Goal: Task Accomplishment & Management: Complete application form

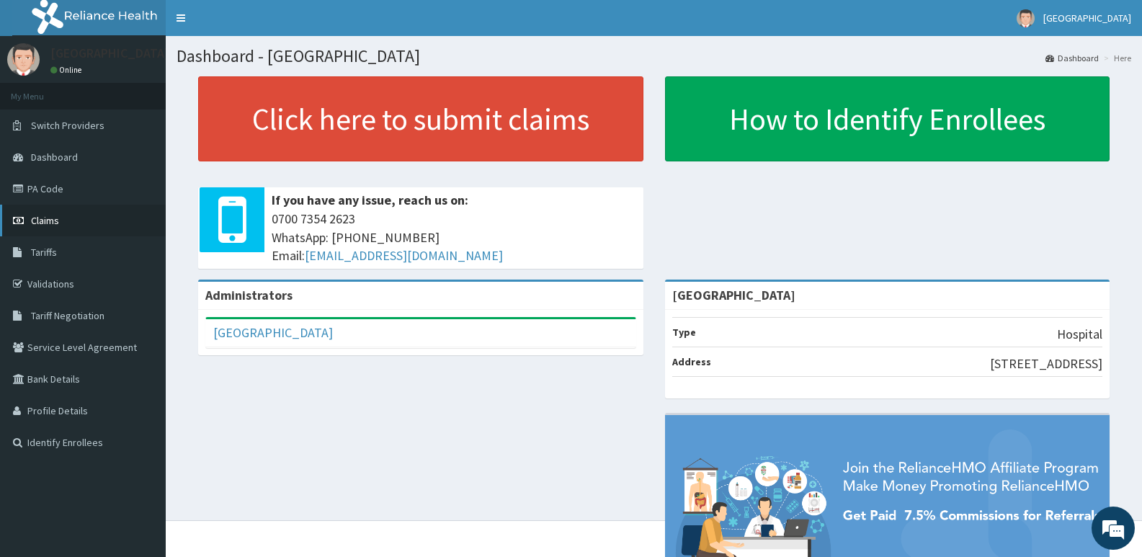
click at [50, 218] on span "Claims" at bounding box center [45, 220] width 28 height 13
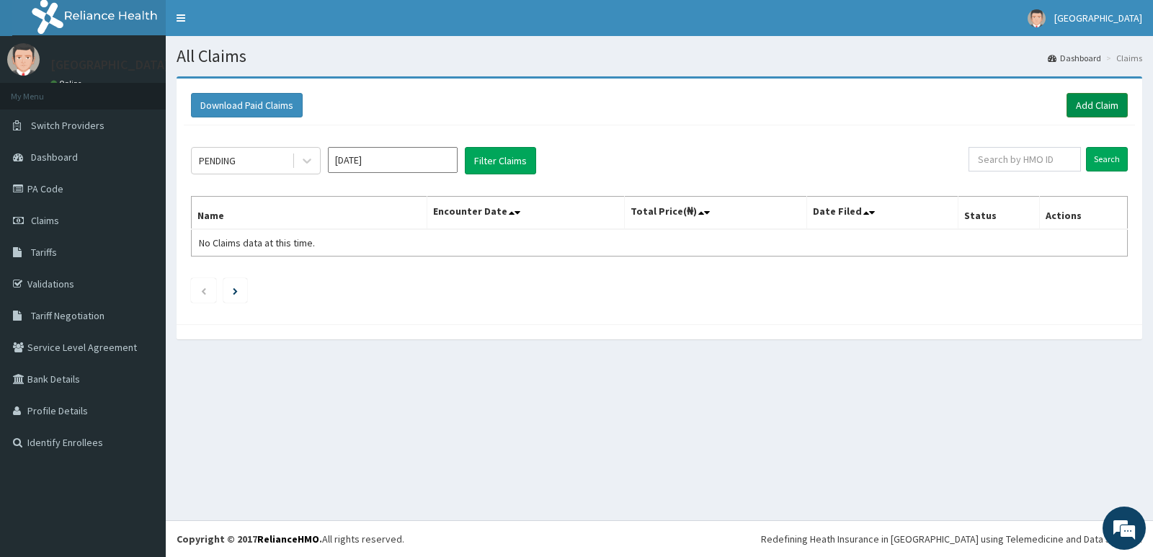
click at [1095, 99] on link "Add Claim" at bounding box center [1097, 105] width 61 height 25
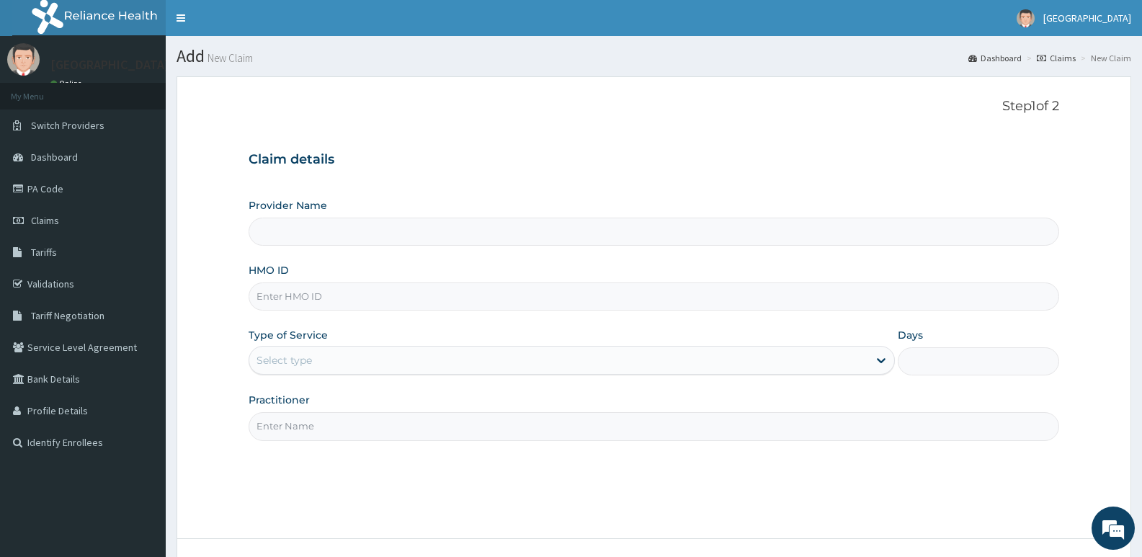
type input "[GEOGRAPHIC_DATA]"
click at [328, 301] on input "HMO ID" at bounding box center [654, 297] width 811 height 28
type input "mte/10106/a"
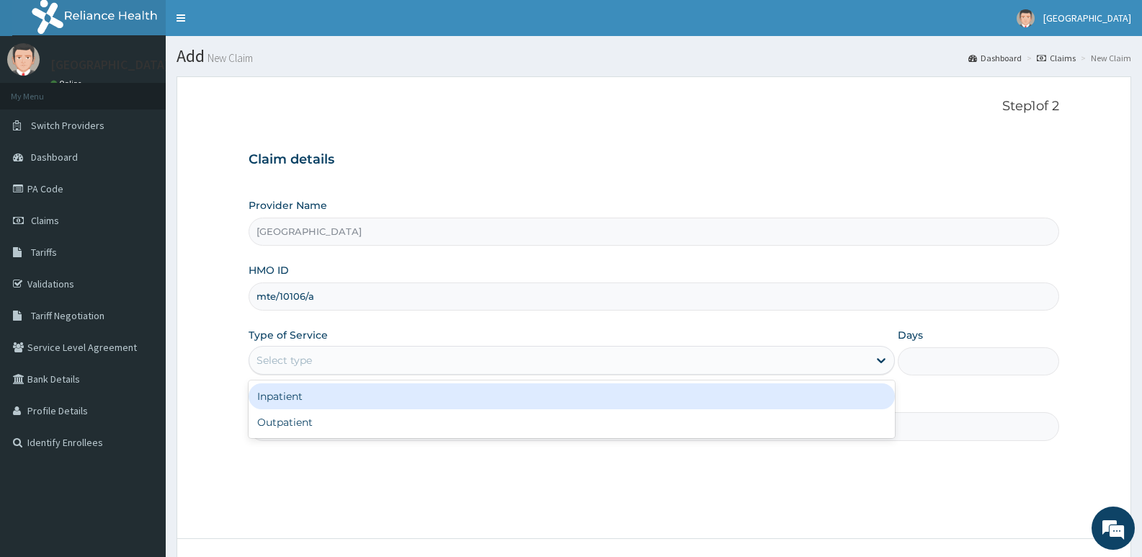
click at [332, 347] on div "Select type" at bounding box center [572, 360] width 646 height 29
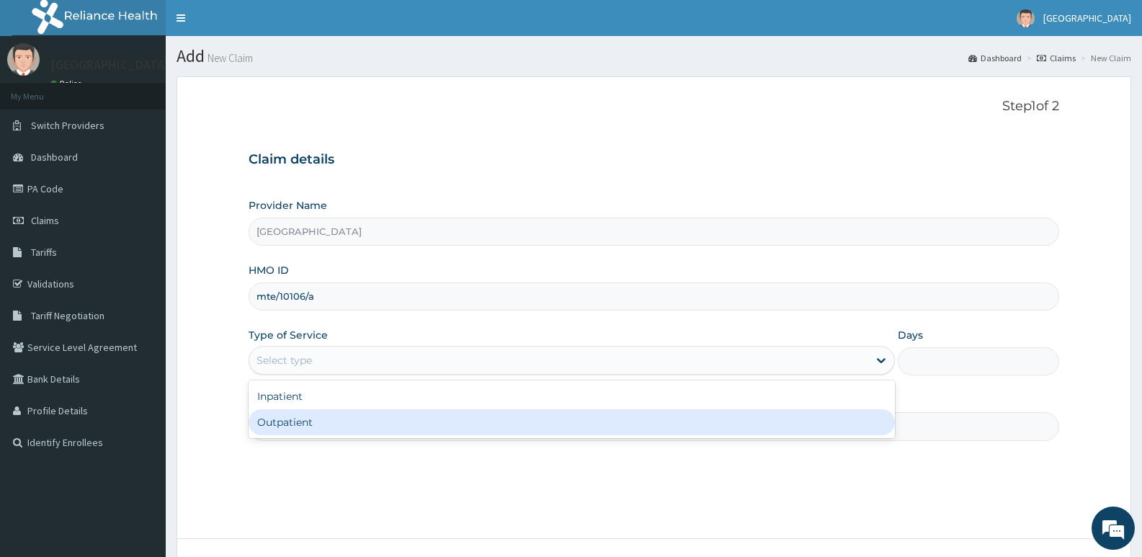
click at [321, 427] on div "Outpatient" at bounding box center [572, 422] width 646 height 26
type input "1"
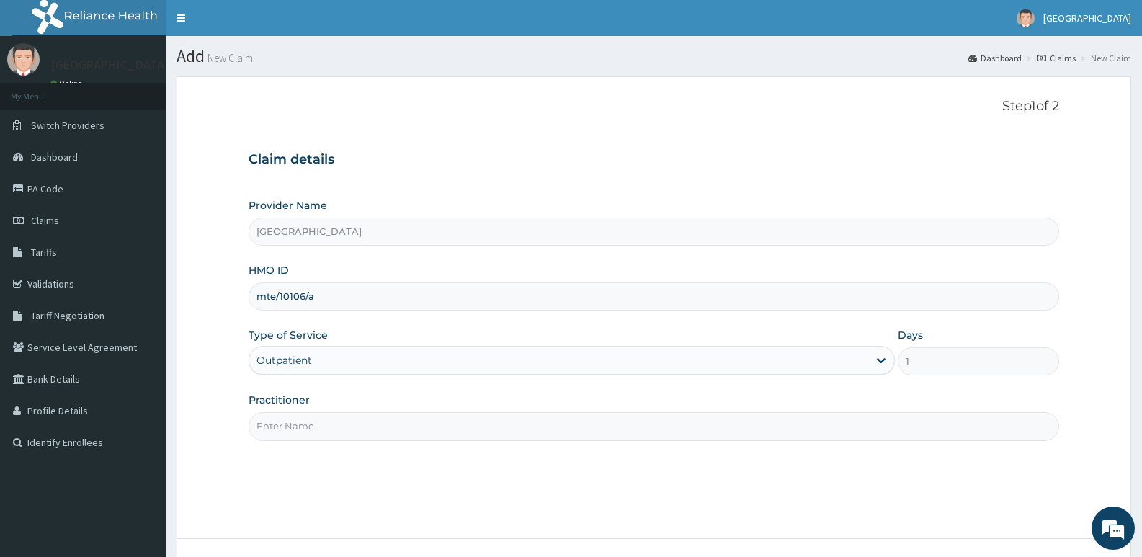
click at [343, 428] on input "Practitioner" at bounding box center [654, 426] width 811 height 28
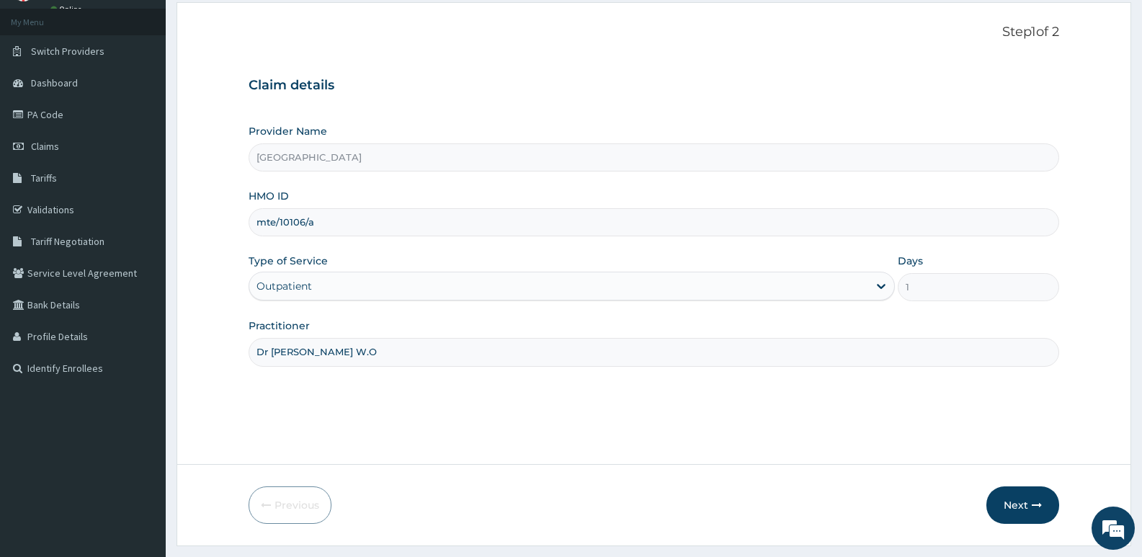
scroll to position [111, 0]
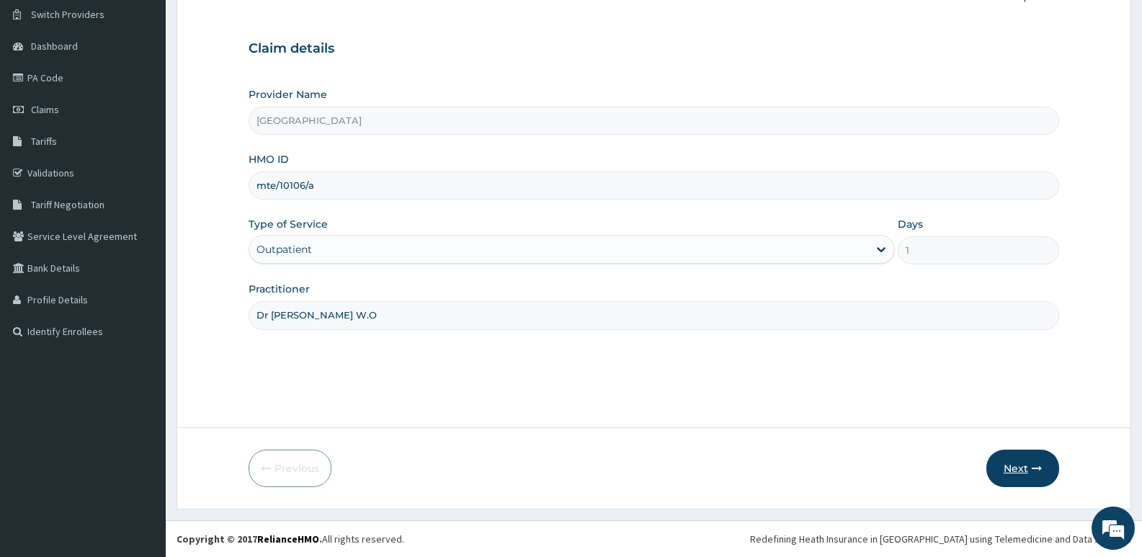
type input "Dr Mufau W.O"
click at [1030, 467] on button "Next" at bounding box center [1023, 468] width 73 height 37
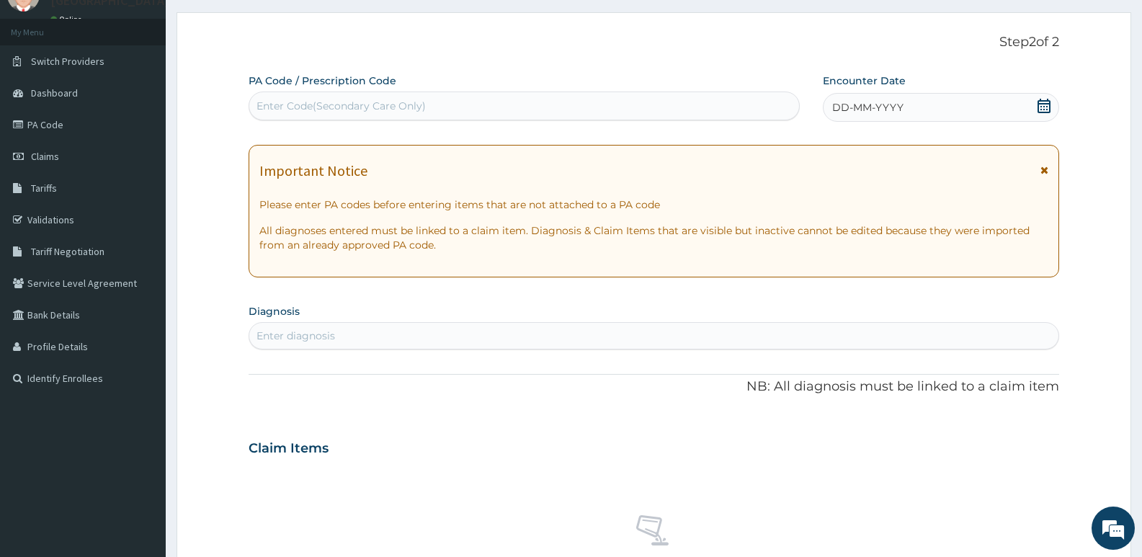
scroll to position [0, 0]
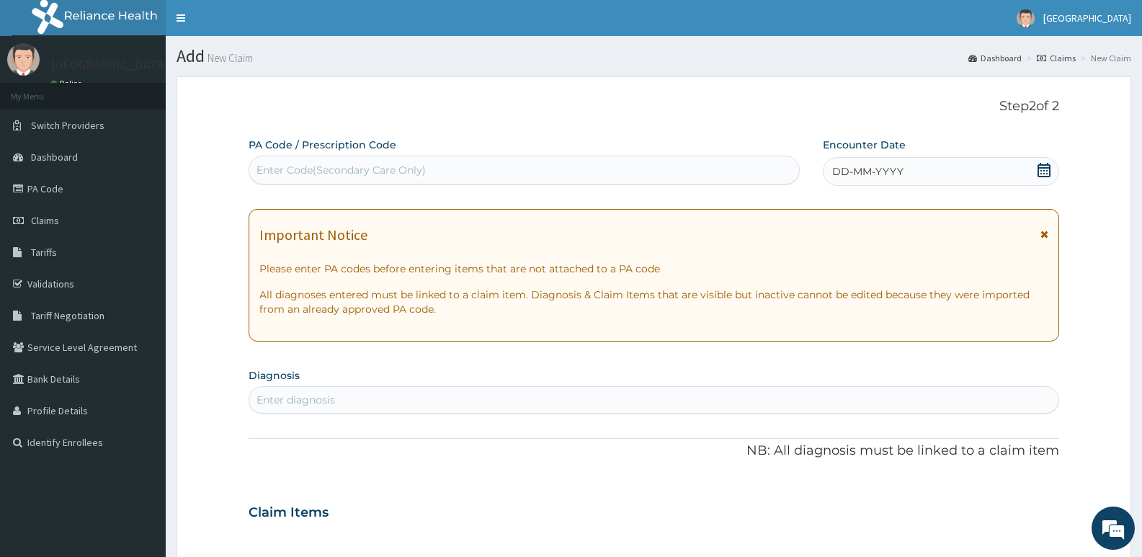
click at [869, 174] on span "DD-MM-YYYY" at bounding box center [867, 171] width 71 height 14
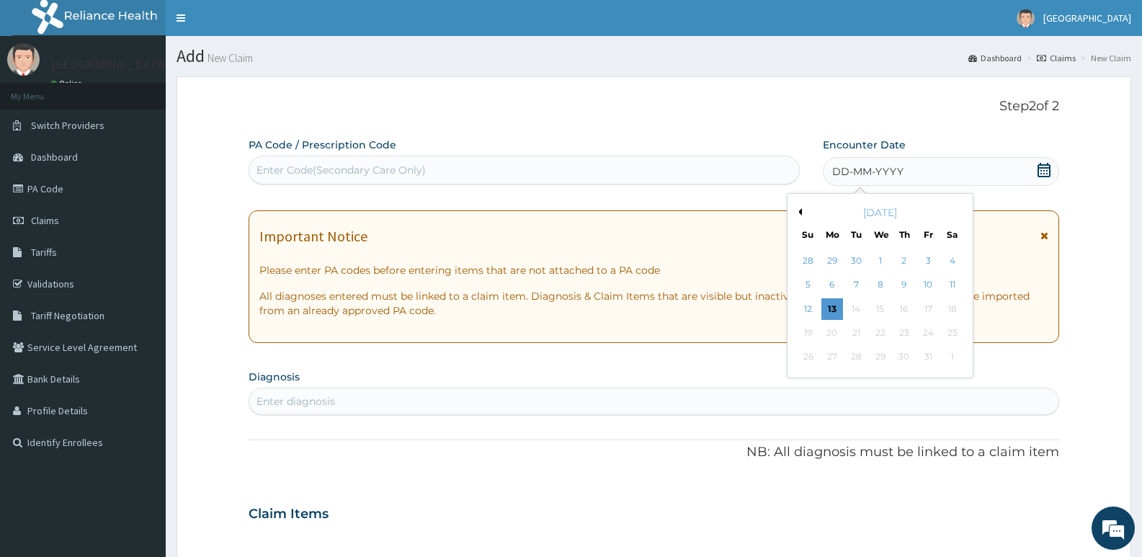
click at [799, 209] on button "Previous Month" at bounding box center [798, 211] width 7 height 7
click at [928, 259] on div "5" at bounding box center [928, 261] width 22 height 22
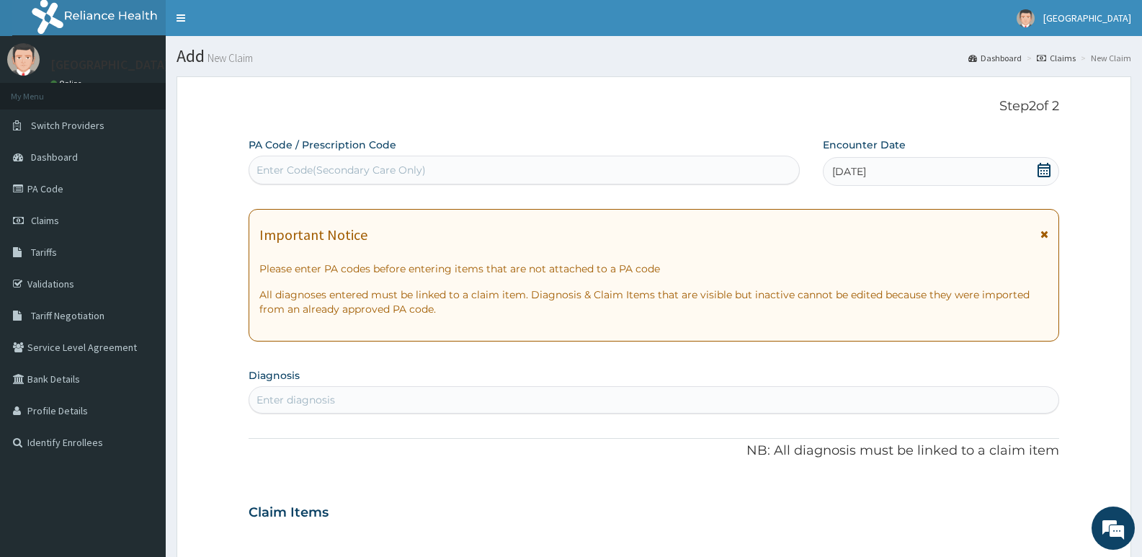
scroll to position [72, 0]
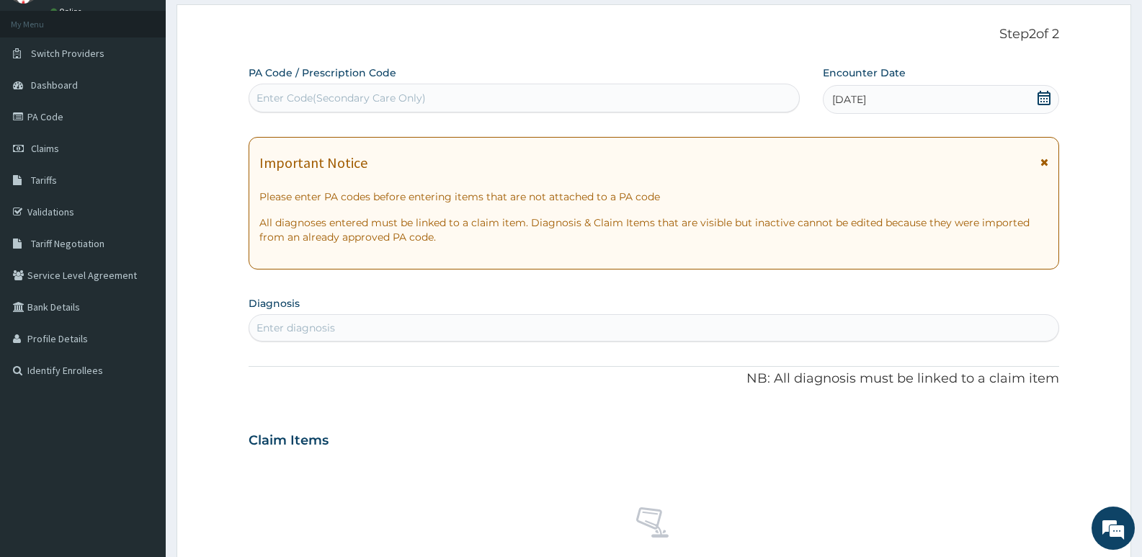
click at [281, 325] on div "Enter diagnosis" at bounding box center [296, 328] width 79 height 14
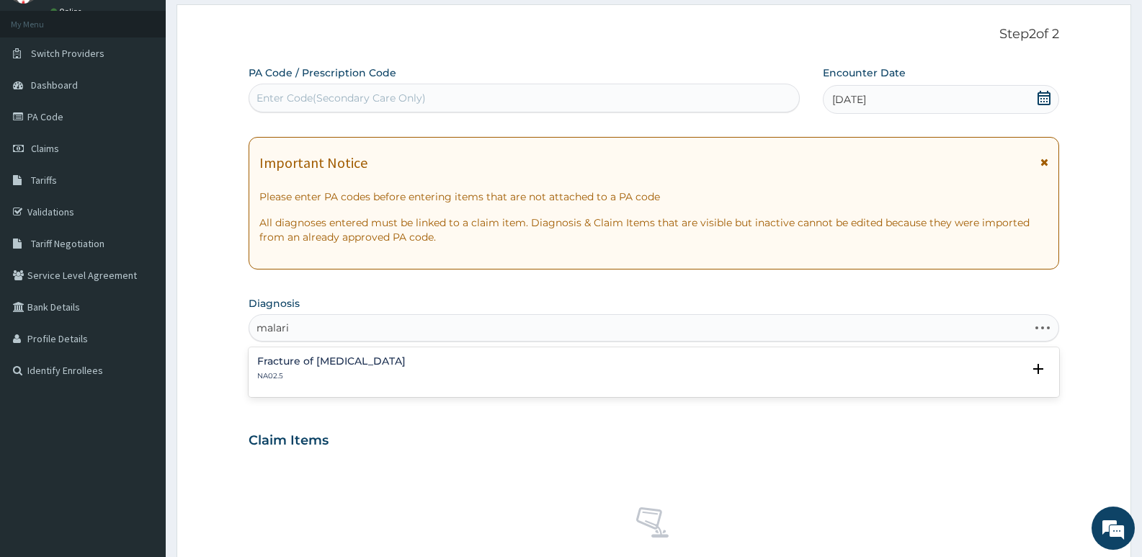
type input "malaria"
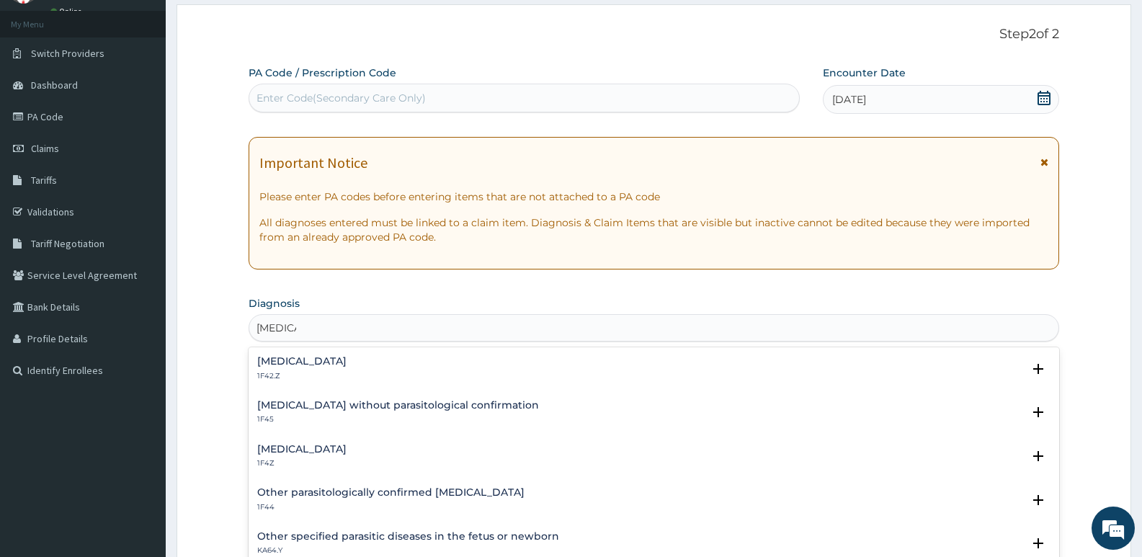
click at [321, 450] on h4 "Malaria, unspecified" at bounding box center [301, 449] width 89 height 11
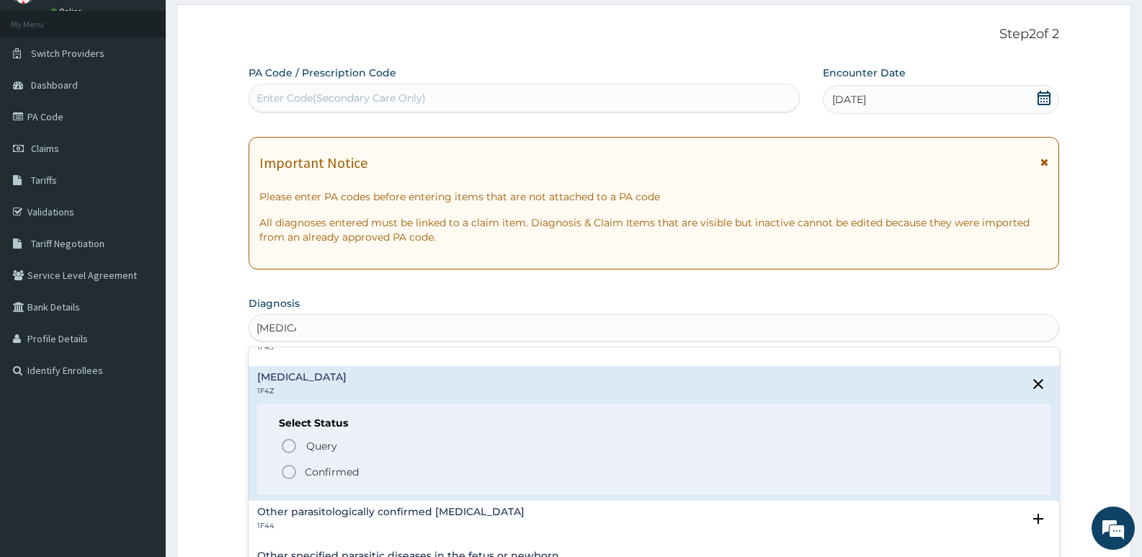
click at [285, 467] on circle "status option filled" at bounding box center [289, 472] width 13 height 13
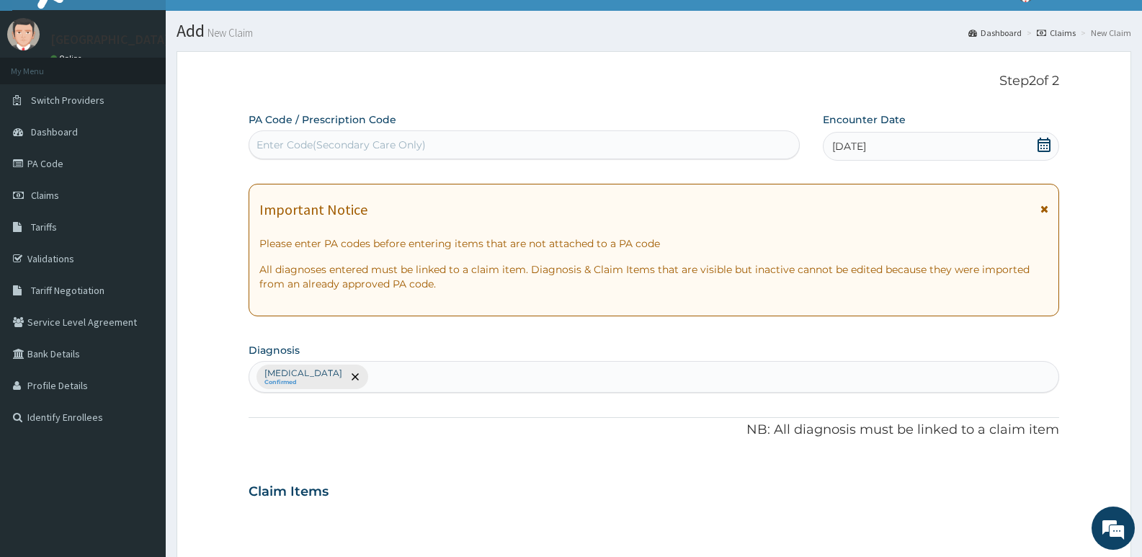
scroll to position [0, 0]
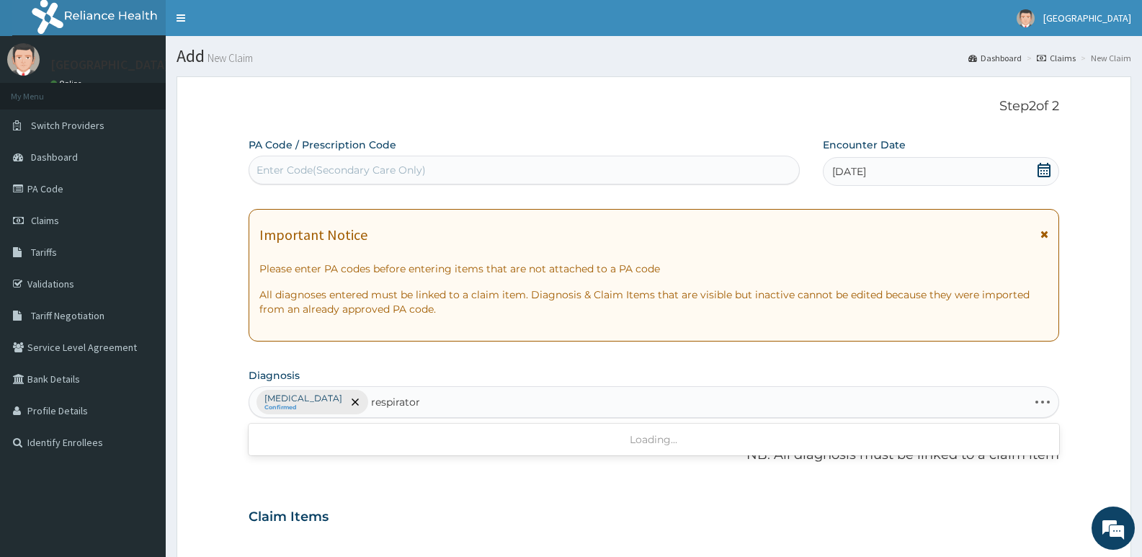
type input "respiratory"
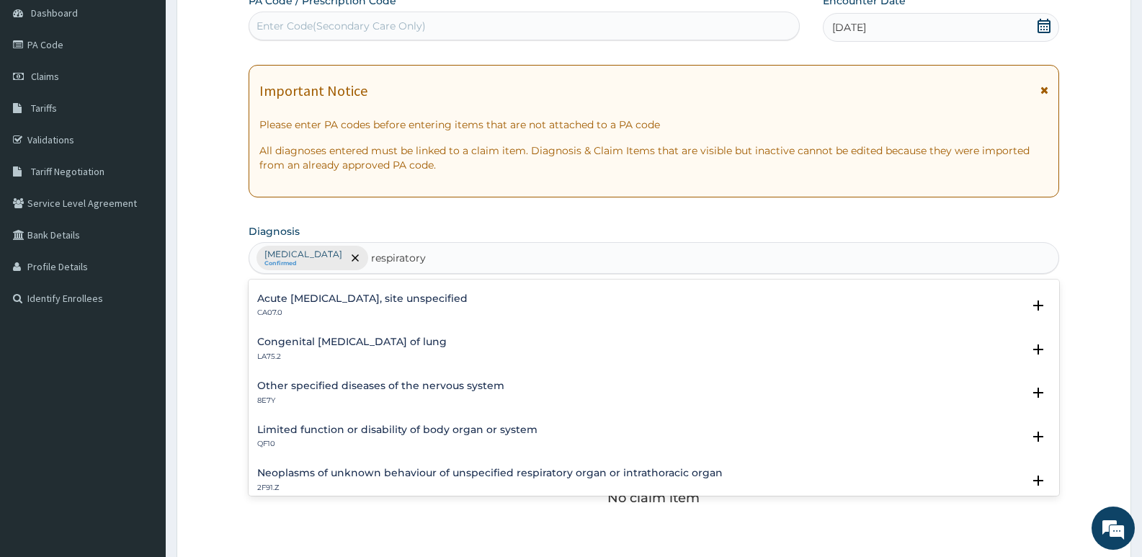
scroll to position [360, 0]
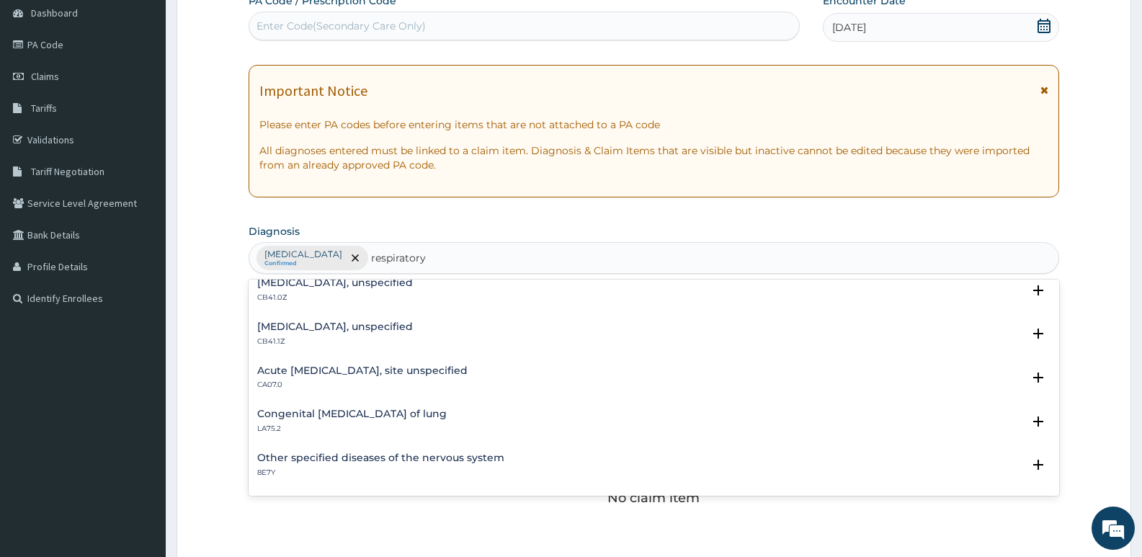
click at [411, 368] on h4 "Acute upper respiratory infection, site unspecified" at bounding box center [362, 370] width 210 height 11
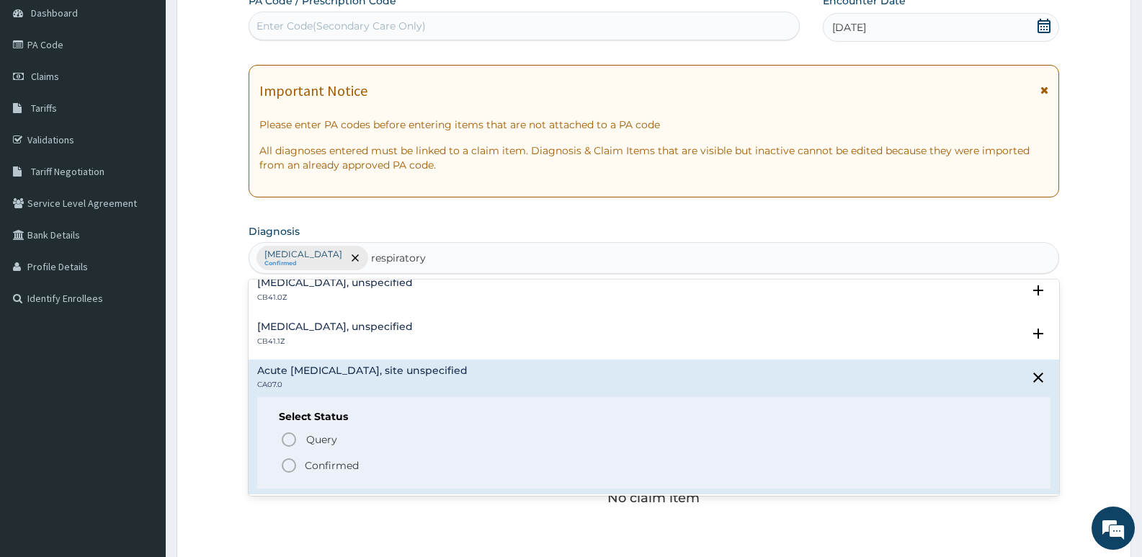
click at [288, 462] on icon "status option filled" at bounding box center [288, 465] width 17 height 17
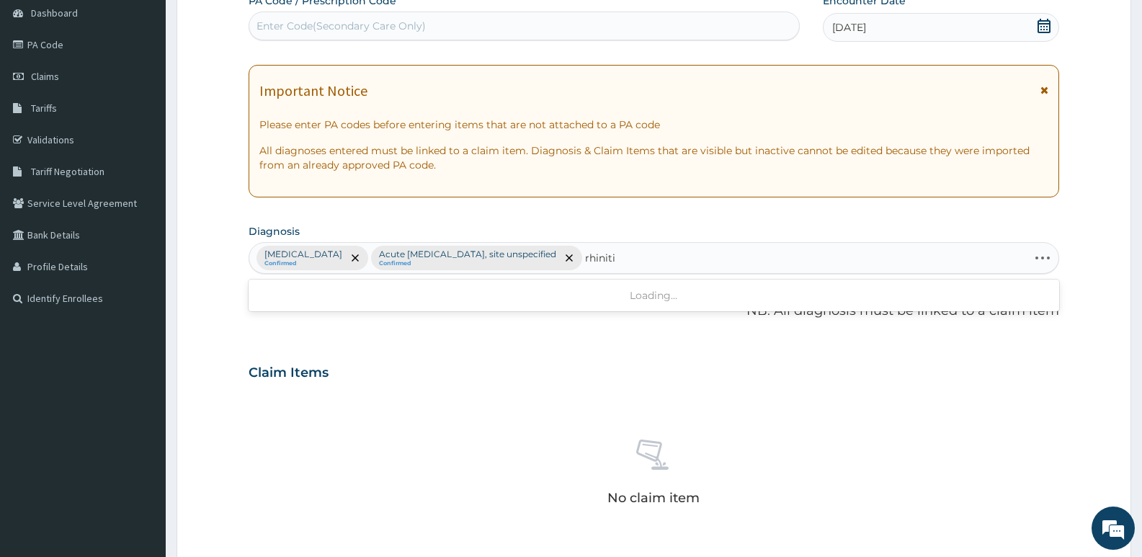
type input "rhinitis"
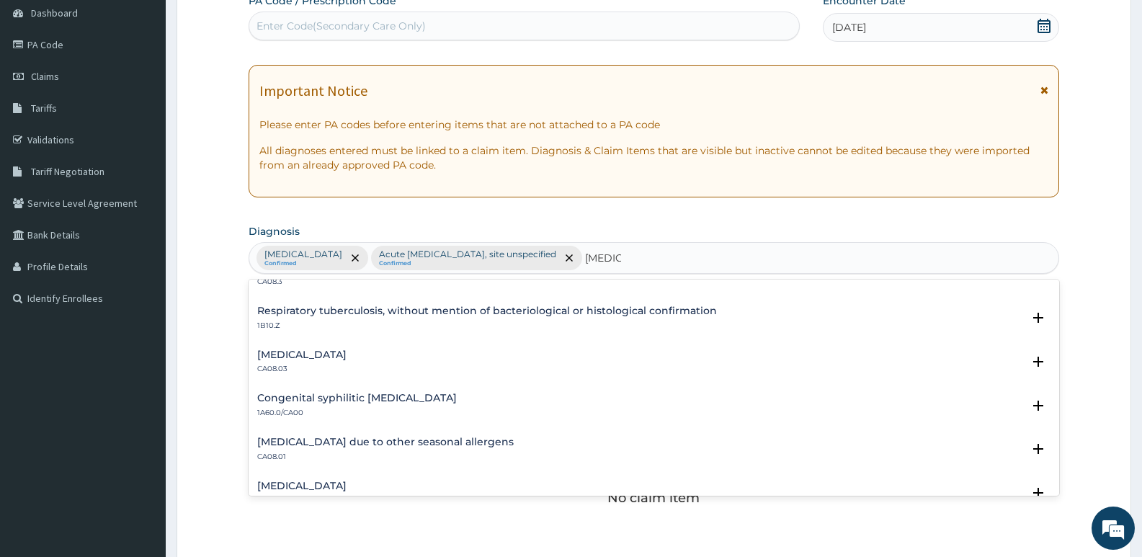
scroll to position [304, 0]
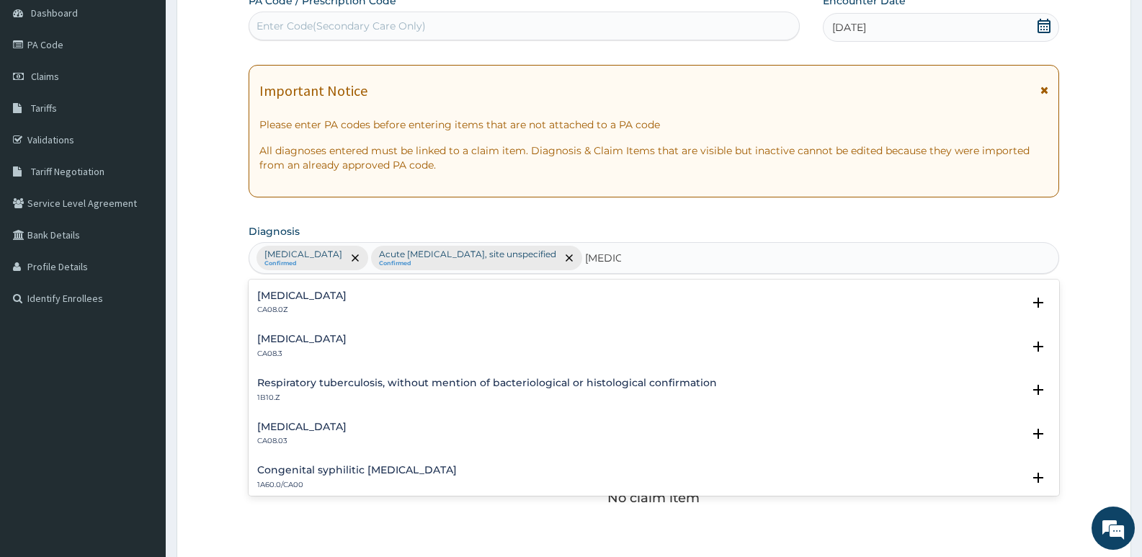
click at [308, 427] on h4 "Other allergic rhinitis" at bounding box center [301, 427] width 89 height 11
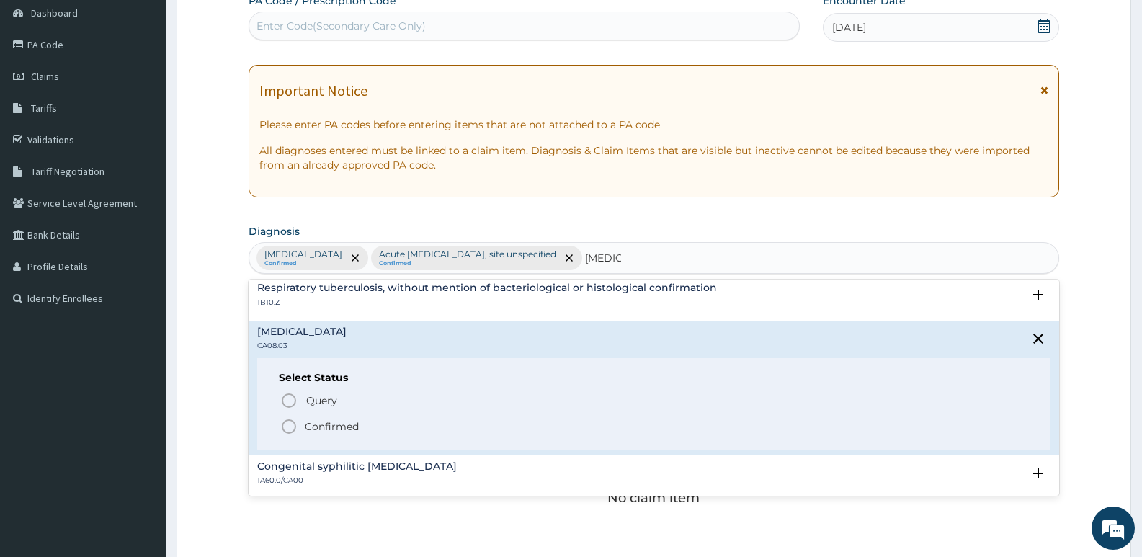
scroll to position [376, 0]
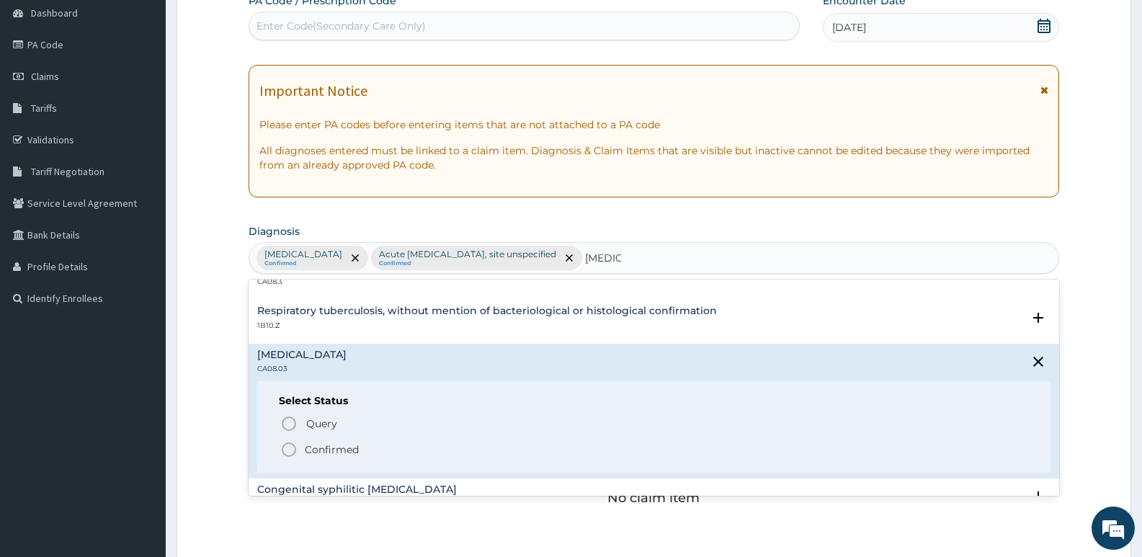
click at [286, 450] on icon "status option filled" at bounding box center [288, 449] width 17 height 17
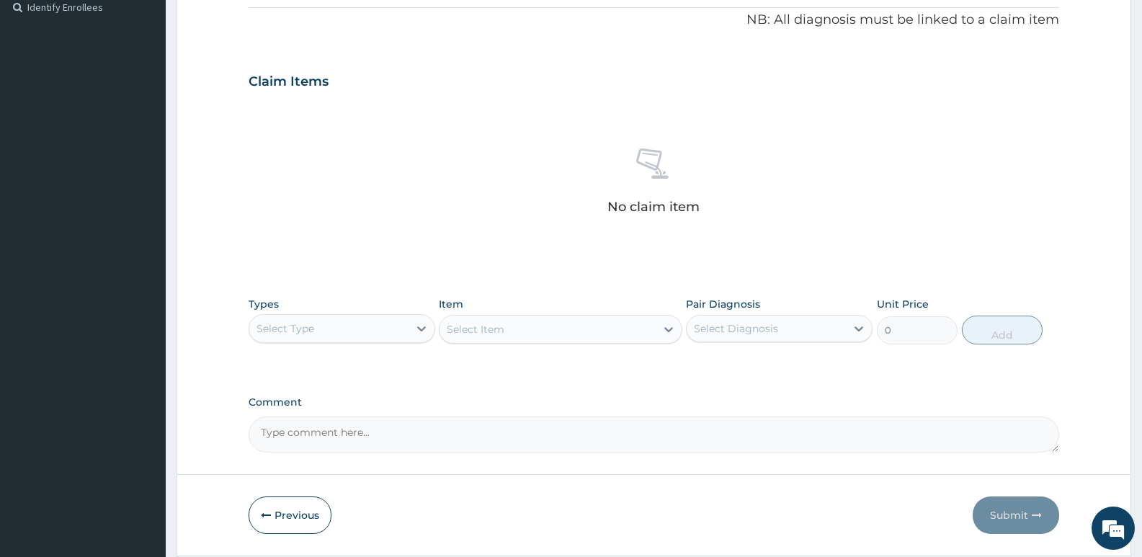
scroll to position [410, 0]
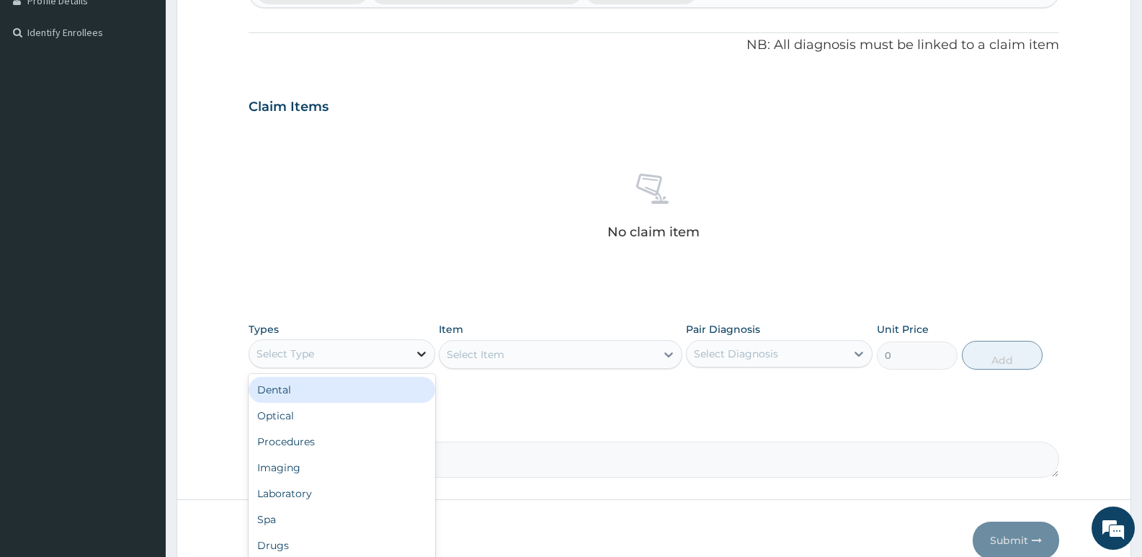
click at [419, 356] on icon at bounding box center [421, 354] width 14 height 14
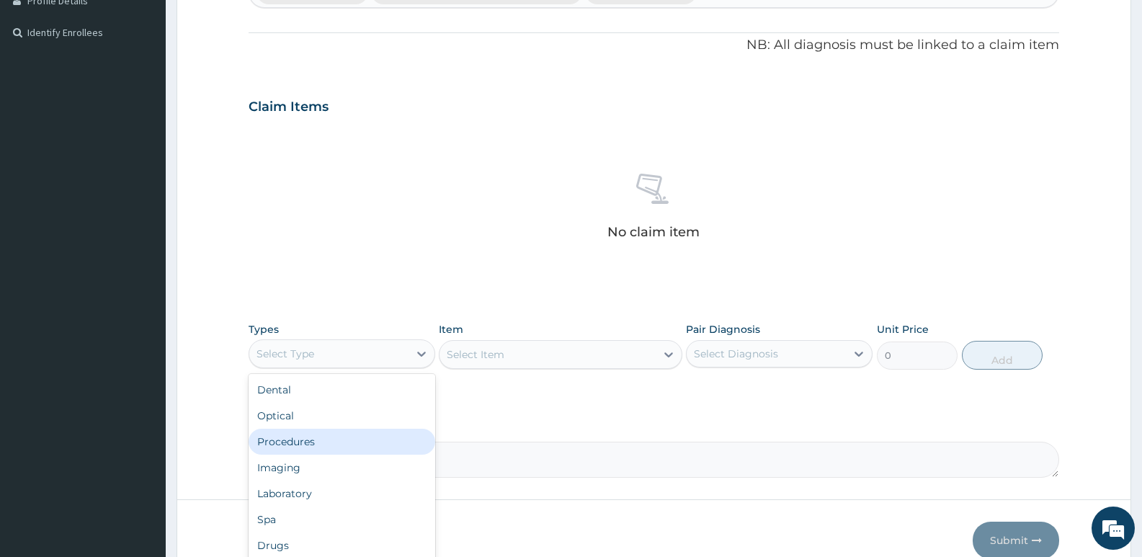
click at [335, 432] on div "Procedures" at bounding box center [342, 442] width 187 height 26
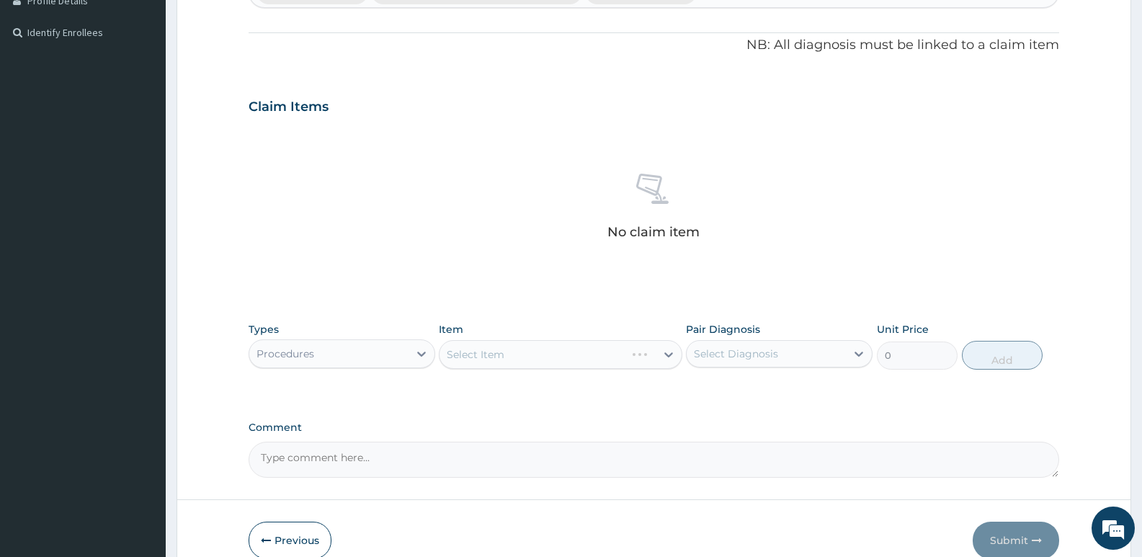
click at [485, 354] on div "Select Item" at bounding box center [560, 354] width 243 height 29
click at [668, 357] on div "Select Item" at bounding box center [560, 354] width 243 height 29
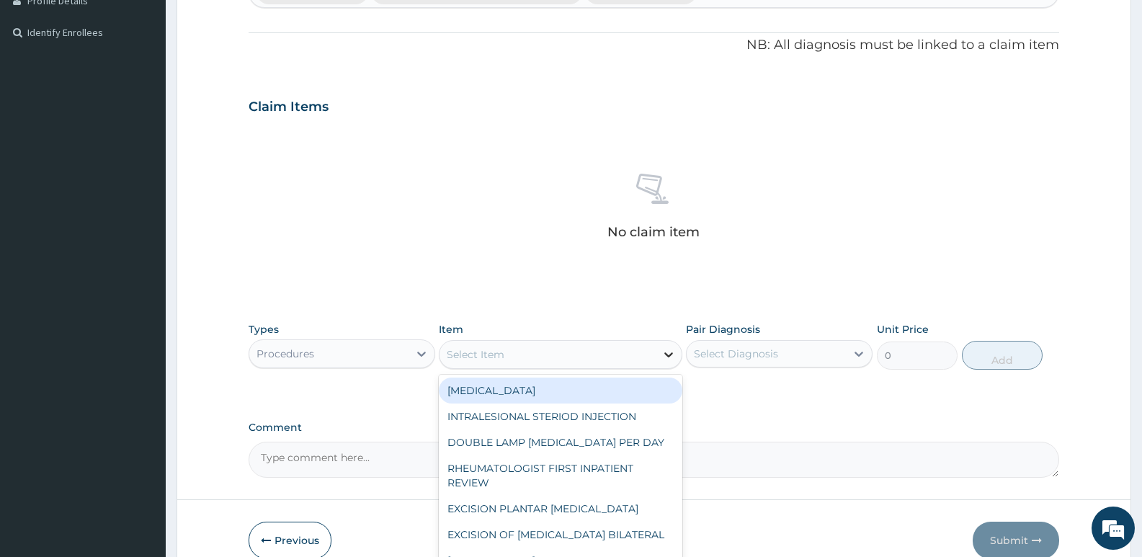
click at [666, 357] on icon at bounding box center [669, 354] width 14 height 14
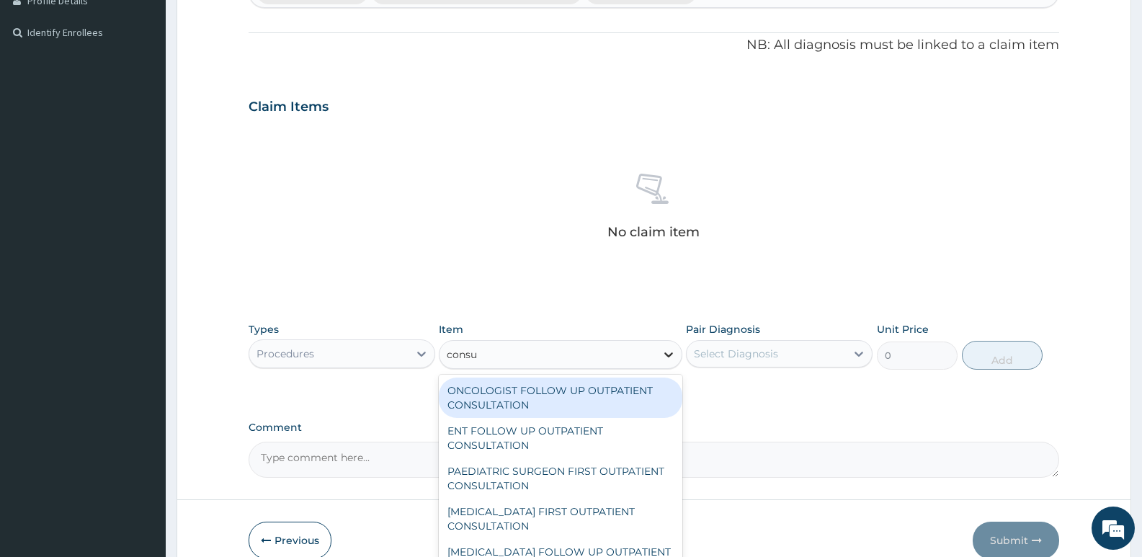
type input "consul"
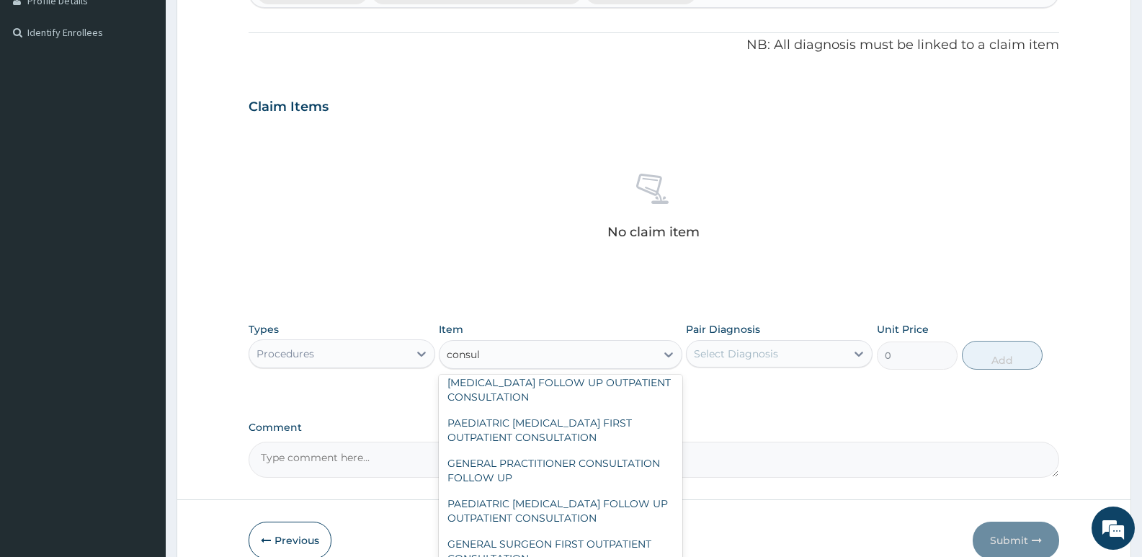
scroll to position [937, 0]
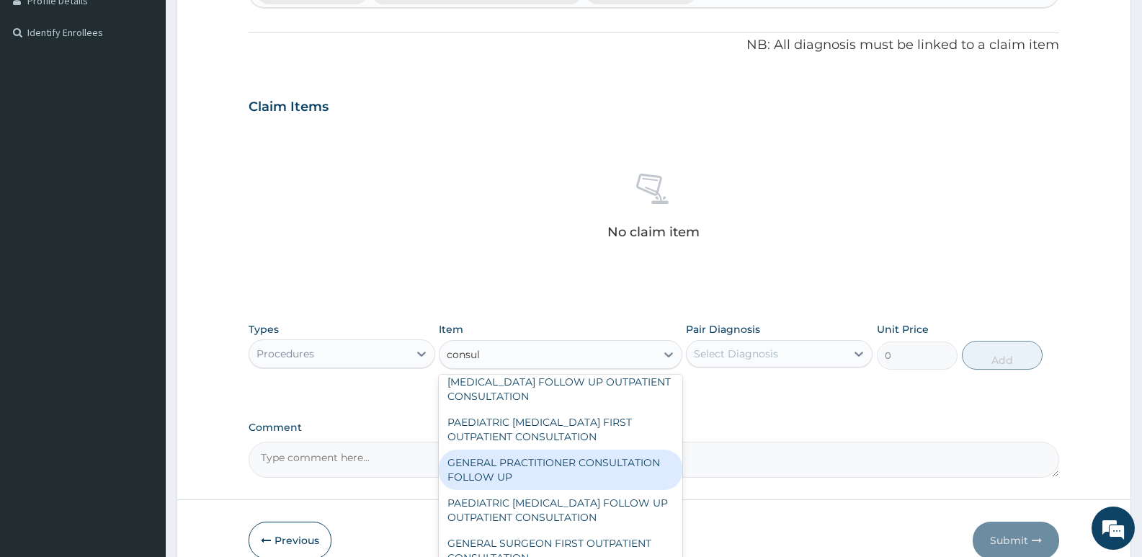
click at [621, 461] on div "GENERAL PRACTITIONER CONSULTATION FOLLOW UP" at bounding box center [560, 470] width 243 height 40
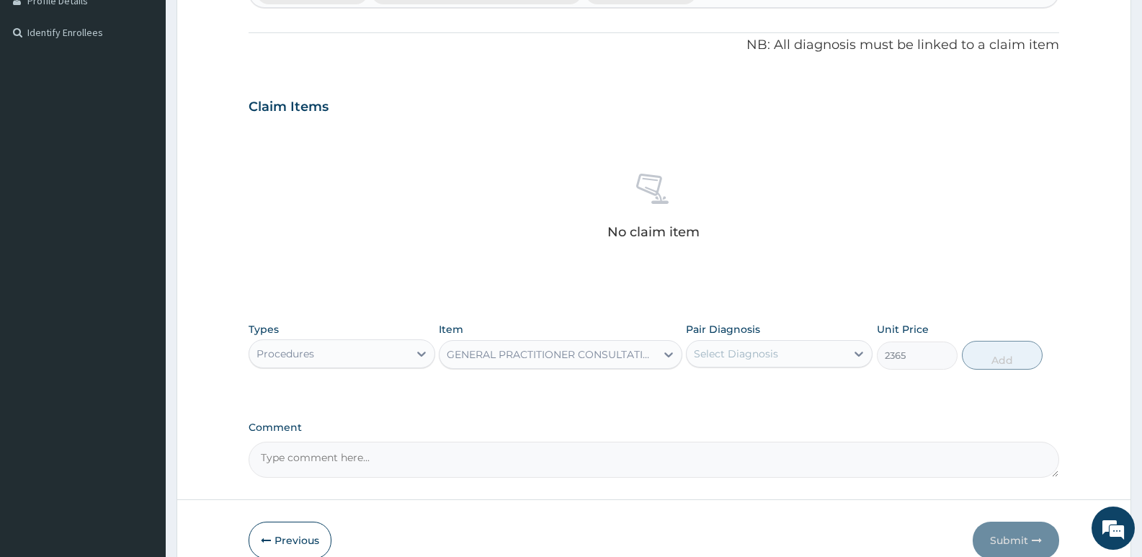
type input "2365"
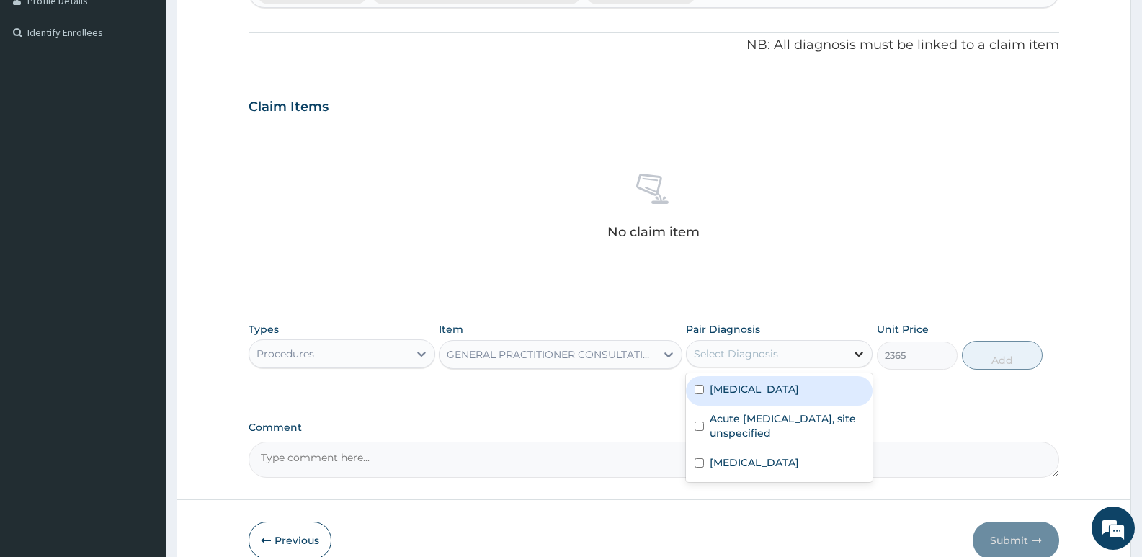
click at [861, 357] on icon at bounding box center [859, 354] width 14 height 14
click at [697, 389] on input "checkbox" at bounding box center [699, 389] width 9 height 9
checkbox input "true"
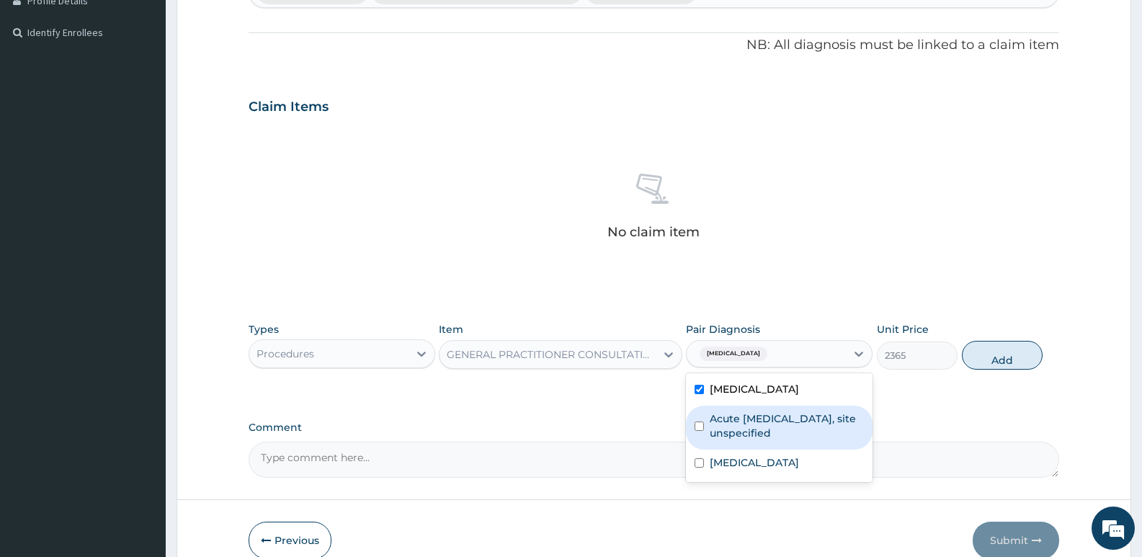
drag, startPoint x: 697, startPoint y: 422, endPoint x: 672, endPoint y: 543, distance: 123.5
click at [692, 430] on div "Acute upper respiratory infection, site unspecified" at bounding box center [779, 428] width 187 height 44
checkbox input "true"
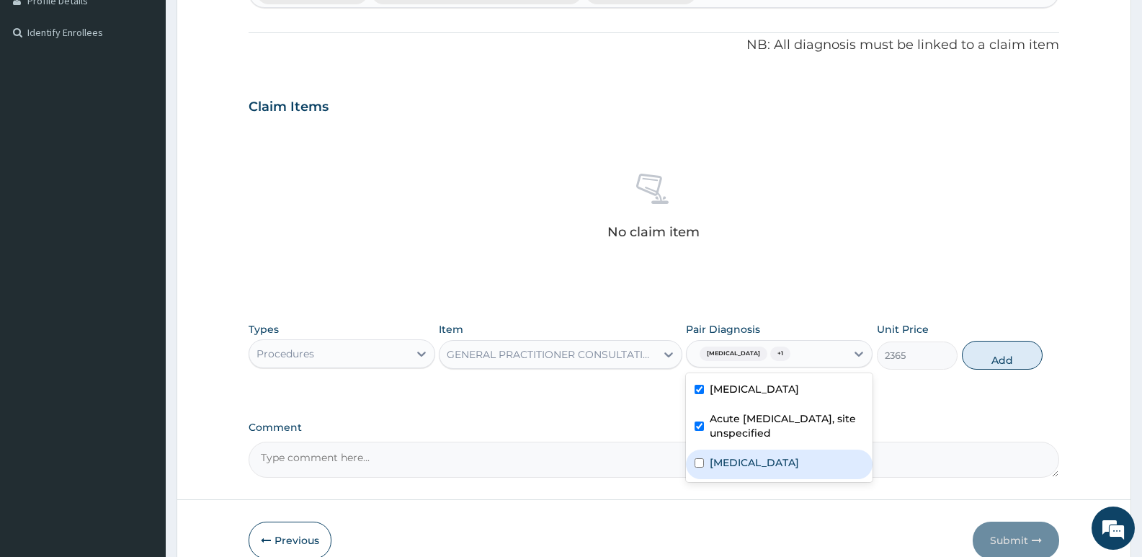
click at [703, 463] on input "checkbox" at bounding box center [699, 462] width 9 height 9
checkbox input "true"
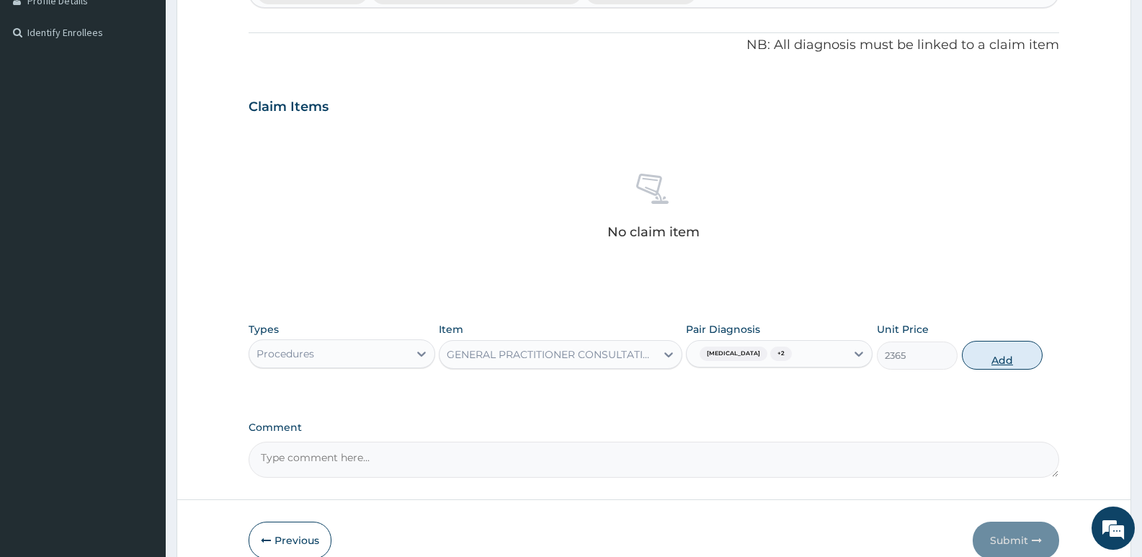
click at [1005, 357] on button "Add" at bounding box center [1002, 355] width 81 height 29
type input "0"
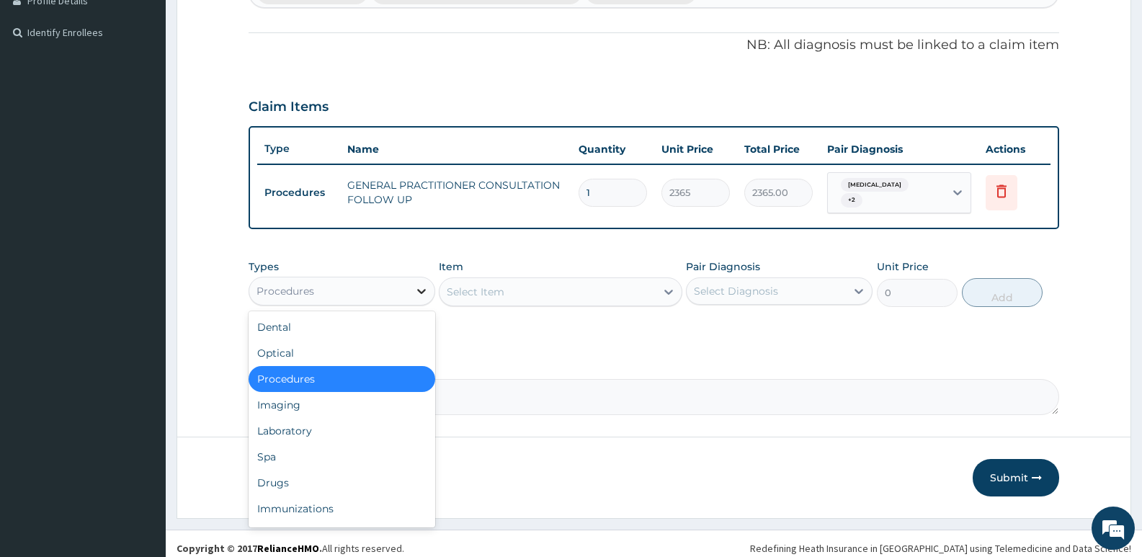
click at [417, 293] on icon at bounding box center [421, 291] width 14 height 14
click at [283, 486] on div "Drugs" at bounding box center [342, 483] width 187 height 26
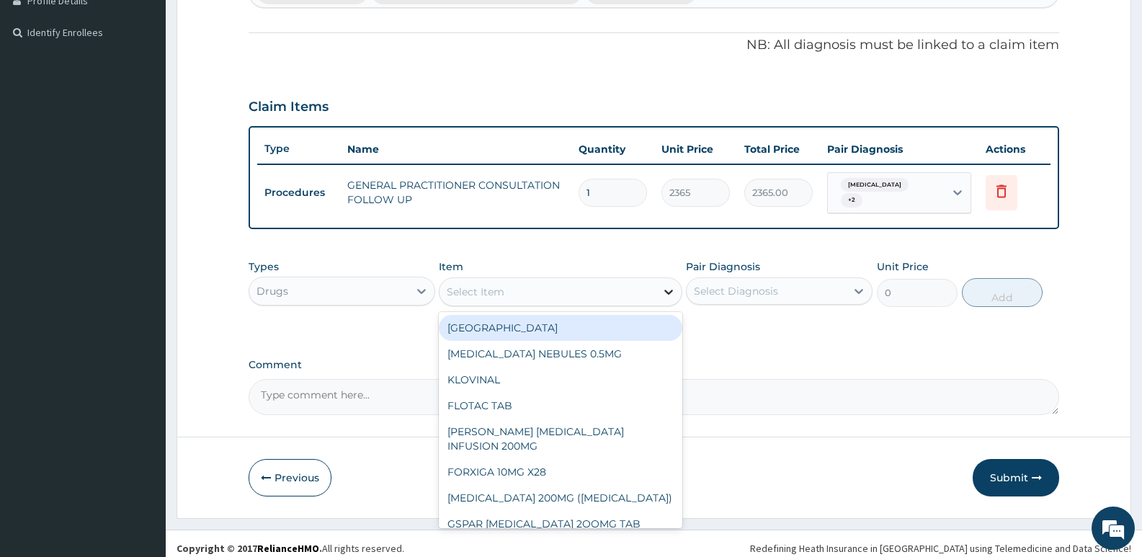
click at [668, 289] on icon at bounding box center [669, 292] width 14 height 14
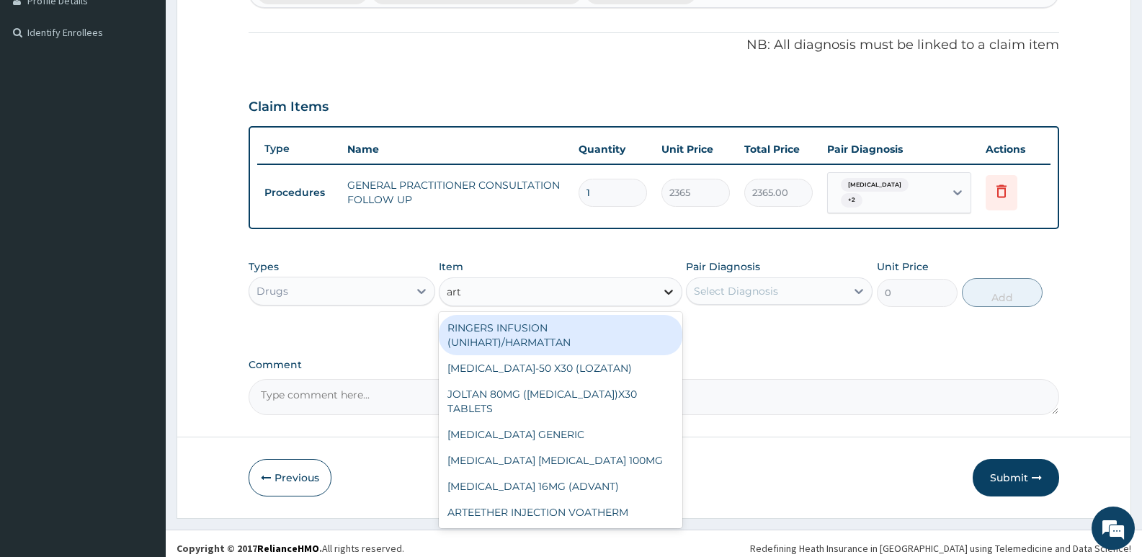
type input "arte"
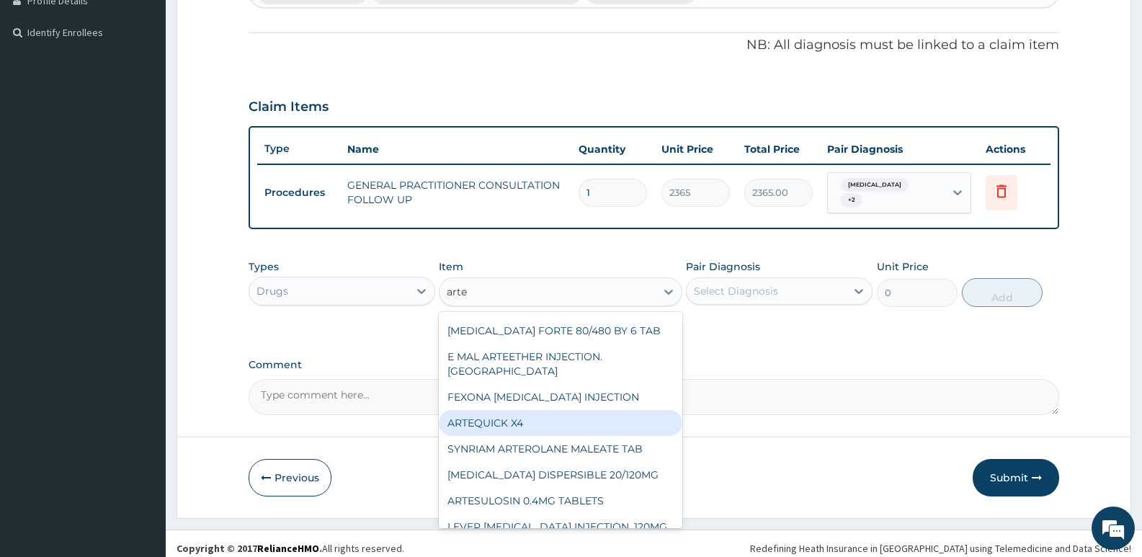
scroll to position [29, 0]
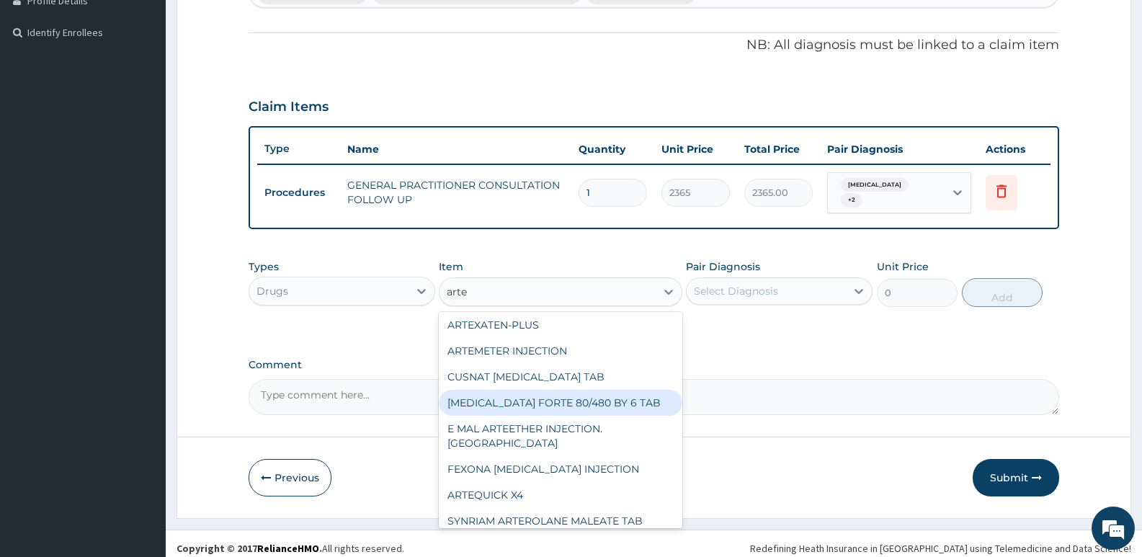
click at [542, 406] on div "[MEDICAL_DATA] FORTE 80/480 BY 6 TAB" at bounding box center [560, 403] width 243 height 26
type input "449.3500061035156"
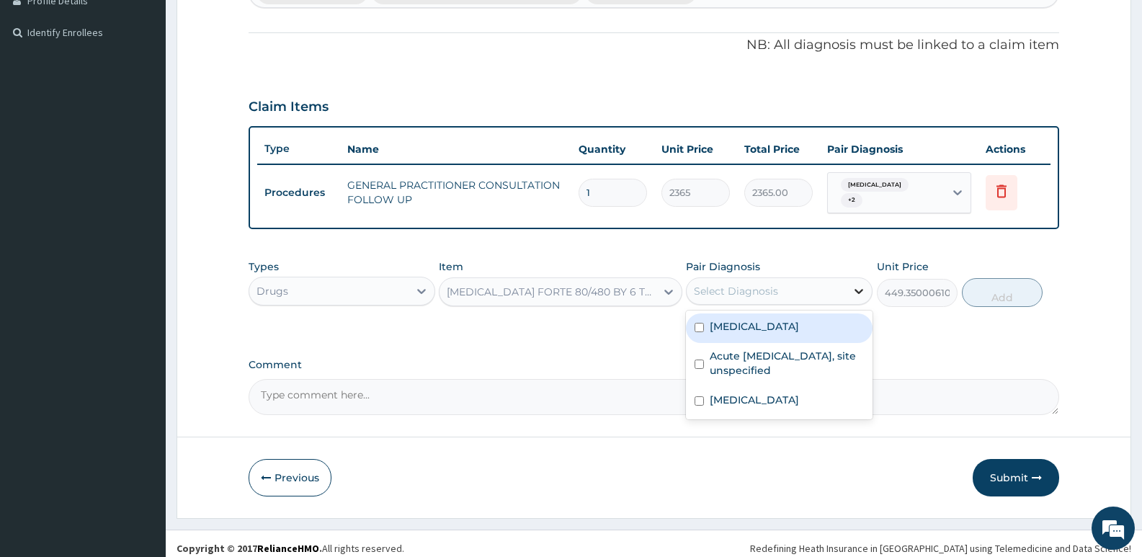
click at [860, 292] on icon at bounding box center [859, 291] width 14 height 14
click at [697, 330] on input "checkbox" at bounding box center [699, 327] width 9 height 9
checkbox input "true"
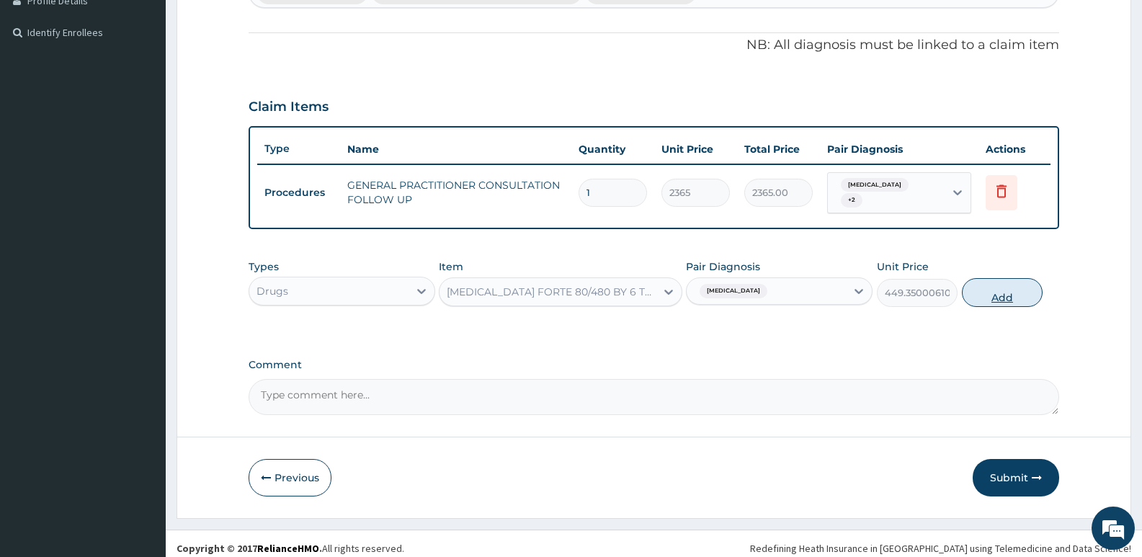
click at [997, 295] on button "Add" at bounding box center [1002, 292] width 81 height 29
type input "0"
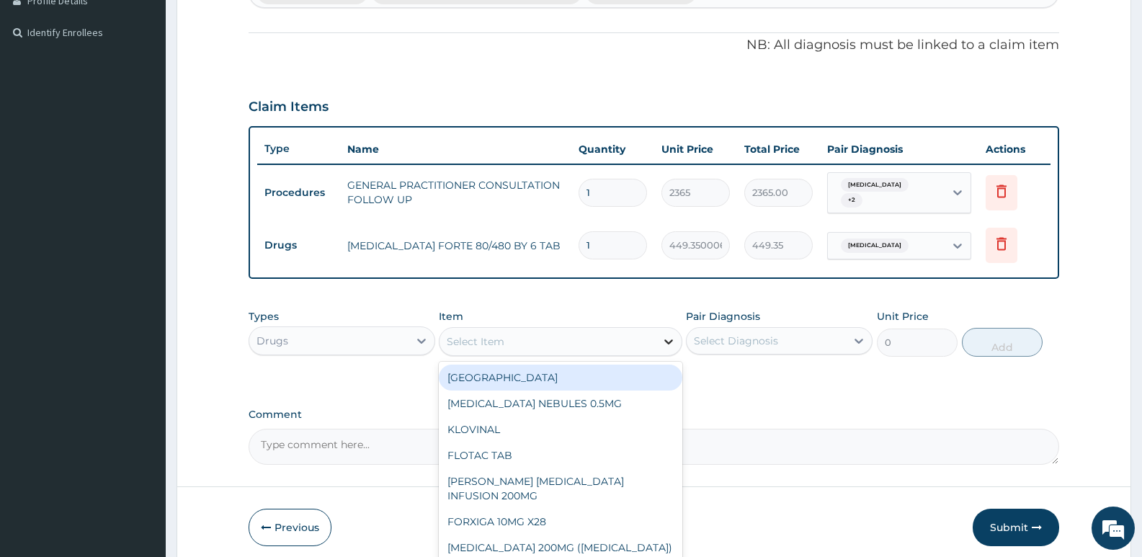
click at [664, 339] on icon at bounding box center [669, 341] width 14 height 14
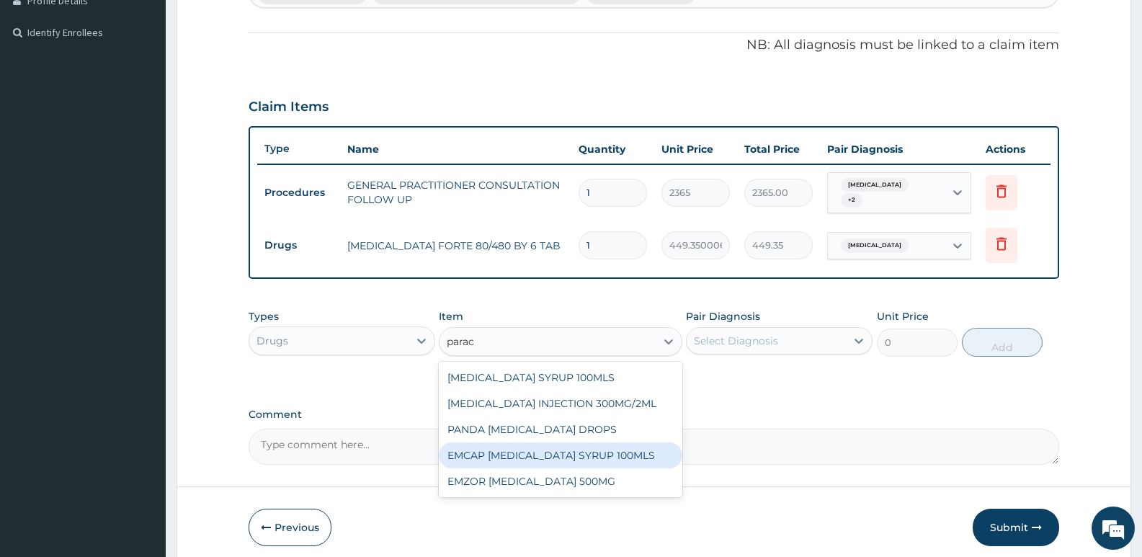
scroll to position [0, 0]
type input "parace"
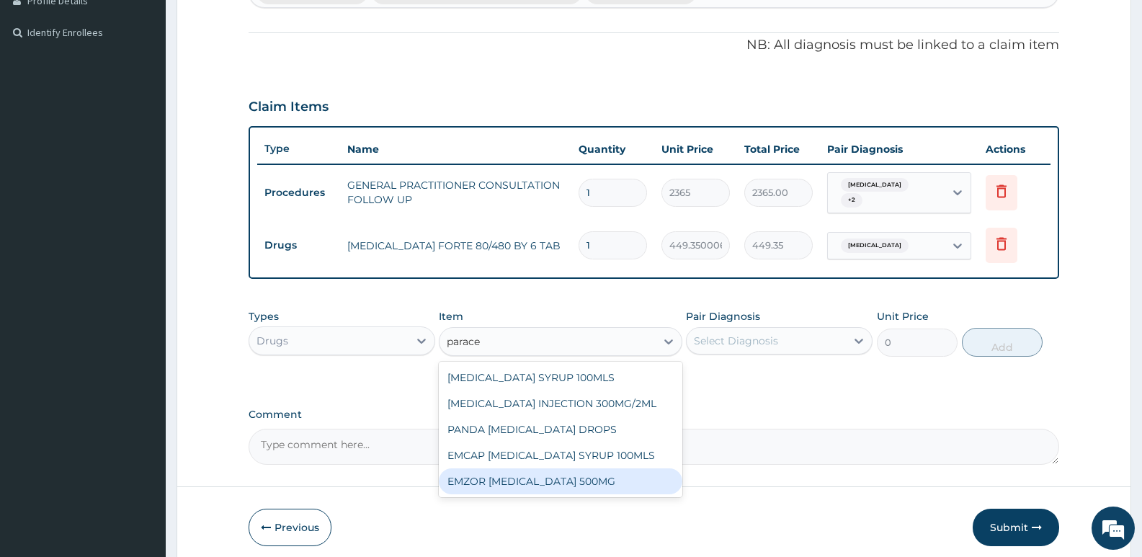
click at [571, 487] on div "EMZOR [MEDICAL_DATA] 500MG" at bounding box center [560, 481] width 243 height 26
type input "23.64999961853027"
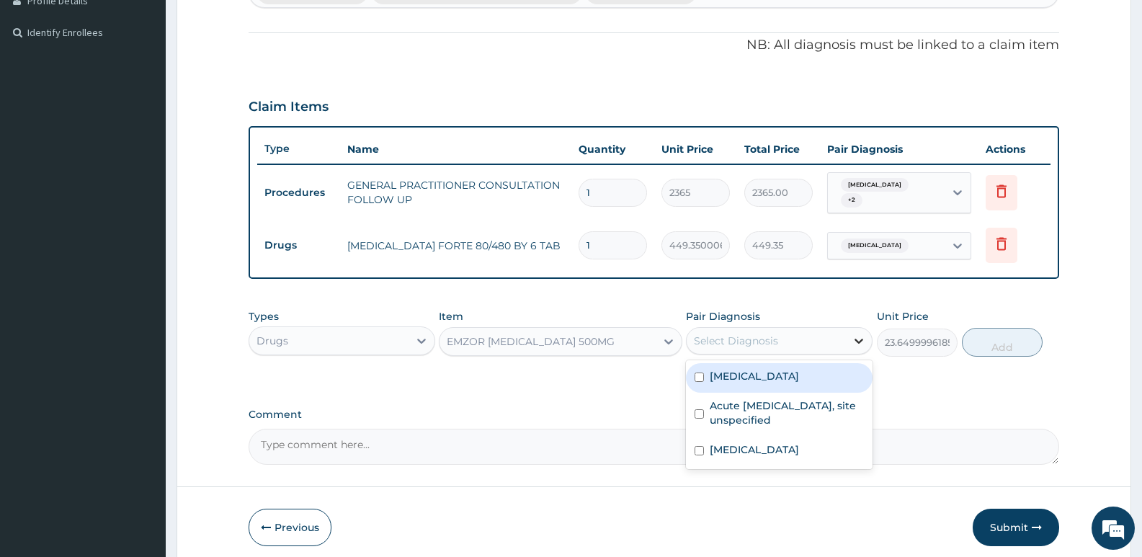
click at [858, 348] on icon at bounding box center [859, 341] width 14 height 14
click at [697, 375] on input "checkbox" at bounding box center [699, 377] width 9 height 9
checkbox input "true"
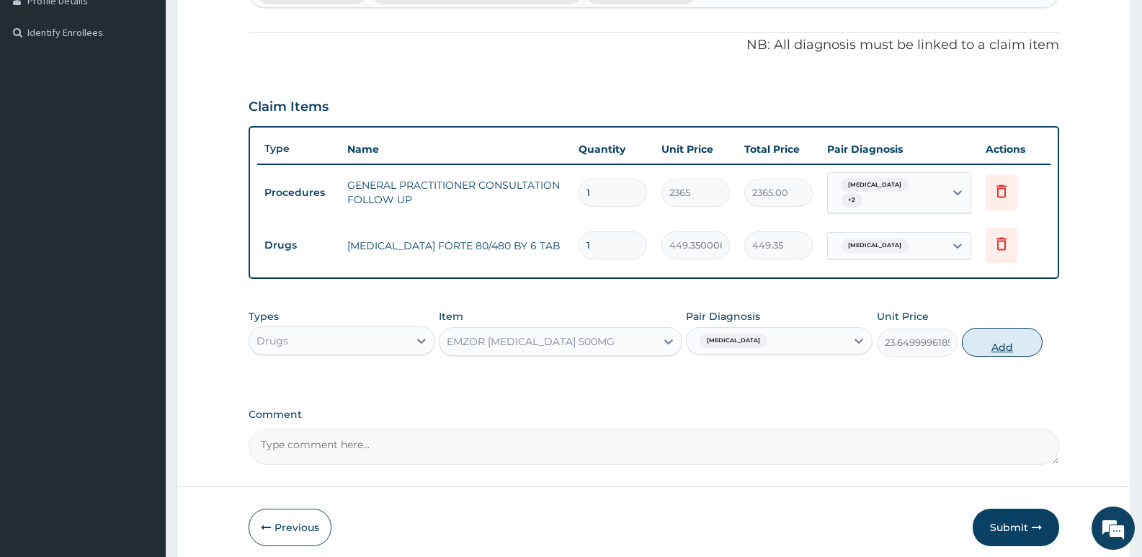
click at [990, 345] on button "Add" at bounding box center [1002, 342] width 81 height 29
type input "0"
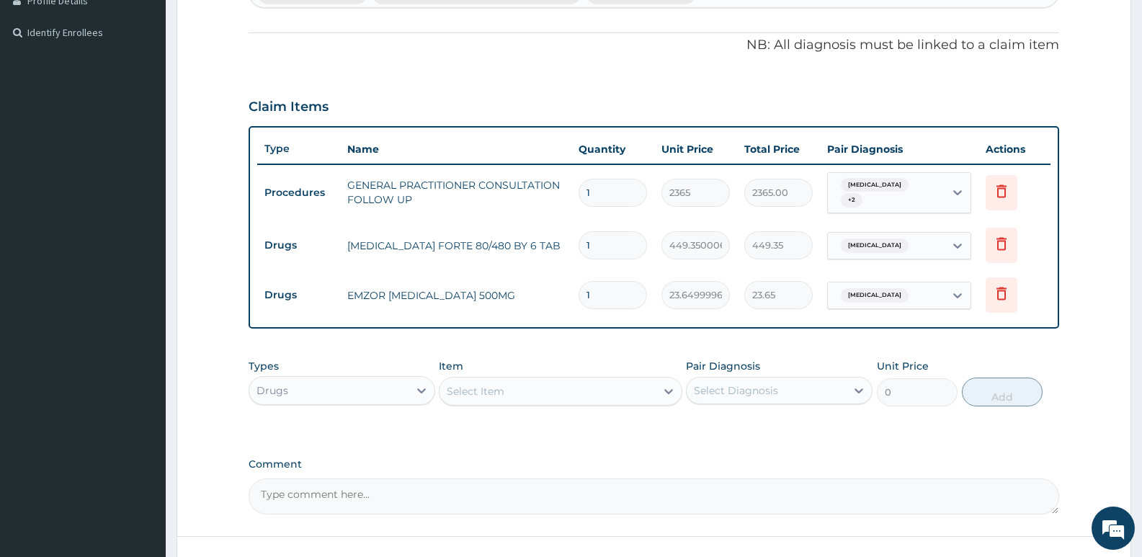
click at [620, 247] on input "1" at bounding box center [613, 245] width 68 height 28
type input "0.00"
type input "6"
type input "2696.10"
type input "6"
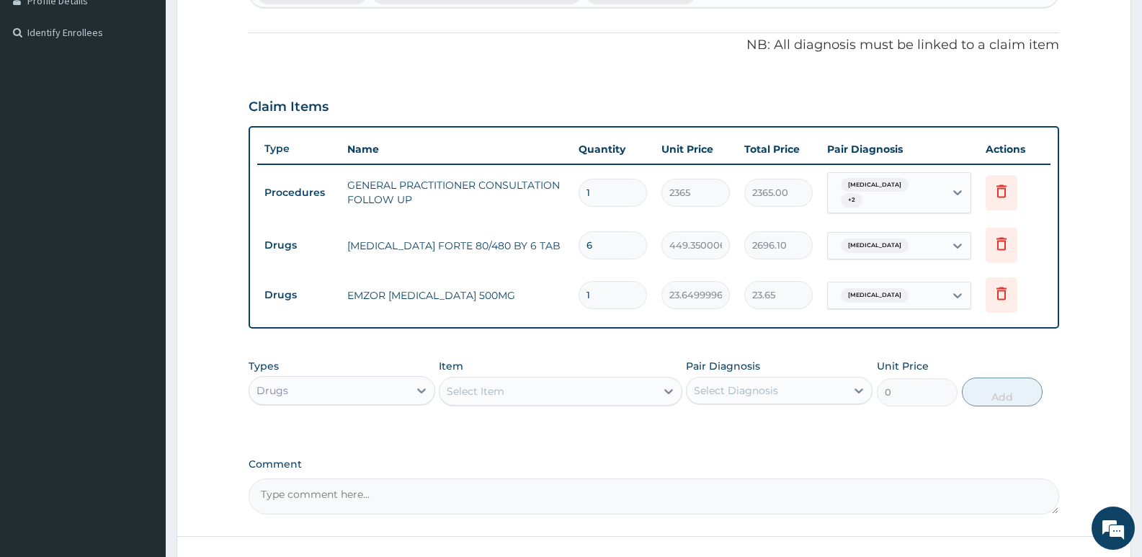
click at [592, 296] on input "1" at bounding box center [613, 295] width 68 height 28
type input "0.00"
type input "1"
type input "23.65"
type input "18"
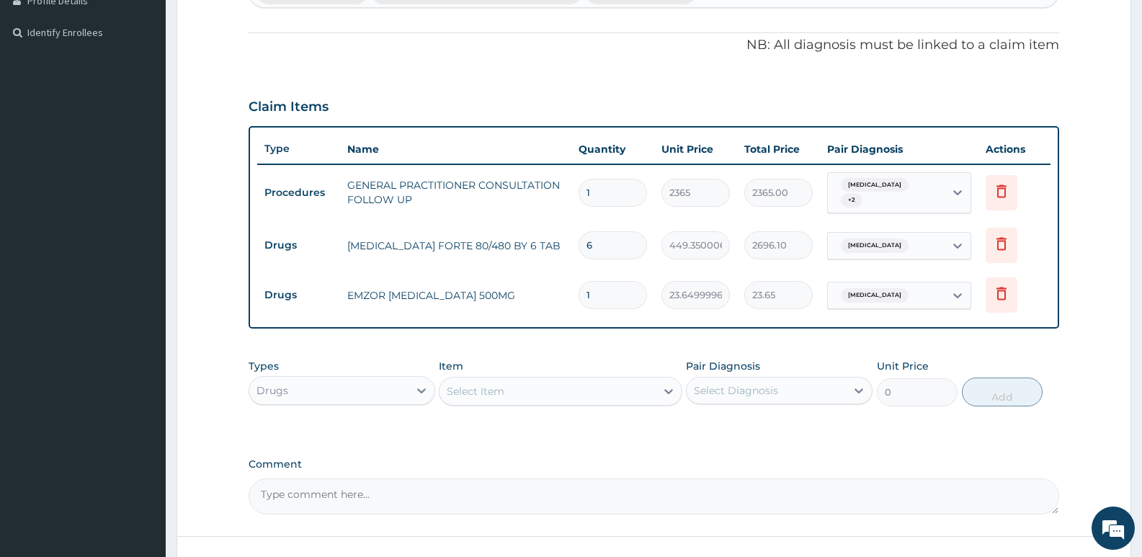
type input "425.70"
type input "18"
click at [621, 362] on div "Item Select Item" at bounding box center [560, 383] width 243 height 48
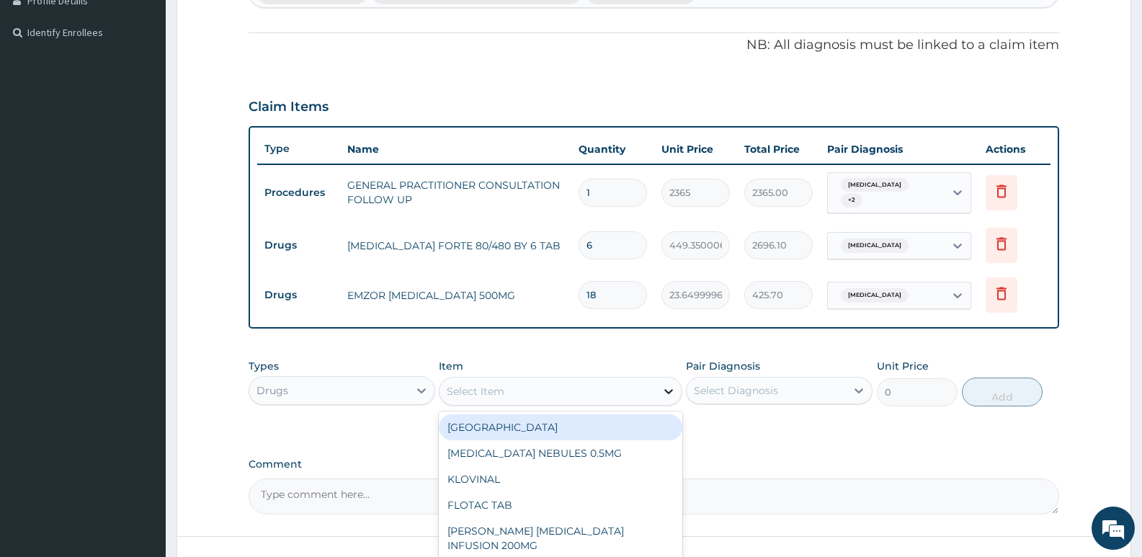
click at [667, 394] on icon at bounding box center [669, 391] width 14 height 14
type input "amox"
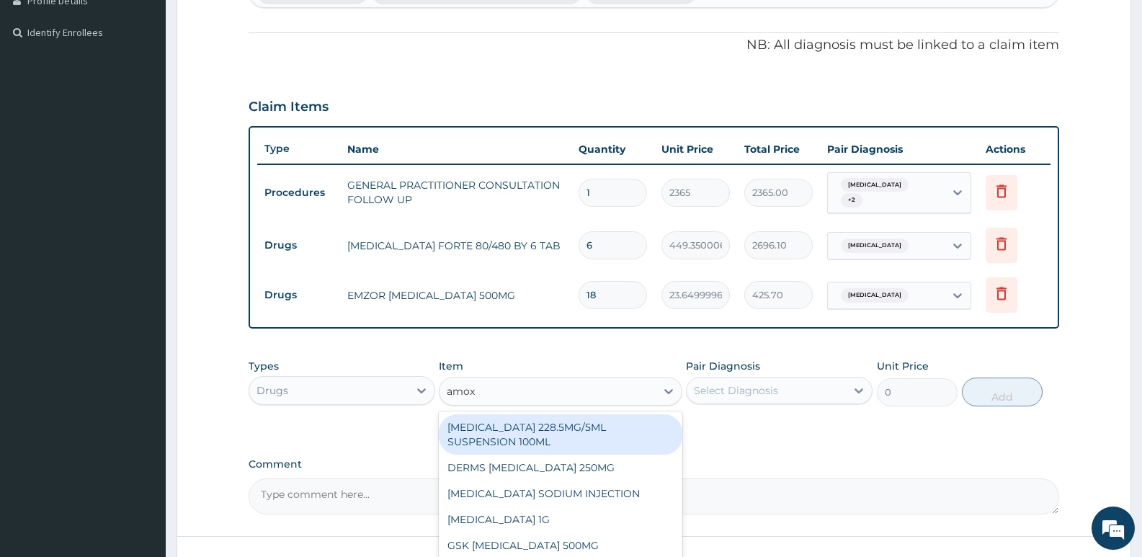
scroll to position [26, 0]
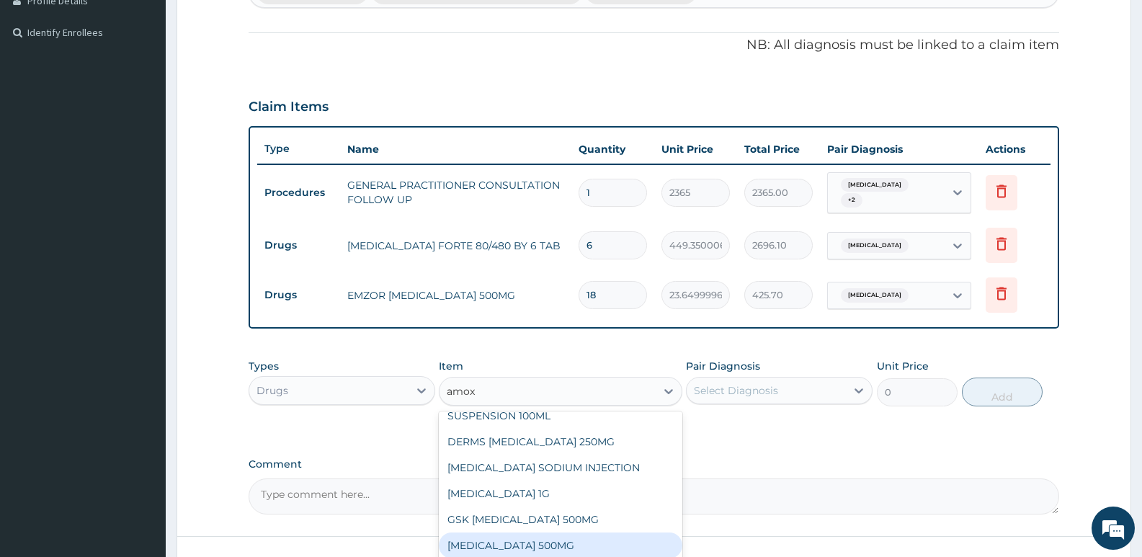
click at [543, 539] on div "[MEDICAL_DATA] 500MG" at bounding box center [560, 546] width 243 height 26
type input "70.94999694824219"
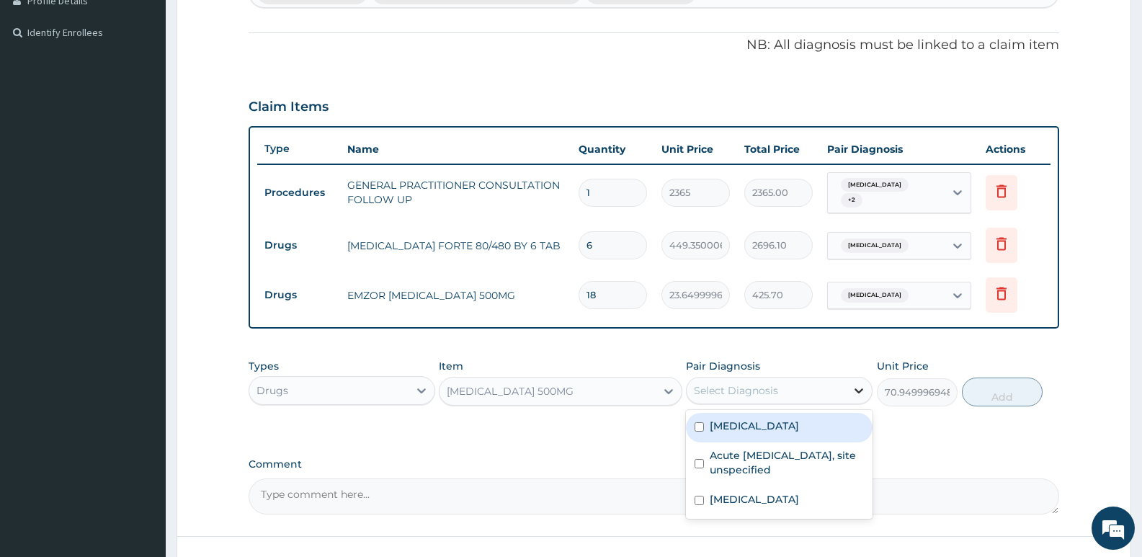
click at [861, 389] on icon at bounding box center [859, 390] width 14 height 14
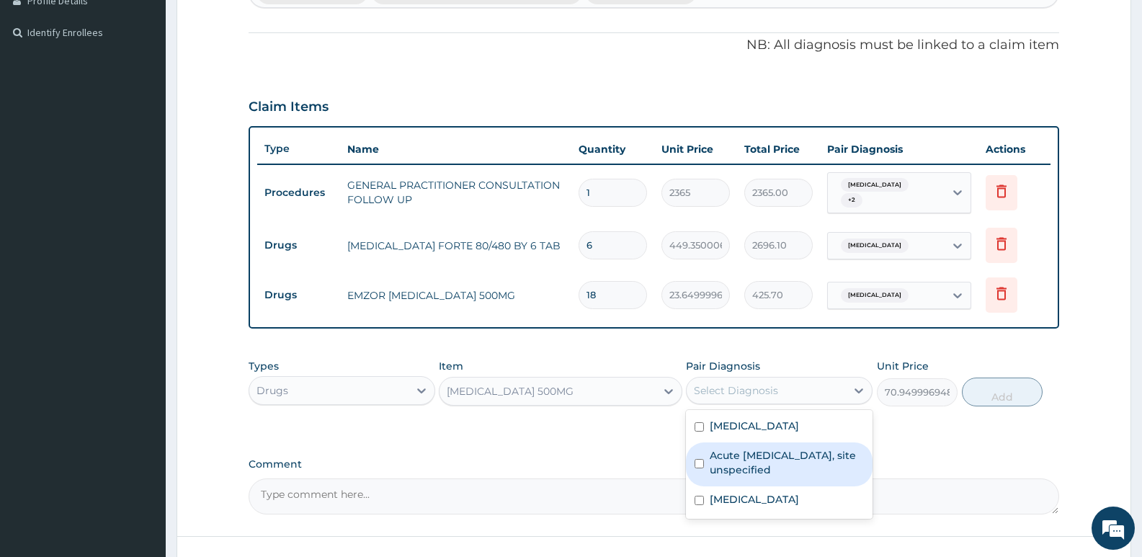
click at [699, 462] on input "checkbox" at bounding box center [699, 463] width 9 height 9
checkbox input "true"
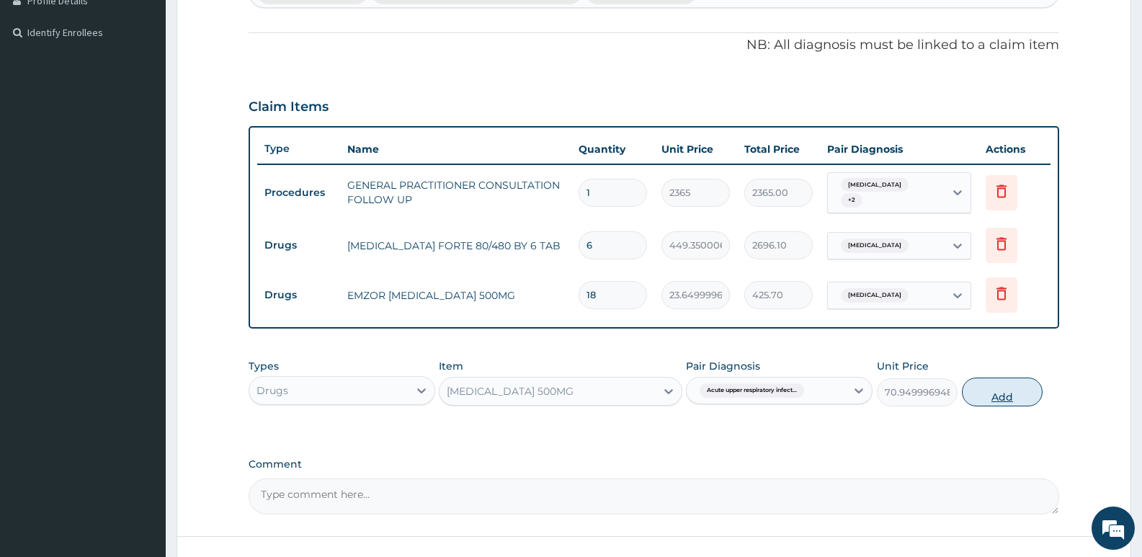
click at [1012, 399] on button "Add" at bounding box center [1002, 392] width 81 height 29
type input "0"
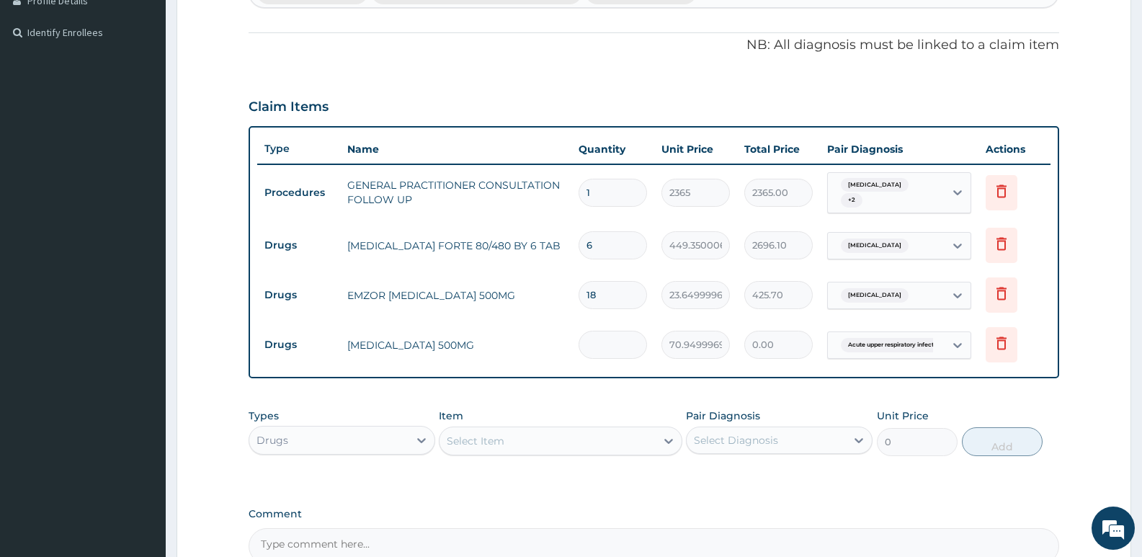
type input "0.00"
type input "2"
type input "141.90"
type input "20"
type input "1419.00"
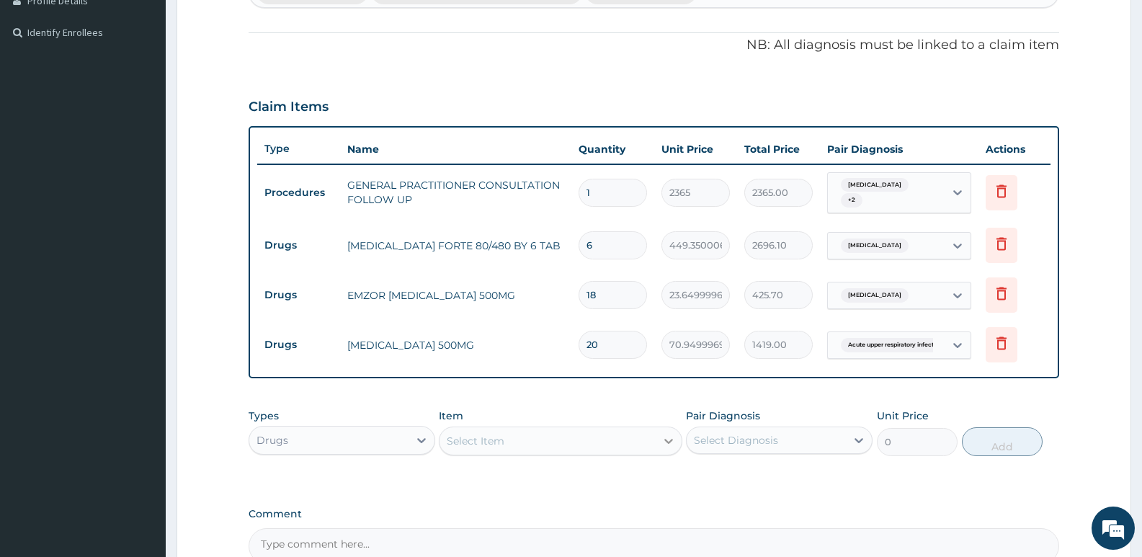
type input "20"
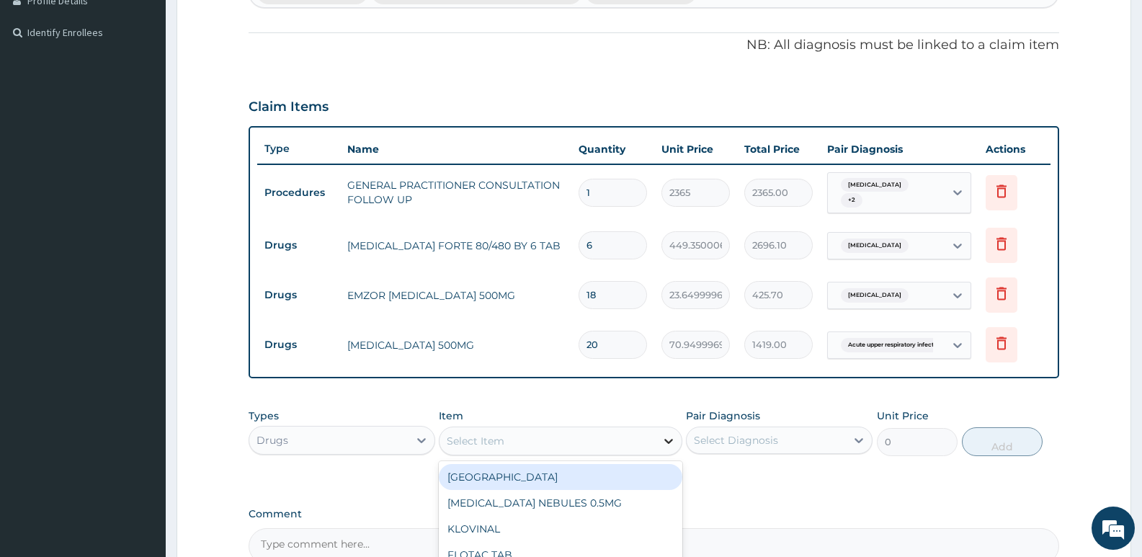
click at [666, 440] on icon at bounding box center [668, 441] width 9 height 5
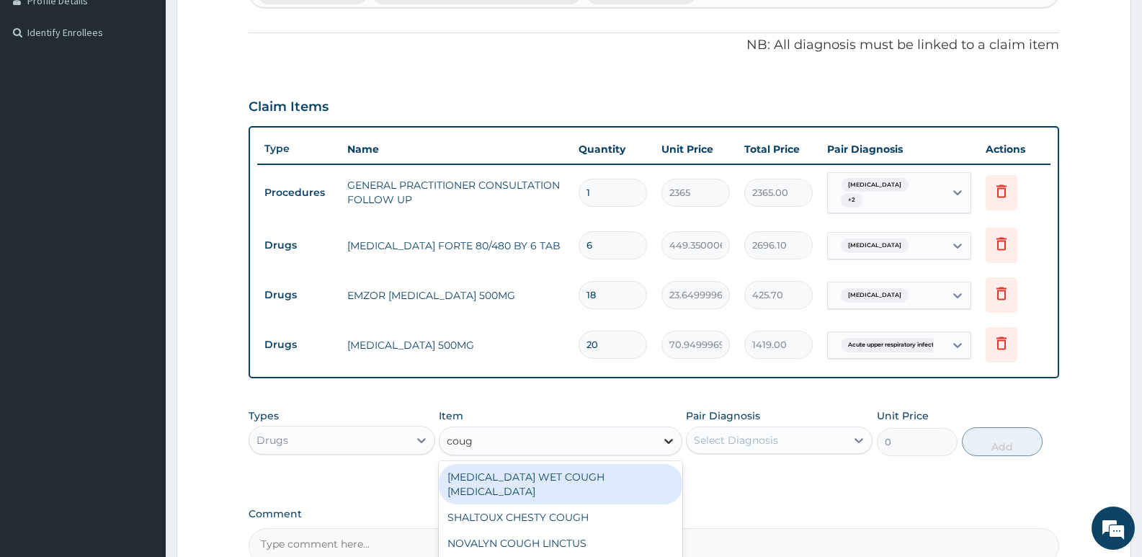
type input "cough"
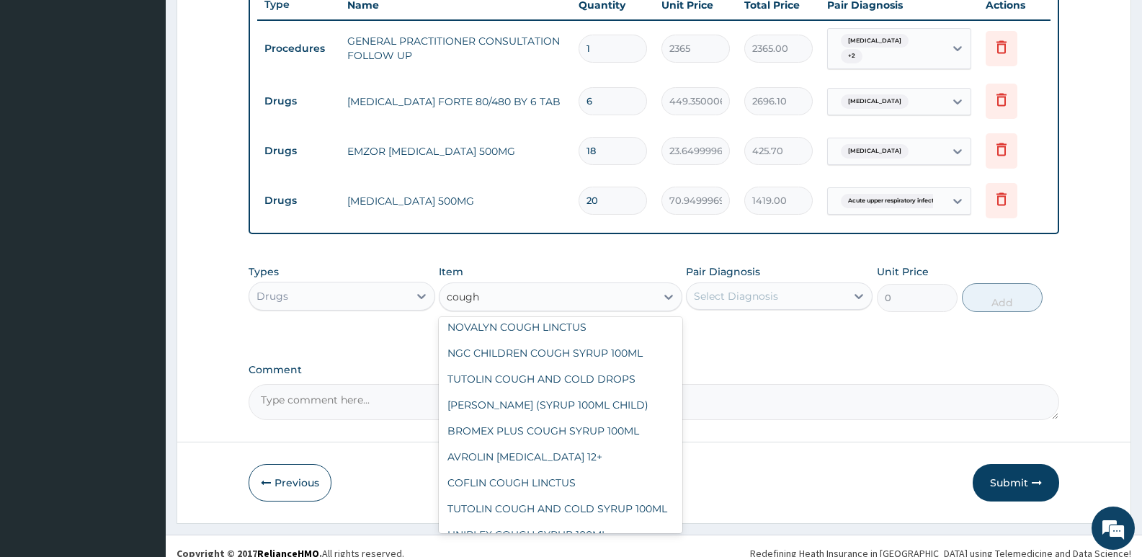
scroll to position [141, 0]
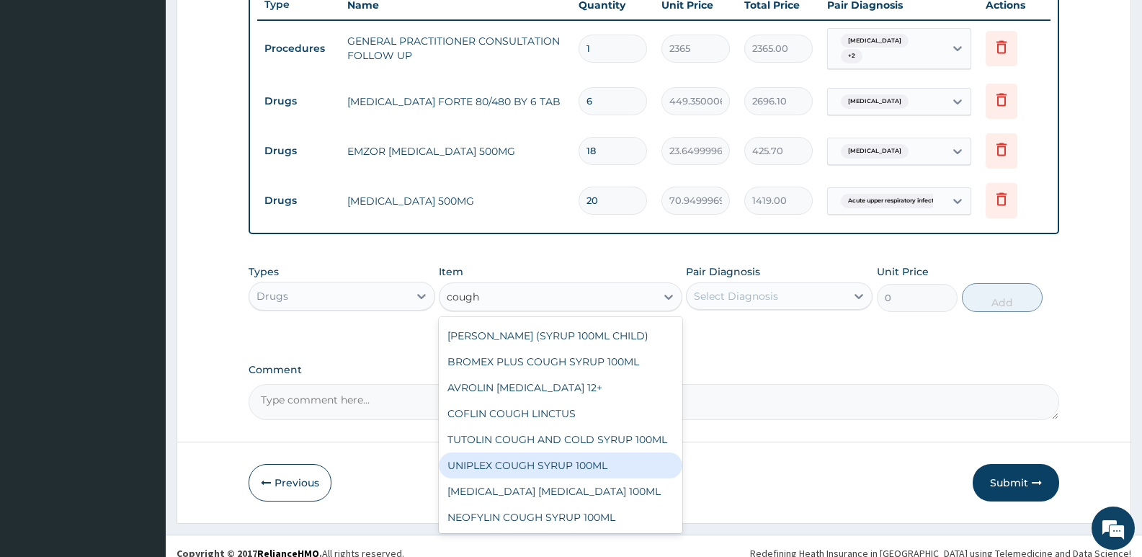
click at [564, 462] on div "UNIPLEX COUGH SYRUP 100ML" at bounding box center [560, 466] width 243 height 26
type input "1182.5"
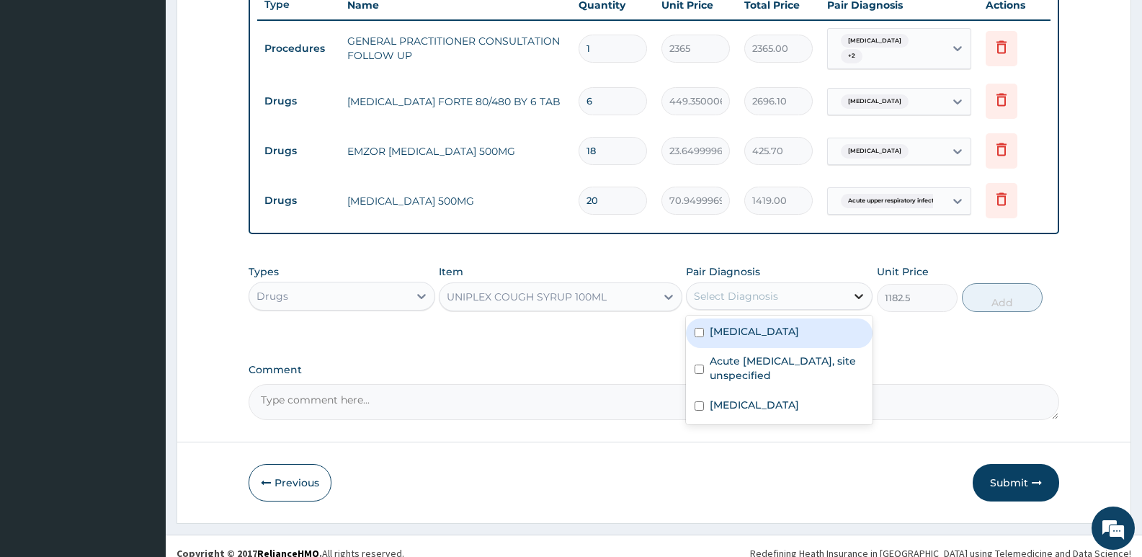
click at [859, 298] on icon at bounding box center [859, 296] width 9 height 5
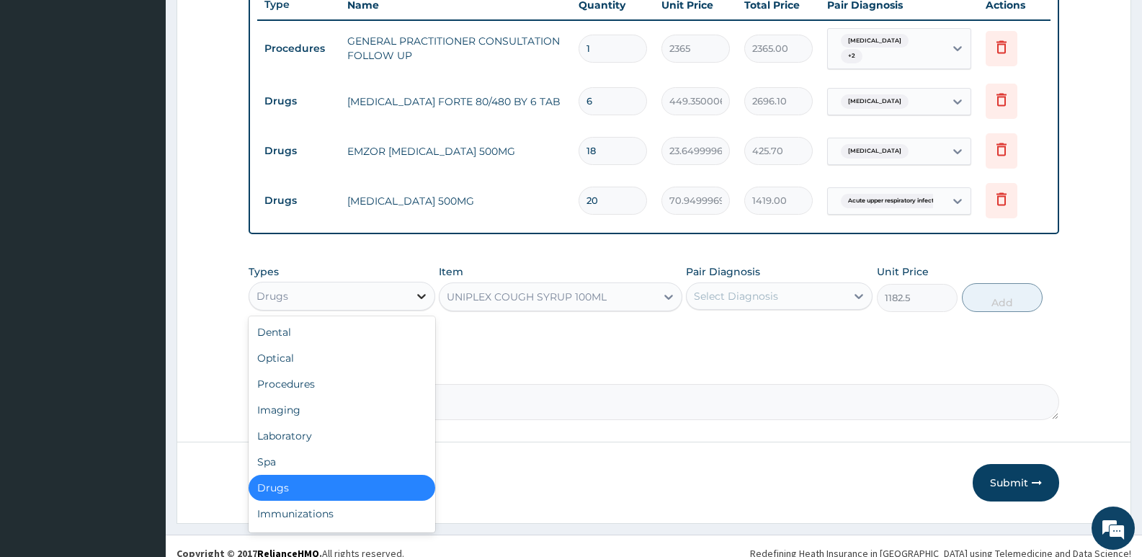
click at [420, 301] on icon at bounding box center [421, 296] width 14 height 14
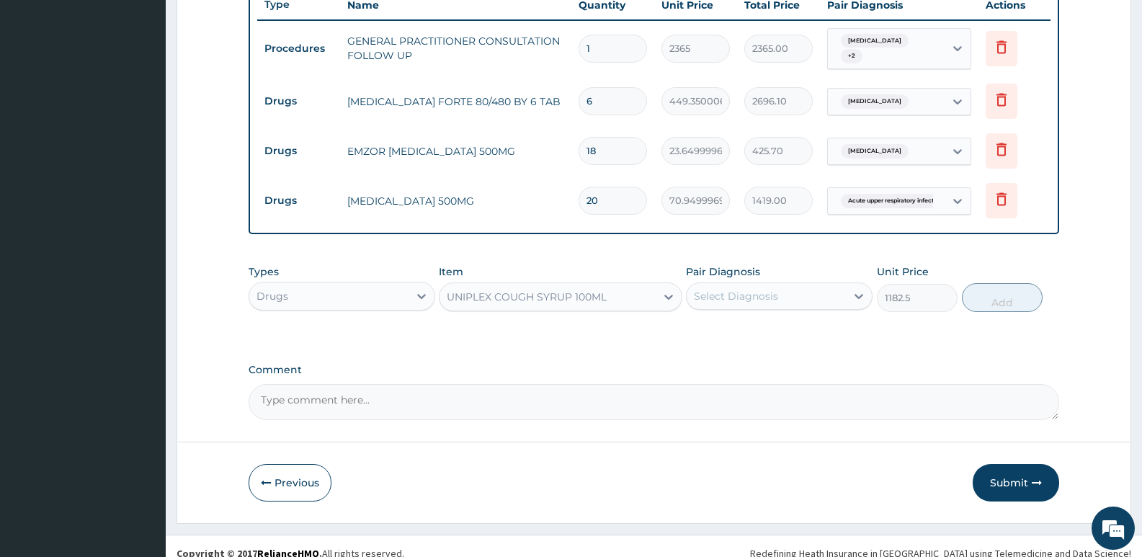
click at [298, 298] on div "Drugs" at bounding box center [328, 296] width 159 height 23
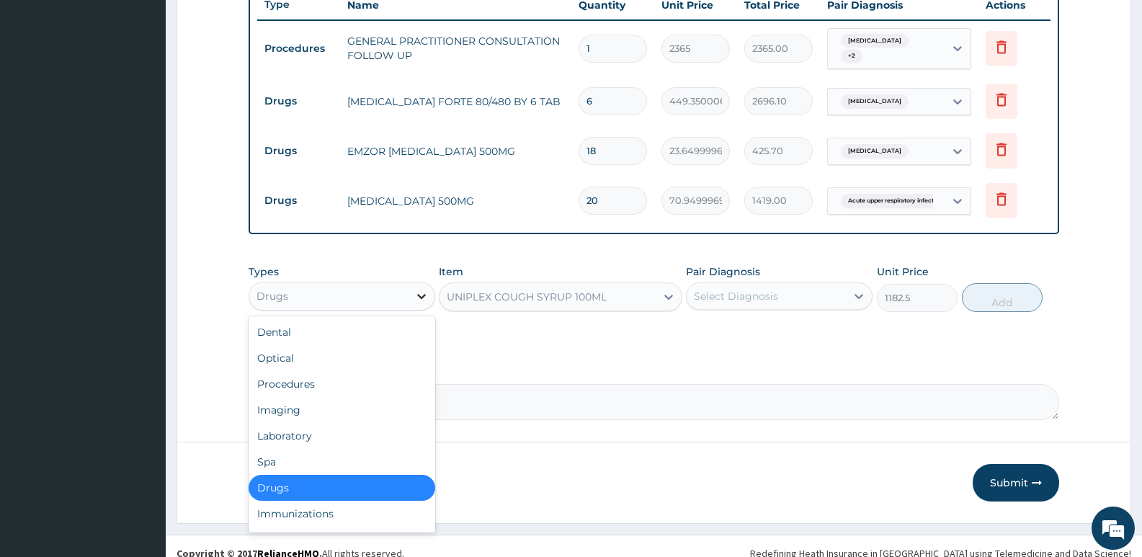
click at [421, 299] on icon at bounding box center [421, 296] width 14 height 14
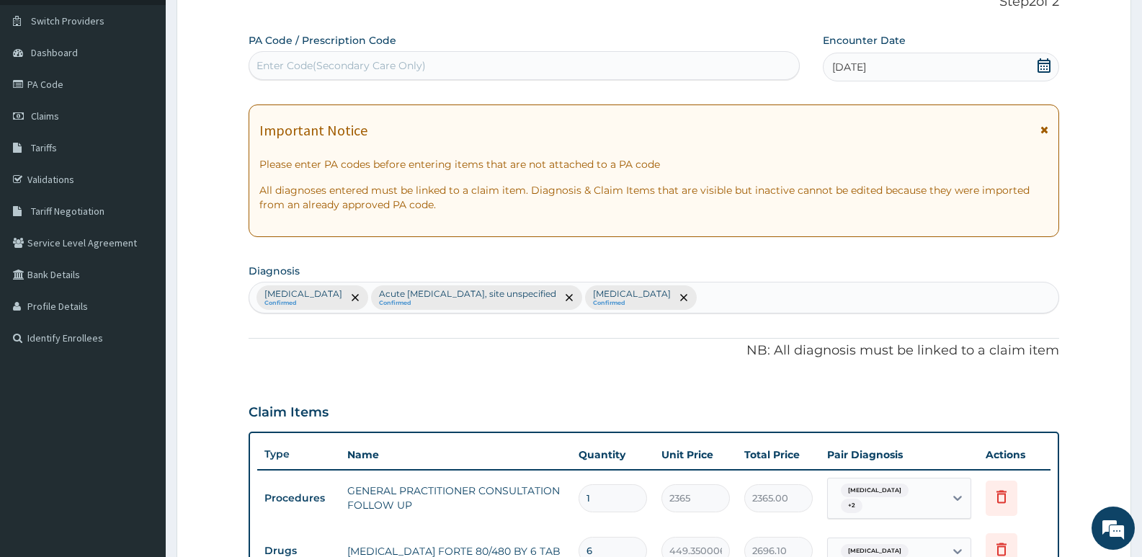
scroll to position [50, 0]
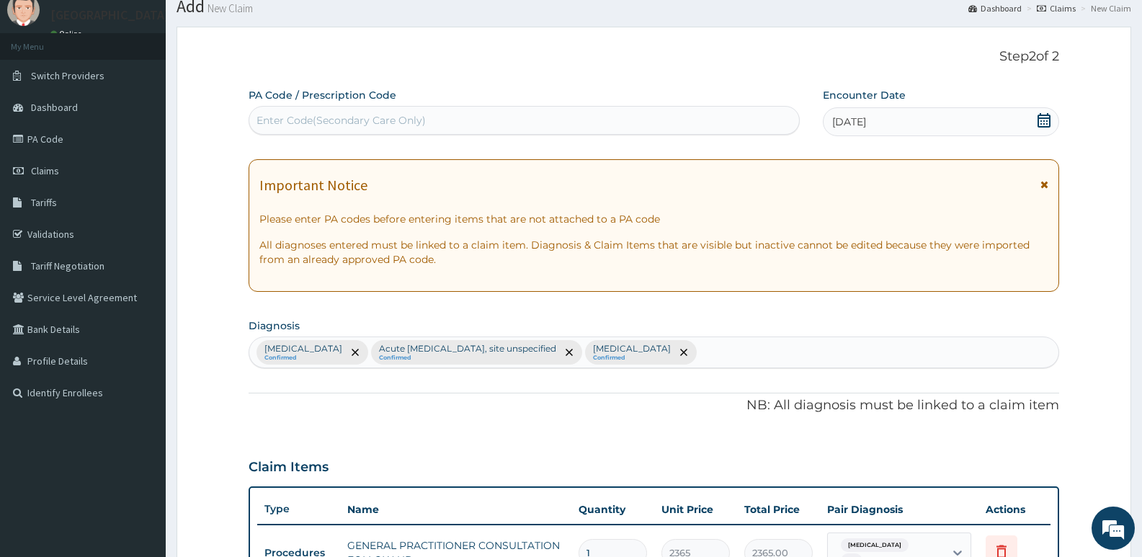
click at [774, 350] on div "Malaria, unspecified Confirmed Acute upper respiratory infection, site unspecif…" at bounding box center [653, 352] width 809 height 30
type input "cough"
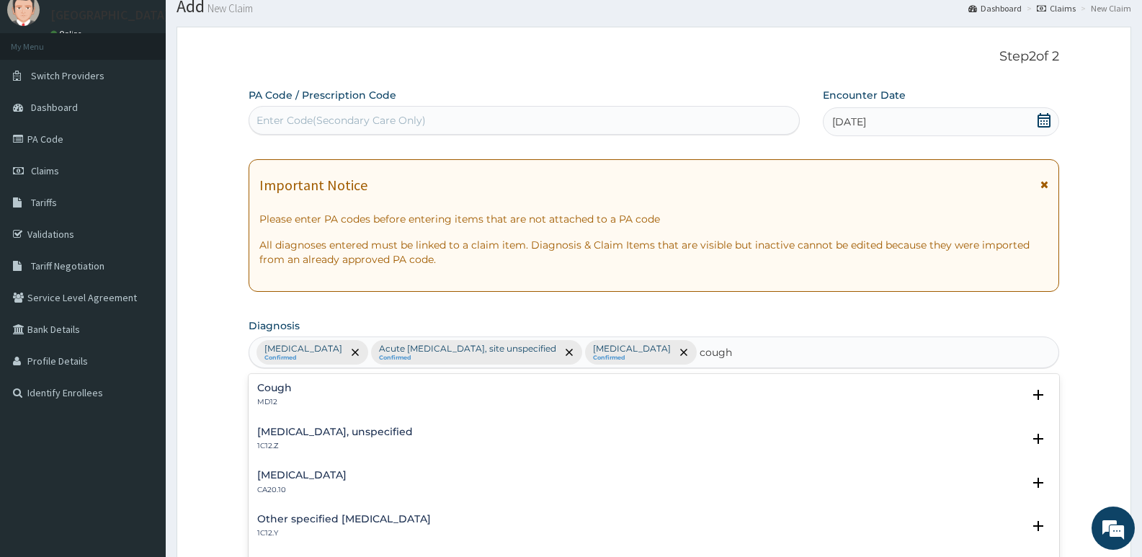
click at [277, 385] on h4 "Cough" at bounding box center [274, 388] width 35 height 11
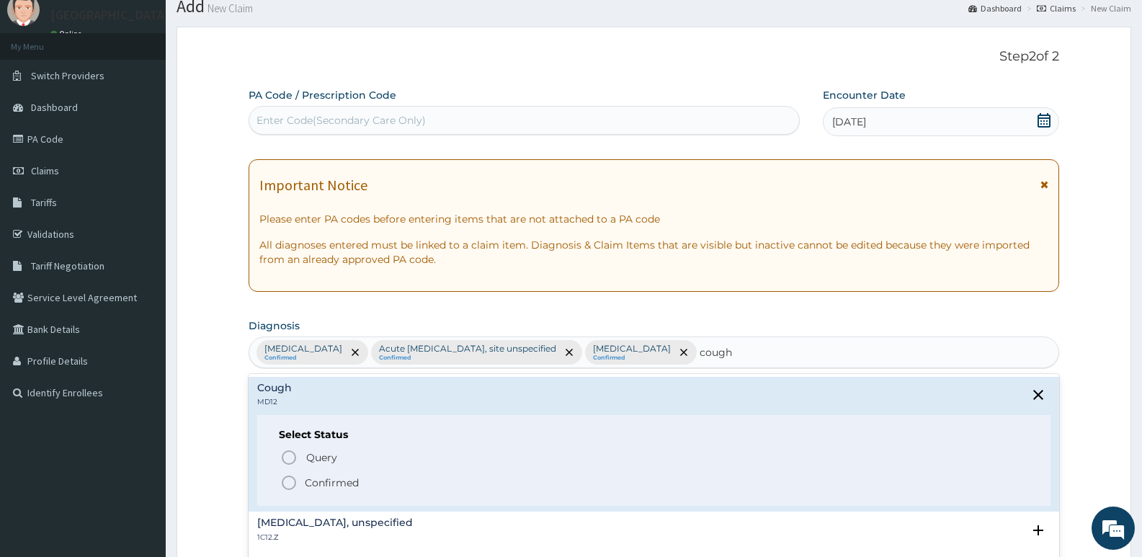
click at [290, 481] on icon "status option filled" at bounding box center [288, 482] width 17 height 17
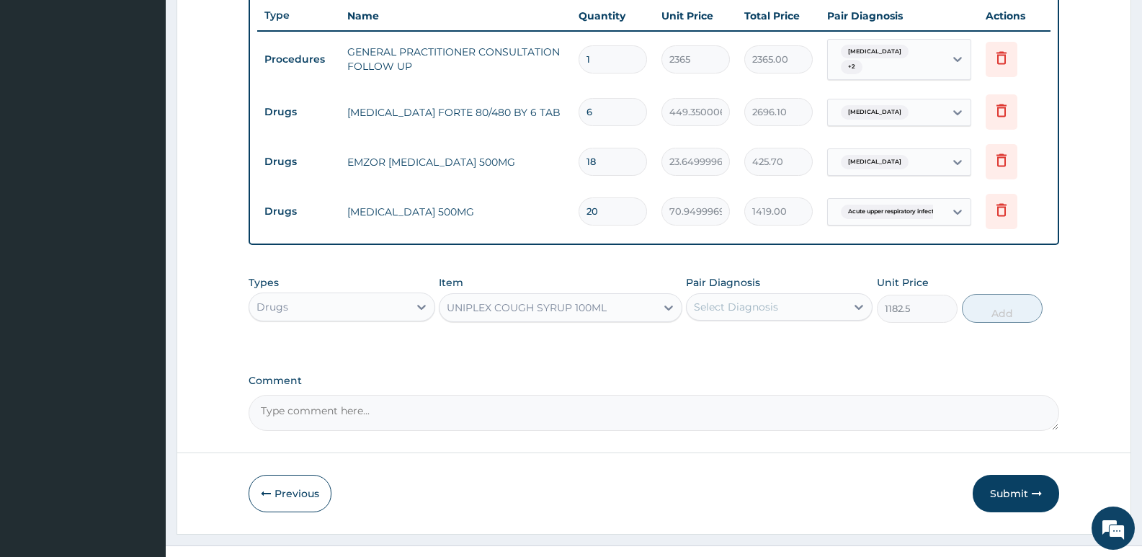
scroll to position [554, 0]
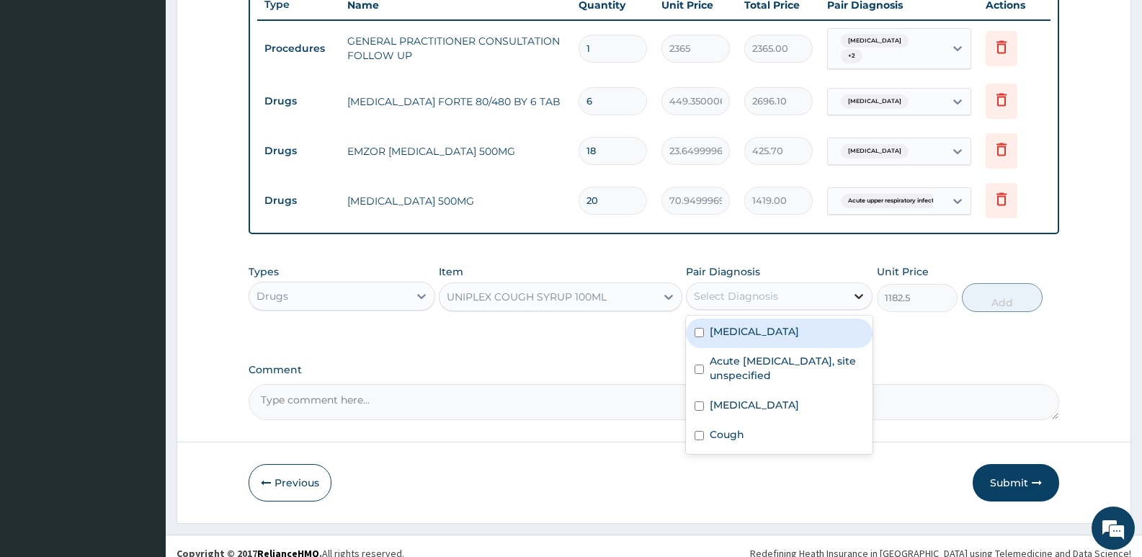
click at [859, 299] on icon at bounding box center [859, 296] width 9 height 5
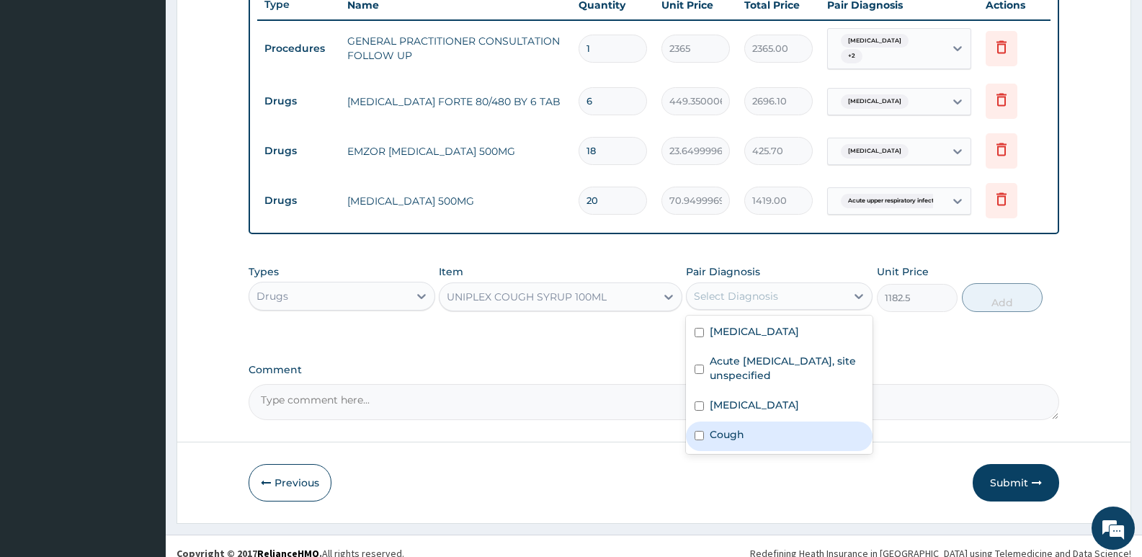
click at [699, 435] on input "checkbox" at bounding box center [699, 435] width 9 height 9
checkbox input "true"
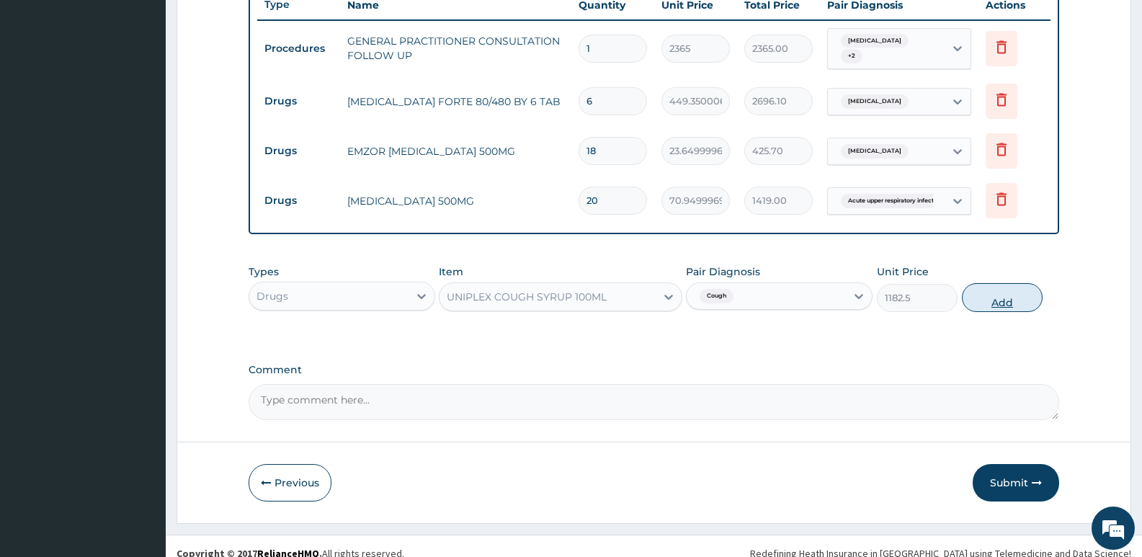
click at [1022, 312] on button "Add" at bounding box center [1002, 297] width 81 height 29
type input "0"
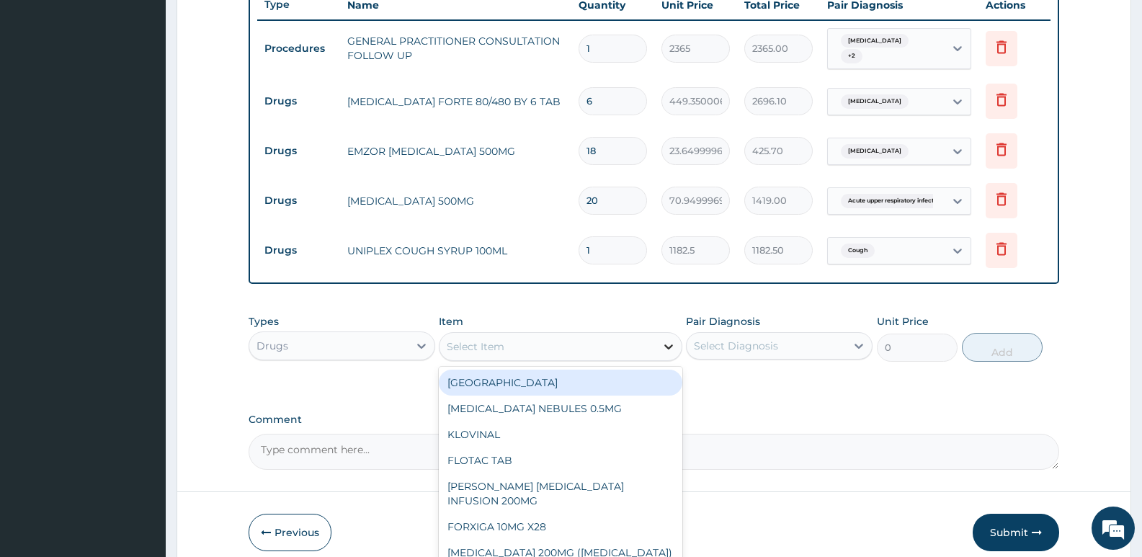
click at [664, 345] on icon at bounding box center [669, 346] width 14 height 14
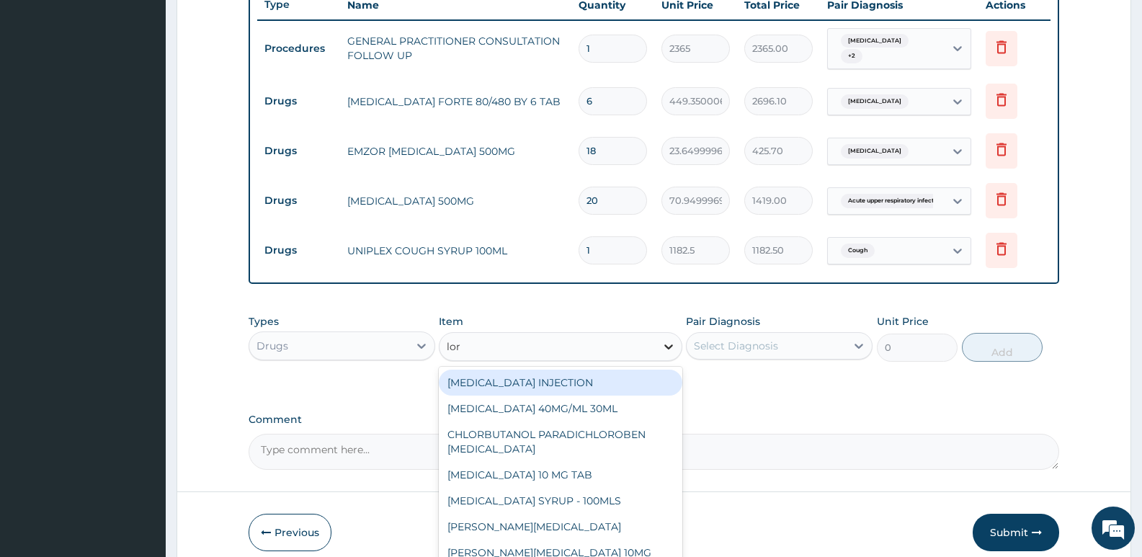
type input "lora"
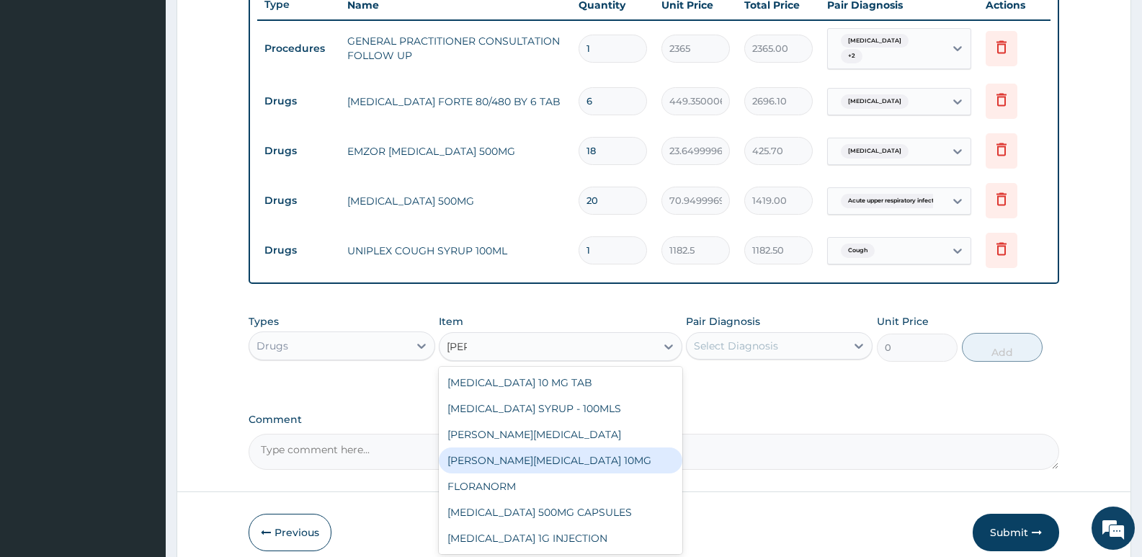
click at [587, 460] on div "[PERSON_NAME][MEDICAL_DATA] 10MG" at bounding box center [560, 461] width 243 height 26
type input "88.6875"
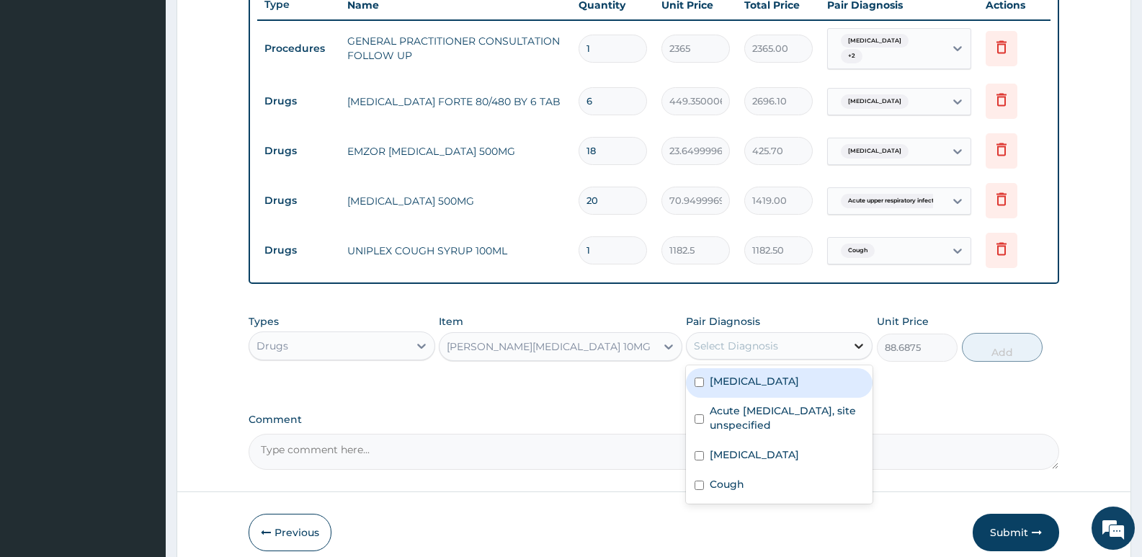
click at [859, 347] on icon at bounding box center [859, 346] width 14 height 14
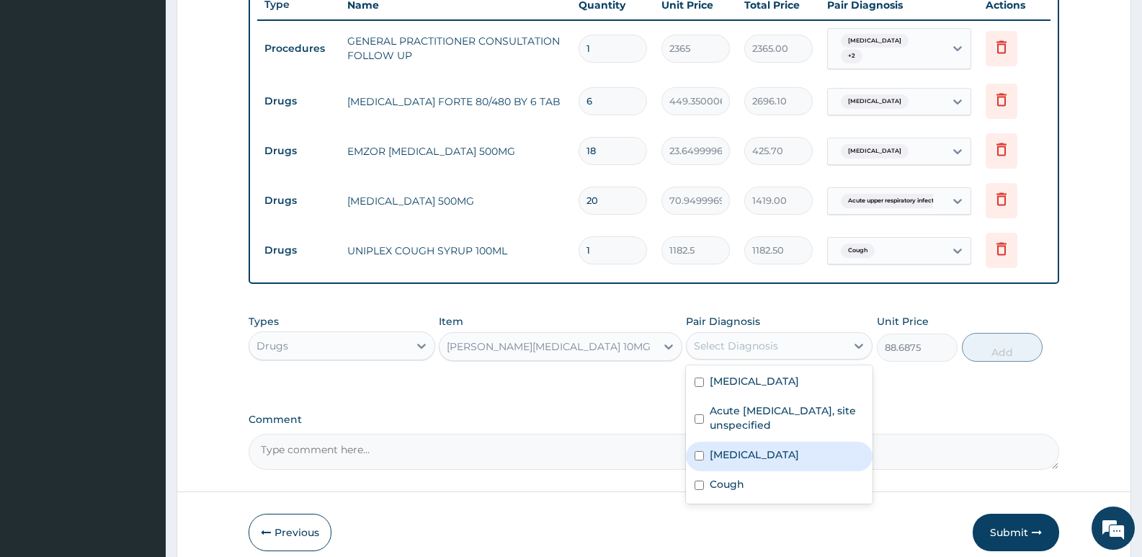
click at [698, 453] on input "checkbox" at bounding box center [699, 455] width 9 height 9
checkbox input "true"
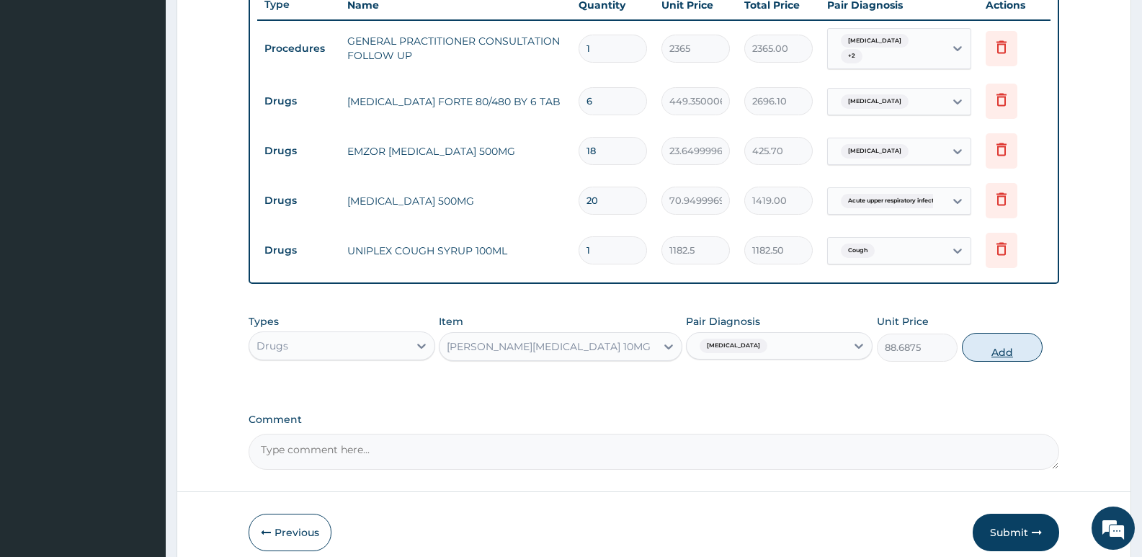
click at [996, 350] on button "Add" at bounding box center [1002, 347] width 81 height 29
type input "0"
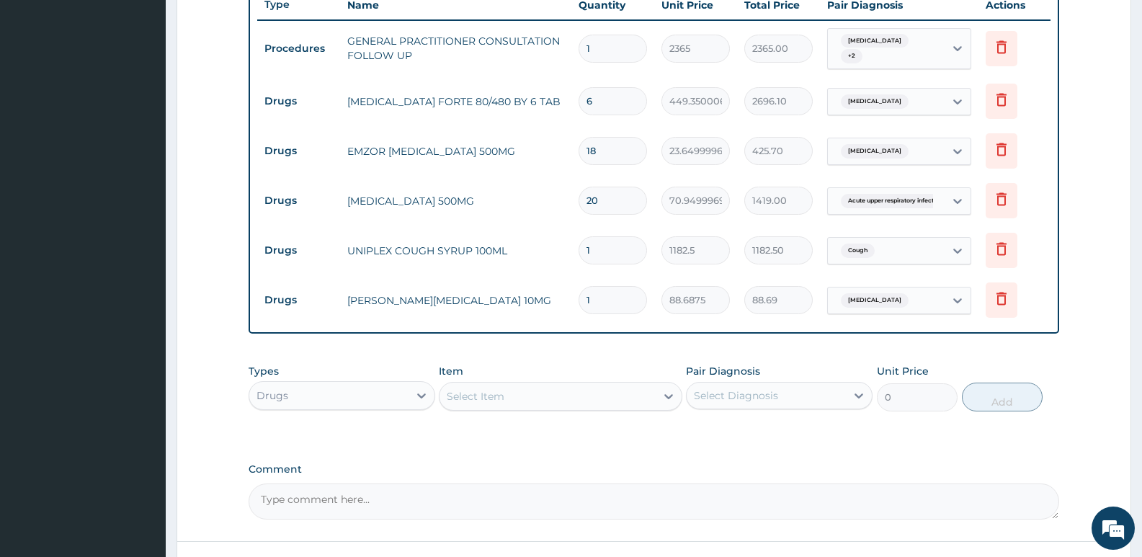
type input "0.00"
type input "5"
type input "443.44"
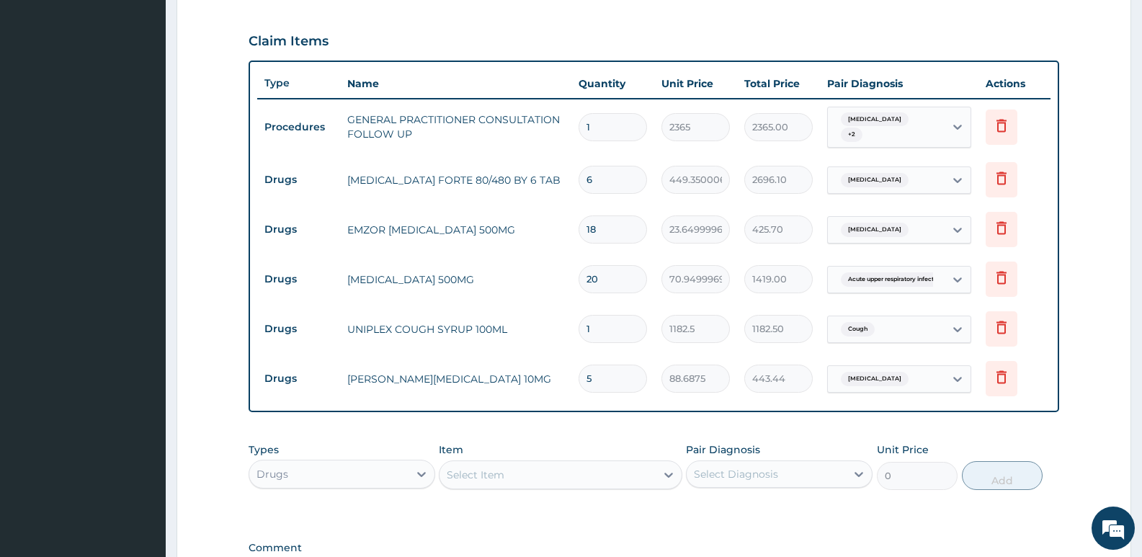
scroll to position [452, 0]
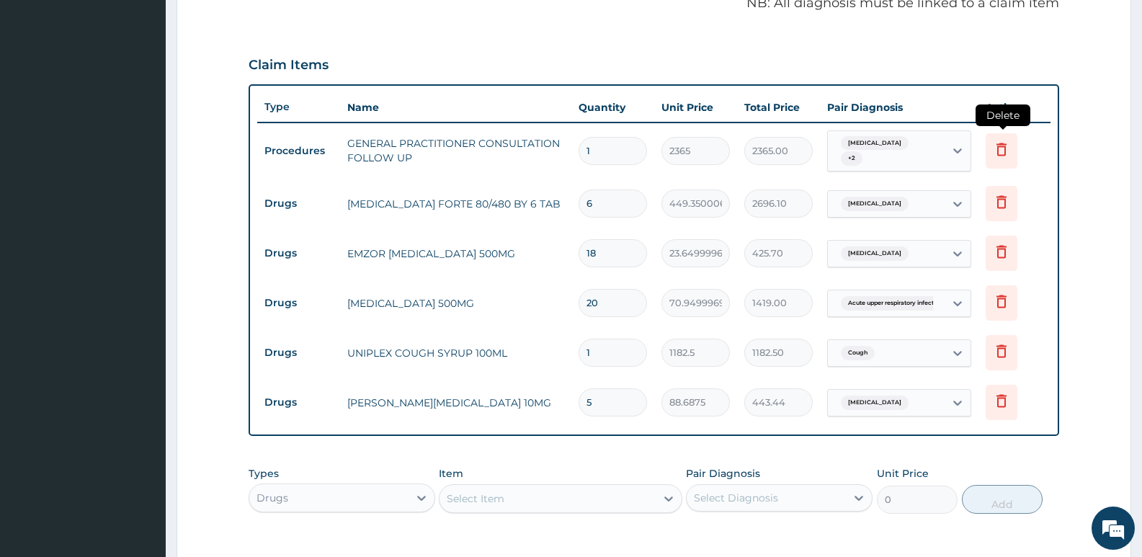
type input "5"
click at [1005, 151] on icon at bounding box center [1002, 149] width 10 height 13
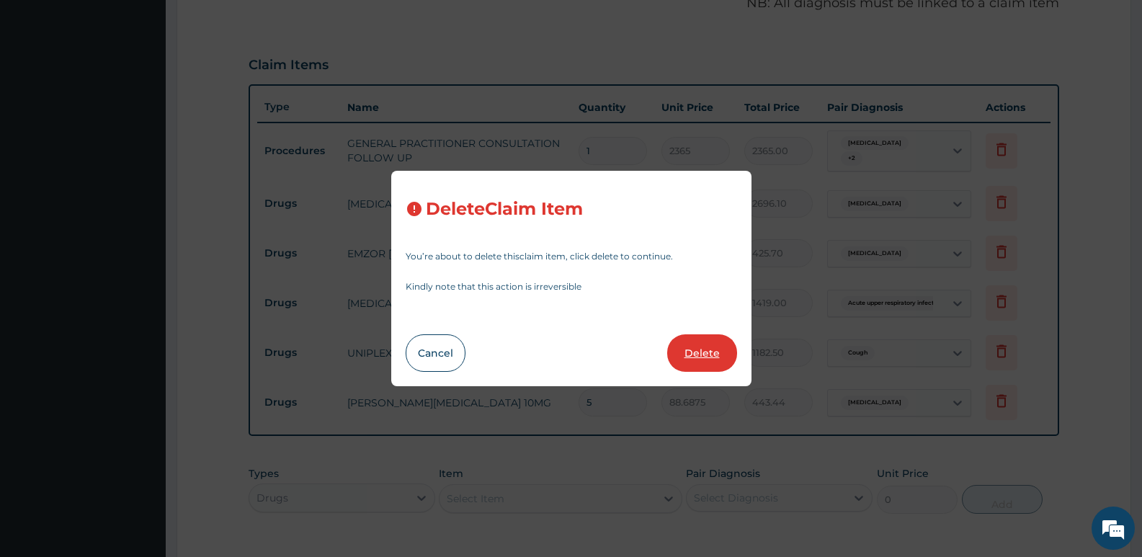
click at [708, 347] on button "Delete" at bounding box center [702, 352] width 70 height 37
type input "6"
type input "449.3500061035156"
type input "2696.10"
type input "18"
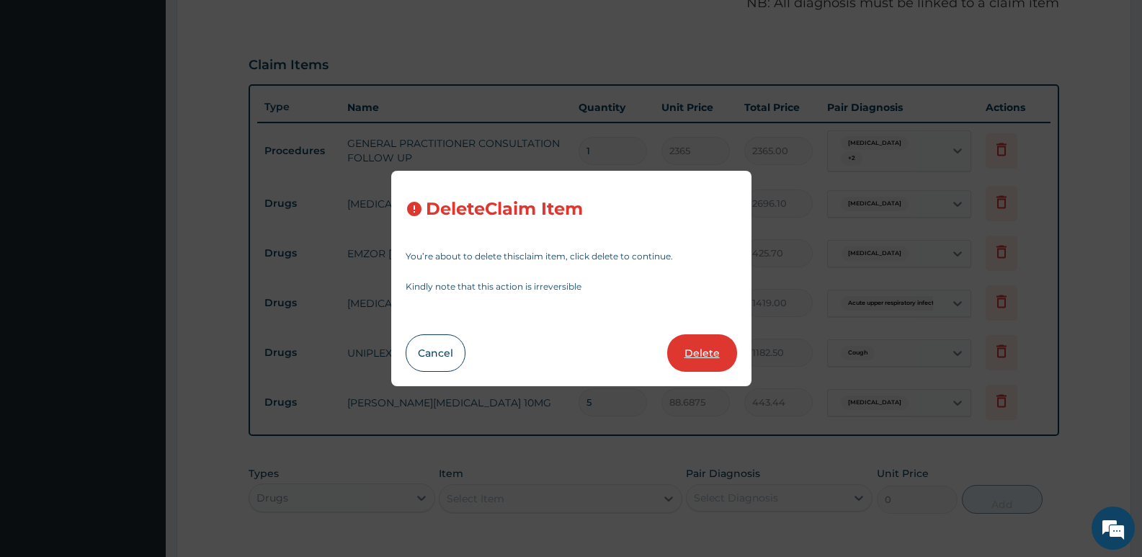
type input "23.64999961853027"
type input "425.70"
type input "20"
type input "70.94999694824219"
type input "1419.00"
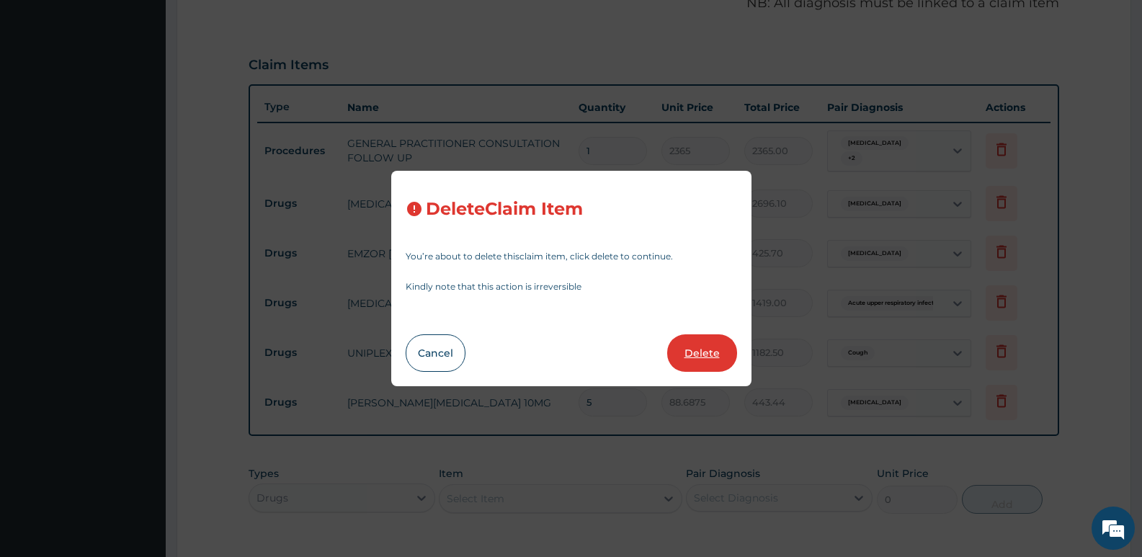
type input "1"
type input "1182.5"
type input "1182.50"
type input "5"
type input "88.6875"
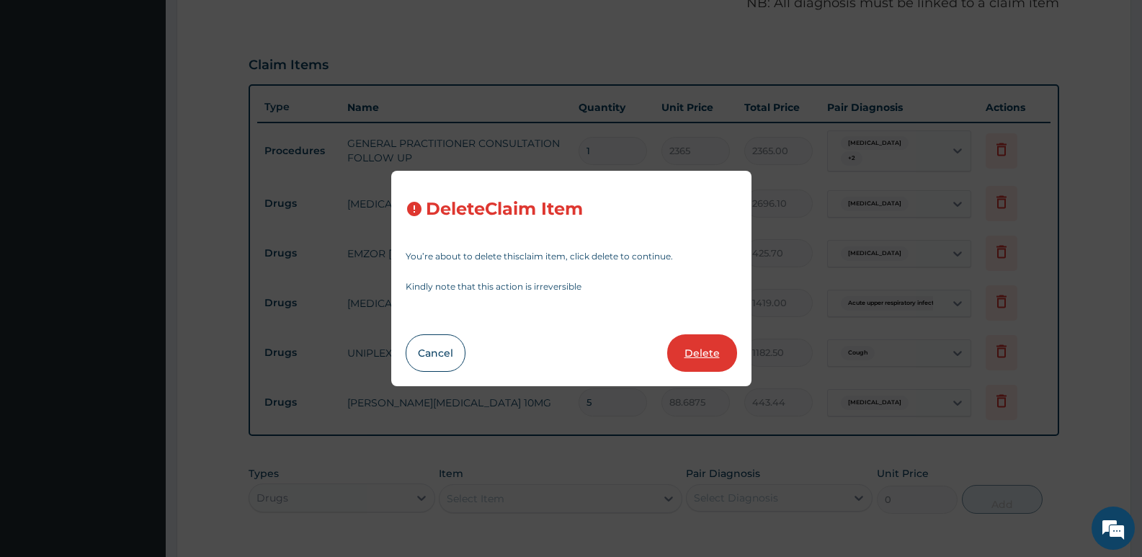
type input "443.44"
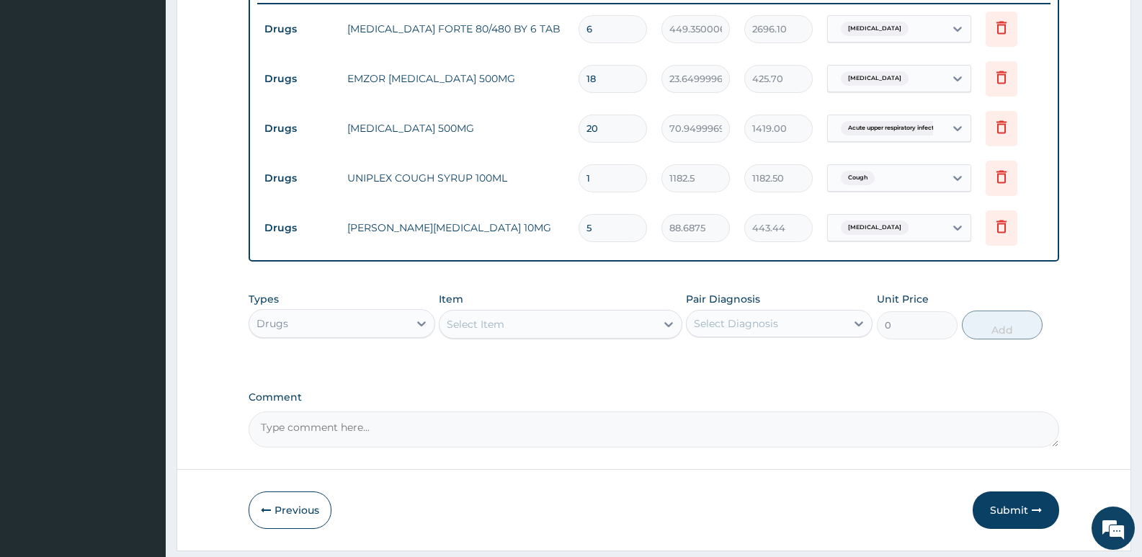
scroll to position [577, 0]
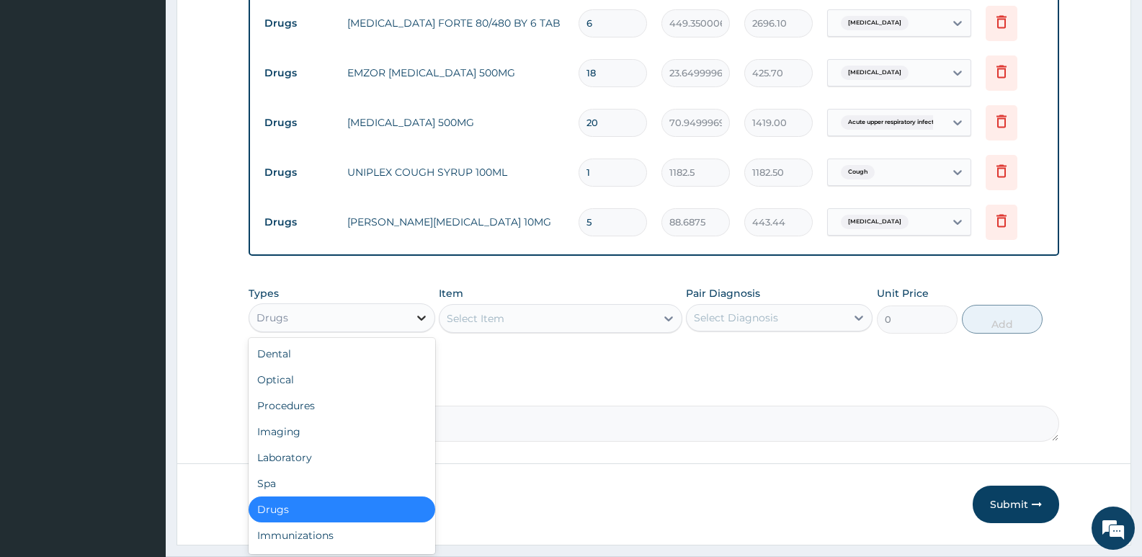
click at [418, 321] on icon at bounding box center [421, 318] width 14 height 14
click at [320, 404] on div "Procedures" at bounding box center [342, 406] width 187 height 26
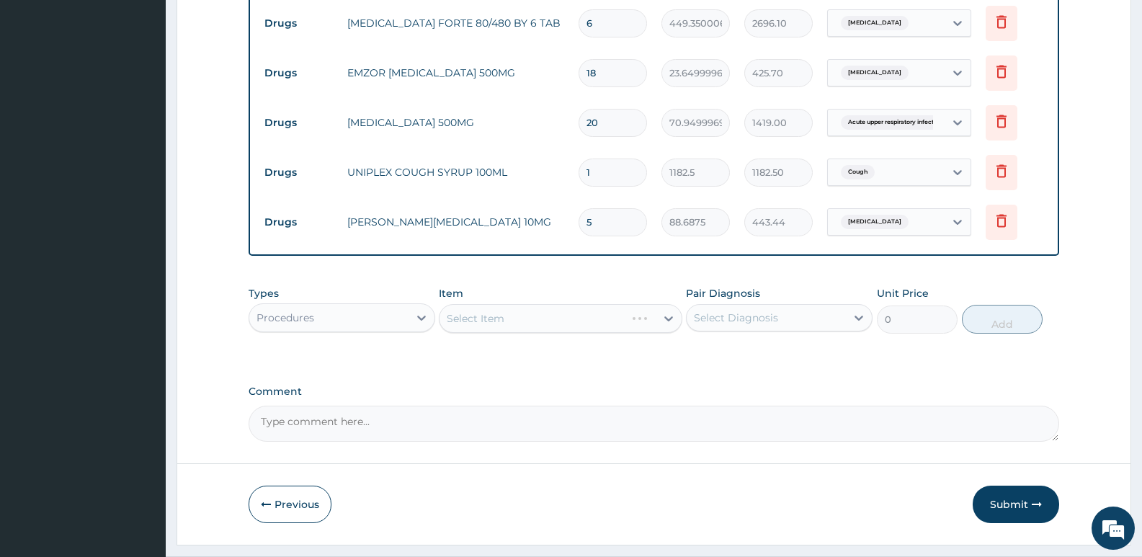
click at [667, 321] on div "Select Item" at bounding box center [560, 318] width 243 height 29
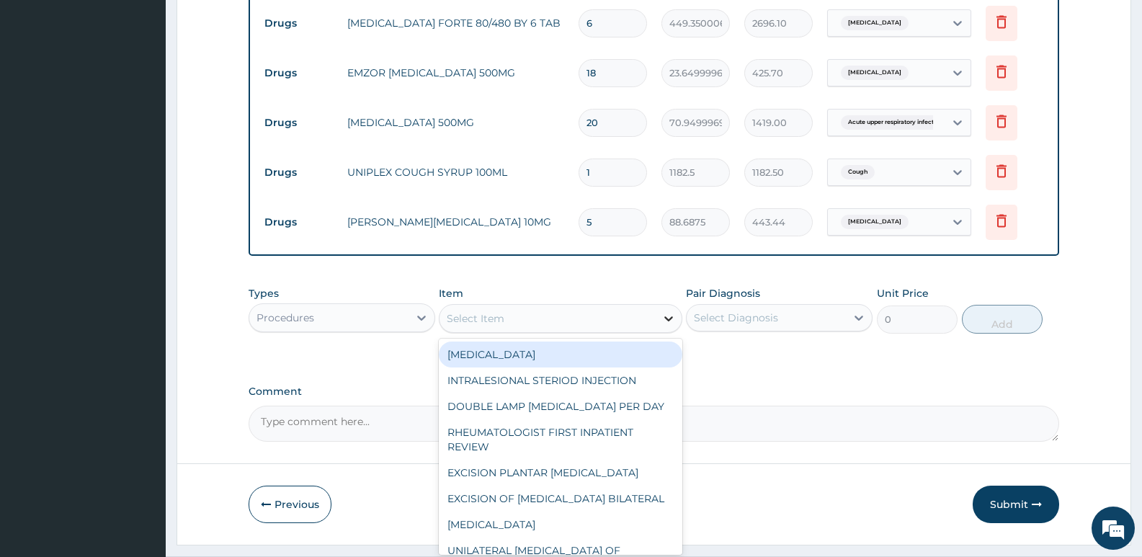
click at [663, 315] on icon at bounding box center [669, 318] width 14 height 14
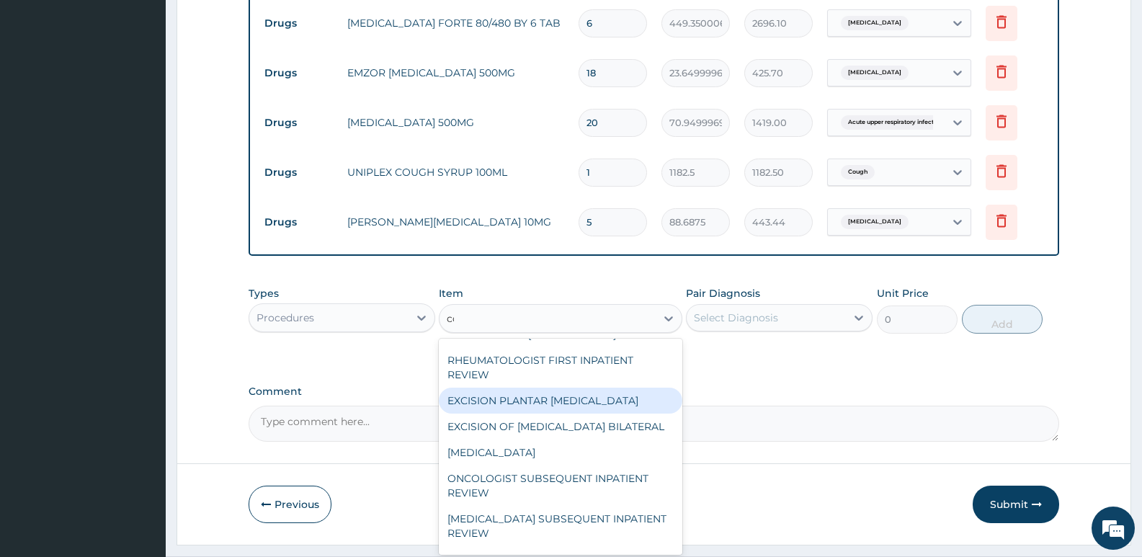
scroll to position [0, 0]
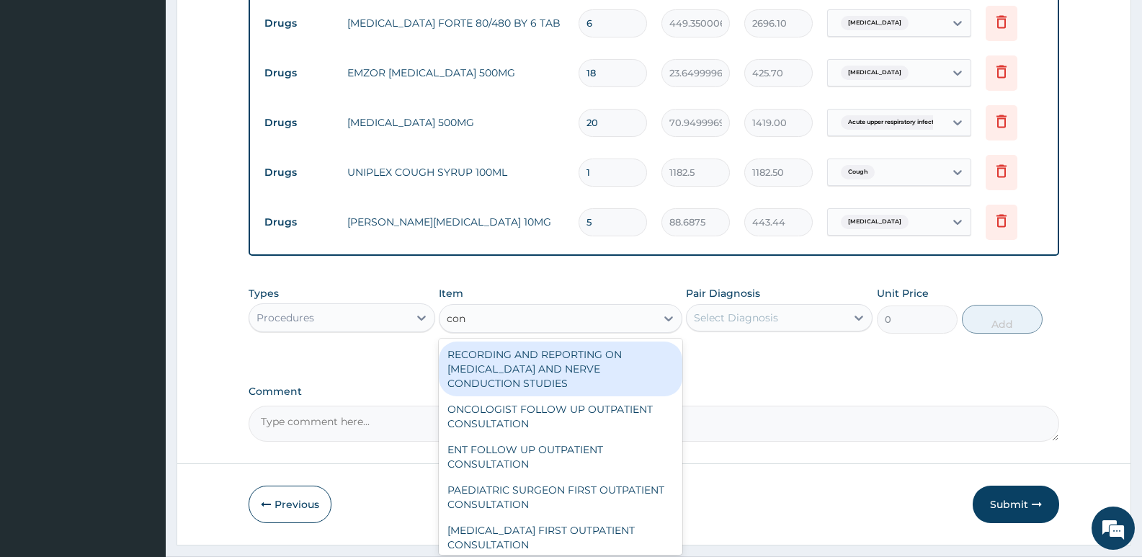
type input "cons"
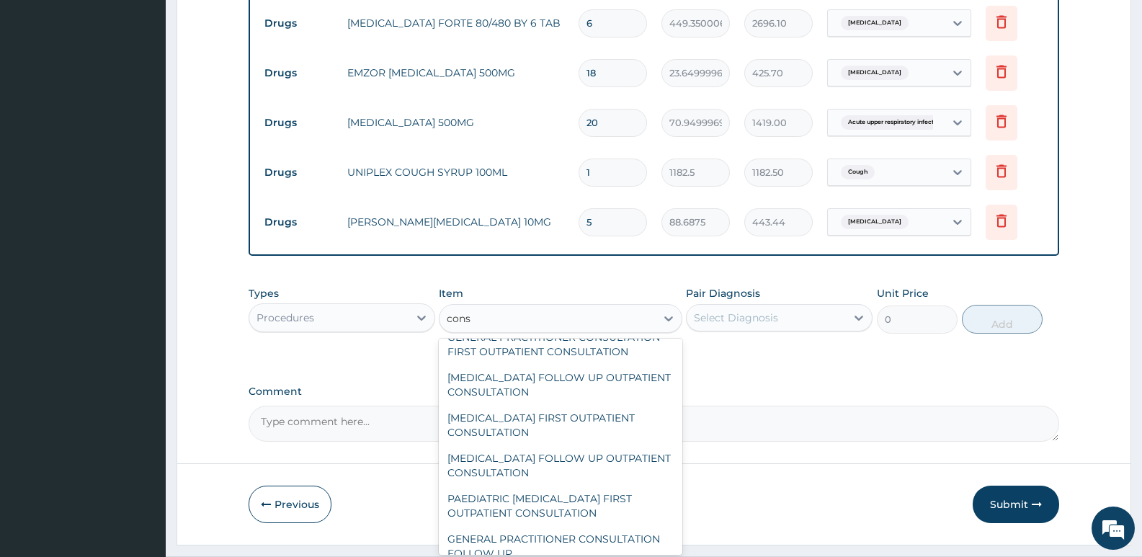
scroll to position [793, 0]
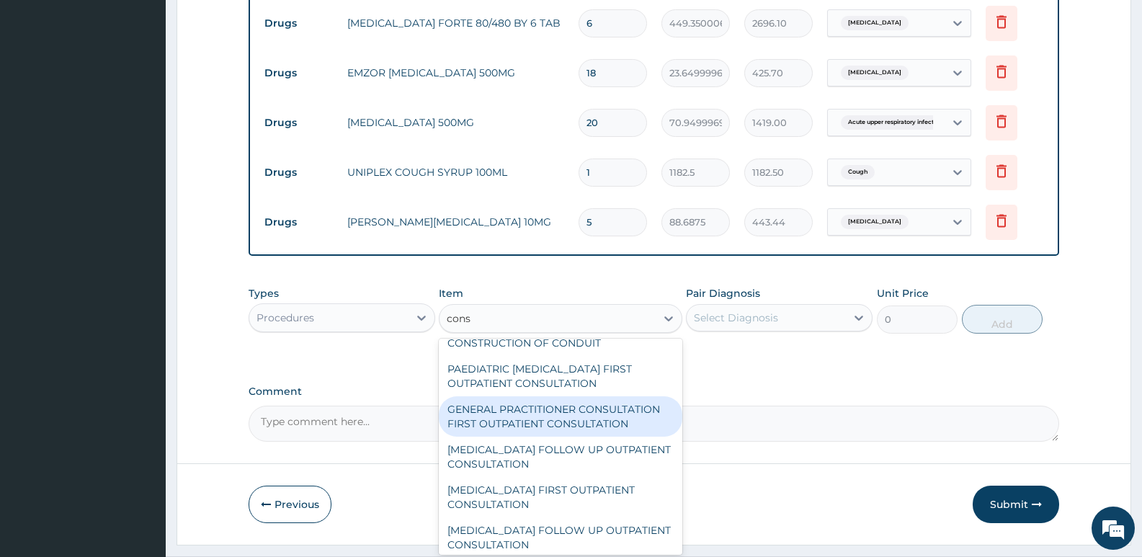
click at [618, 420] on div "GENERAL PRACTITIONER CONSULTATION FIRST OUTPATIENT CONSULTATION" at bounding box center [560, 416] width 243 height 40
type input "3547.5"
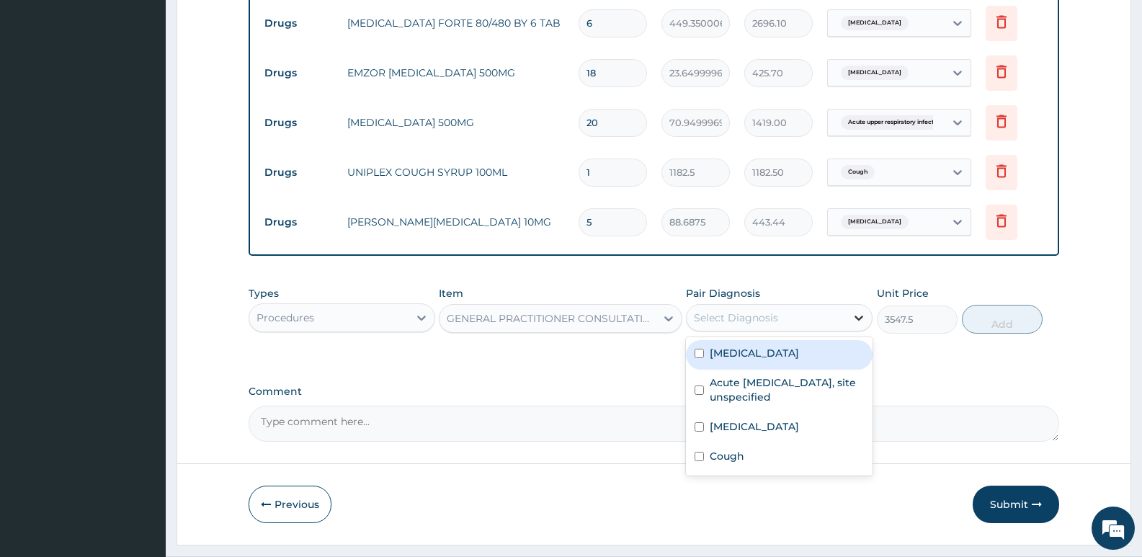
click at [858, 319] on icon at bounding box center [859, 318] width 9 height 5
click at [701, 353] on input "checkbox" at bounding box center [699, 353] width 9 height 9
checkbox input "true"
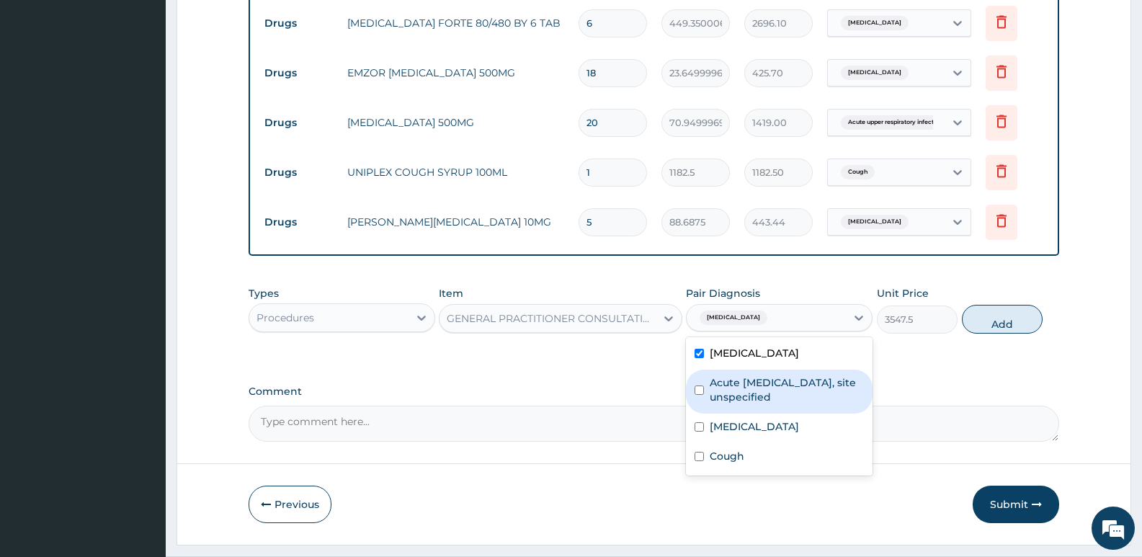
drag, startPoint x: 702, startPoint y: 385, endPoint x: 708, endPoint y: 414, distance: 30.1
click at [708, 414] on div "Malaria, unspecified Acute upper respiratory infection, site unspecified Other …" at bounding box center [779, 406] width 187 height 138
click at [697, 388] on input "checkbox" at bounding box center [699, 390] width 9 height 9
checkbox input "true"
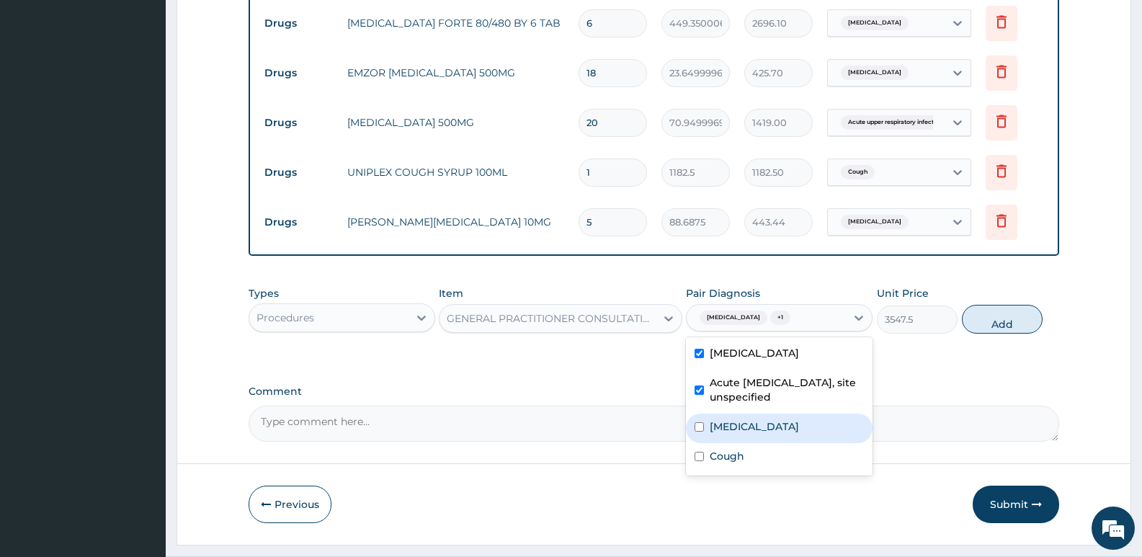
click at [698, 427] on input "checkbox" at bounding box center [699, 426] width 9 height 9
checkbox input "true"
drag, startPoint x: 696, startPoint y: 456, endPoint x: 740, endPoint y: 429, distance: 51.8
click at [698, 454] on input "checkbox" at bounding box center [699, 456] width 9 height 9
checkbox input "true"
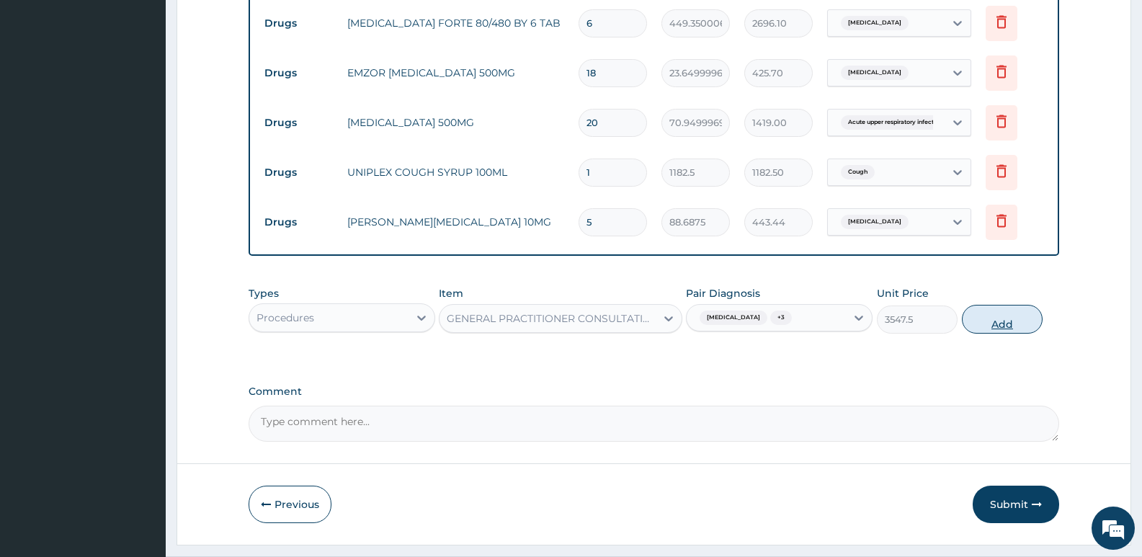
click at [1000, 321] on button "Add" at bounding box center [1002, 319] width 81 height 29
type input "0"
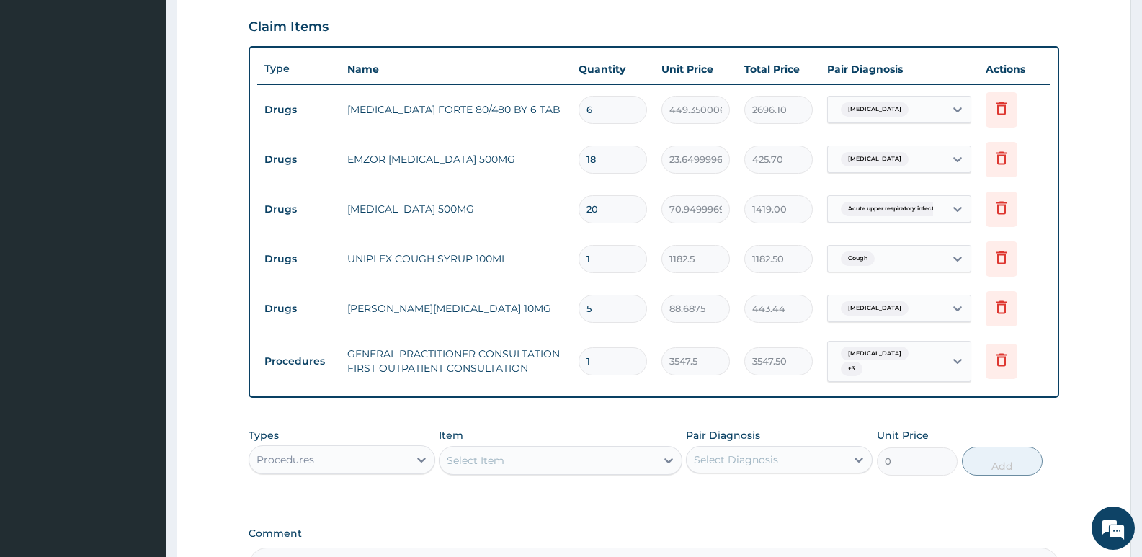
scroll to position [668, 0]
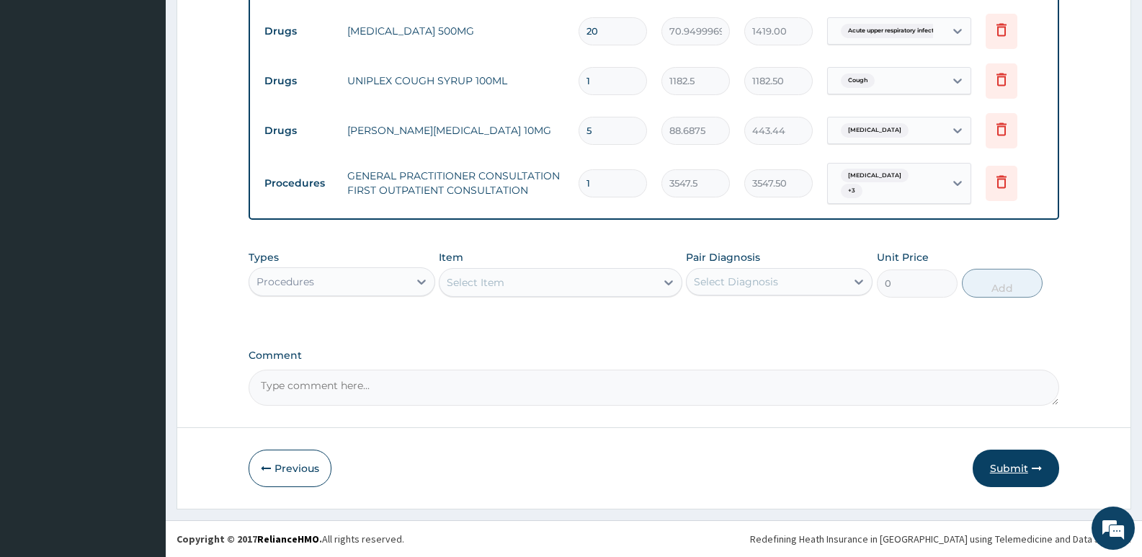
click at [1015, 468] on button "Submit" at bounding box center [1016, 468] width 86 height 37
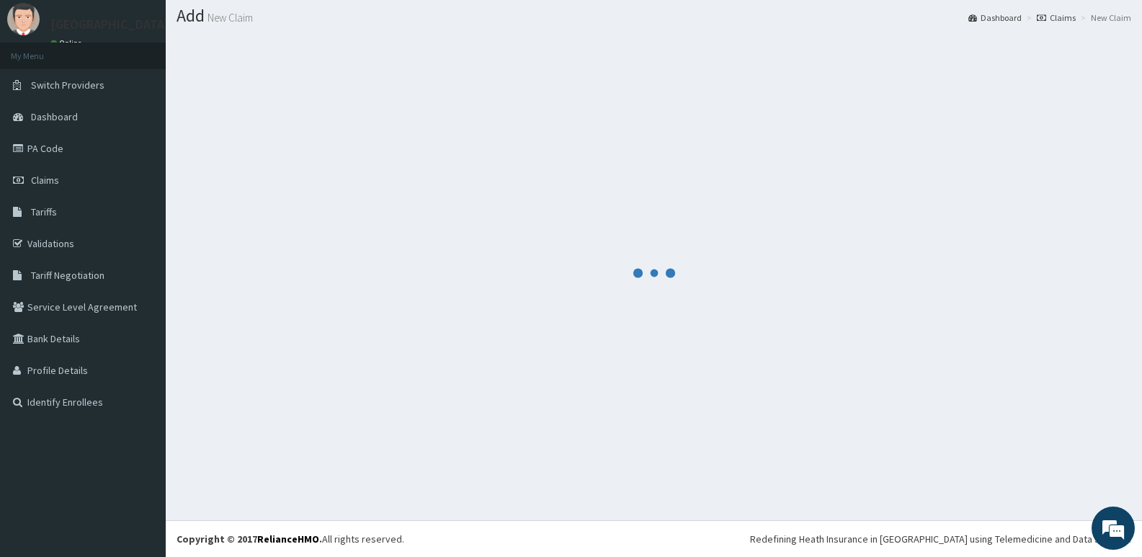
click at [1065, 408] on div at bounding box center [654, 273] width 955 height 474
click at [855, 417] on div at bounding box center [654, 273] width 955 height 474
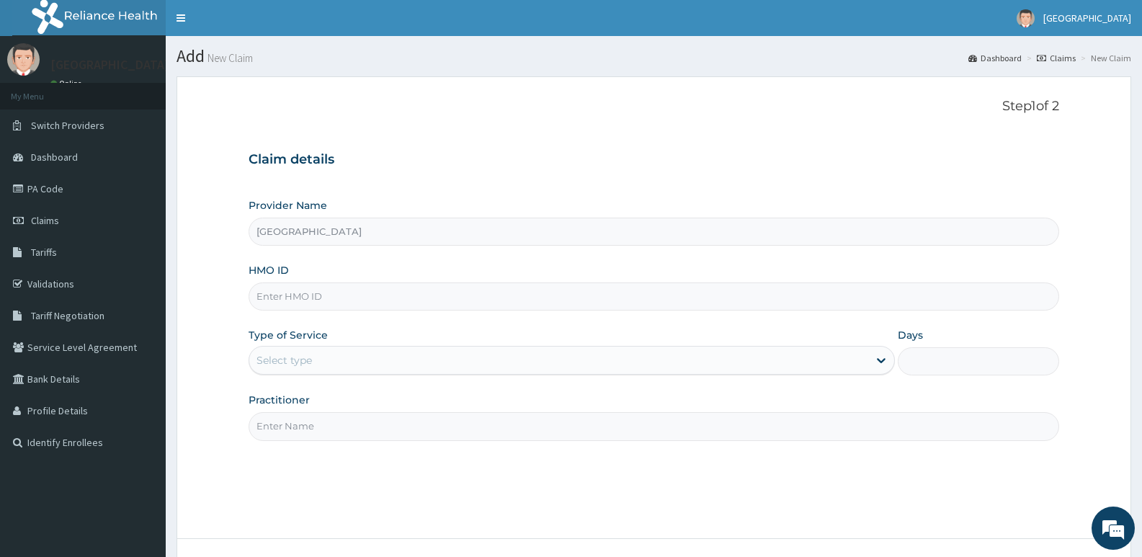
type input "[GEOGRAPHIC_DATA]"
click at [345, 289] on input "HMO ID" at bounding box center [654, 297] width 811 height 28
type input "vte/10106/a"
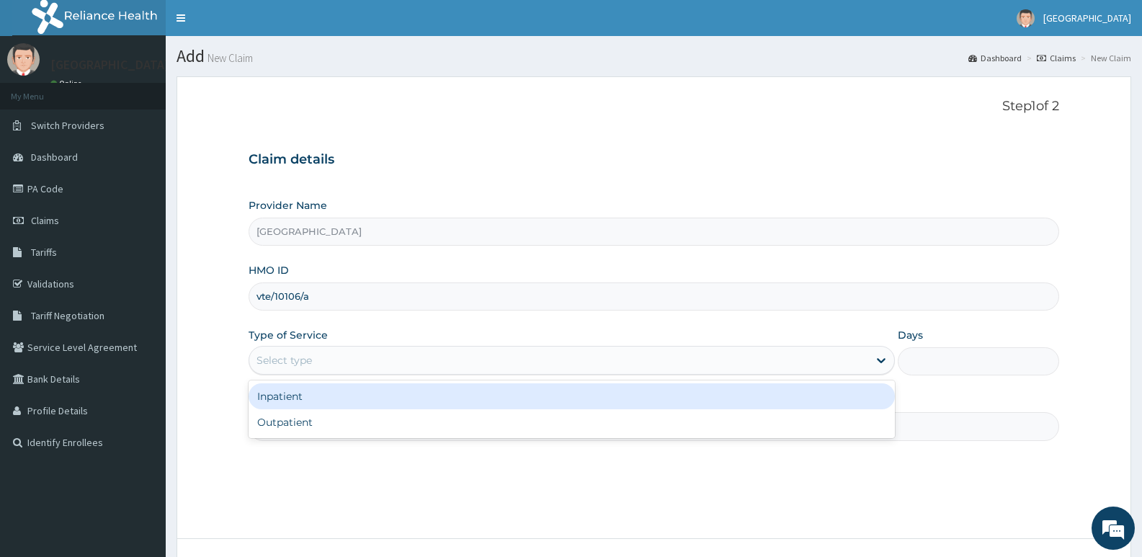
click at [348, 355] on div "Select type" at bounding box center [558, 360] width 618 height 23
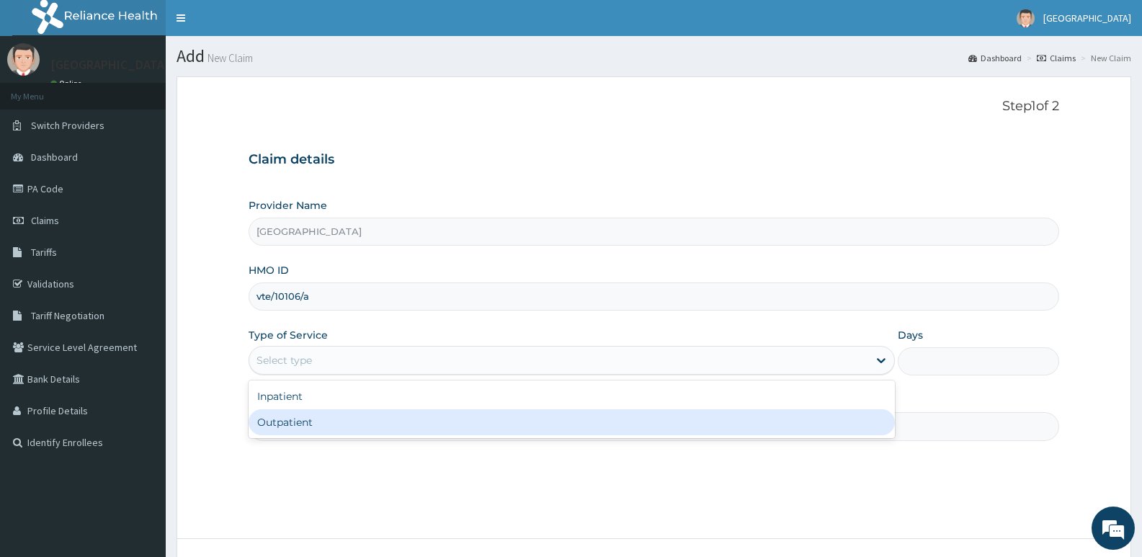
click at [751, 434] on div "Outpatient" at bounding box center [572, 422] width 646 height 26
type input "1"
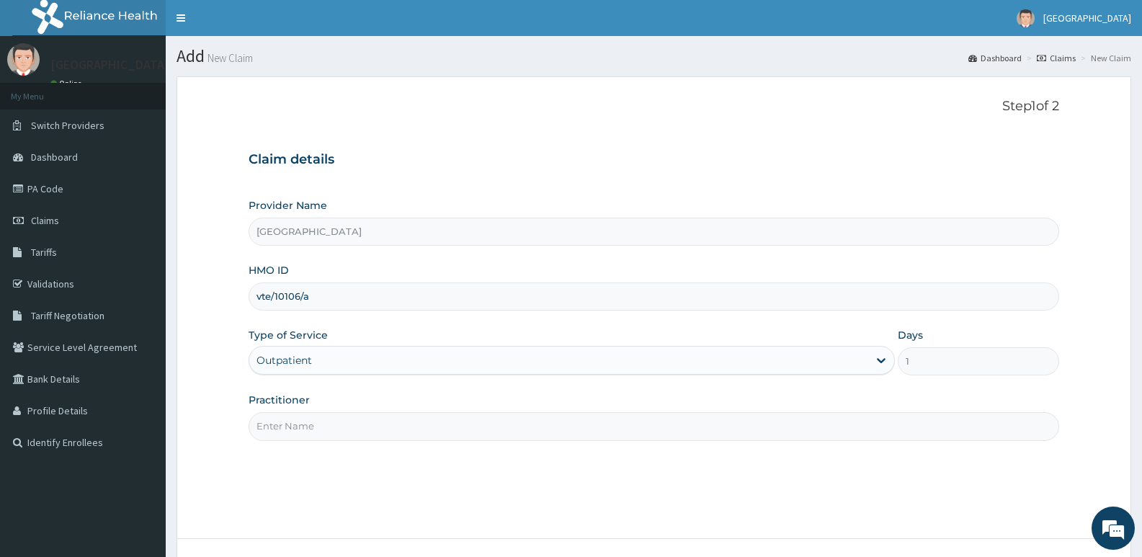
click at [321, 424] on input "Practitioner" at bounding box center [654, 426] width 811 height 28
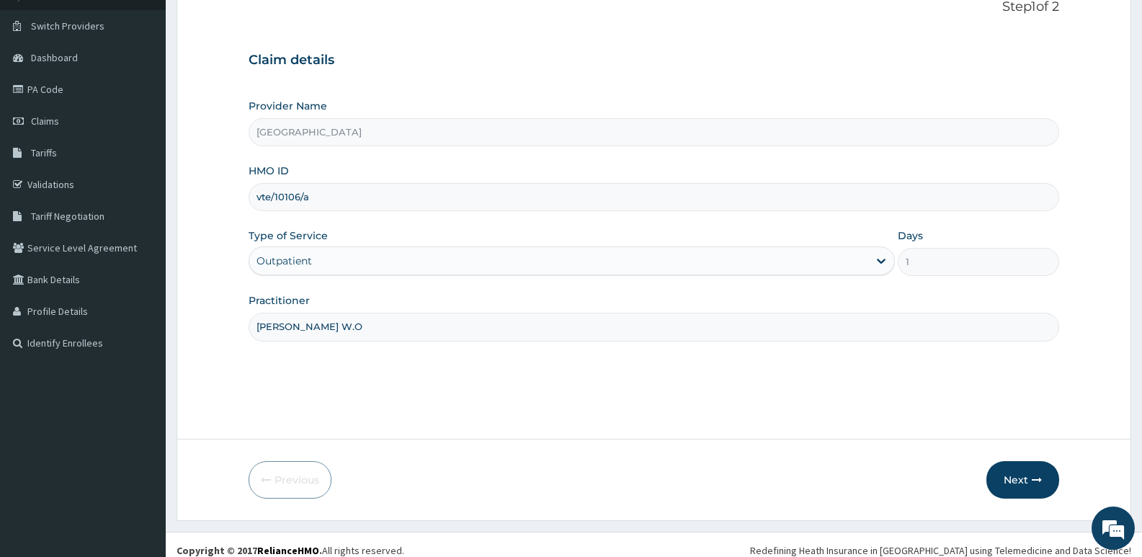
scroll to position [111, 0]
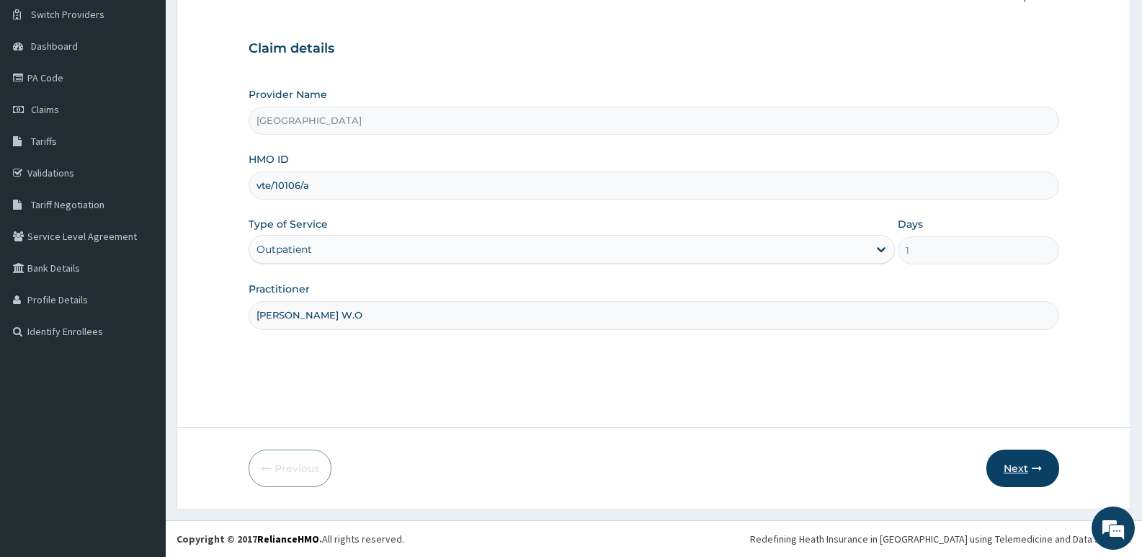
type input "[PERSON_NAME] W.O"
click at [1004, 471] on button "Next" at bounding box center [1023, 468] width 73 height 37
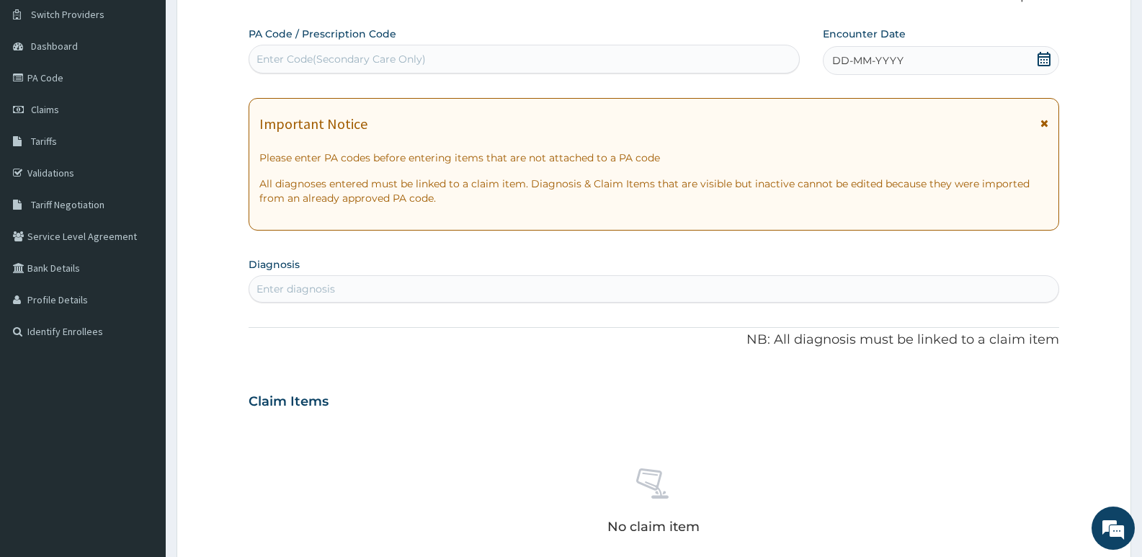
click at [1049, 66] on icon at bounding box center [1044, 59] width 13 height 14
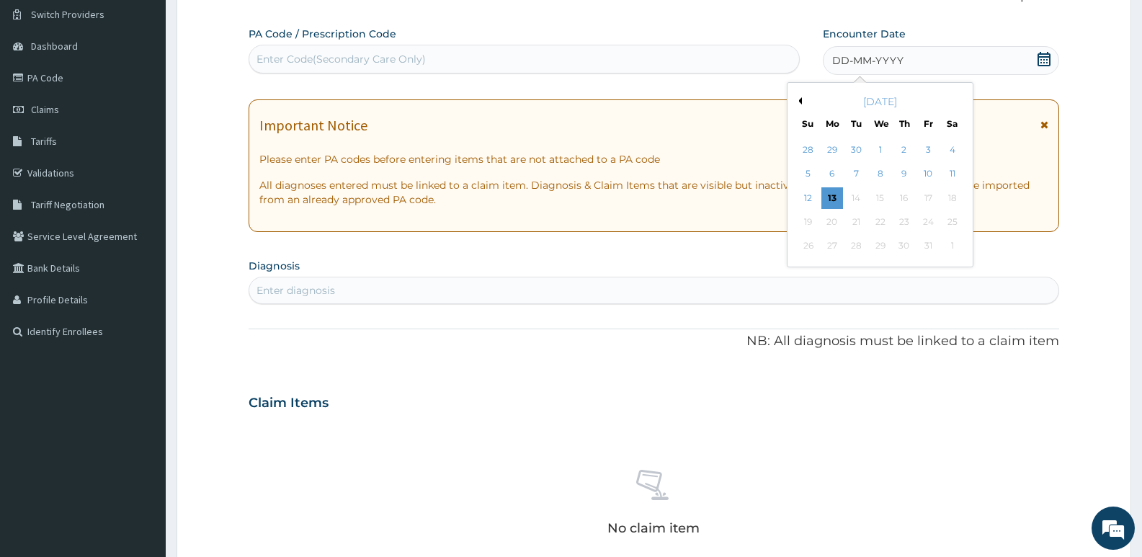
click at [802, 102] on div "[DATE]" at bounding box center [881, 101] width 174 height 14
click at [807, 169] on div "5" at bounding box center [809, 175] width 22 height 22
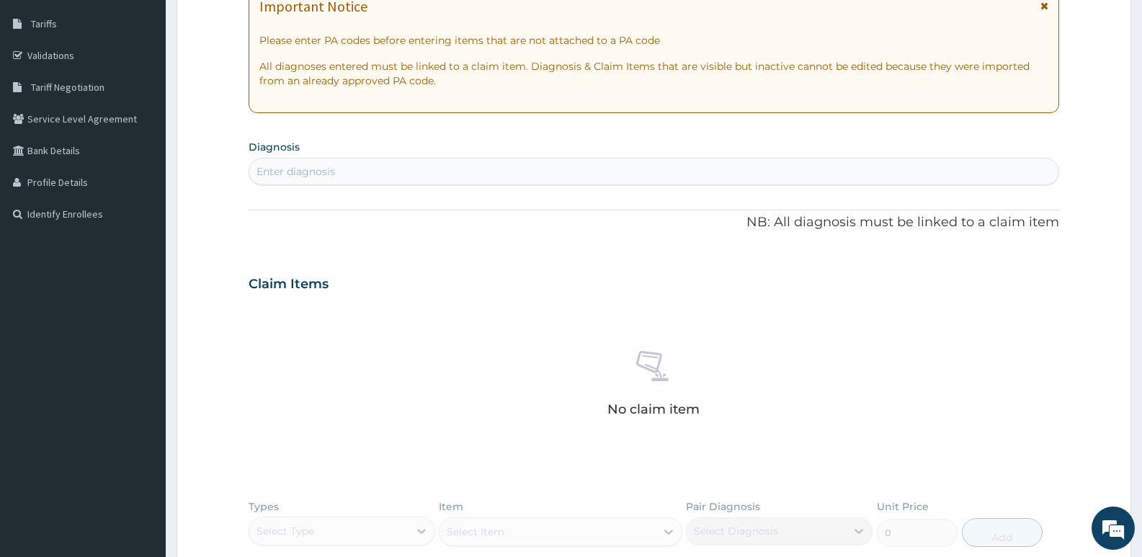
scroll to position [255, 0]
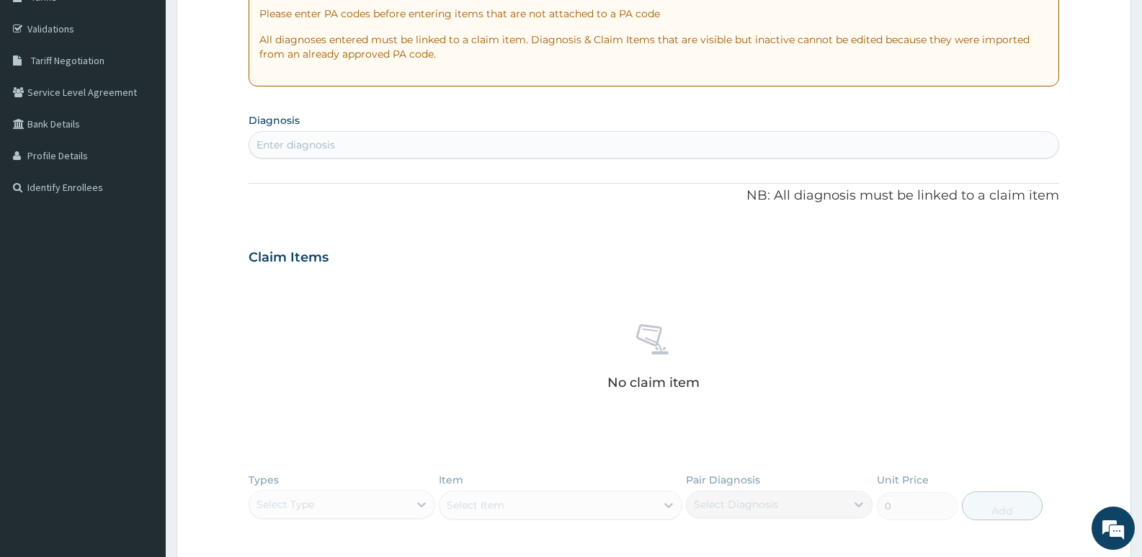
click at [308, 140] on div "Enter diagnosis" at bounding box center [653, 144] width 809 height 23
type input "malaria"
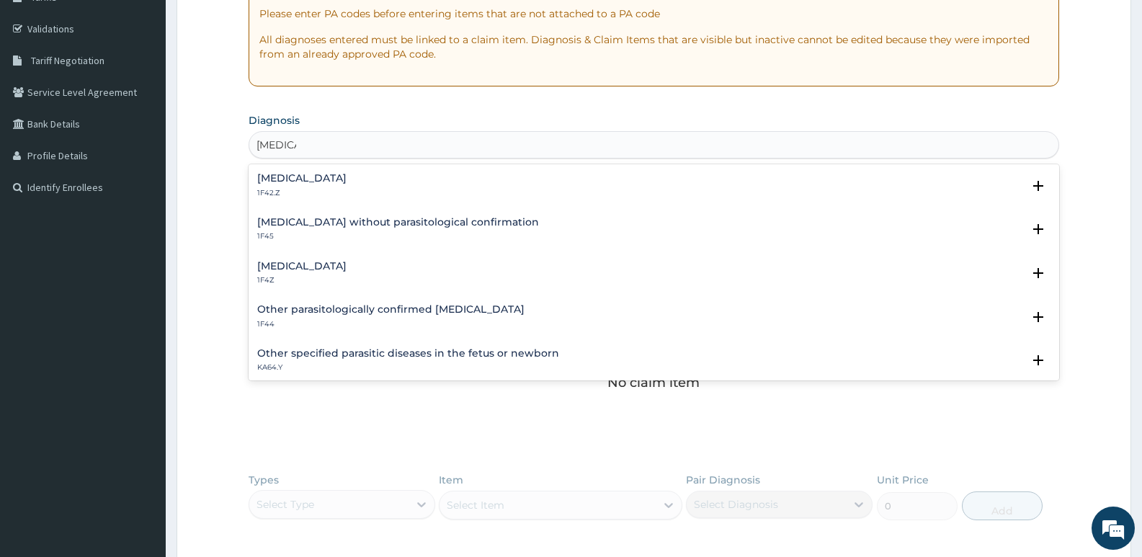
click at [307, 264] on h4 "Malaria, unspecified" at bounding box center [301, 266] width 89 height 11
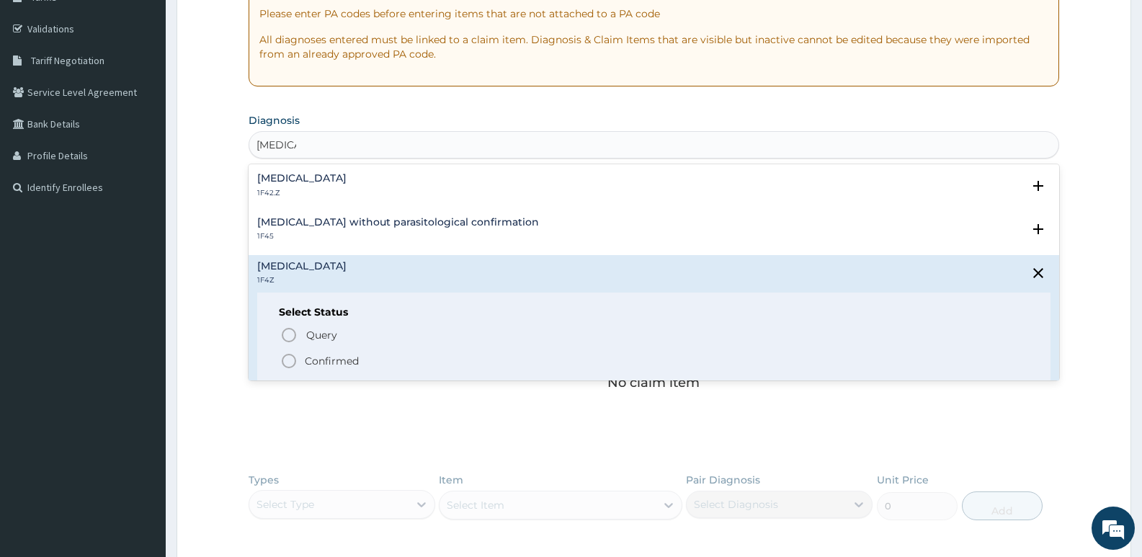
click at [288, 358] on icon "status option filled" at bounding box center [288, 360] width 17 height 17
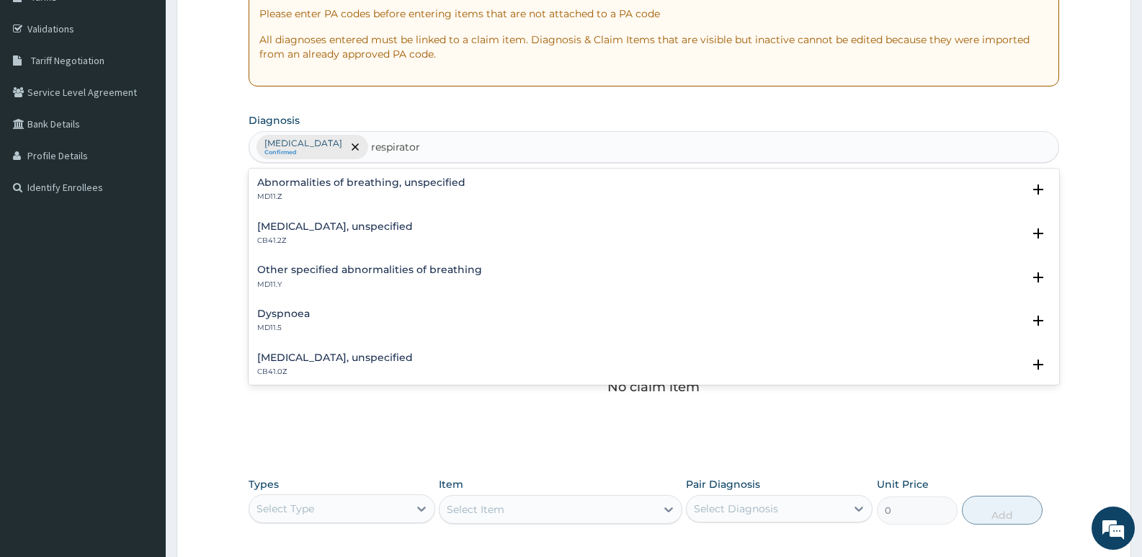
type input "respiratory"
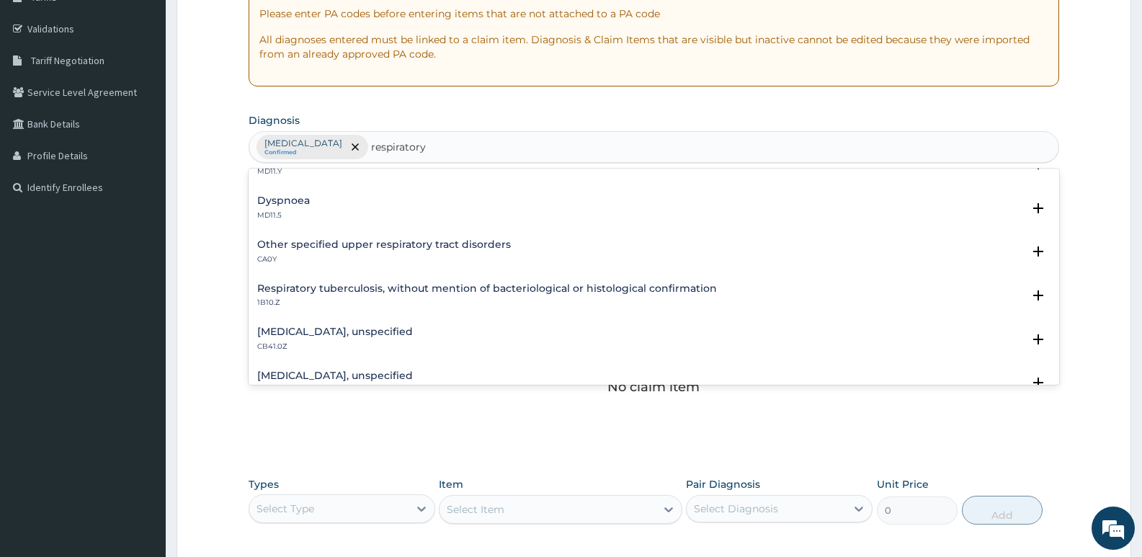
scroll to position [288, 0]
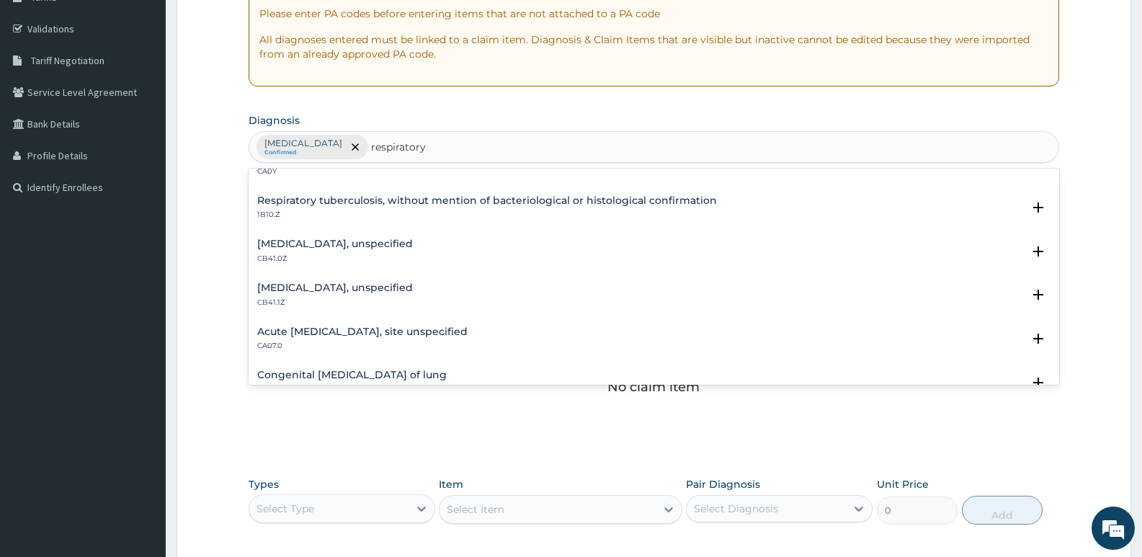
click at [355, 334] on h4 "Acute upper respiratory infection, site unspecified" at bounding box center [362, 331] width 210 height 11
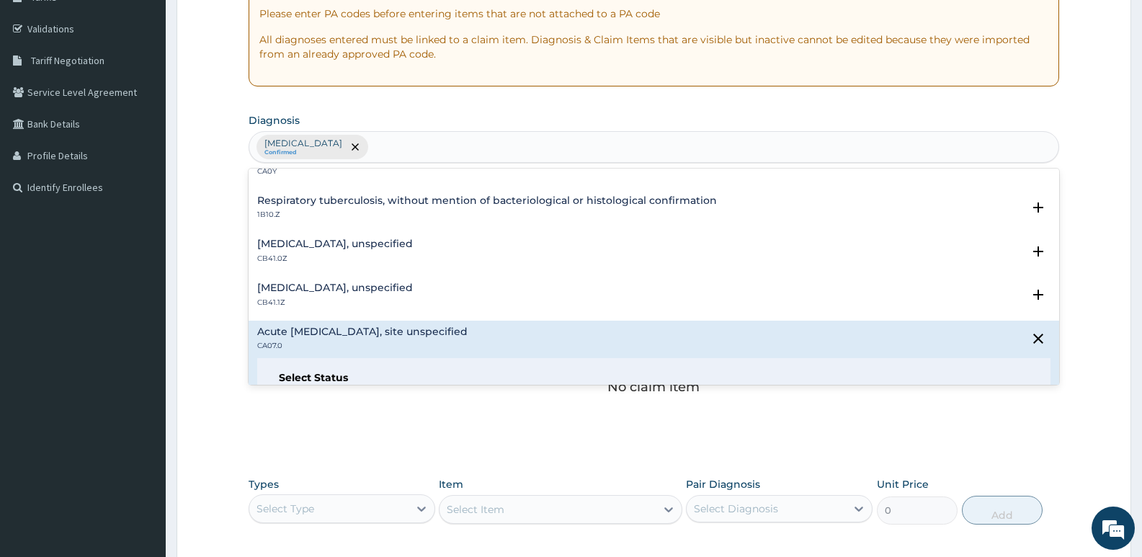
scroll to position [0, 0]
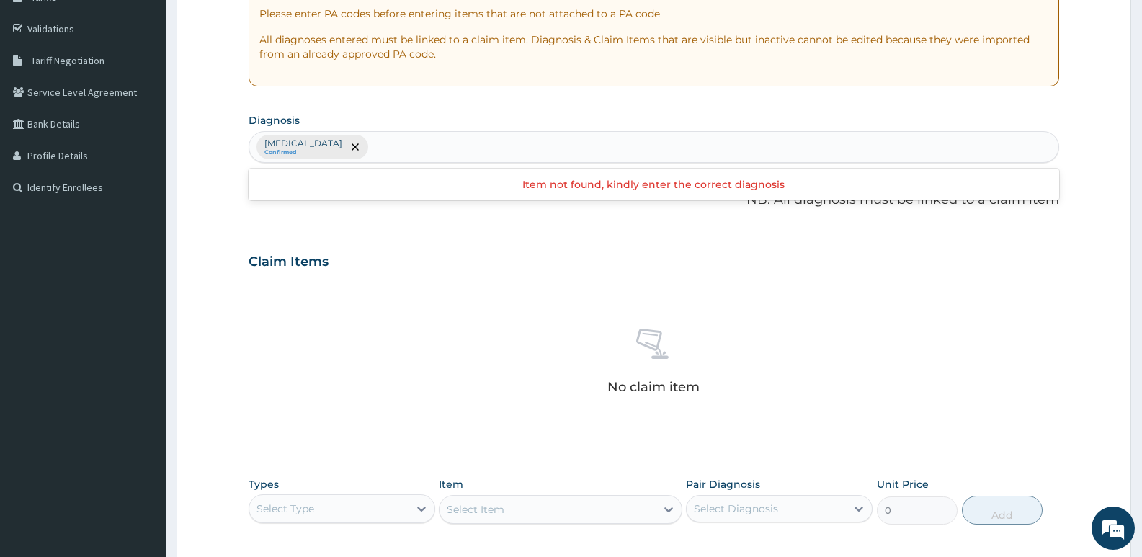
click at [471, 146] on div "Malaria, unspecified Confirmed" at bounding box center [653, 147] width 809 height 30
type input "respiratory"
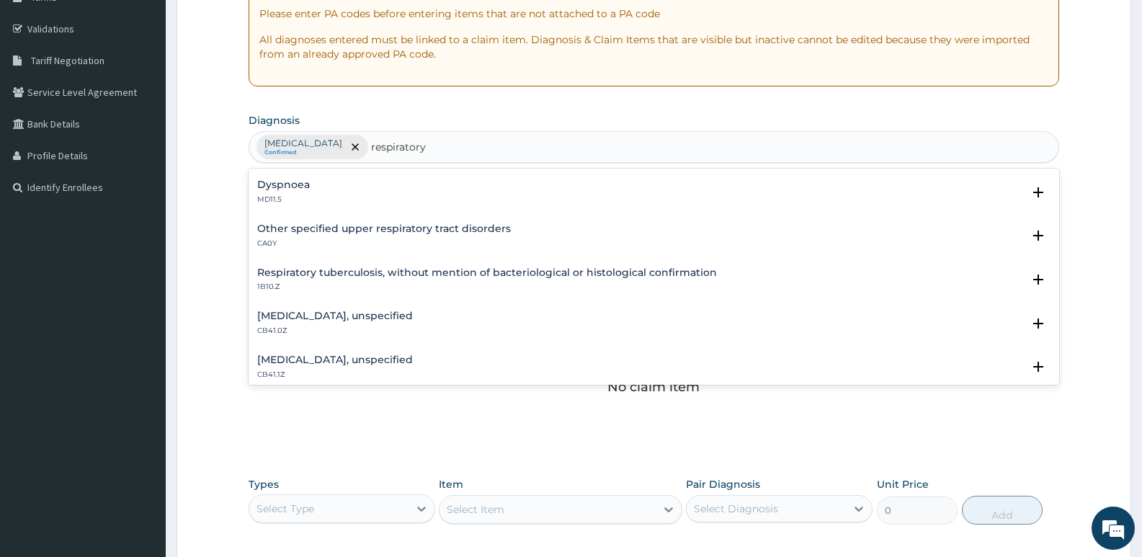
scroll to position [288, 0]
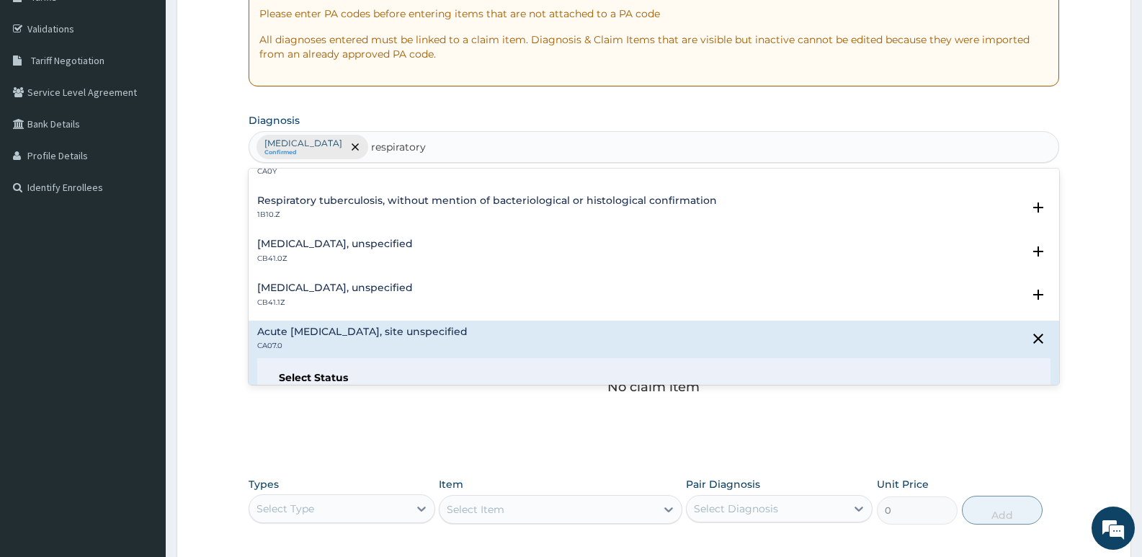
click at [525, 339] on div "Acute upper respiratory infection, site unspecified CA07.0" at bounding box center [654, 338] width 794 height 25
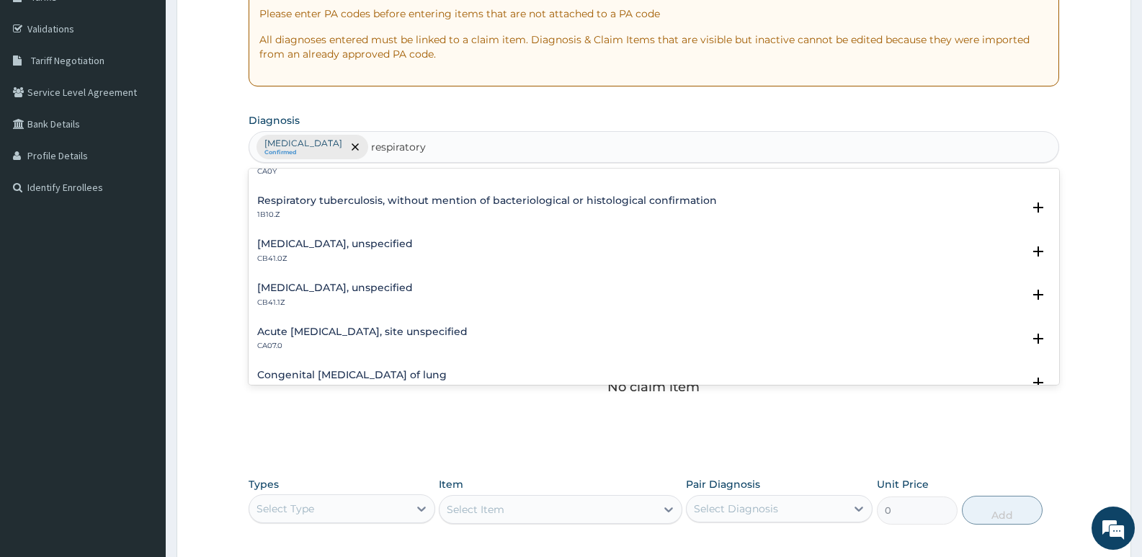
click at [432, 333] on h4 "Acute upper respiratory infection, site unspecified" at bounding box center [362, 331] width 210 height 11
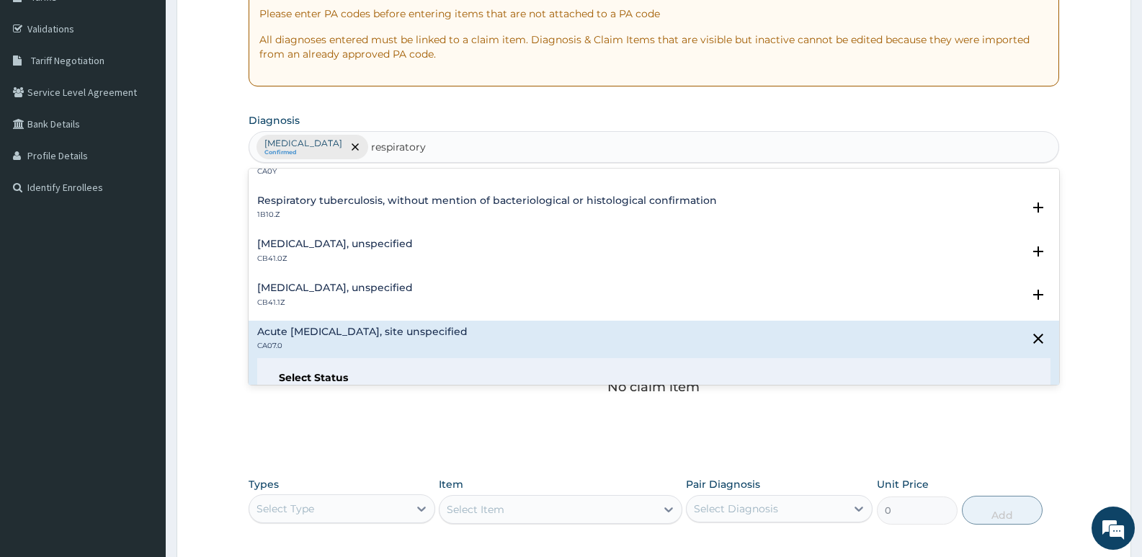
click at [366, 375] on h6 "Select Status" at bounding box center [654, 378] width 750 height 11
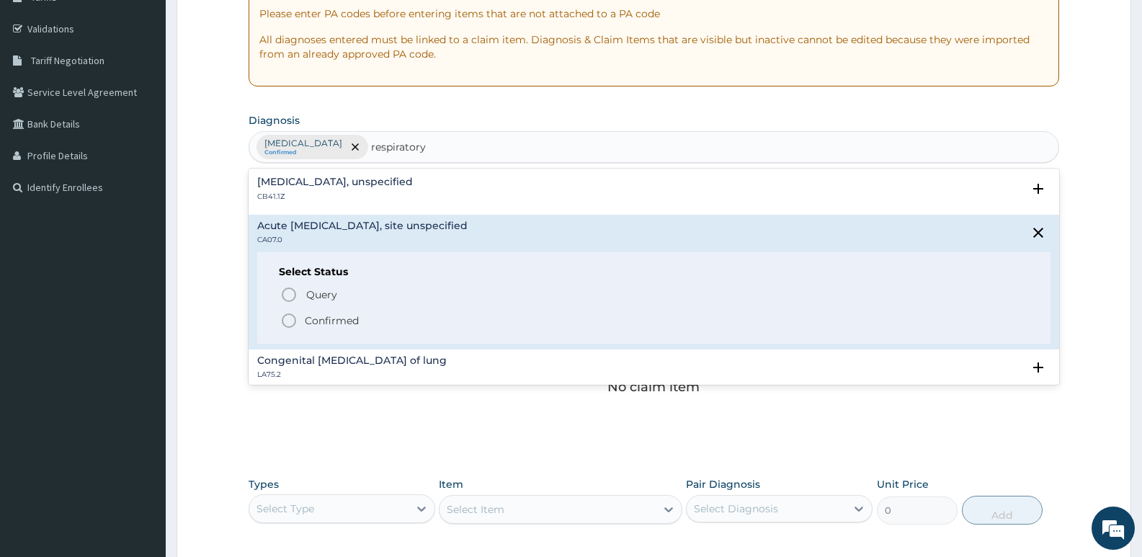
scroll to position [360, 0]
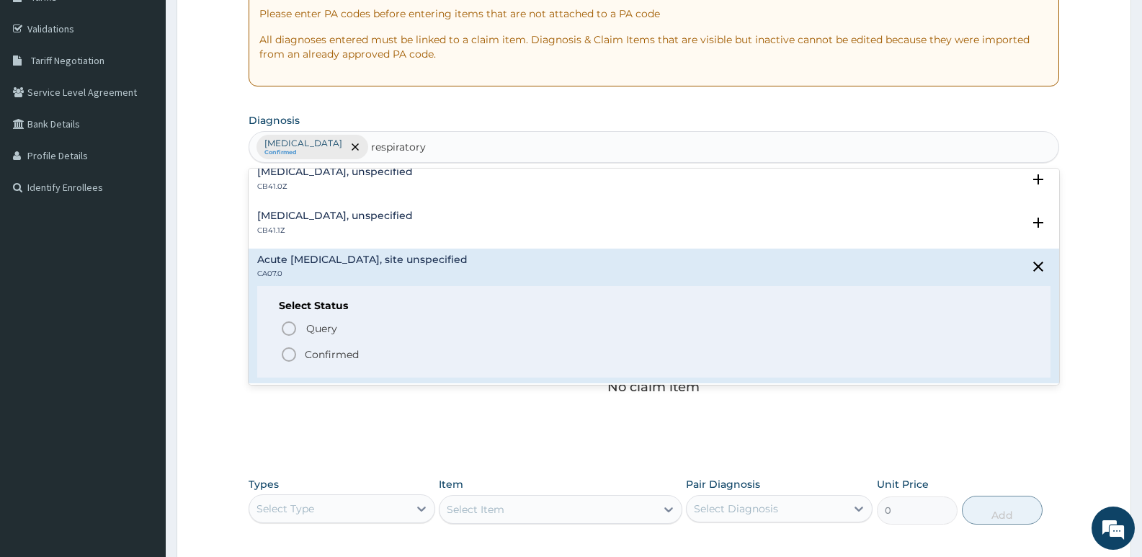
click at [292, 355] on icon "status option filled" at bounding box center [288, 354] width 17 height 17
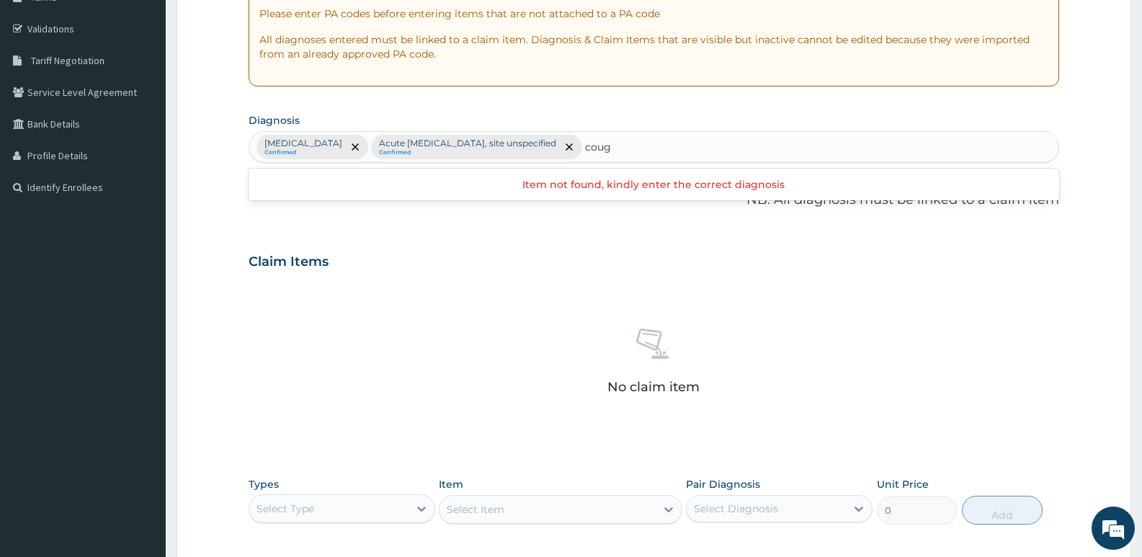
type input "cough"
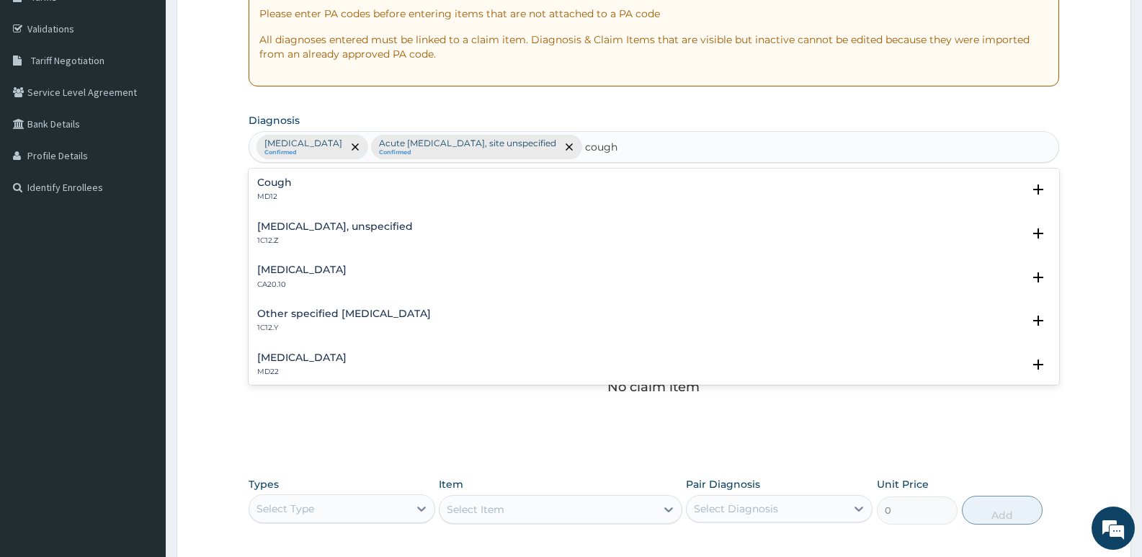
click at [275, 179] on h4 "Cough" at bounding box center [274, 182] width 35 height 11
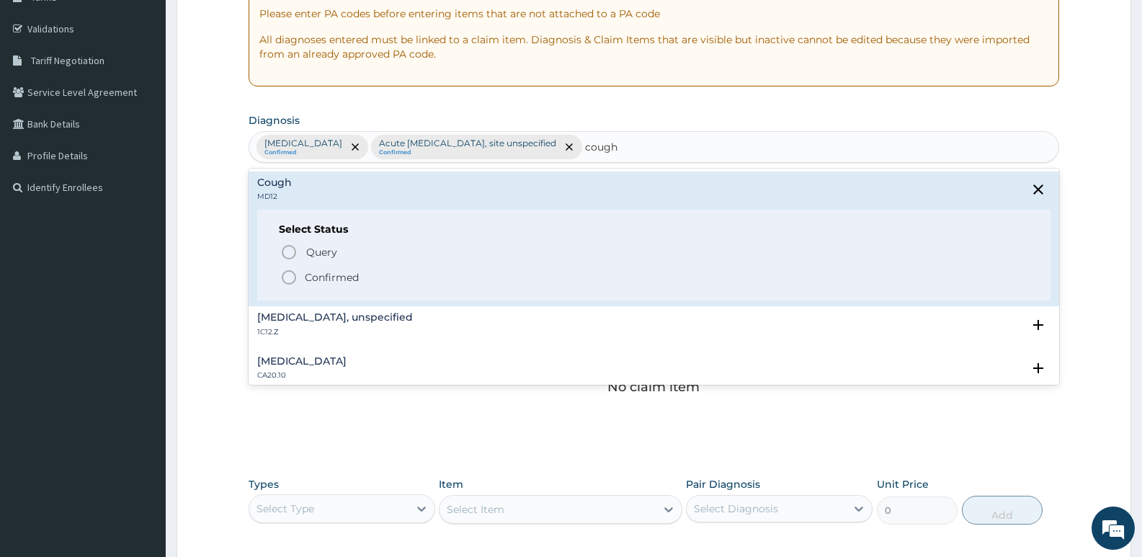
click at [286, 275] on icon "status option filled" at bounding box center [288, 277] width 17 height 17
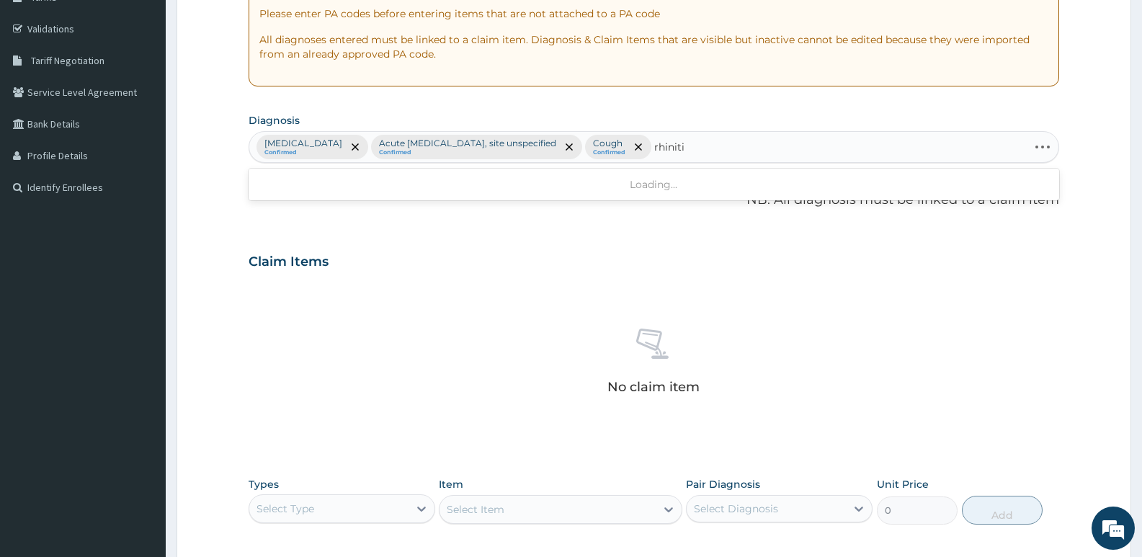
type input "rhinitis"
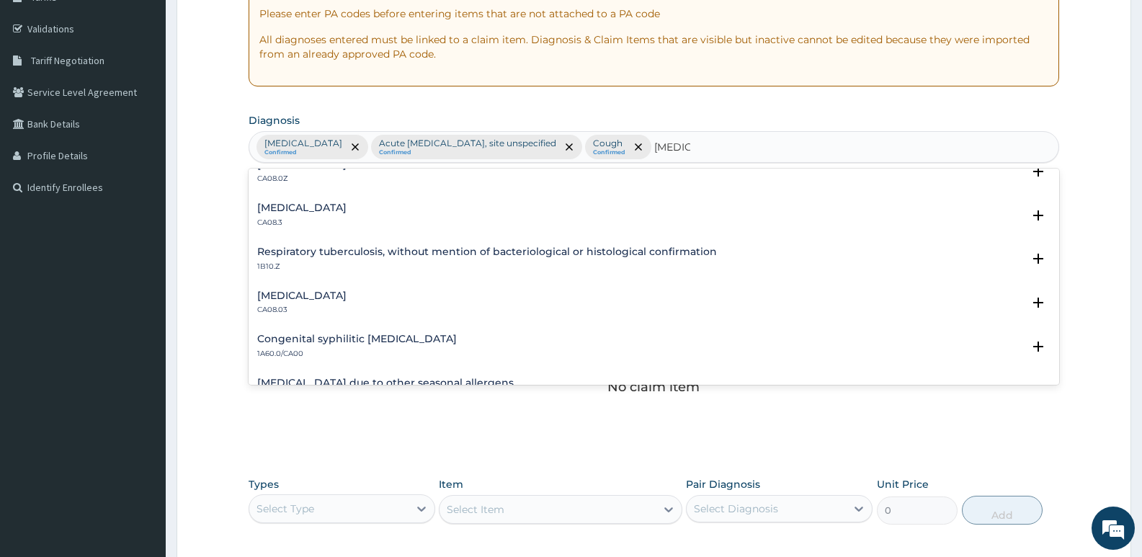
scroll to position [304, 0]
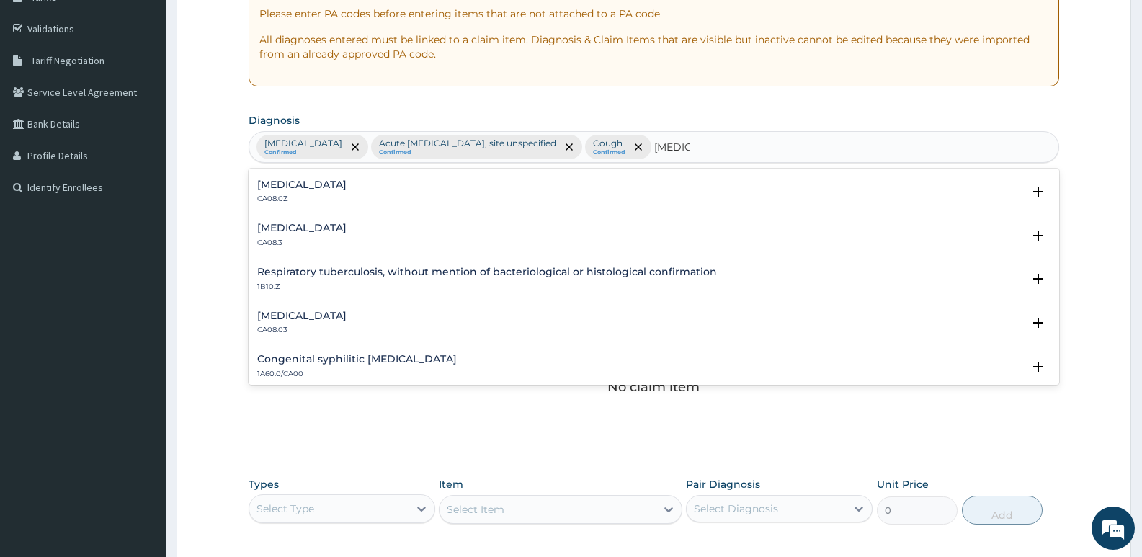
click at [322, 314] on h4 "Other allergic rhinitis" at bounding box center [301, 316] width 89 height 11
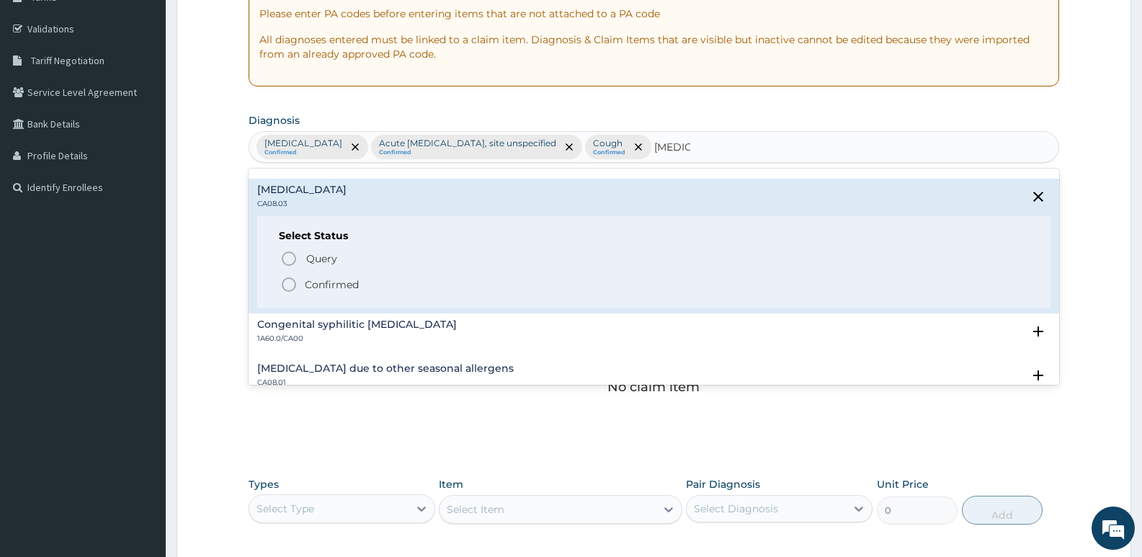
scroll to position [448, 0]
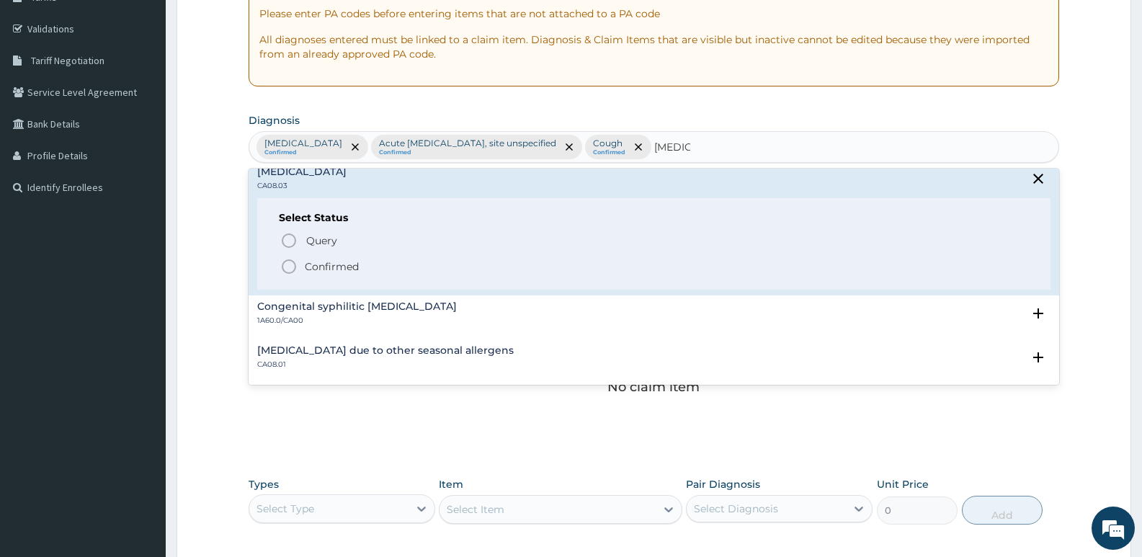
click at [290, 262] on icon "status option filled" at bounding box center [288, 266] width 17 height 17
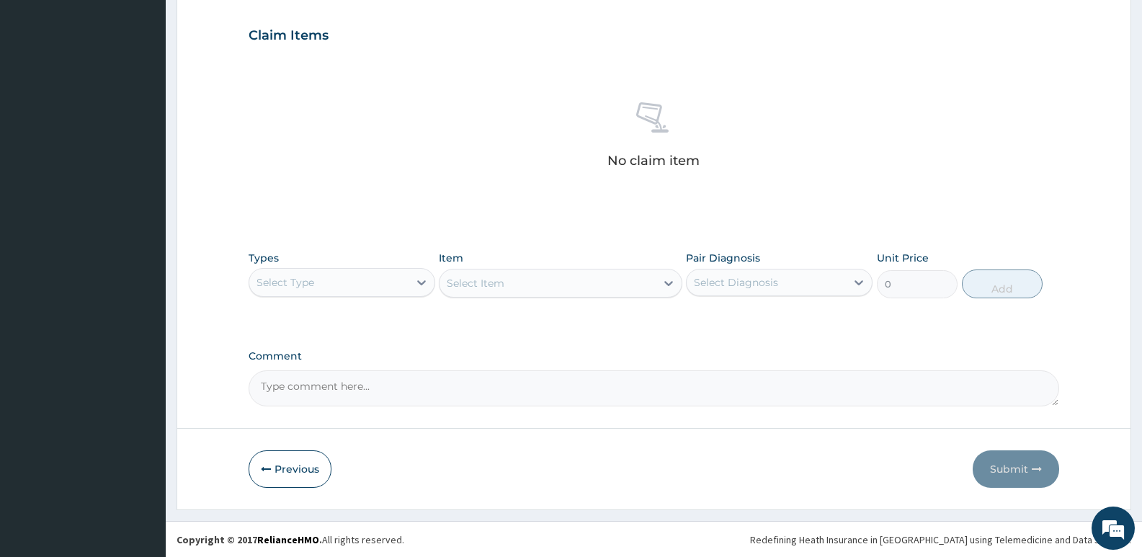
scroll to position [482, 0]
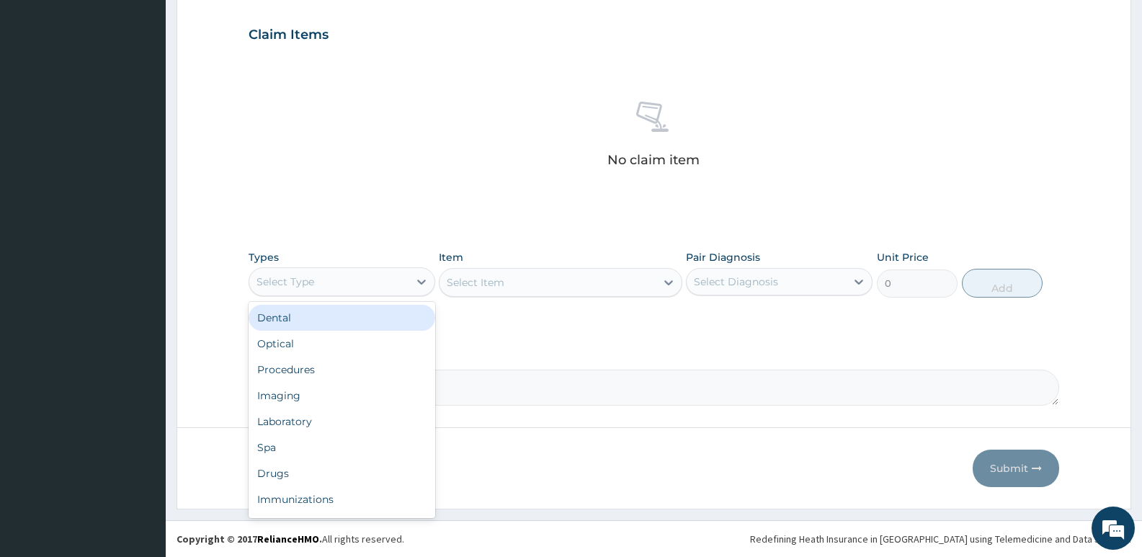
click at [322, 285] on div "Select Type" at bounding box center [328, 281] width 159 height 23
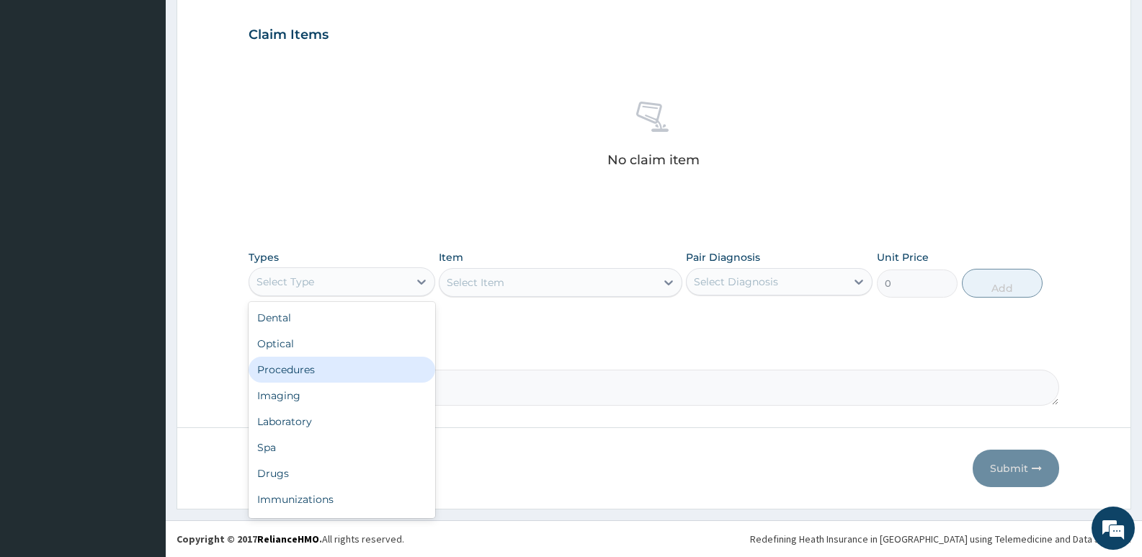
click at [331, 365] on div "Procedures" at bounding box center [342, 370] width 187 height 26
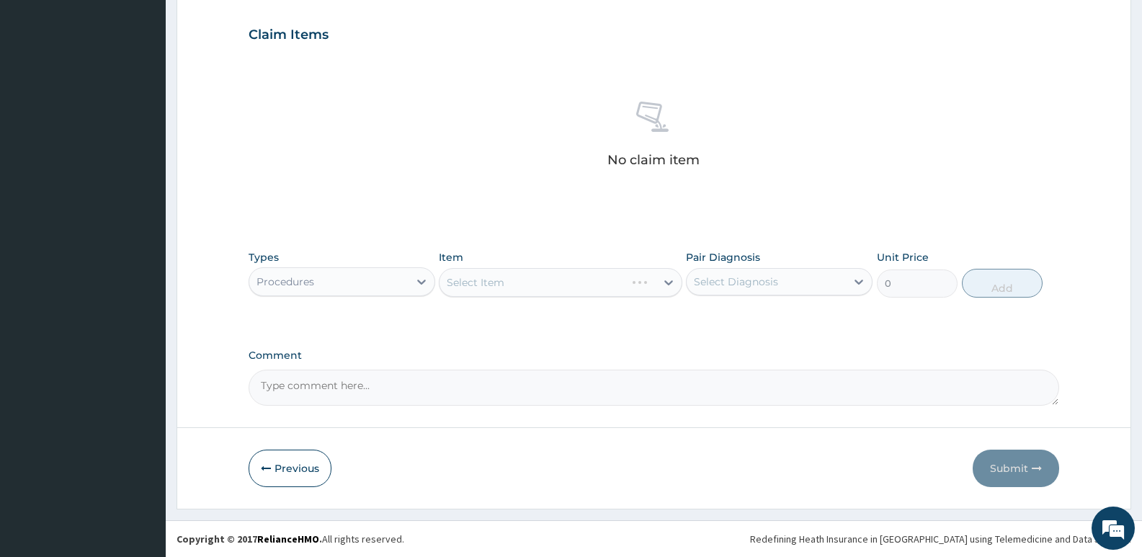
click at [671, 285] on div "Select Item" at bounding box center [560, 282] width 243 height 29
click at [649, 288] on div "Select Item" at bounding box center [560, 282] width 243 height 29
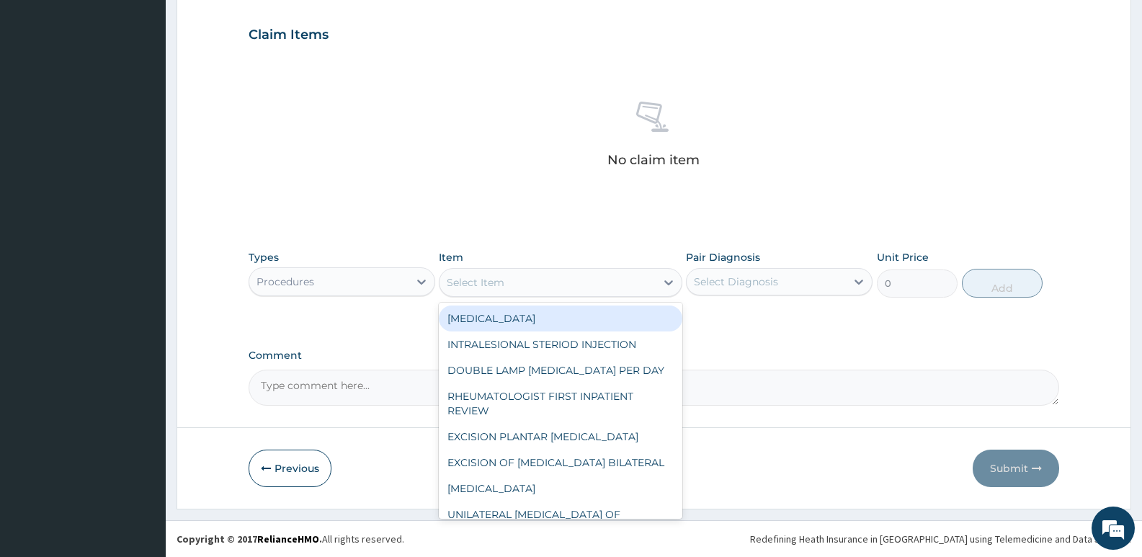
click at [666, 285] on icon at bounding box center [669, 282] width 14 height 14
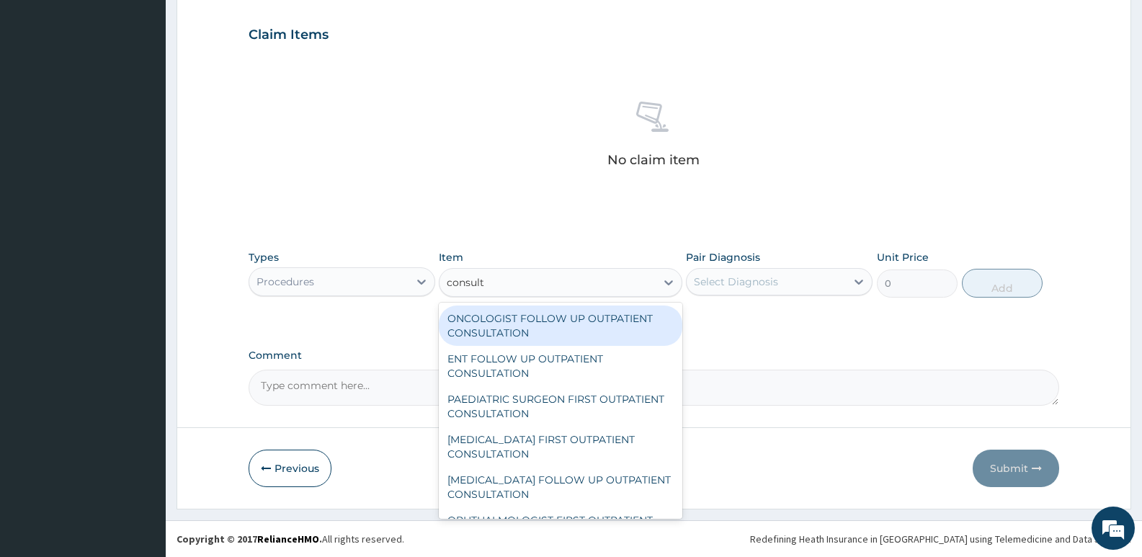
type input "consulta"
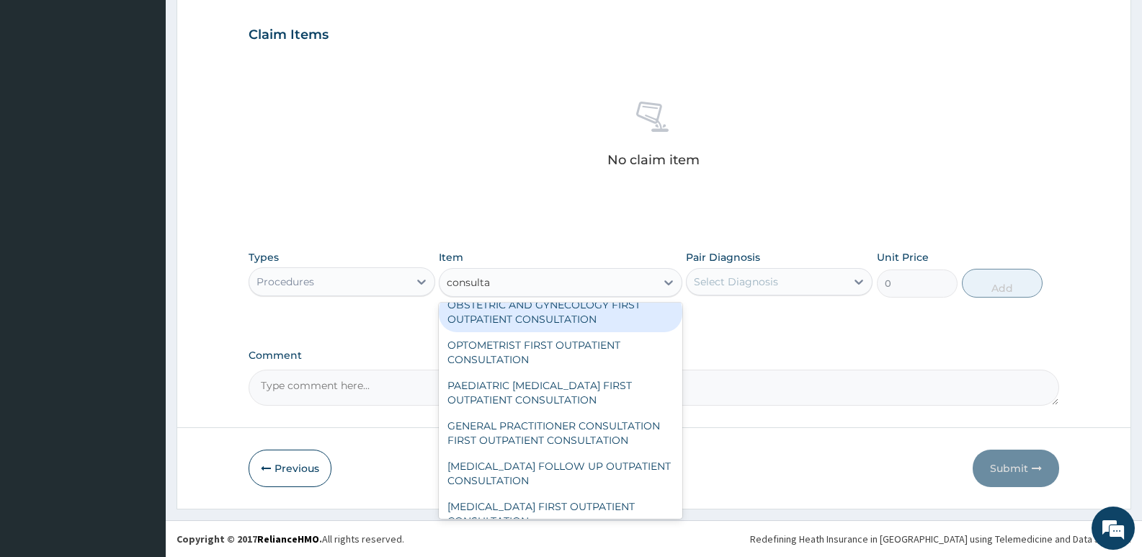
scroll to position [721, 0]
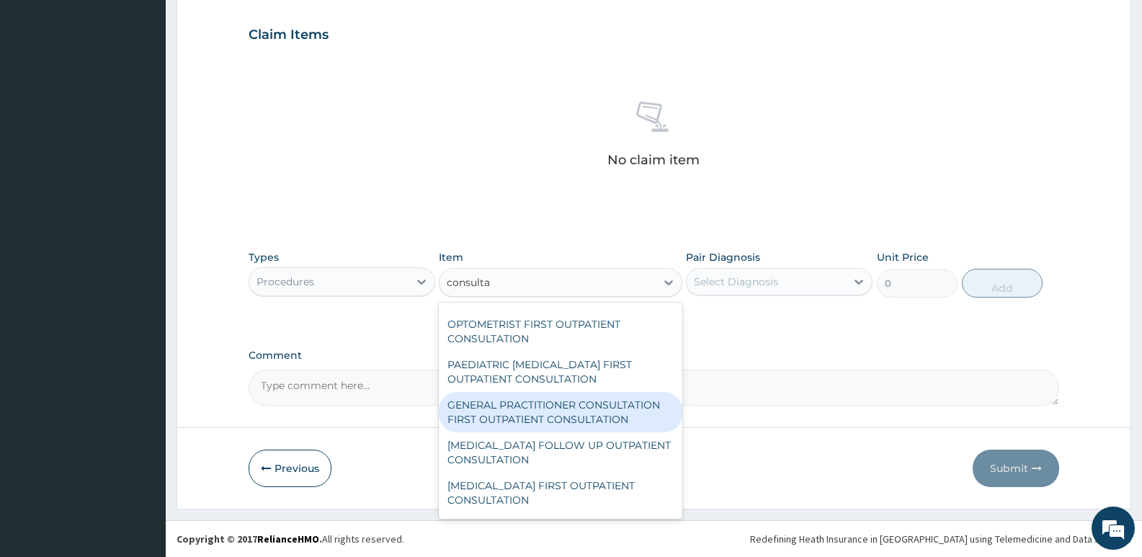
click at [575, 411] on div "GENERAL PRACTITIONER CONSULTATION FIRST OUTPATIENT CONSULTATION" at bounding box center [560, 412] width 243 height 40
type input "3547.5"
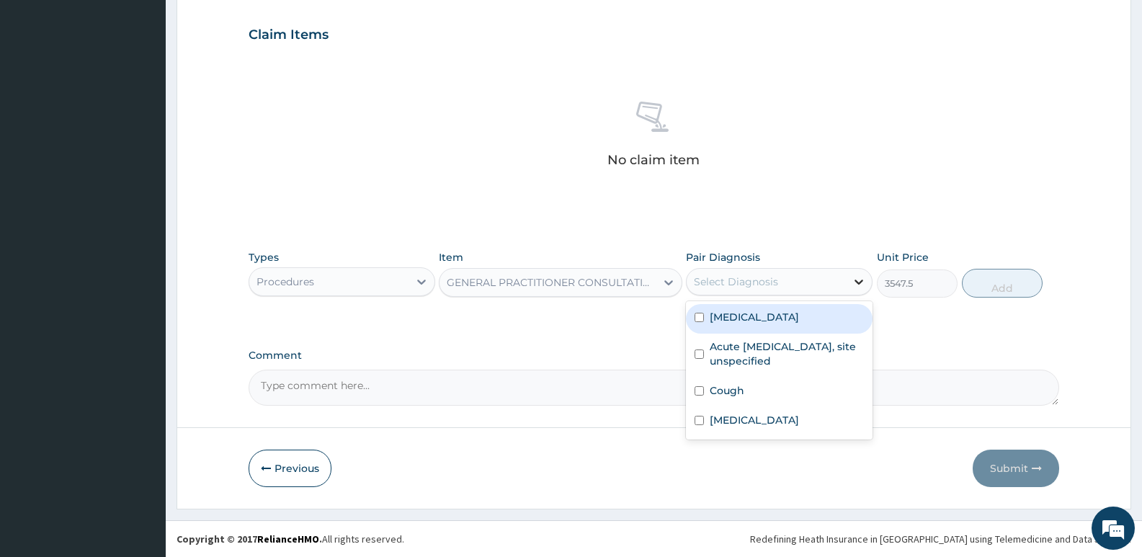
click at [858, 286] on icon at bounding box center [859, 282] width 14 height 14
click at [701, 316] on input "checkbox" at bounding box center [699, 317] width 9 height 9
checkbox input "true"
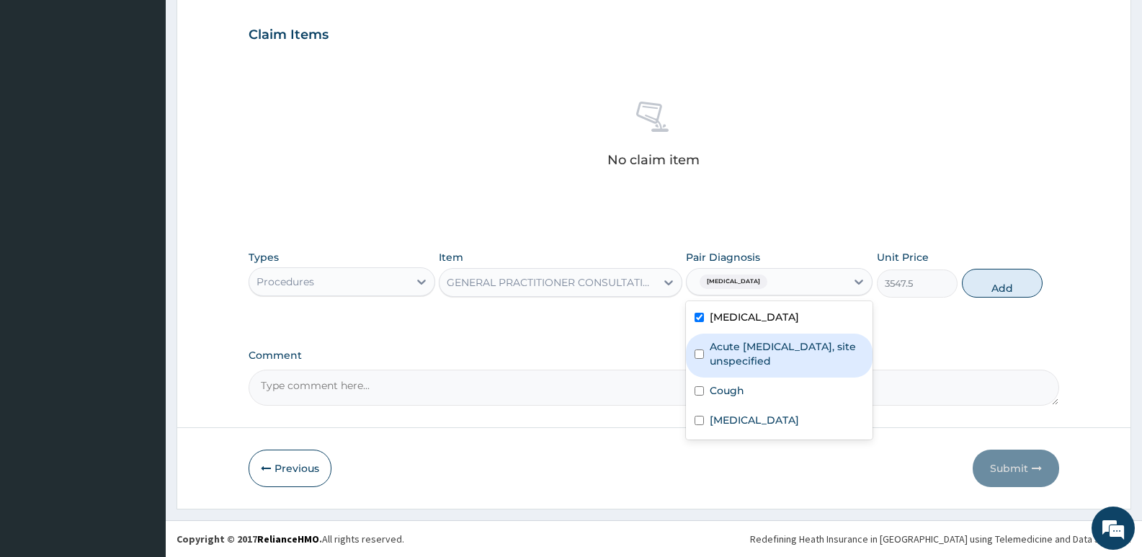
click at [698, 352] on input "checkbox" at bounding box center [699, 354] width 9 height 9
checkbox input "true"
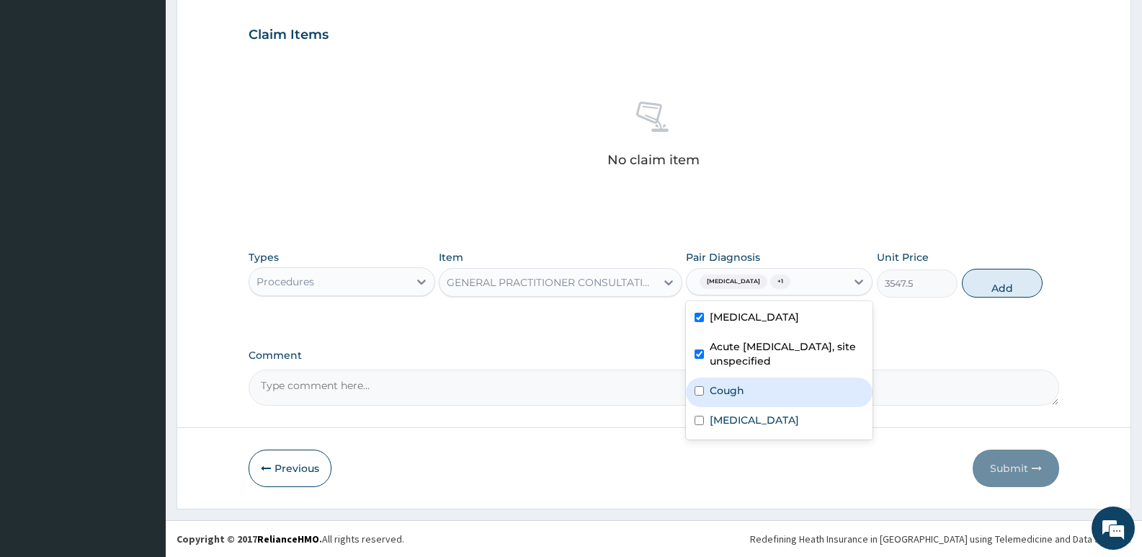
click at [695, 394] on input "checkbox" at bounding box center [699, 390] width 9 height 9
checkbox input "true"
click at [696, 421] on input "checkbox" at bounding box center [699, 420] width 9 height 9
checkbox input "true"
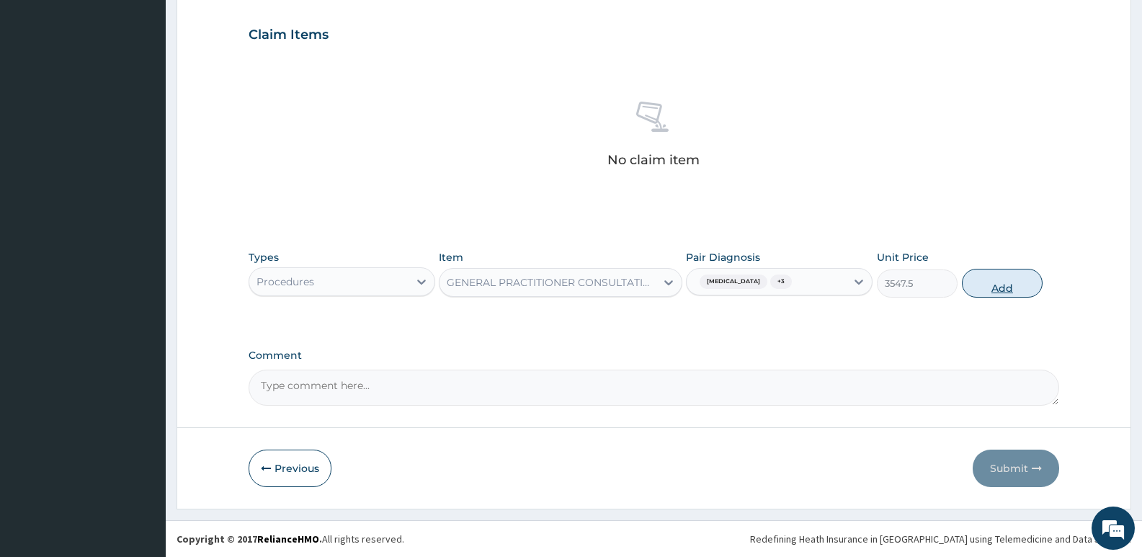
click at [1008, 281] on button "Add" at bounding box center [1002, 283] width 81 height 29
type input "0"
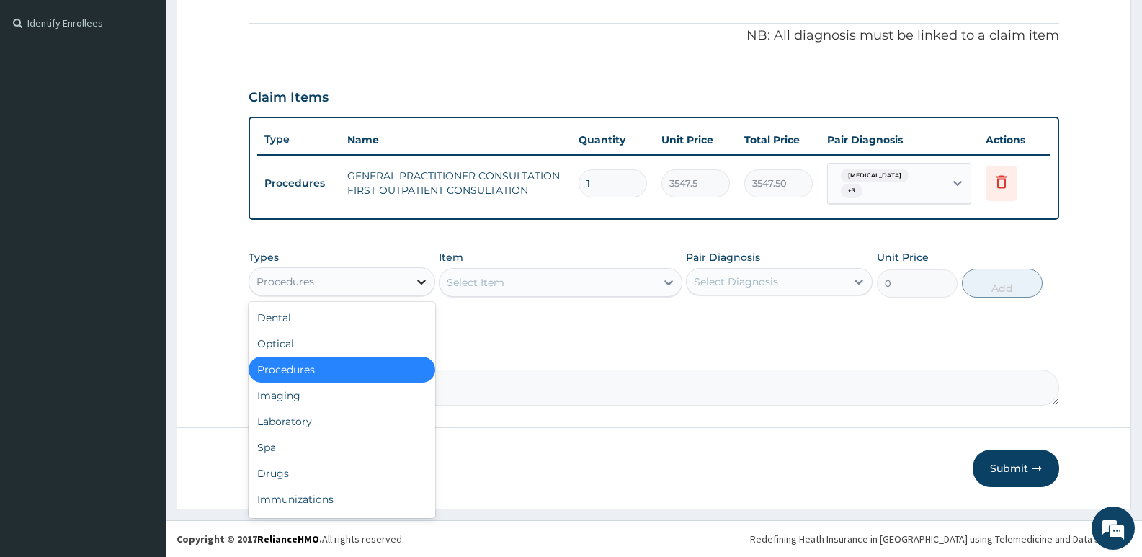
click at [421, 287] on icon at bounding box center [421, 282] width 14 height 14
click at [289, 479] on div "Drugs" at bounding box center [342, 474] width 187 height 26
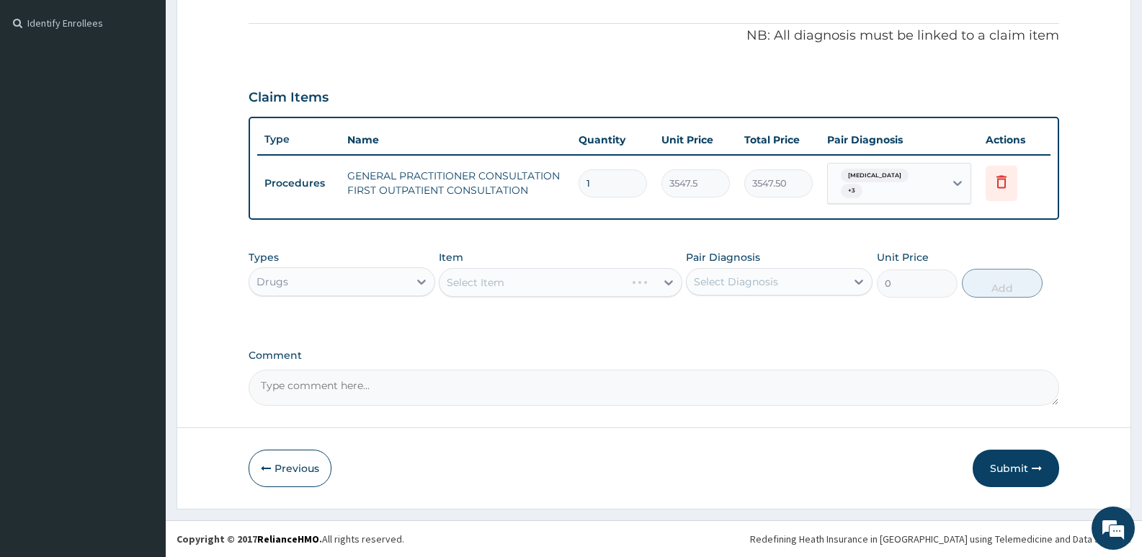
drag, startPoint x: 670, startPoint y: 285, endPoint x: 669, endPoint y: 299, distance: 13.7
click at [670, 299] on div "Types Drugs Item Select Item Pair Diagnosis Select Diagnosis Unit Price 0 Add" at bounding box center [654, 274] width 811 height 62
click at [665, 281] on div "Select Item" at bounding box center [560, 282] width 243 height 29
click at [652, 288] on div "Select Item" at bounding box center [560, 282] width 243 height 29
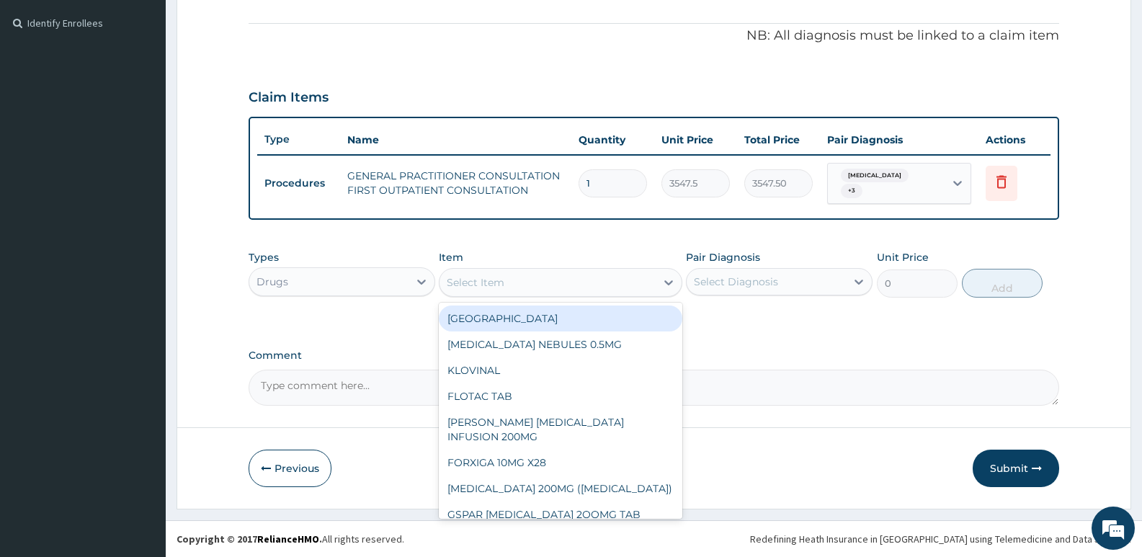
click at [652, 288] on div "Select Item" at bounding box center [547, 282] width 215 height 23
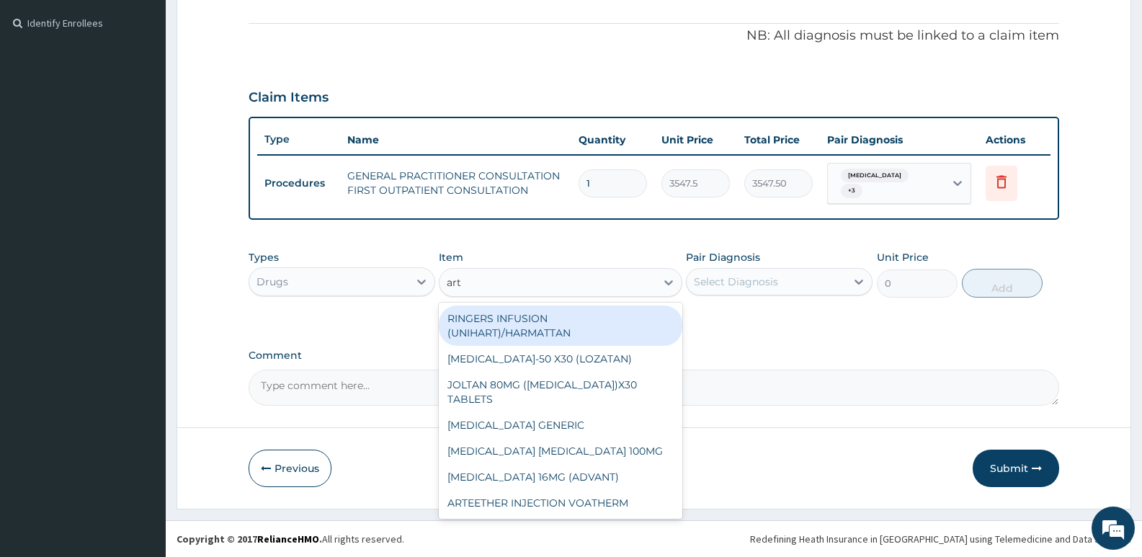
type input "arte"
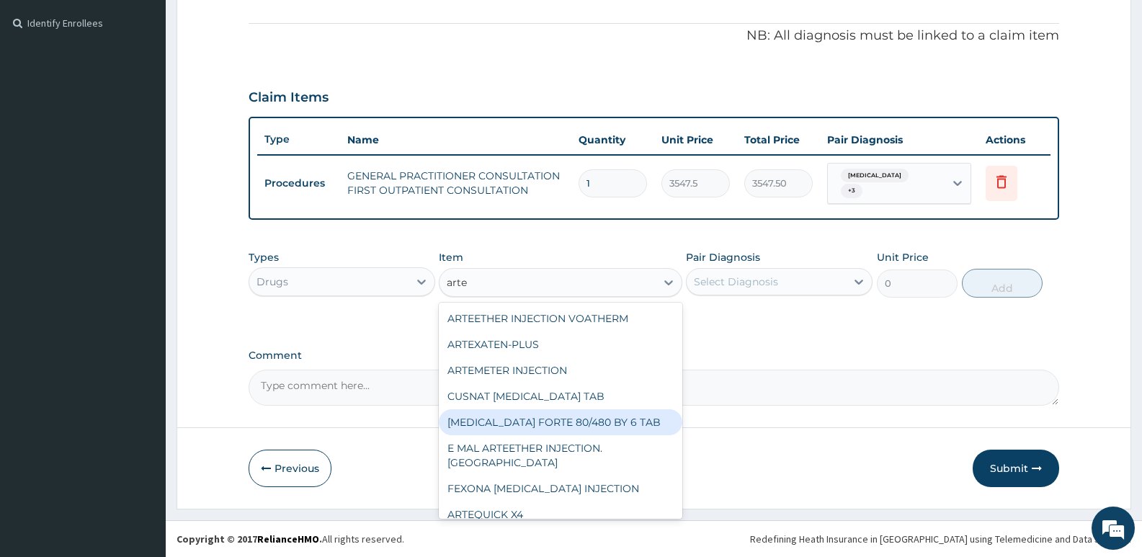
click at [590, 428] on div "[MEDICAL_DATA] FORTE 80/480 BY 6 TAB" at bounding box center [560, 422] width 243 height 26
type input "449.3500061035156"
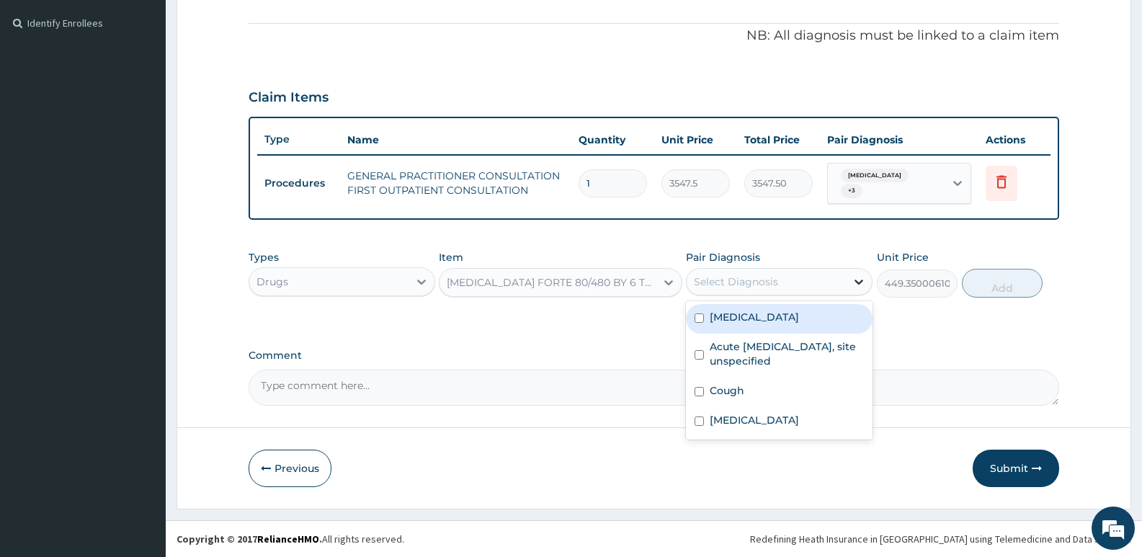
click at [863, 277] on icon at bounding box center [859, 282] width 14 height 14
click at [695, 318] on input "checkbox" at bounding box center [699, 318] width 9 height 9
checkbox input "true"
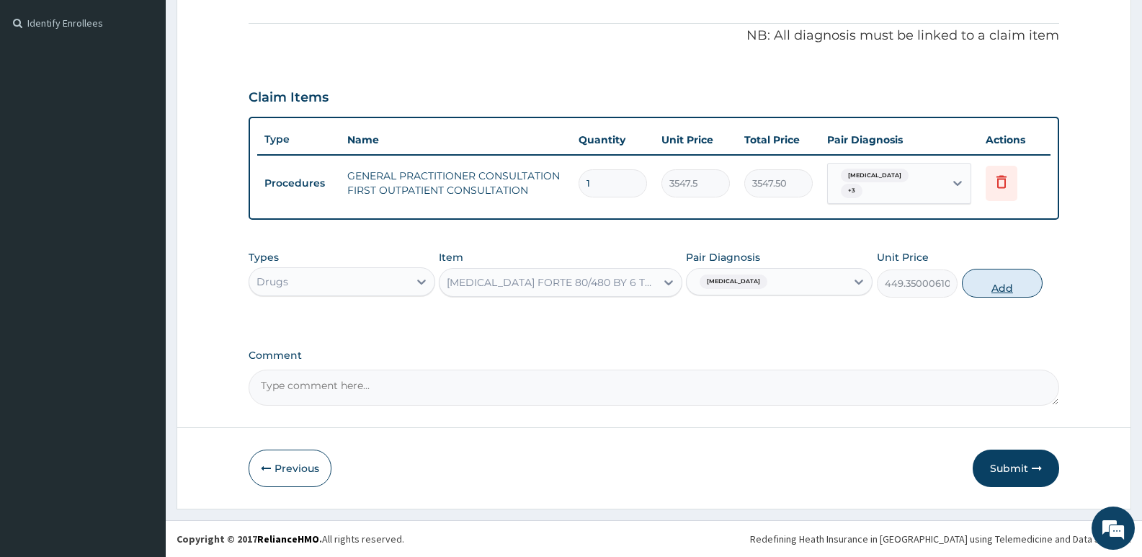
click at [1010, 277] on button "Add" at bounding box center [1002, 283] width 81 height 29
type input "0"
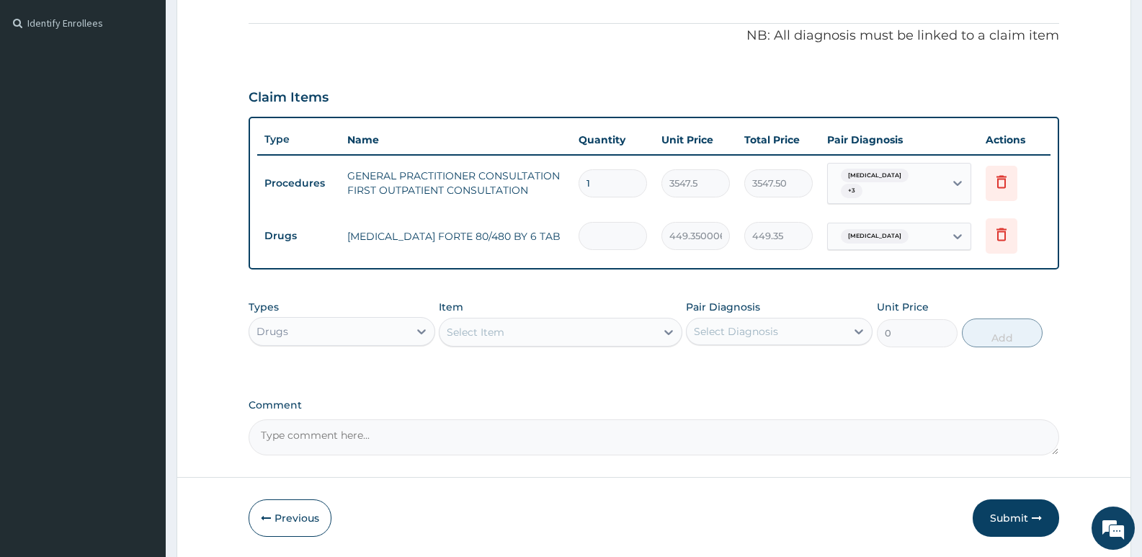
type input "0.00"
type input "6"
type input "2696.10"
type input "6"
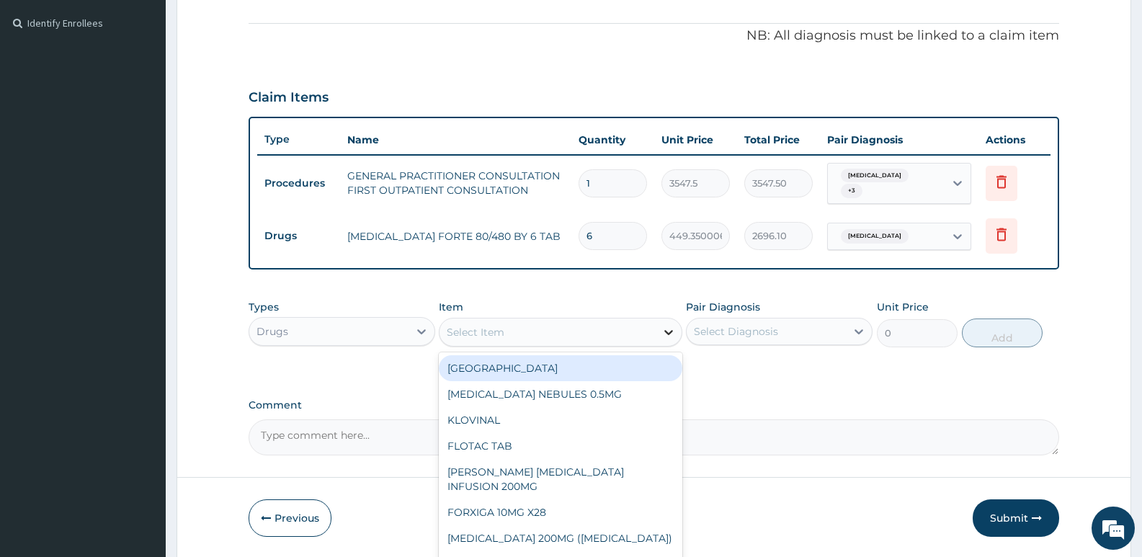
click at [670, 339] on icon at bounding box center [669, 332] width 14 height 14
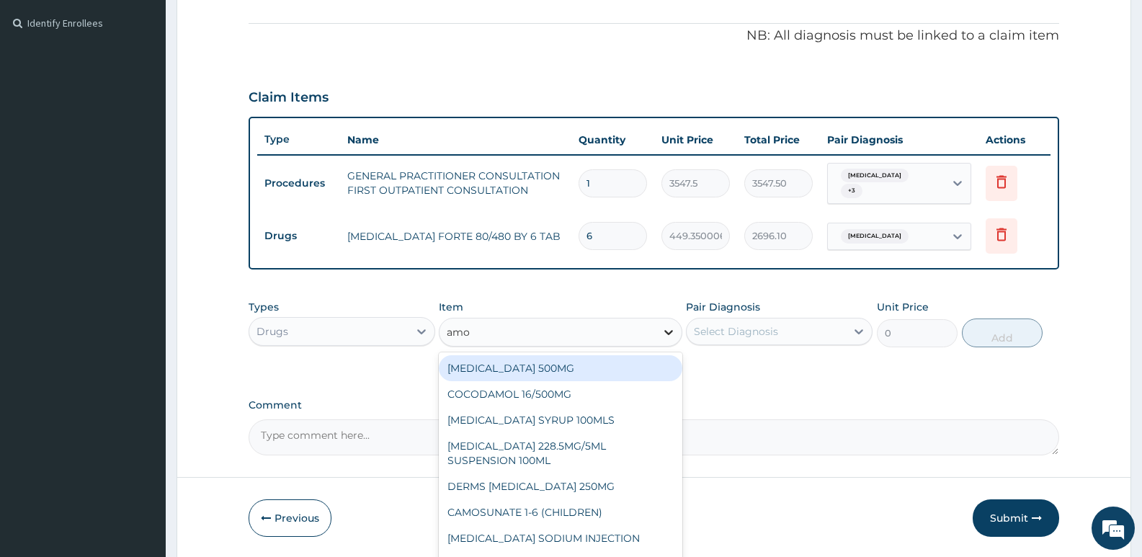
type input "amox"
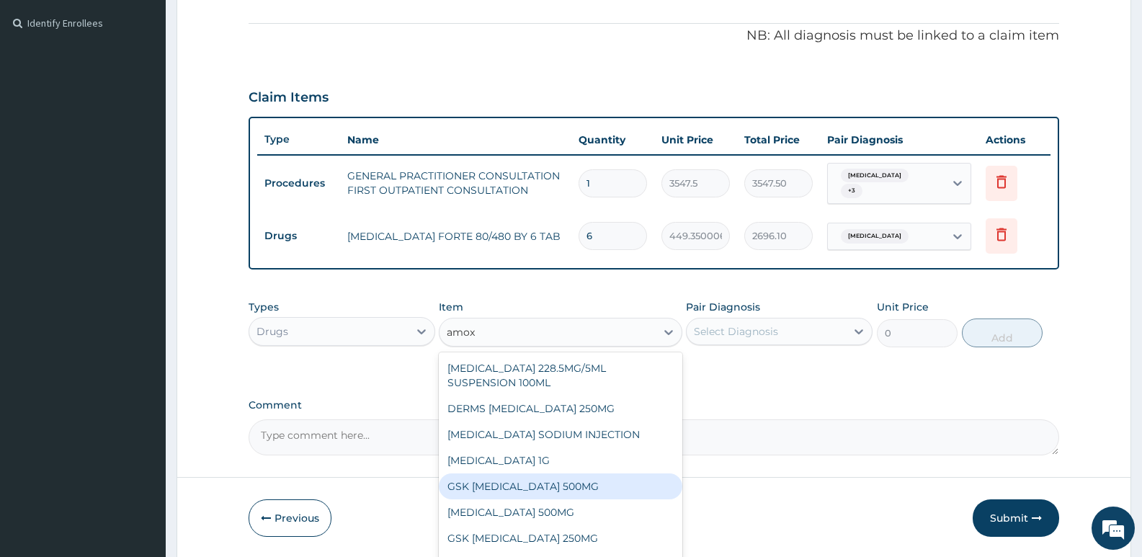
scroll to position [26, 0]
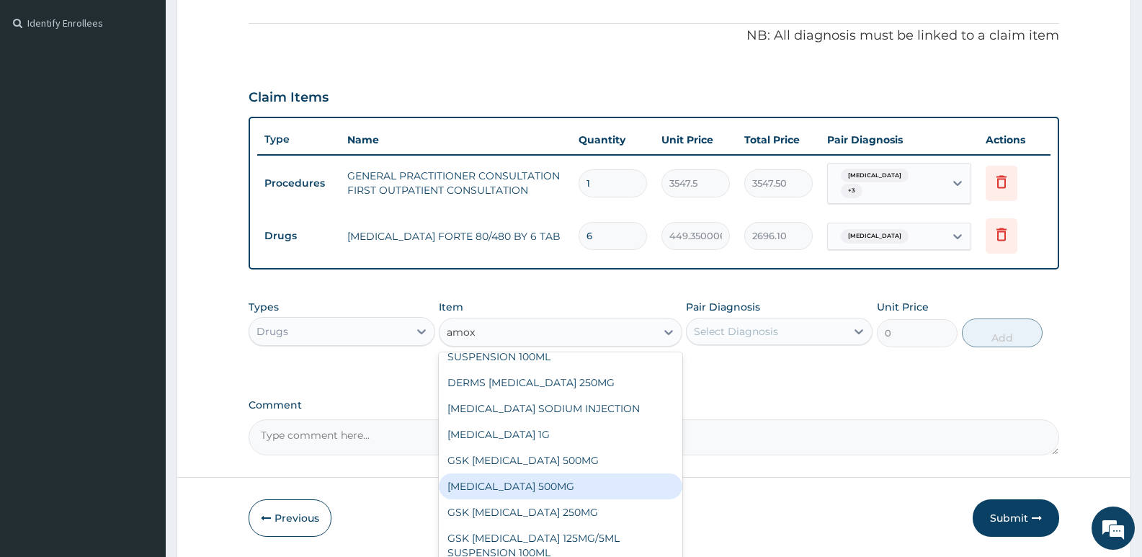
click at [546, 482] on div "[MEDICAL_DATA] 500MG" at bounding box center [560, 487] width 243 height 26
type input "70.94999694824219"
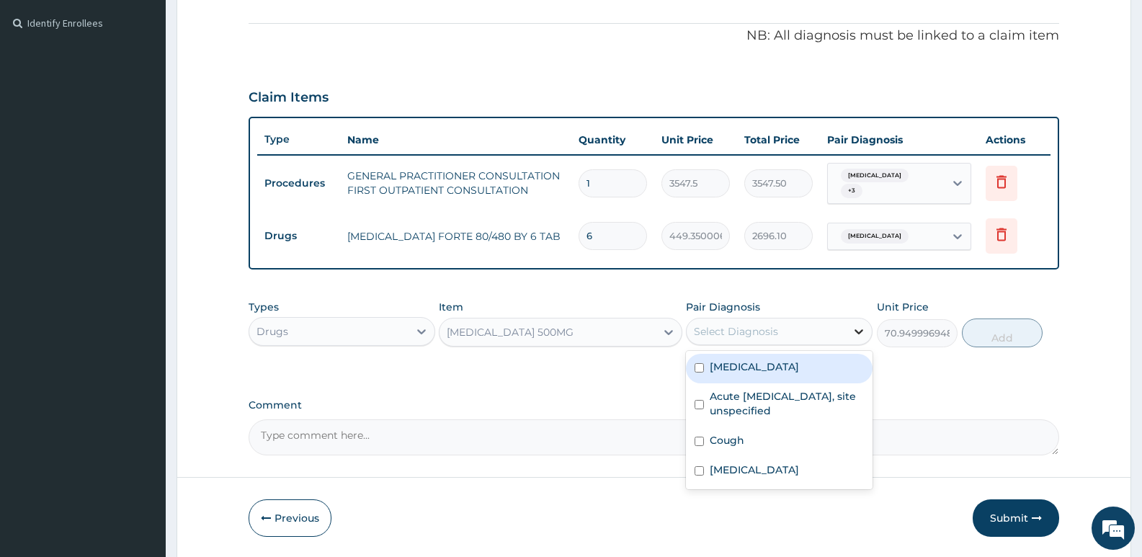
click at [854, 331] on icon at bounding box center [859, 331] width 14 height 14
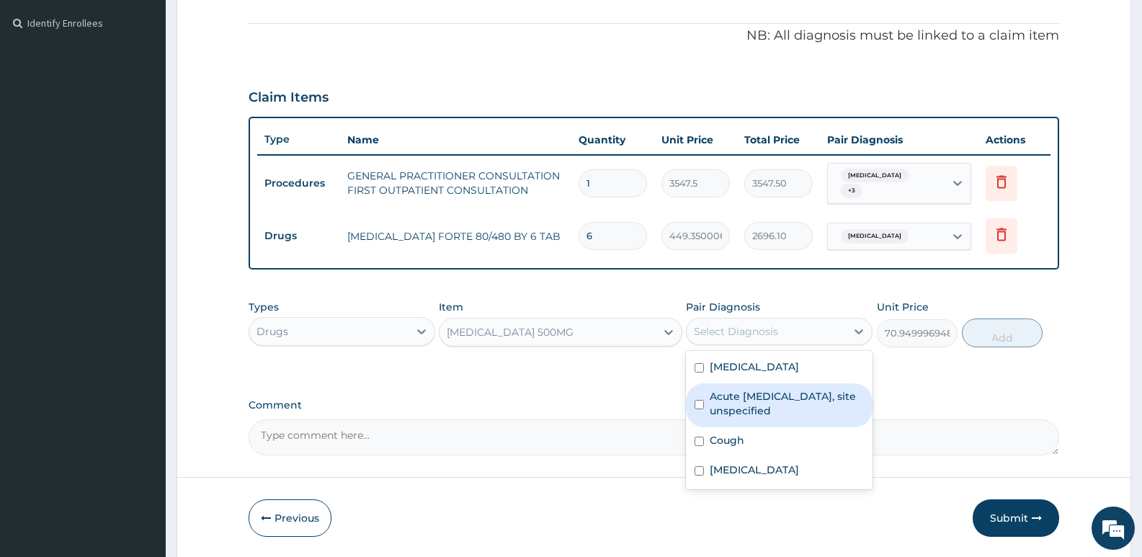
click at [698, 405] on input "checkbox" at bounding box center [699, 404] width 9 height 9
checkbox input "true"
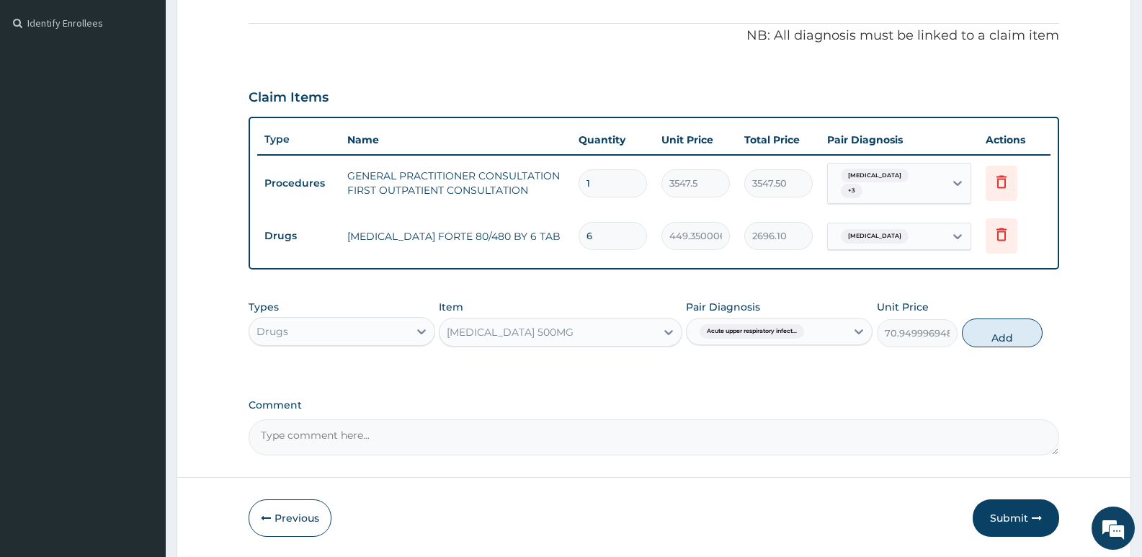
click at [1000, 329] on button "Add" at bounding box center [1002, 333] width 81 height 29
type input "0"
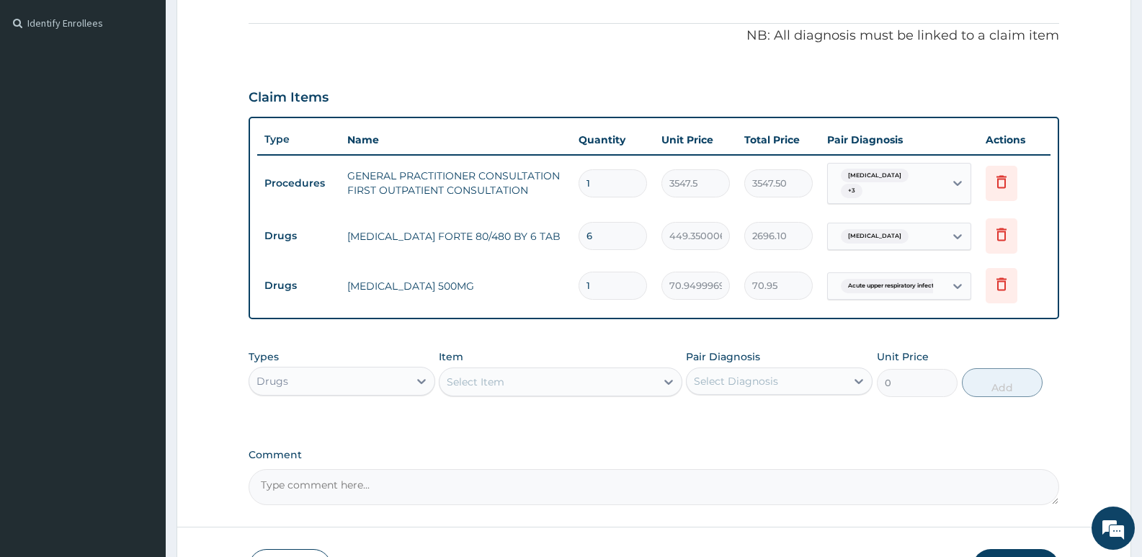
type input "0.00"
type input "2"
type input "141.90"
type input "20"
type input "1419.00"
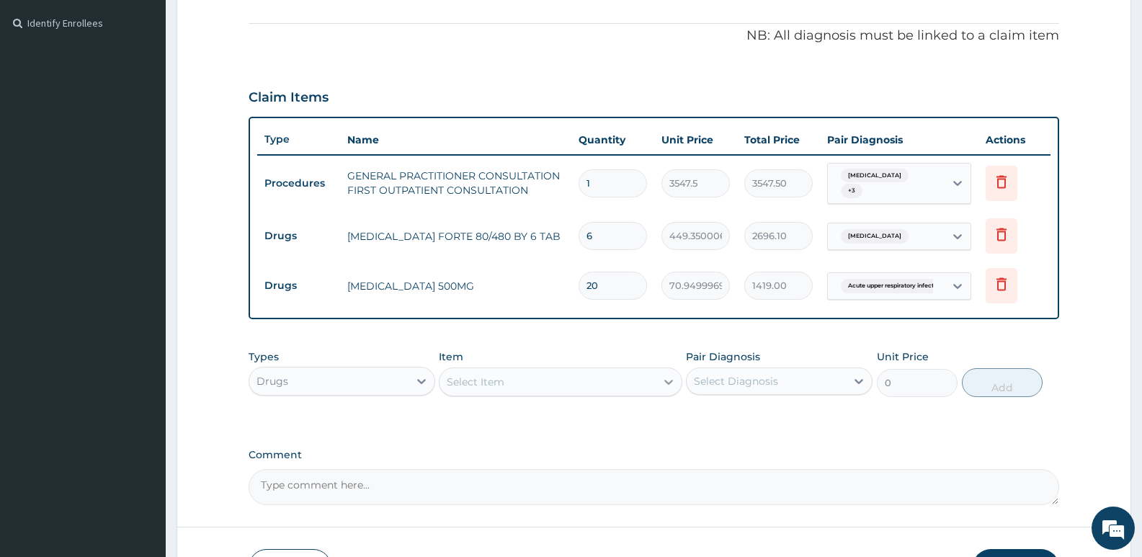
type input "20"
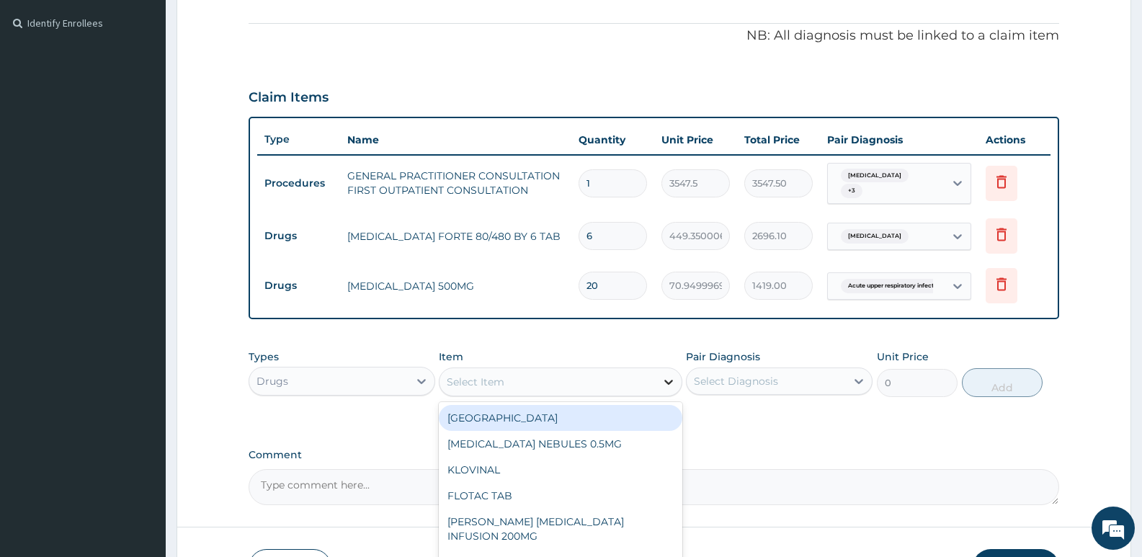
click at [671, 386] on icon at bounding box center [669, 382] width 14 height 14
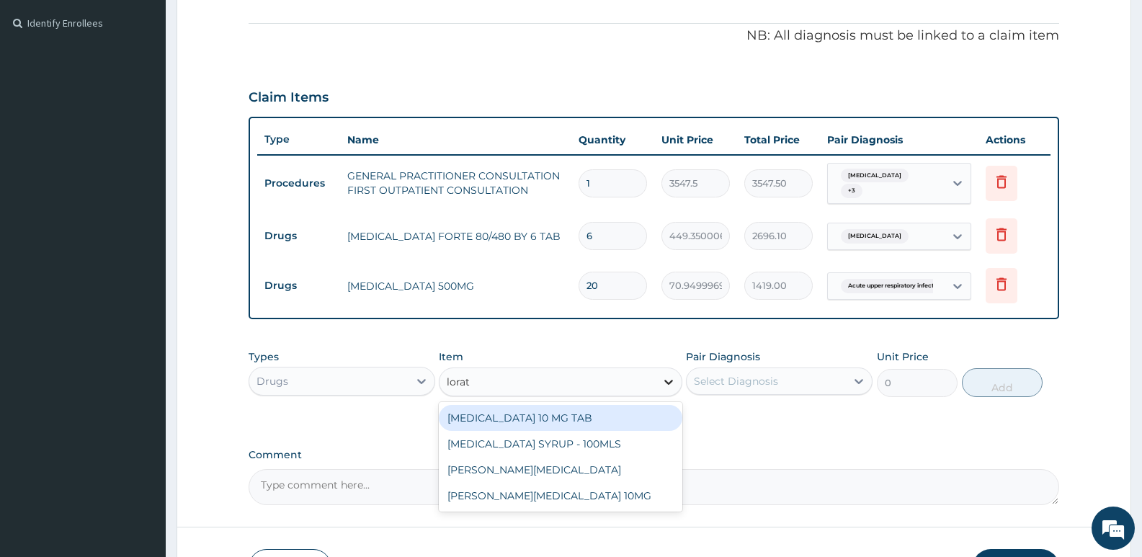
type input "lorata"
click at [604, 425] on div "[MEDICAL_DATA] 10 MG TAB" at bounding box center [560, 418] width 243 height 26
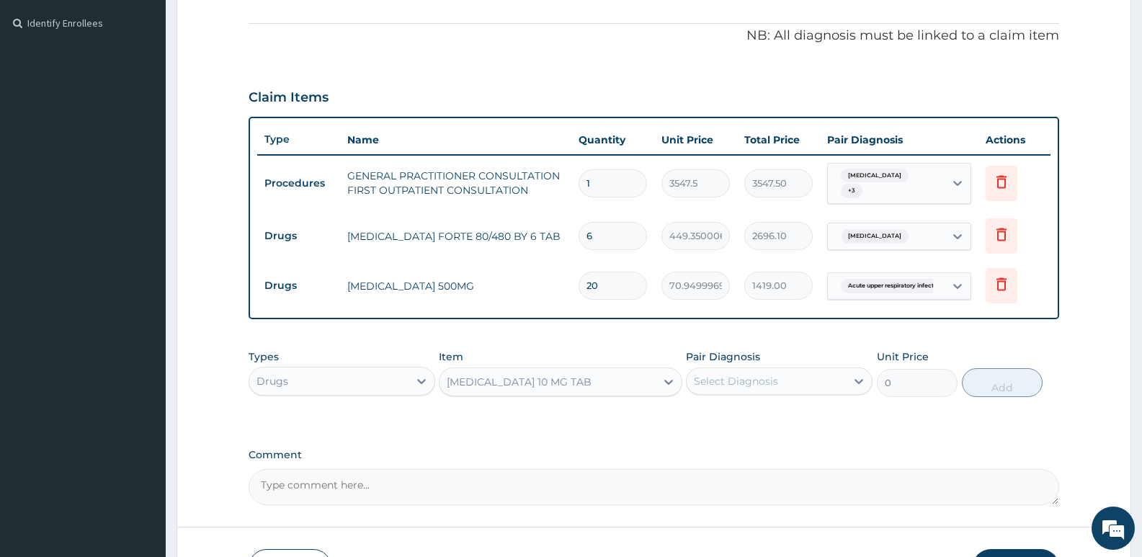
type input "59.125"
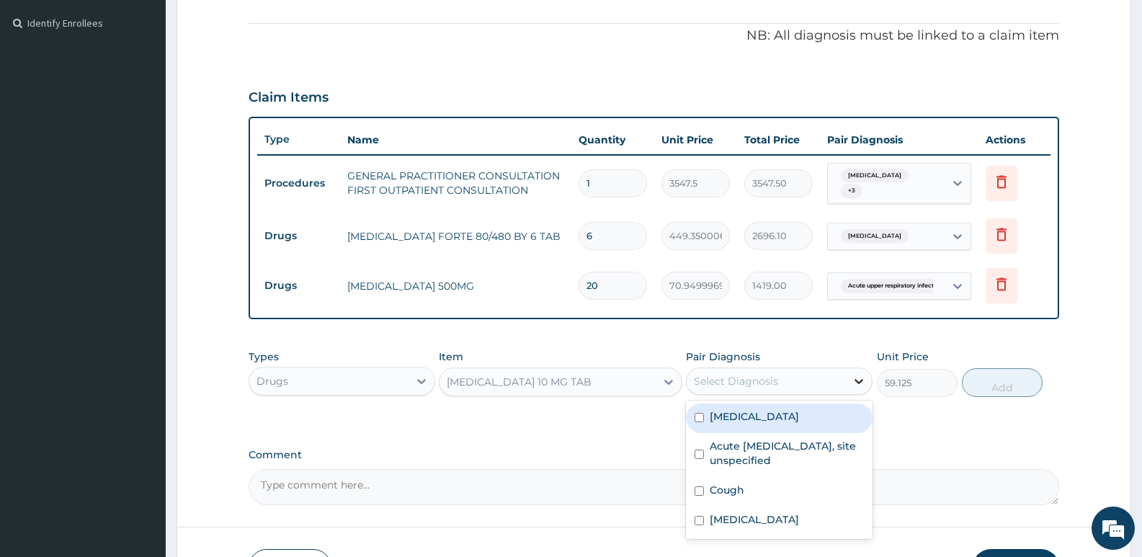
click at [857, 384] on icon at bounding box center [859, 381] width 14 height 14
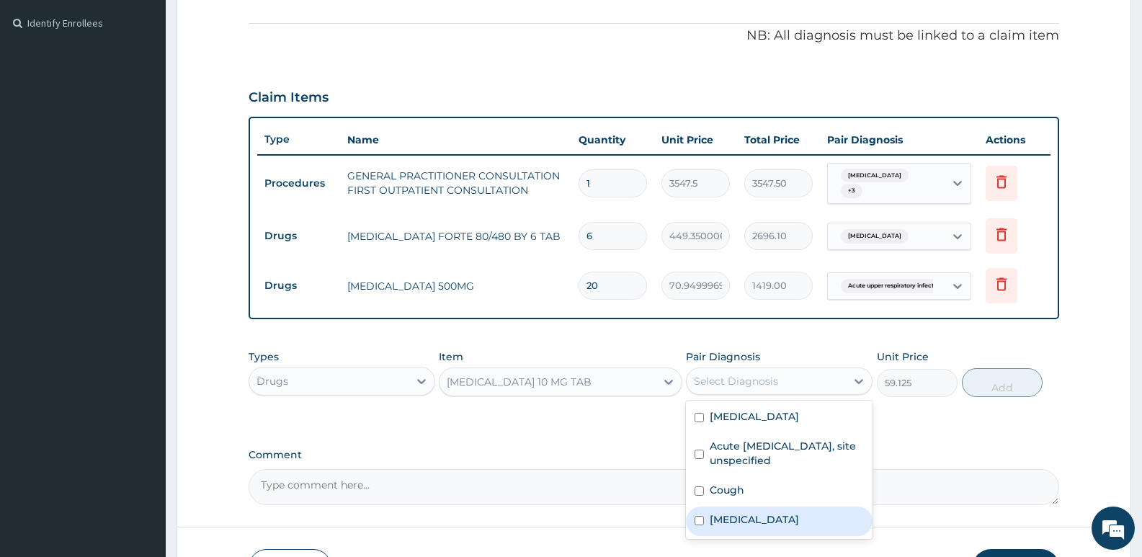
click at [698, 522] on input "checkbox" at bounding box center [699, 520] width 9 height 9
checkbox input "true"
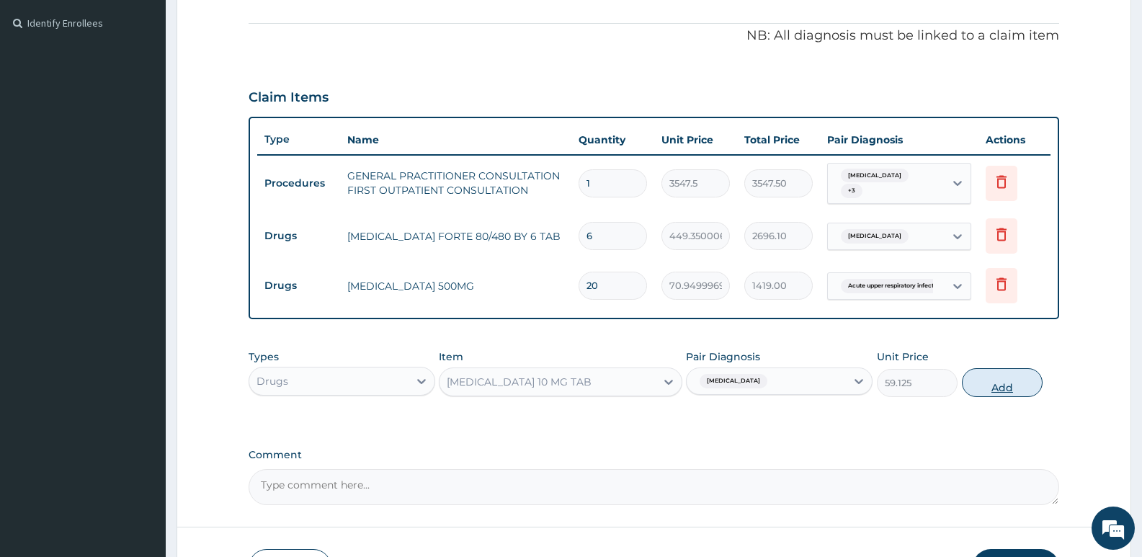
click at [997, 386] on button "Add" at bounding box center [1002, 382] width 81 height 29
type input "0"
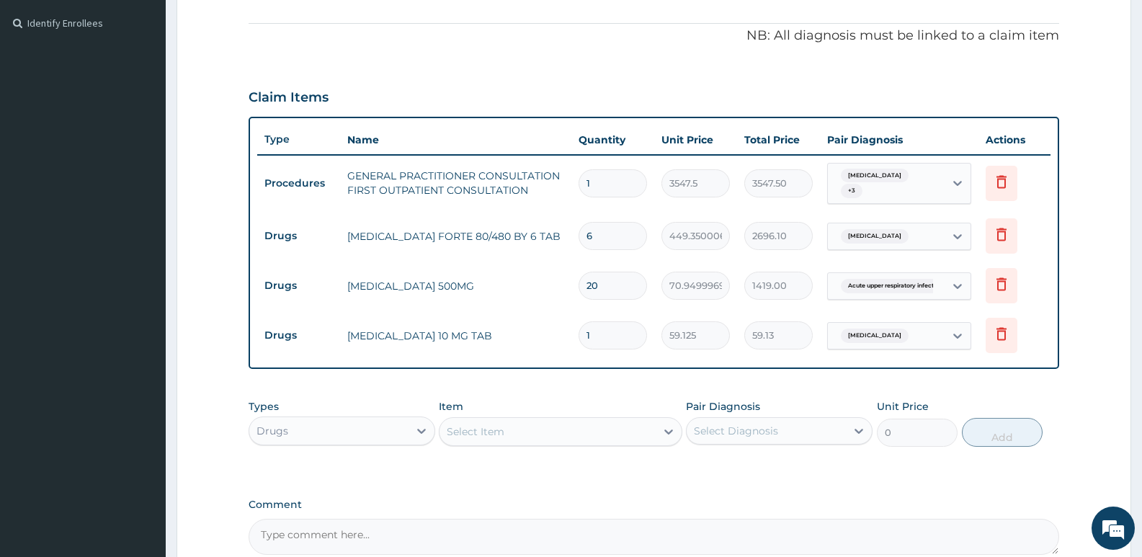
type input "0.00"
type input "5"
type input "295.63"
type input "5"
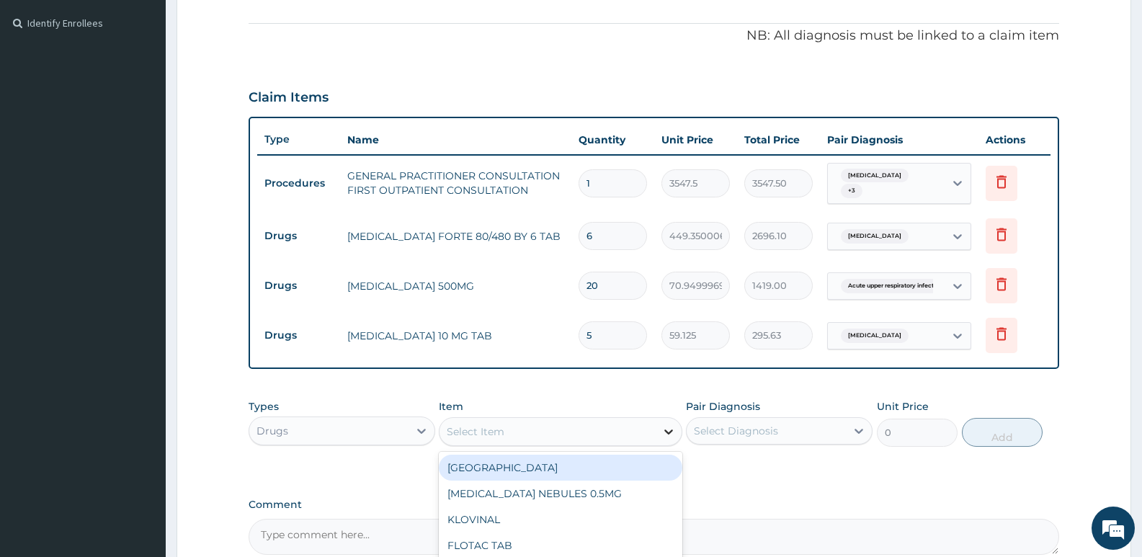
click at [666, 429] on icon at bounding box center [669, 432] width 14 height 14
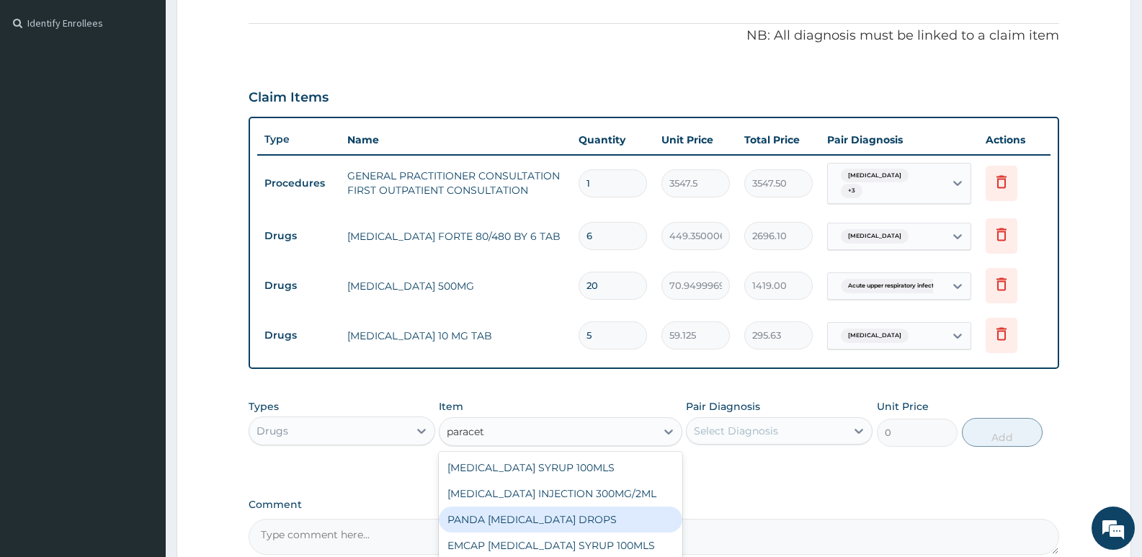
type input "paraceta"
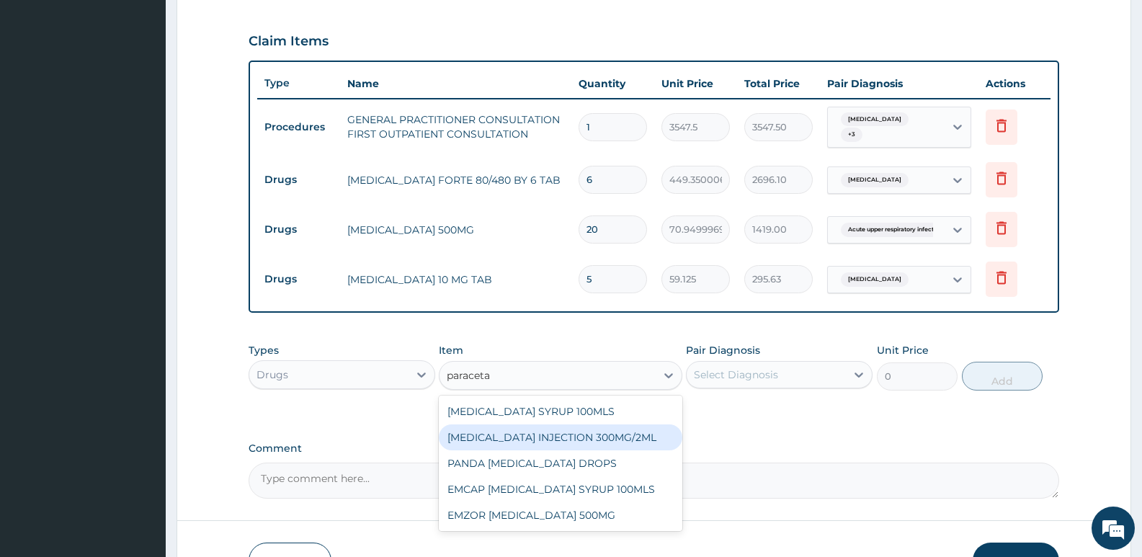
scroll to position [569, 0]
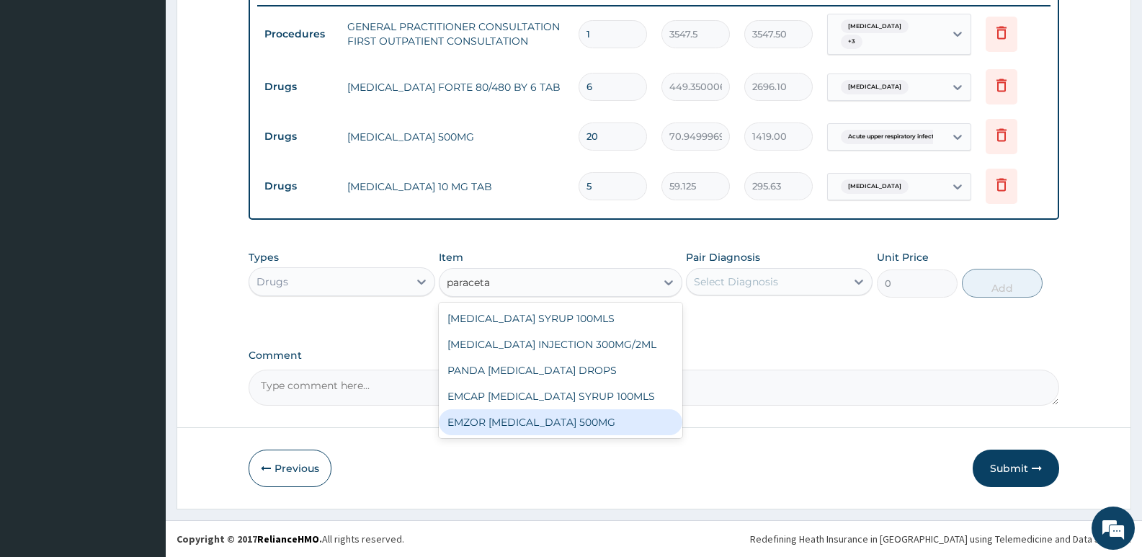
click at [511, 430] on div "EMZOR [MEDICAL_DATA] 500MG" at bounding box center [560, 422] width 243 height 26
type input "23.64999961853027"
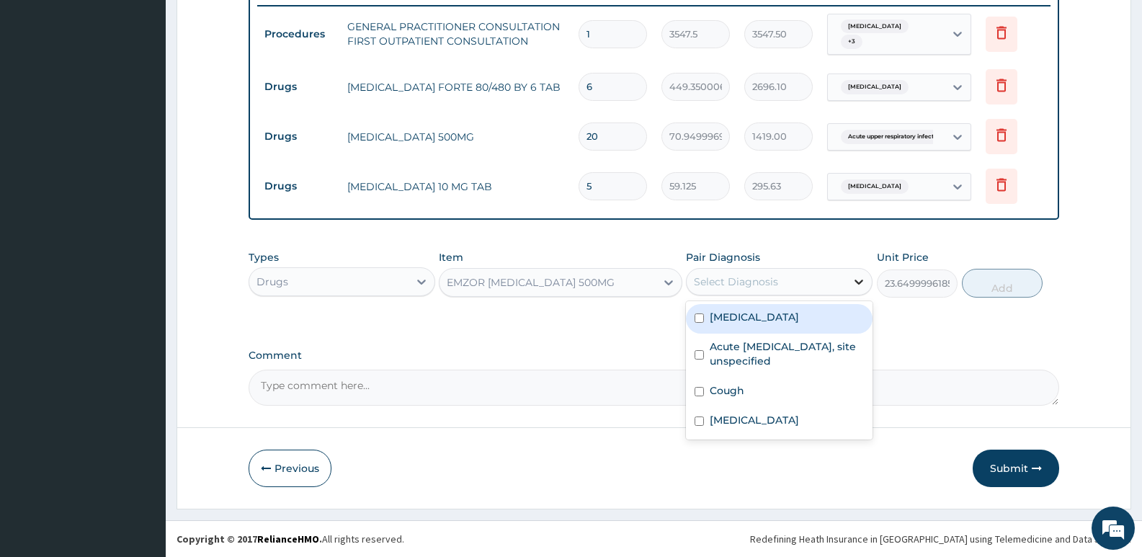
click at [860, 286] on icon at bounding box center [859, 282] width 14 height 14
click at [695, 319] on input "checkbox" at bounding box center [699, 318] width 9 height 9
checkbox input "true"
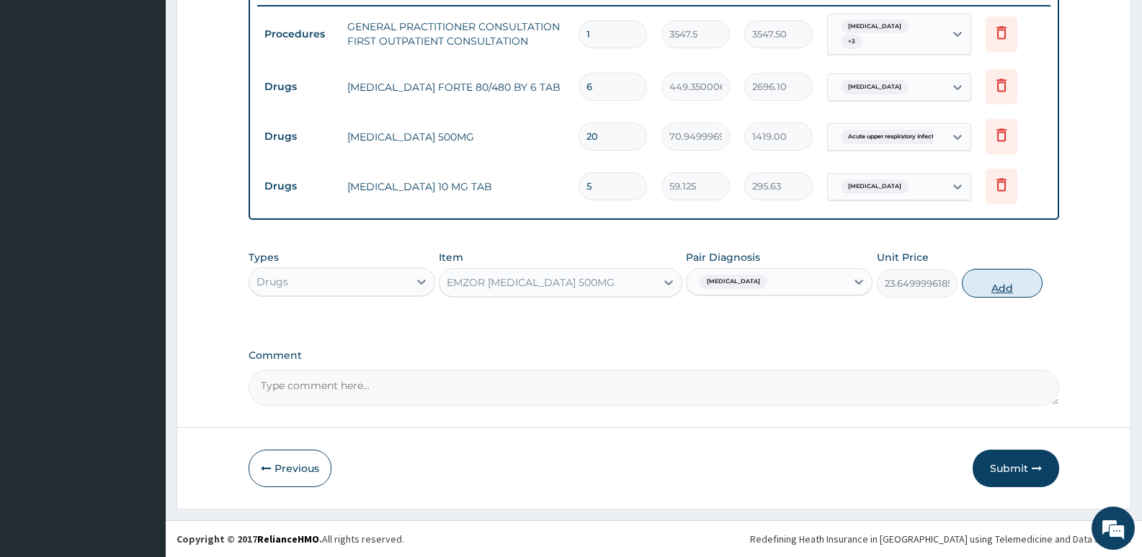
click at [1017, 282] on button "Add" at bounding box center [1002, 283] width 81 height 29
type input "0"
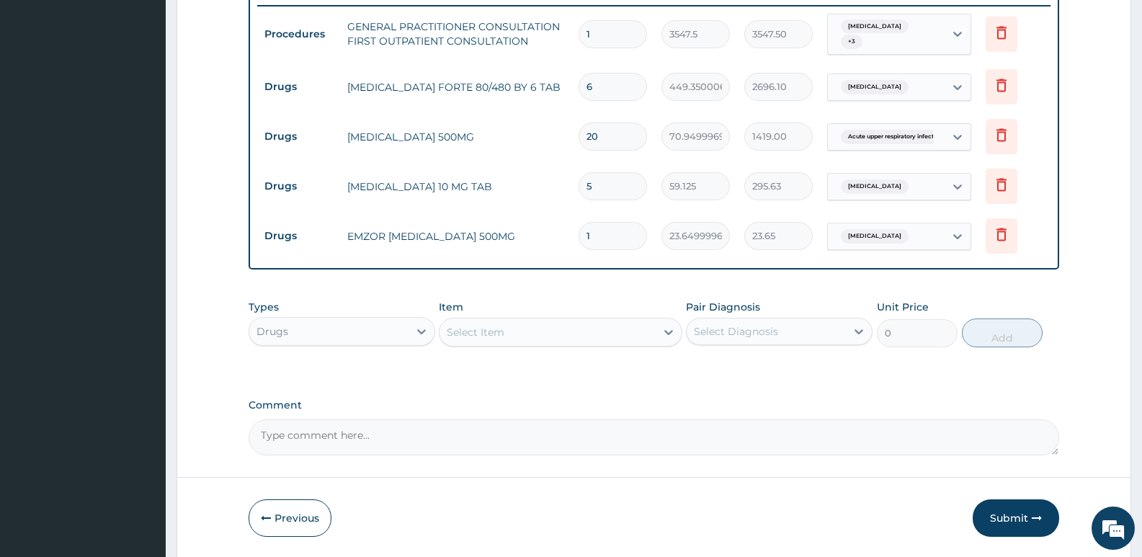
type input "18"
type input "425.70"
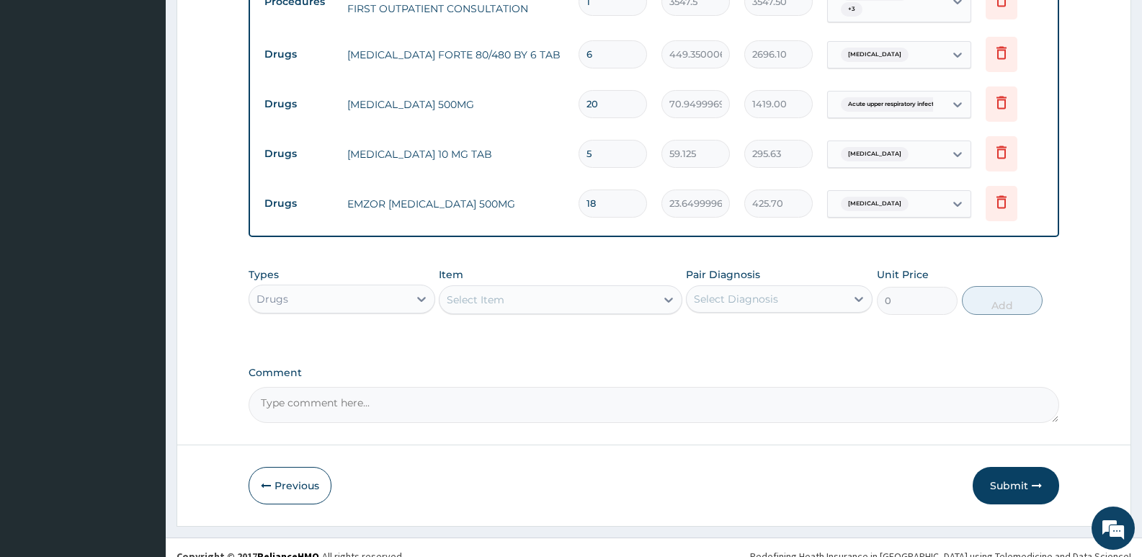
scroll to position [618, 0]
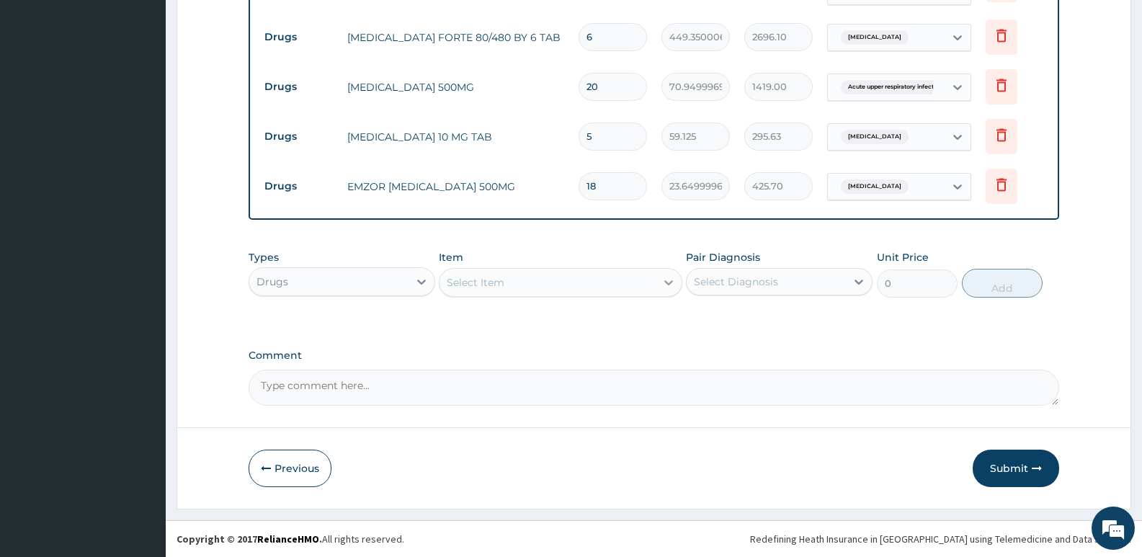
type input "18"
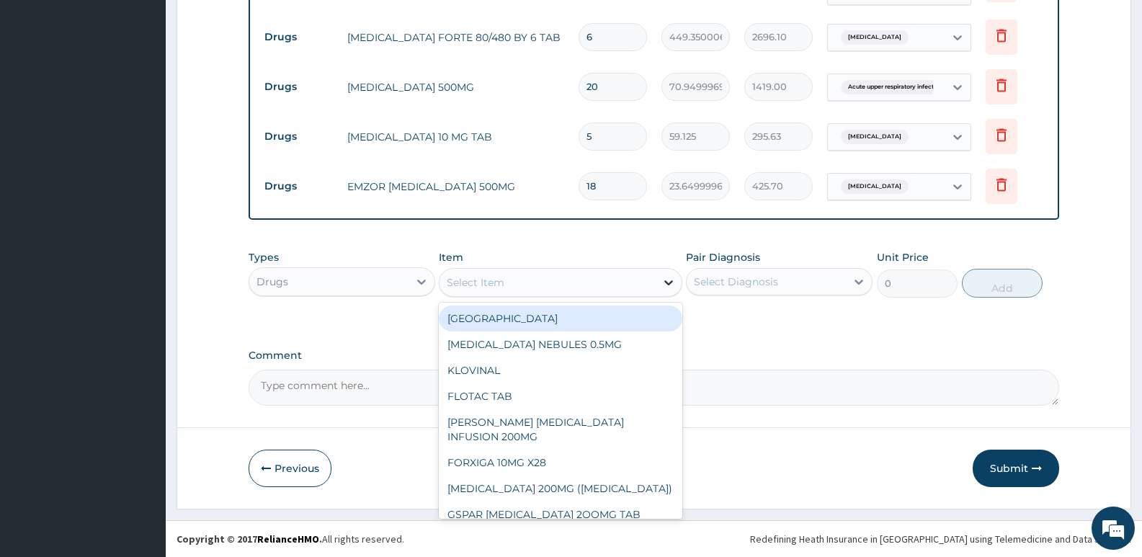
click at [665, 286] on icon at bounding box center [669, 282] width 14 height 14
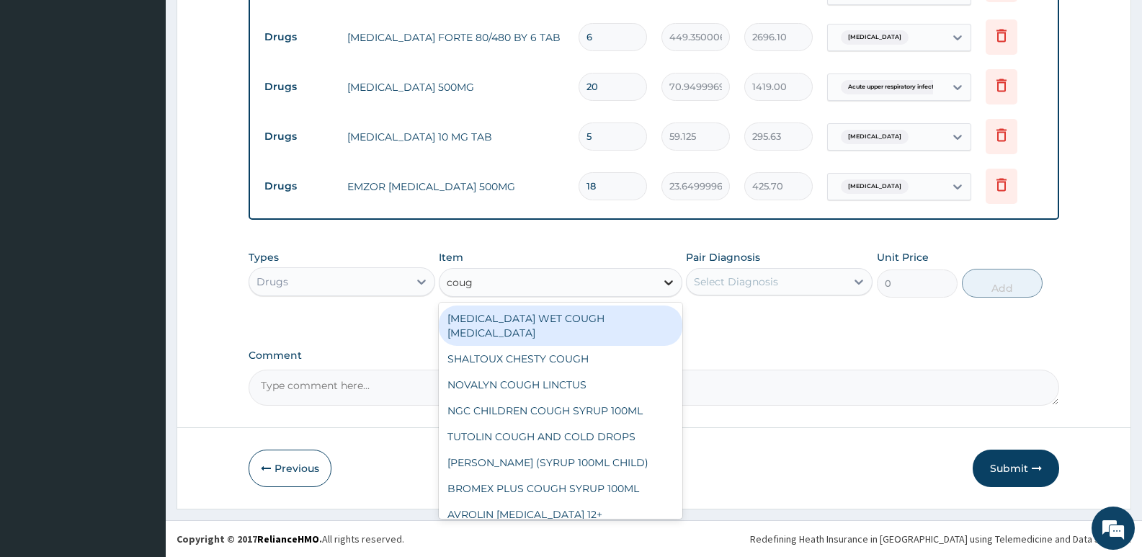
type input "cough"
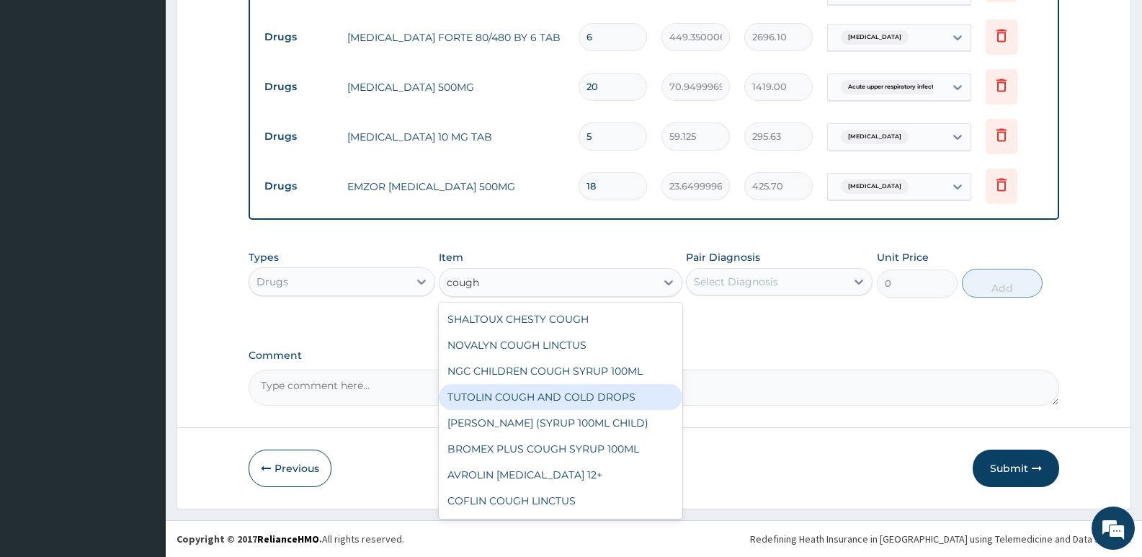
scroll to position [141, 0]
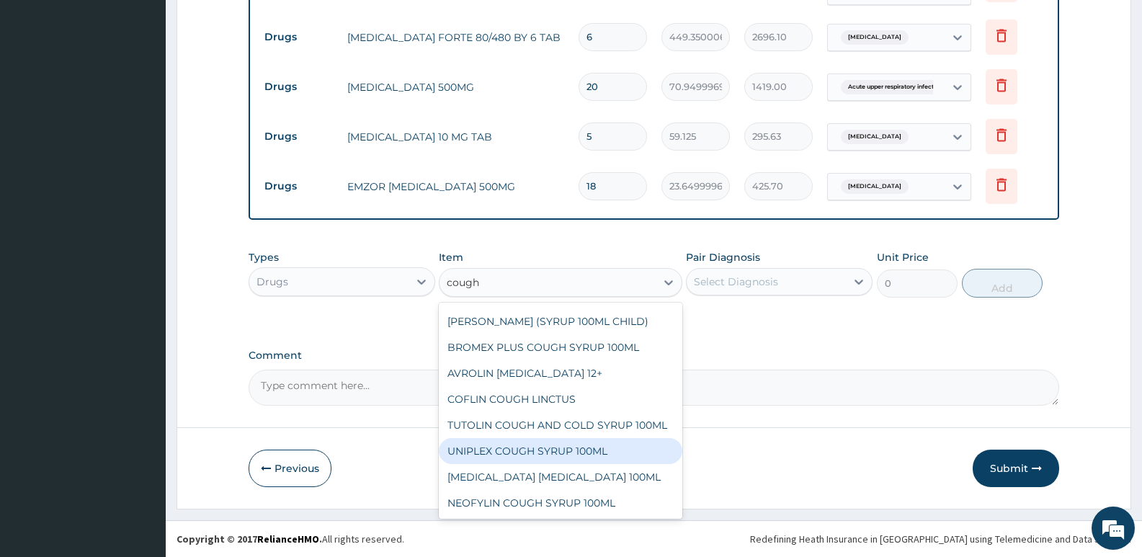
click at [581, 450] on div "UNIPLEX COUGH SYRUP 100ML" at bounding box center [560, 451] width 243 height 26
type input "1182.5"
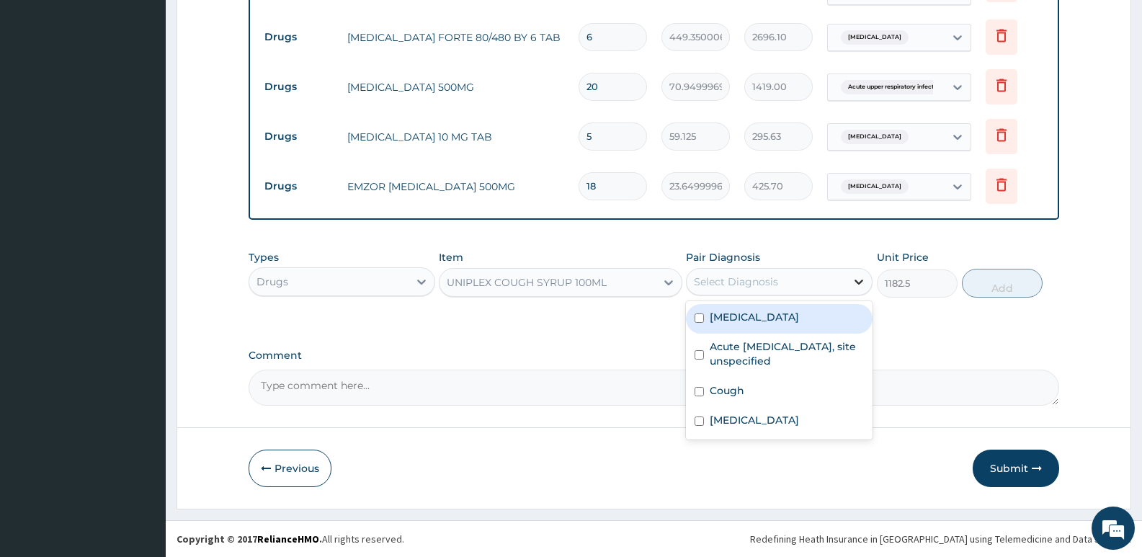
click at [853, 285] on icon at bounding box center [859, 282] width 14 height 14
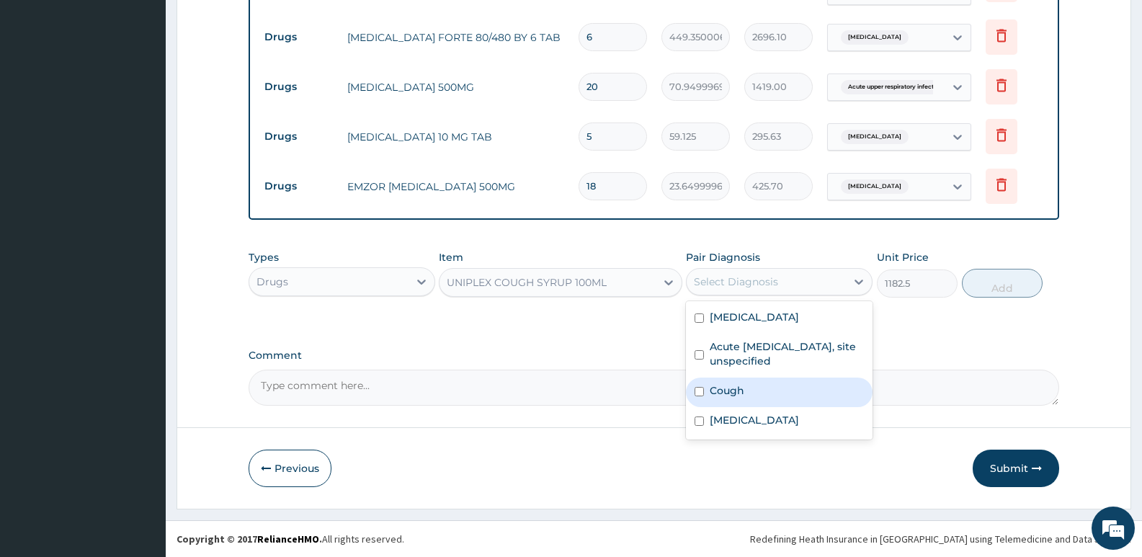
click at [696, 391] on input "checkbox" at bounding box center [699, 391] width 9 height 9
checkbox input "true"
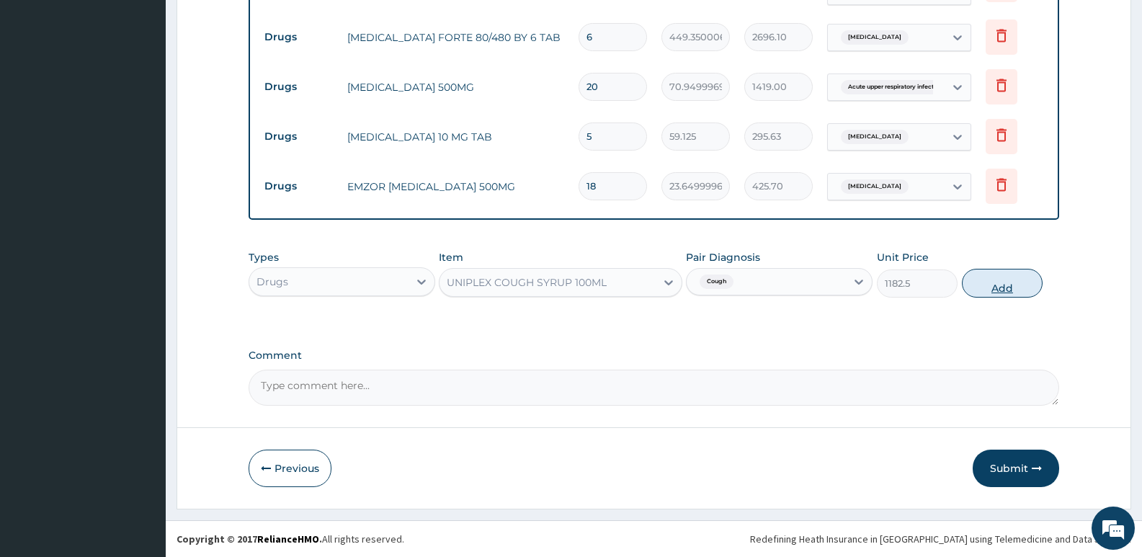
click at [992, 281] on button "Add" at bounding box center [1002, 283] width 81 height 29
type input "0"
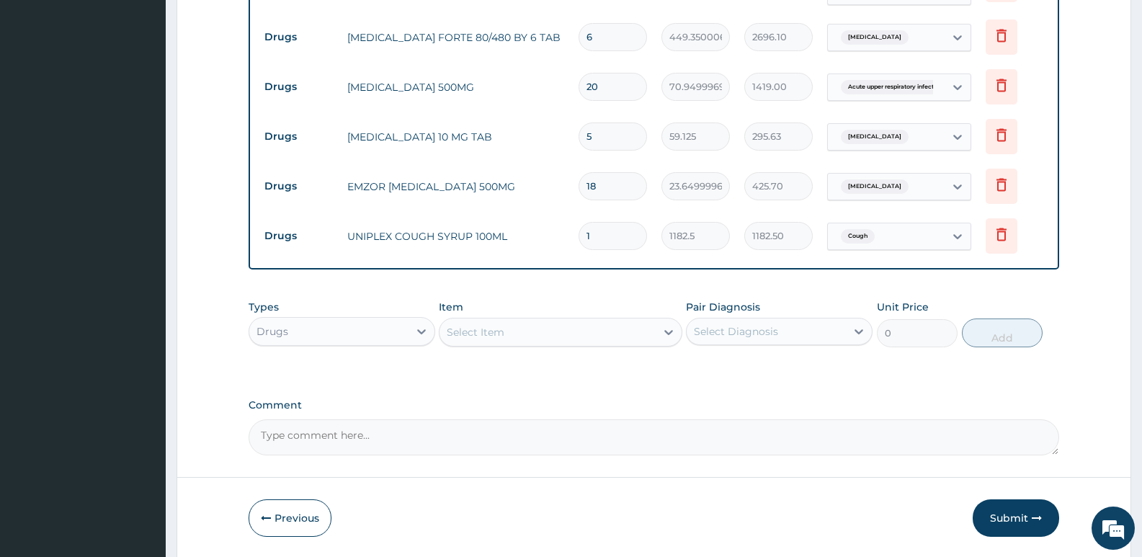
scroll to position [668, 0]
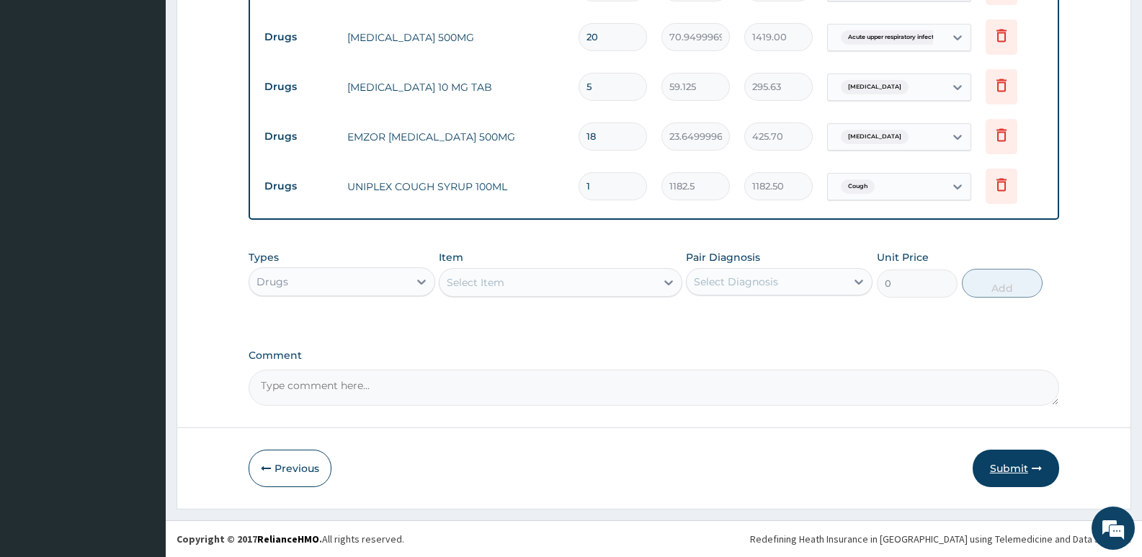
click at [1021, 463] on button "Submit" at bounding box center [1016, 468] width 86 height 37
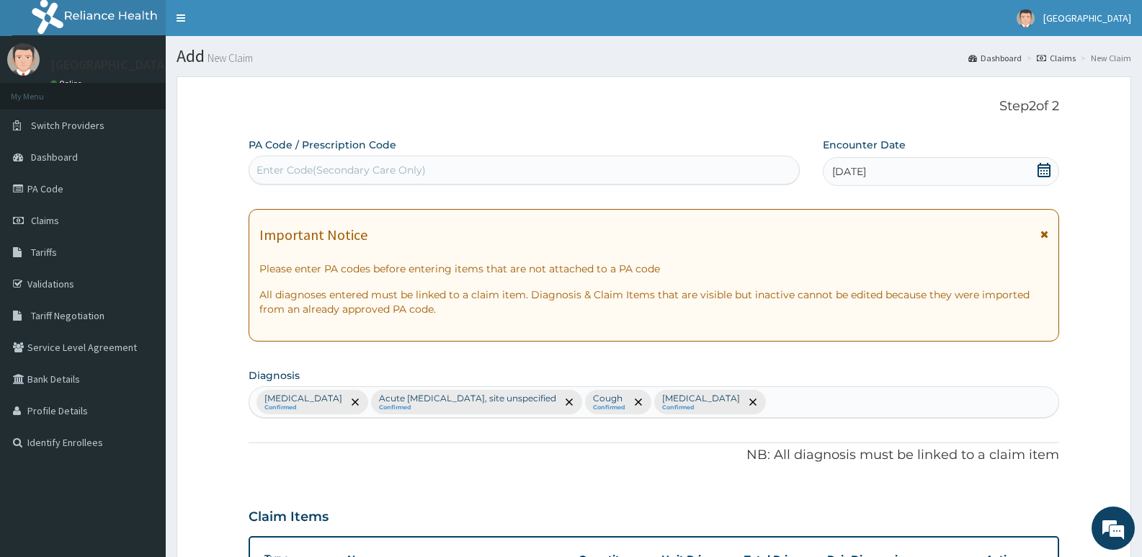
scroll to position [1, 0]
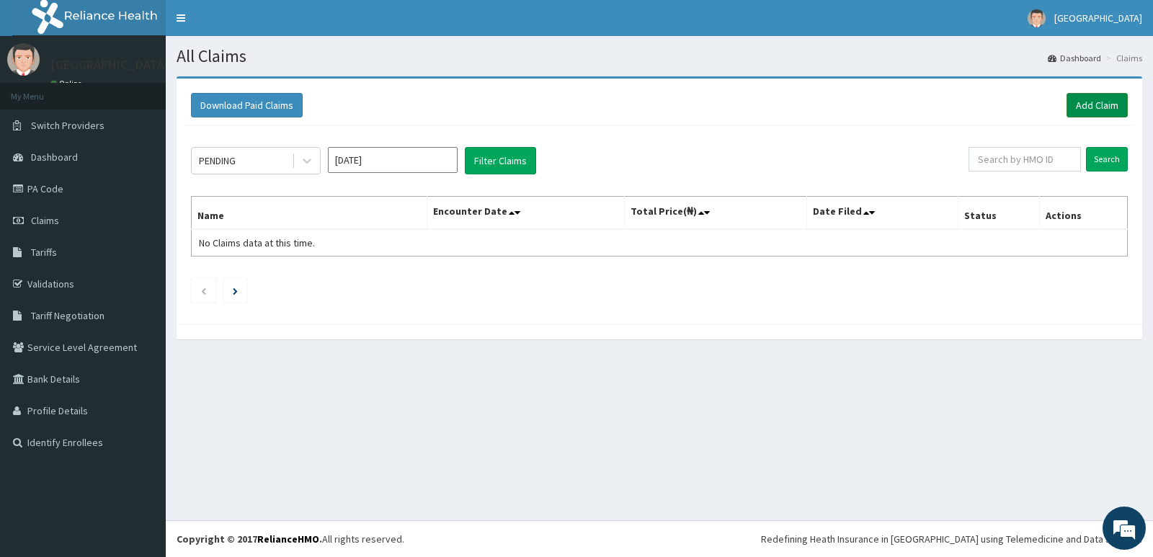
click at [1095, 101] on link "Add Claim" at bounding box center [1097, 105] width 61 height 25
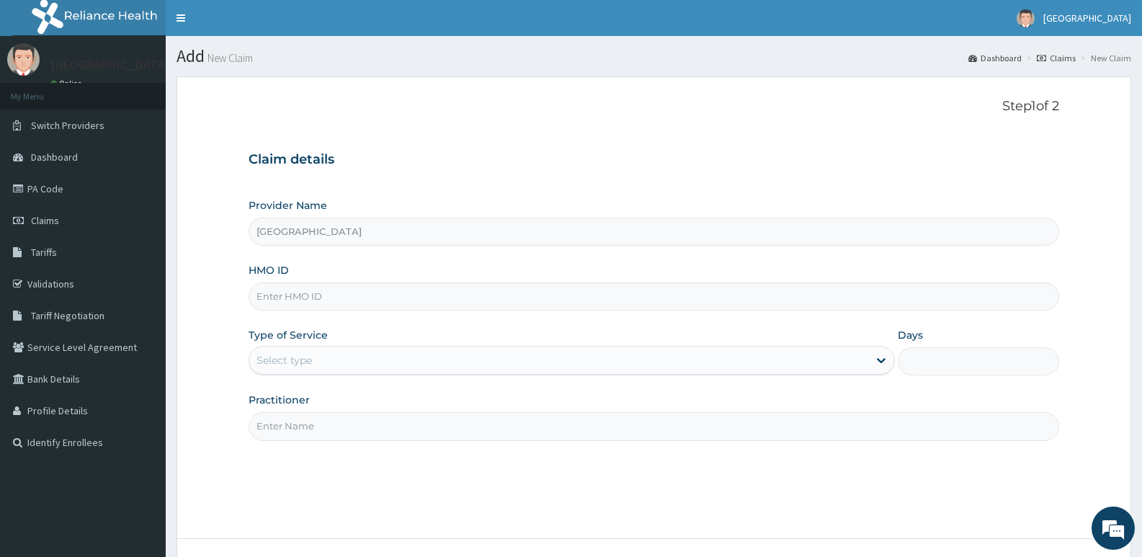
click at [311, 296] on input "HMO ID" at bounding box center [654, 297] width 811 height 28
type input "[PERSON_NAME]/10029/a"
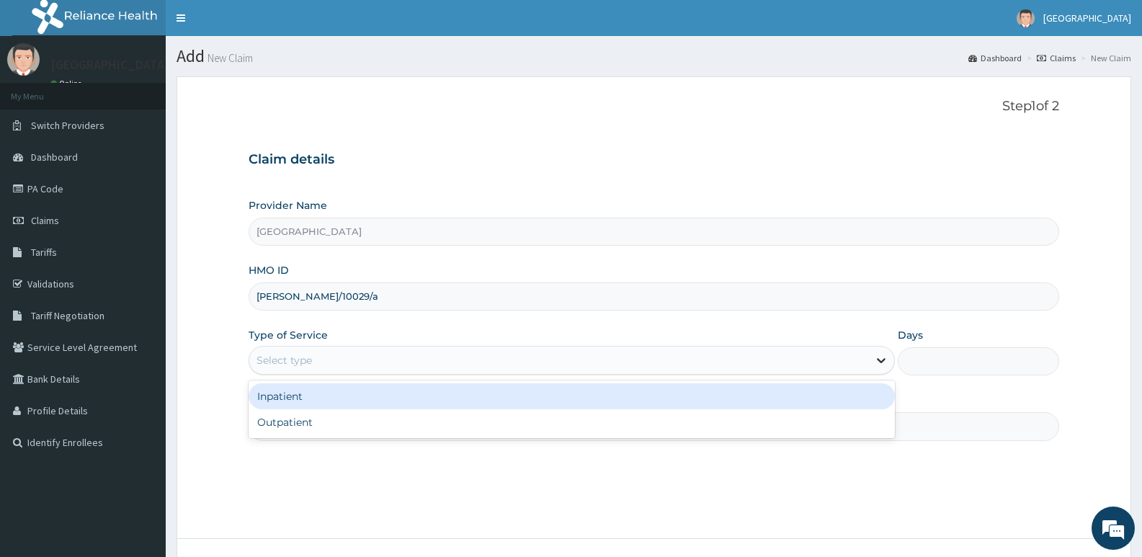
click at [881, 364] on icon at bounding box center [881, 360] width 14 height 14
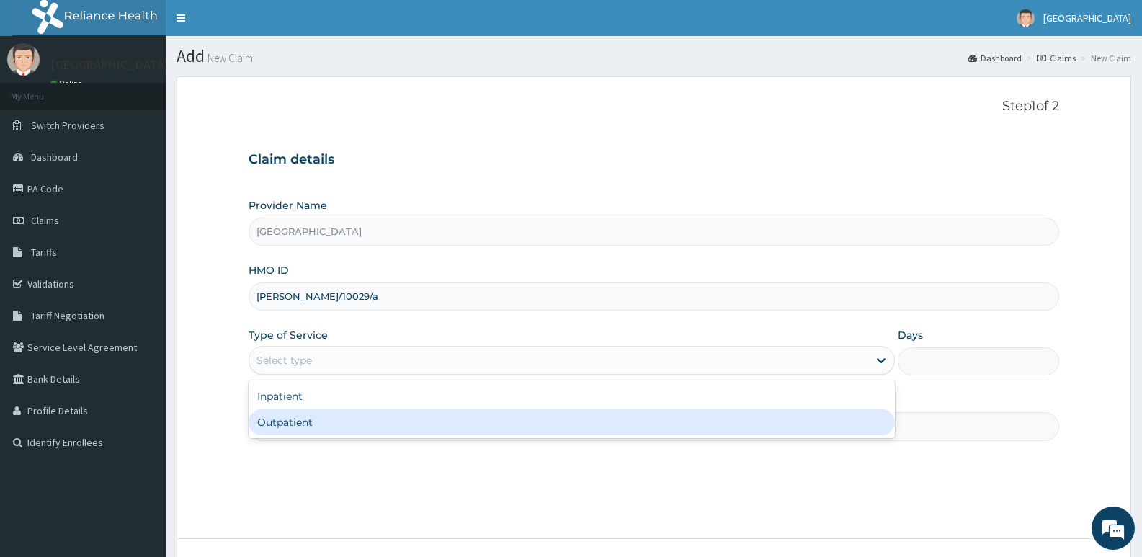
click at [828, 430] on div "Outpatient" at bounding box center [572, 422] width 646 height 26
type input "1"
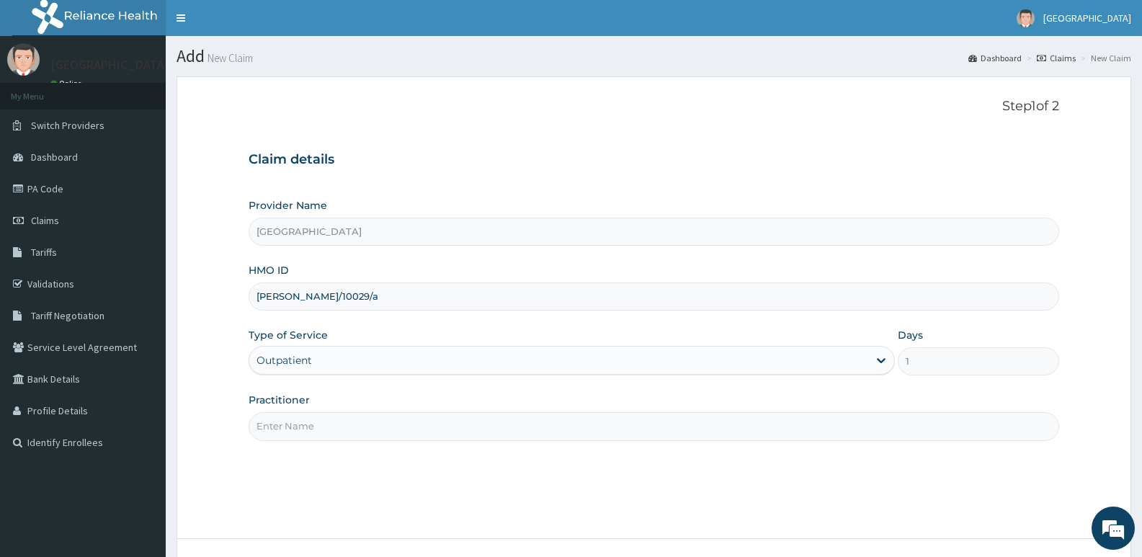
click at [274, 413] on input "Practitioner" at bounding box center [654, 426] width 811 height 28
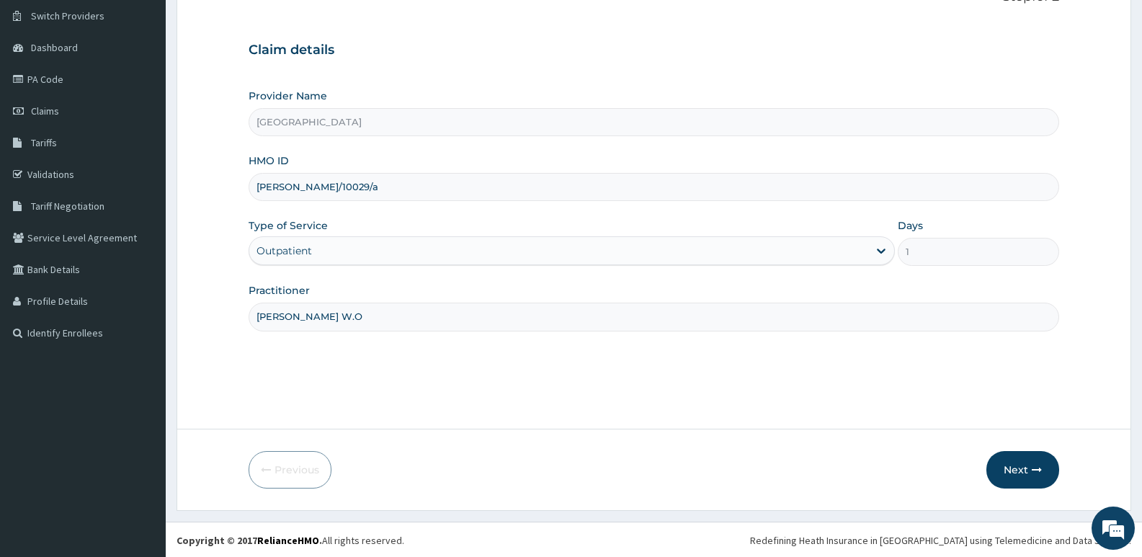
scroll to position [111, 0]
type input "Dr Muftau W.O"
click at [1036, 470] on icon "button" at bounding box center [1037, 468] width 10 height 10
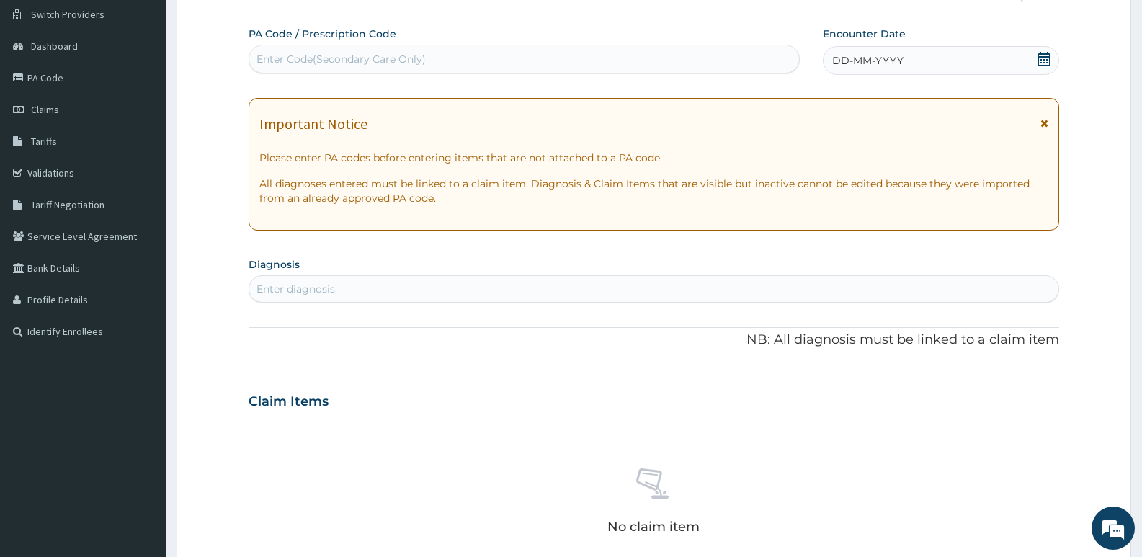
click at [871, 57] on span "DD-MM-YYYY" at bounding box center [867, 60] width 71 height 14
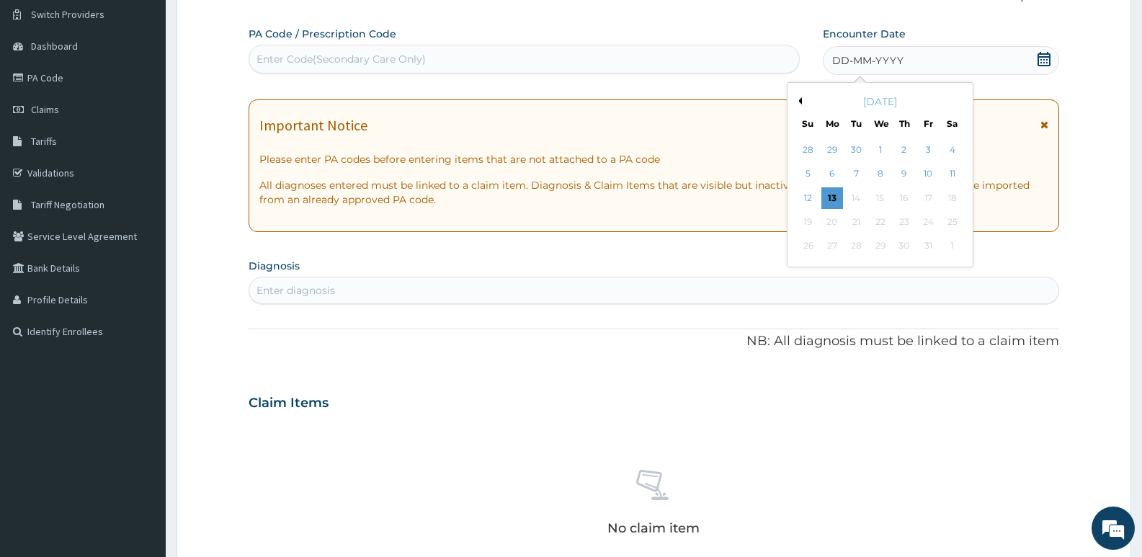
click at [799, 100] on button "Previous Month" at bounding box center [798, 100] width 7 height 7
click at [830, 174] on div "8" at bounding box center [833, 175] width 22 height 22
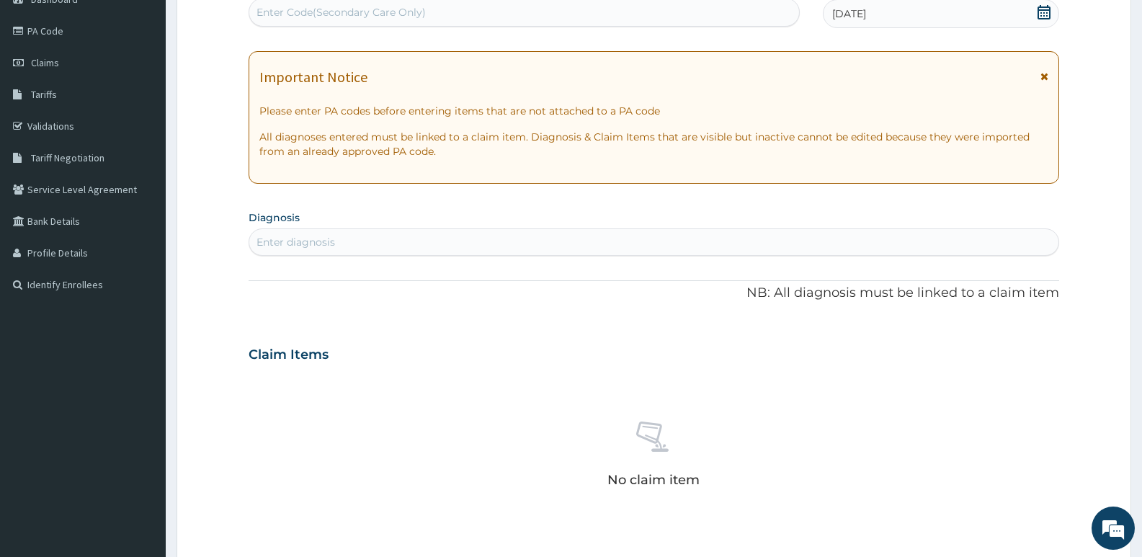
scroll to position [183, 0]
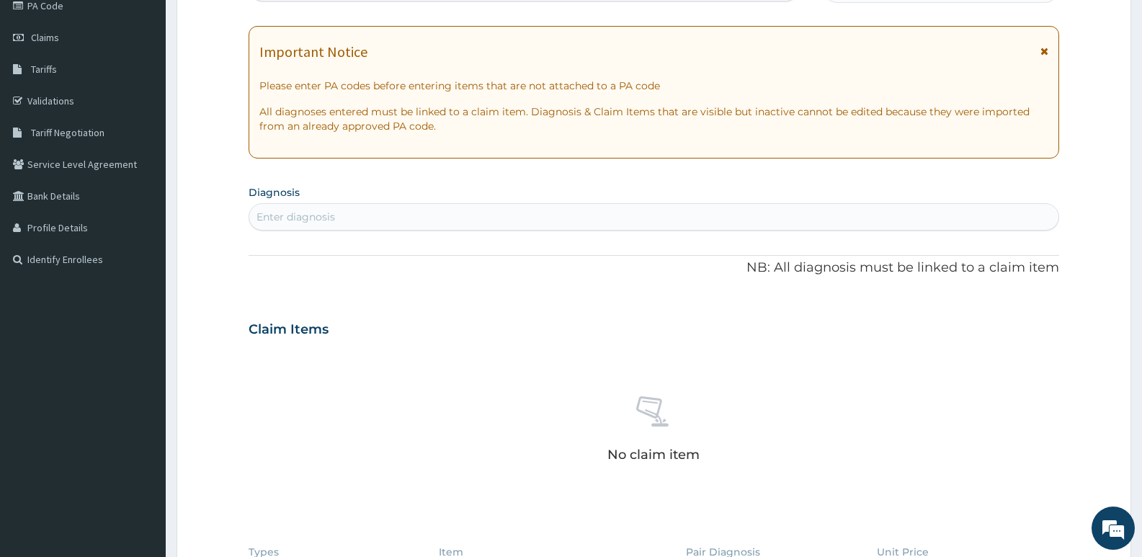
click at [304, 211] on div "Enter diagnosis" at bounding box center [296, 217] width 79 height 14
type input "malaria"
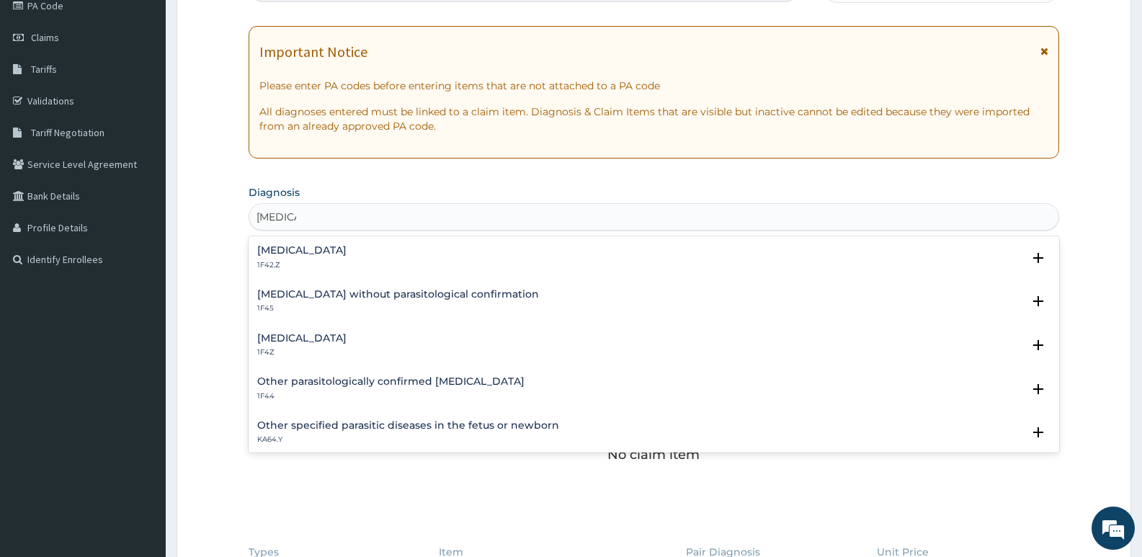
click at [347, 336] on h4 "Malaria, unspecified" at bounding box center [301, 338] width 89 height 11
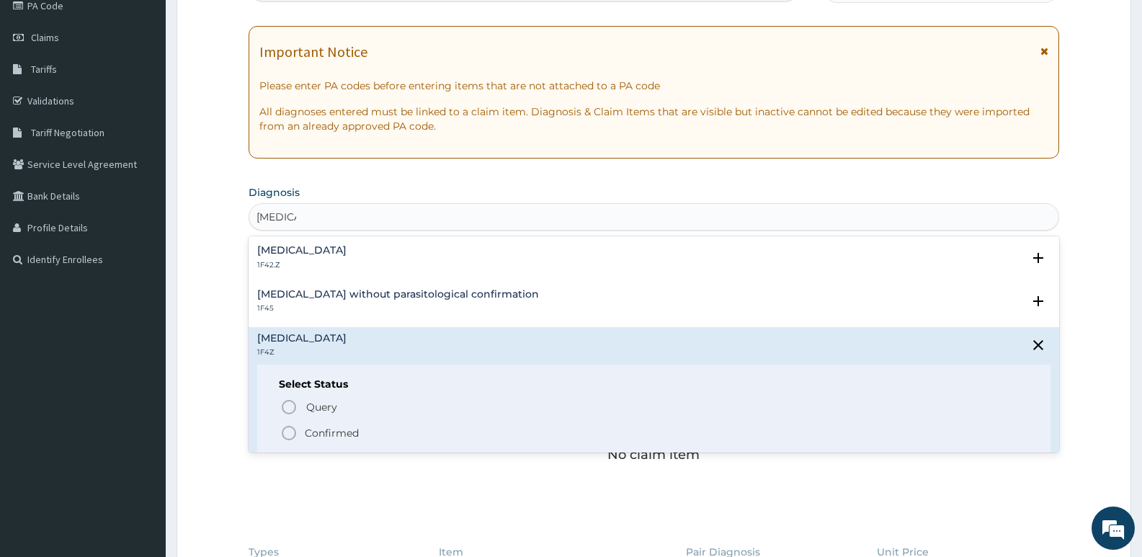
click at [287, 431] on icon "status option filled" at bounding box center [288, 433] width 17 height 17
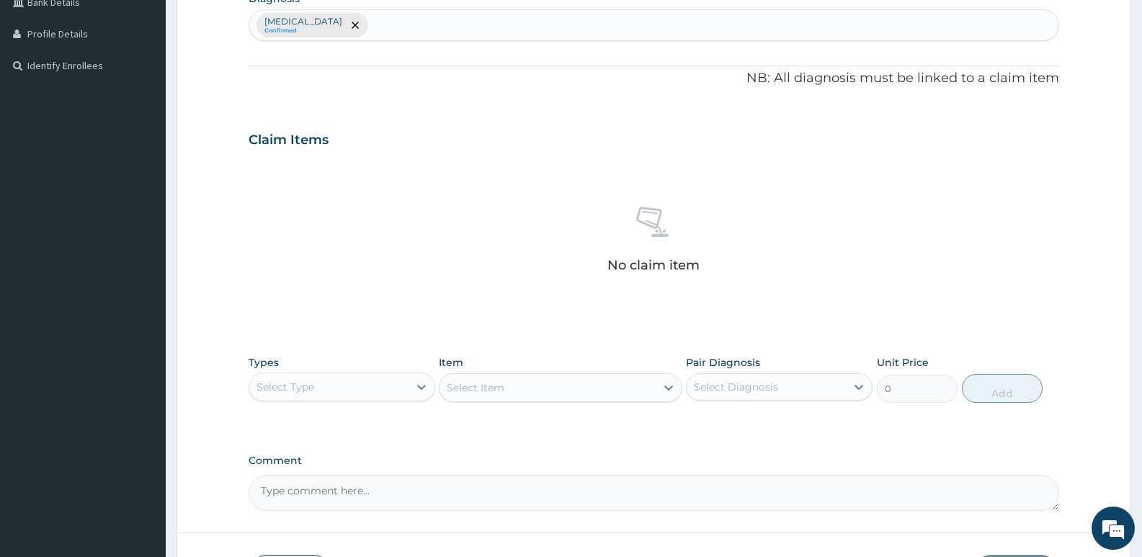
scroll to position [399, 0]
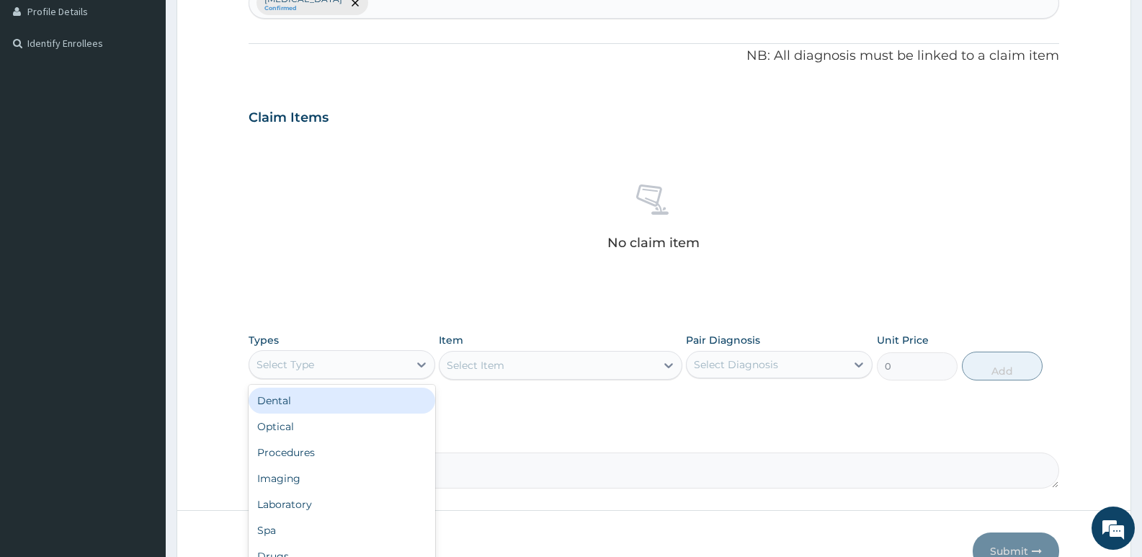
click at [277, 364] on div "Select Type" at bounding box center [286, 364] width 58 height 14
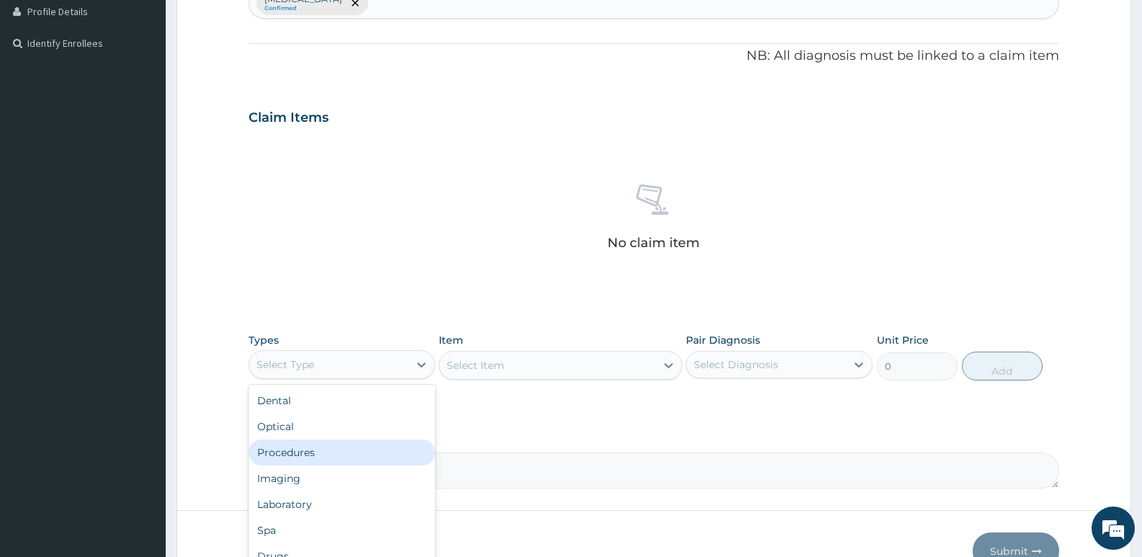
click at [297, 450] on div "Procedures" at bounding box center [342, 453] width 187 height 26
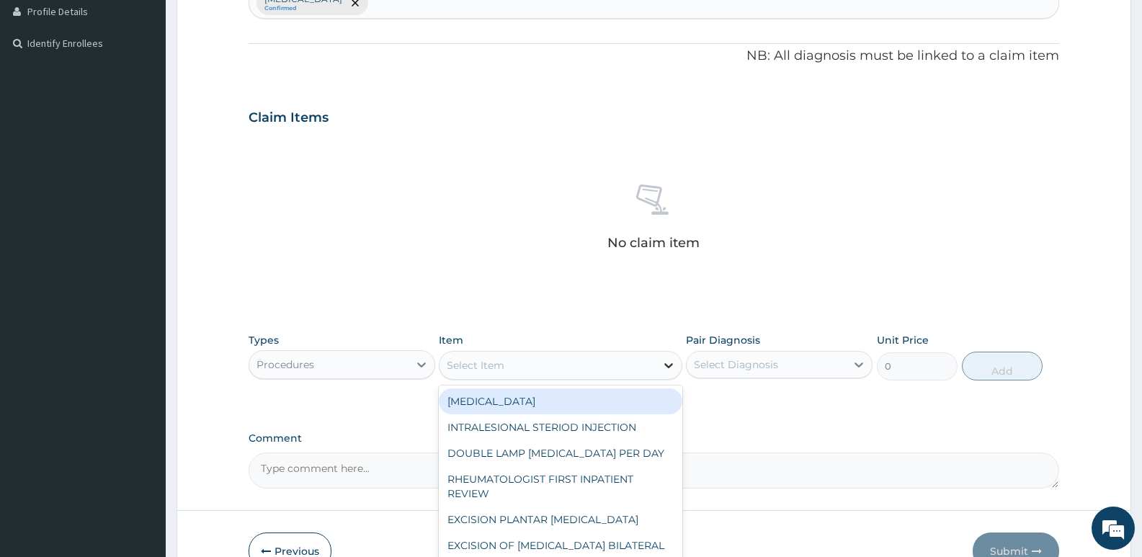
click at [662, 370] on icon at bounding box center [669, 365] width 14 height 14
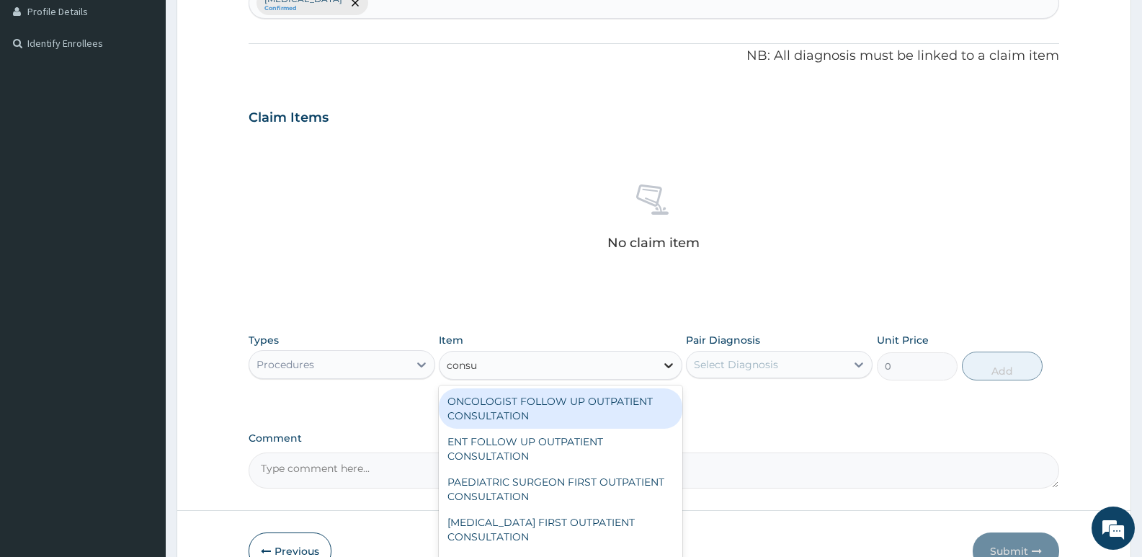
type input "consul"
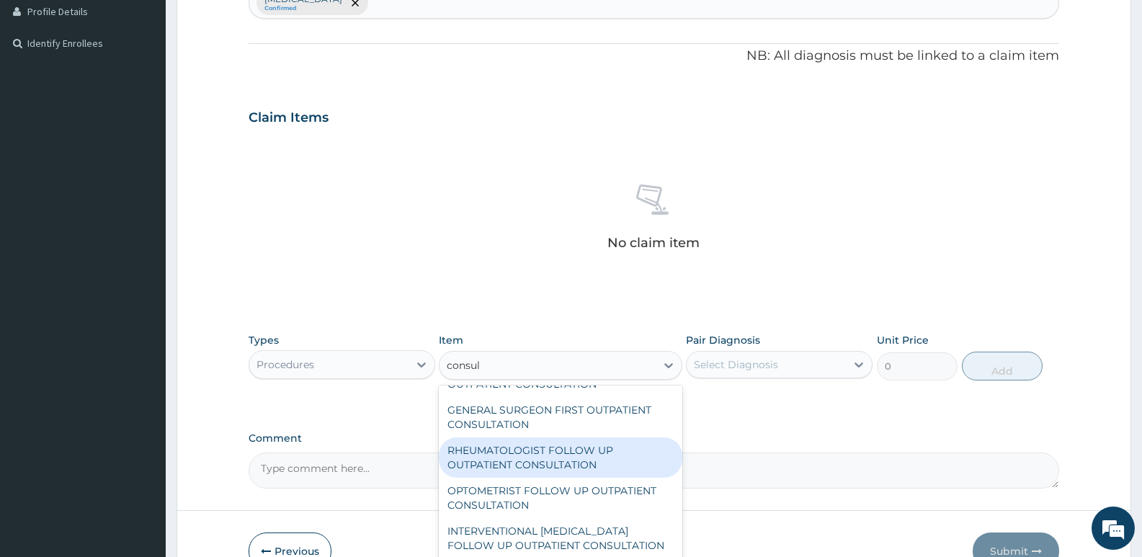
scroll to position [1009, 0]
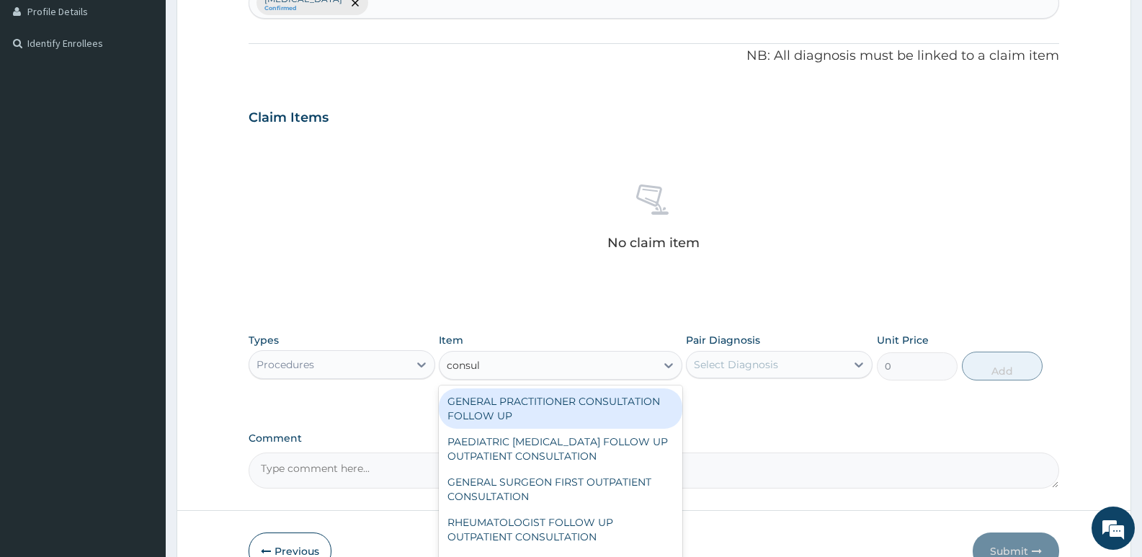
click at [565, 401] on div "GENERAL PRACTITIONER CONSULTATION FOLLOW UP" at bounding box center [560, 408] width 243 height 40
type input "2365"
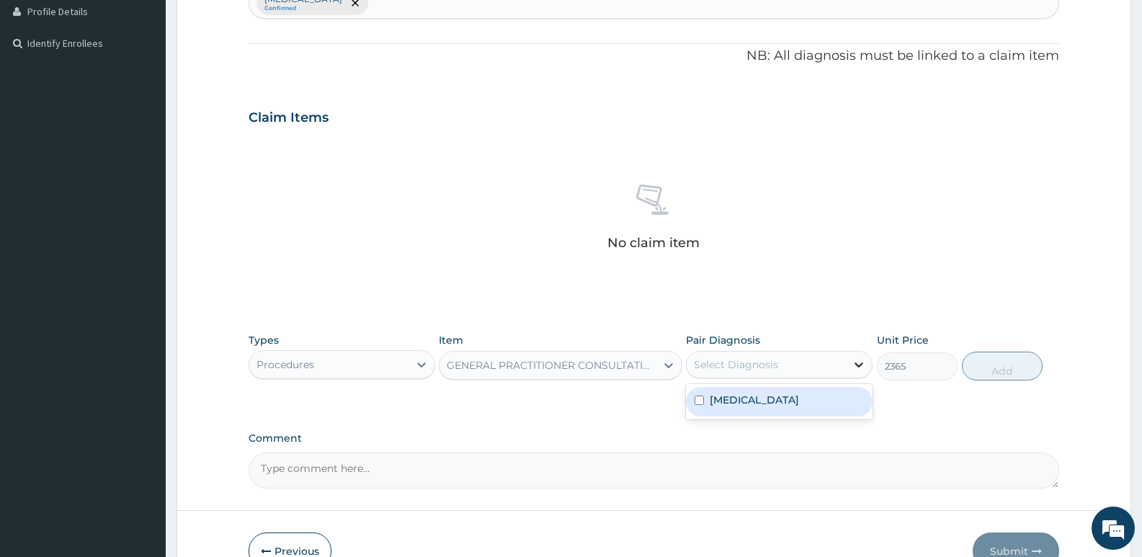
click at [859, 370] on icon at bounding box center [859, 364] width 14 height 14
click at [701, 401] on input "checkbox" at bounding box center [699, 400] width 9 height 9
checkbox input "true"
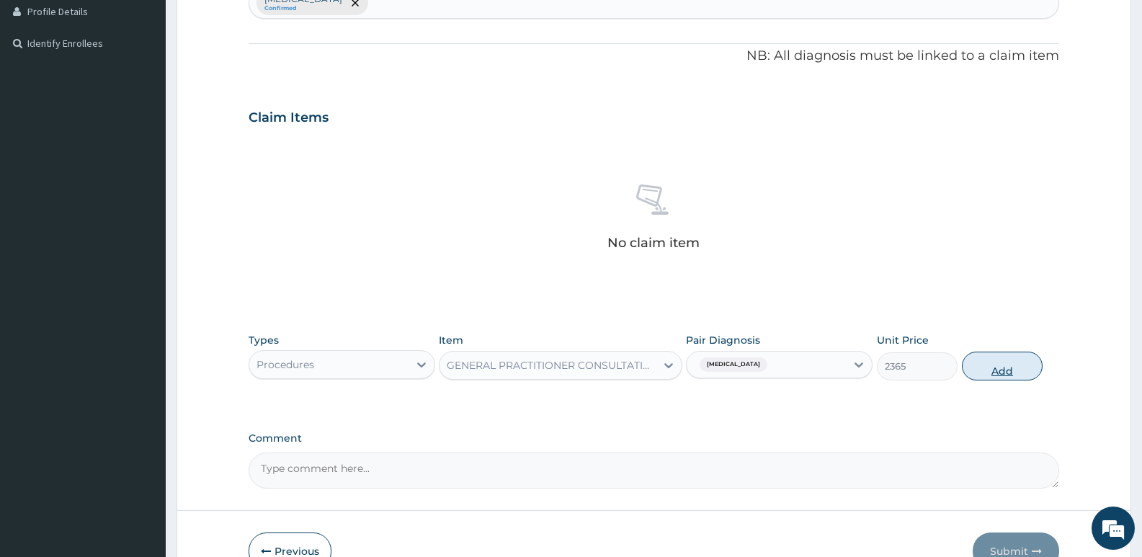
click at [990, 373] on button "Add" at bounding box center [1002, 366] width 81 height 29
type input "0"
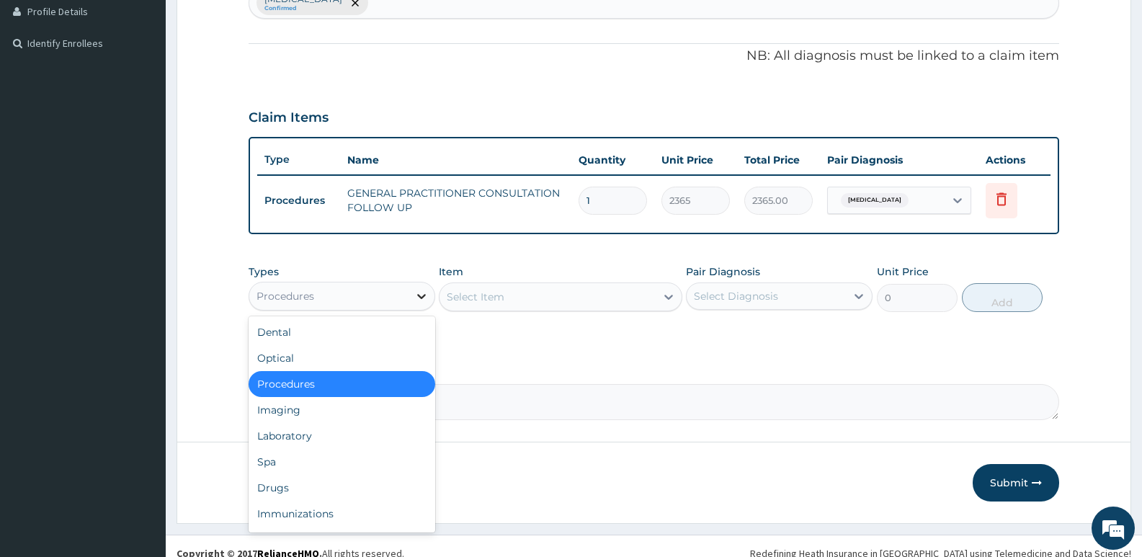
click at [423, 303] on icon at bounding box center [421, 296] width 14 height 14
click at [290, 488] on div "Drugs" at bounding box center [342, 488] width 187 height 26
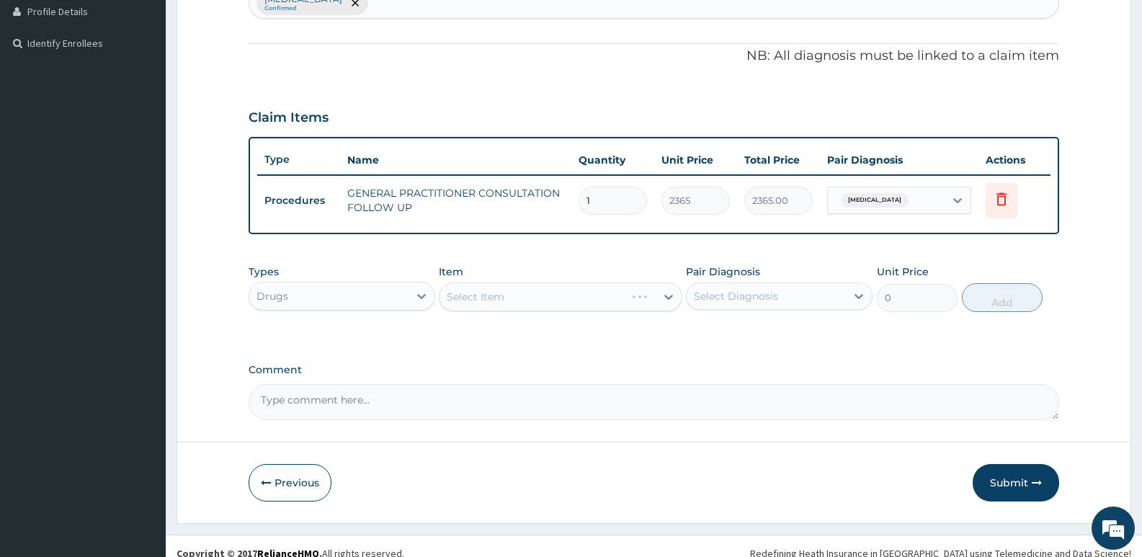
click at [666, 295] on div "Select Item" at bounding box center [560, 297] width 243 height 29
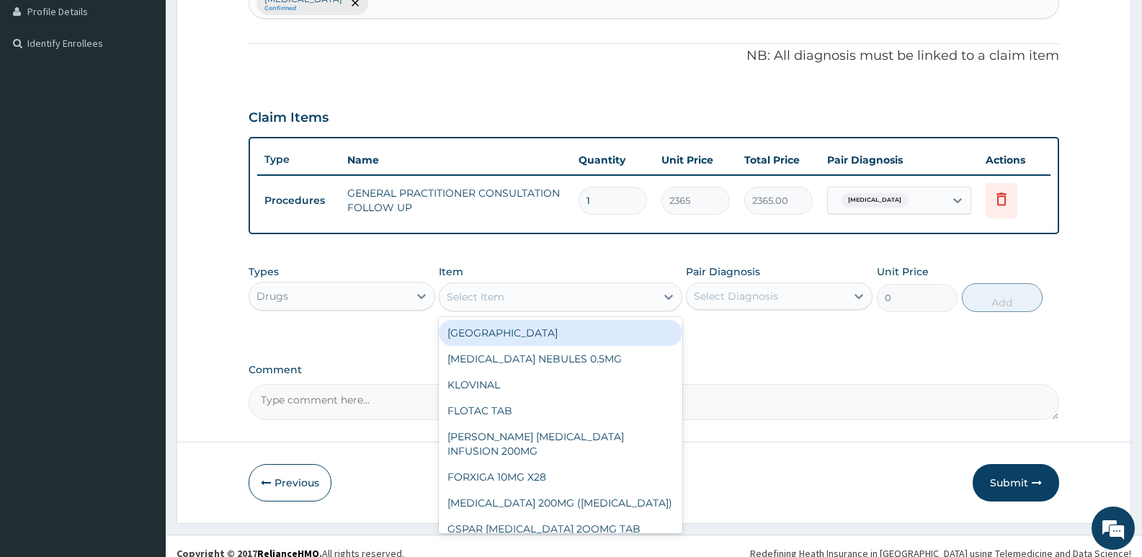
click at [665, 298] on icon at bounding box center [669, 297] width 14 height 14
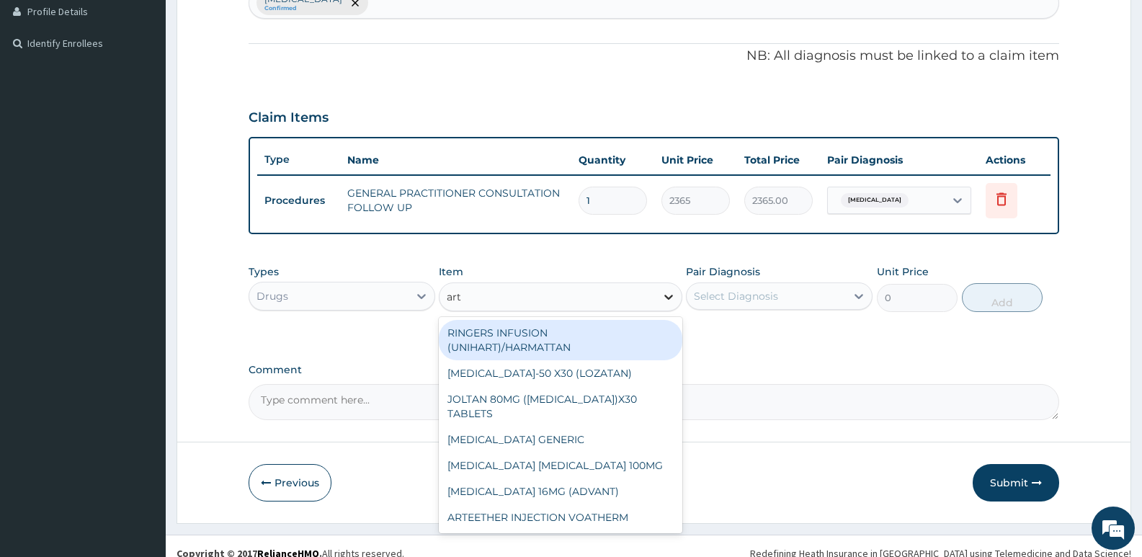
type input "arte"
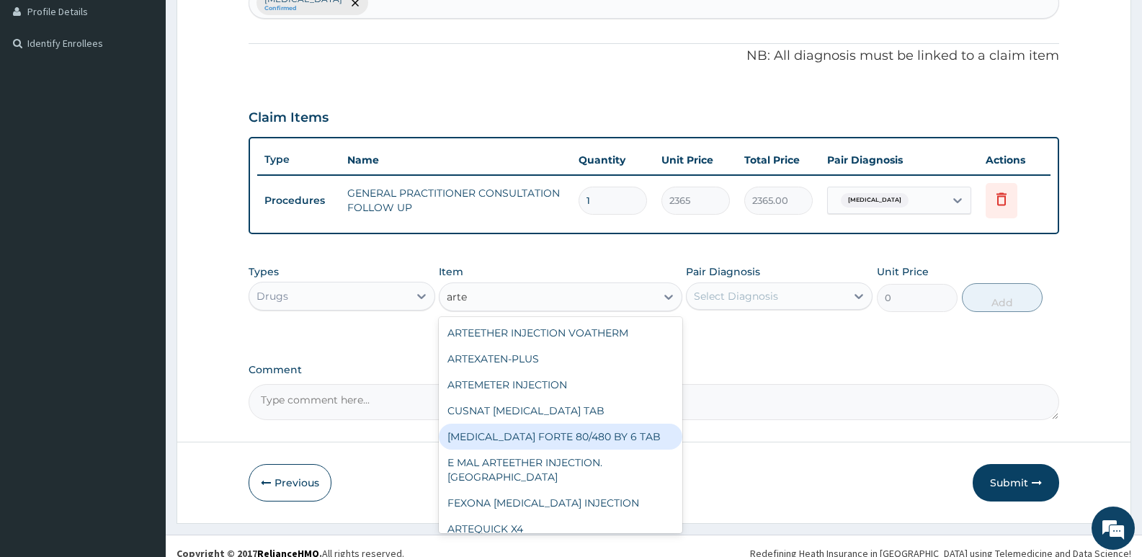
click at [608, 435] on div "[MEDICAL_DATA] FORTE 80/480 BY 6 TAB" at bounding box center [560, 437] width 243 height 26
type input "449.3500061035156"
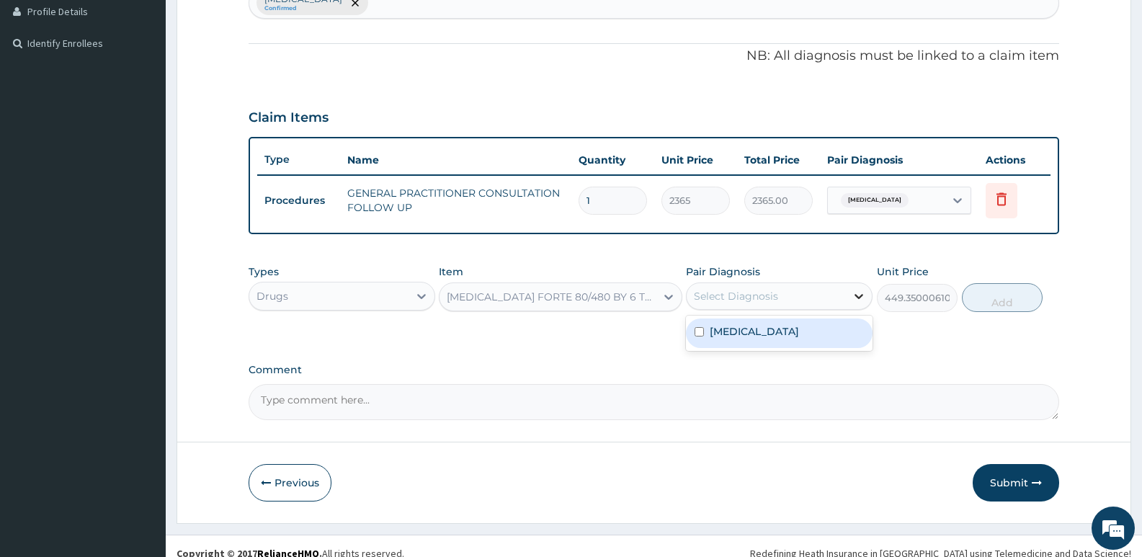
click at [856, 297] on icon at bounding box center [859, 296] width 14 height 14
click at [700, 332] on input "checkbox" at bounding box center [699, 331] width 9 height 9
checkbox input "true"
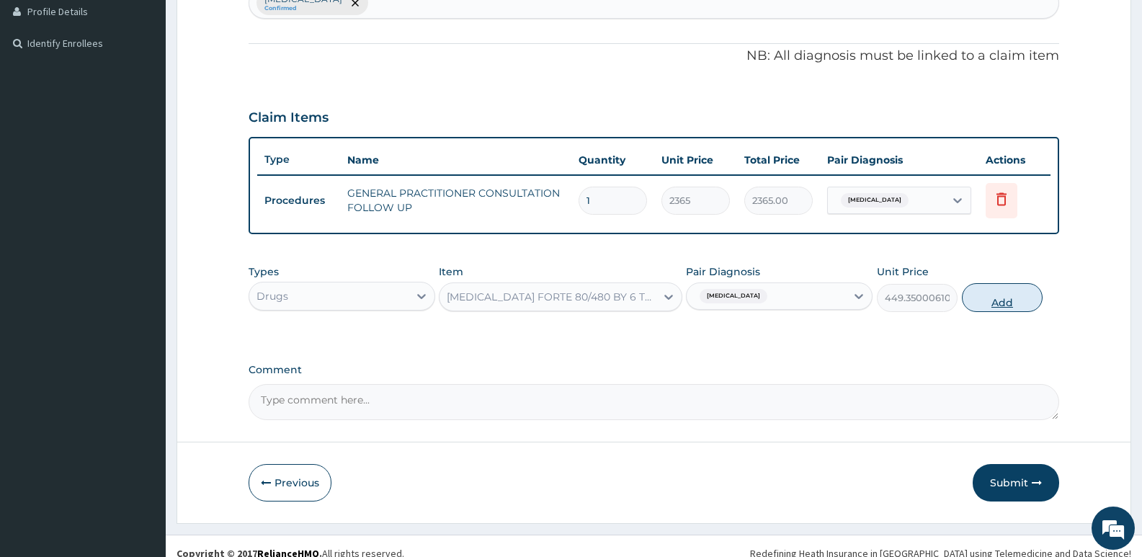
click at [1005, 305] on button "Add" at bounding box center [1002, 297] width 81 height 29
type input "0"
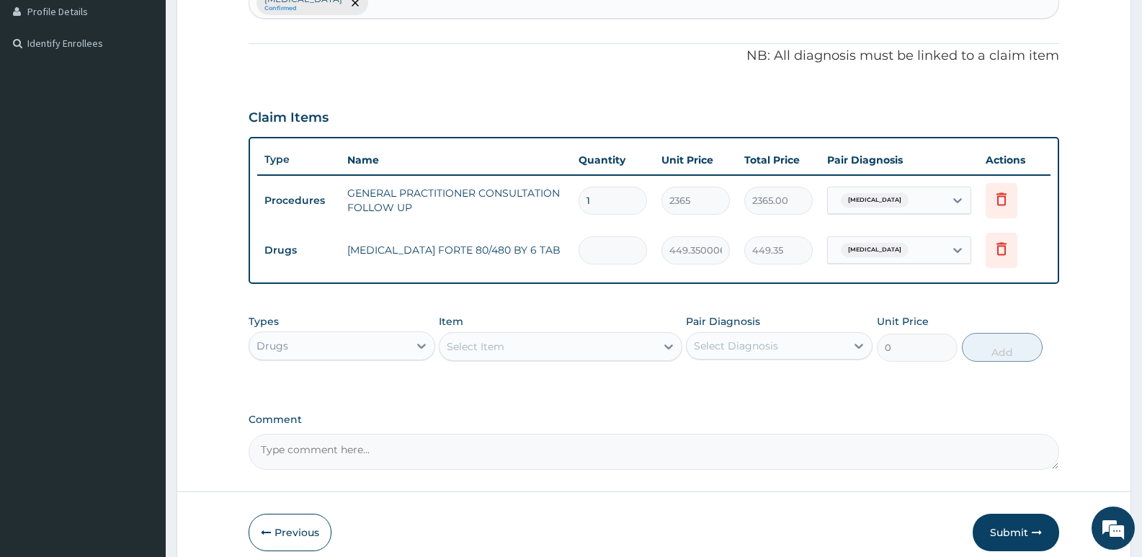
type input "0.00"
type input "6"
type input "2696.10"
type input "6"
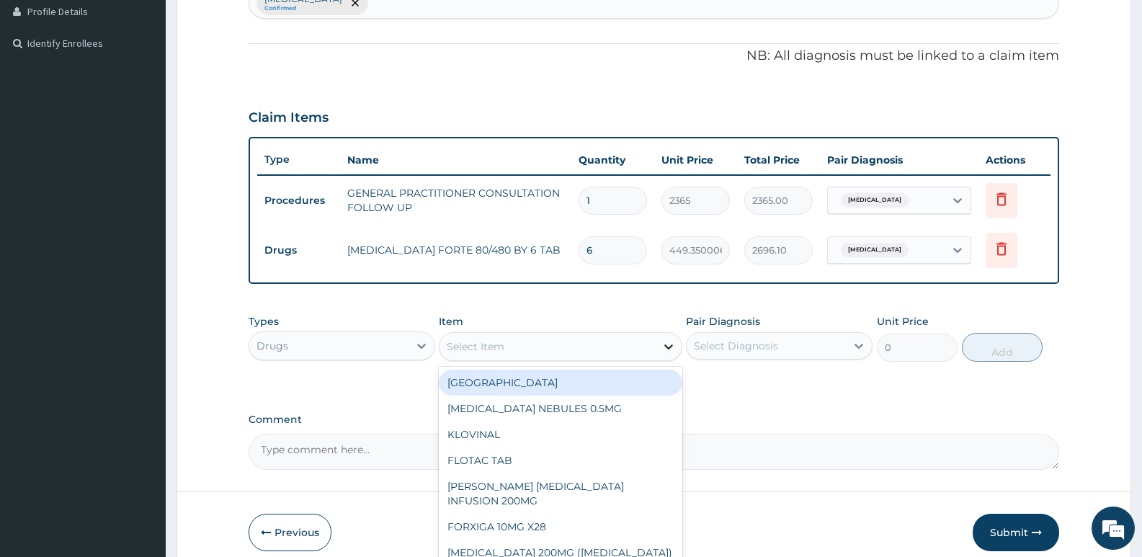
click at [670, 348] on icon at bounding box center [668, 347] width 9 height 5
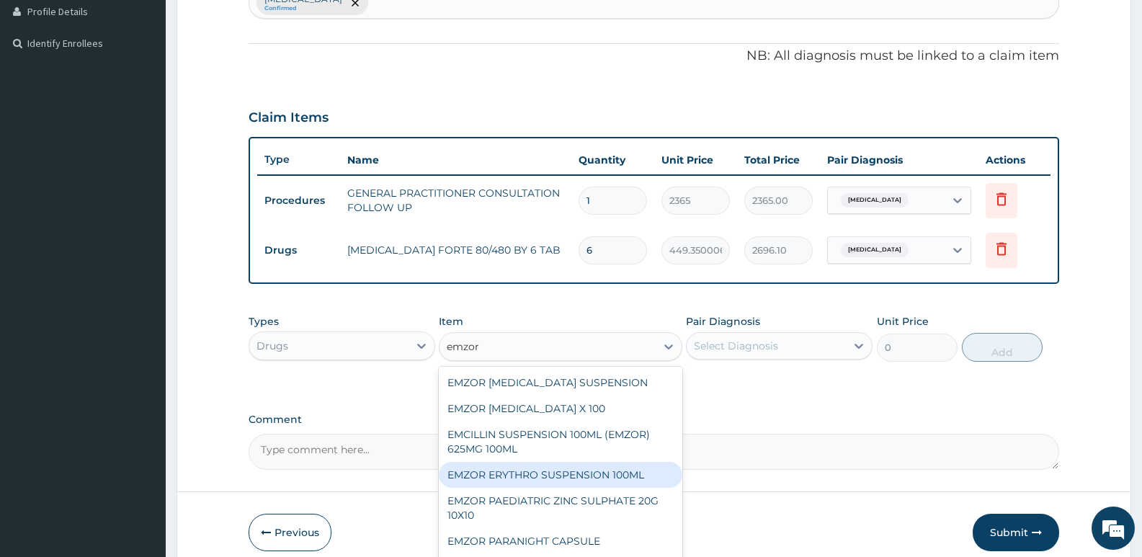
scroll to position [0, 0]
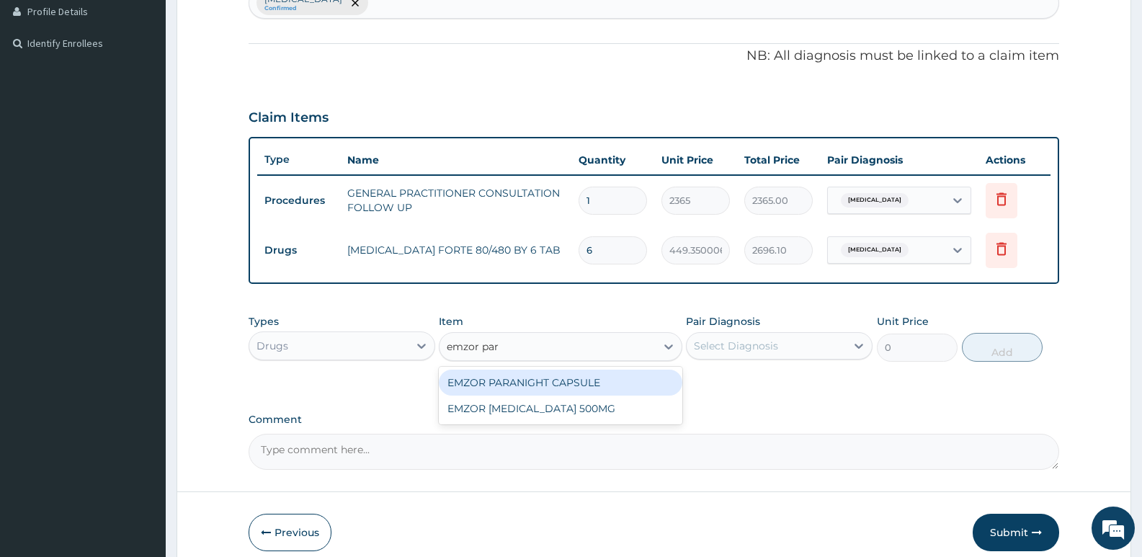
type input "emzor para"
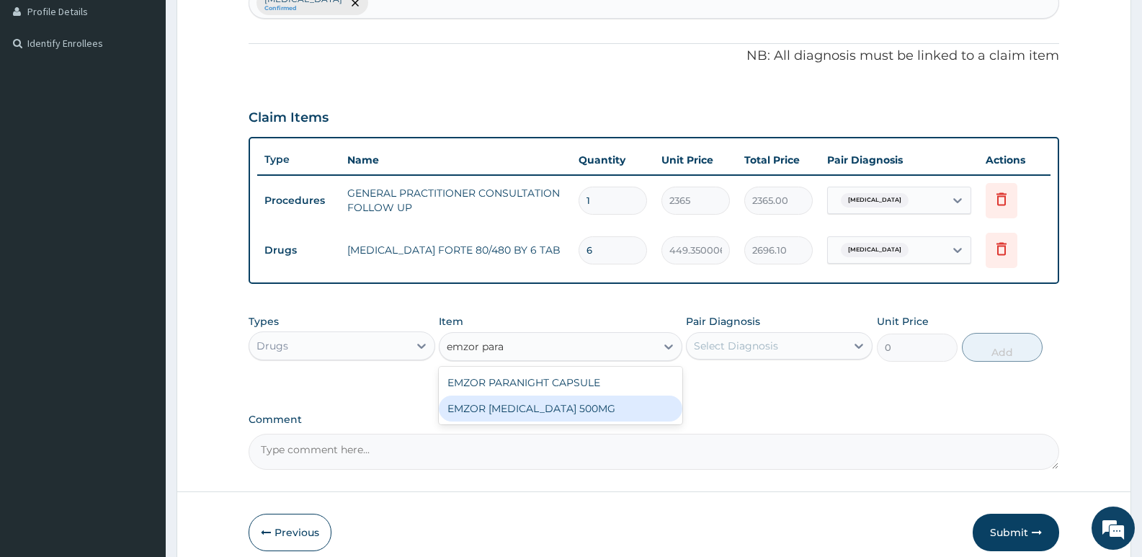
click at [569, 410] on div "EMZOR [MEDICAL_DATA] 500MG" at bounding box center [560, 409] width 243 height 26
type input "23.64999961853027"
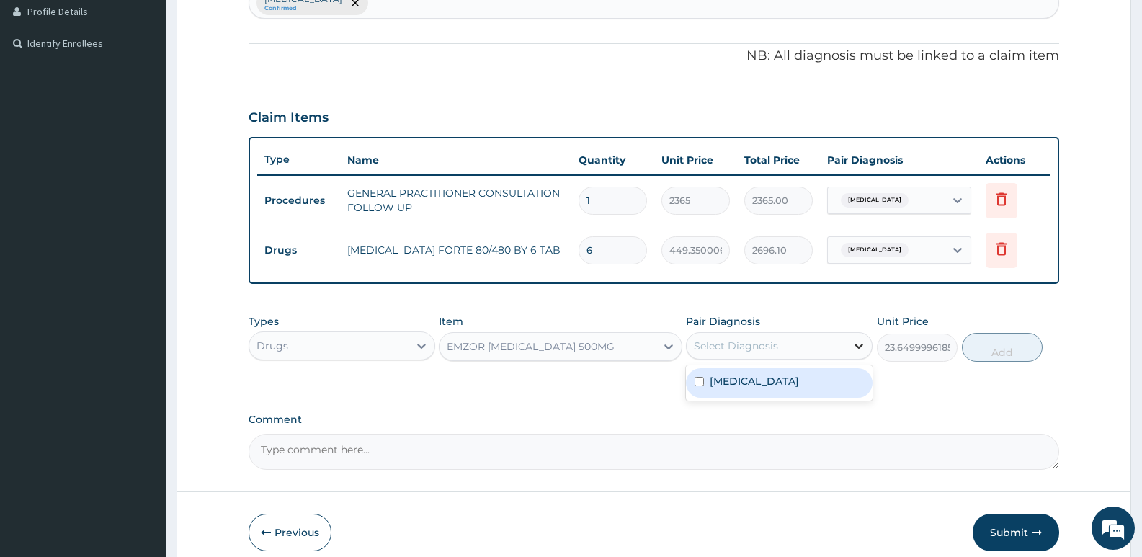
click at [857, 341] on icon at bounding box center [859, 346] width 14 height 14
click at [697, 378] on input "checkbox" at bounding box center [699, 381] width 9 height 9
checkbox input "true"
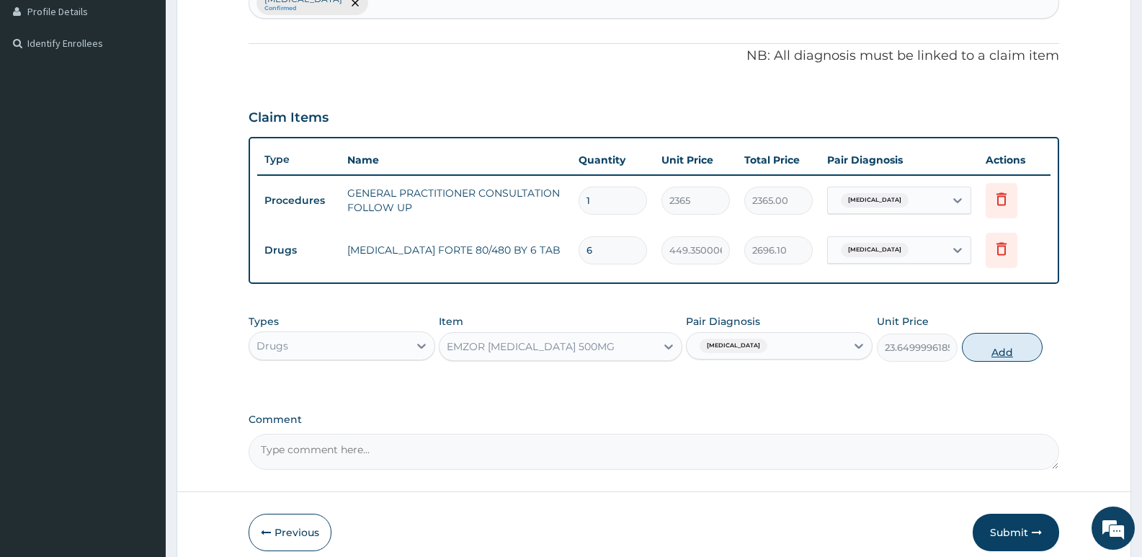
click at [982, 354] on button "Add" at bounding box center [1002, 347] width 81 height 29
type input "0"
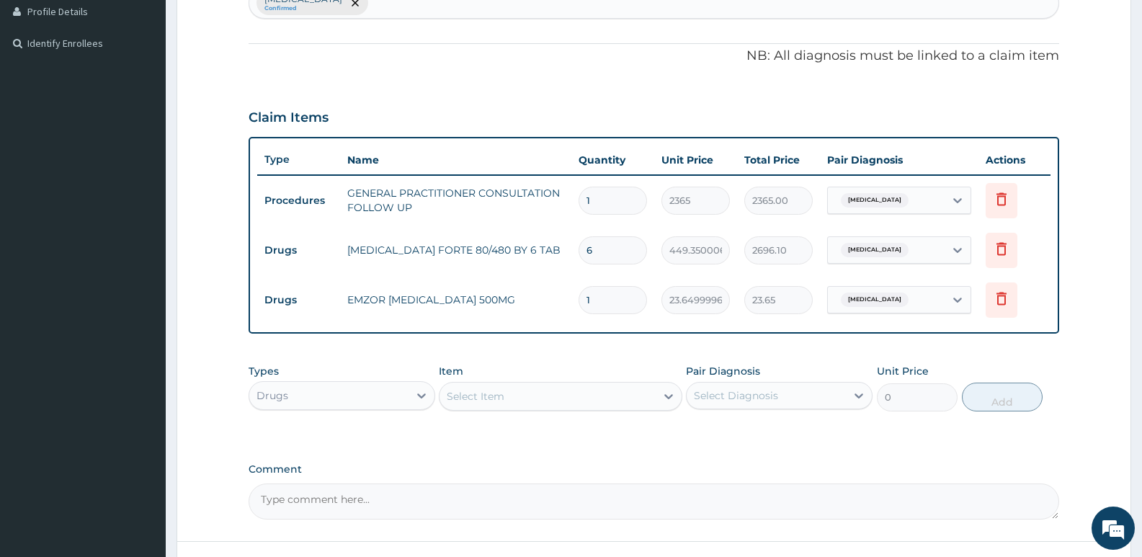
type input "18"
type input "425.70"
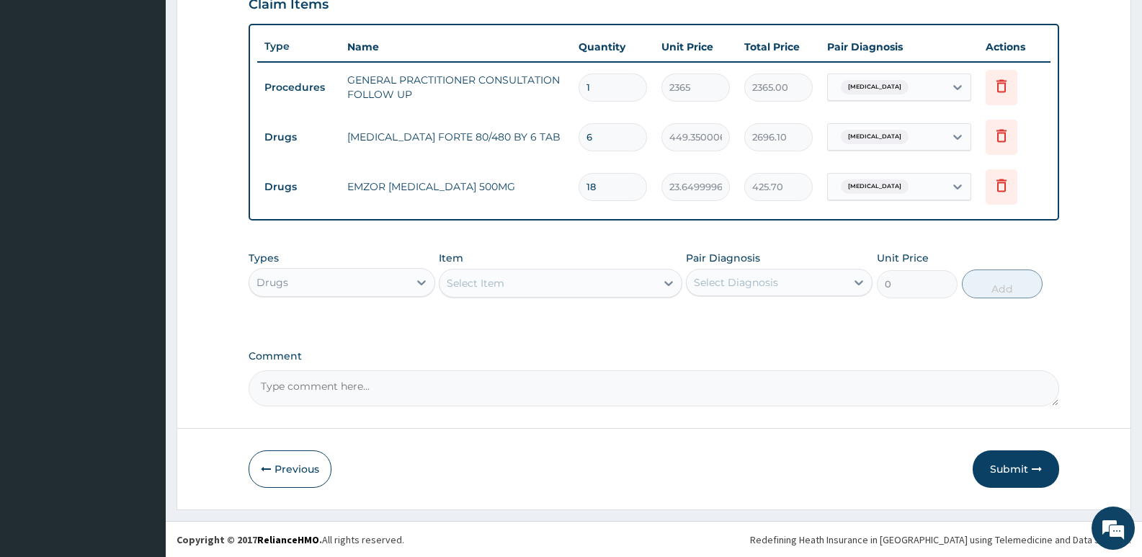
scroll to position [513, 0]
type input "18"
click at [1004, 86] on icon at bounding box center [1001, 84] width 17 height 17
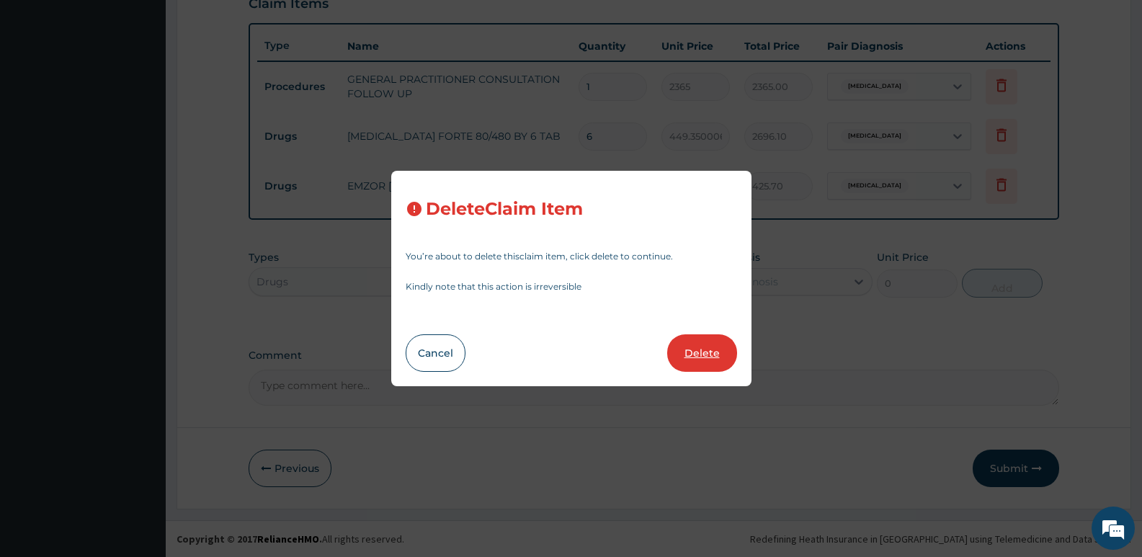
click at [703, 352] on button "Delete" at bounding box center [702, 352] width 70 height 37
type input "6"
type input "449.3500061035156"
type input "2696.10"
type input "18"
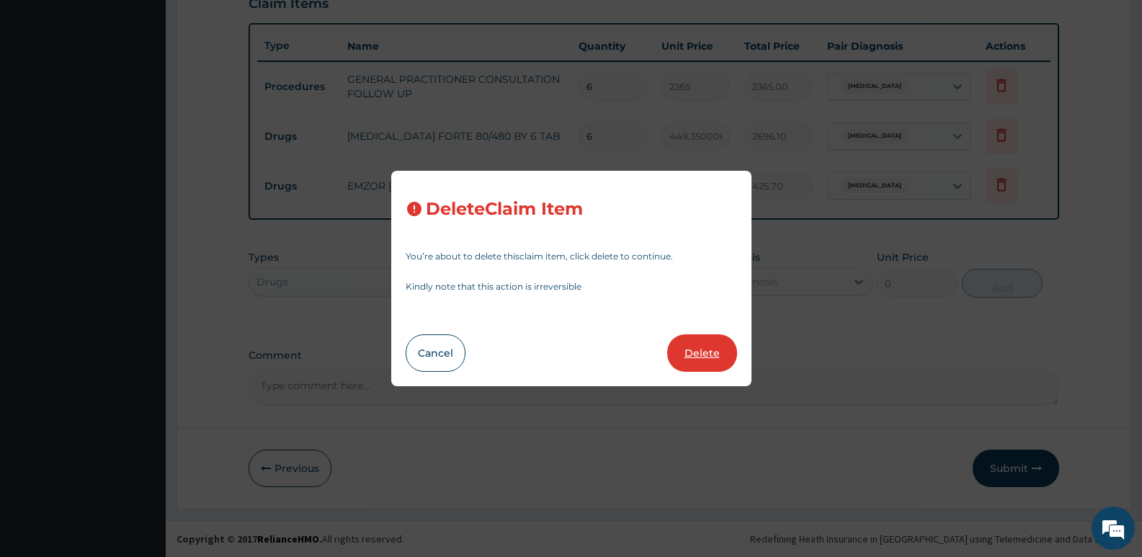
type input "23.64999961853027"
type input "425.70"
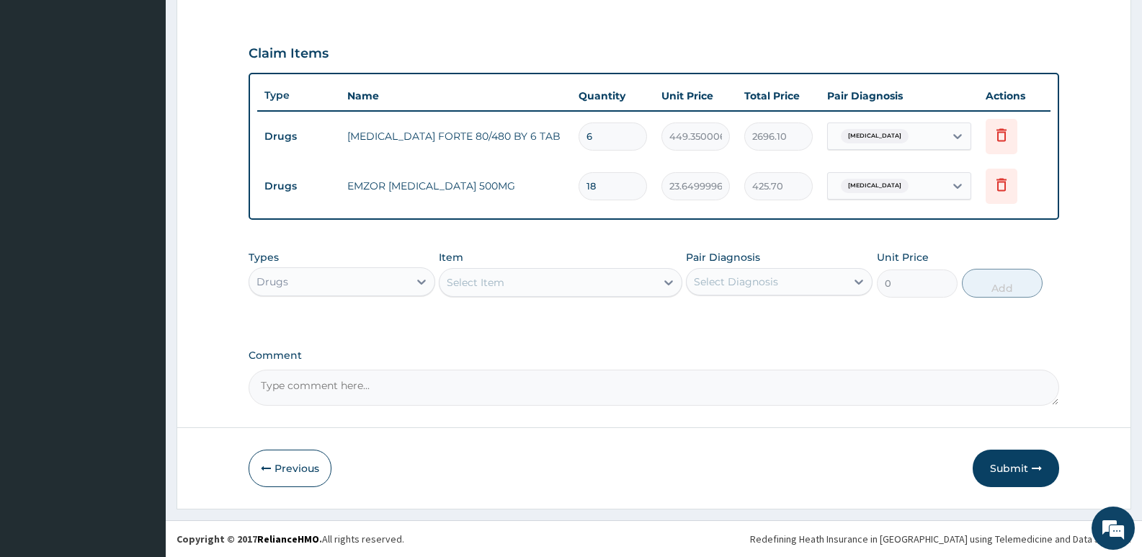
scroll to position [463, 0]
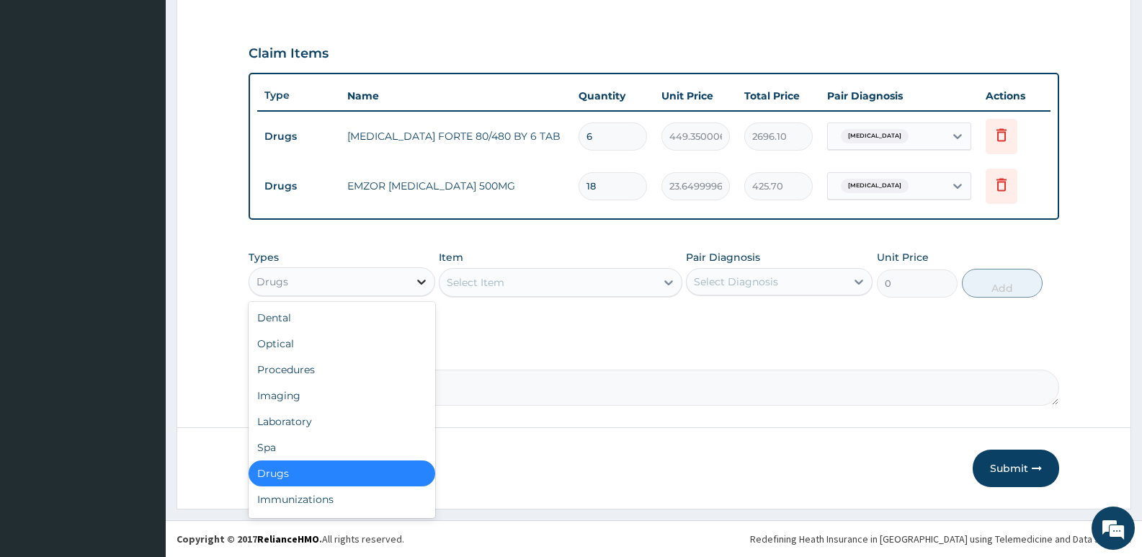
click at [422, 283] on icon at bounding box center [421, 282] width 9 height 5
click at [319, 372] on div "Procedures" at bounding box center [342, 370] width 187 height 26
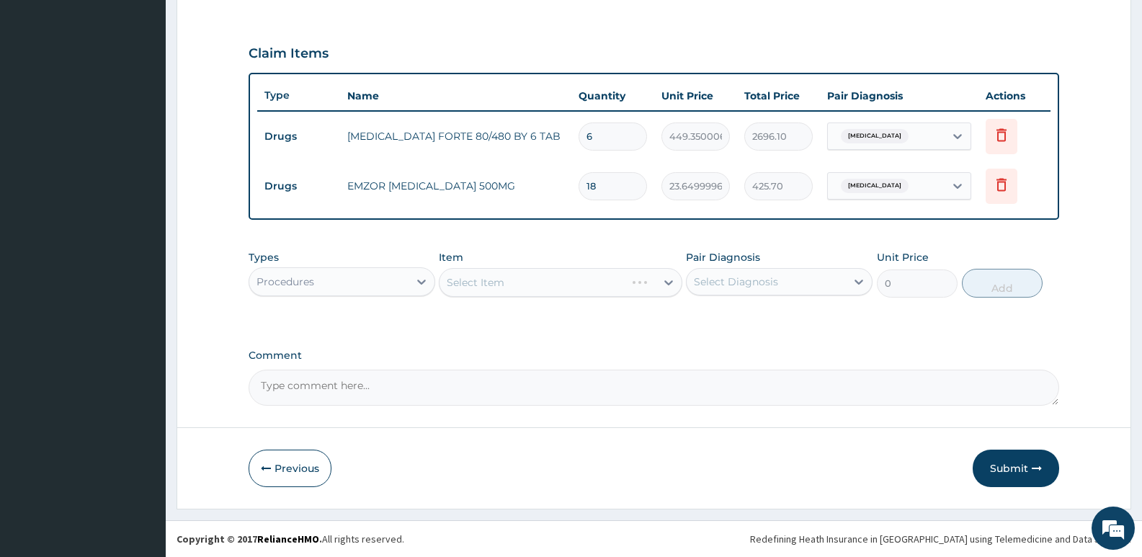
click at [671, 286] on div "Select Item" at bounding box center [560, 282] width 243 height 29
click at [670, 288] on div "Select Item" at bounding box center [560, 282] width 243 height 29
click at [595, 136] on input "6" at bounding box center [613, 137] width 68 height 28
type input "0.00"
type input "1"
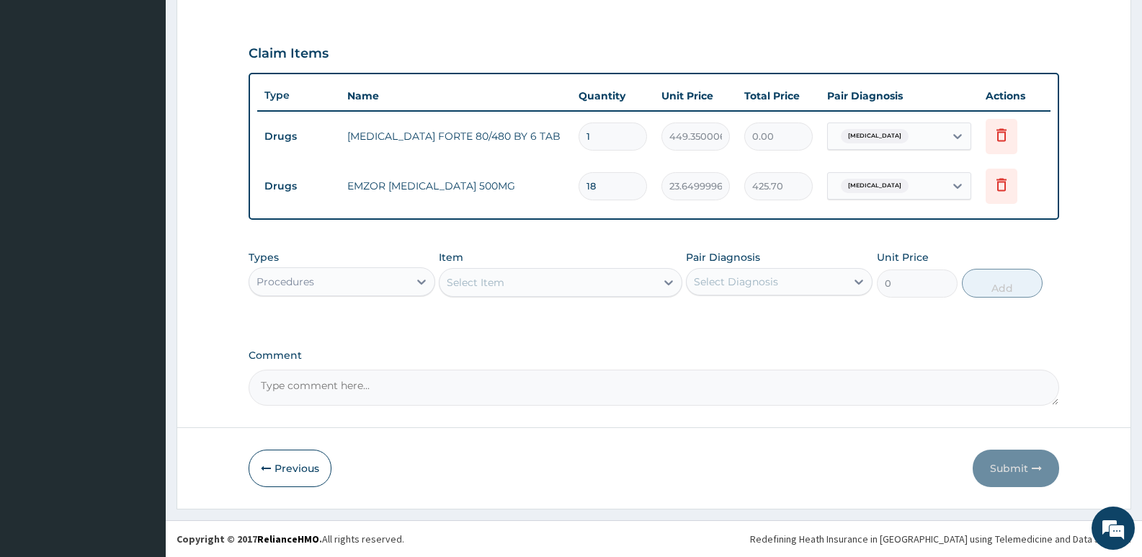
type input "449.35"
type input "0.00"
type input "6"
type input "2696.10"
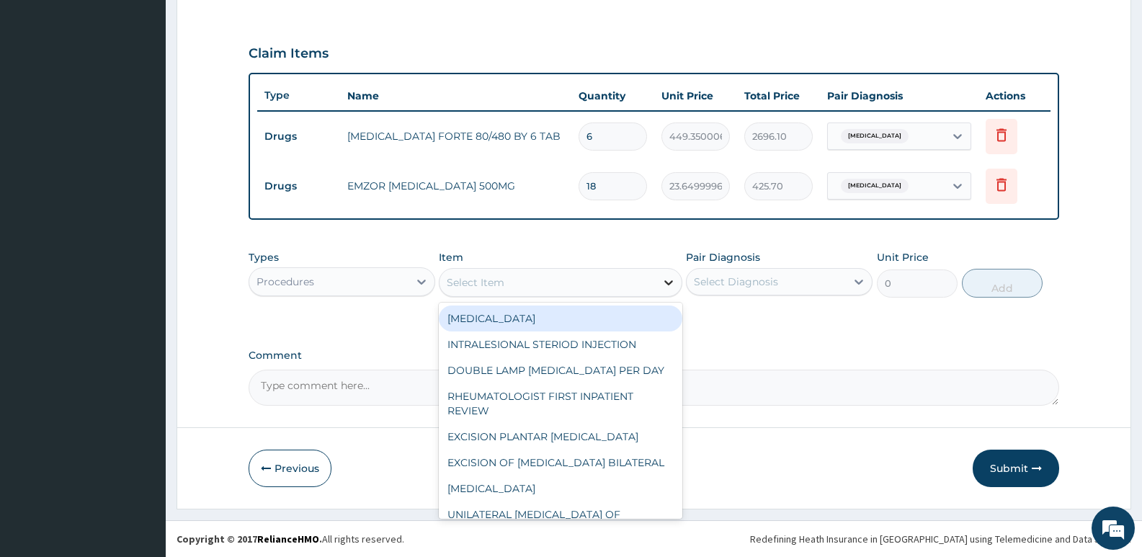
click at [671, 280] on icon at bounding box center [669, 282] width 14 height 14
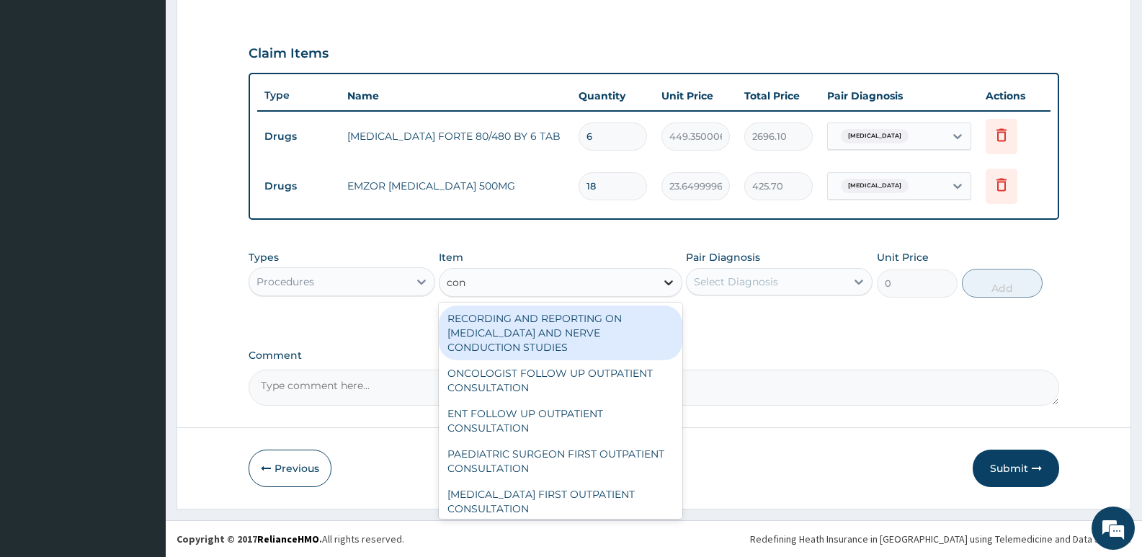
type input "cons"
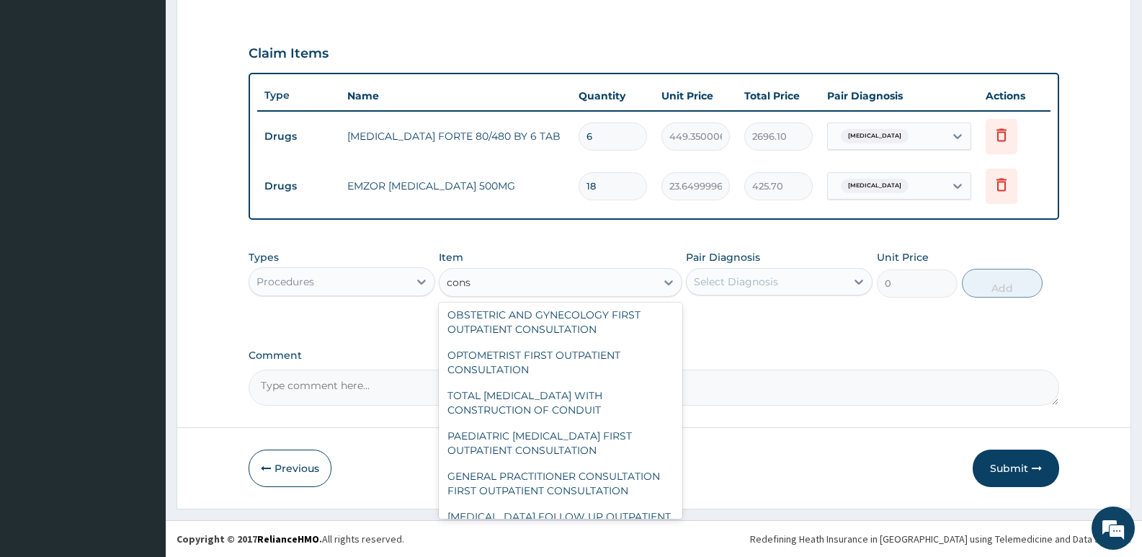
scroll to position [721, 0]
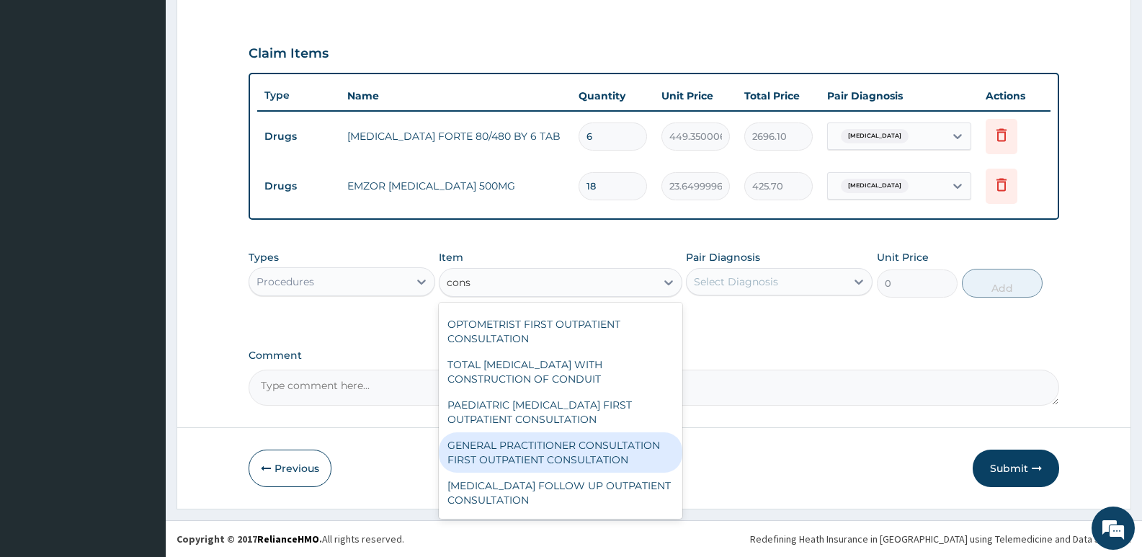
click at [566, 454] on div "GENERAL PRACTITIONER CONSULTATION FIRST OUTPATIENT CONSULTATION" at bounding box center [560, 452] width 243 height 40
type input "3547.5"
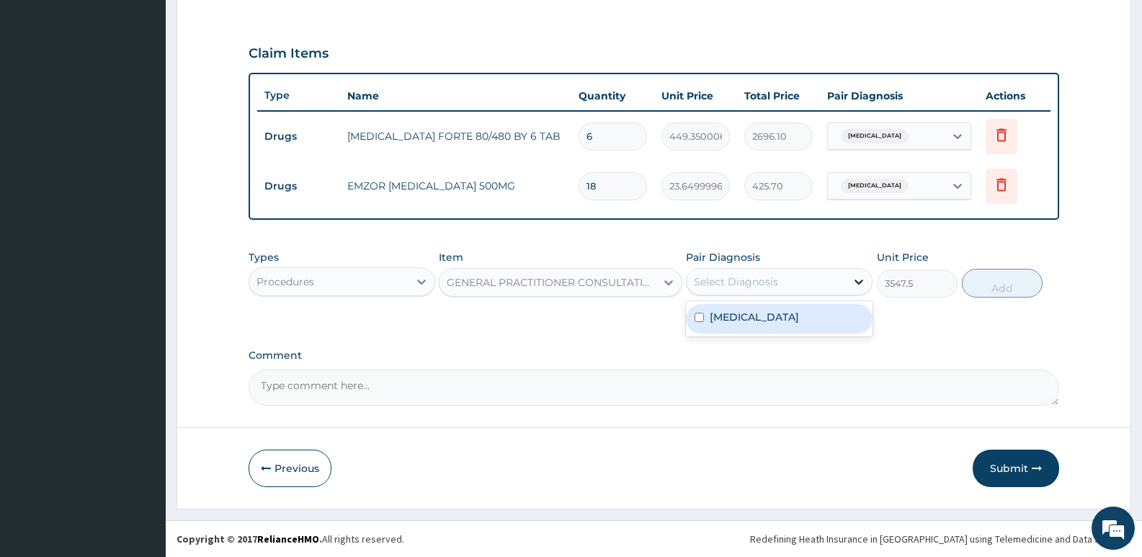
click at [858, 285] on icon at bounding box center [859, 282] width 14 height 14
click at [698, 318] on input "checkbox" at bounding box center [699, 317] width 9 height 9
checkbox input "true"
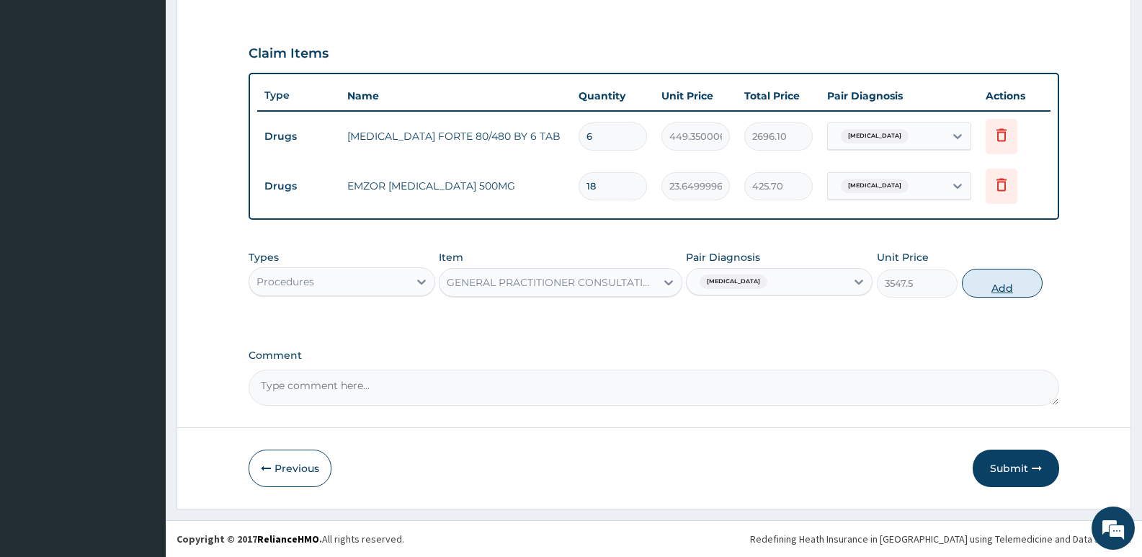
click at [1008, 288] on button "Add" at bounding box center [1002, 283] width 81 height 29
type input "0"
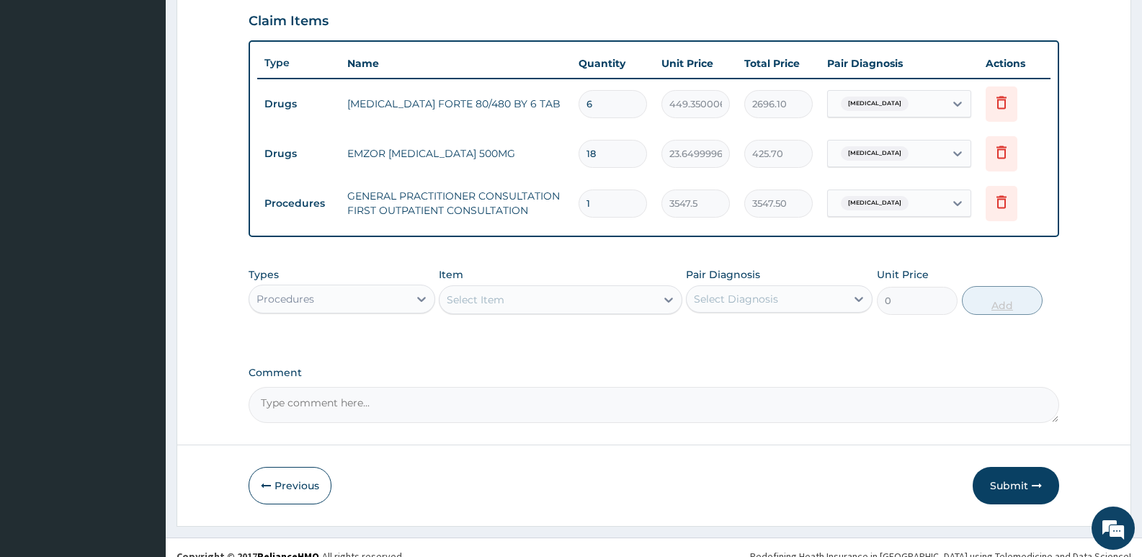
scroll to position [513, 0]
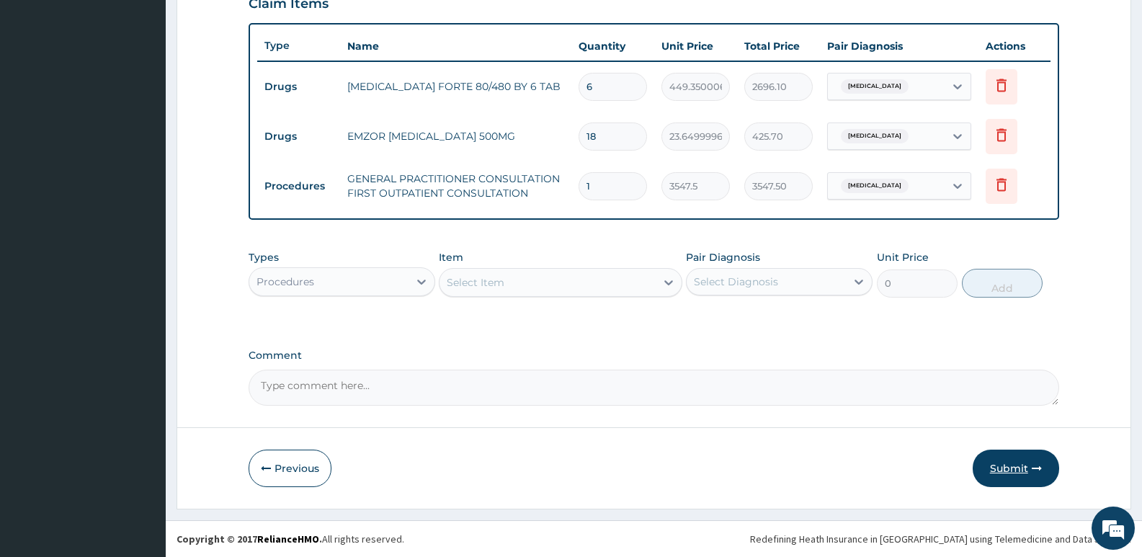
click at [1018, 466] on button "Submit" at bounding box center [1016, 468] width 86 height 37
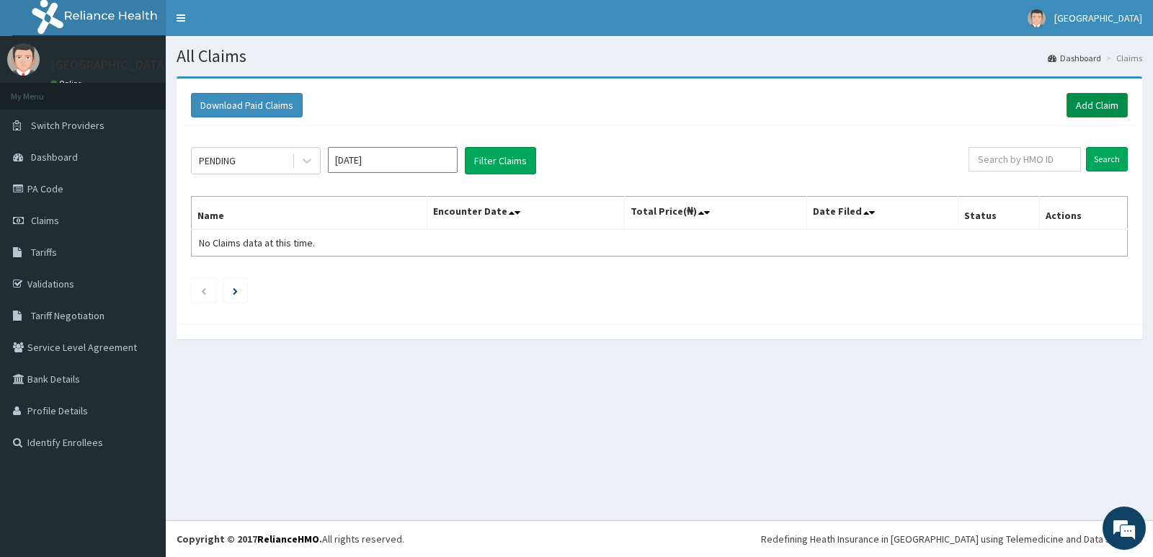
click at [1105, 105] on link "Add Claim" at bounding box center [1097, 105] width 61 height 25
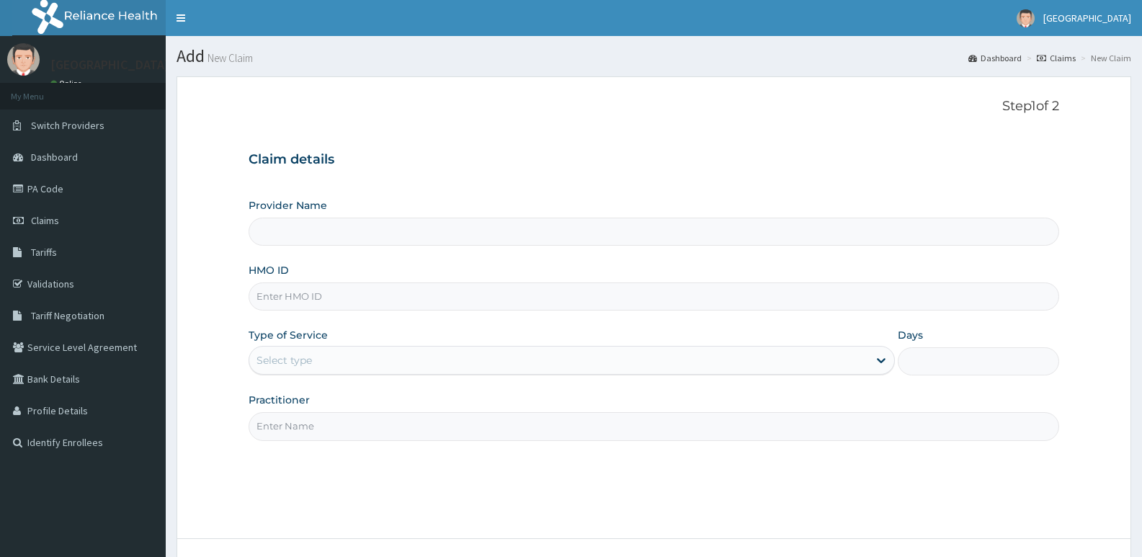
type input "[GEOGRAPHIC_DATA]"
click at [340, 298] on input "HMO ID" at bounding box center [654, 297] width 811 height 28
type input "gsv/12733/a"
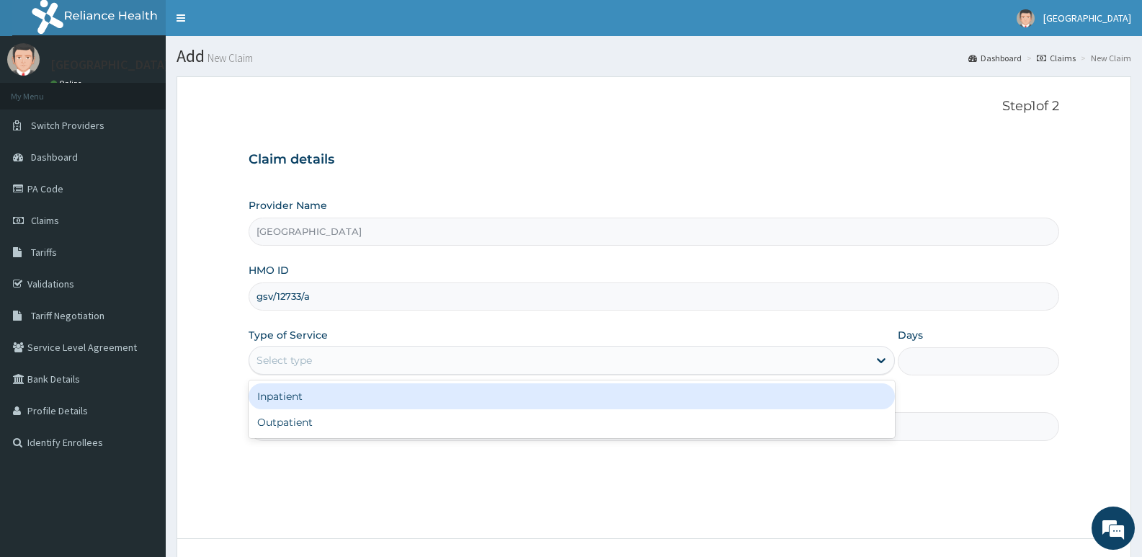
click at [306, 354] on div "Select type" at bounding box center [284, 360] width 55 height 14
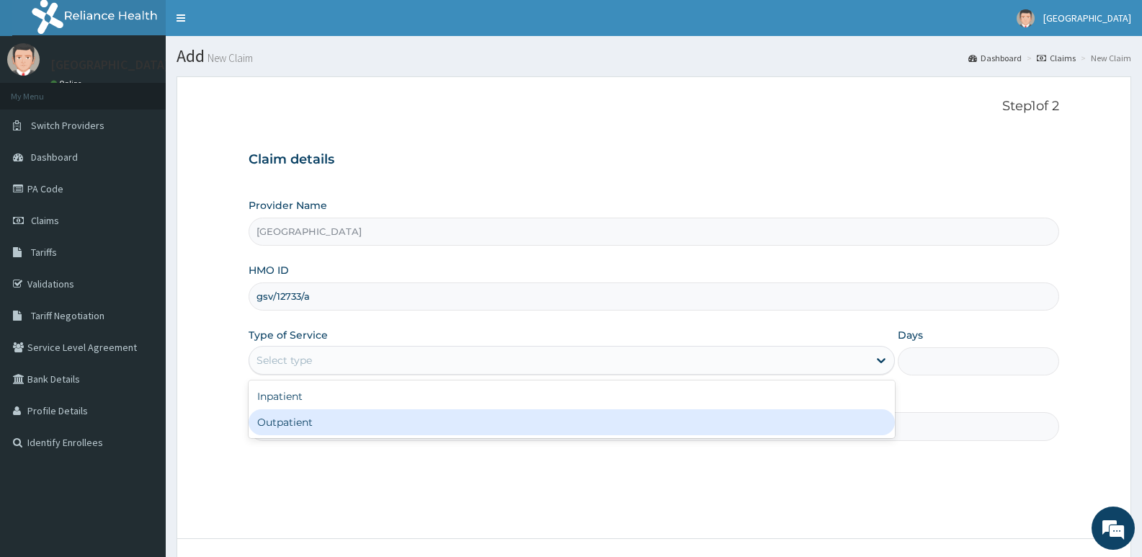
click at [734, 419] on div "Outpatient" at bounding box center [572, 422] width 646 height 26
type input "1"
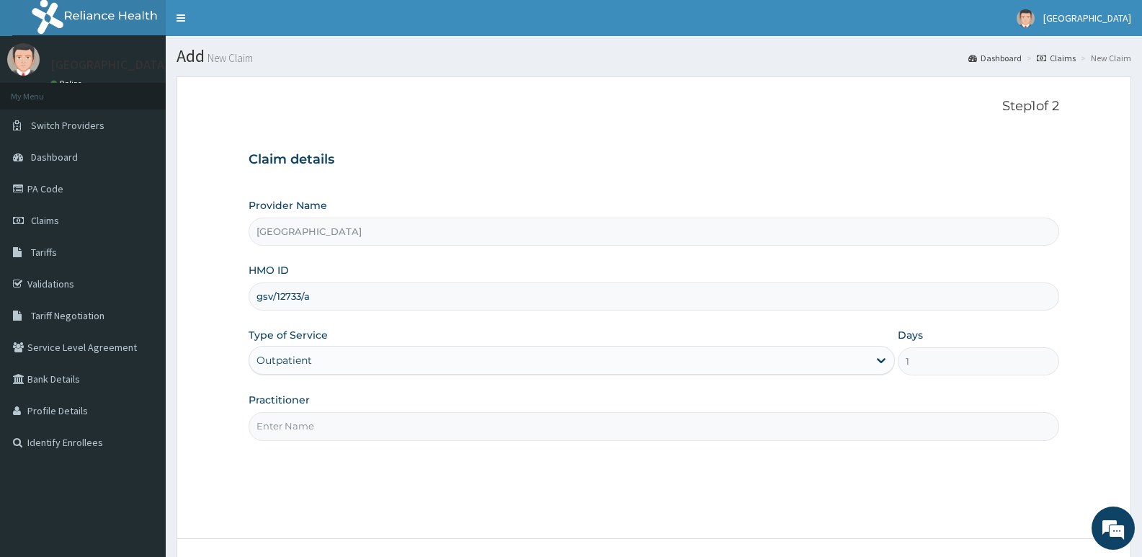
scroll to position [72, 0]
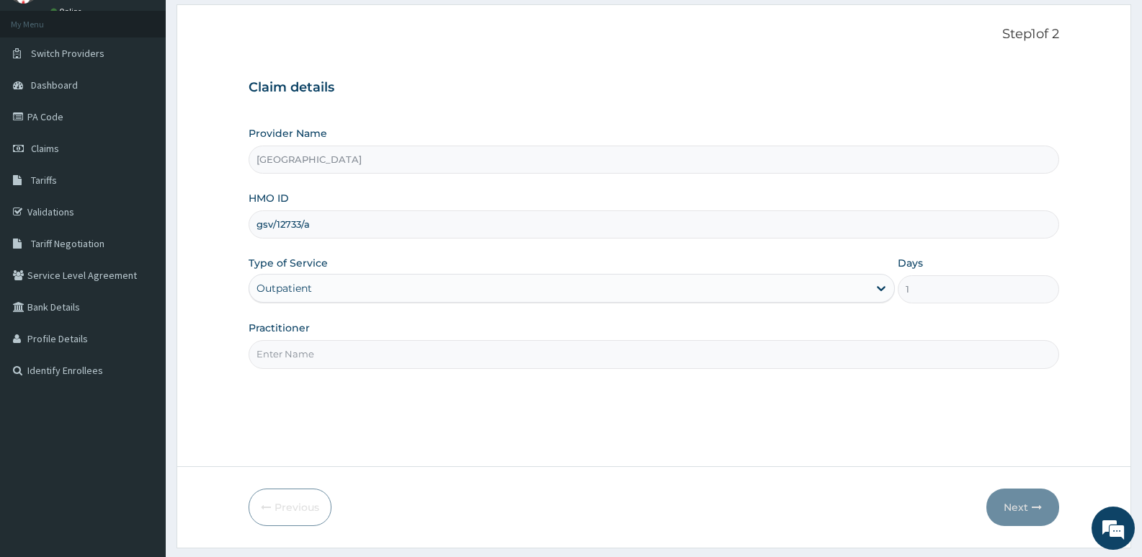
click at [300, 351] on input "Practitioner" at bounding box center [654, 354] width 811 height 28
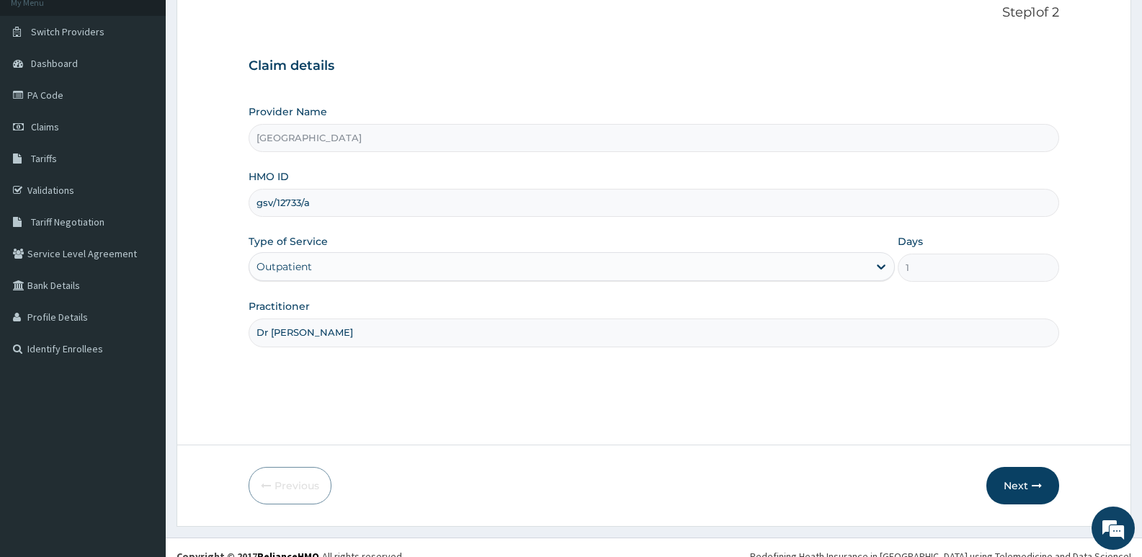
scroll to position [111, 0]
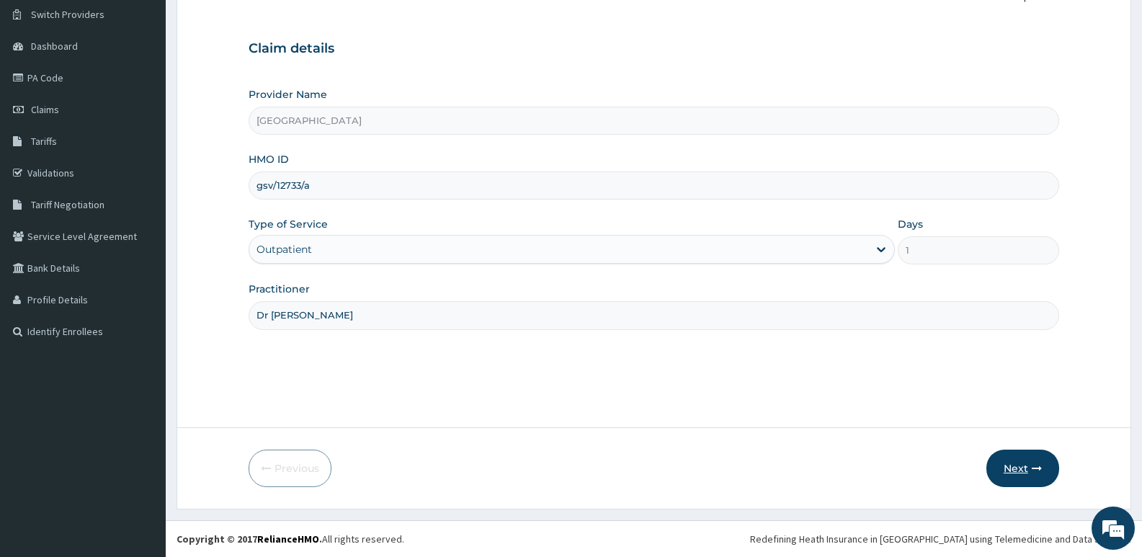
type input "Dr [PERSON_NAME]"
click at [1018, 468] on button "Next" at bounding box center [1023, 468] width 73 height 37
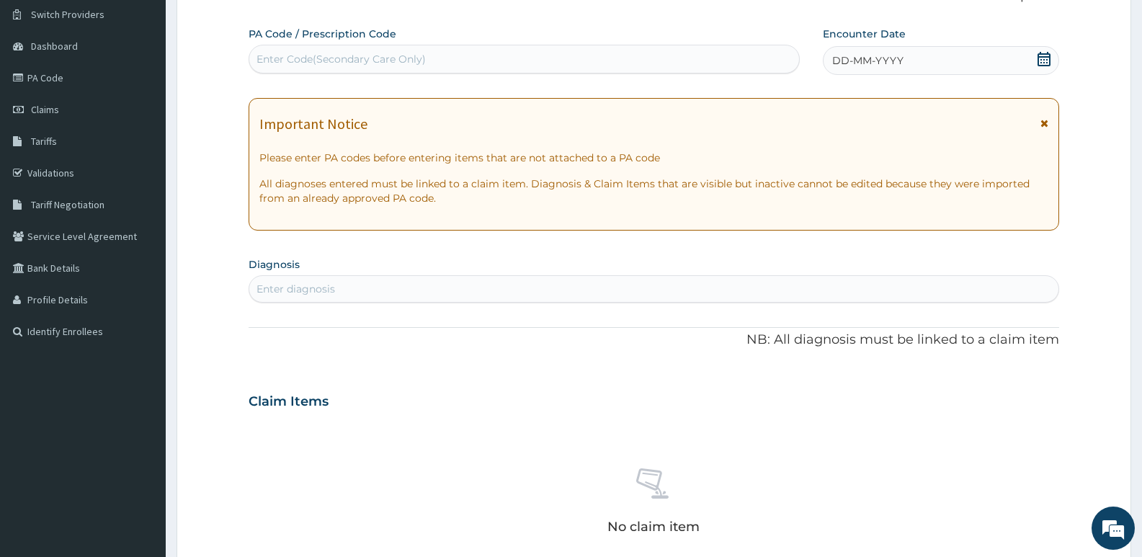
click at [1038, 57] on icon at bounding box center [1044, 59] width 13 height 14
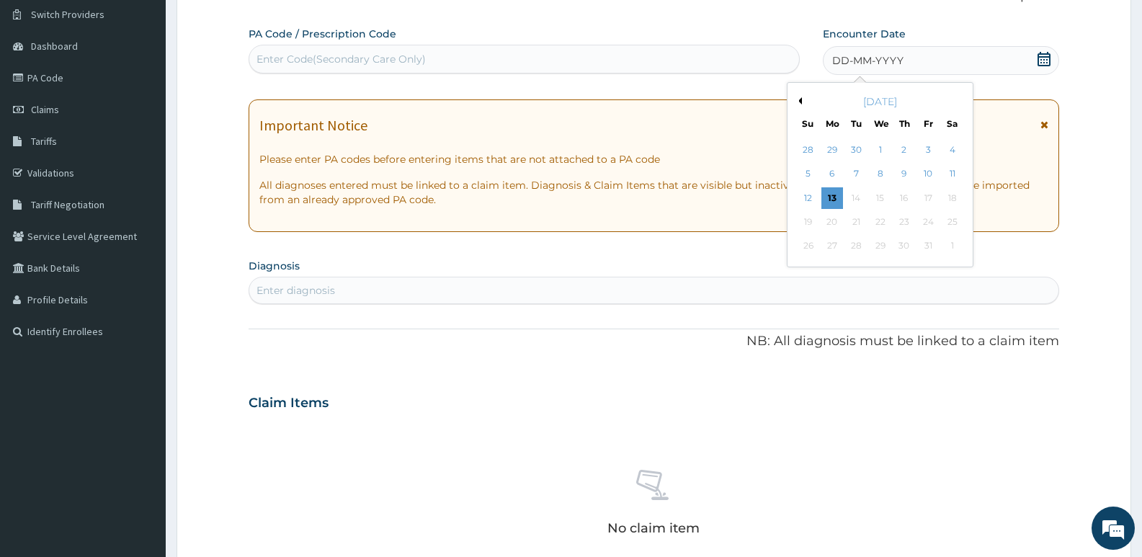
click at [799, 102] on button "Previous Month" at bounding box center [798, 100] width 7 height 7
click at [840, 198] on div "15" at bounding box center [833, 198] width 22 height 22
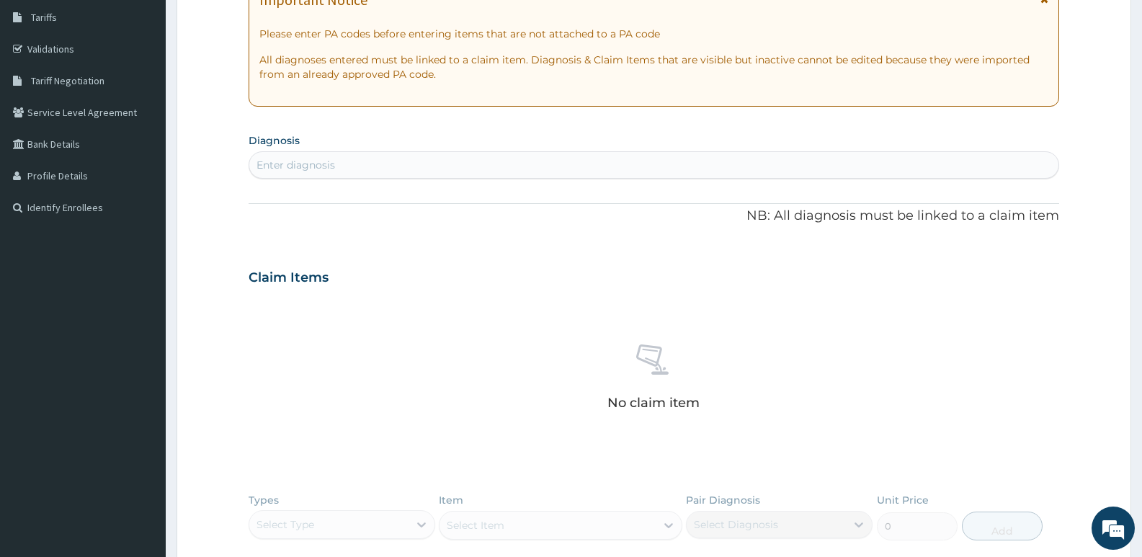
scroll to position [255, 0]
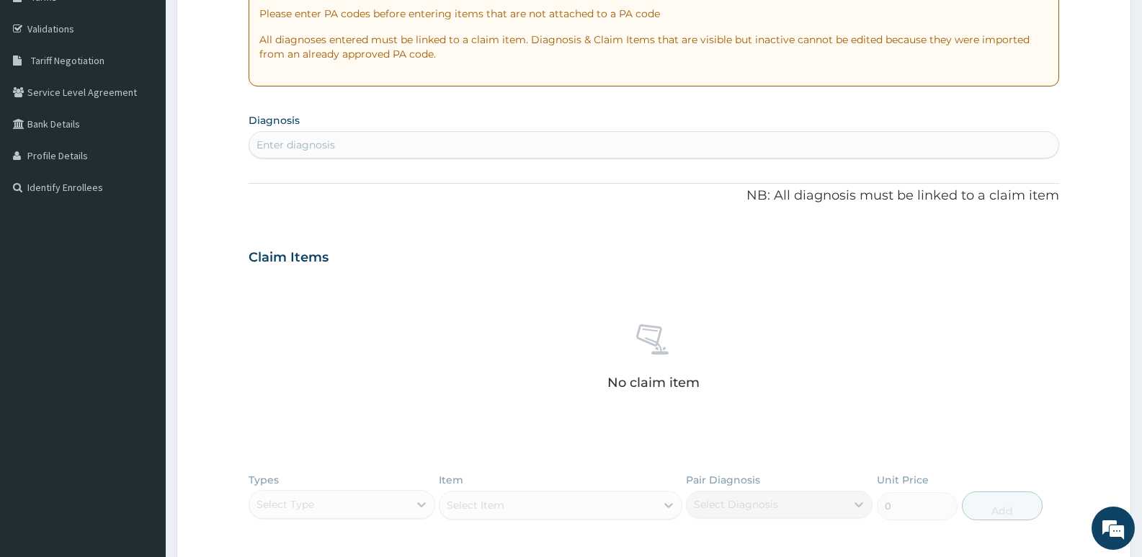
click at [290, 144] on div "Enter diagnosis" at bounding box center [296, 145] width 79 height 14
type input "[MEDICAL_DATA]"
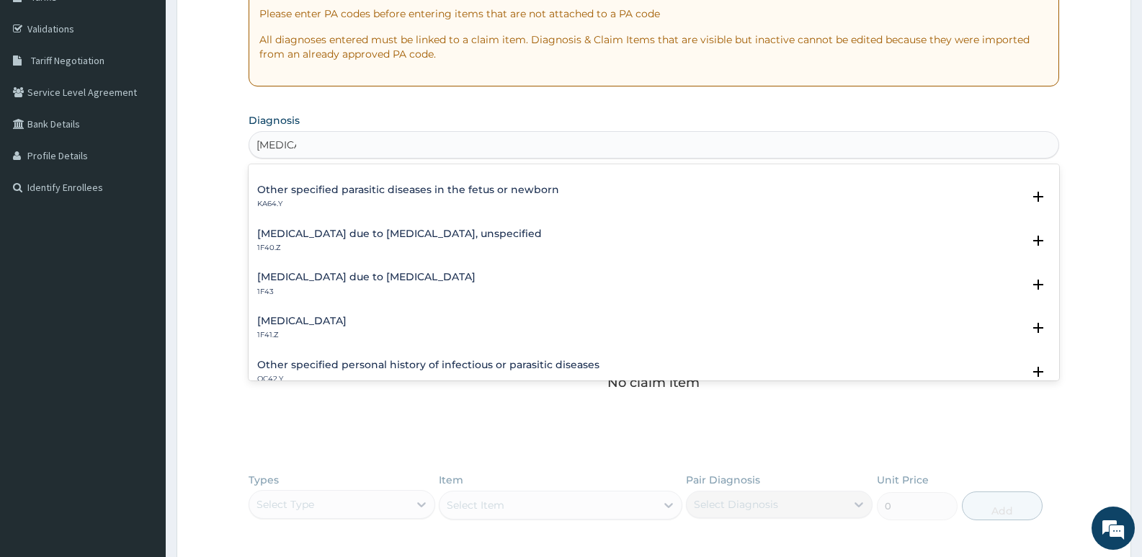
scroll to position [139, 0]
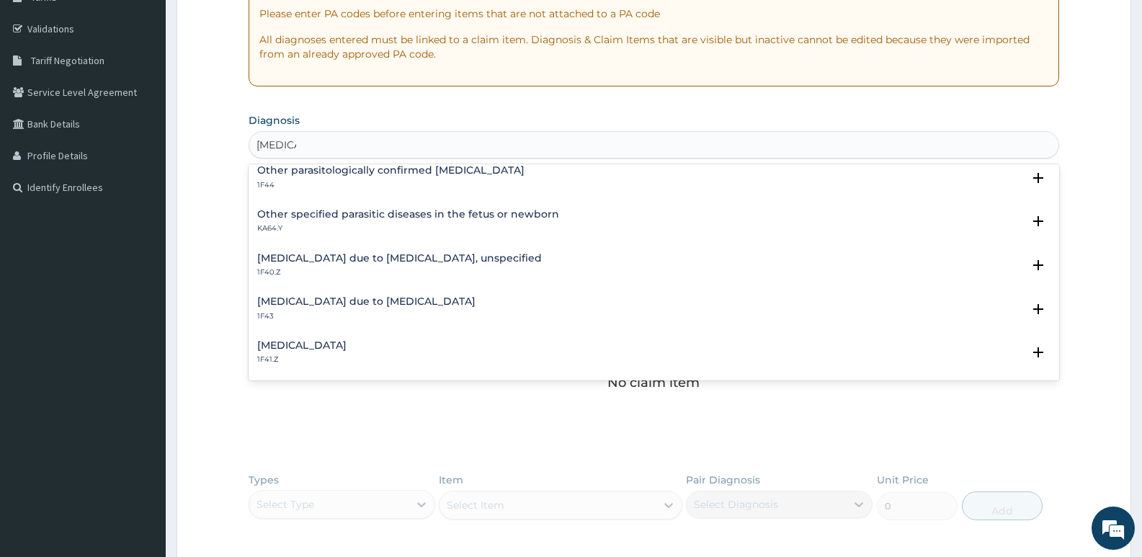
click at [380, 306] on h4 "[MEDICAL_DATA] due to [MEDICAL_DATA]" at bounding box center [366, 301] width 218 height 11
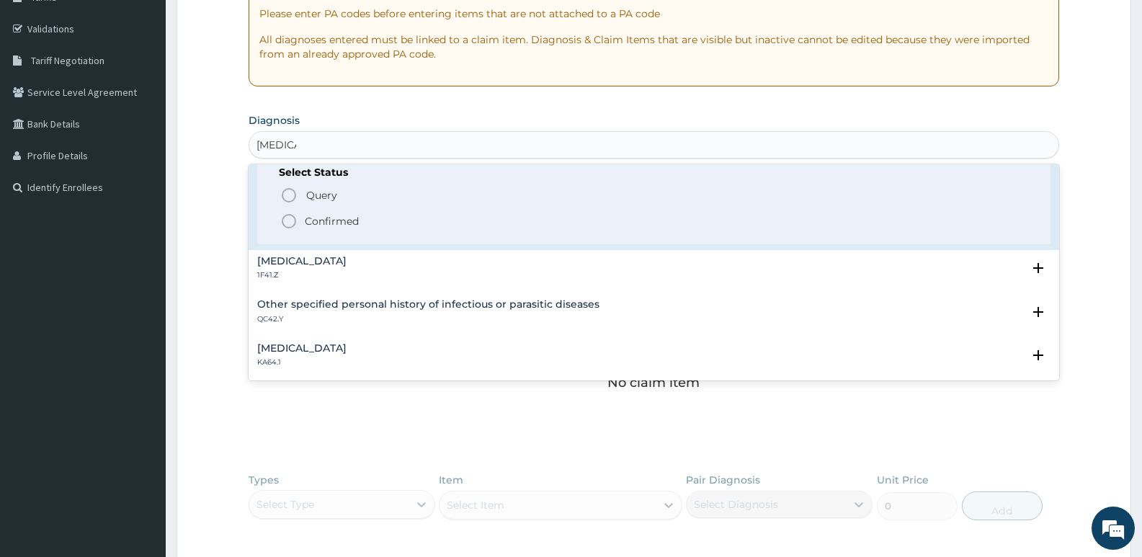
scroll to position [283, 0]
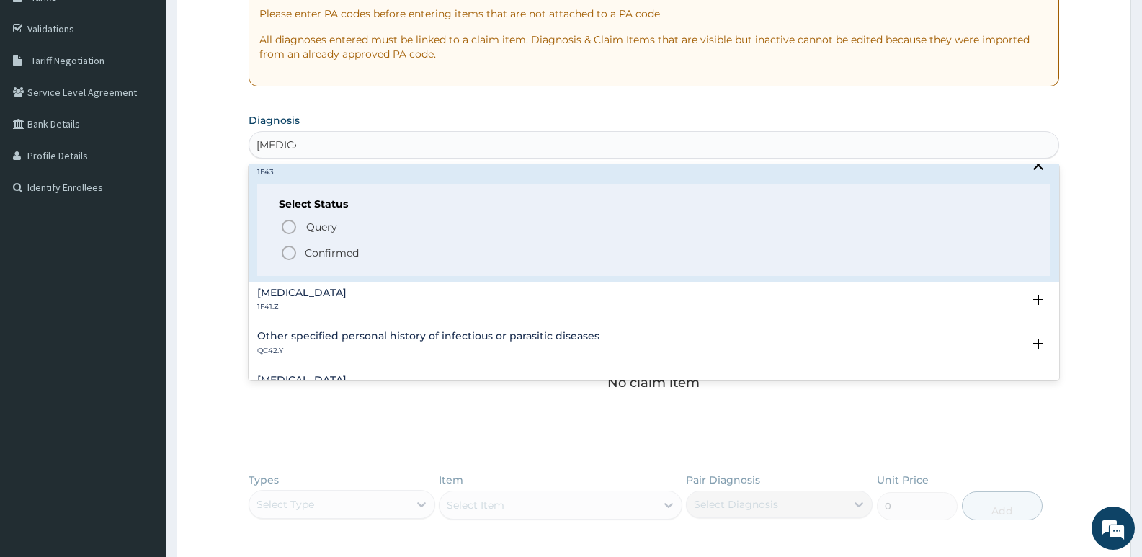
click at [293, 253] on icon "status option filled" at bounding box center [288, 252] width 17 height 17
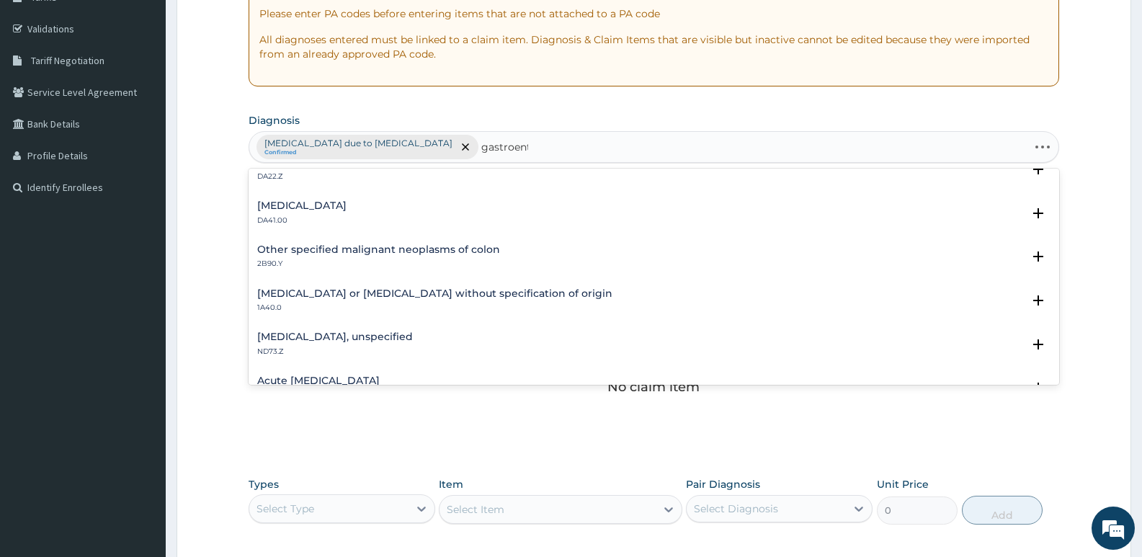
scroll to position [0, 0]
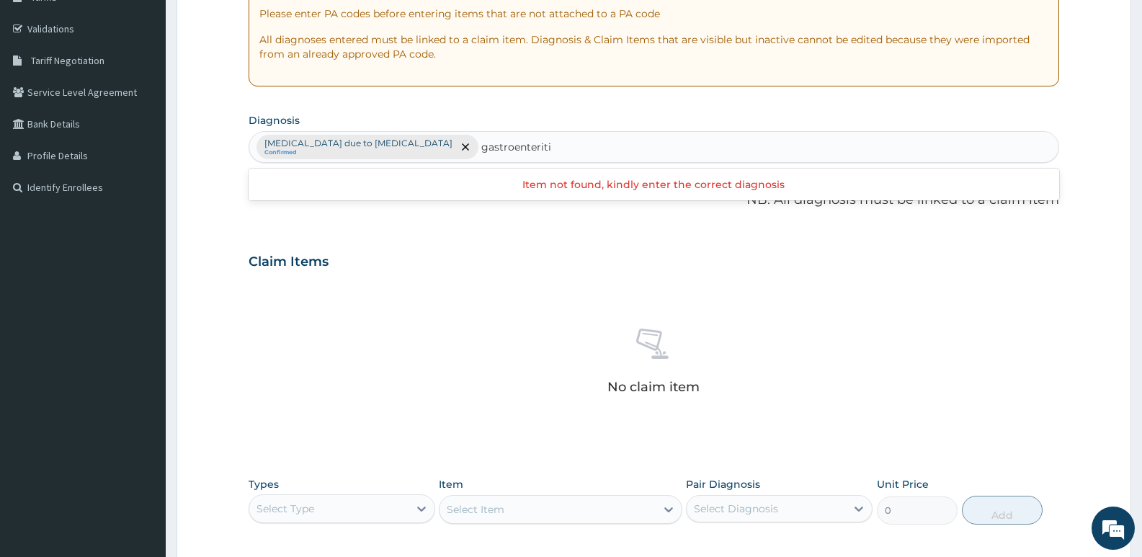
type input "[MEDICAL_DATA]"
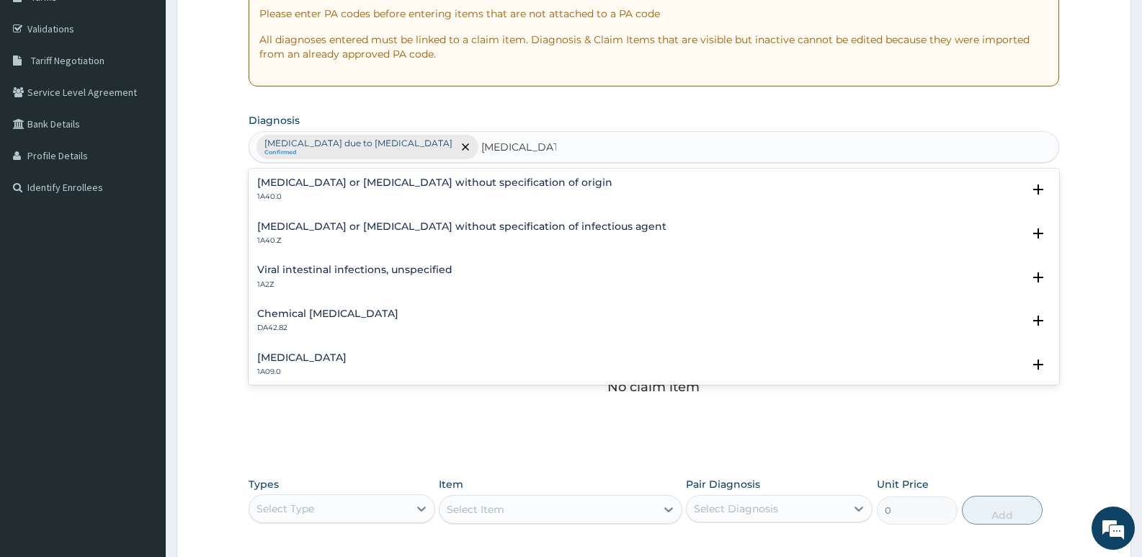
click at [470, 183] on h4 "[MEDICAL_DATA] or [MEDICAL_DATA] without specification of origin" at bounding box center [434, 182] width 355 height 11
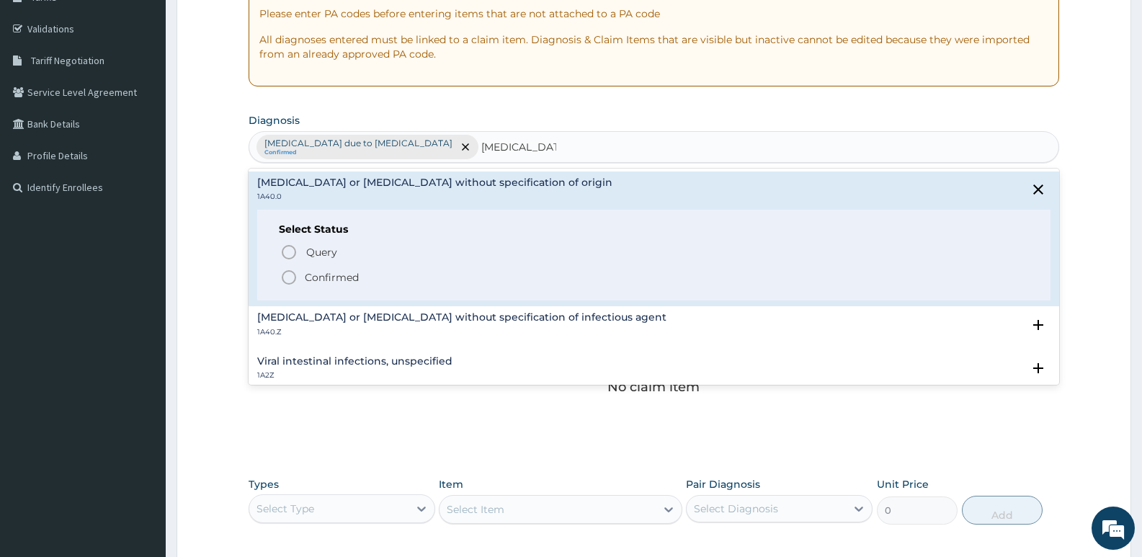
click at [287, 276] on icon "status option filled" at bounding box center [288, 277] width 17 height 17
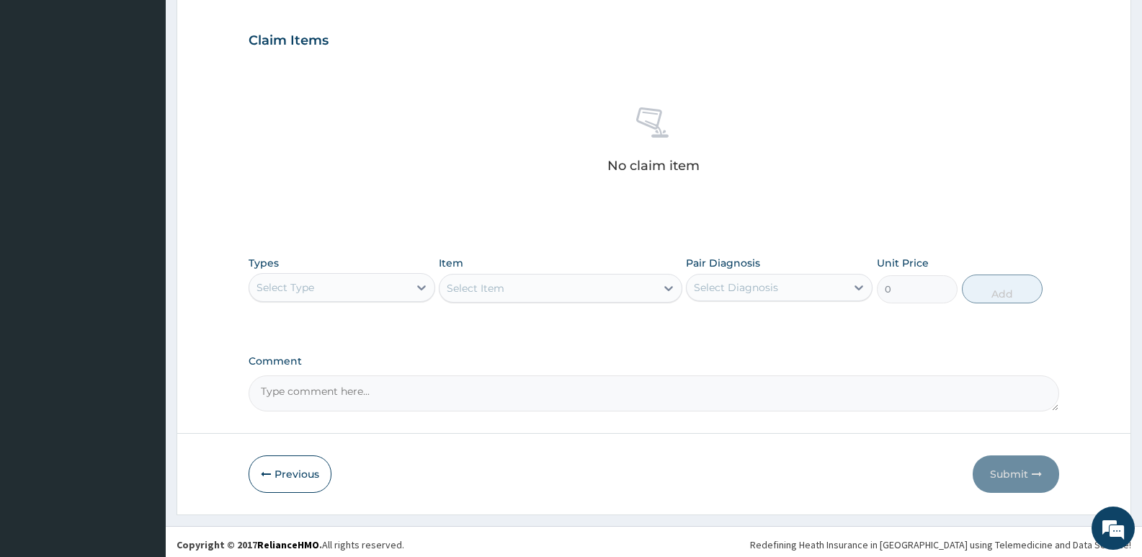
scroll to position [482, 0]
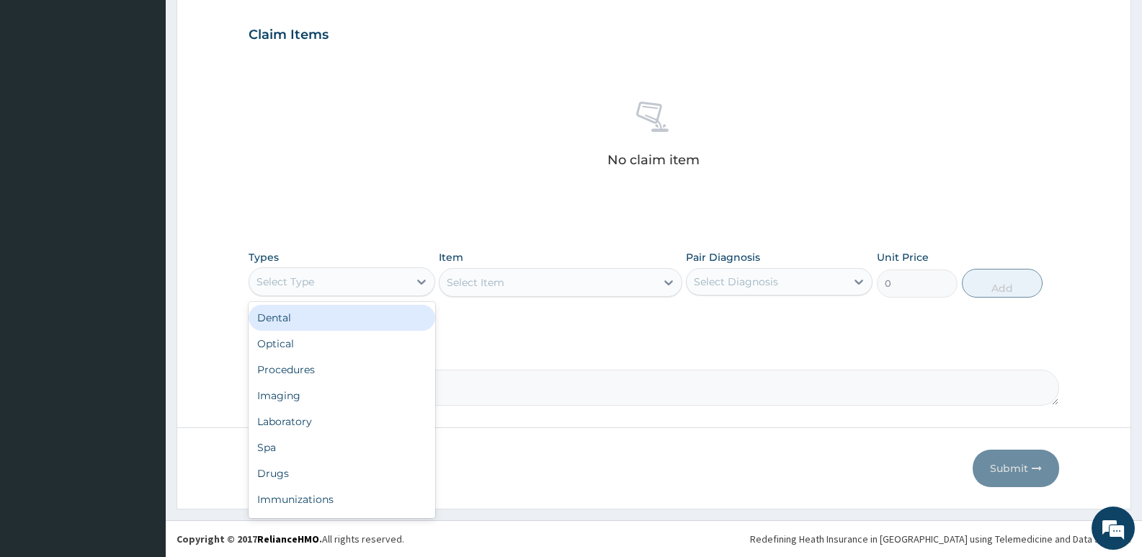
click at [383, 282] on div "Select Type" at bounding box center [328, 281] width 159 height 23
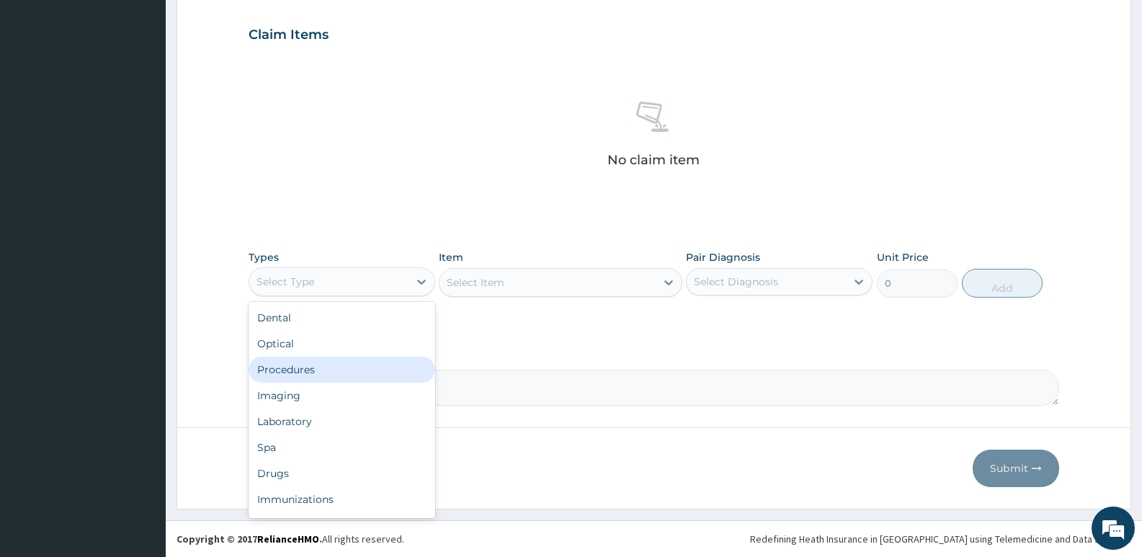
click at [322, 373] on div "Procedures" at bounding box center [342, 370] width 187 height 26
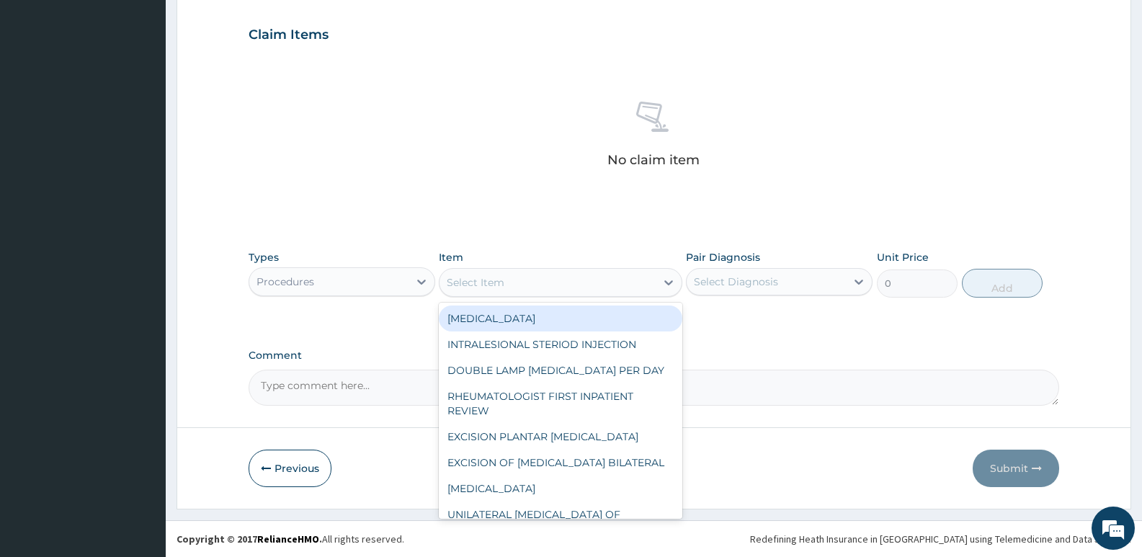
click at [667, 285] on icon at bounding box center [669, 282] width 14 height 14
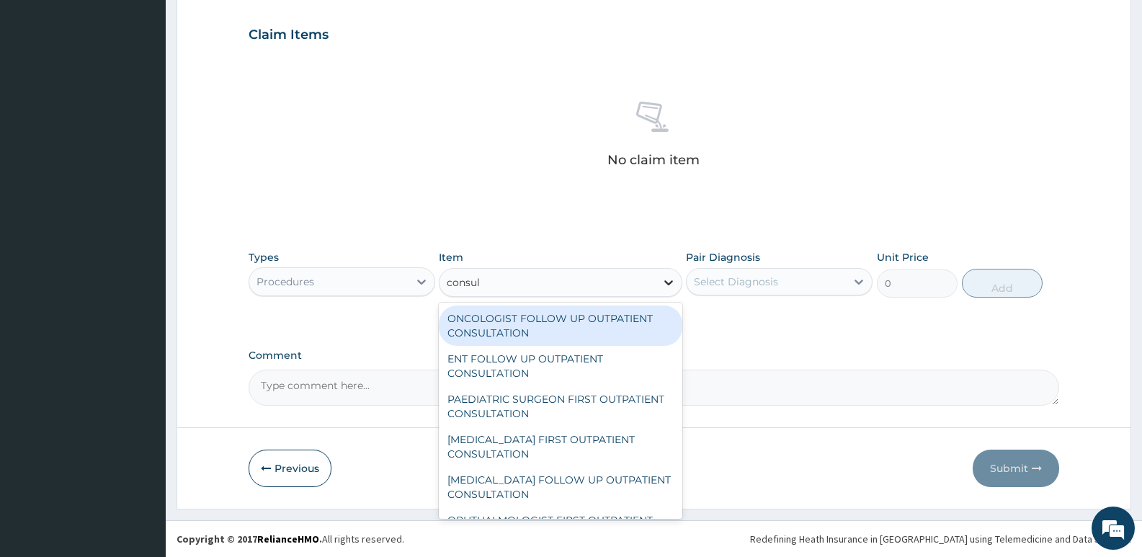
type input "consult"
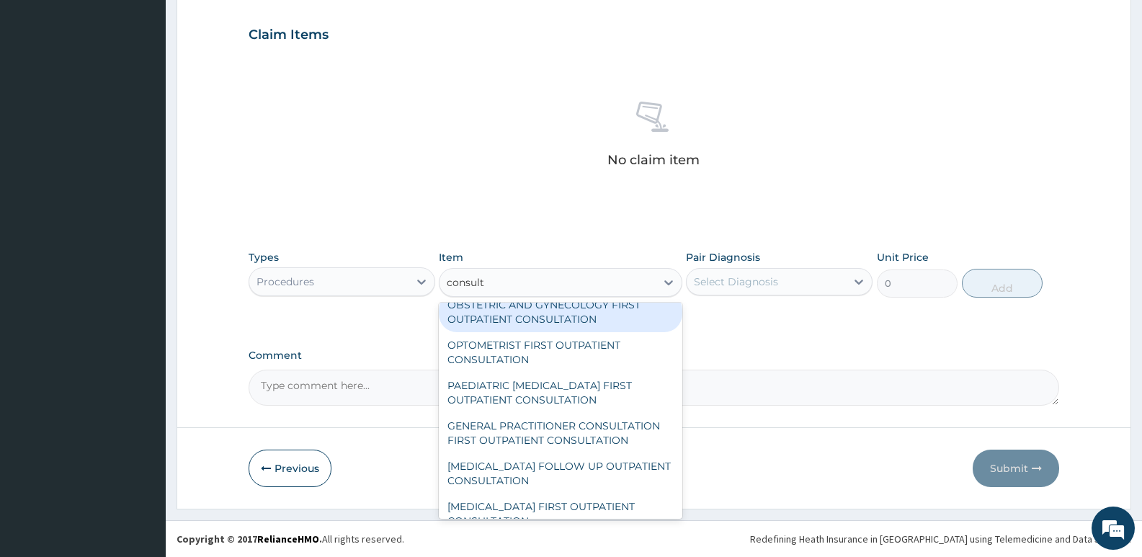
scroll to position [721, 0]
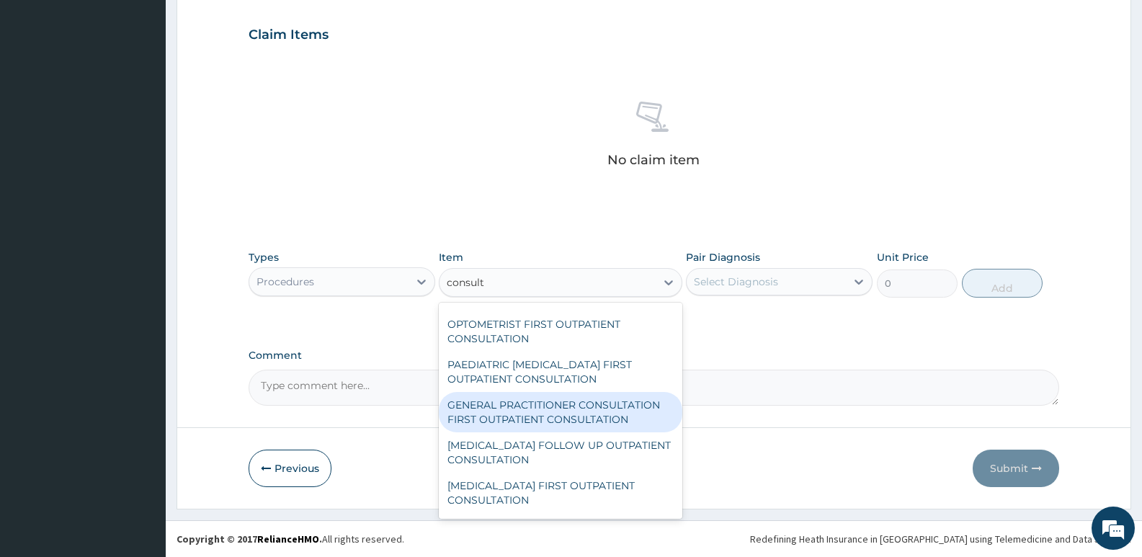
click at [577, 420] on div "GENERAL PRACTITIONER CONSULTATION FIRST OUTPATIENT CONSULTATION" at bounding box center [560, 412] width 243 height 40
type input "3547.5"
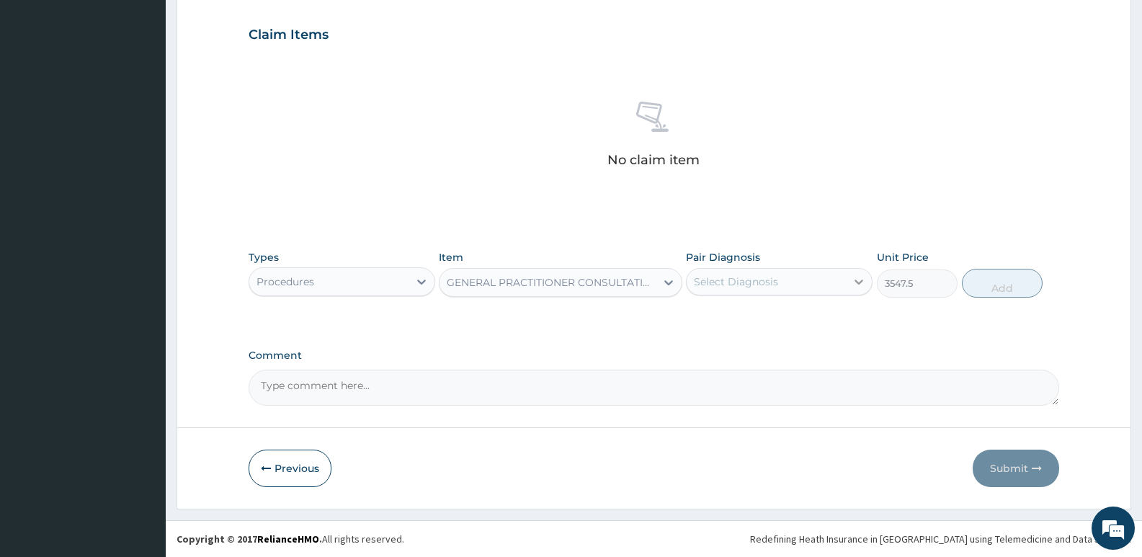
click at [858, 283] on icon at bounding box center [859, 282] width 9 height 5
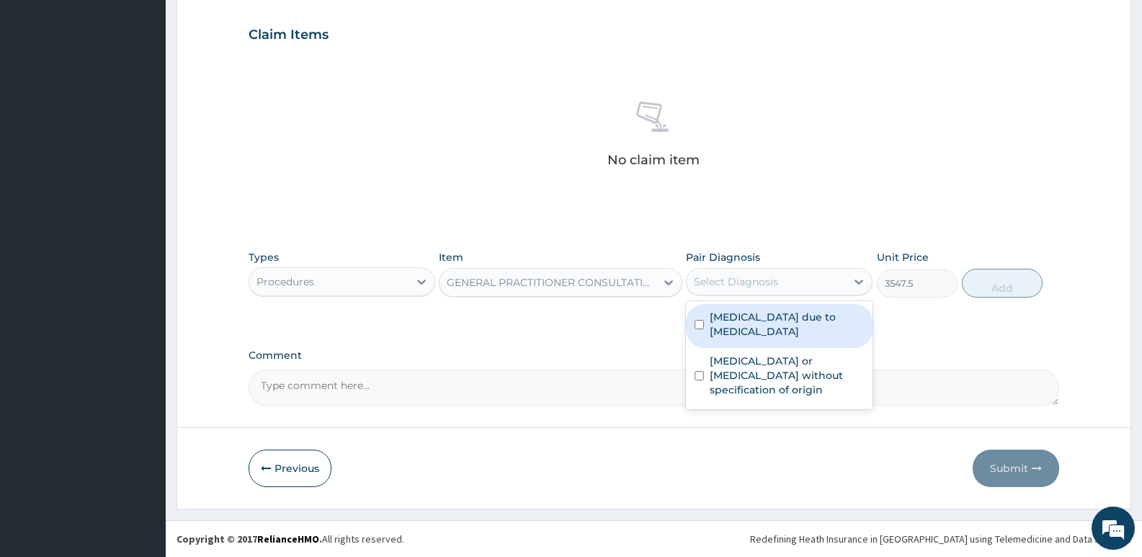
drag, startPoint x: 697, startPoint y: 323, endPoint x: 700, endPoint y: 399, distance: 75.7
click at [702, 375] on div "Malaria due to Plasmodium ovale Gastroenteritis or colitis without specificatio…" at bounding box center [779, 355] width 187 height 108
click at [703, 319] on div "[MEDICAL_DATA] due to [MEDICAL_DATA]" at bounding box center [779, 326] width 187 height 44
checkbox input "true"
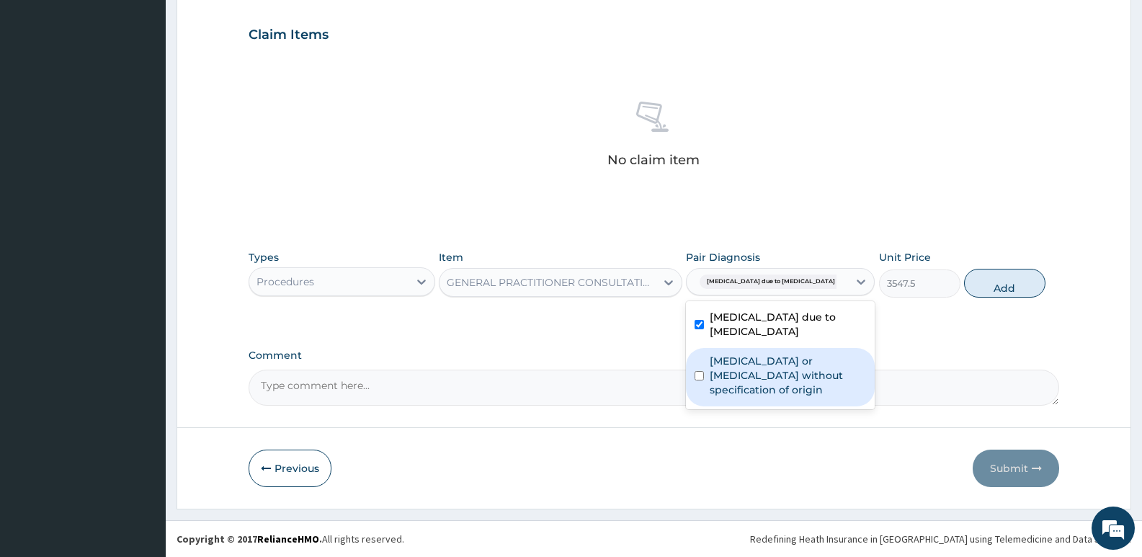
drag, startPoint x: 697, startPoint y: 369, endPoint x: 885, endPoint y: 313, distance: 196.3
click at [697, 371] on input "checkbox" at bounding box center [699, 375] width 9 height 9
checkbox input "true"
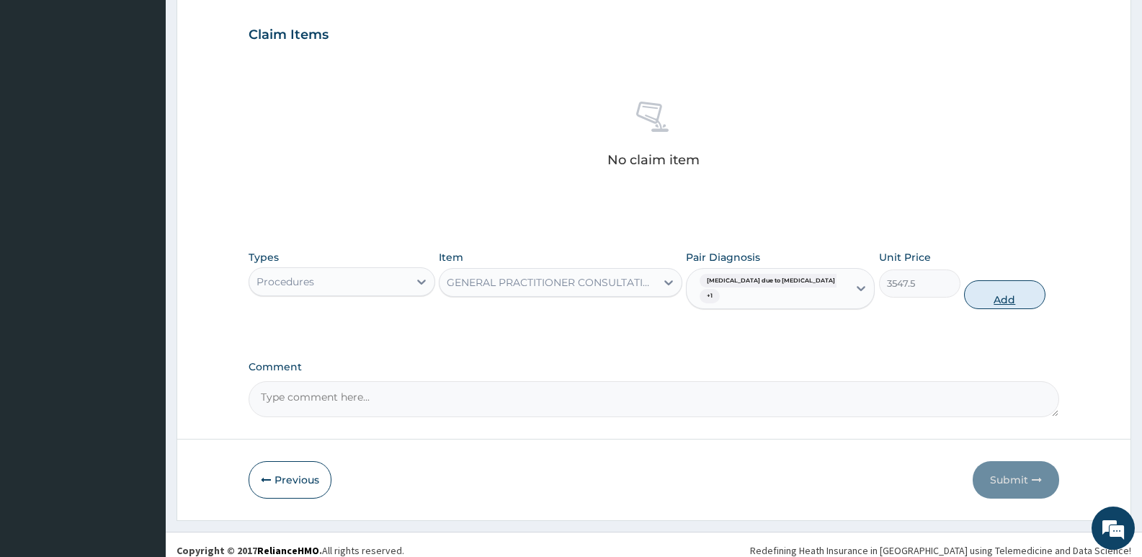
click at [997, 291] on button "Add" at bounding box center [1004, 294] width 81 height 29
type input "0"
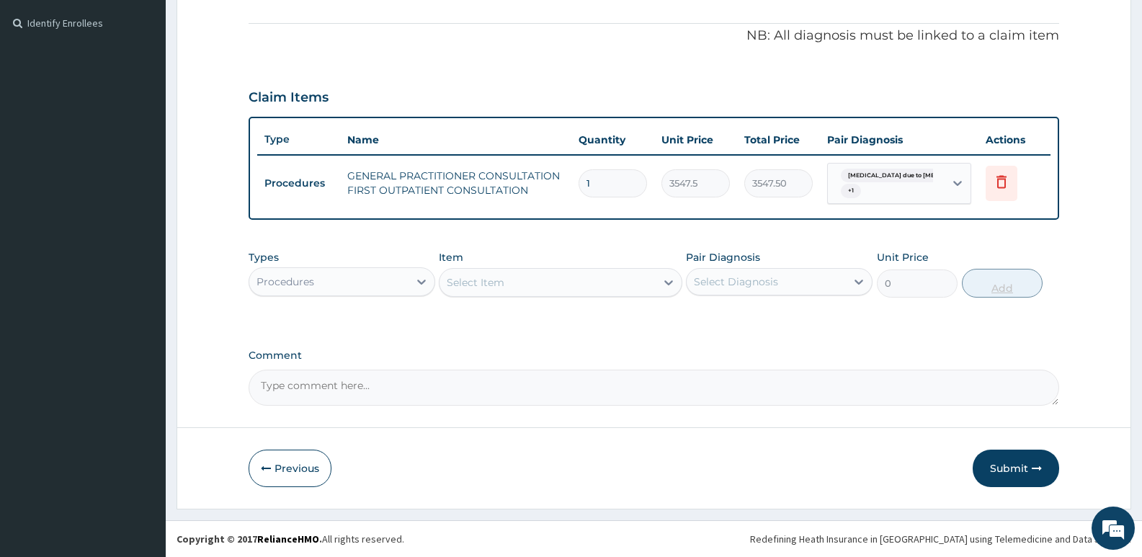
scroll to position [419, 0]
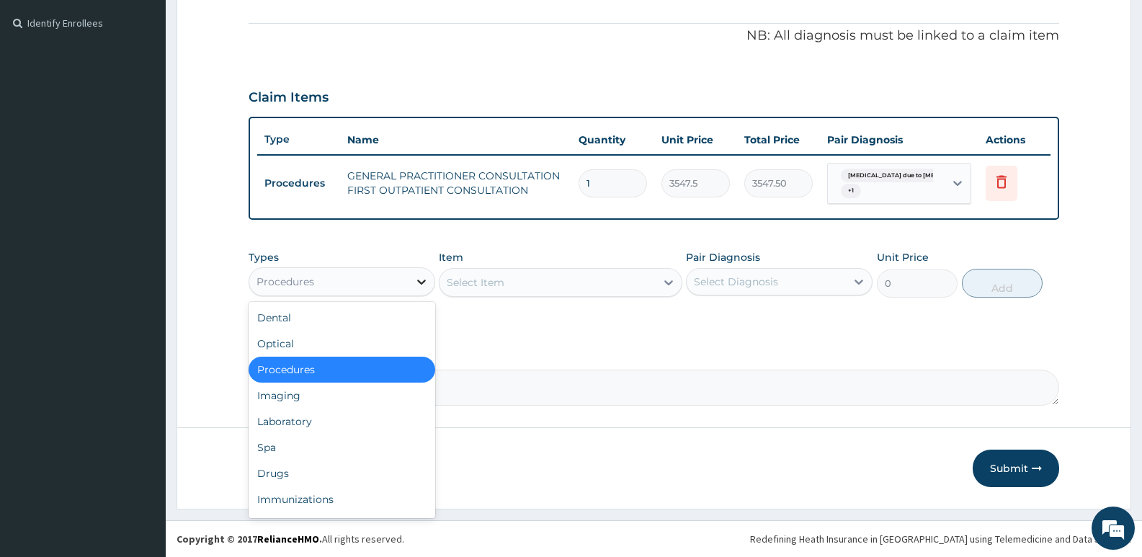
click at [419, 286] on icon at bounding box center [421, 282] width 14 height 14
drag, startPoint x: 273, startPoint y: 476, endPoint x: 271, endPoint y: 463, distance: 13.2
click at [271, 463] on div "Drugs" at bounding box center [342, 474] width 187 height 26
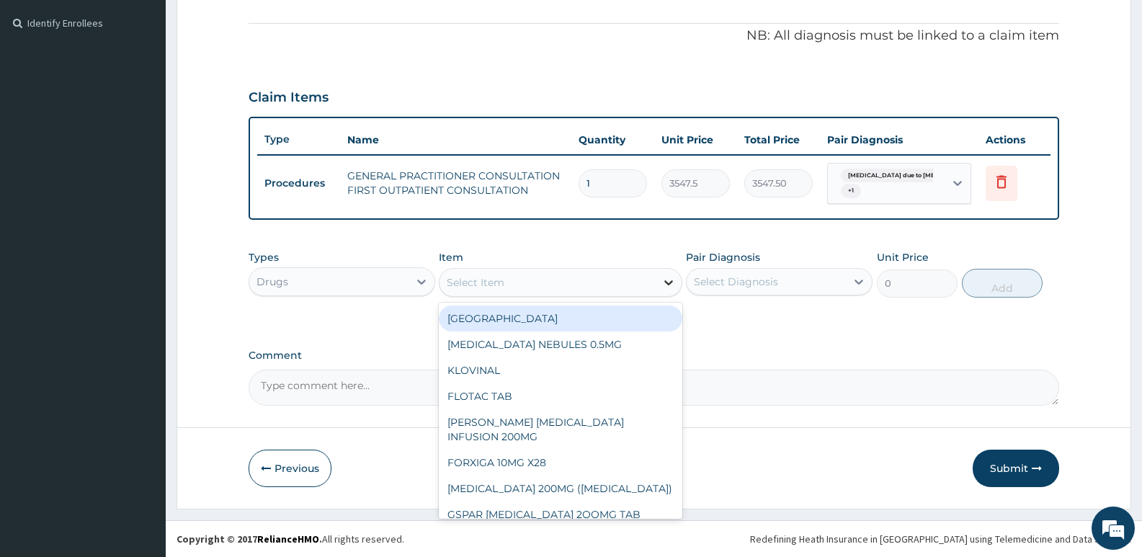
click at [668, 288] on icon at bounding box center [669, 282] width 14 height 14
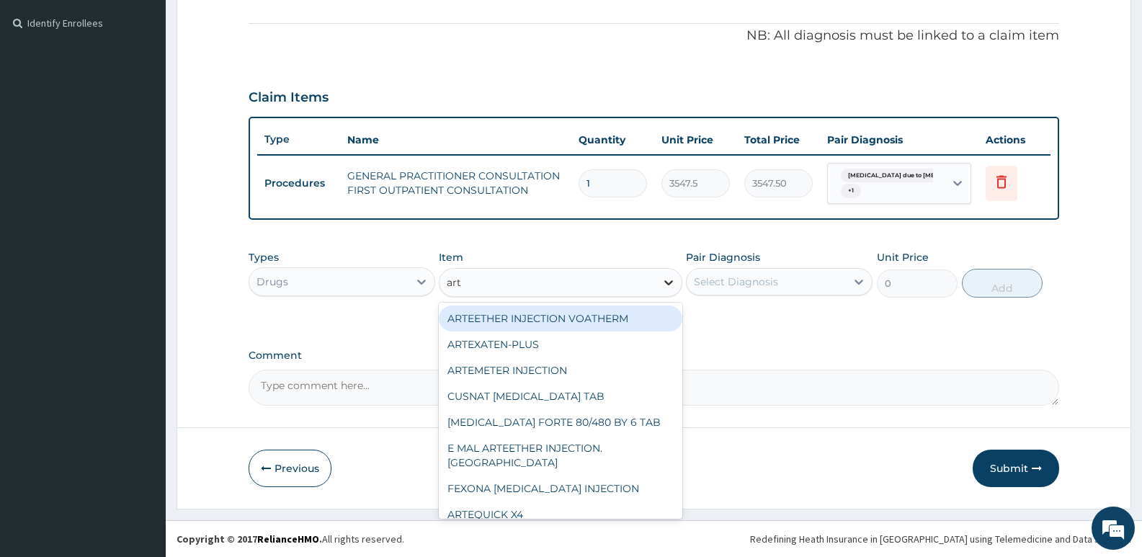
type input "arte"
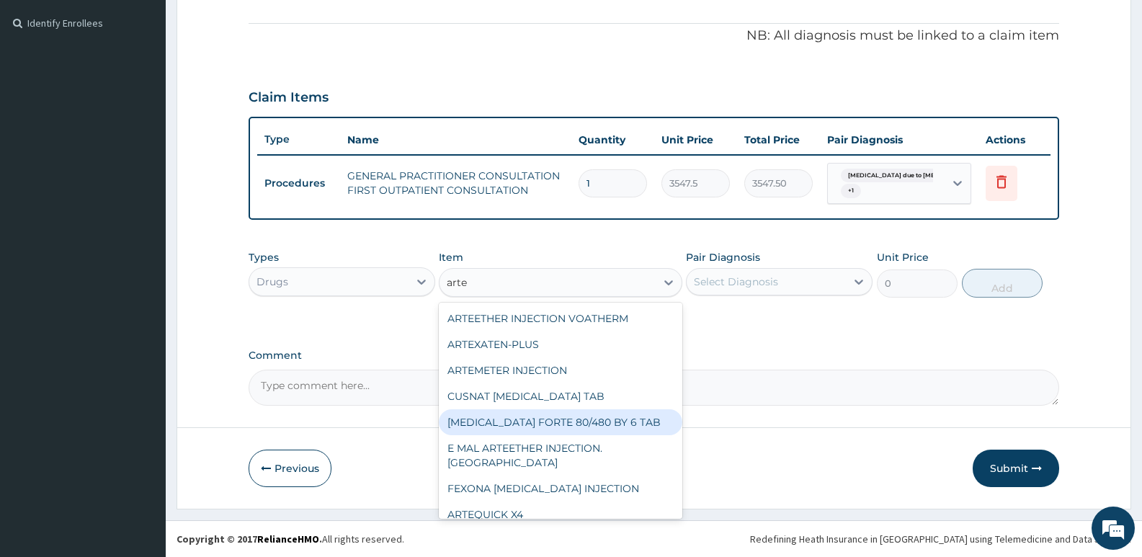
click at [599, 414] on div "COARTEM FORTE 80/480 BY 6 TAB" at bounding box center [560, 422] width 243 height 26
type input "449.3500061035156"
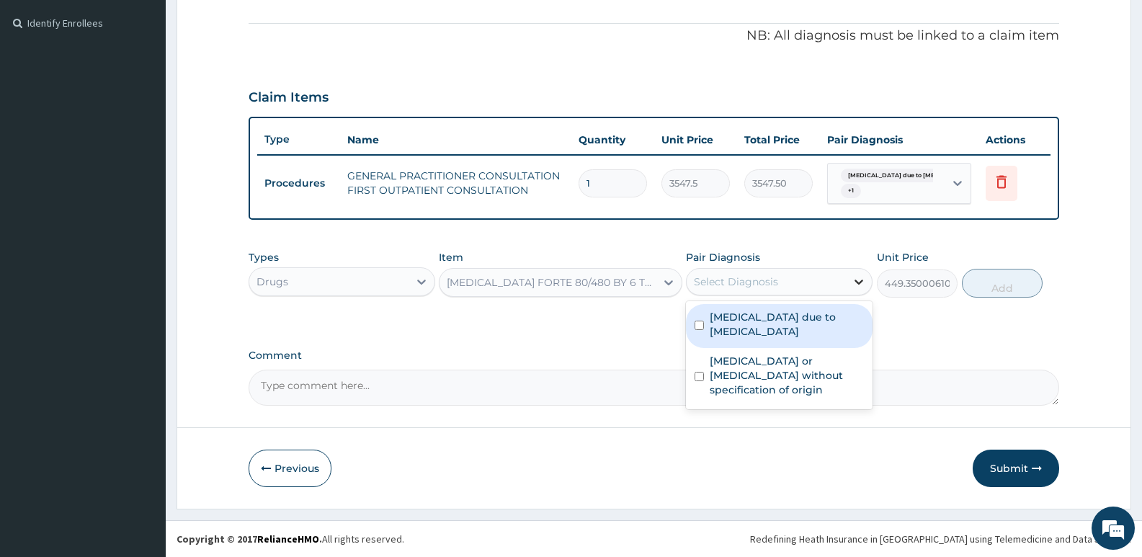
click at [858, 287] on icon at bounding box center [859, 282] width 14 height 14
click at [702, 324] on input "checkbox" at bounding box center [699, 325] width 9 height 9
checkbox input "true"
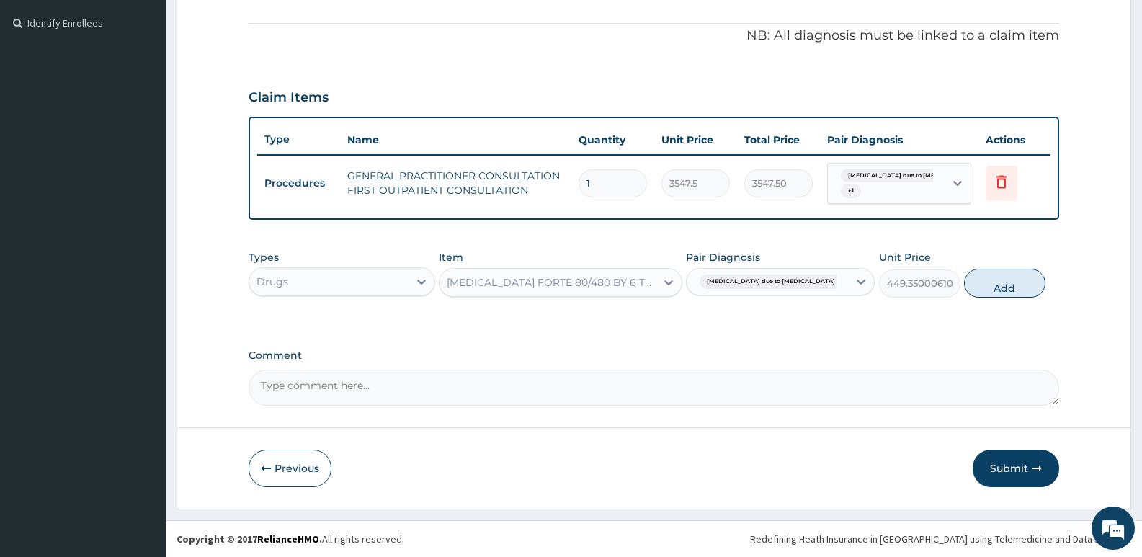
click at [1008, 284] on button "Add" at bounding box center [1004, 283] width 81 height 29
type input "0"
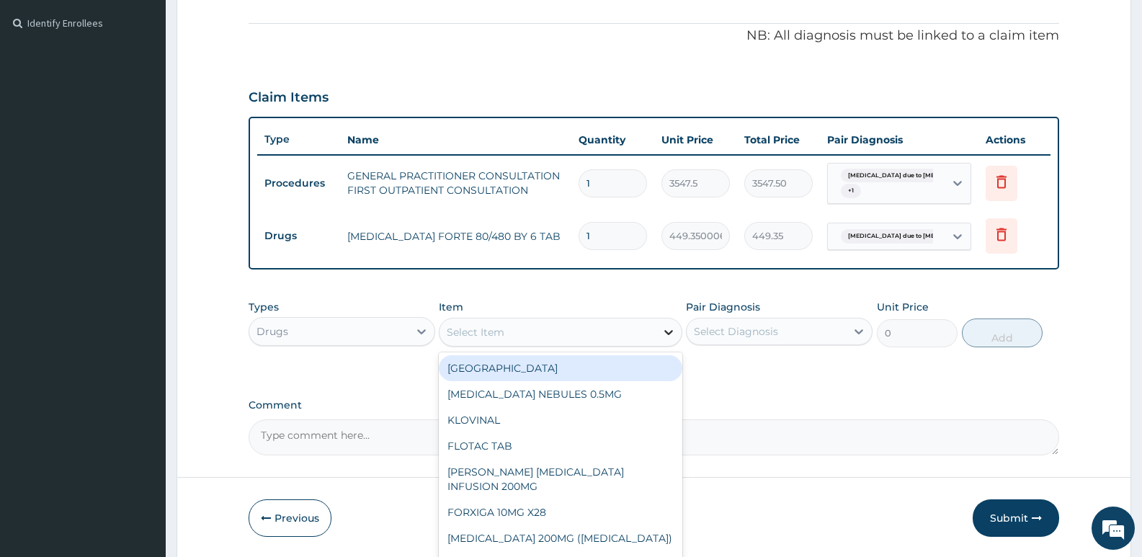
click at [670, 335] on icon at bounding box center [669, 332] width 14 height 14
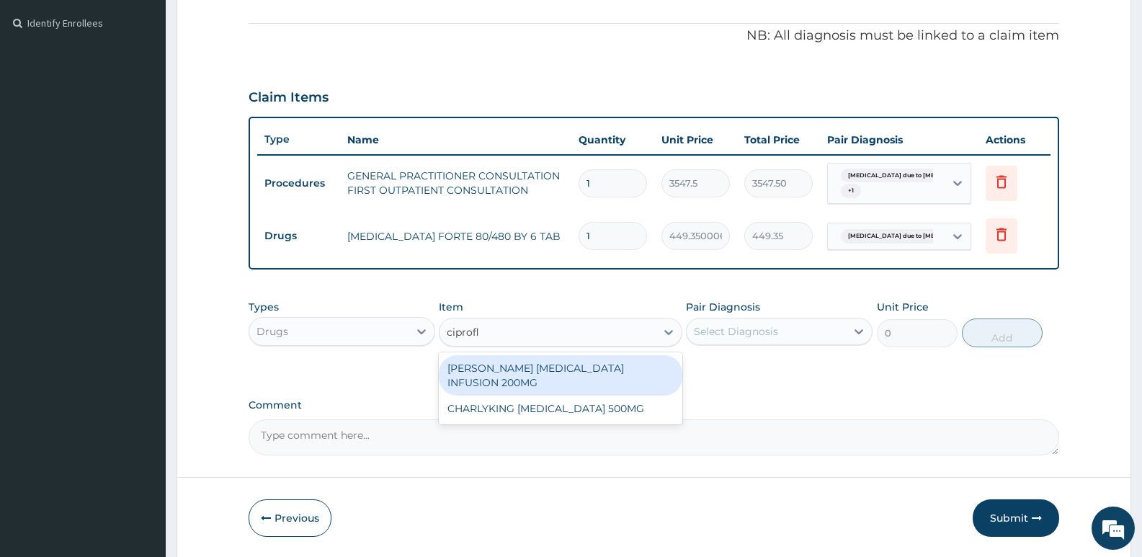
type input "ciproflo"
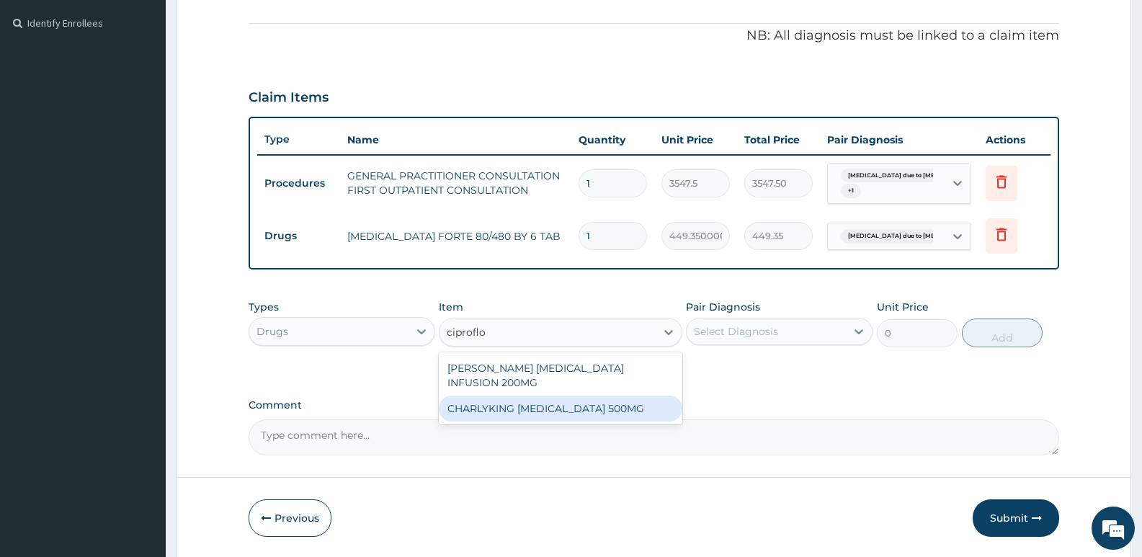
click at [610, 409] on div "CHARLYKING CIPROFLOXACIN 500MG" at bounding box center [560, 409] width 243 height 26
type input "177.375"
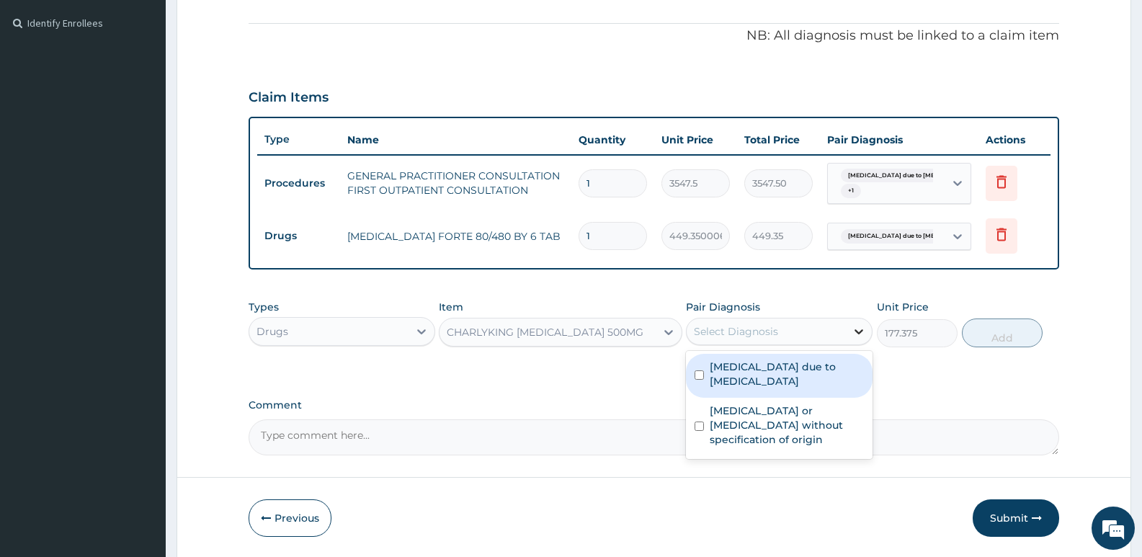
click at [861, 334] on icon at bounding box center [859, 331] width 14 height 14
drag, startPoint x: 698, startPoint y: 373, endPoint x: 697, endPoint y: 401, distance: 28.9
click at [698, 380] on div "Malaria due to Plasmodium ovale" at bounding box center [779, 376] width 187 height 44
checkbox input "true"
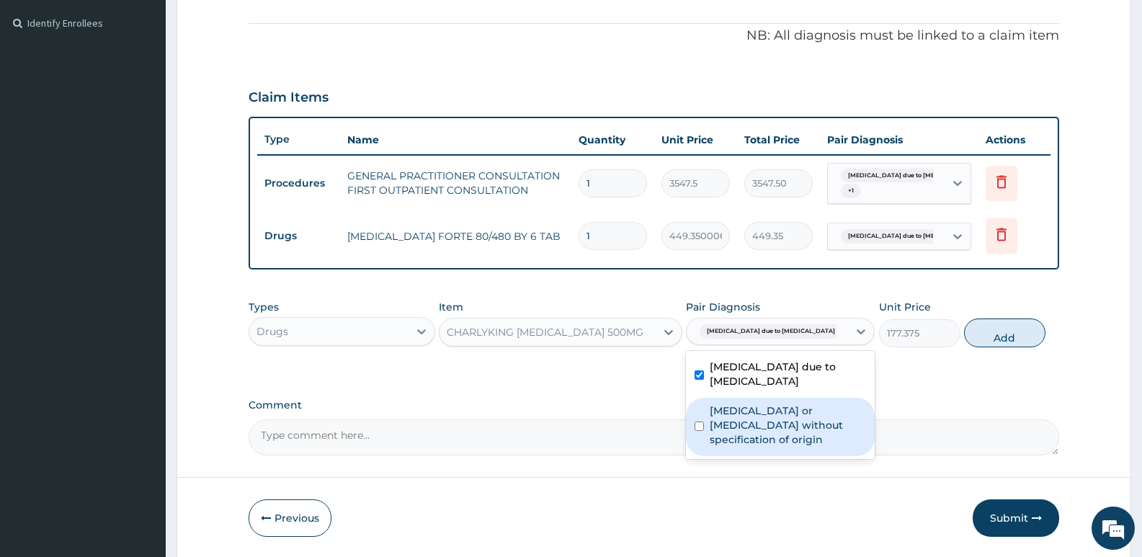
click at [698, 422] on input "checkbox" at bounding box center [699, 426] width 9 height 9
checkbox input "true"
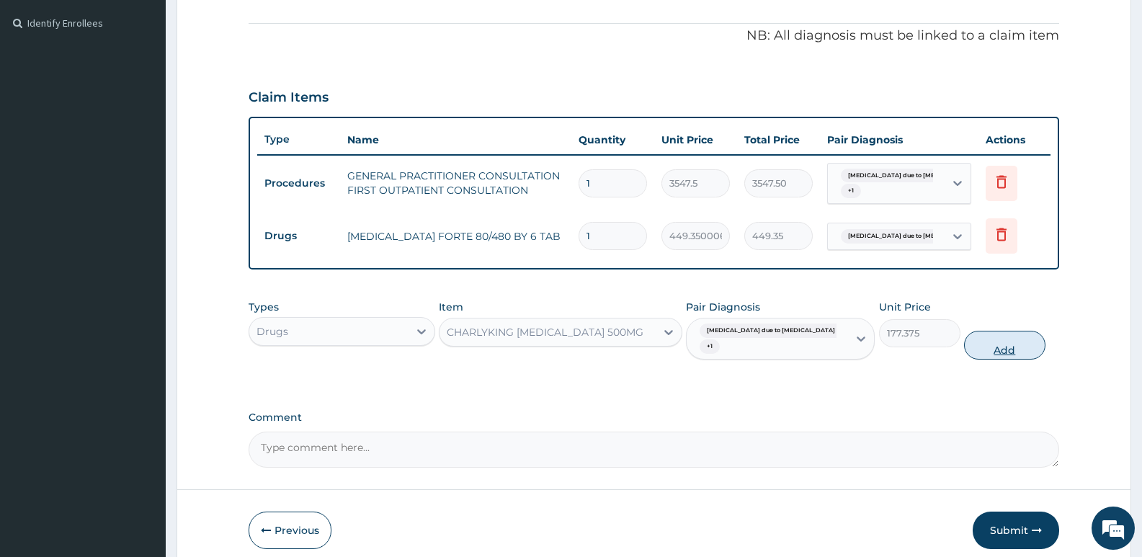
click at [979, 347] on button "Add" at bounding box center [1004, 345] width 81 height 29
type input "0"
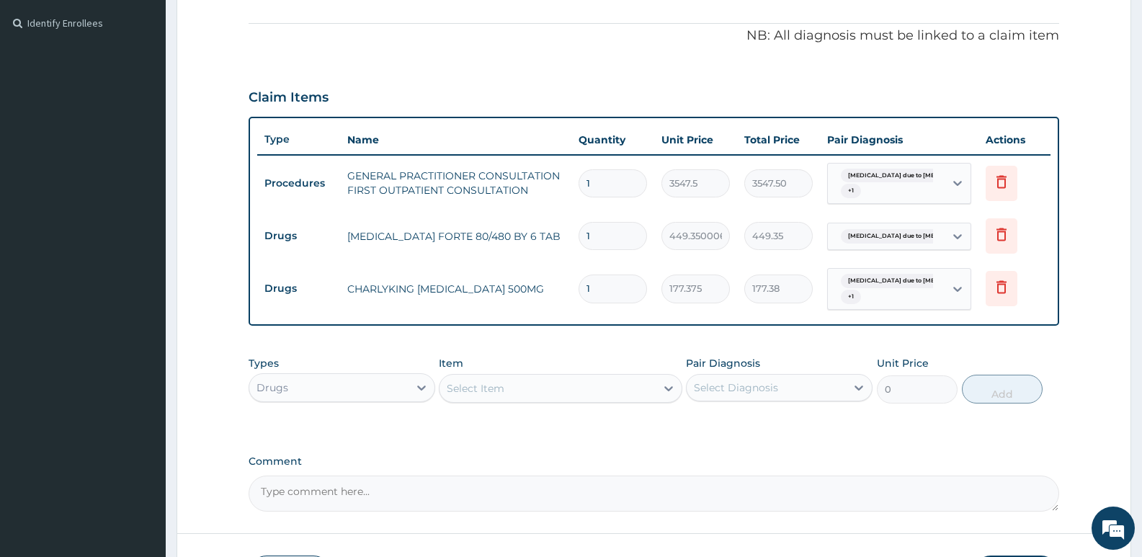
type input "10"
type input "1773.75"
type input "10"
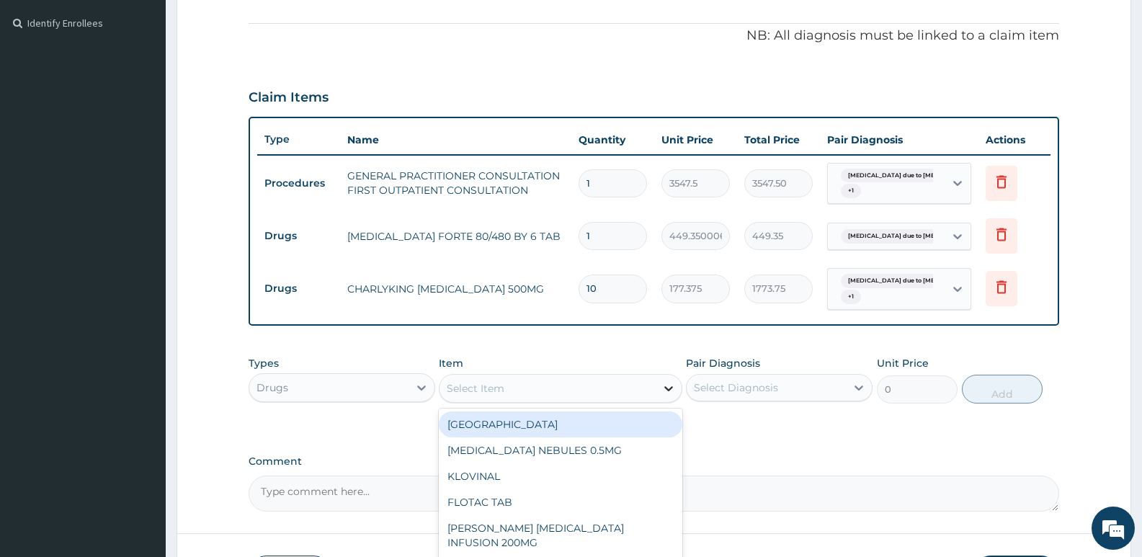
click at [669, 387] on icon at bounding box center [669, 388] width 14 height 14
type input "parace"
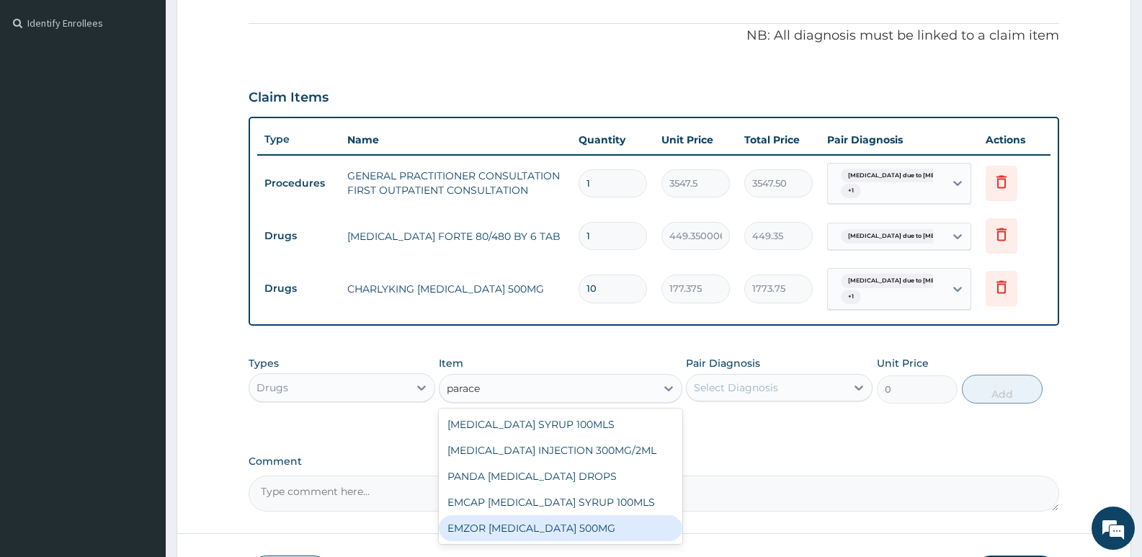
click at [557, 528] on div "EMZOR PARACETAMOL 500MG" at bounding box center [560, 528] width 243 height 26
type input "23.64999961853027"
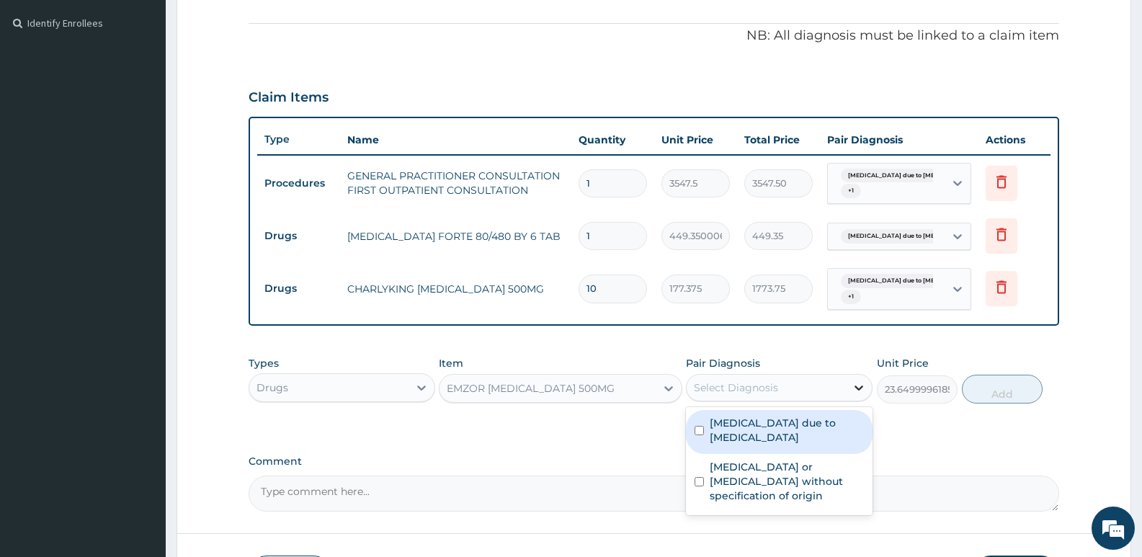
click at [860, 391] on icon at bounding box center [859, 388] width 14 height 14
click at [701, 430] on input "checkbox" at bounding box center [699, 430] width 9 height 9
checkbox input "true"
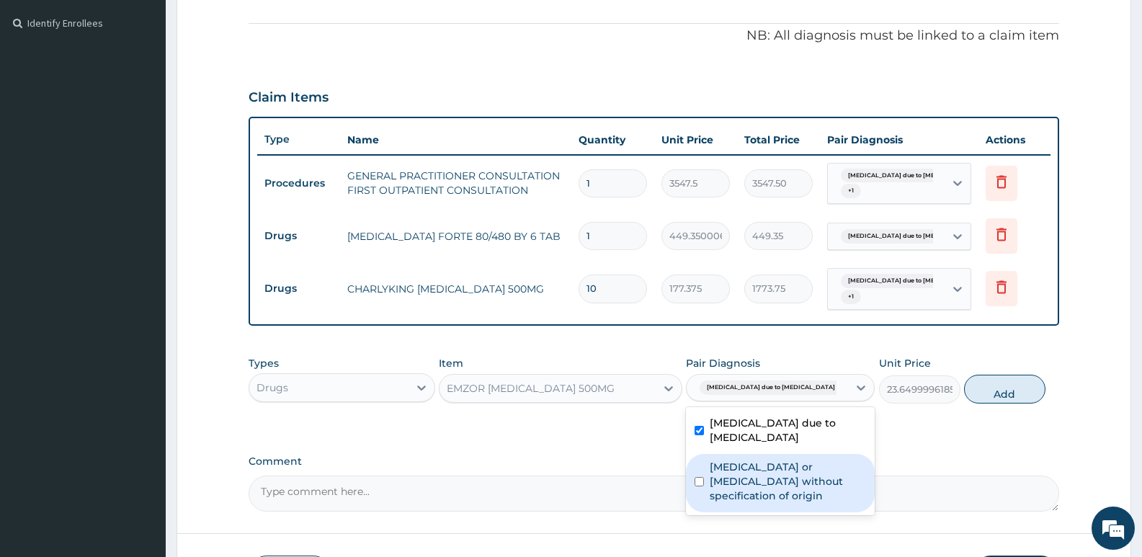
click at [699, 486] on div "Gastroenteritis or colitis without specification of origin" at bounding box center [780, 483] width 189 height 58
checkbox input "true"
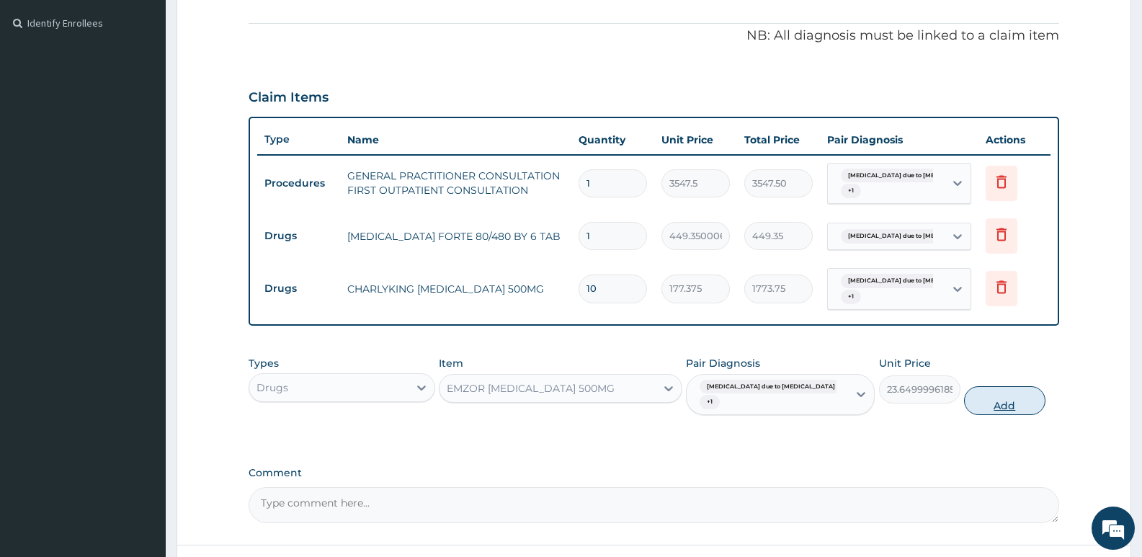
click at [1008, 404] on button "Add" at bounding box center [1004, 400] width 81 height 29
type input "0"
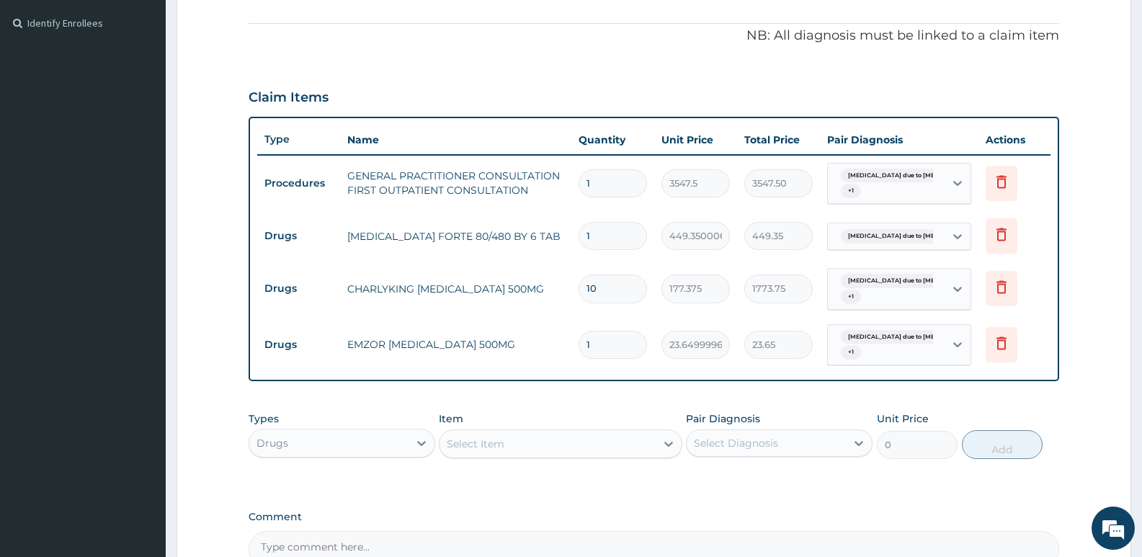
type input "18"
type input "425.70"
type input "18"
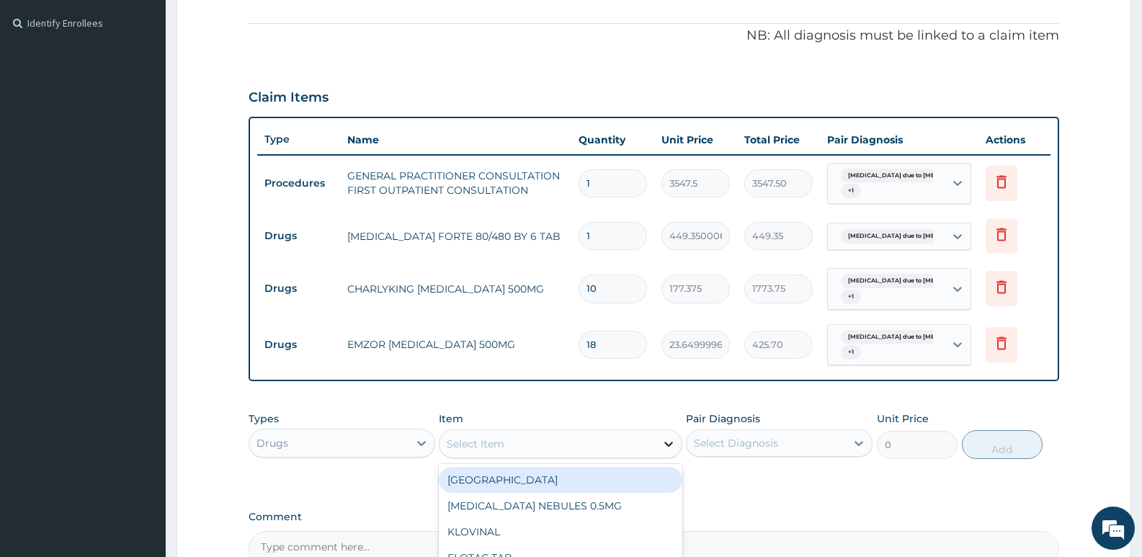
click at [670, 445] on icon at bounding box center [669, 444] width 14 height 14
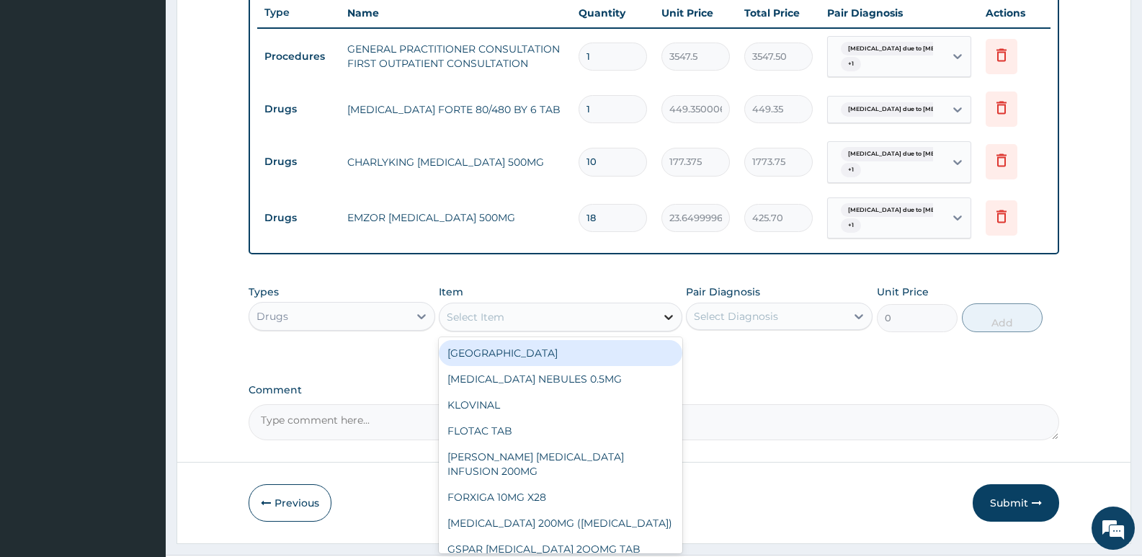
scroll to position [564, 0]
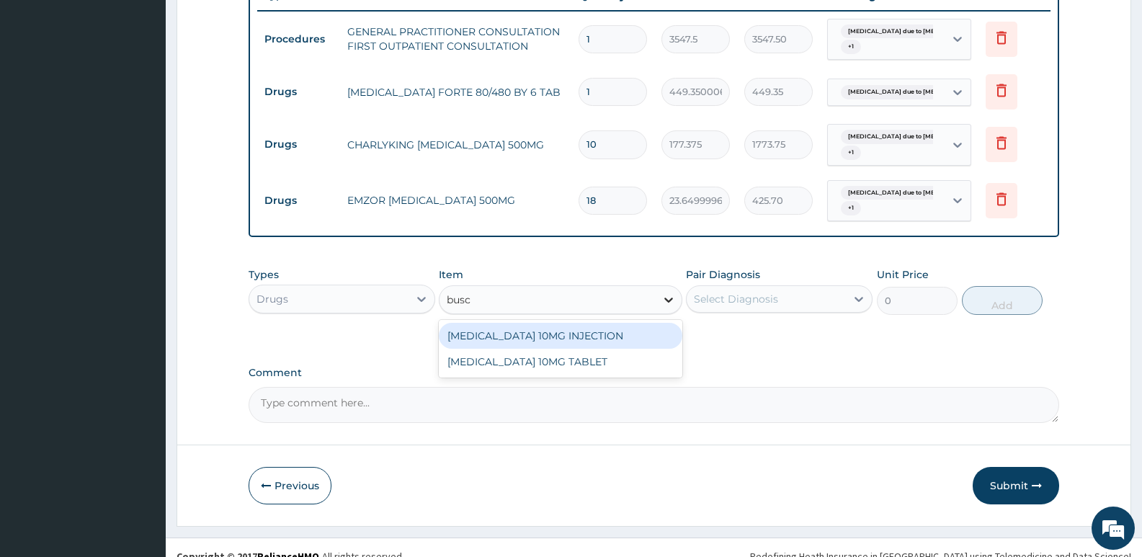
type input "busco"
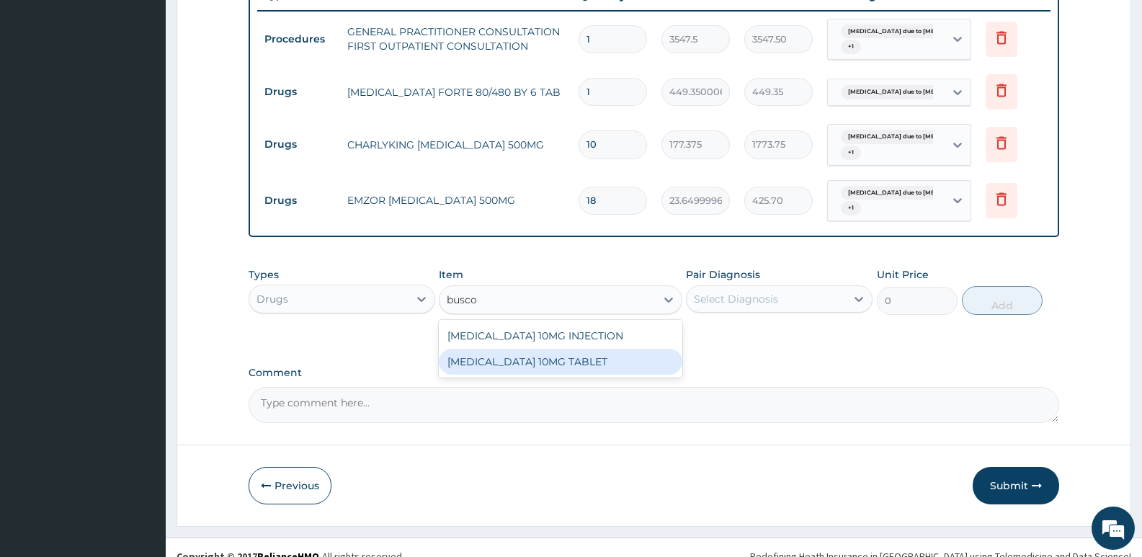
click at [579, 365] on div "BUSCOPAN 10MG TABLET" at bounding box center [560, 362] width 243 height 26
type input "41.38750076293945"
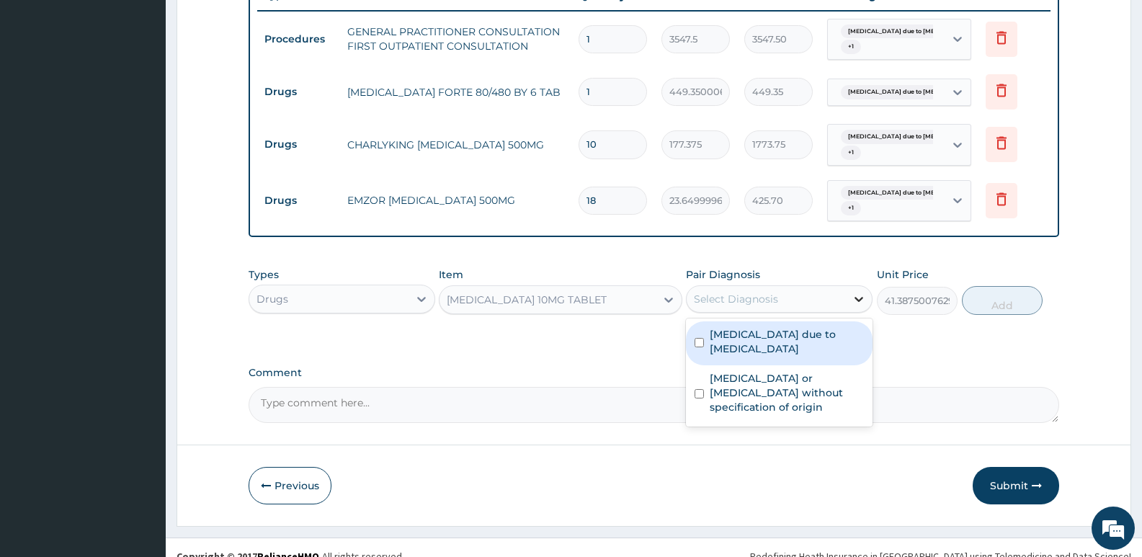
click at [859, 303] on icon at bounding box center [859, 299] width 14 height 14
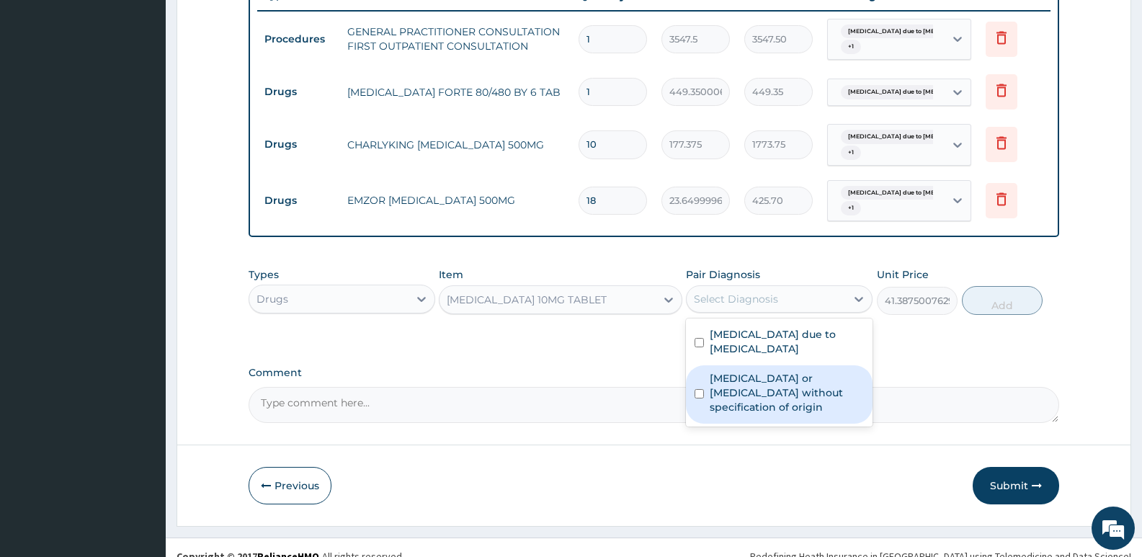
click at [695, 389] on input "checkbox" at bounding box center [699, 393] width 9 height 9
checkbox input "true"
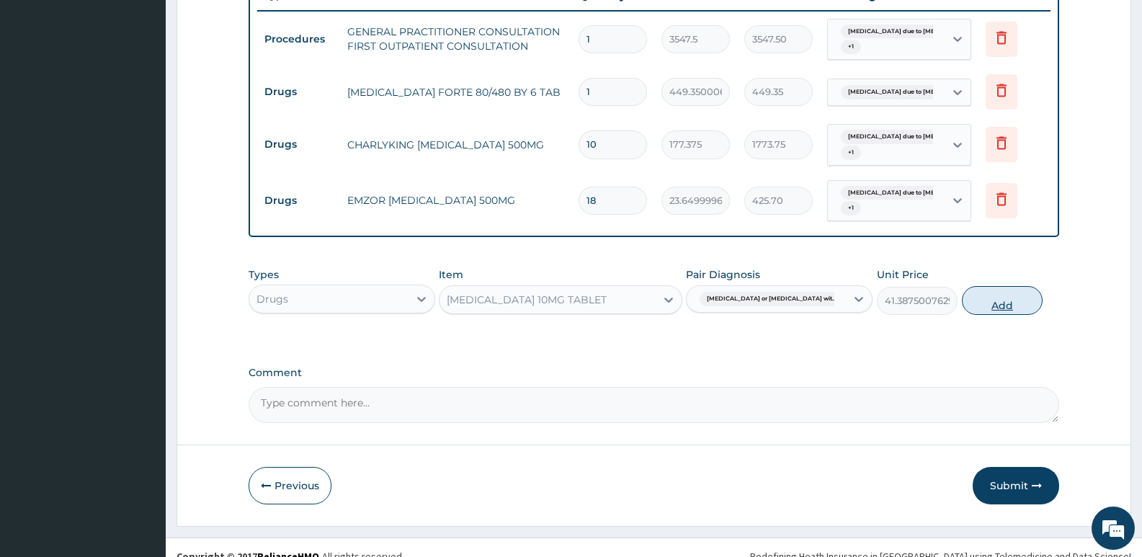
click at [996, 295] on button "Add" at bounding box center [1002, 300] width 81 height 29
type input "0"
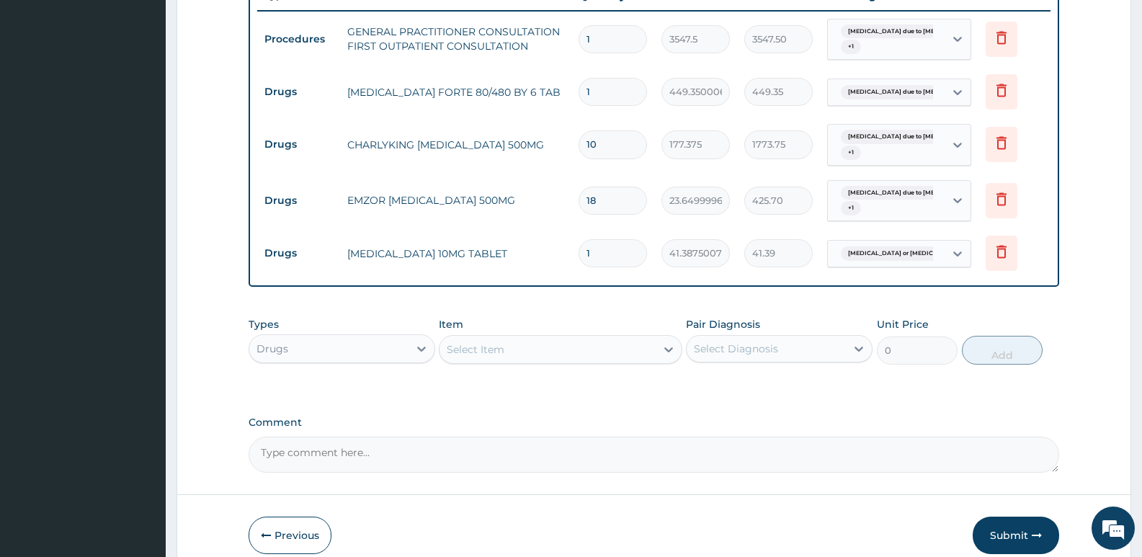
type input "0.00"
type input "3"
type input "124.16"
type input "3"
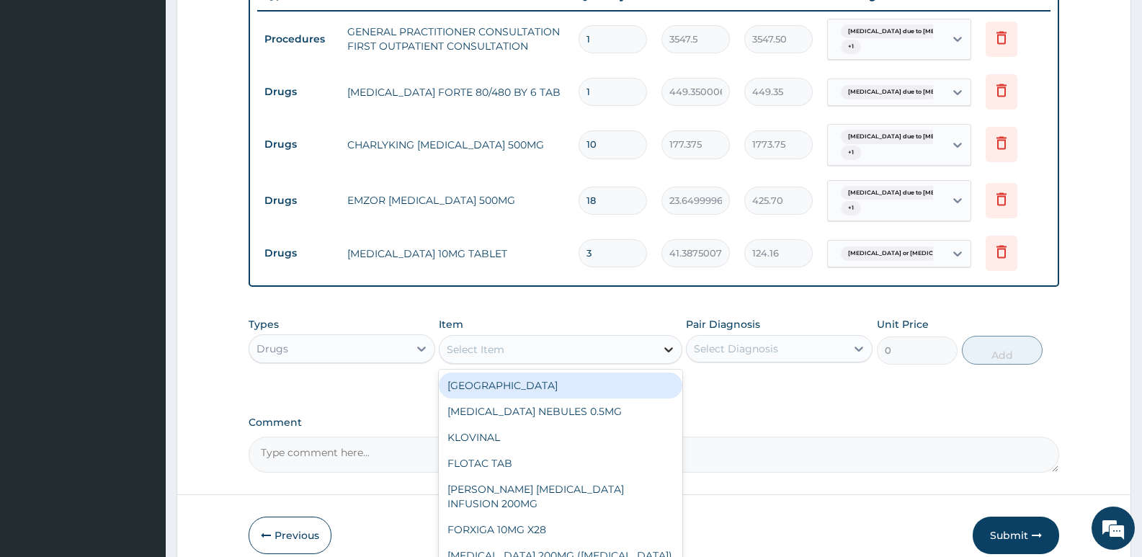
click at [669, 352] on icon at bounding box center [668, 349] width 9 height 5
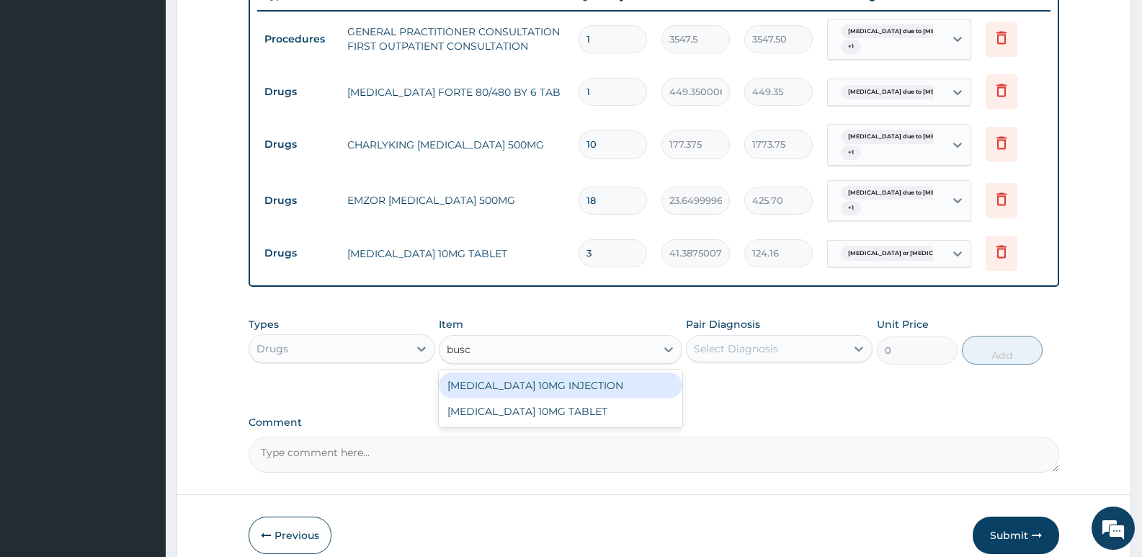
type input "busco"
click at [615, 386] on div "BUSCOPAN 10MG INJECTION" at bounding box center [560, 386] width 243 height 26
type input "473"
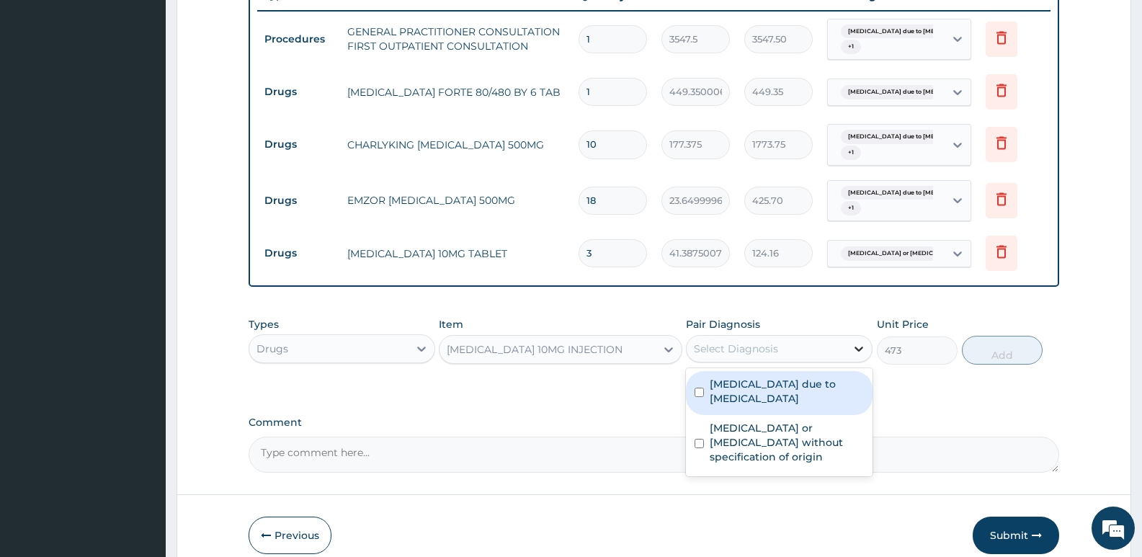
click at [858, 349] on icon at bounding box center [859, 349] width 9 height 5
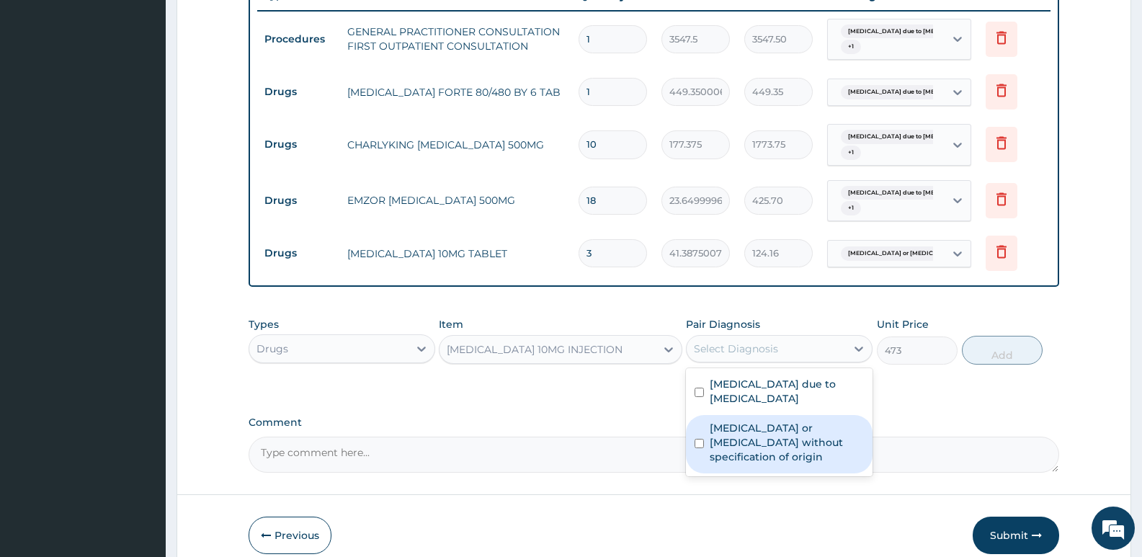
click at [697, 439] on input "checkbox" at bounding box center [699, 443] width 9 height 9
checkbox input "true"
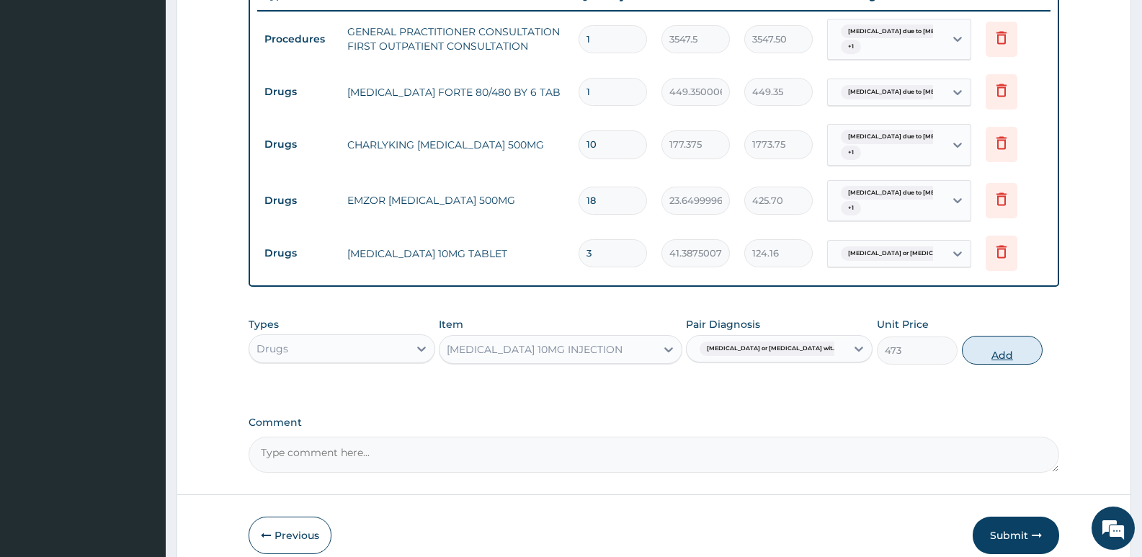
click at [997, 358] on button "Add" at bounding box center [1002, 350] width 81 height 29
type input "0"
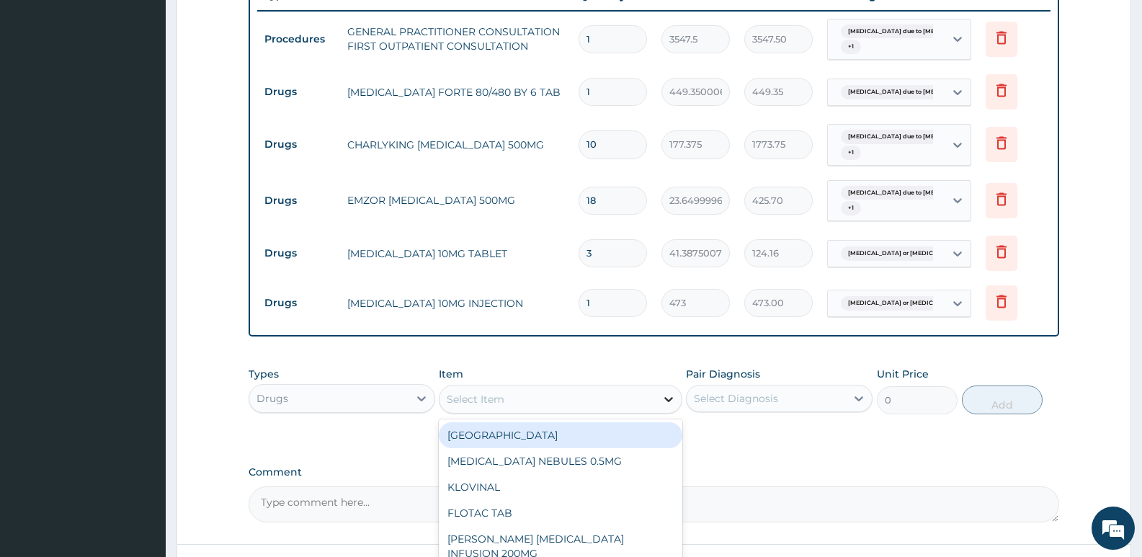
click at [670, 400] on icon at bounding box center [668, 399] width 9 height 5
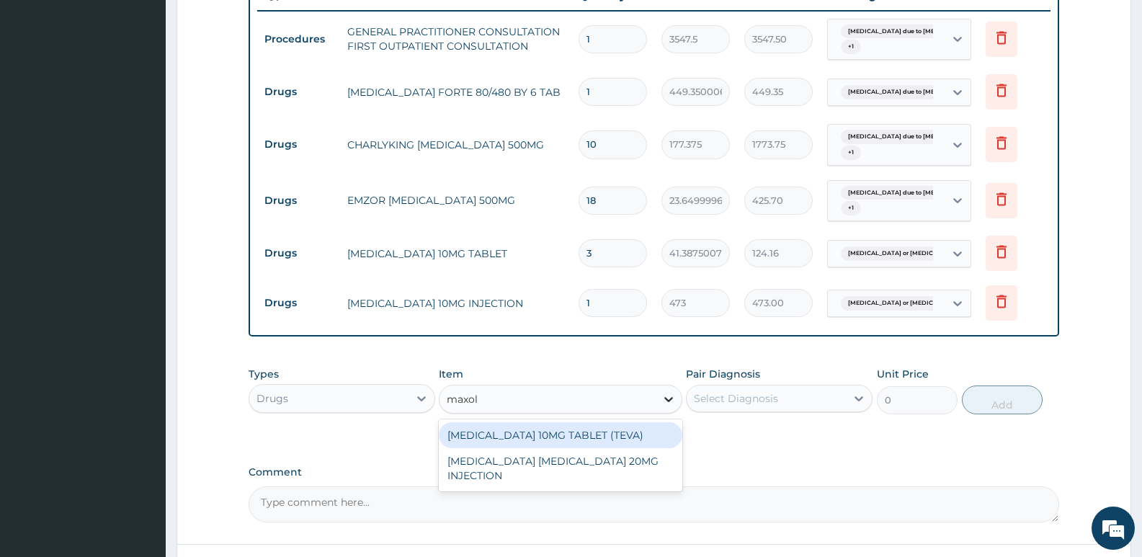
type input "maxolo"
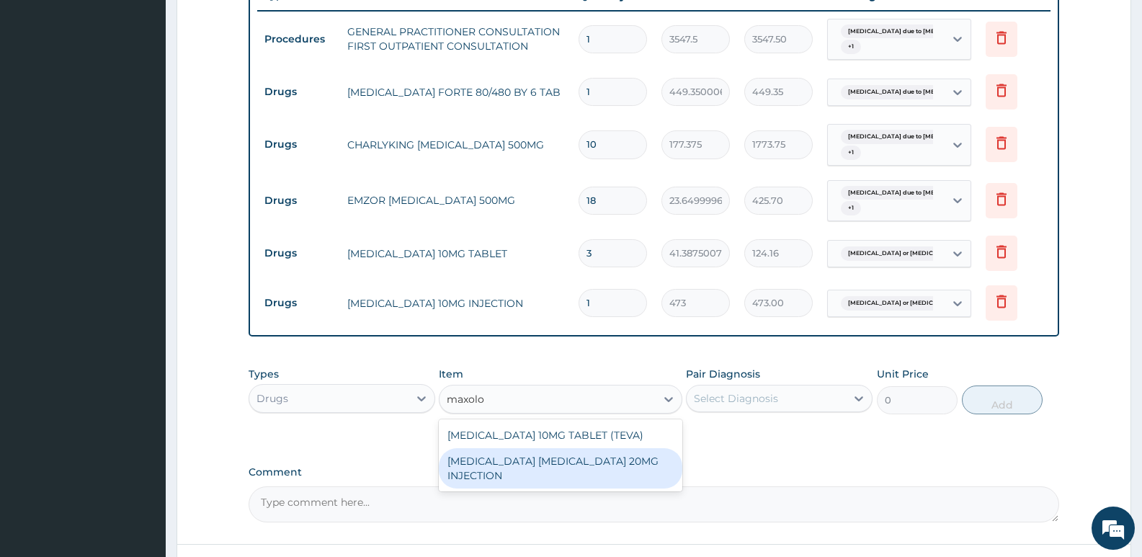
click at [614, 462] on div "MAXOLON METOCLOPRAMIDE 20MG INJECTION" at bounding box center [560, 468] width 243 height 40
type input "82.7750015258789"
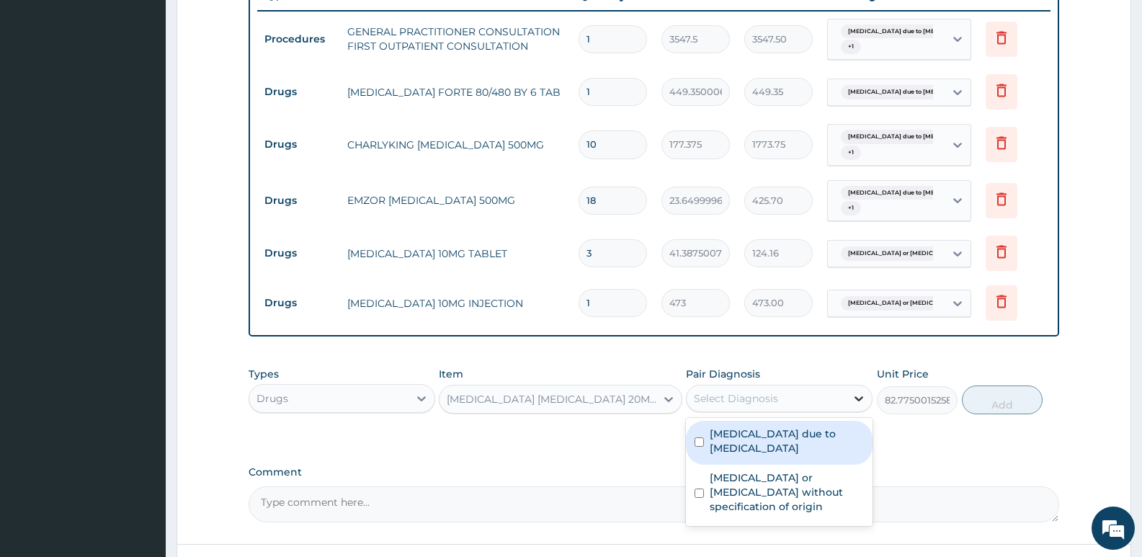
click at [857, 402] on icon at bounding box center [859, 398] width 14 height 14
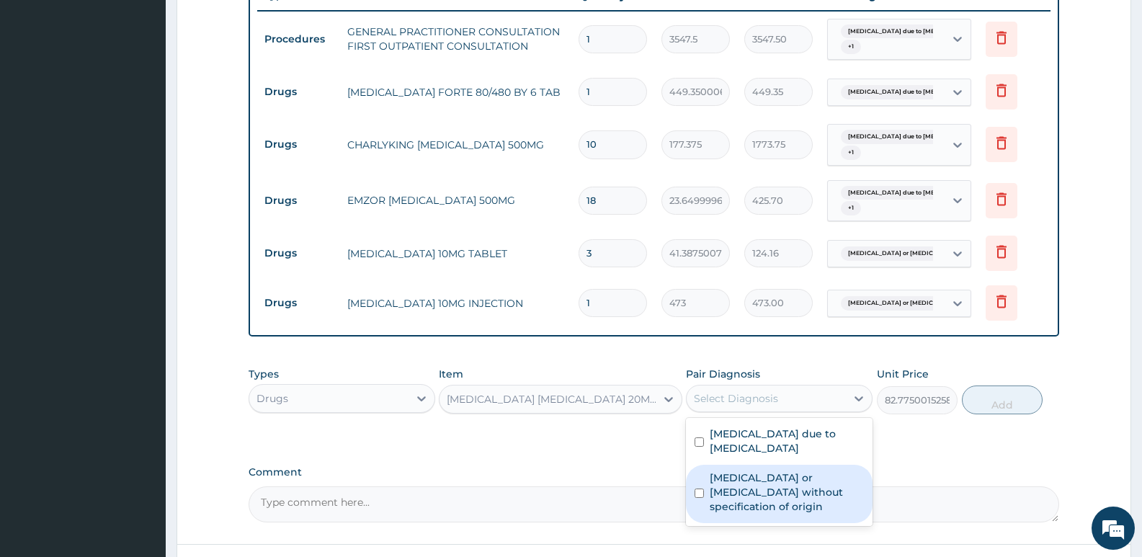
click at [701, 489] on input "checkbox" at bounding box center [699, 493] width 9 height 9
checkbox input "true"
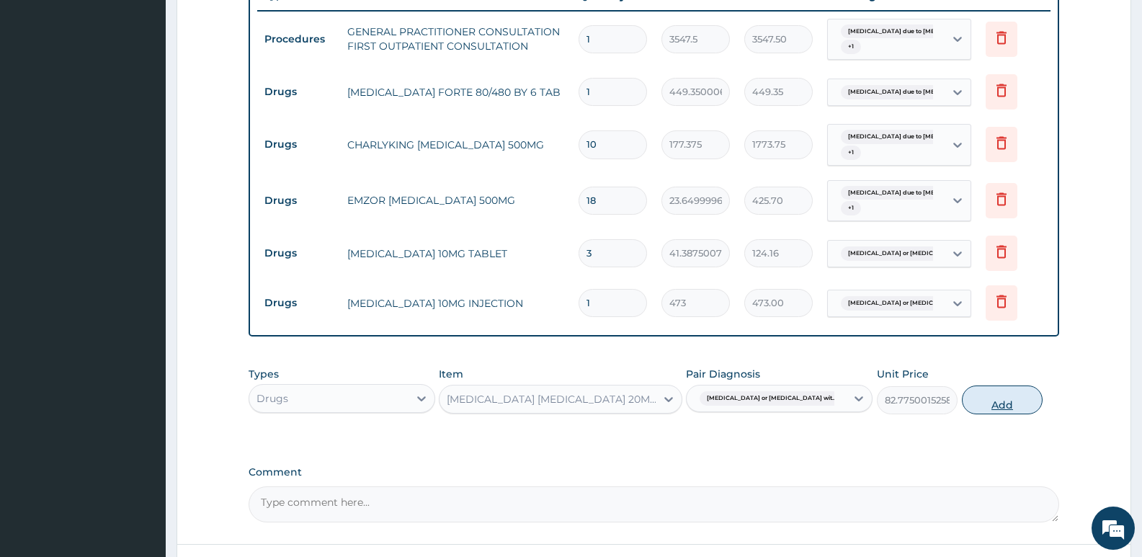
click at [1002, 403] on button "Add" at bounding box center [1002, 400] width 81 height 29
type input "0"
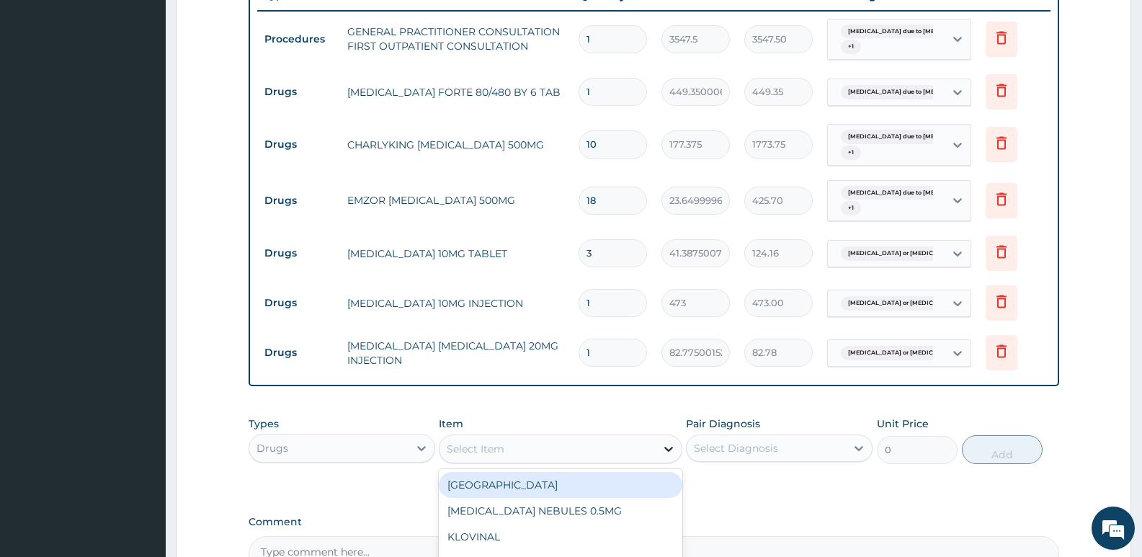
click at [667, 450] on icon at bounding box center [668, 449] width 9 height 5
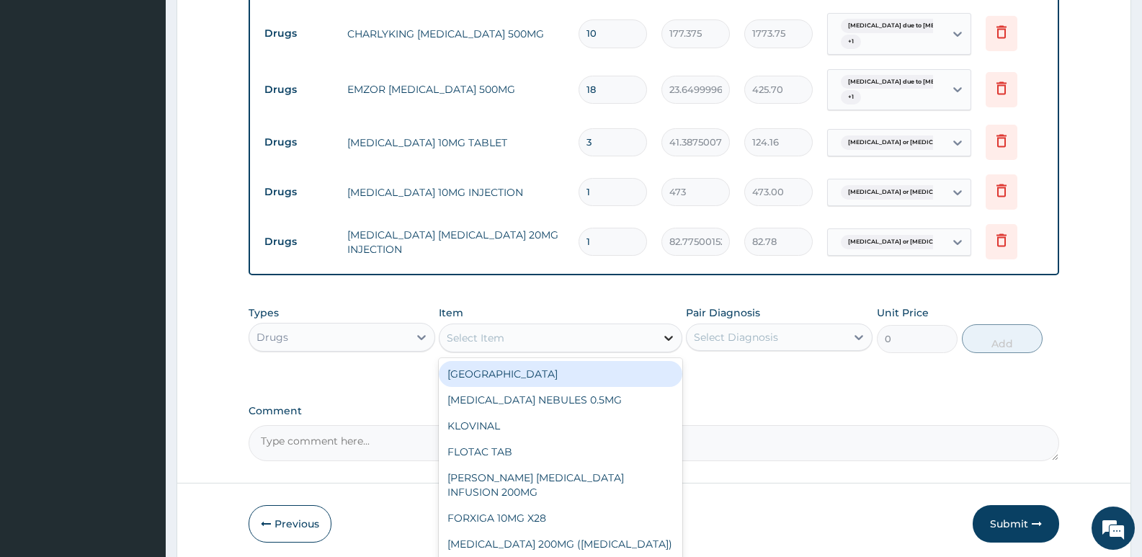
scroll to position [708, 0]
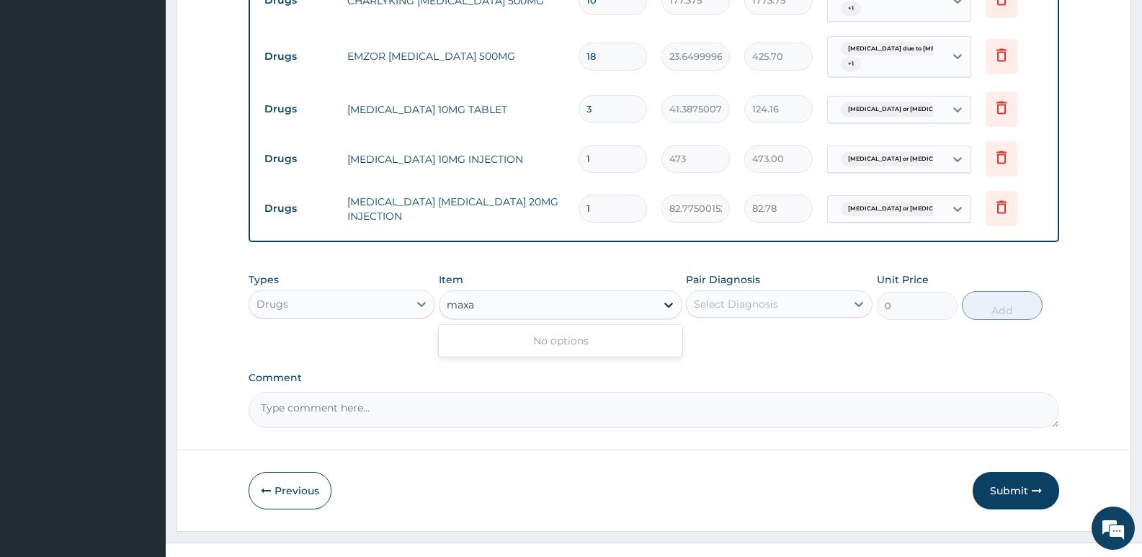
type input "max"
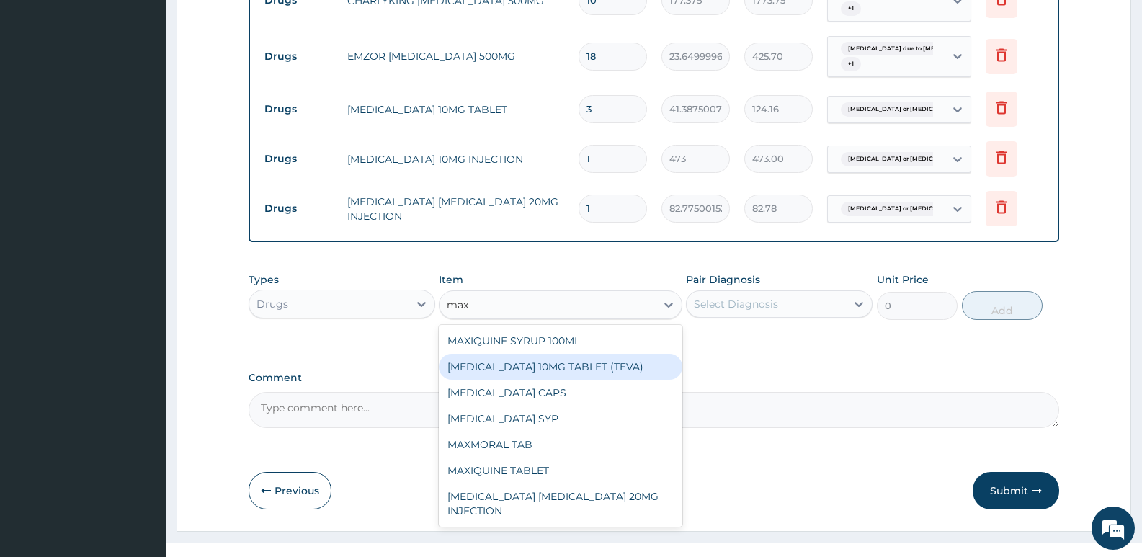
click at [519, 362] on div "MAXOLON 10MG TABLET (TEVA)" at bounding box center [560, 367] width 243 height 26
type input "23.64999961853027"
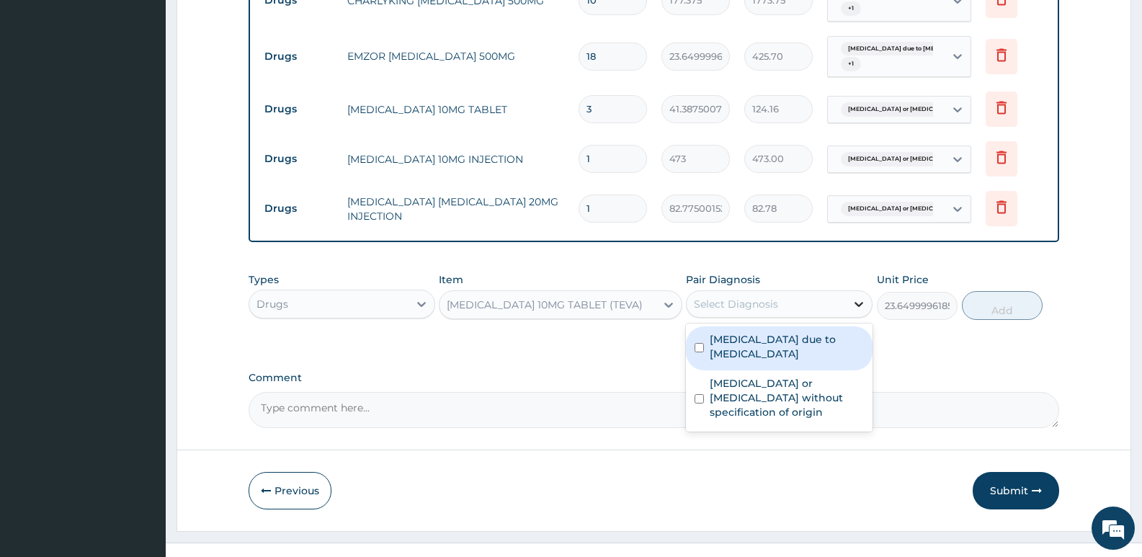
click at [863, 306] on icon at bounding box center [859, 304] width 14 height 14
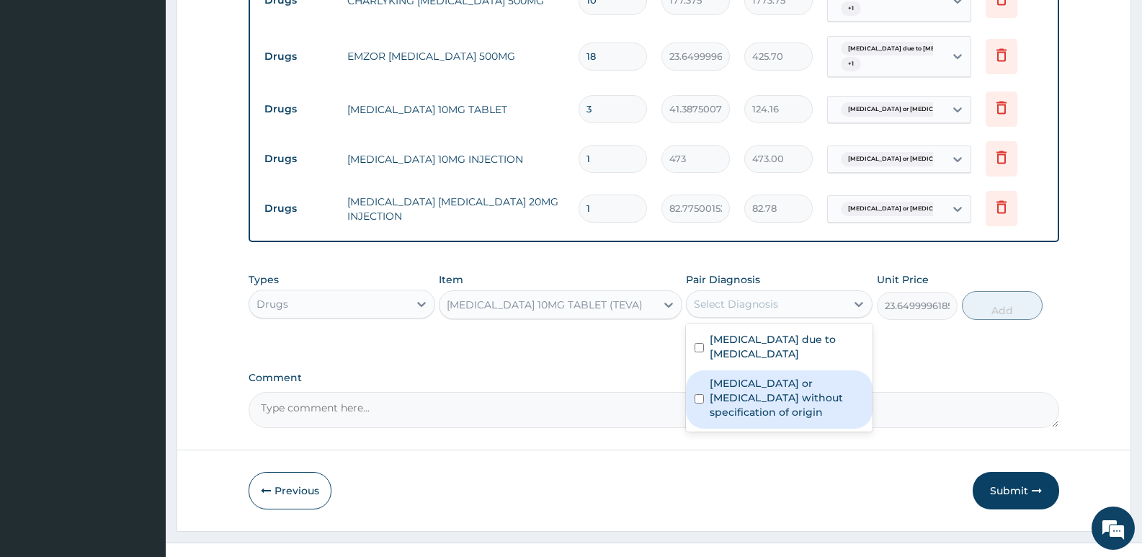
click at [700, 394] on input "checkbox" at bounding box center [699, 398] width 9 height 9
checkbox input "true"
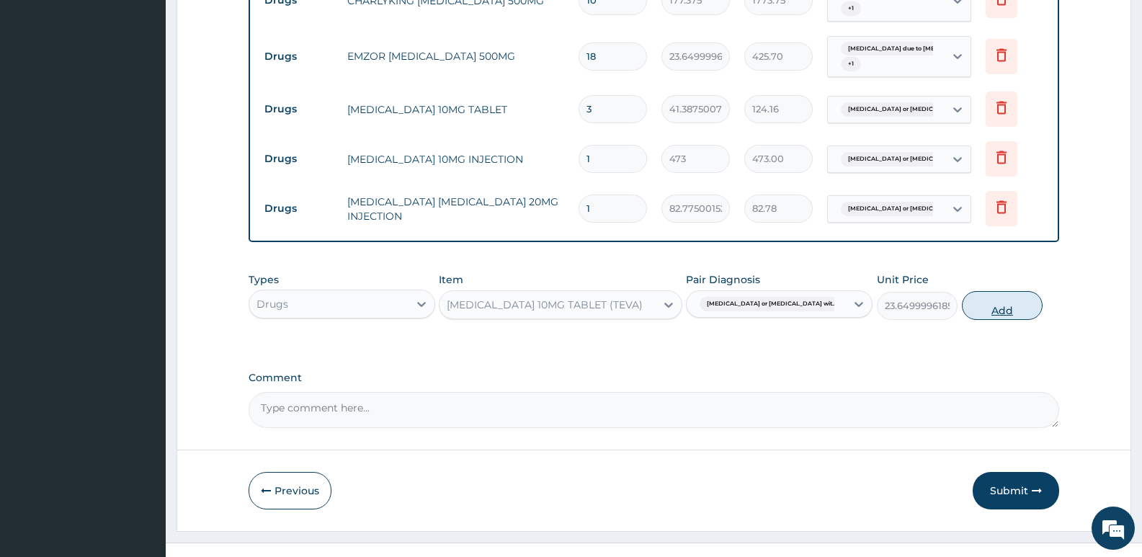
click at [997, 308] on button "Add" at bounding box center [1002, 305] width 81 height 29
type input "0"
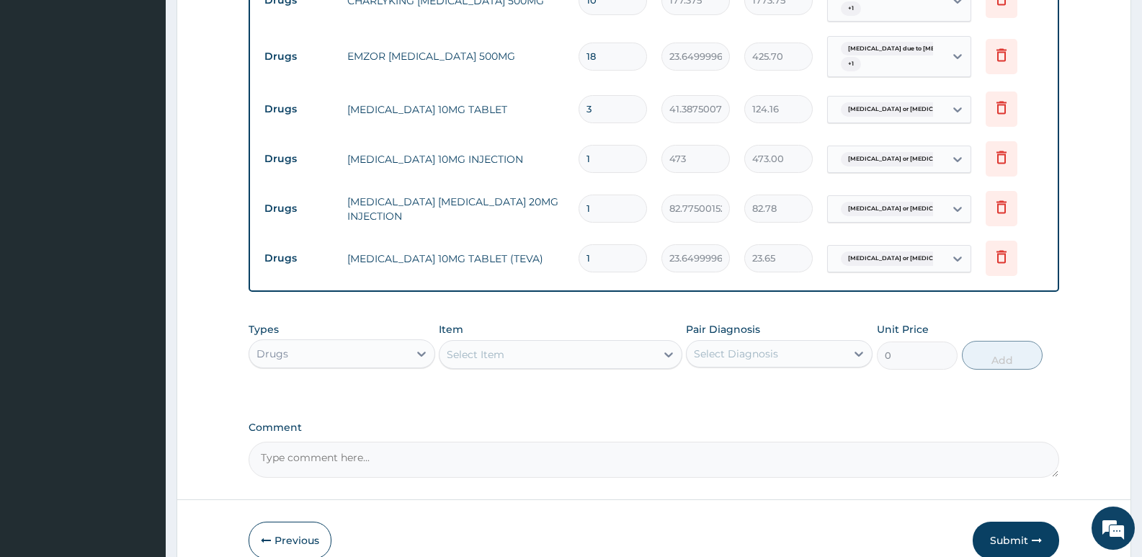
type input "0.00"
type input "3"
type input "70.95"
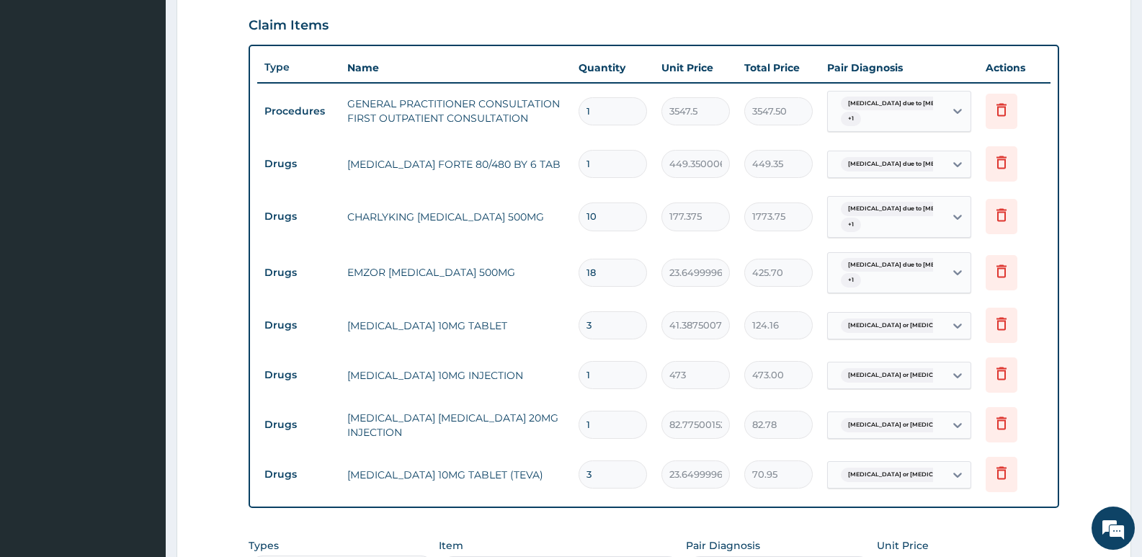
scroll to position [419, 0]
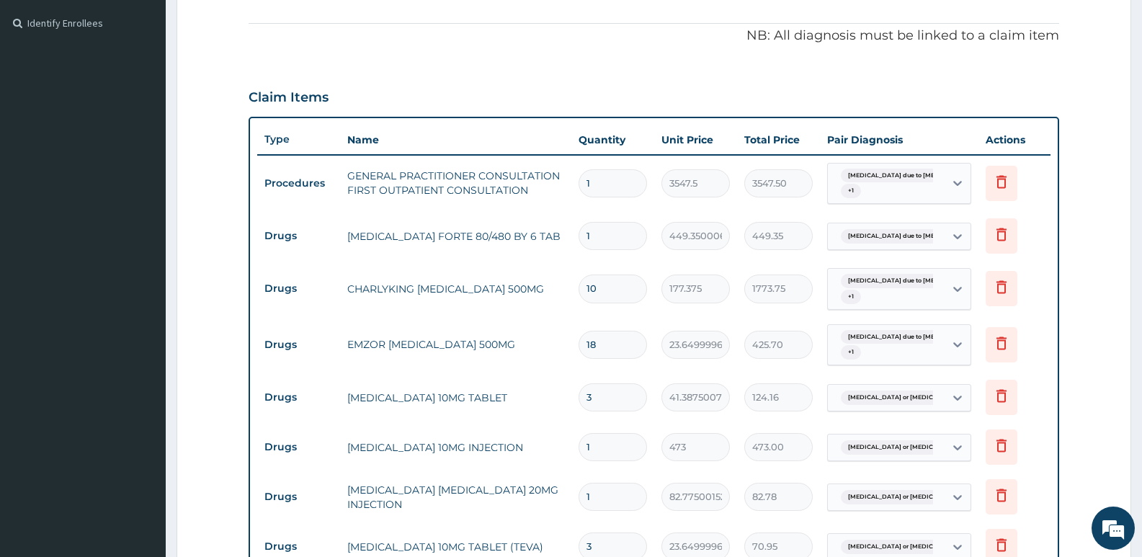
type input "3"
click at [591, 229] on input "1" at bounding box center [613, 236] width 68 height 28
type input "0.00"
type input "6"
type input "2696.10"
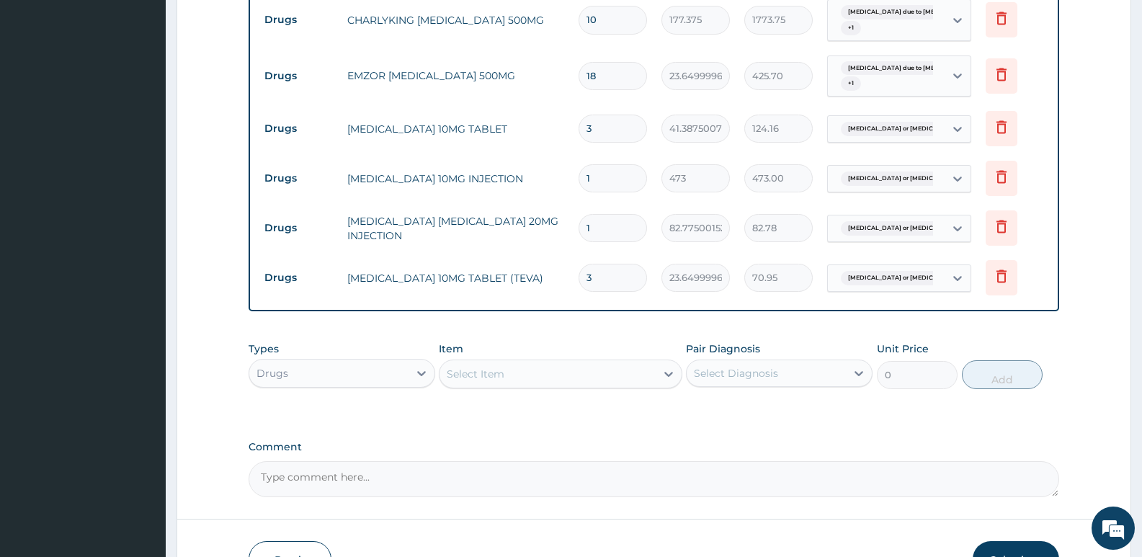
scroll to position [780, 0]
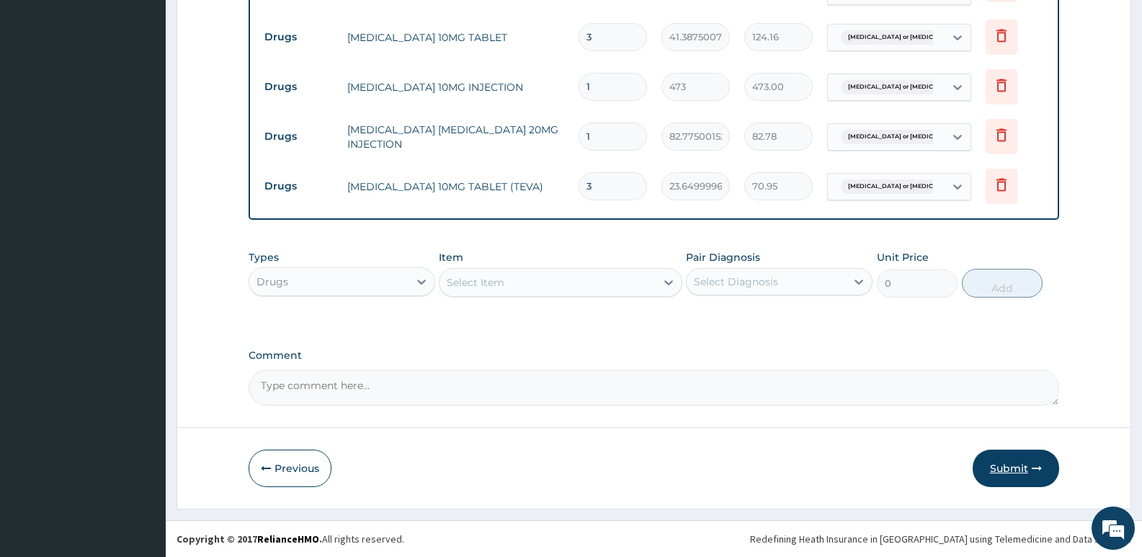
type input "6"
click at [1017, 468] on button "Submit" at bounding box center [1016, 468] width 86 height 37
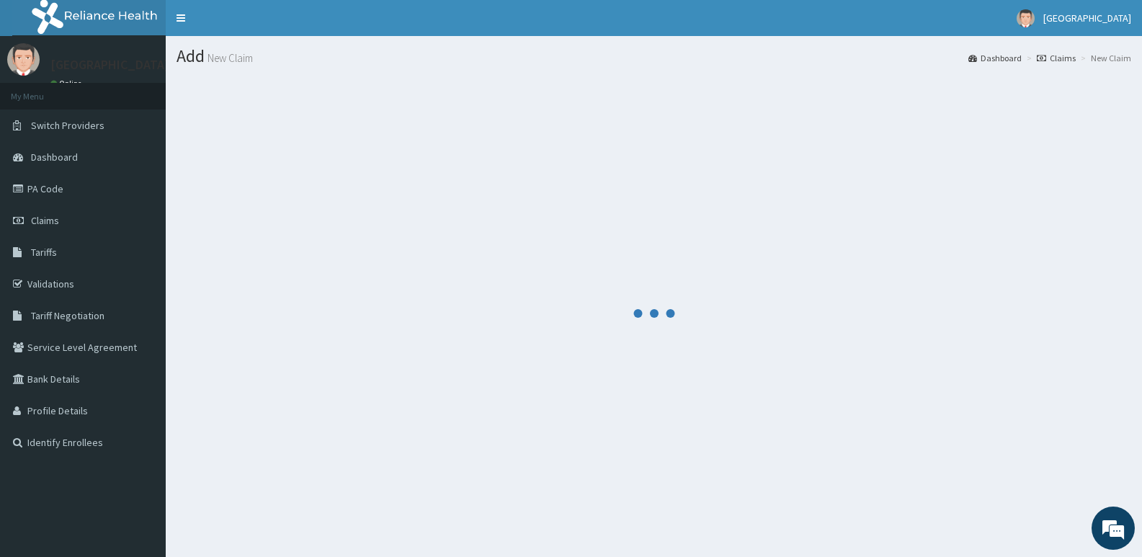
scroll to position [0, 0]
click at [38, 220] on span "Claims" at bounding box center [45, 220] width 28 height 13
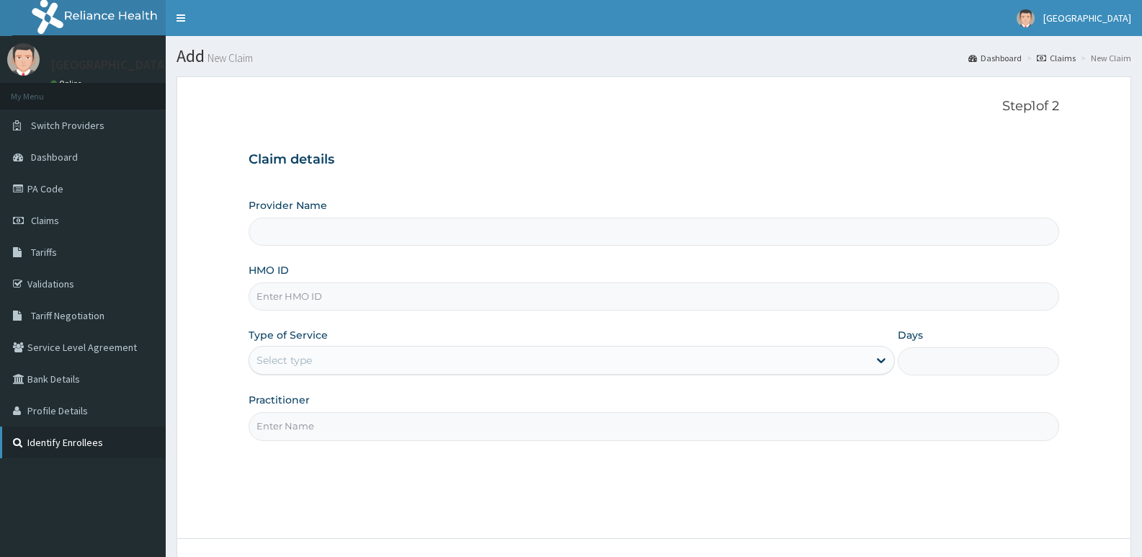
type input "[GEOGRAPHIC_DATA]"
click at [315, 291] on input "HMO ID" at bounding box center [654, 297] width 811 height 28
type input "gsv/12733/a"
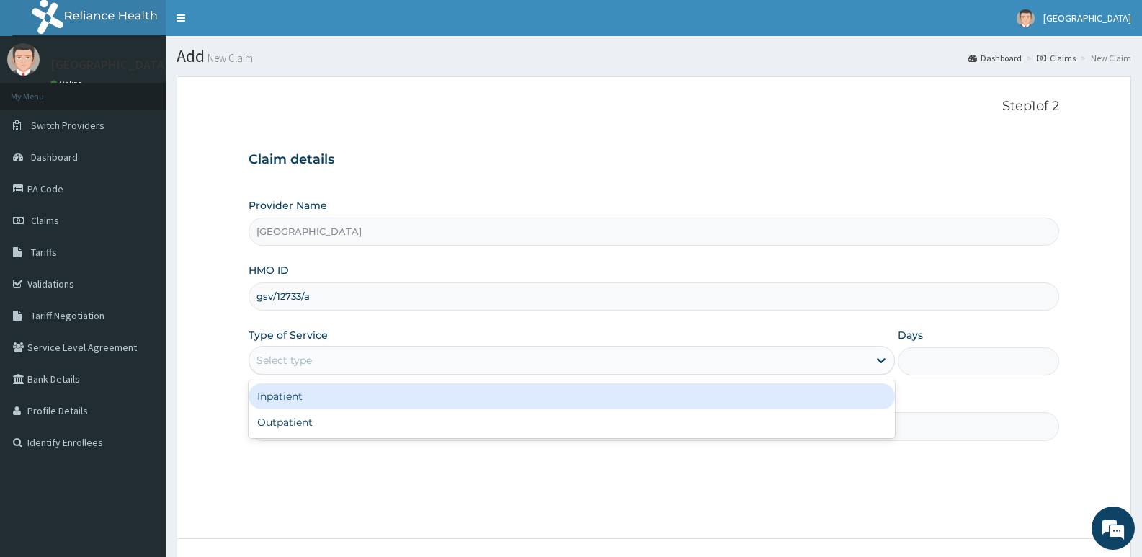
click at [340, 355] on div "Select type" at bounding box center [558, 360] width 618 height 23
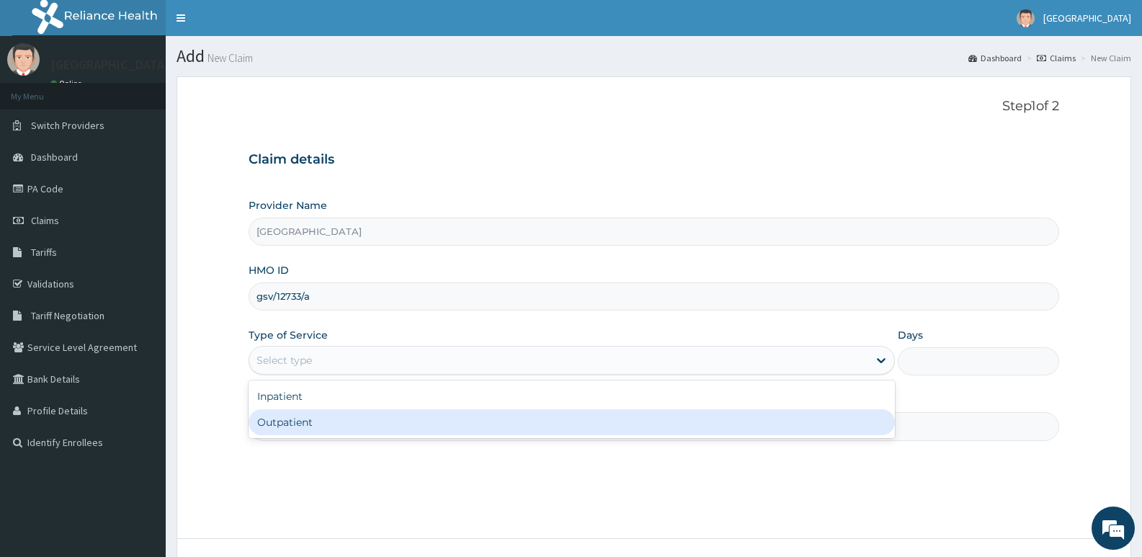
click at [871, 425] on div "Outpatient" at bounding box center [572, 422] width 646 height 26
type input "1"
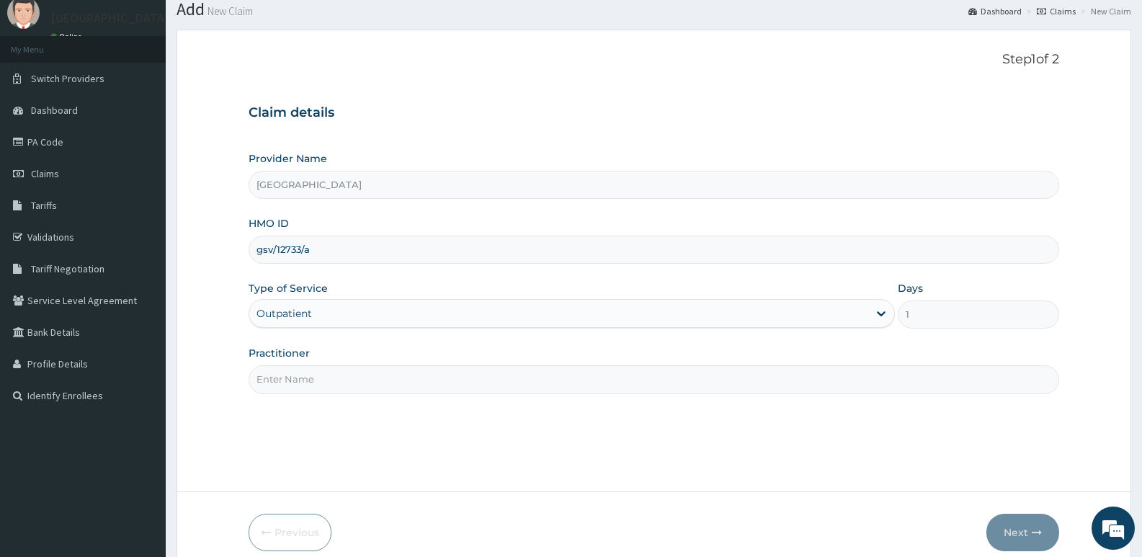
scroll to position [111, 0]
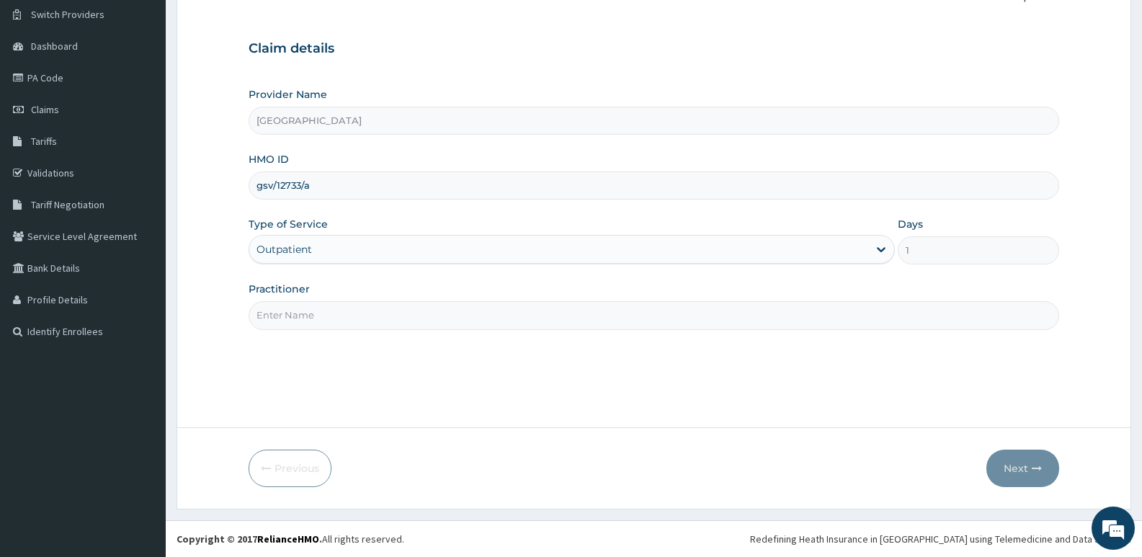
click at [309, 316] on input "Practitioner" at bounding box center [654, 315] width 811 height 28
type input "[PERSON_NAME] W.O"
click at [1019, 471] on button "Next" at bounding box center [1023, 468] width 73 height 37
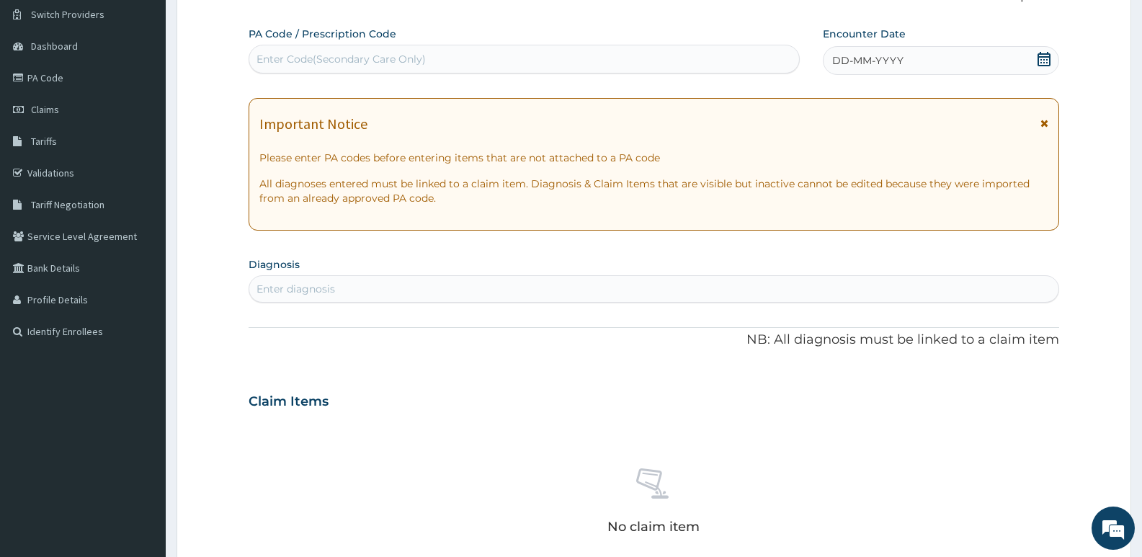
click at [1042, 66] on span at bounding box center [1044, 61] width 14 height 18
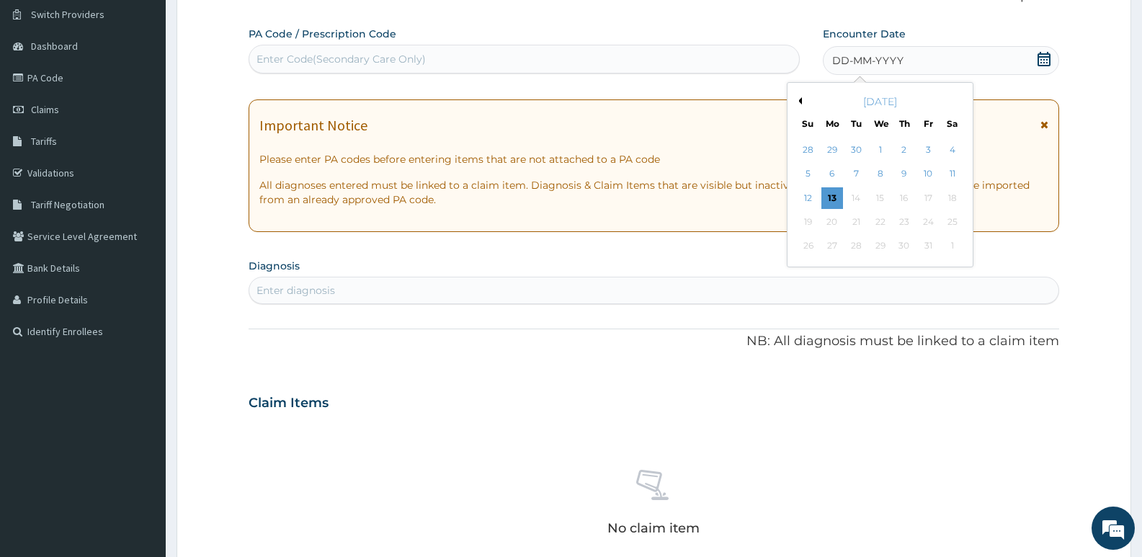
click at [799, 103] on button "Previous Month" at bounding box center [798, 100] width 7 height 7
click at [832, 199] on div "15" at bounding box center [833, 198] width 22 height 22
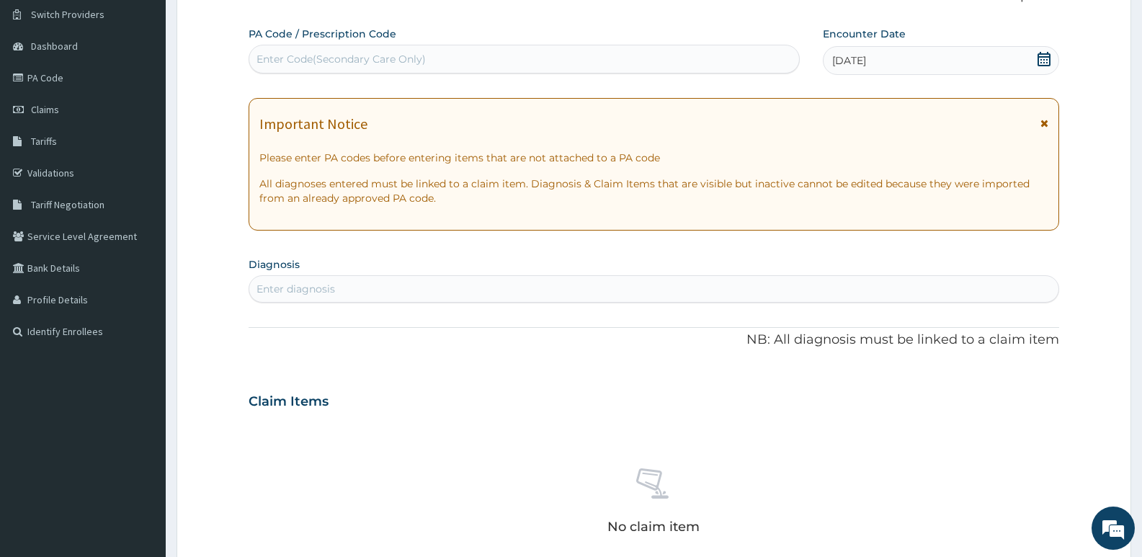
scroll to position [183, 0]
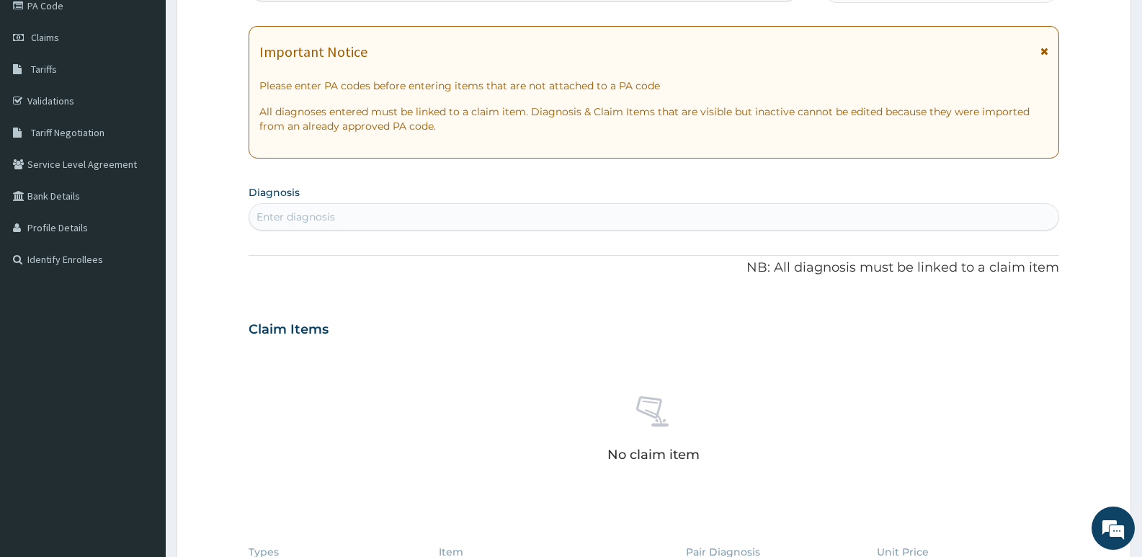
click at [298, 212] on div "Enter diagnosis" at bounding box center [653, 216] width 809 height 23
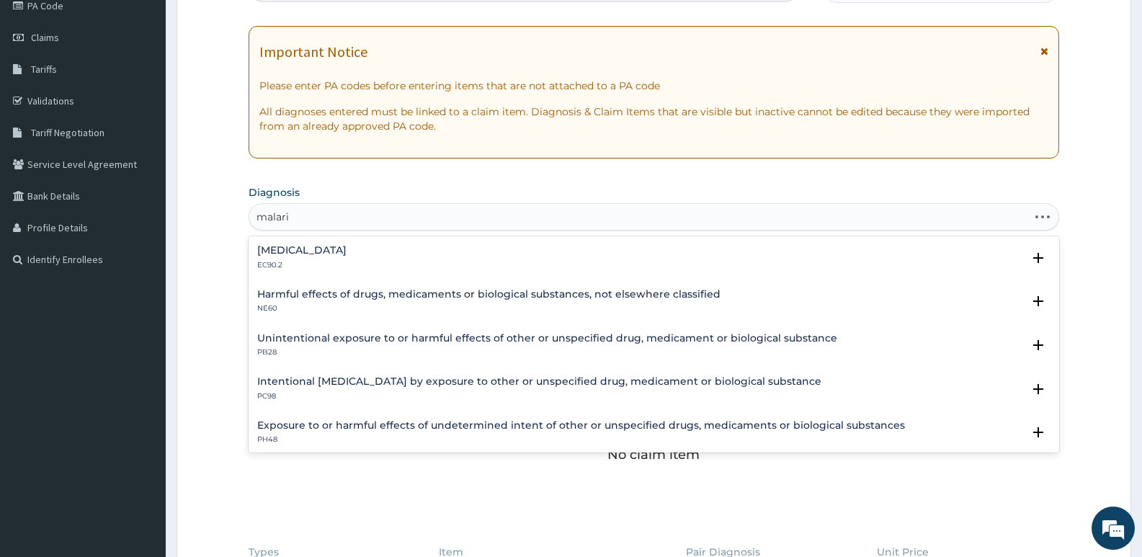
type input "[MEDICAL_DATA]"
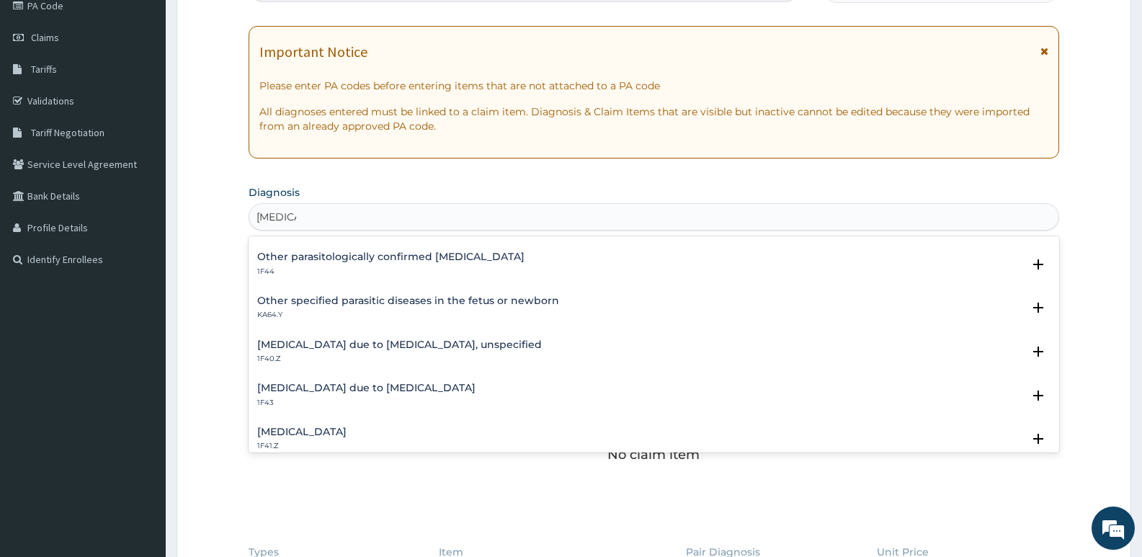
scroll to position [144, 0]
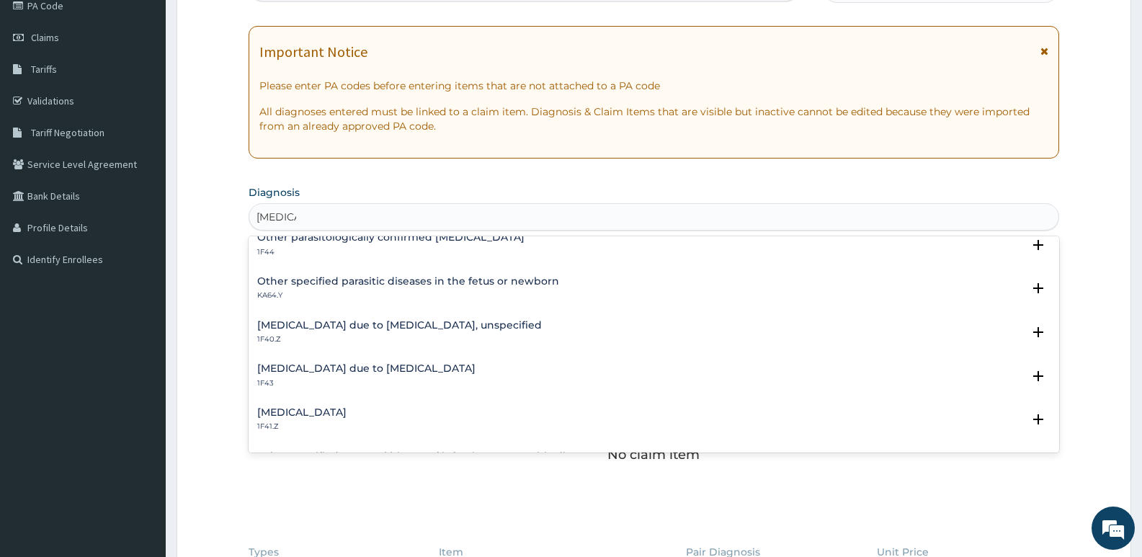
click at [329, 372] on h4 "[MEDICAL_DATA] due to [MEDICAL_DATA]" at bounding box center [366, 368] width 218 height 11
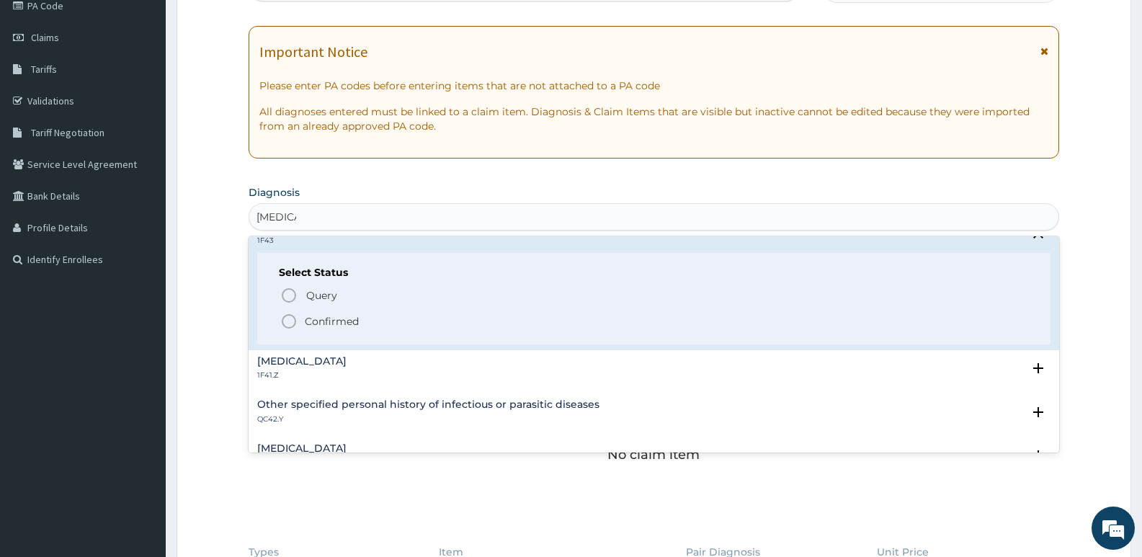
scroll to position [288, 0]
click at [287, 318] on icon "status option filled" at bounding box center [288, 319] width 17 height 17
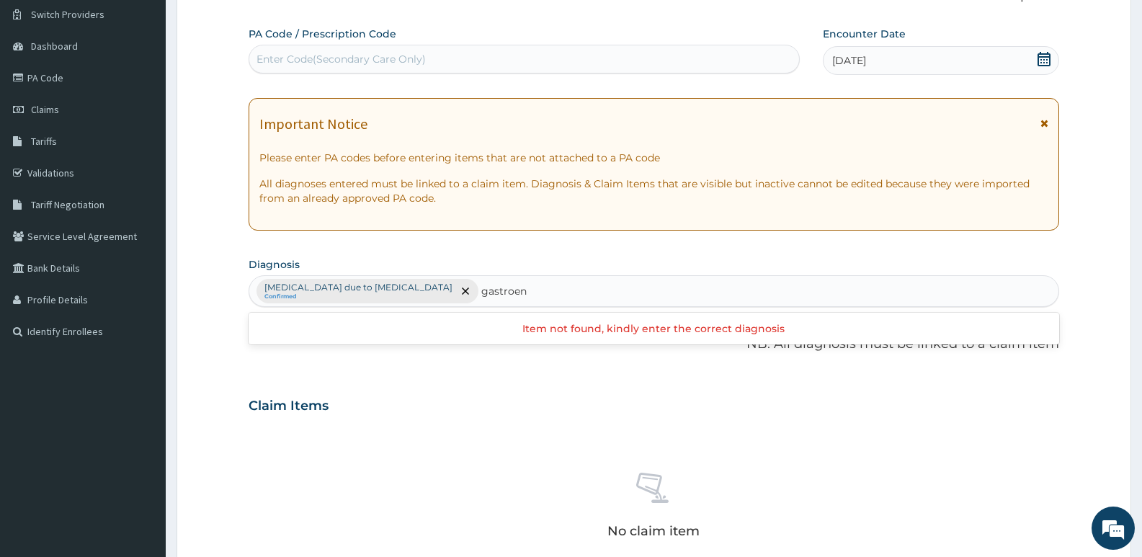
scroll to position [0, 0]
type input "gastroenteritis"
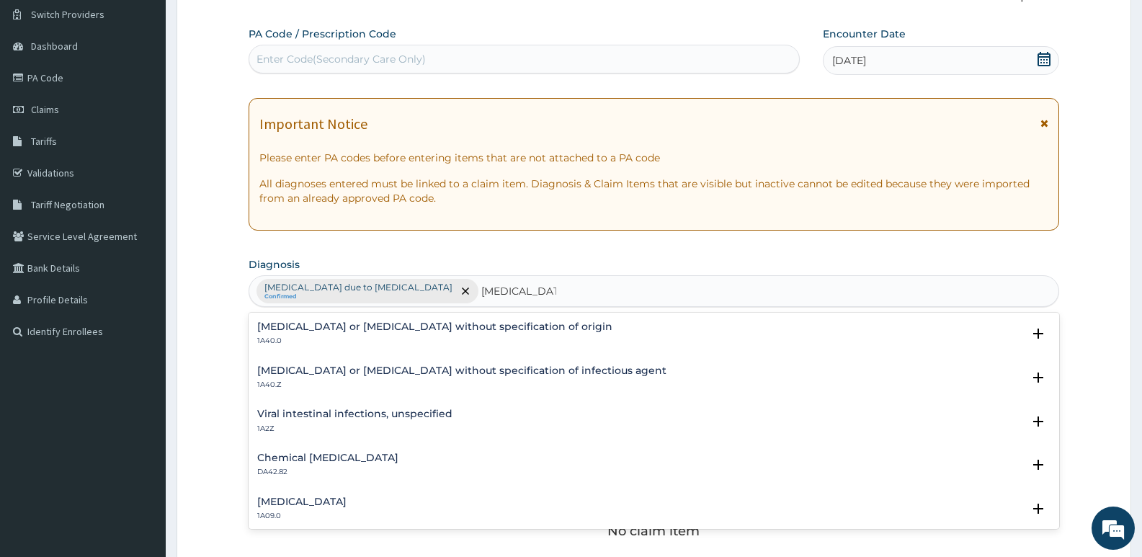
click at [473, 324] on h4 "Gastroenteritis or colitis without specification of origin" at bounding box center [434, 326] width 355 height 11
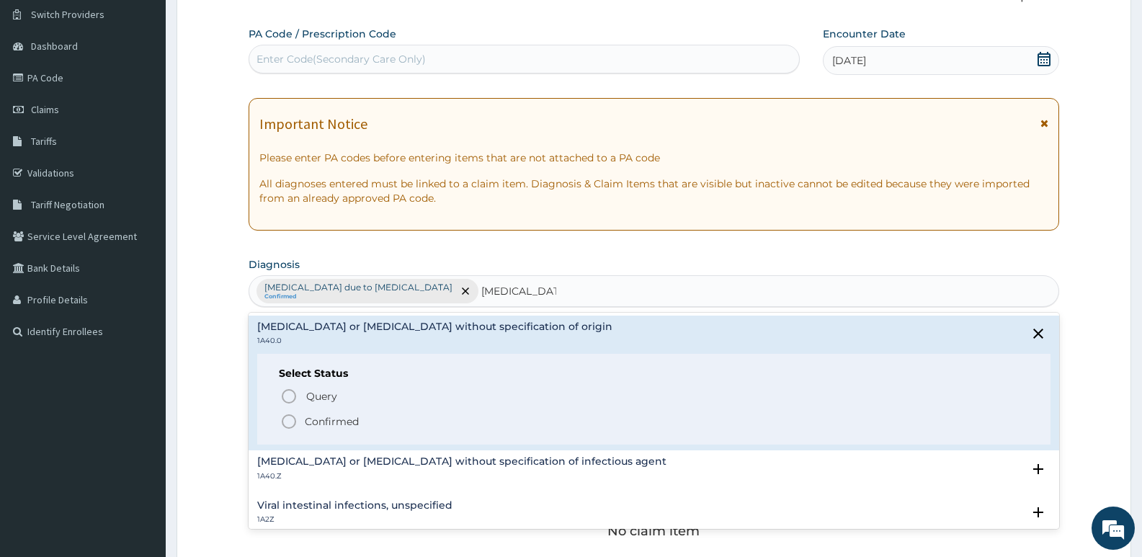
click at [287, 422] on icon "status option filled" at bounding box center [288, 421] width 17 height 17
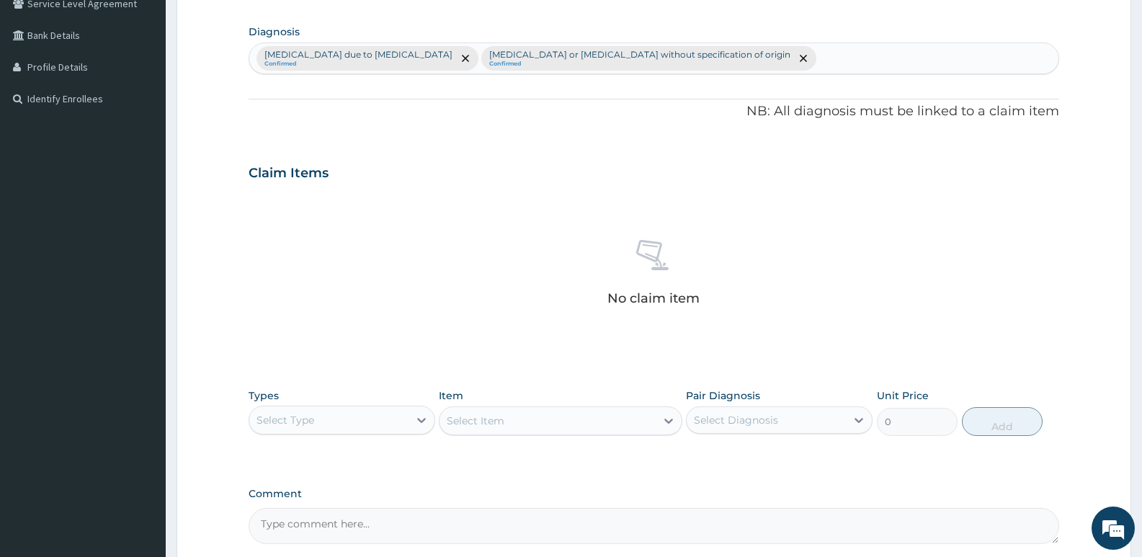
scroll to position [338, 0]
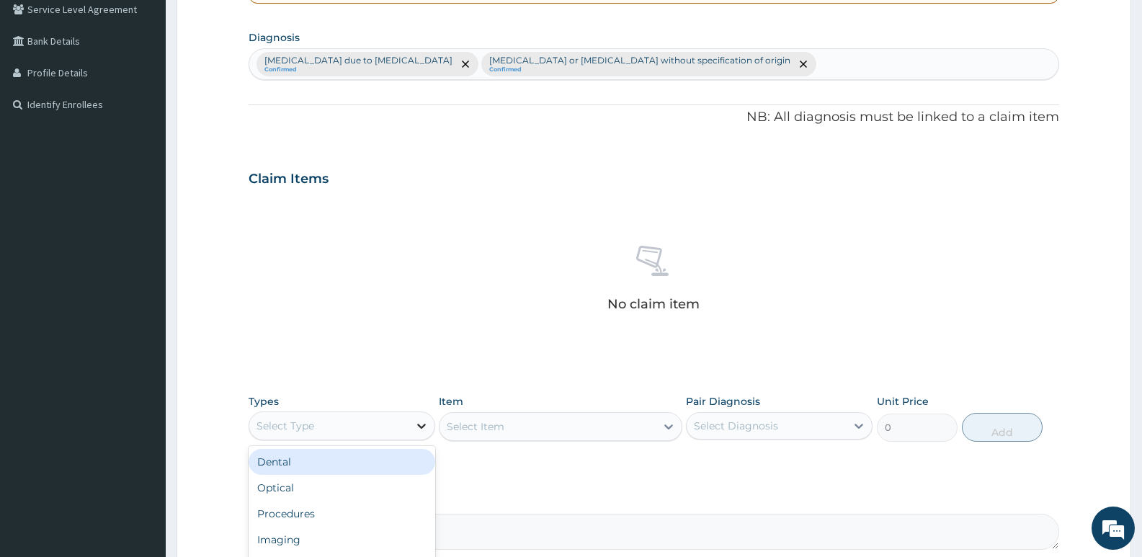
click at [419, 427] on icon at bounding box center [421, 426] width 14 height 14
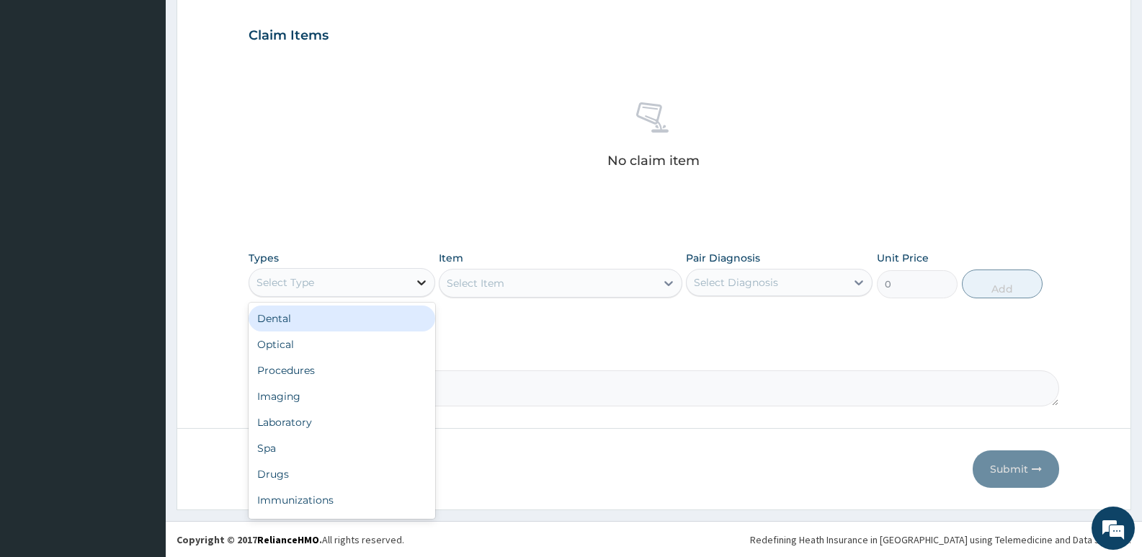
scroll to position [482, 0]
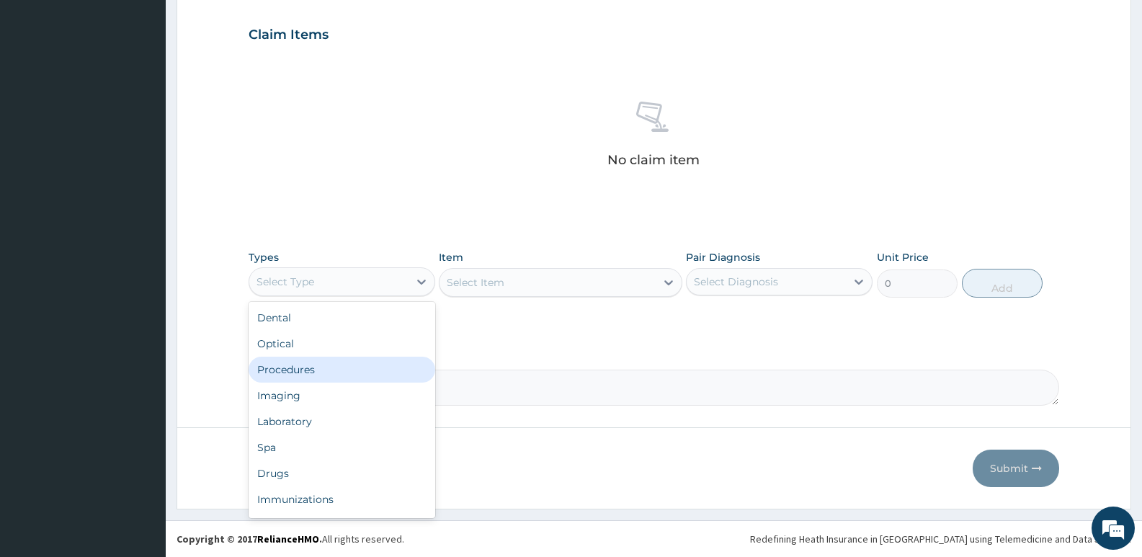
click at [299, 376] on div "Procedures" at bounding box center [342, 370] width 187 height 26
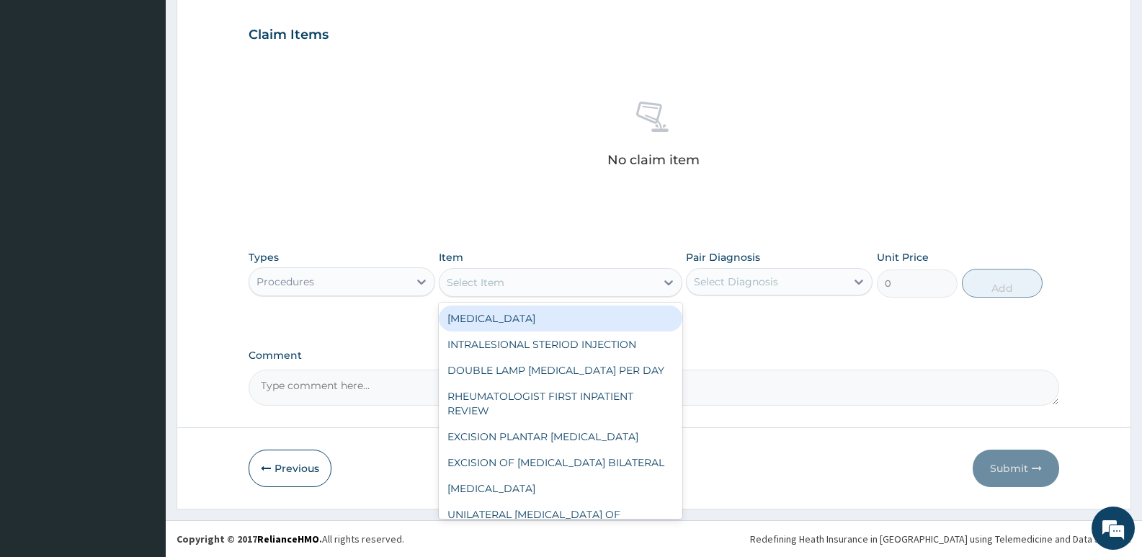
click at [670, 287] on icon at bounding box center [669, 282] width 14 height 14
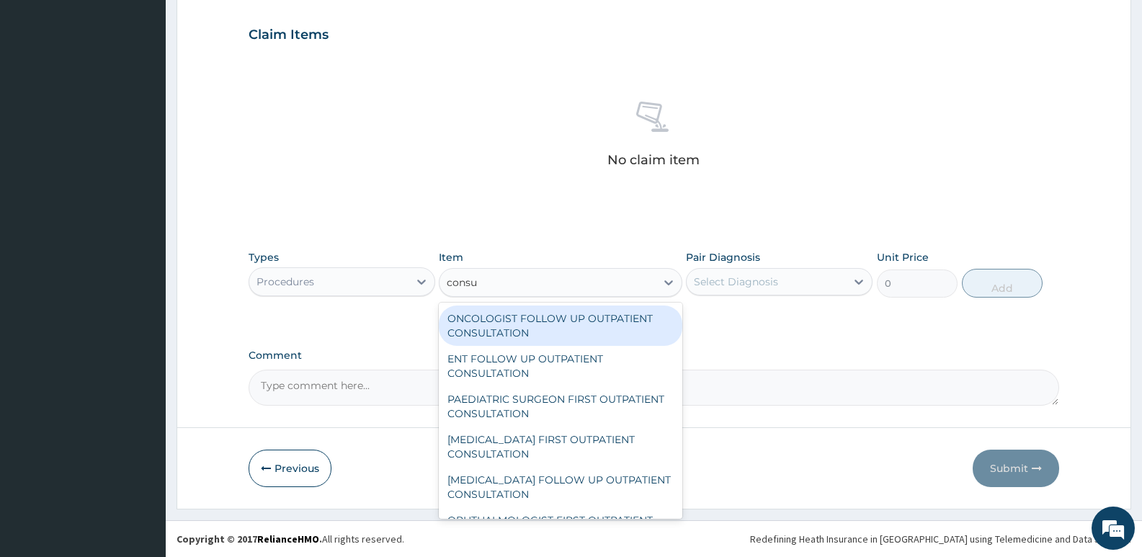
type input "consul"
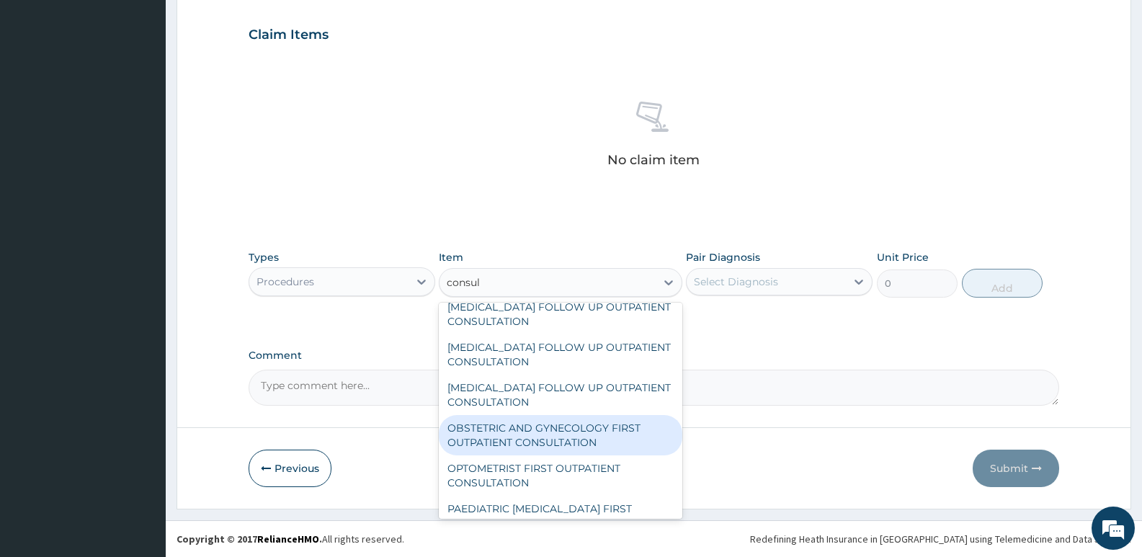
scroll to position [649, 0]
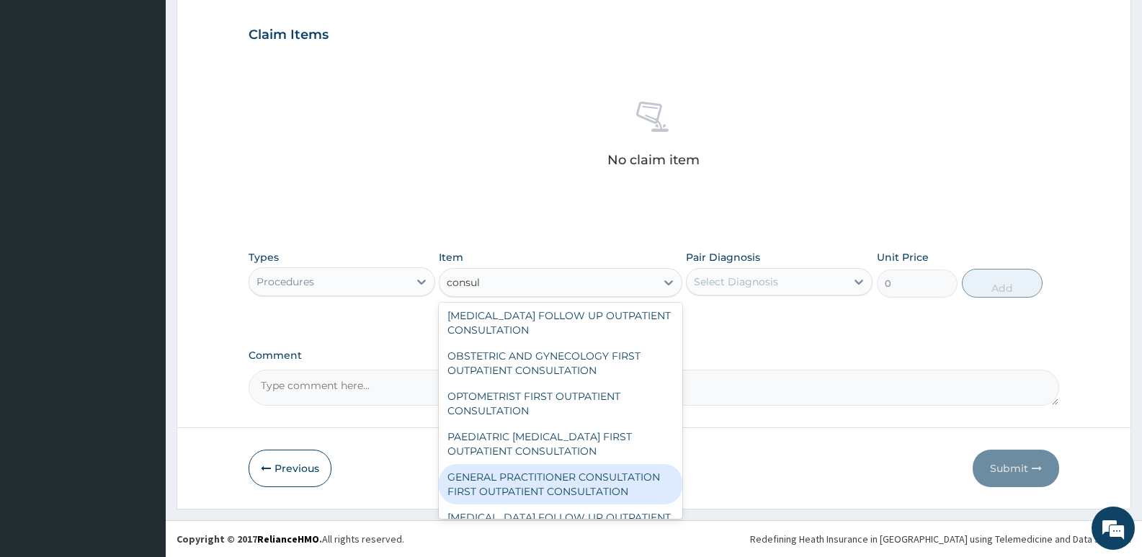
click at [584, 481] on div "GENERAL PRACTITIONER CONSULTATION FIRST OUTPATIENT CONSULTATION" at bounding box center [560, 484] width 243 height 40
type input "3547.5"
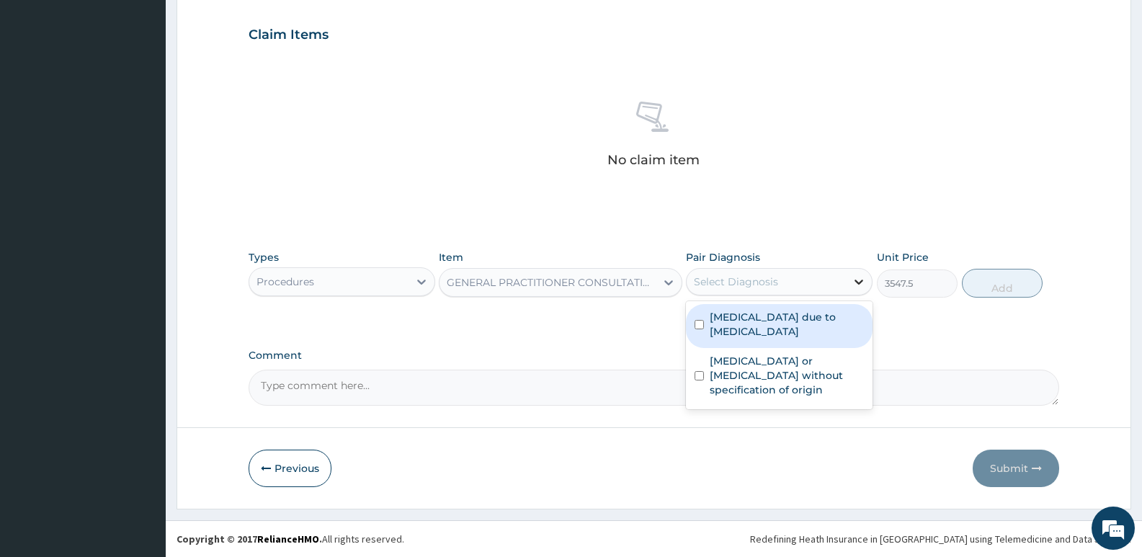
click at [855, 284] on icon at bounding box center [859, 282] width 14 height 14
click at [703, 327] on input "checkbox" at bounding box center [699, 324] width 9 height 9
checkbox input "true"
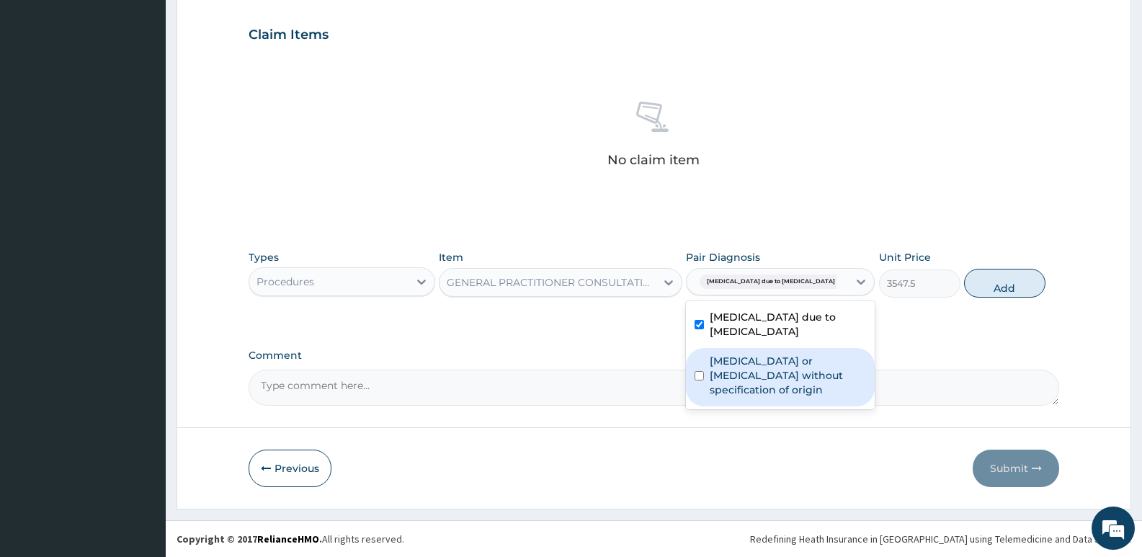
drag, startPoint x: 697, startPoint y: 373, endPoint x: 1041, endPoint y: 311, distance: 349.3
click at [698, 373] on input "checkbox" at bounding box center [699, 375] width 9 height 9
checkbox input "true"
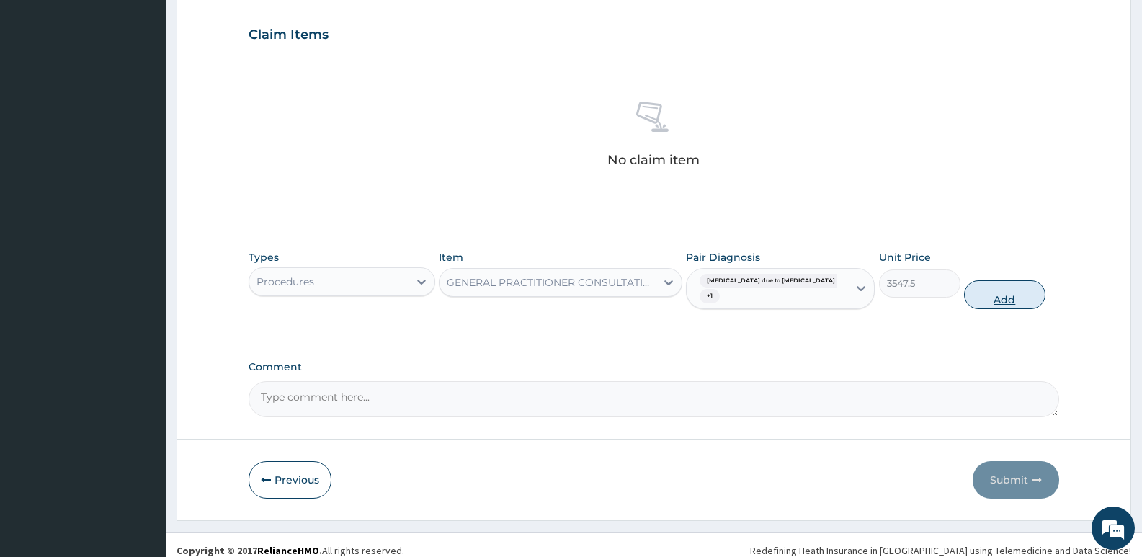
click at [1034, 296] on button "Add" at bounding box center [1004, 294] width 81 height 29
type input "0"
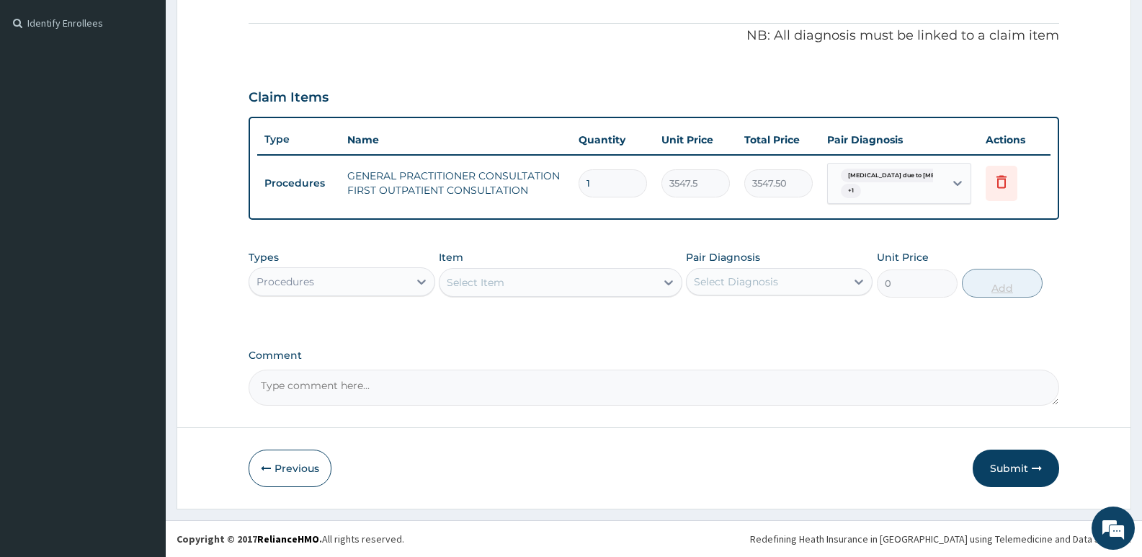
scroll to position [419, 0]
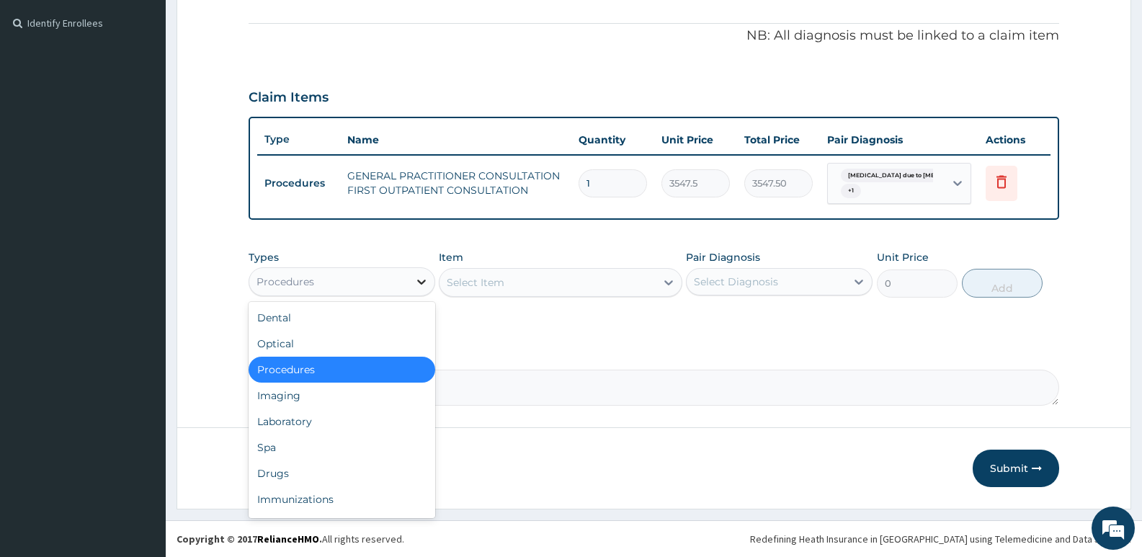
click at [421, 285] on icon at bounding box center [421, 282] width 14 height 14
click at [312, 468] on div "Drugs" at bounding box center [342, 474] width 187 height 26
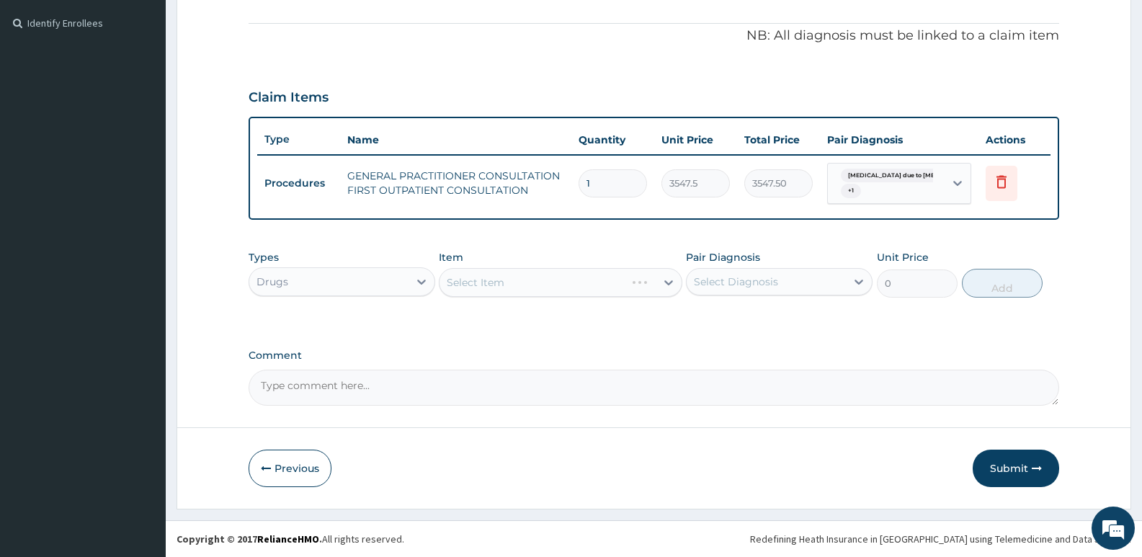
click at [665, 282] on div "Select Item" at bounding box center [560, 282] width 243 height 29
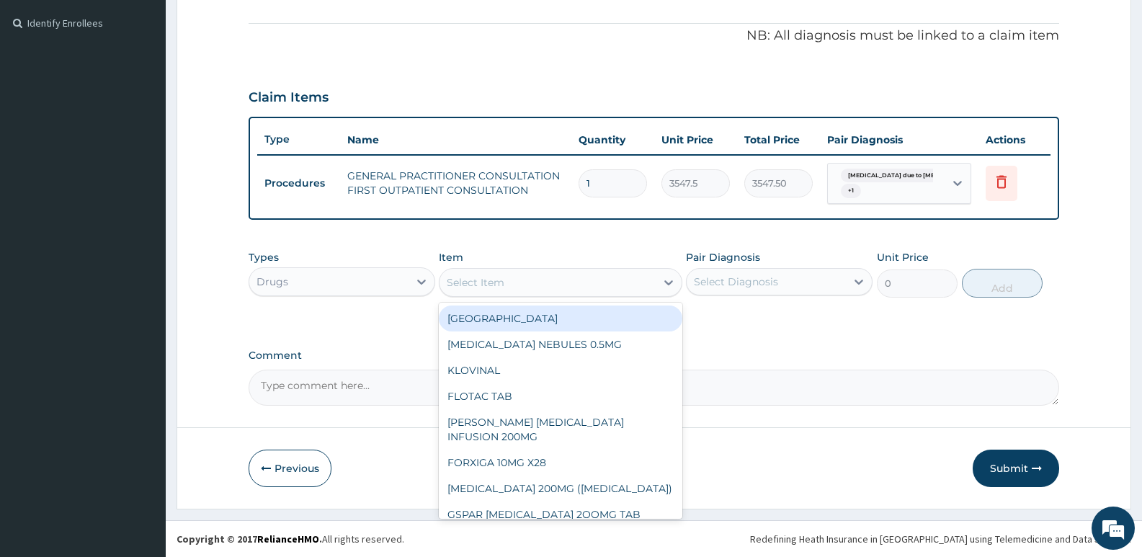
click at [662, 281] on icon at bounding box center [669, 282] width 14 height 14
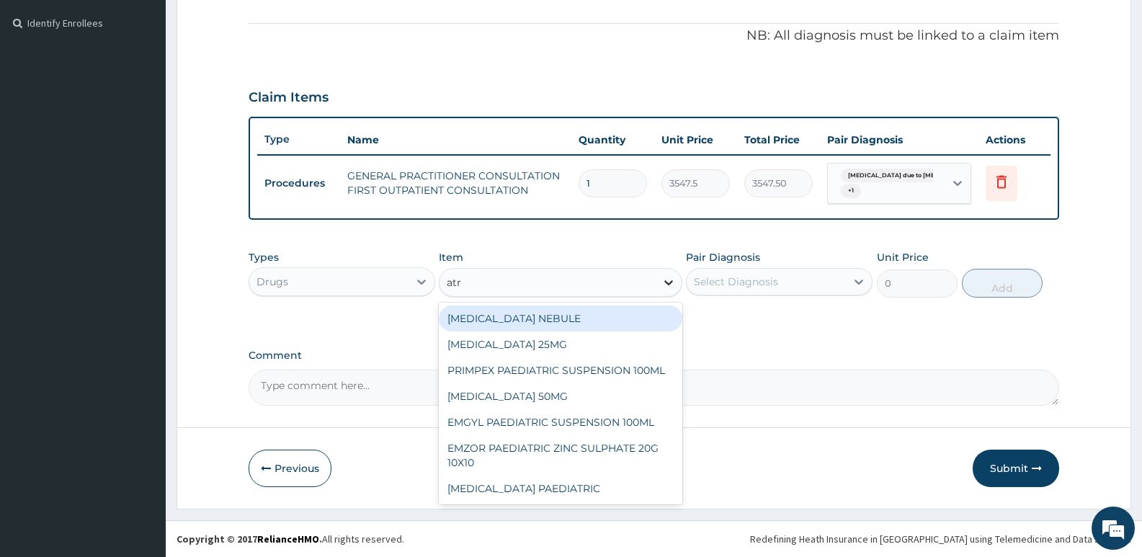
type input "atre"
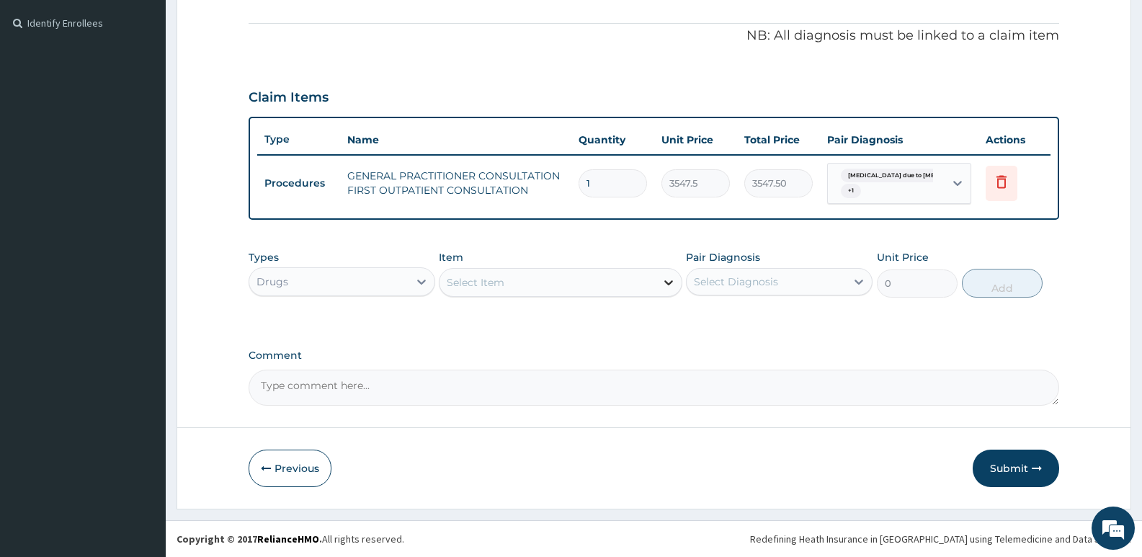
click at [672, 282] on icon at bounding box center [668, 282] width 9 height 5
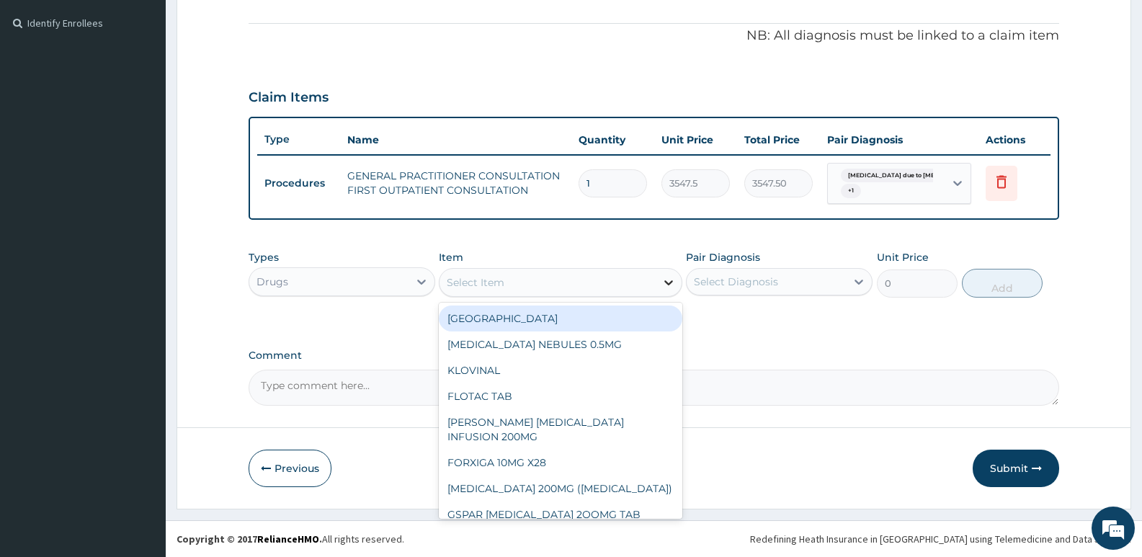
click at [667, 285] on icon at bounding box center [669, 282] width 14 height 14
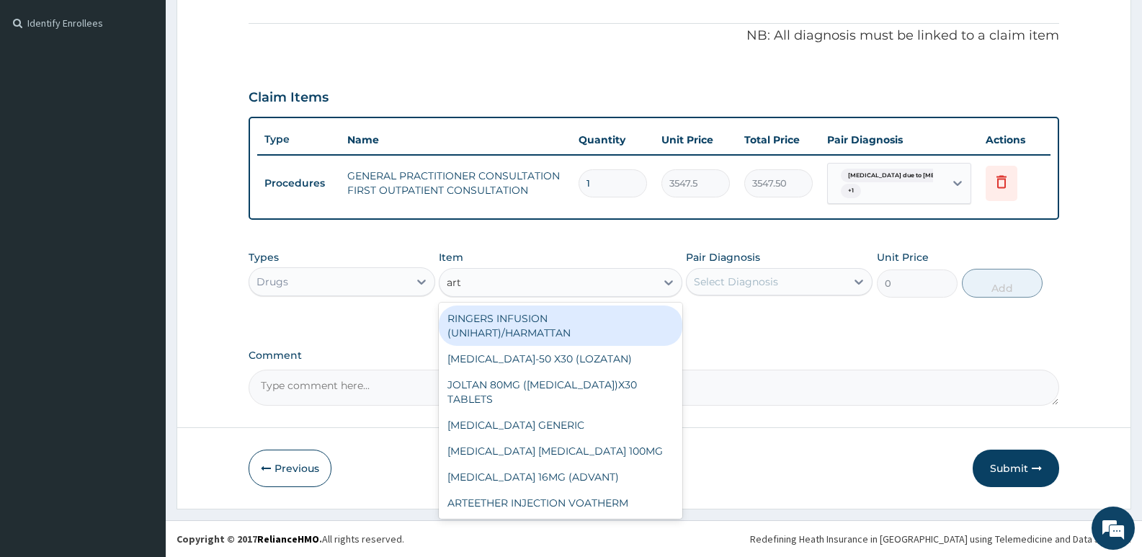
type input "arte"
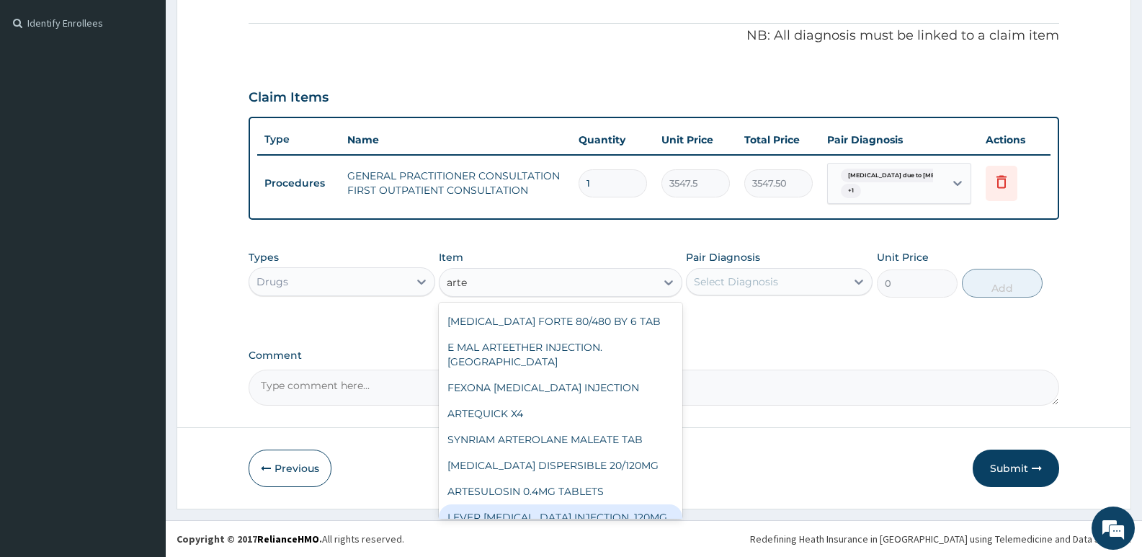
scroll to position [29, 0]
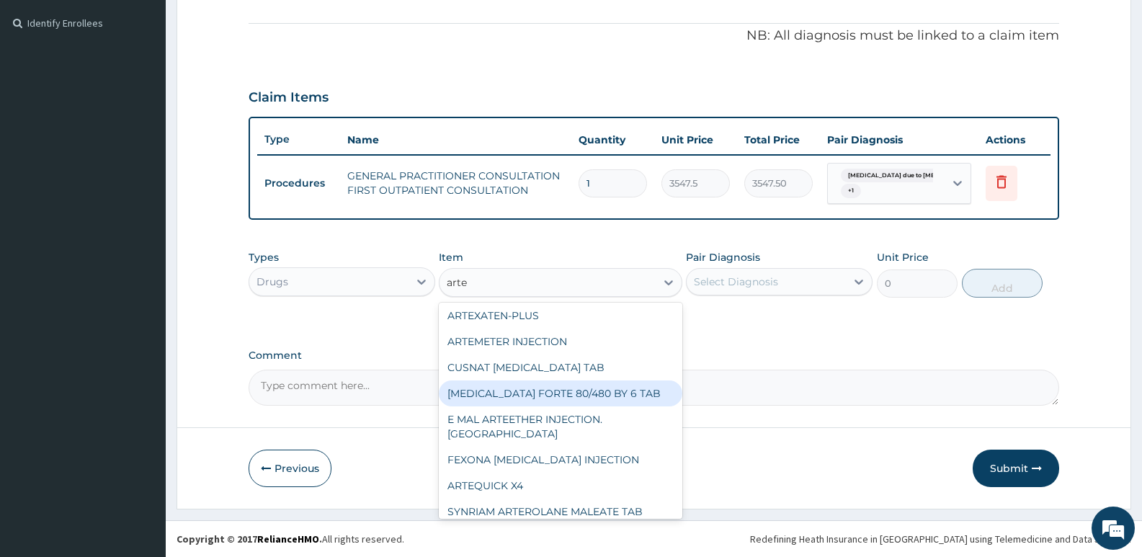
click at [554, 392] on div "[MEDICAL_DATA] FORTE 80/480 BY 6 TAB" at bounding box center [560, 394] width 243 height 26
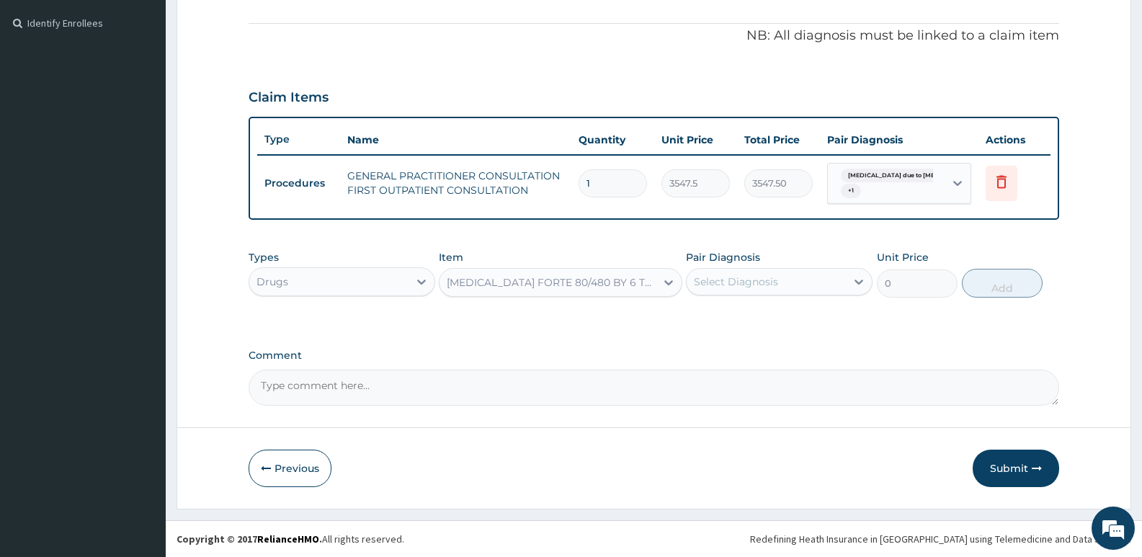
type input "449.3500061035156"
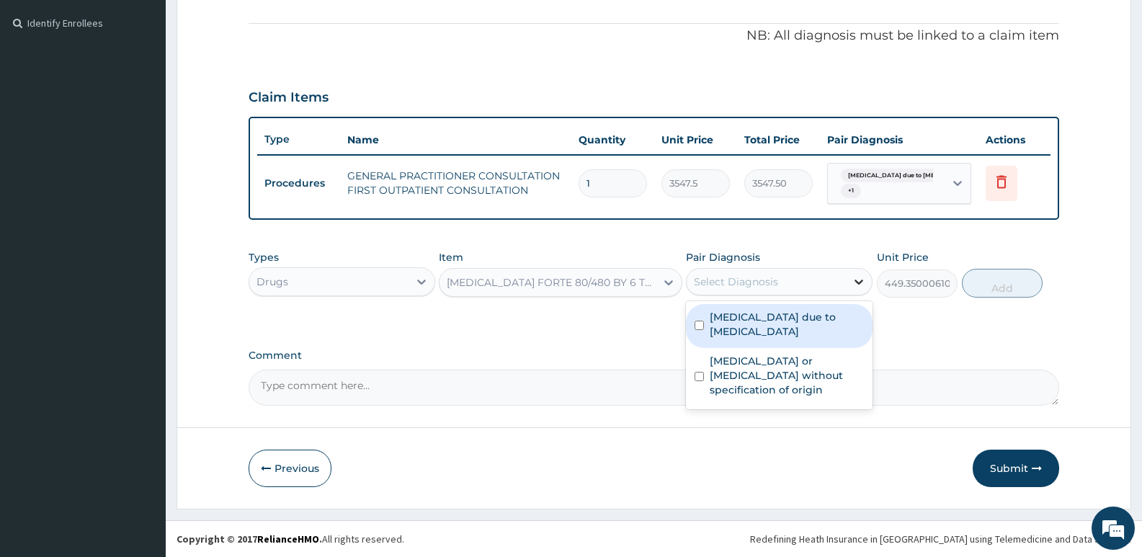
click at [862, 285] on icon at bounding box center [859, 282] width 14 height 14
click at [701, 324] on input "checkbox" at bounding box center [699, 325] width 9 height 9
checkbox input "true"
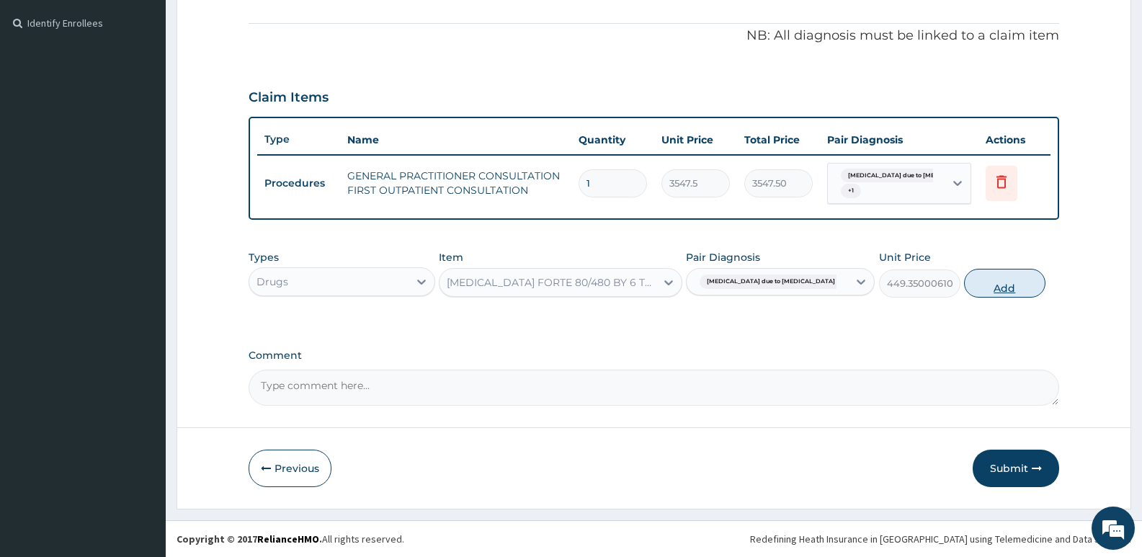
click at [997, 280] on button "Add" at bounding box center [1004, 283] width 81 height 29
type input "0"
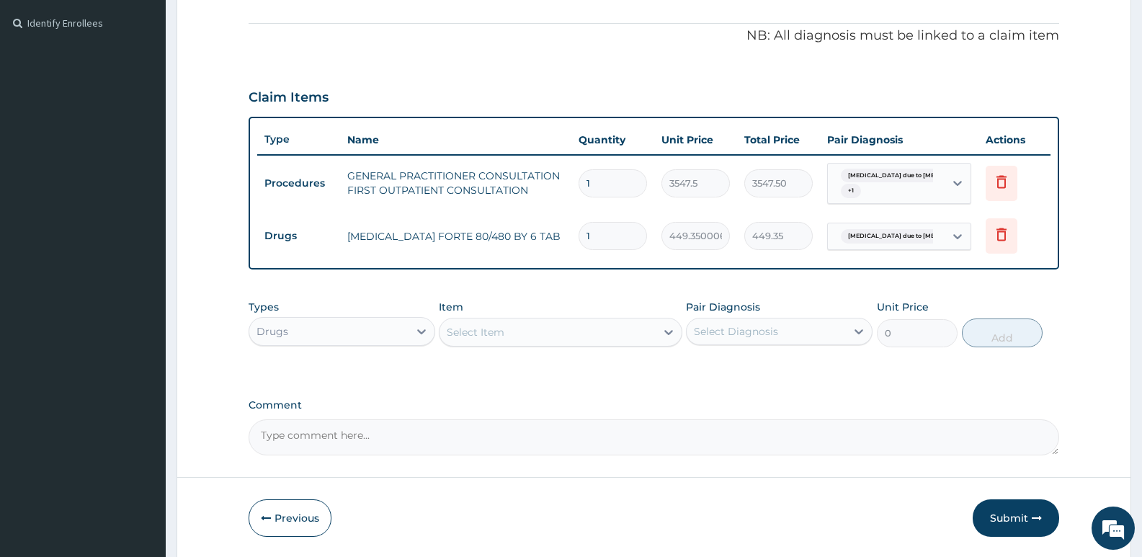
type input "0.00"
type input "6"
type input "2696.10"
type input "6"
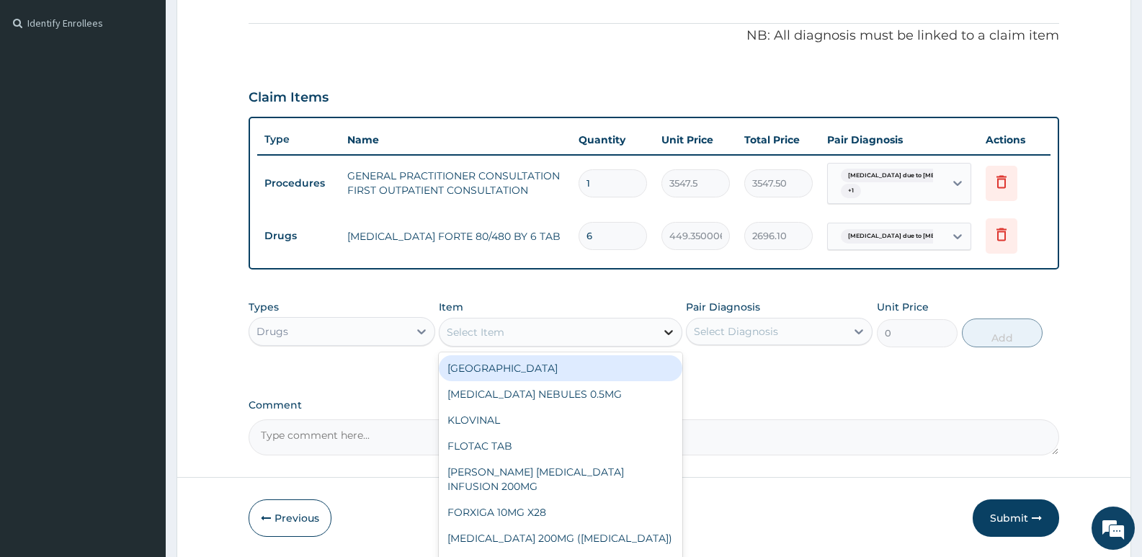
click at [668, 335] on icon at bounding box center [669, 332] width 14 height 14
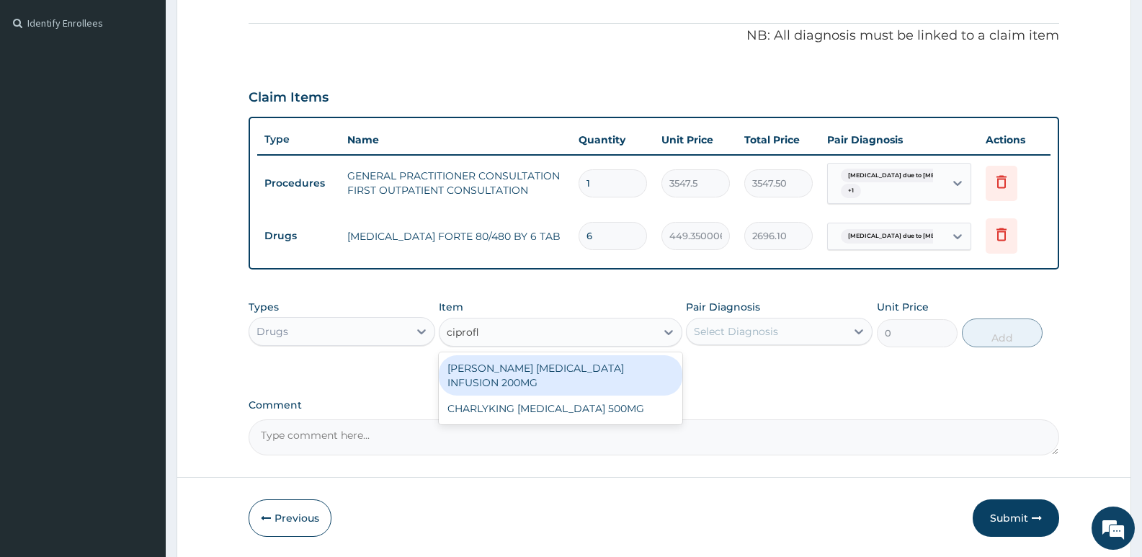
type input "ciproflo"
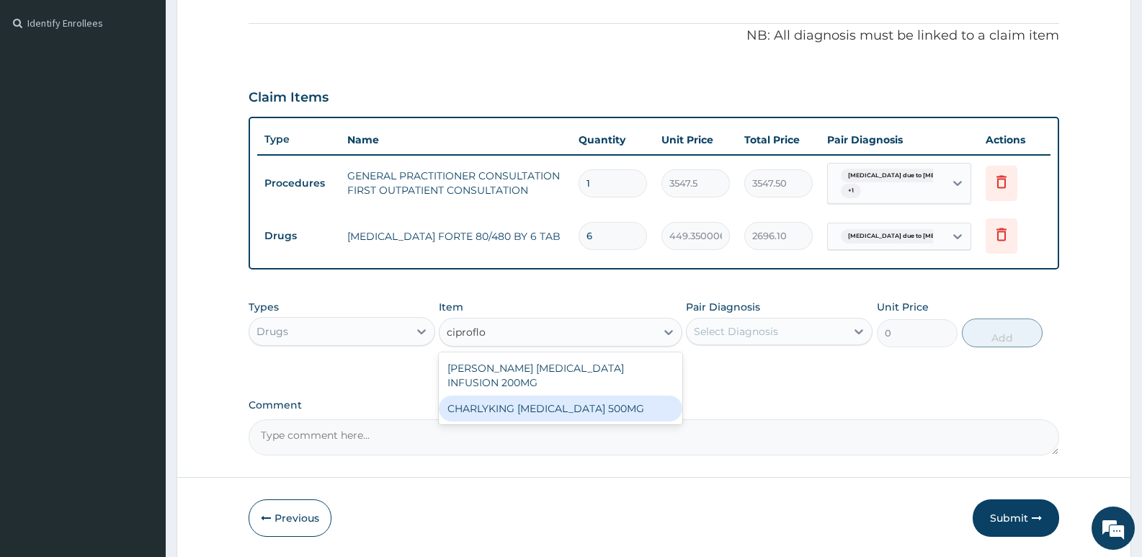
click at [607, 408] on div "CHARLYKING CIPROFLOXACIN 500MG" at bounding box center [560, 409] width 243 height 26
type input "177.375"
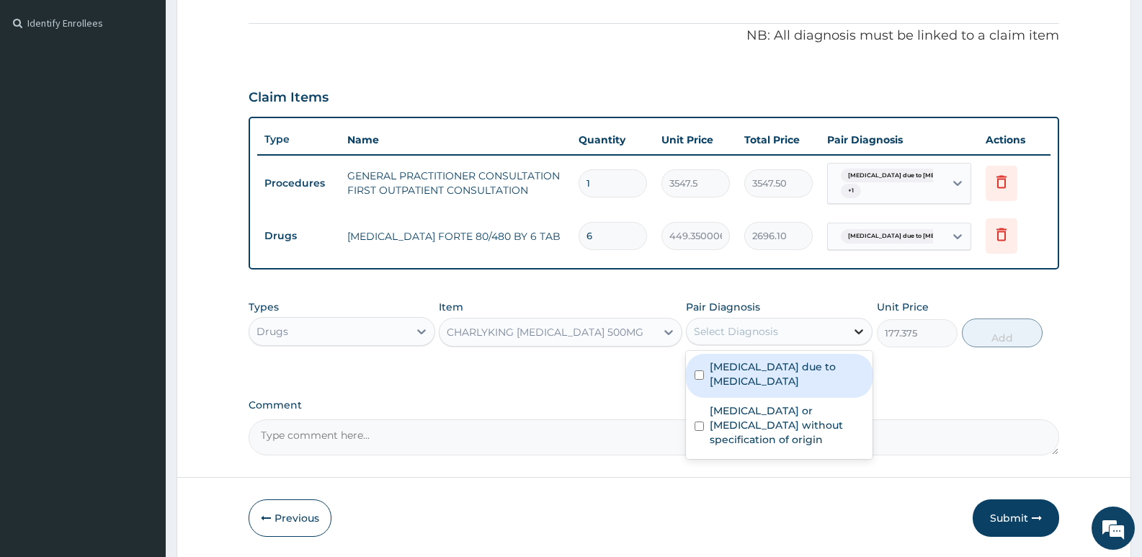
click at [857, 329] on icon at bounding box center [859, 331] width 14 height 14
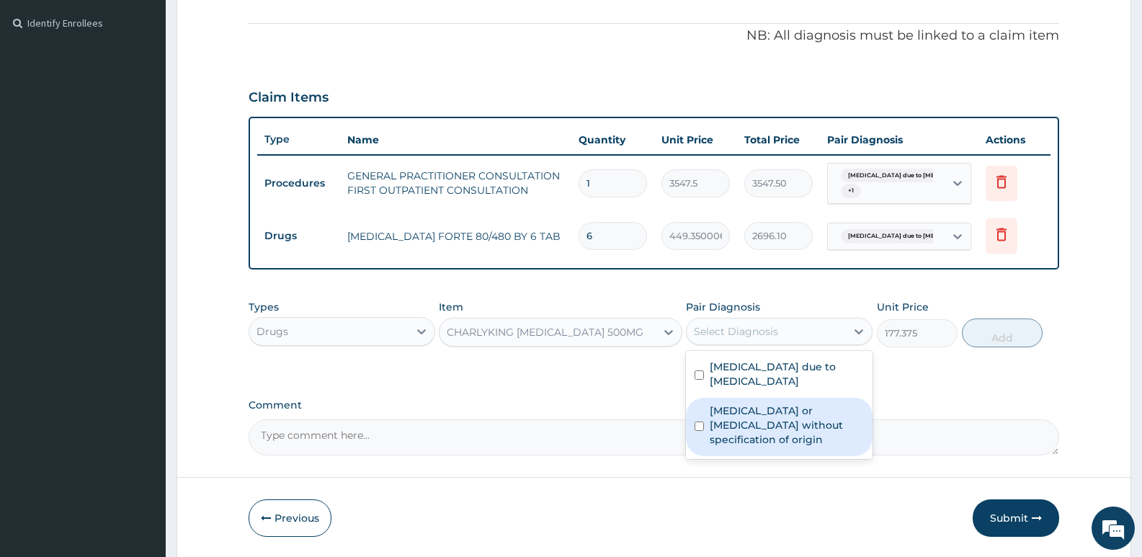
click at [699, 422] on input "checkbox" at bounding box center [699, 426] width 9 height 9
checkbox input "true"
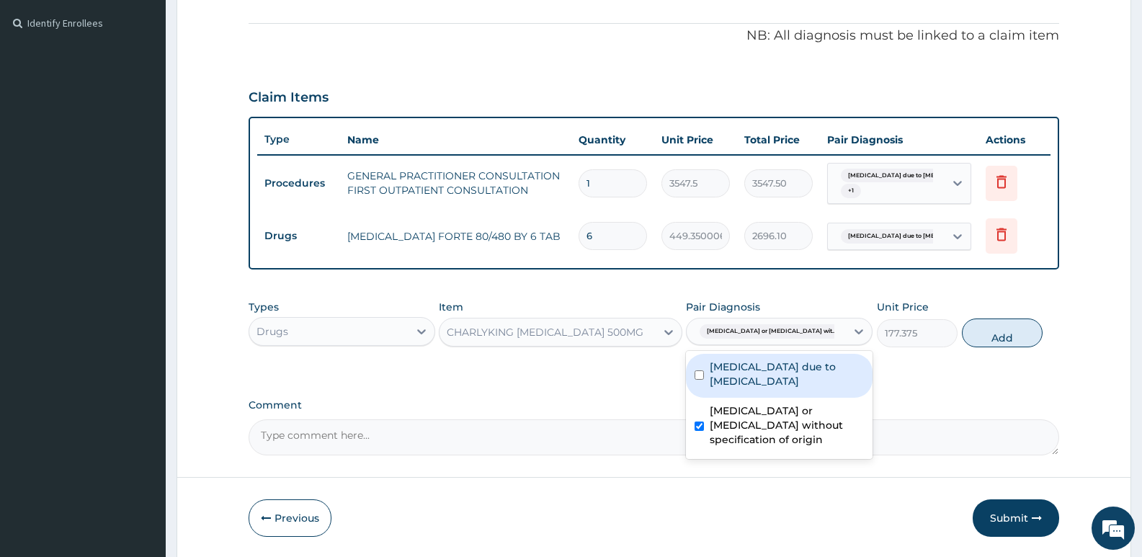
click at [699, 375] on input "checkbox" at bounding box center [699, 374] width 9 height 9
checkbox input "true"
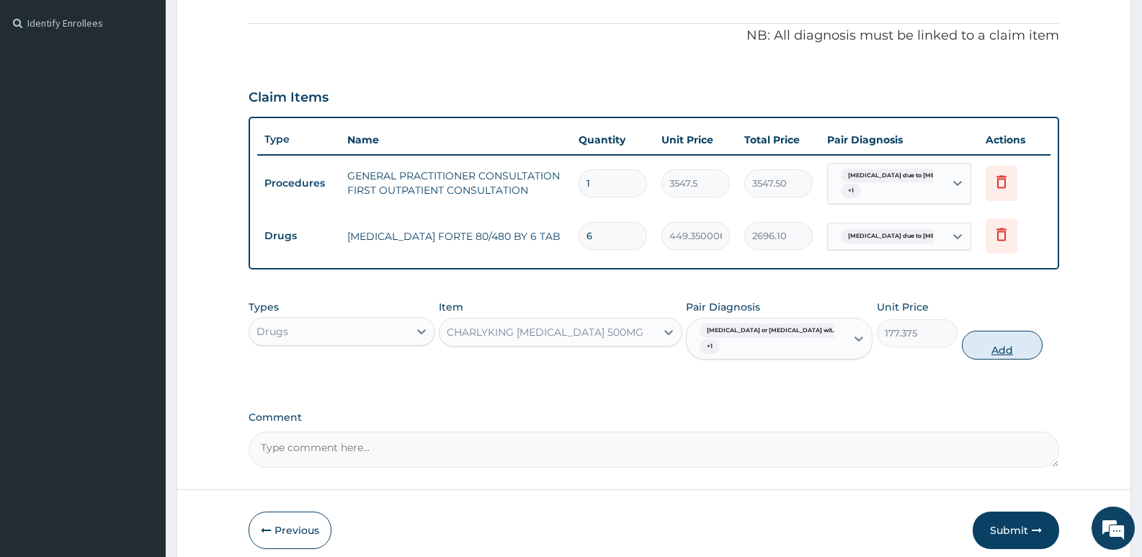
click at [1017, 331] on button "Add" at bounding box center [1002, 345] width 81 height 29
type input "0"
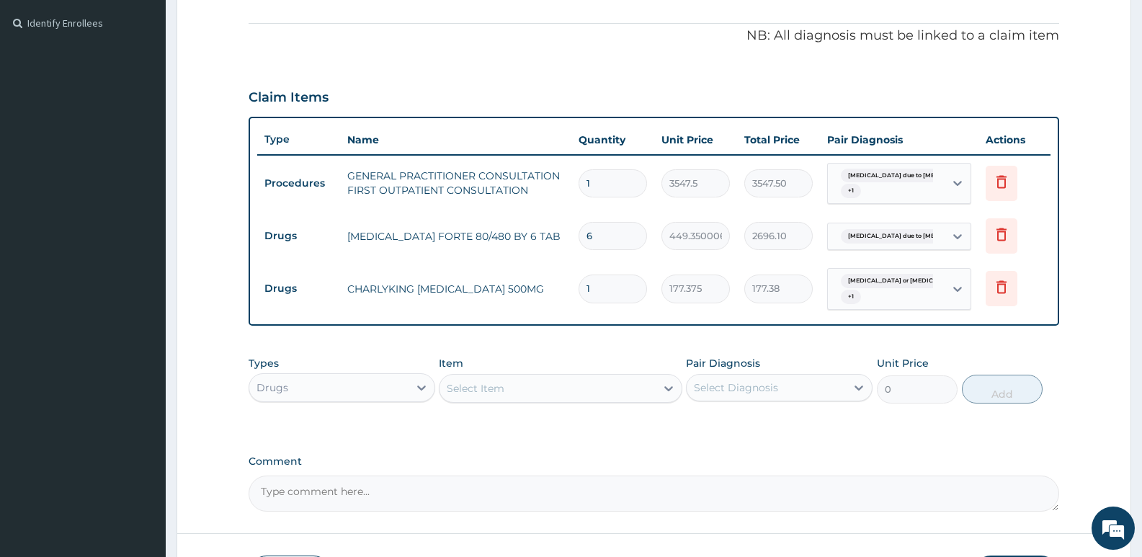
type input "10"
type input "1773.75"
type input "10"
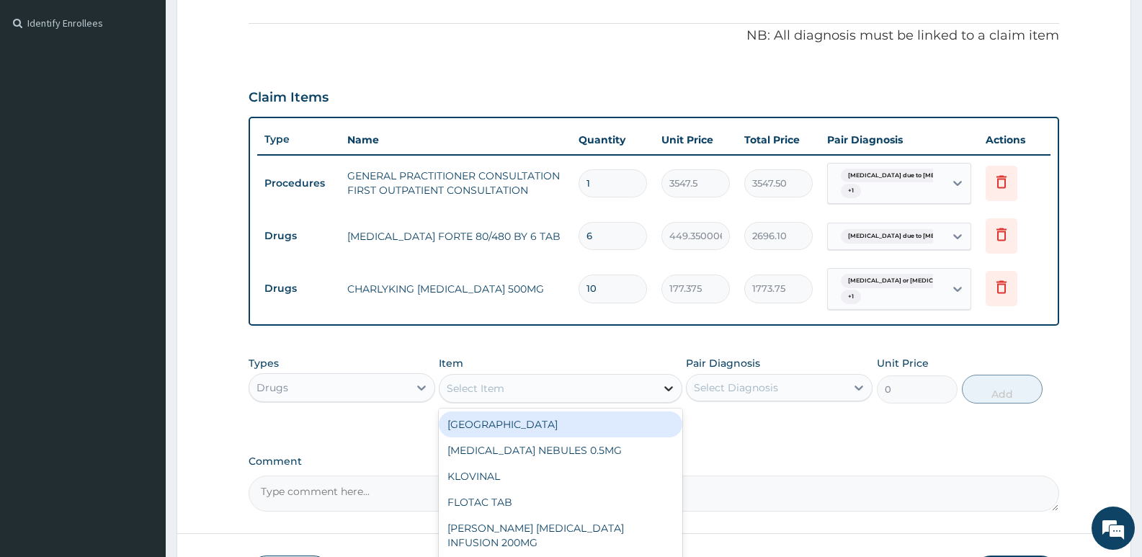
click at [667, 392] on icon at bounding box center [669, 388] width 14 height 14
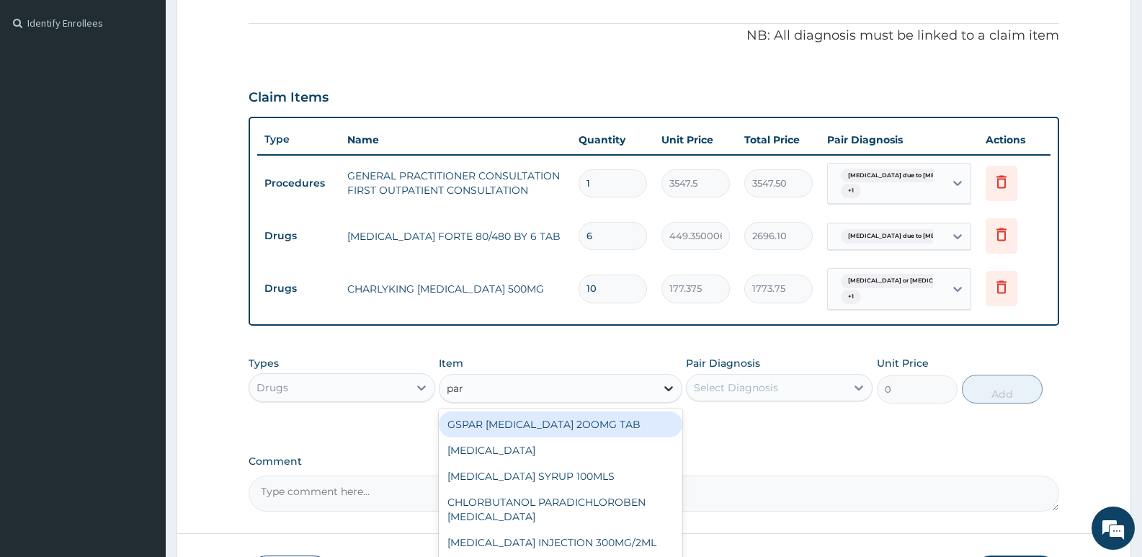
type input "para"
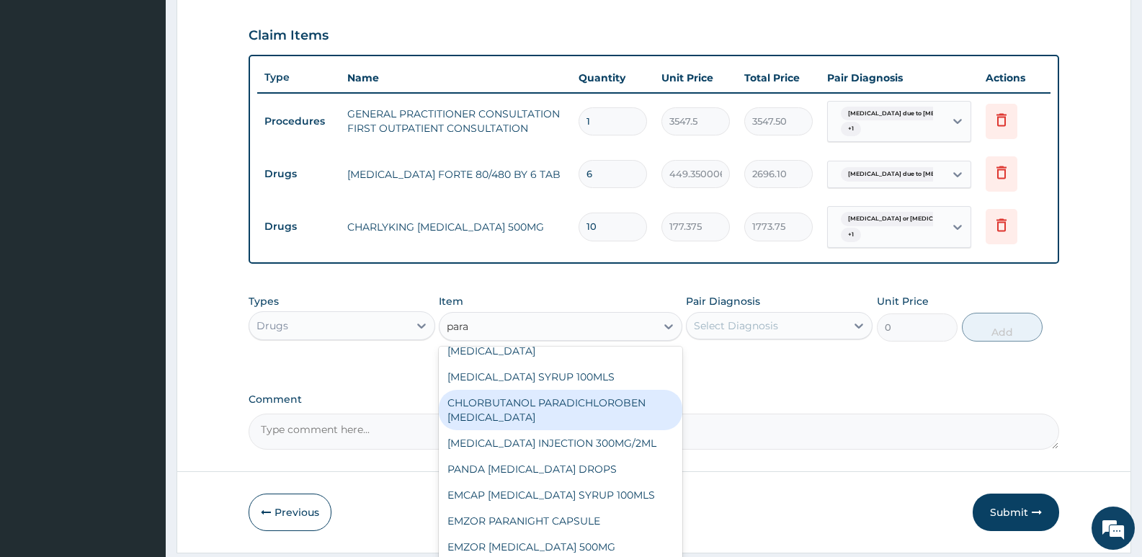
scroll to position [525, 0]
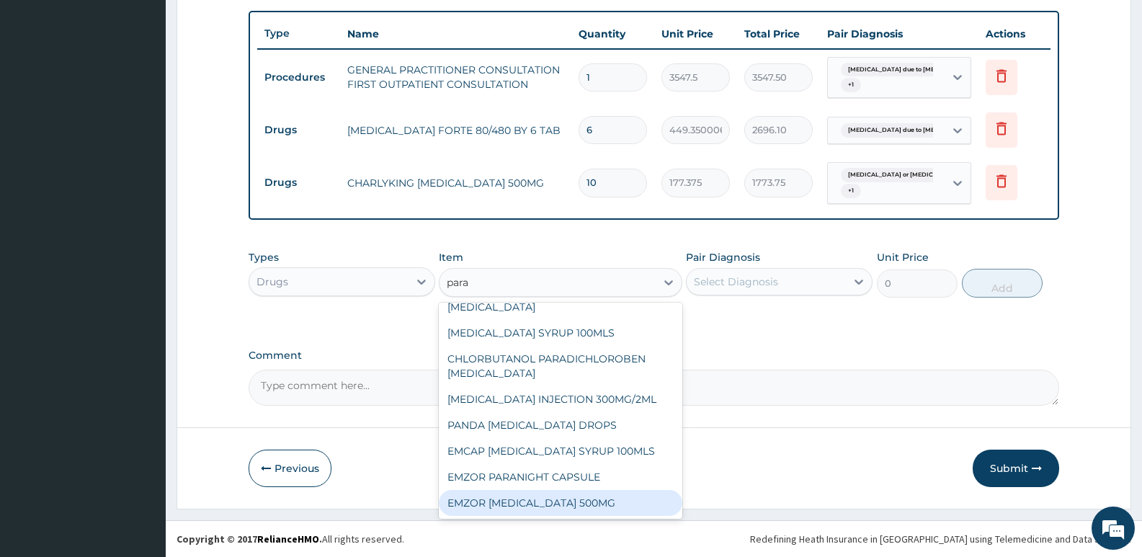
click at [600, 507] on div "EMZOR PARACETAMOL 500MG" at bounding box center [560, 503] width 243 height 26
type input "23.64999961853027"
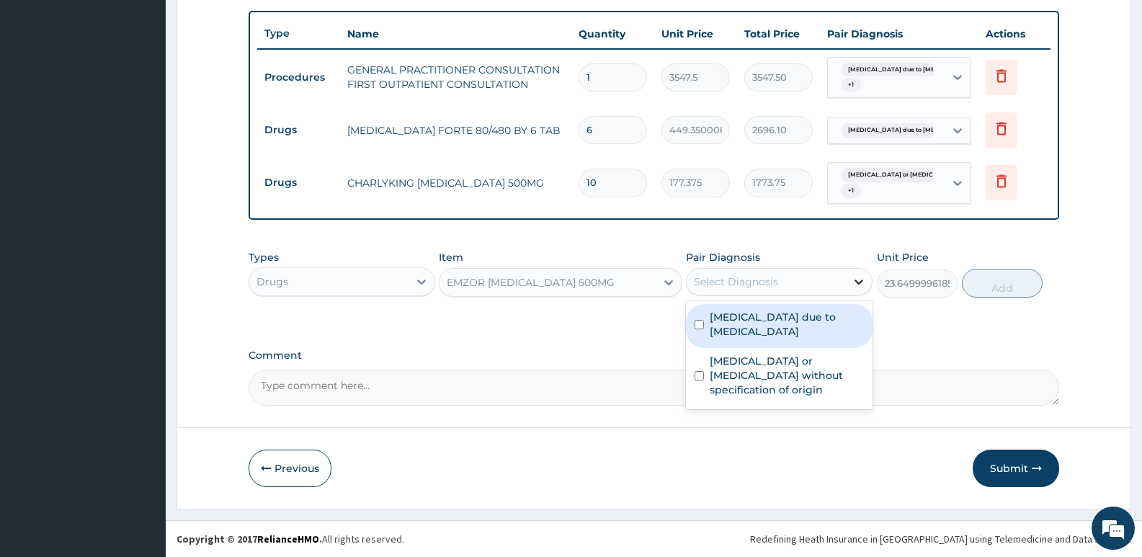
click at [855, 285] on icon at bounding box center [859, 282] width 14 height 14
drag, startPoint x: 701, startPoint y: 321, endPoint x: 679, endPoint y: 365, distance: 48.3
click at [698, 329] on input "checkbox" at bounding box center [699, 324] width 9 height 9
checkbox input "true"
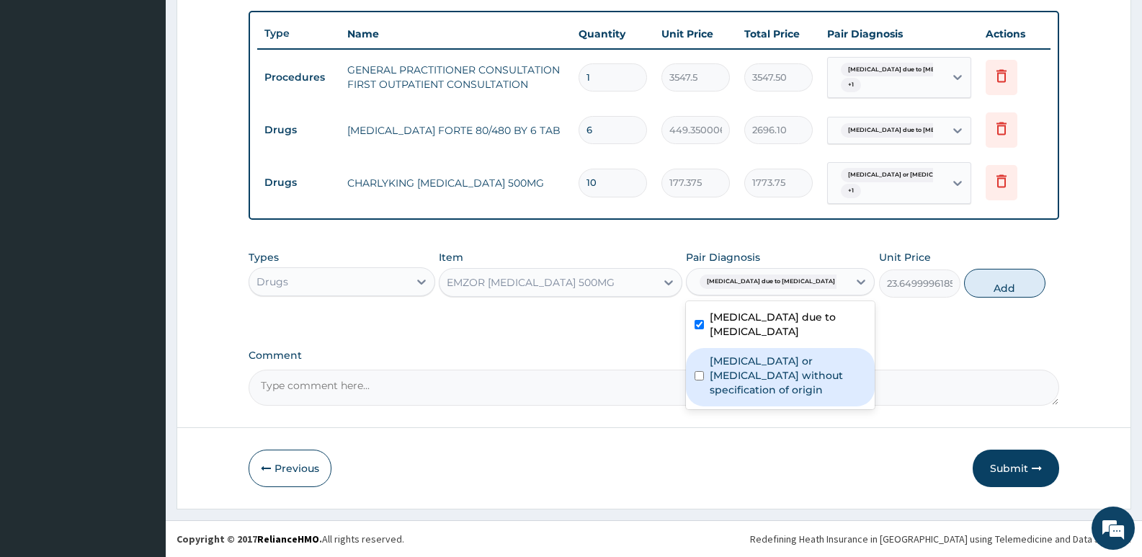
click at [702, 371] on input "checkbox" at bounding box center [699, 375] width 9 height 9
checkbox input "true"
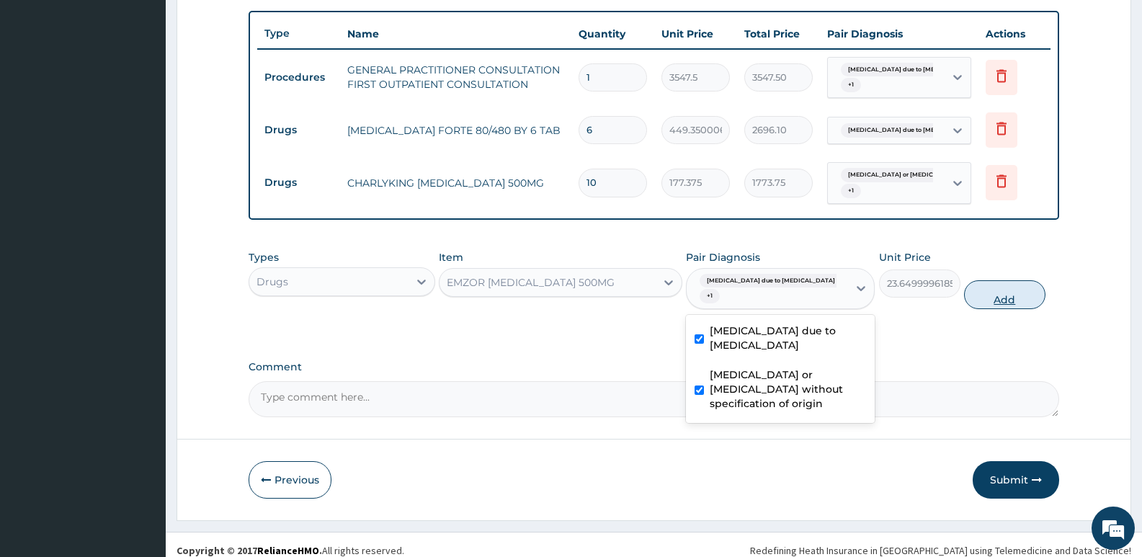
click at [1020, 292] on button "Add" at bounding box center [1004, 294] width 81 height 29
type input "0"
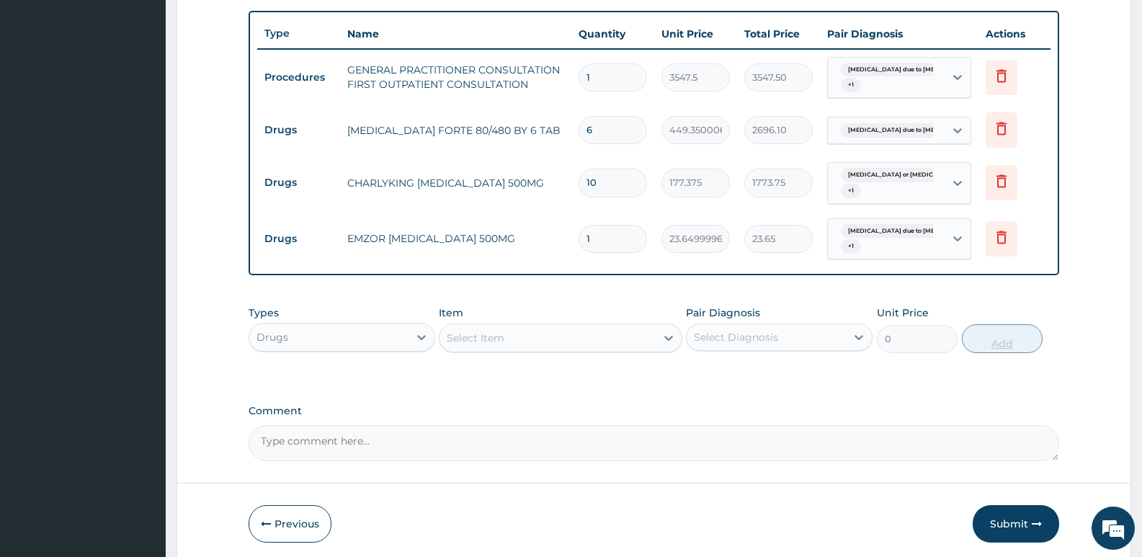
type input "18"
type input "425.70"
type input "18"
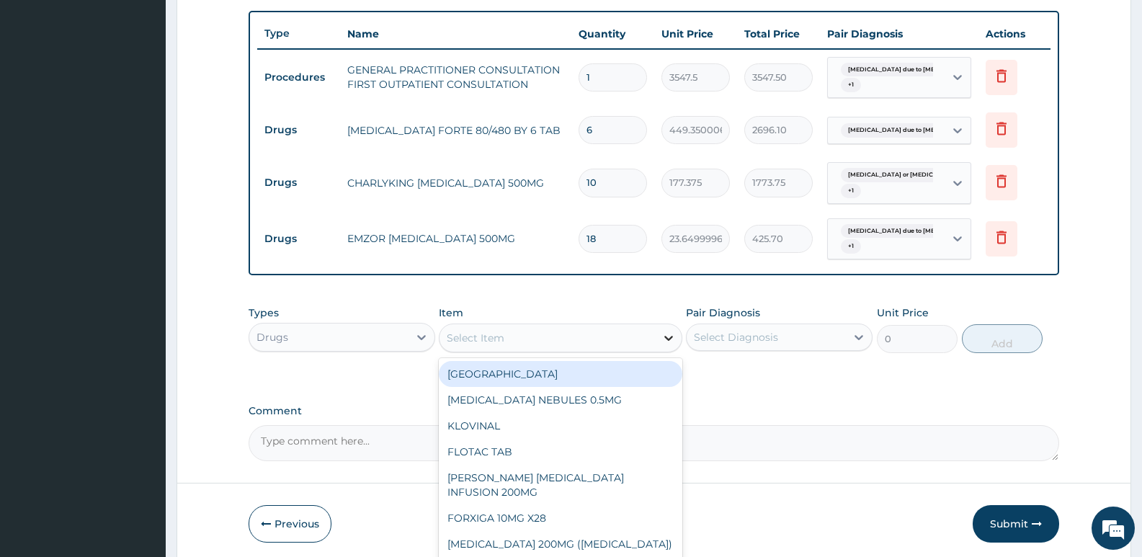
click at [668, 341] on icon at bounding box center [669, 338] width 14 height 14
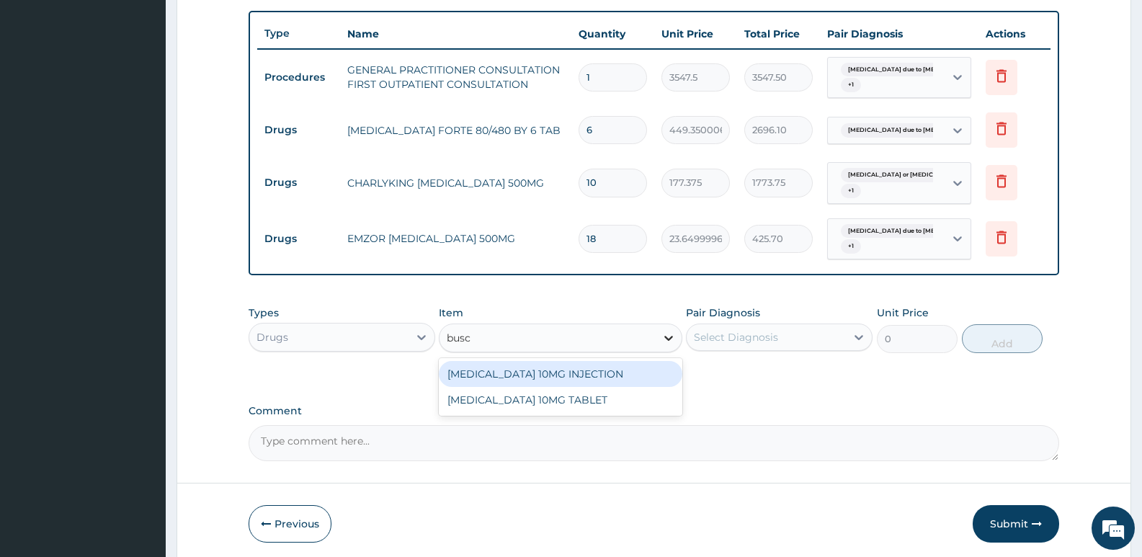
type input "busco"
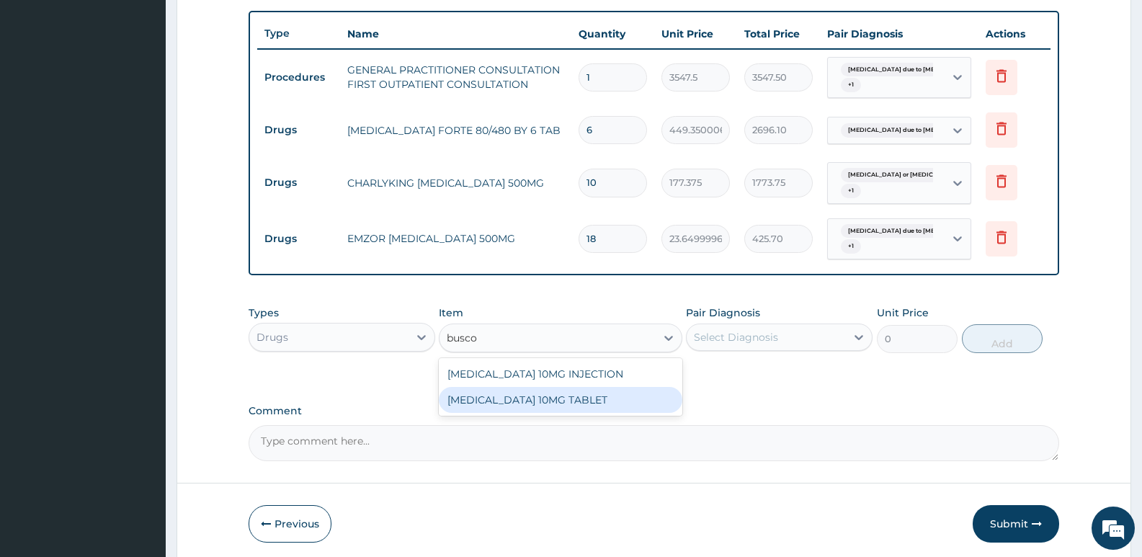
click at [583, 401] on div "BUSCOPAN 10MG TABLET" at bounding box center [560, 400] width 243 height 26
type input "41.38750076293945"
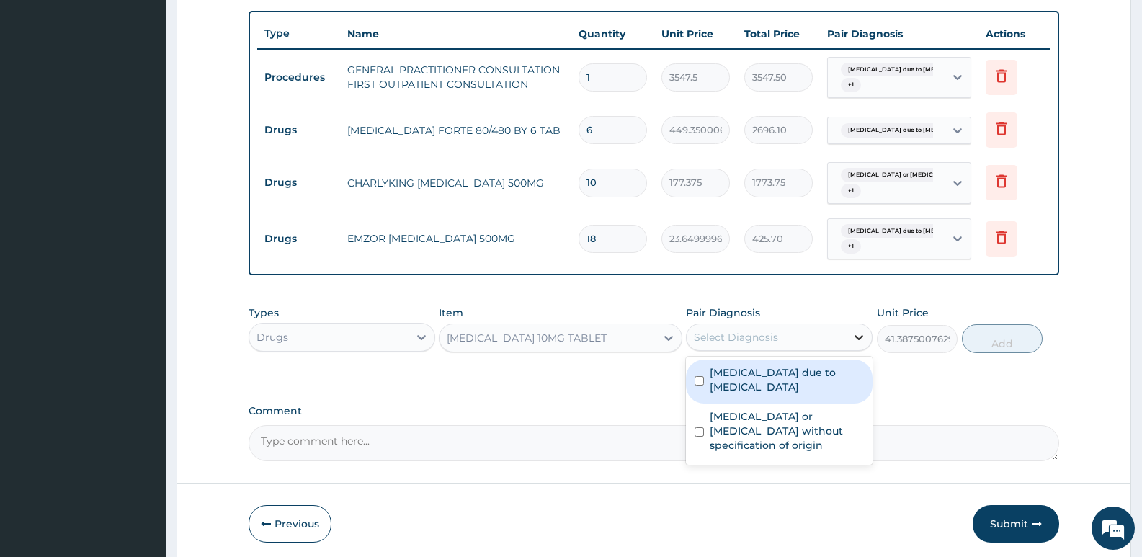
click at [859, 339] on icon at bounding box center [859, 337] width 9 height 5
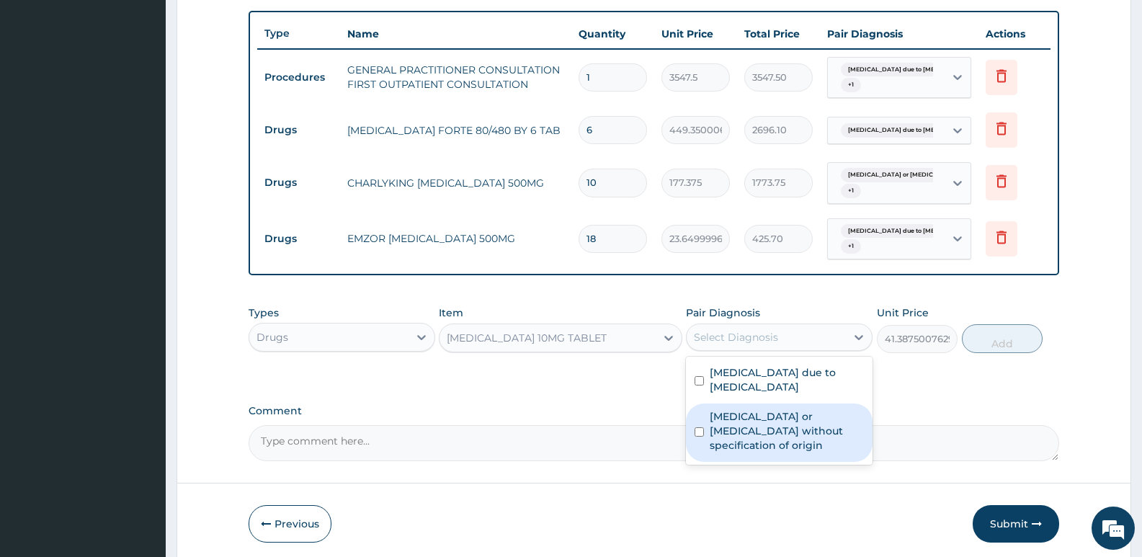
click at [701, 427] on input "checkbox" at bounding box center [699, 431] width 9 height 9
checkbox input "true"
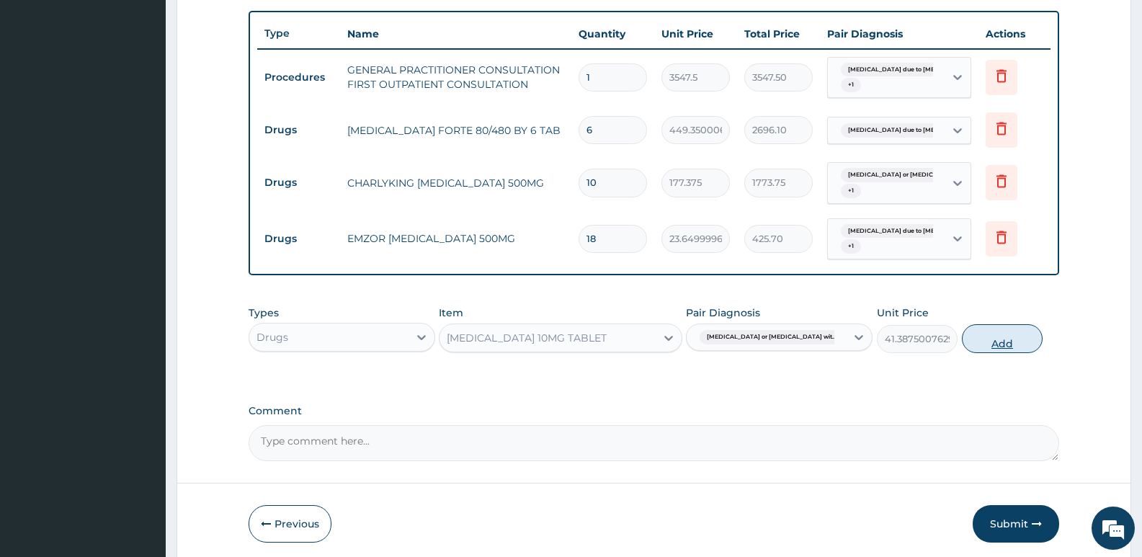
click at [1013, 344] on button "Add" at bounding box center [1002, 338] width 81 height 29
type input "0"
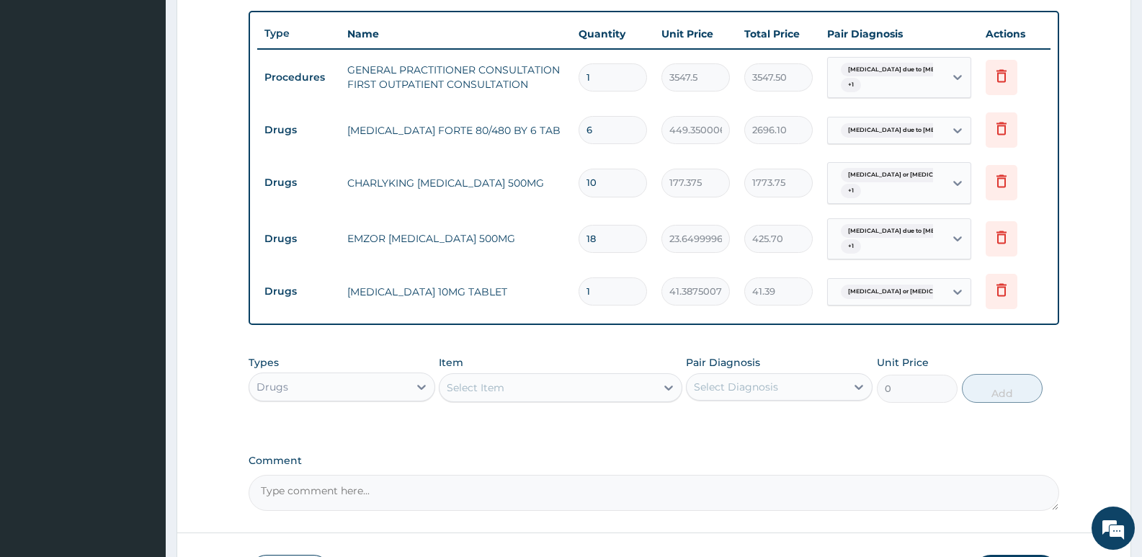
type input "0.00"
type input "3"
type input "124.16"
type input "3"
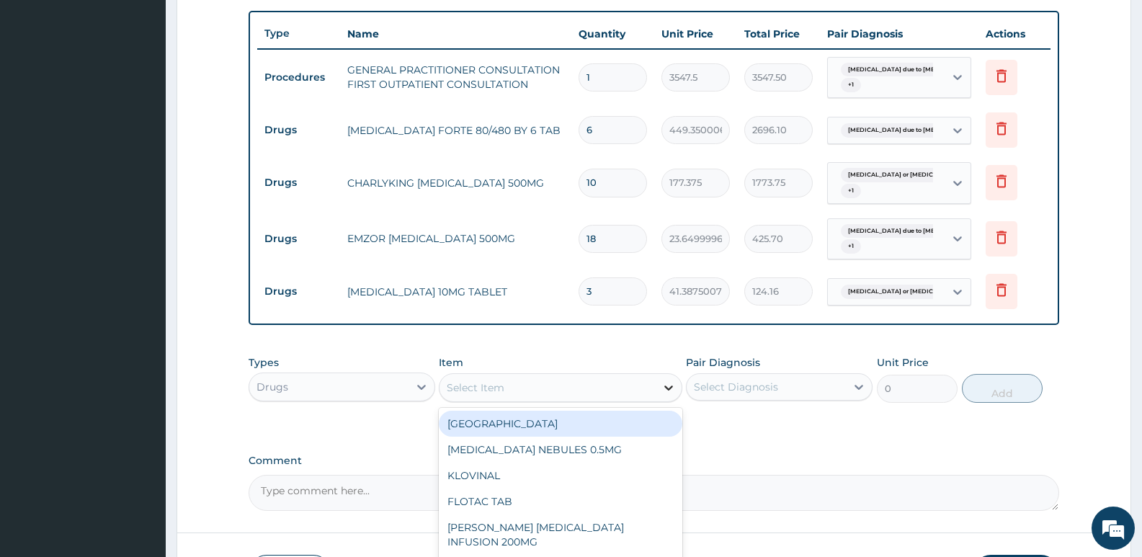
click at [668, 388] on icon at bounding box center [668, 388] width 9 height 5
type input "busco"
click at [591, 425] on div "BUSCOPAN 10MG INJECTION" at bounding box center [560, 424] width 243 height 26
type input "473"
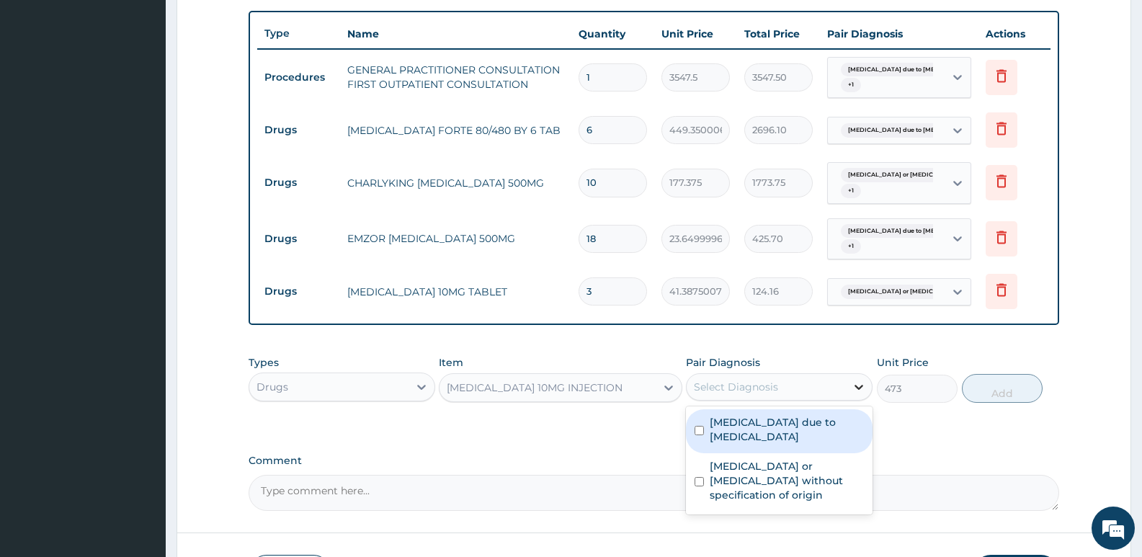
click at [857, 382] on icon at bounding box center [859, 387] width 14 height 14
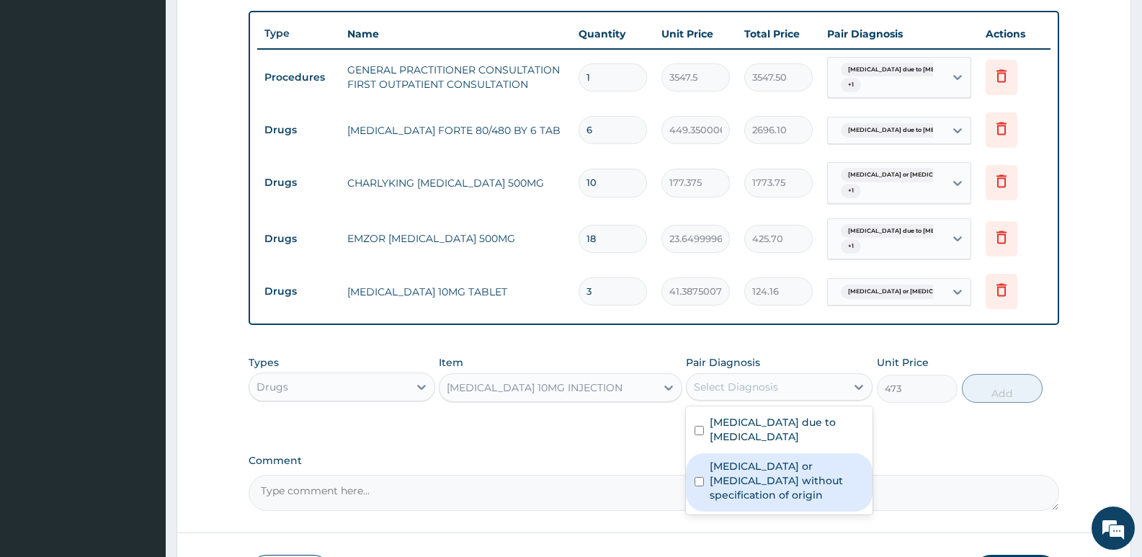
click at [702, 477] on input "checkbox" at bounding box center [699, 481] width 9 height 9
checkbox input "true"
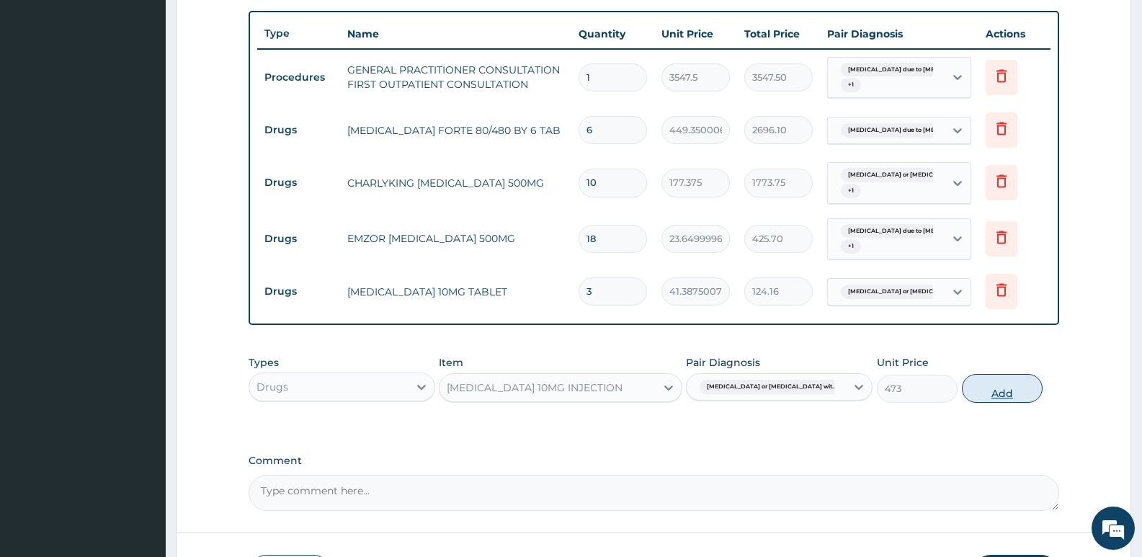
click at [1010, 390] on button "Add" at bounding box center [1002, 388] width 81 height 29
type input "0"
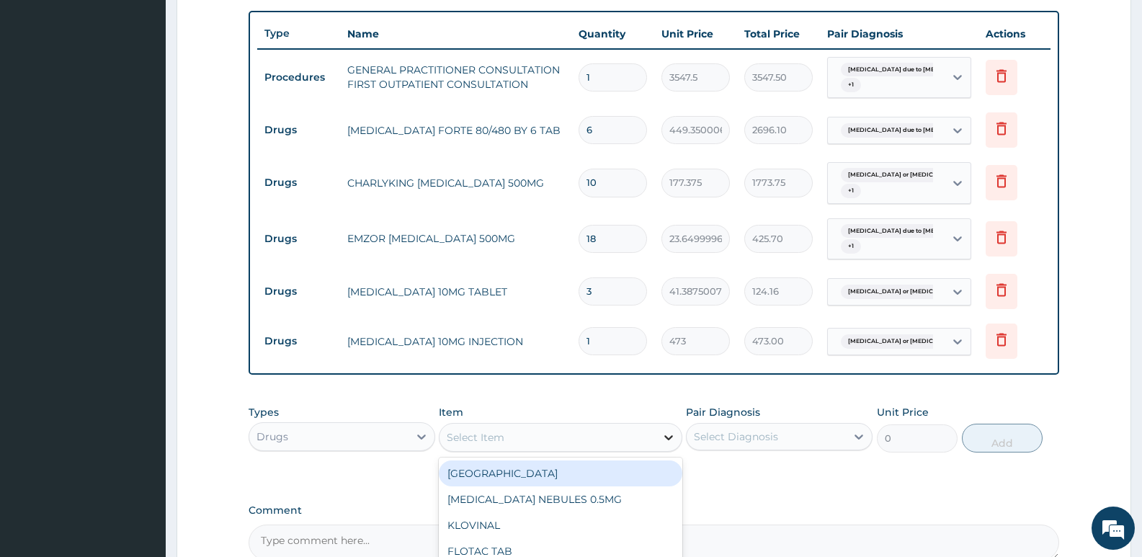
click at [673, 443] on icon at bounding box center [669, 437] width 14 height 14
type input "maxo"
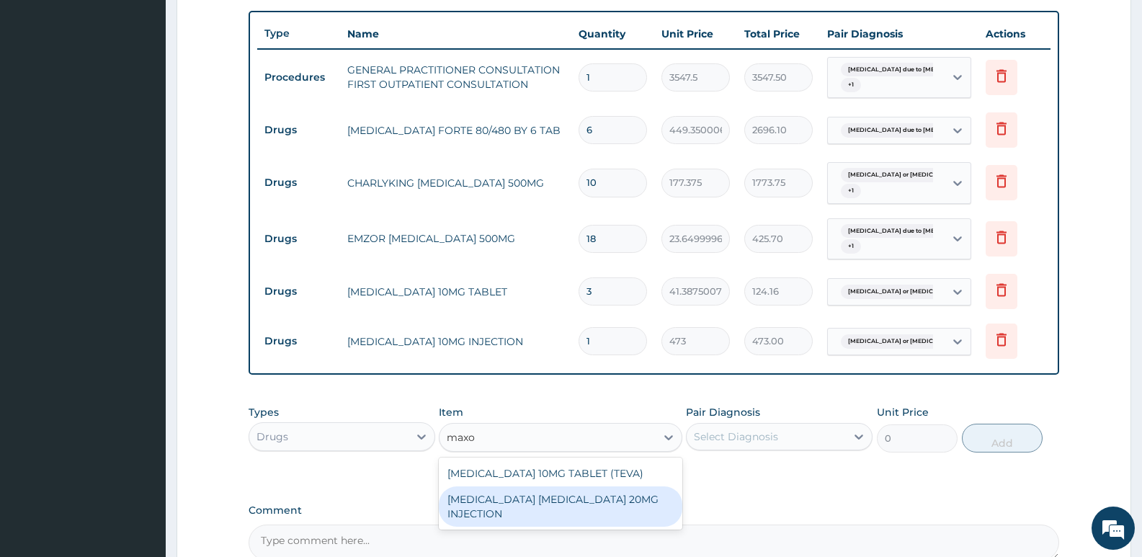
click at [607, 503] on div "MAXOLON METOCLOPRAMIDE 20MG INJECTION" at bounding box center [560, 506] width 243 height 40
type input "82.7750015258789"
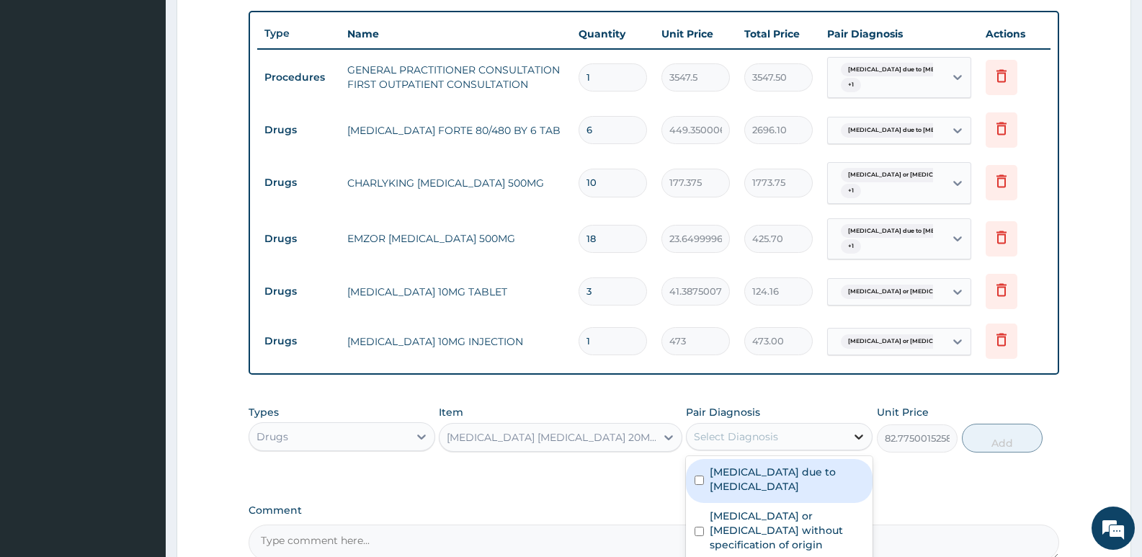
click at [861, 437] on icon at bounding box center [859, 437] width 9 height 5
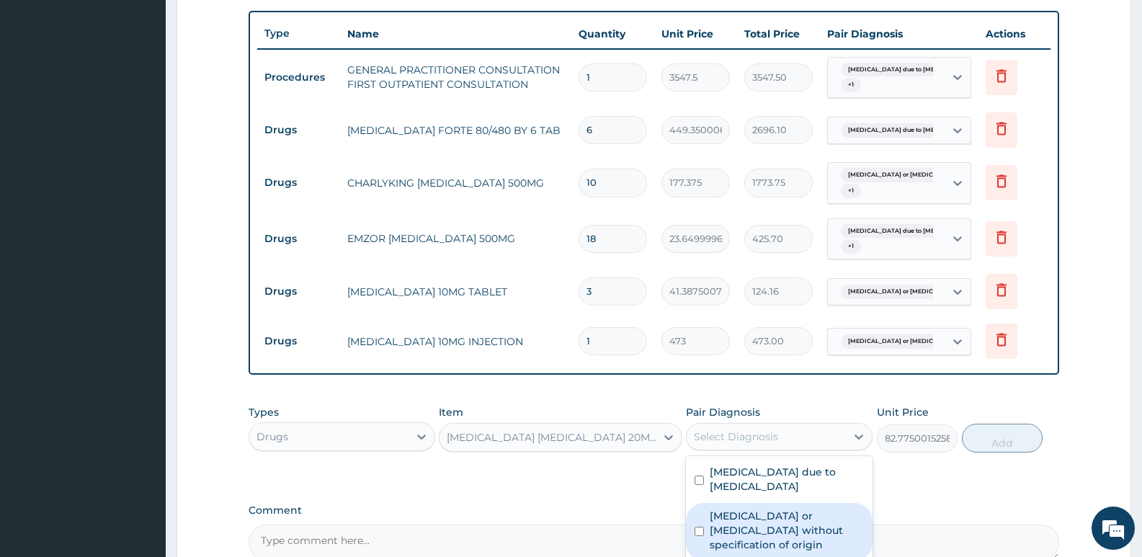
click at [700, 527] on input "checkbox" at bounding box center [699, 531] width 9 height 9
checkbox input "true"
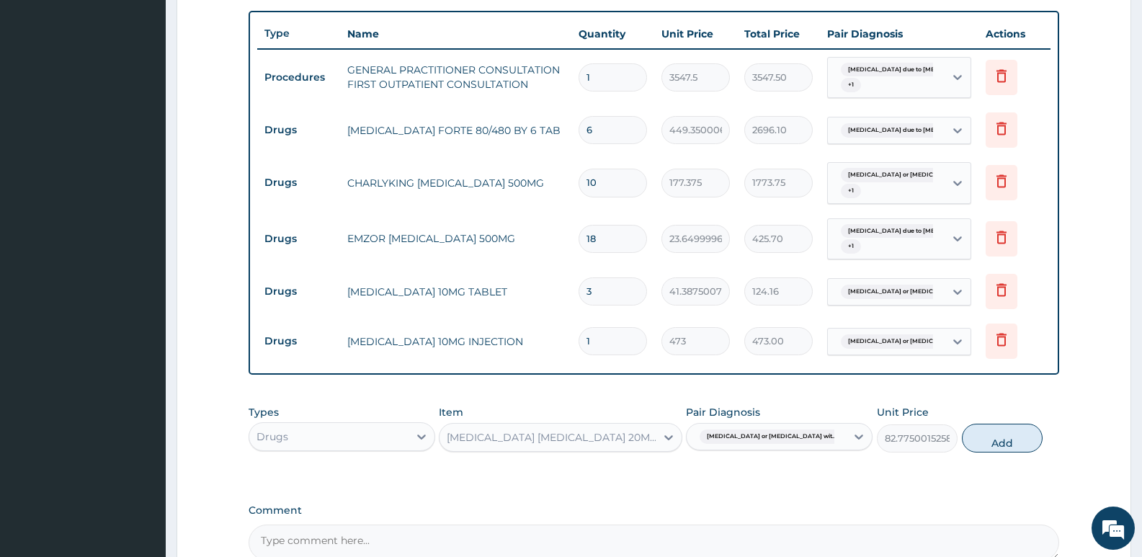
click at [997, 435] on button "Add" at bounding box center [1002, 438] width 81 height 29
type input "0"
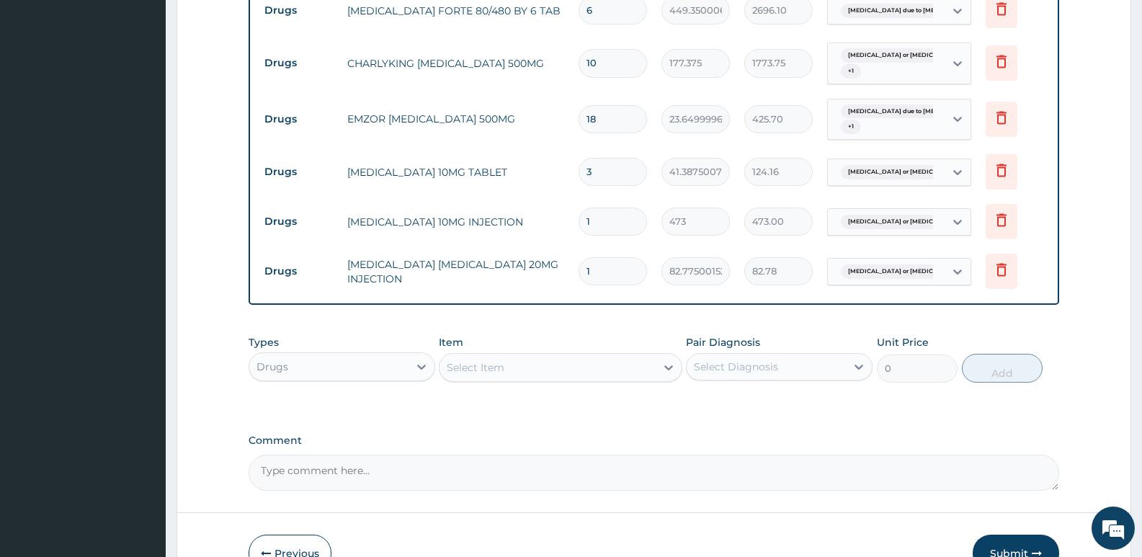
scroll to position [670, 0]
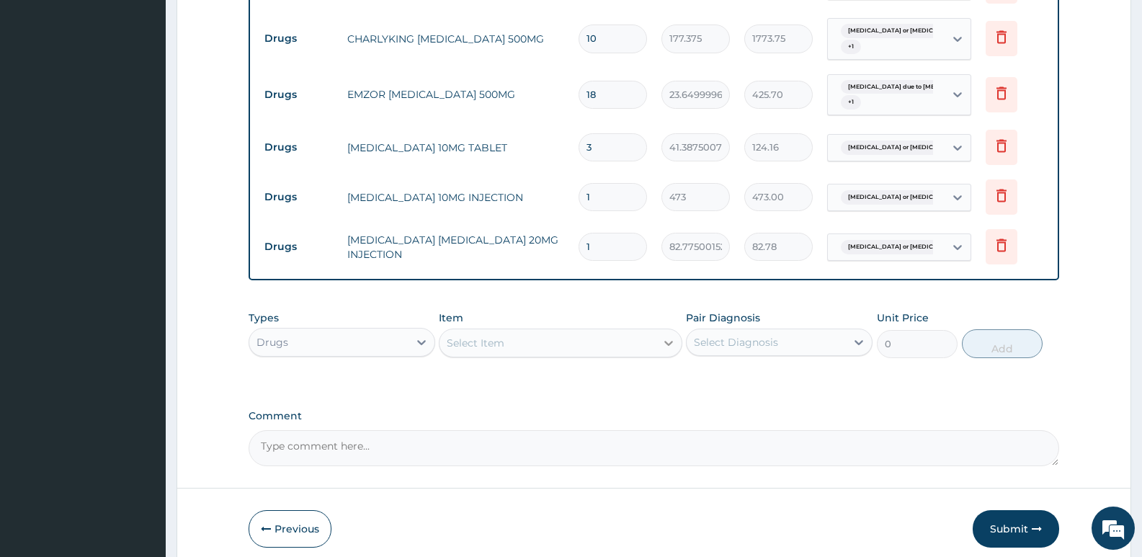
click at [672, 348] on icon at bounding box center [669, 343] width 14 height 14
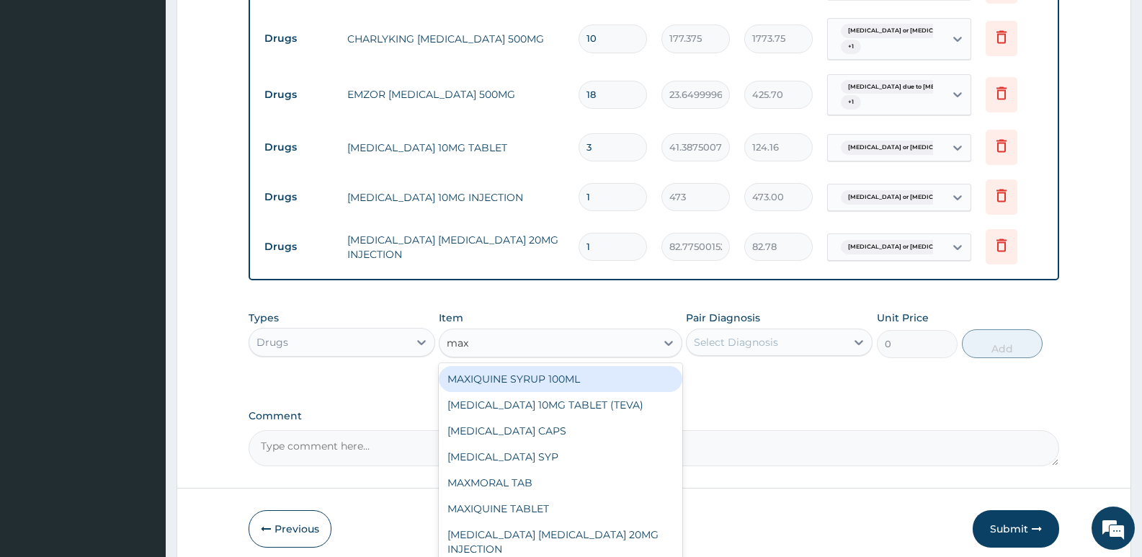
type input "maxo"
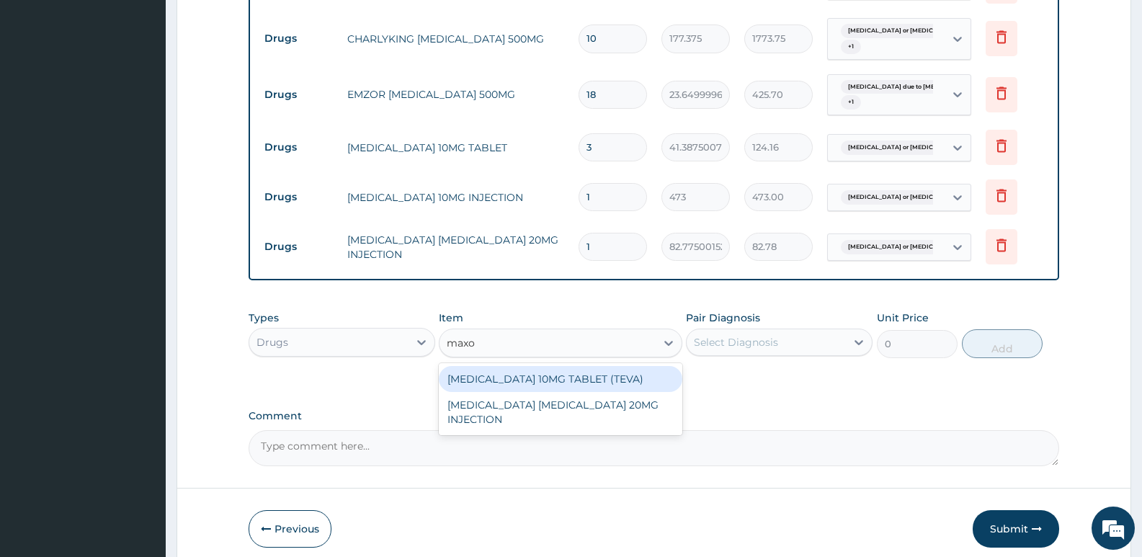
click at [594, 381] on div "MAXOLON 10MG TABLET (TEVA)" at bounding box center [560, 379] width 243 height 26
type input "23.64999961853027"
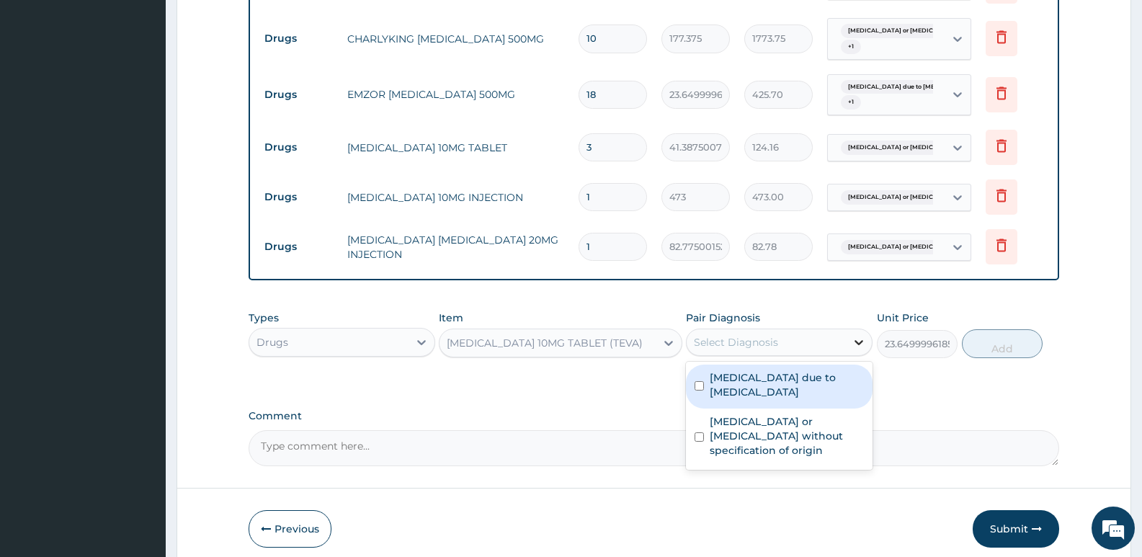
click at [863, 348] on icon at bounding box center [859, 342] width 14 height 14
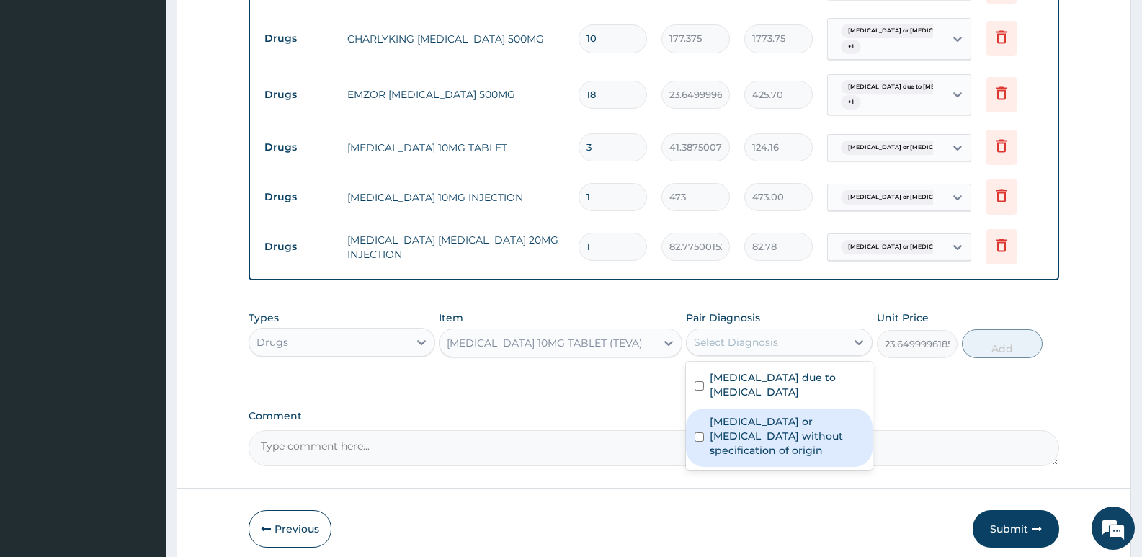
drag, startPoint x: 698, startPoint y: 430, endPoint x: 698, endPoint y: 401, distance: 28.8
click at [698, 432] on input "checkbox" at bounding box center [699, 436] width 9 height 9
checkbox input "true"
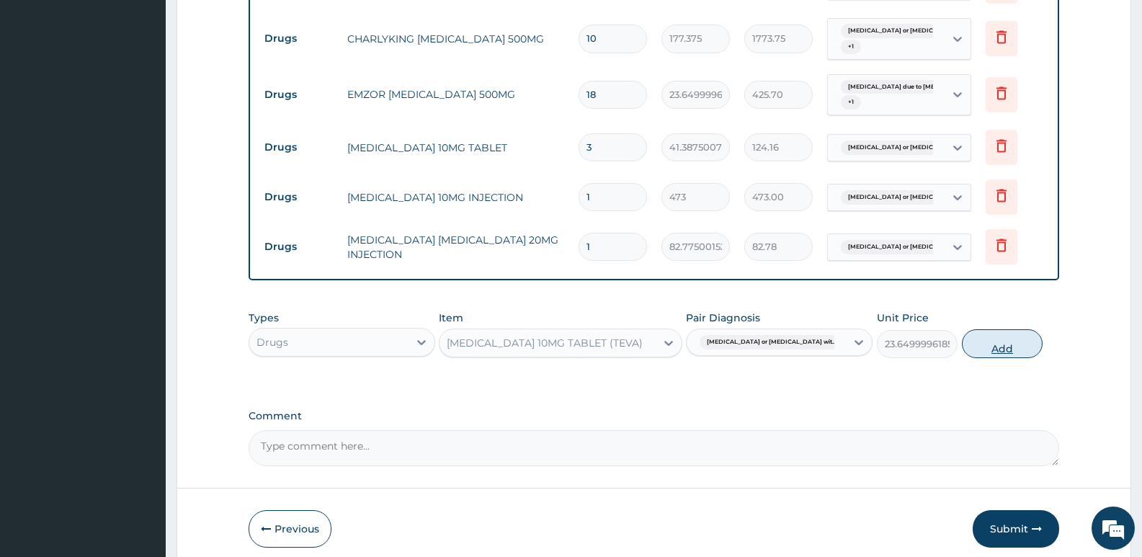
click at [1001, 339] on button "Add" at bounding box center [1002, 343] width 81 height 29
type input "0"
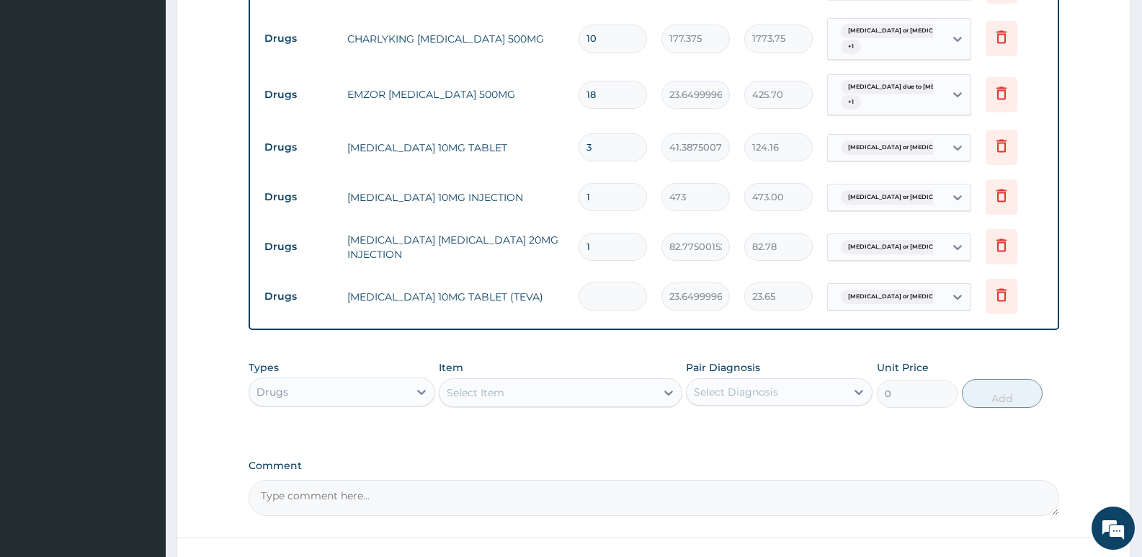
type input "0.00"
type input "3"
type input "70.95"
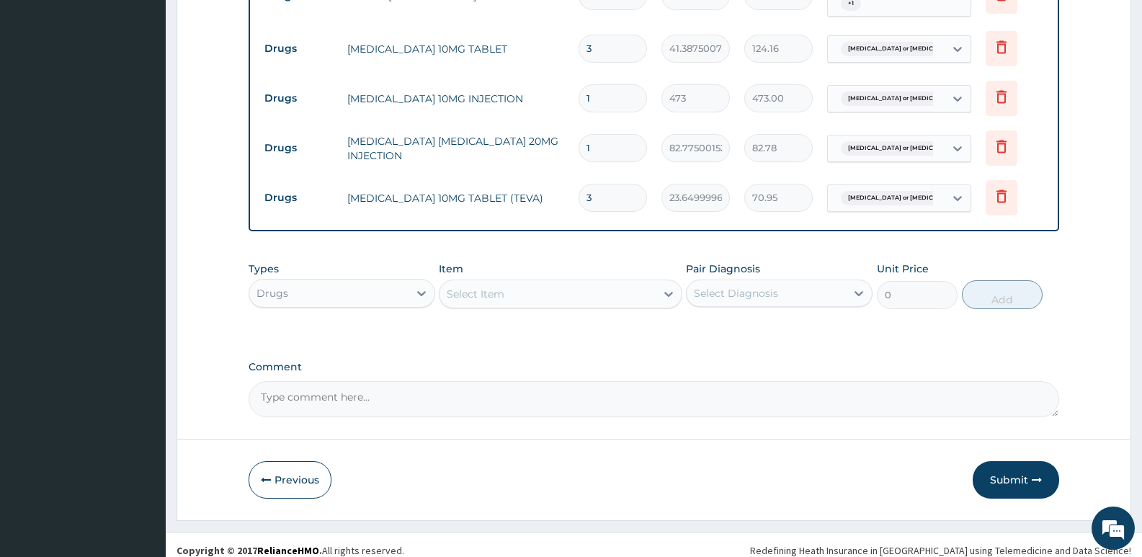
scroll to position [780, 0]
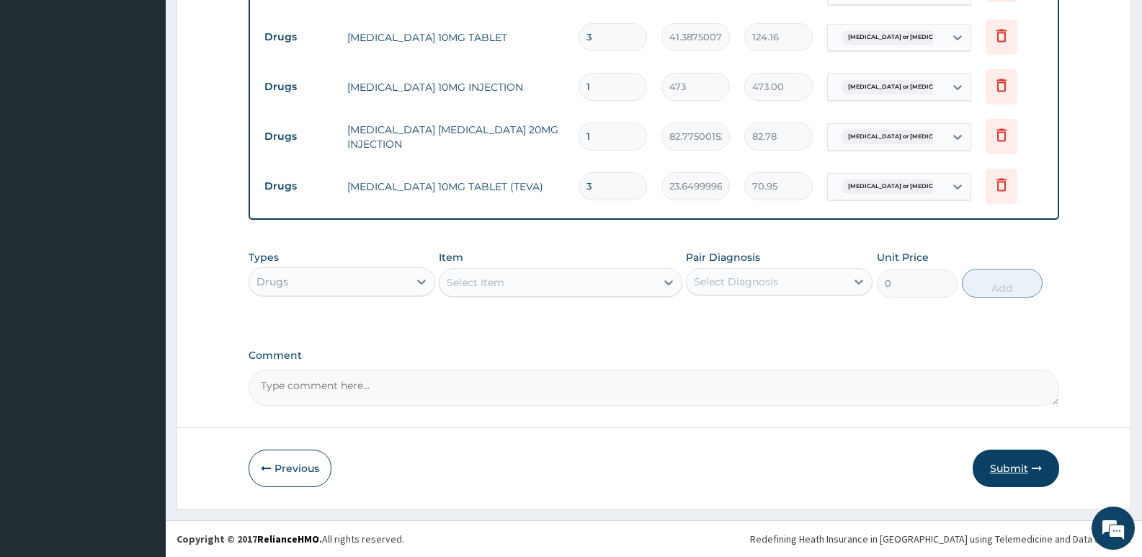
type input "3"
click at [1018, 466] on button "Submit" at bounding box center [1016, 468] width 86 height 37
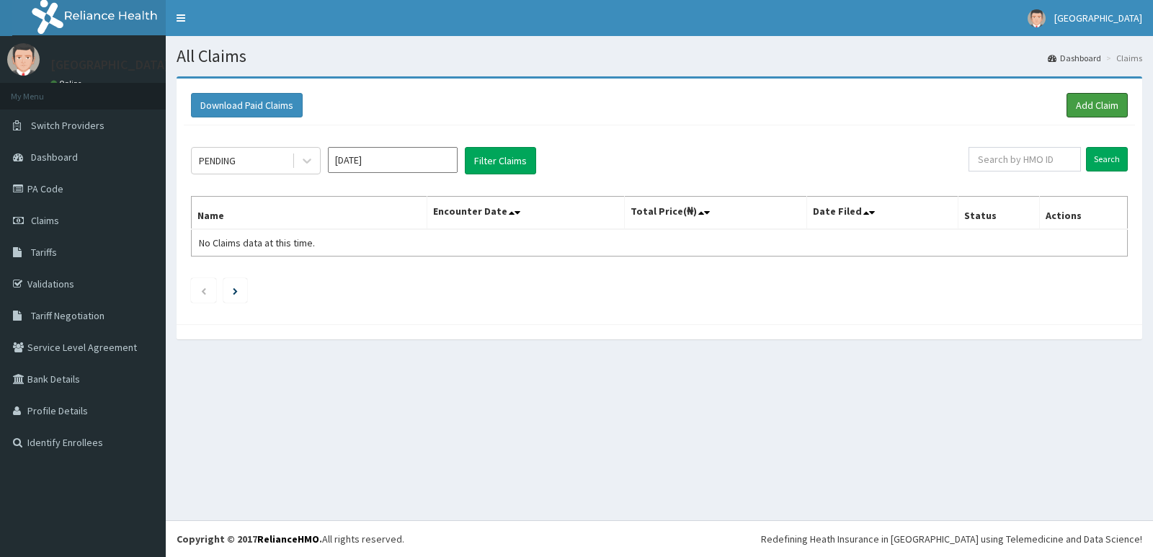
click at [1087, 98] on link "Add Claim" at bounding box center [1097, 105] width 61 height 25
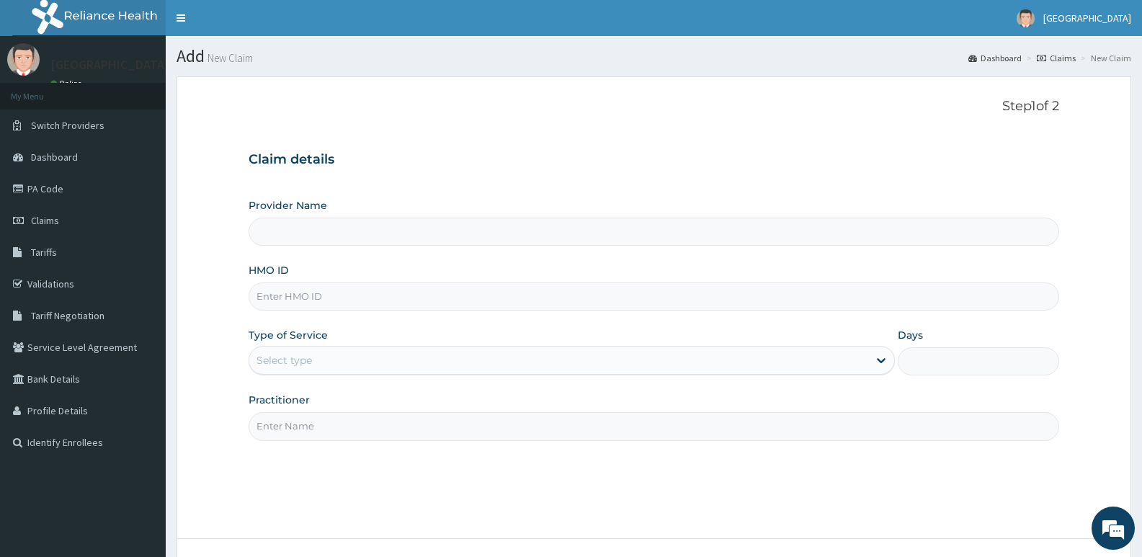
type input "[GEOGRAPHIC_DATA]"
click at [342, 296] on input "HMO ID" at bounding box center [654, 297] width 811 height 28
type input "sog/10148/a"
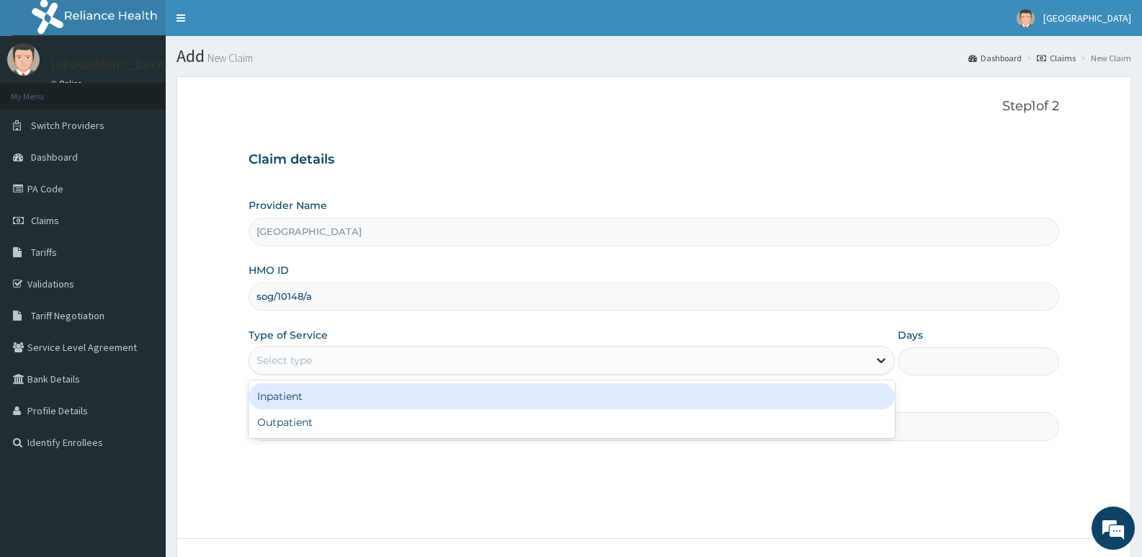
click at [883, 364] on icon at bounding box center [881, 360] width 14 height 14
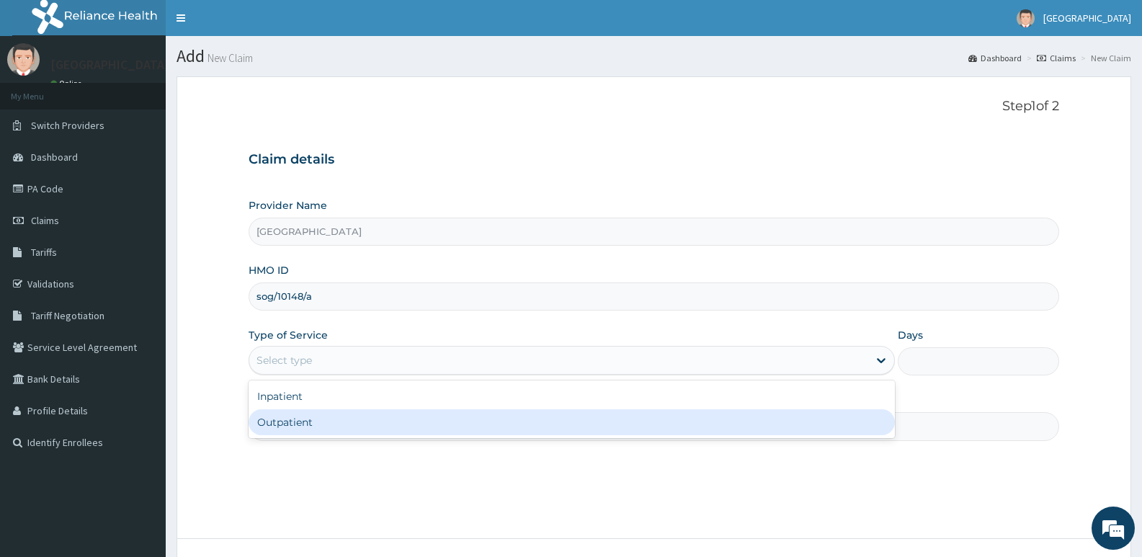
click at [512, 425] on div "Outpatient" at bounding box center [572, 422] width 646 height 26
type input "1"
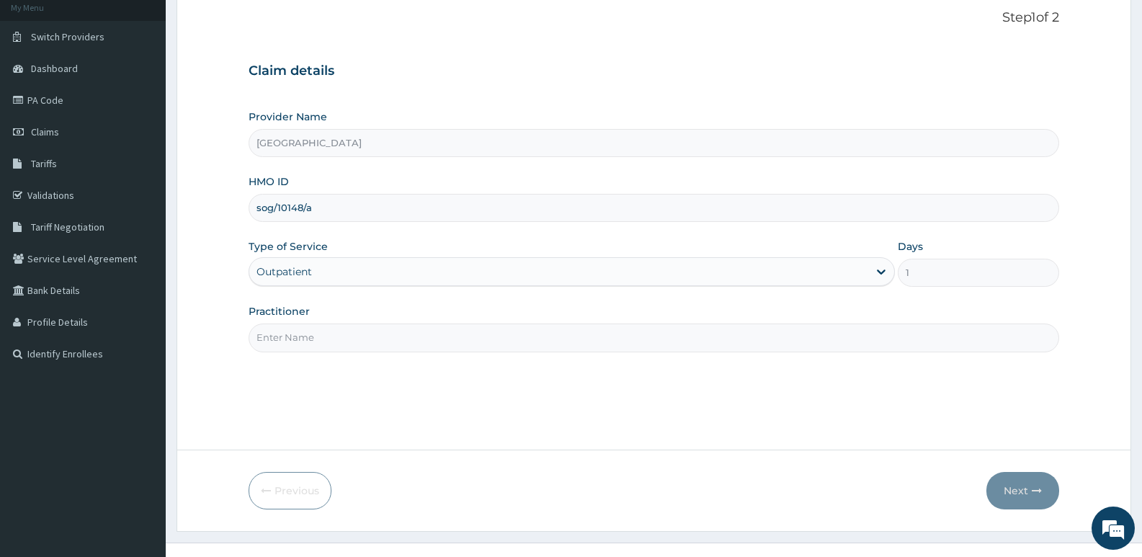
scroll to position [111, 0]
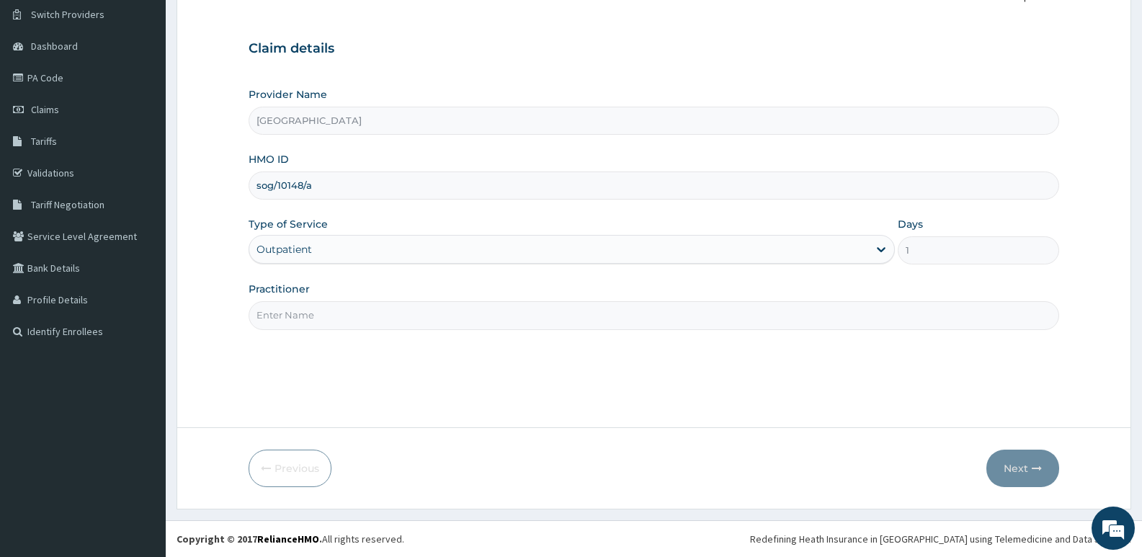
click at [311, 316] on input "Practitioner" at bounding box center [654, 315] width 811 height 28
type input "[PERSON_NAME]"
click at [1027, 468] on button "Next" at bounding box center [1023, 468] width 73 height 37
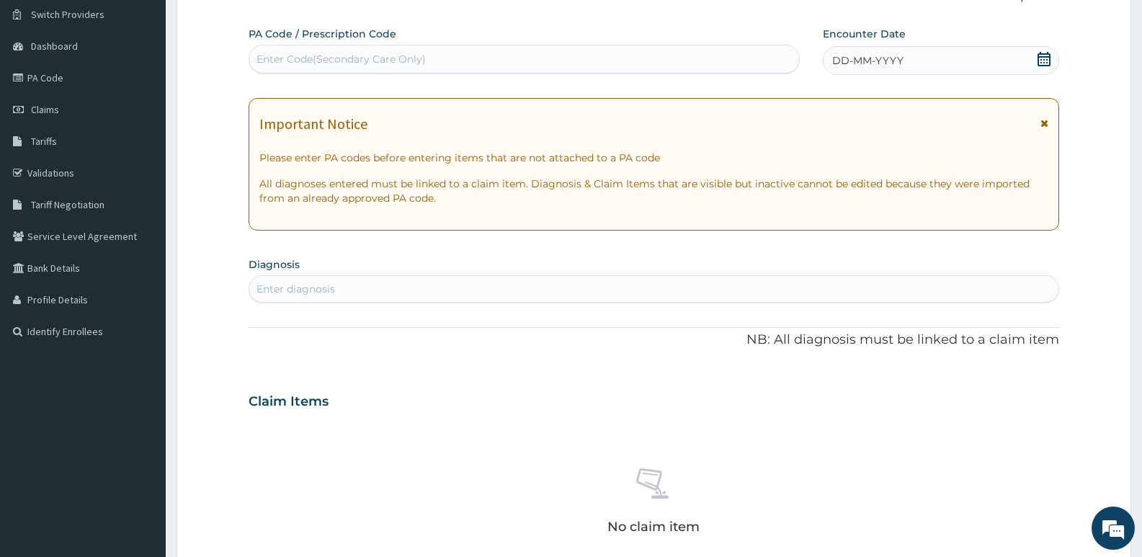
click at [1046, 61] on icon at bounding box center [1044, 59] width 14 height 14
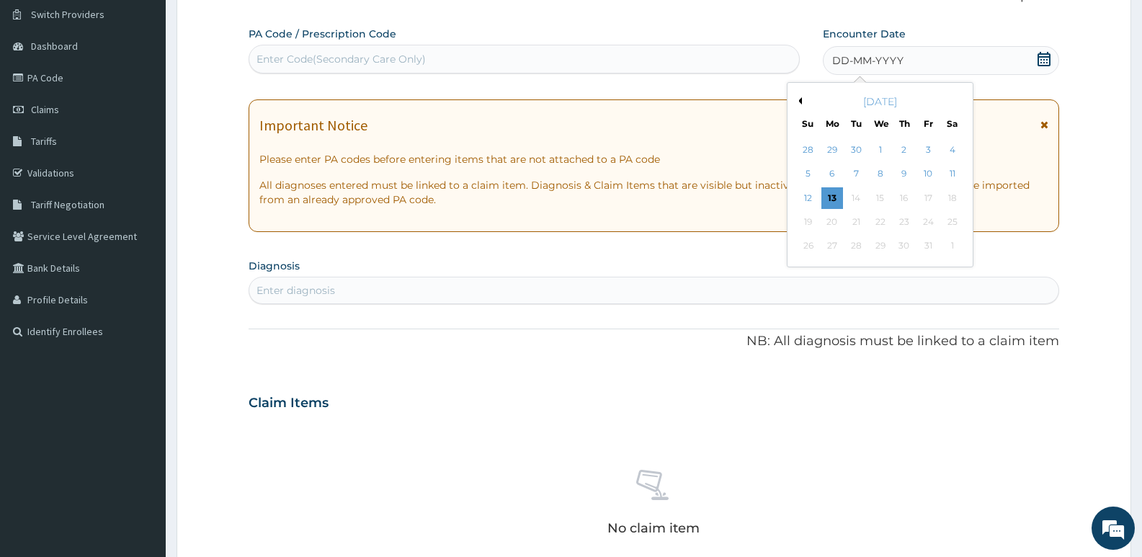
click at [801, 102] on button "Previous Month" at bounding box center [798, 100] width 7 height 7
click at [804, 239] on div "28" at bounding box center [809, 247] width 22 height 22
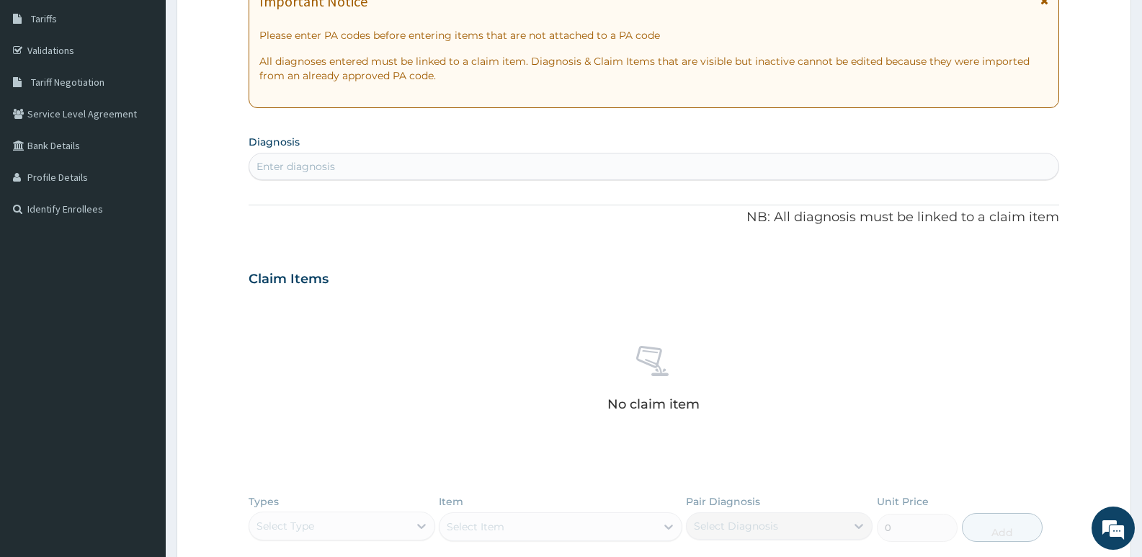
scroll to position [255, 0]
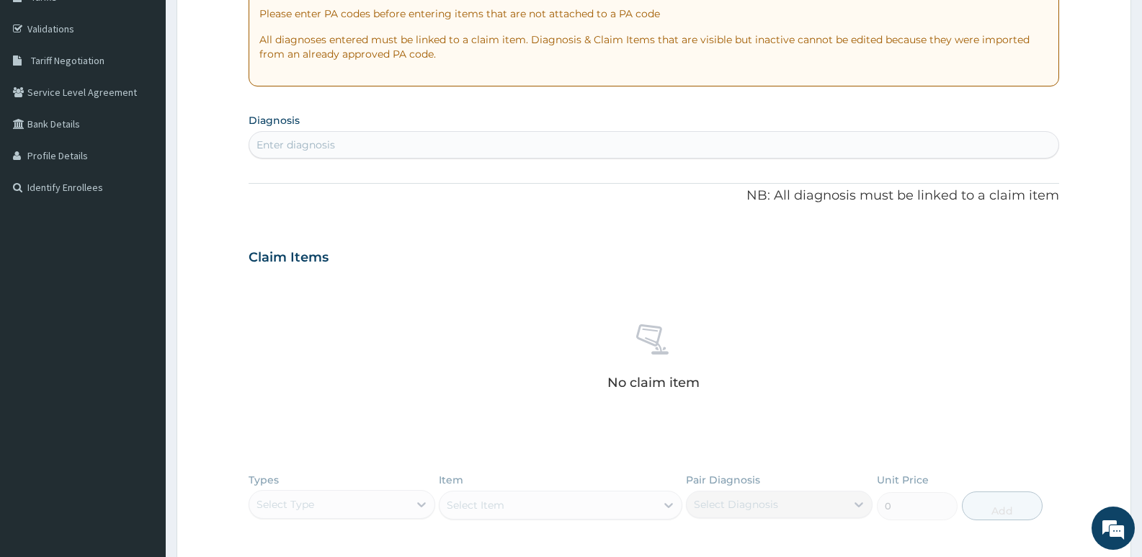
click at [322, 138] on div "Enter diagnosis" at bounding box center [296, 145] width 79 height 14
type input "[MEDICAL_DATA]"
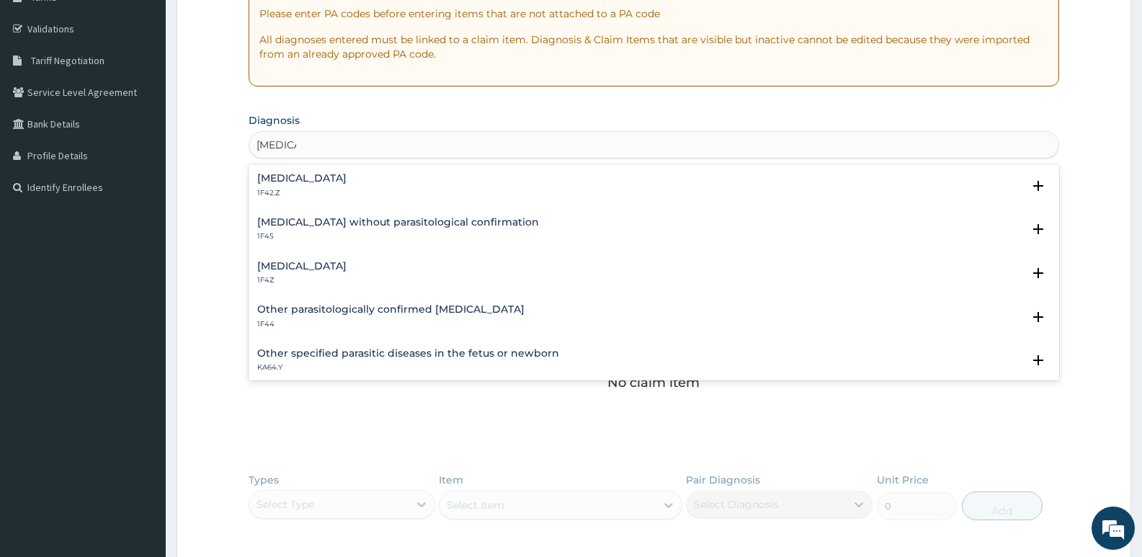
click at [307, 266] on h4 "[MEDICAL_DATA]" at bounding box center [301, 266] width 89 height 11
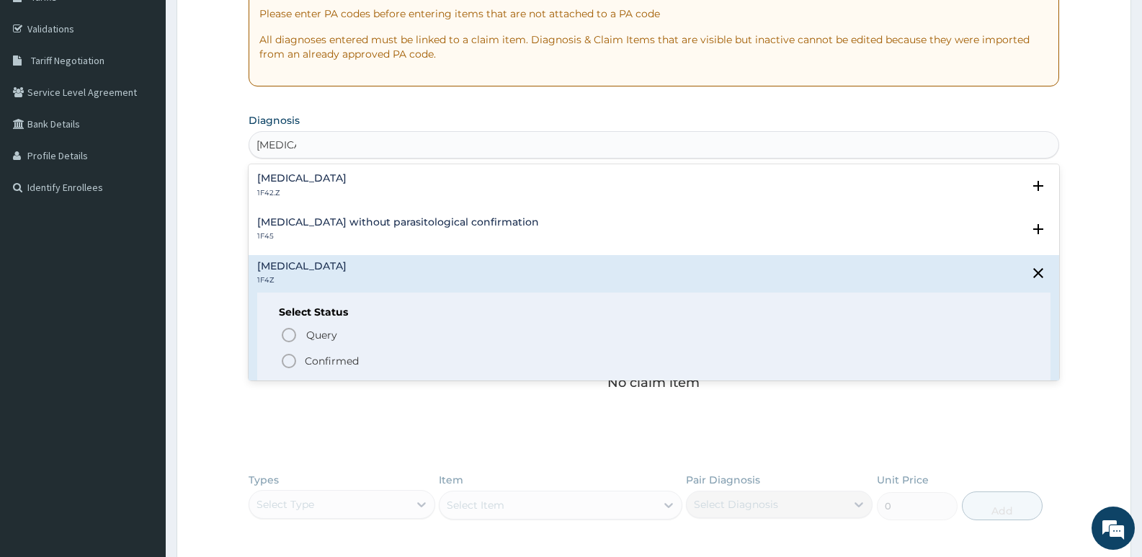
click at [290, 354] on icon "status option filled" at bounding box center [288, 360] width 17 height 17
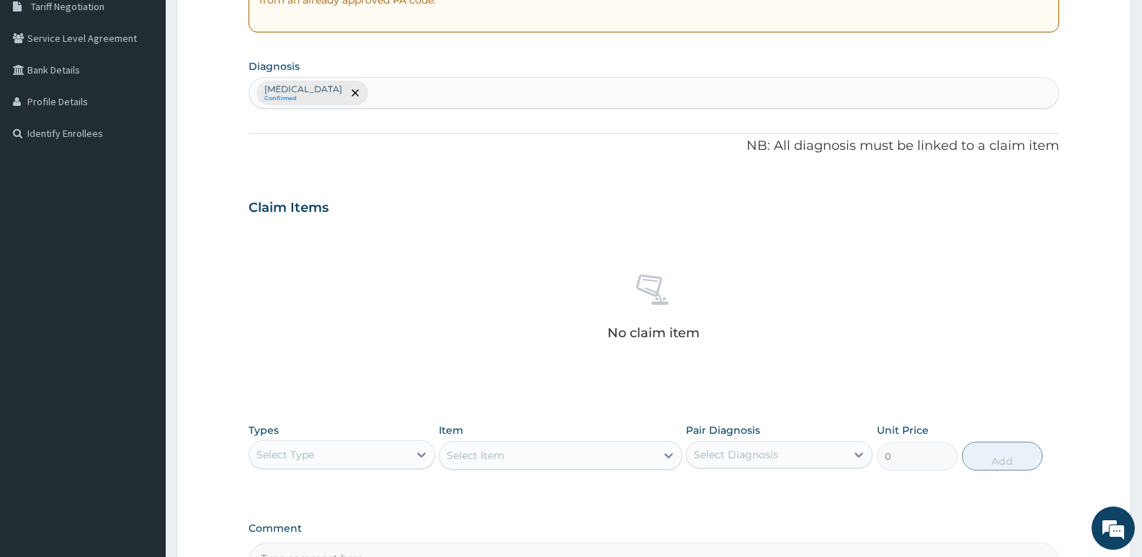
scroll to position [471, 0]
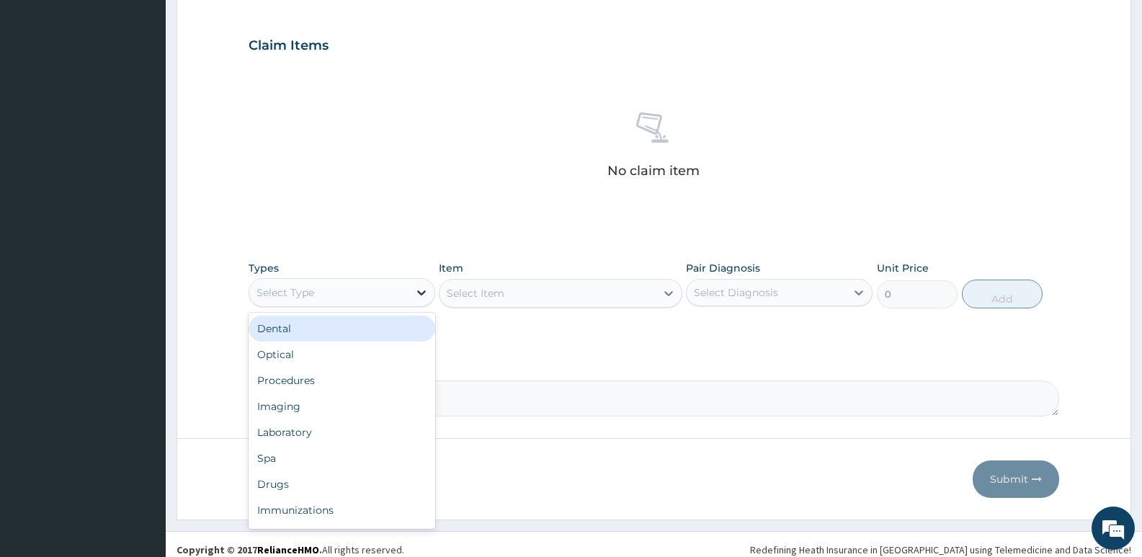
click at [422, 289] on icon at bounding box center [421, 292] width 14 height 14
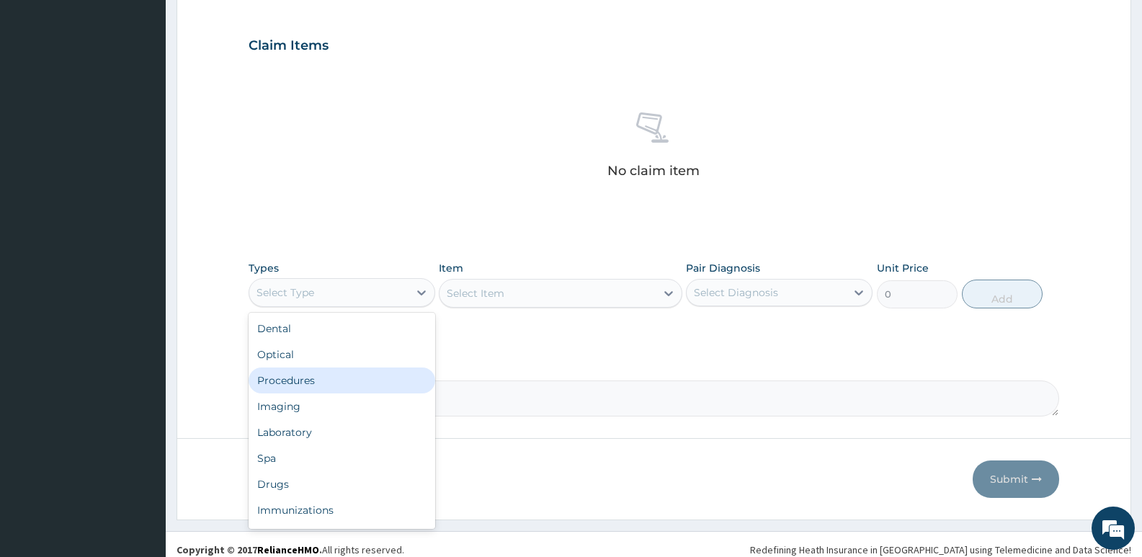
click at [288, 375] on div "Procedures" at bounding box center [342, 381] width 187 height 26
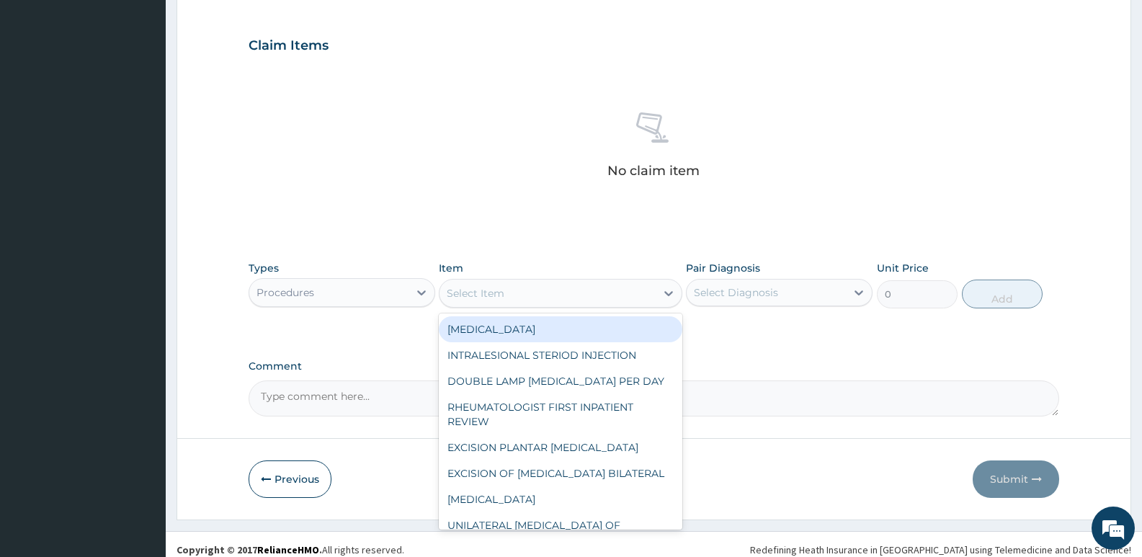
click at [670, 295] on icon at bounding box center [668, 293] width 9 height 5
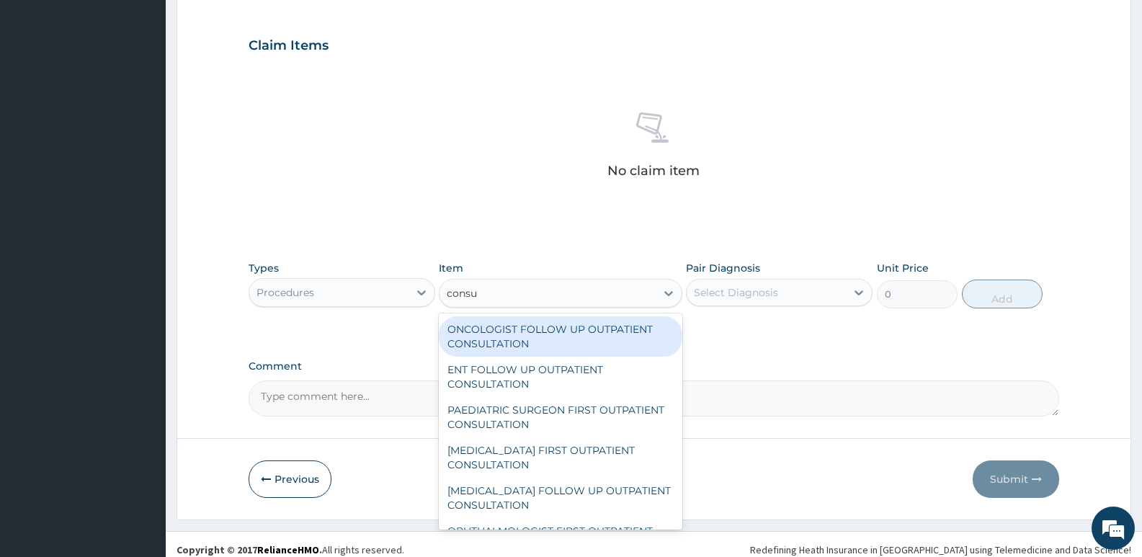
type input "consul"
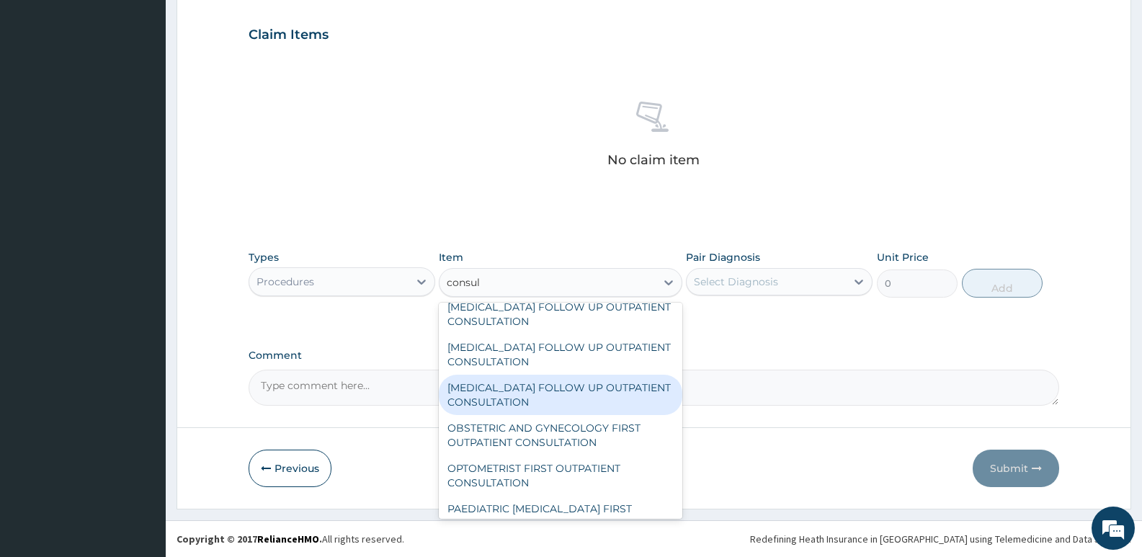
scroll to position [649, 0]
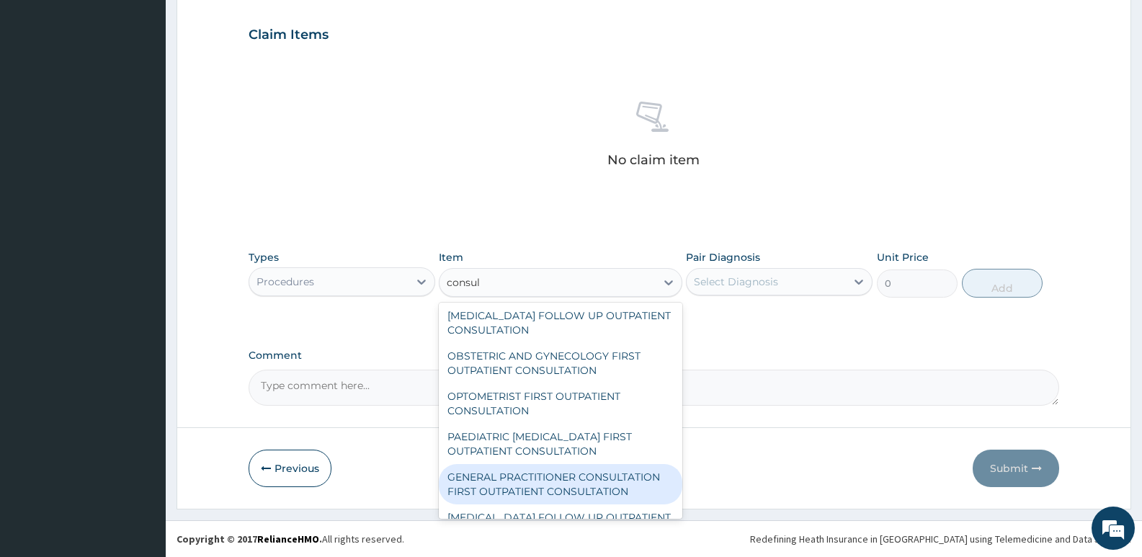
click at [542, 487] on div "GENERAL PRACTITIONER CONSULTATION FIRST OUTPATIENT CONSULTATION" at bounding box center [560, 484] width 243 height 40
type input "3547.5"
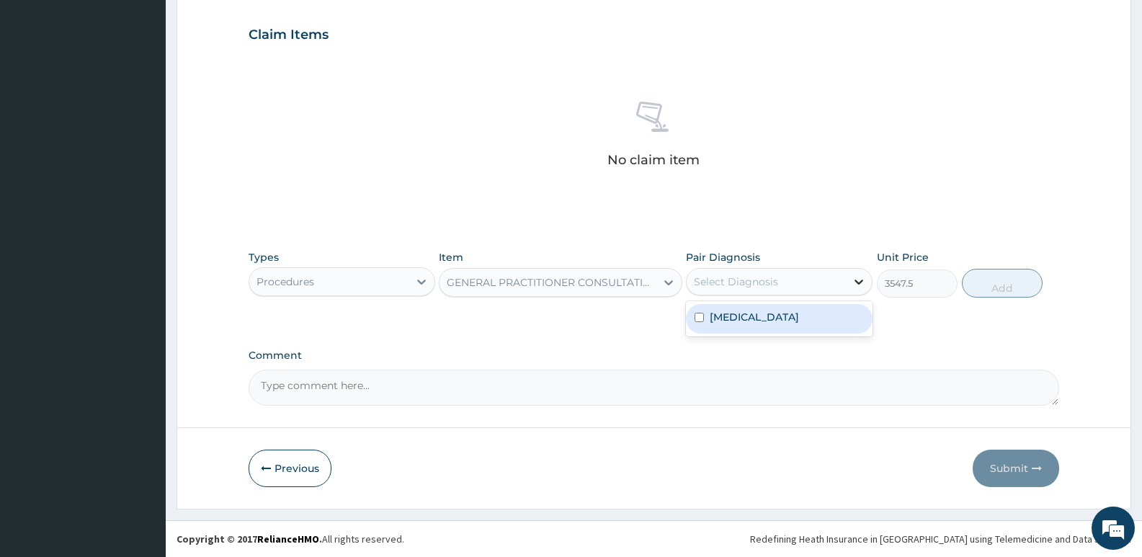
click at [863, 283] on icon at bounding box center [859, 282] width 14 height 14
click at [700, 316] on input "checkbox" at bounding box center [699, 317] width 9 height 9
checkbox input "true"
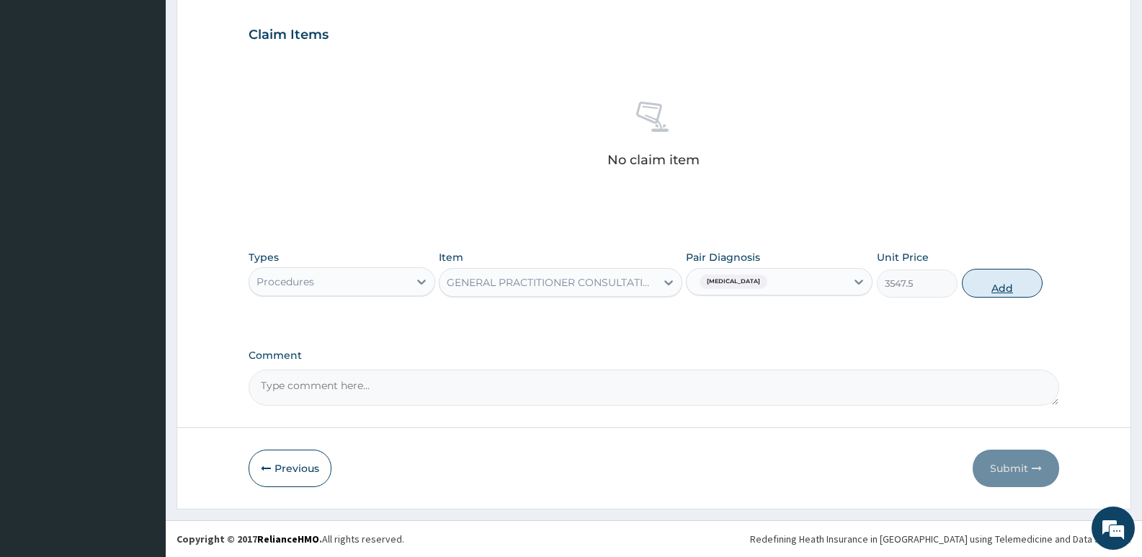
click at [1000, 279] on button "Add" at bounding box center [1002, 283] width 81 height 29
type input "0"
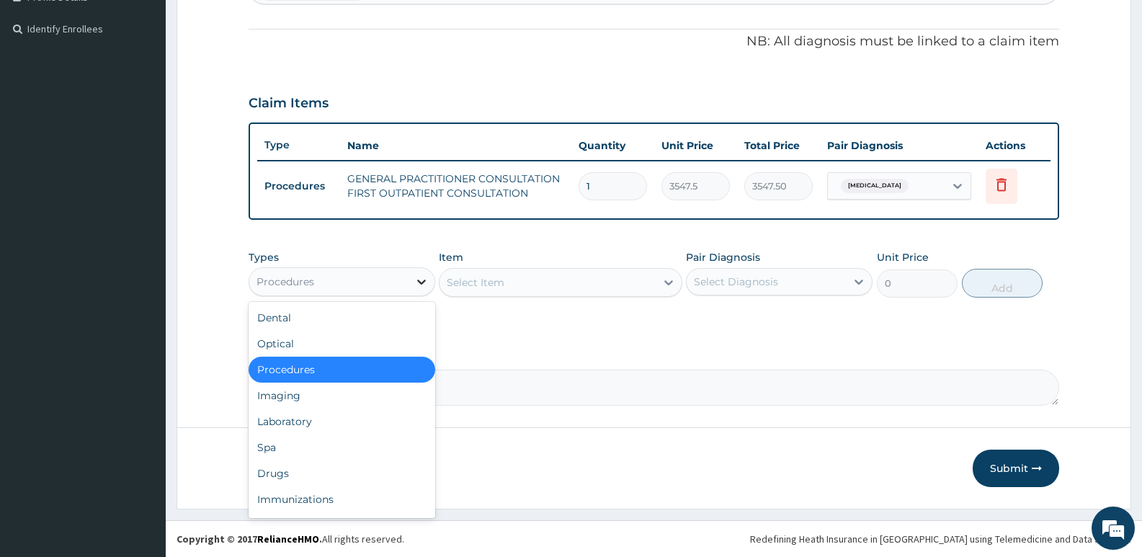
click at [417, 283] on icon at bounding box center [421, 282] width 14 height 14
drag, startPoint x: 277, startPoint y: 474, endPoint x: 381, endPoint y: 396, distance: 130.3
click at [277, 472] on div "Drugs" at bounding box center [342, 474] width 187 height 26
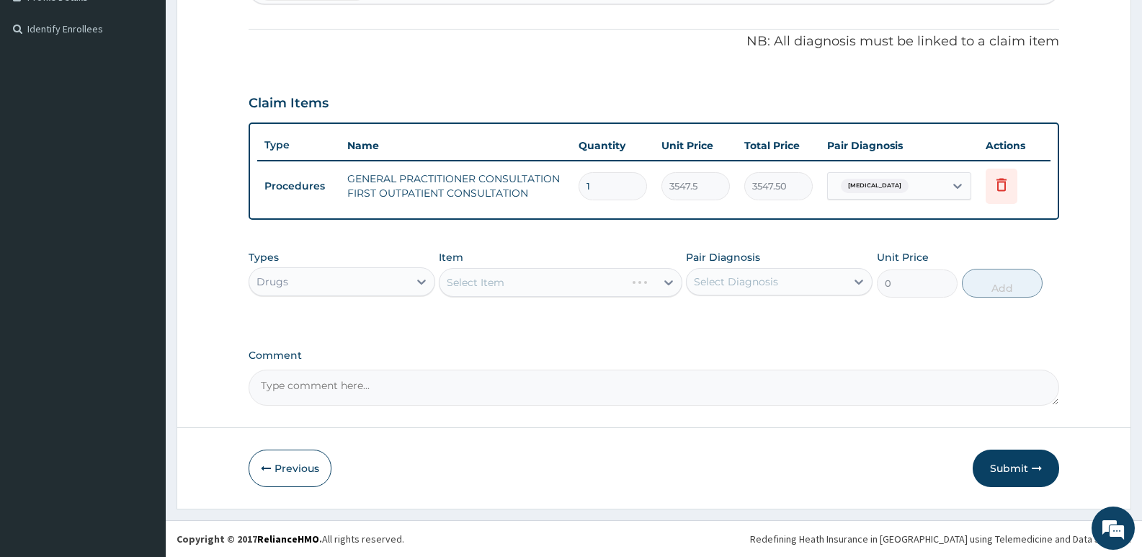
click at [667, 290] on div "Select Item" at bounding box center [560, 282] width 243 height 29
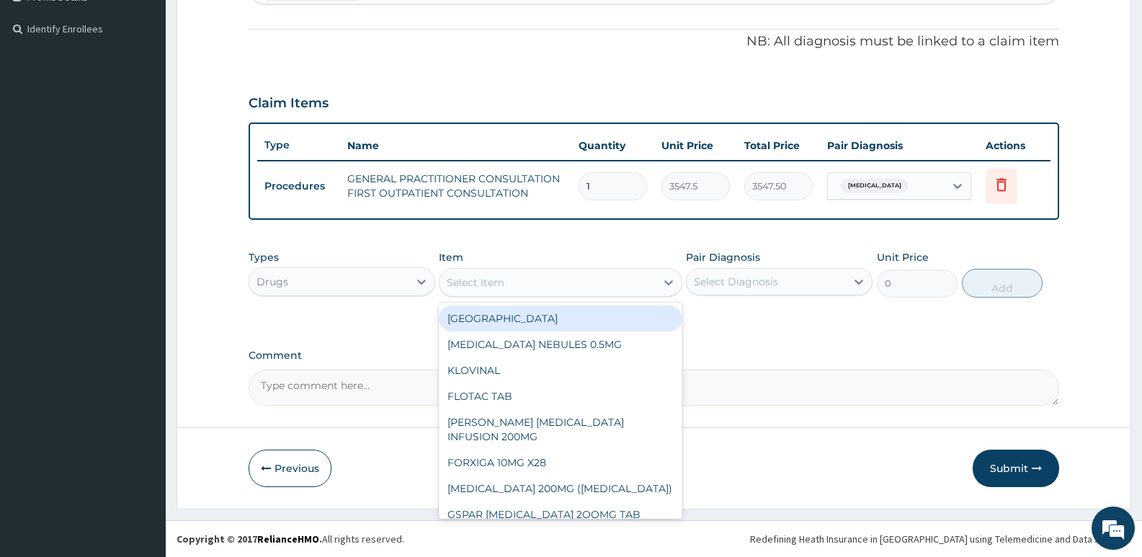
click at [670, 284] on icon at bounding box center [668, 282] width 9 height 5
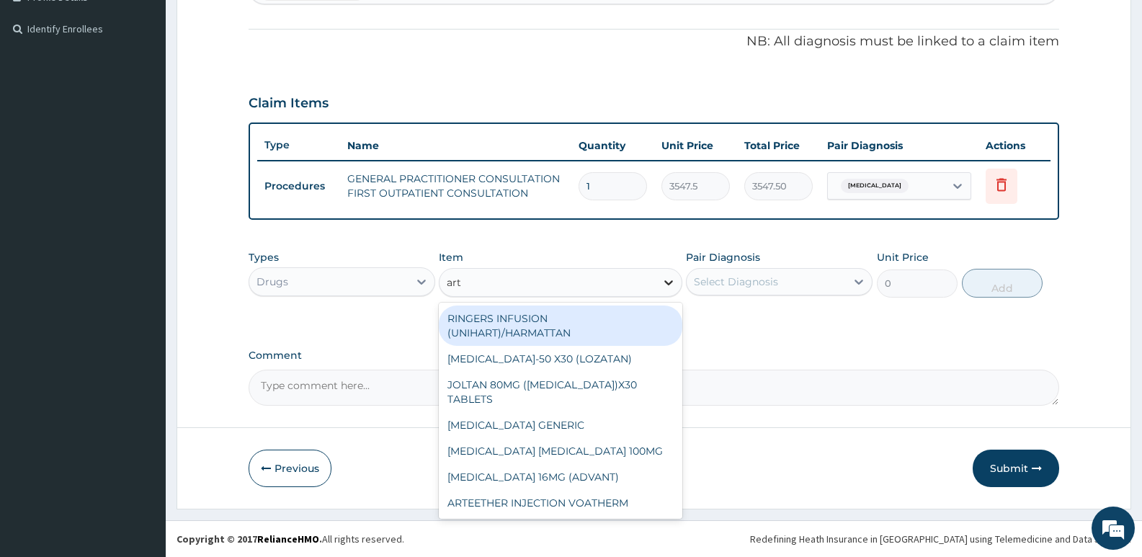
type input "arte"
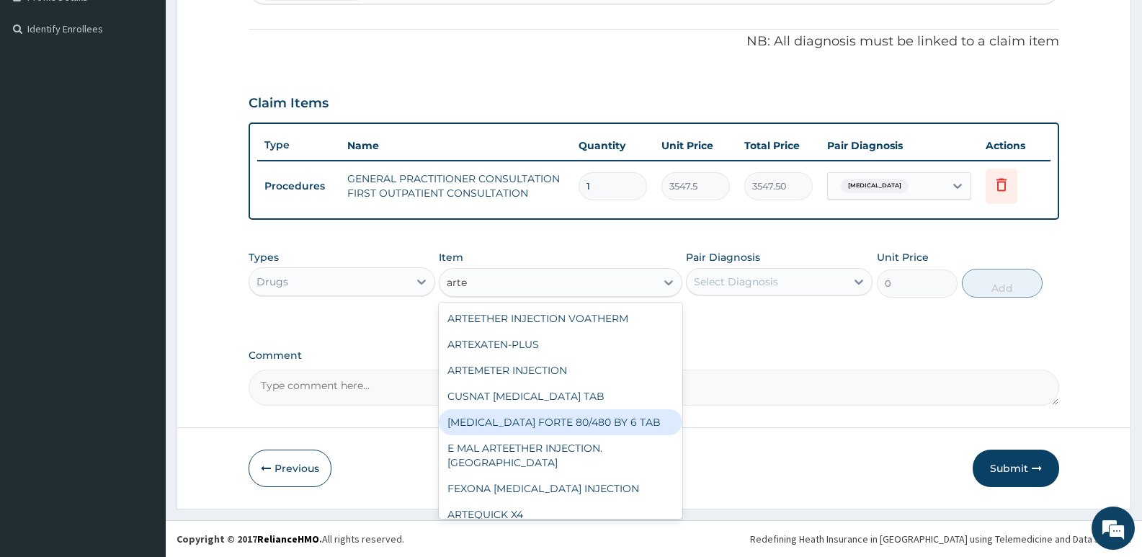
click at [589, 424] on div "[MEDICAL_DATA] FORTE 80/480 BY 6 TAB" at bounding box center [560, 422] width 243 height 26
type input "449.3500061035156"
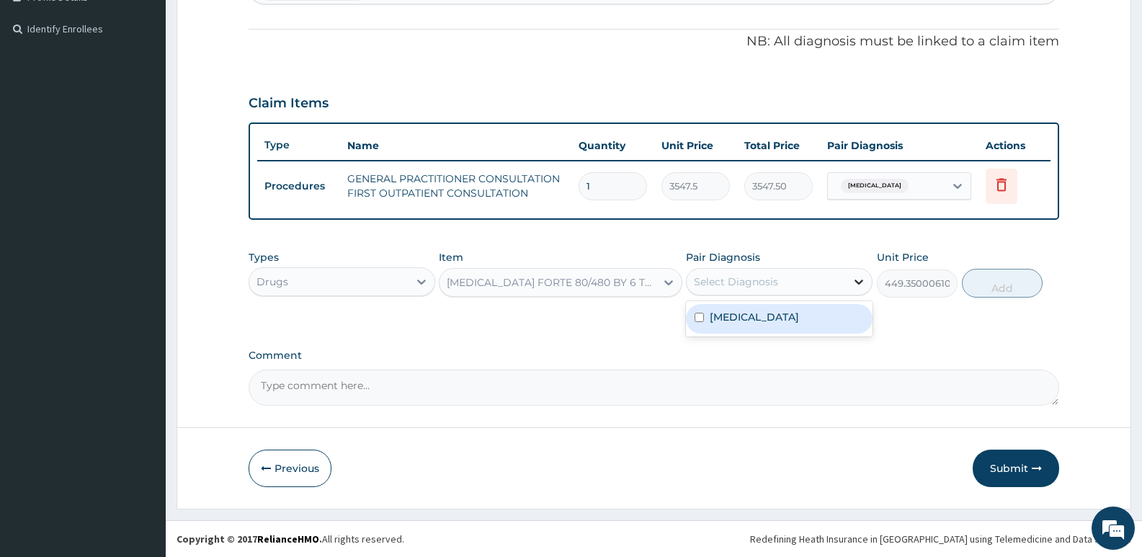
click at [858, 279] on icon at bounding box center [859, 282] width 14 height 14
click at [703, 314] on input "checkbox" at bounding box center [699, 317] width 9 height 9
checkbox input "true"
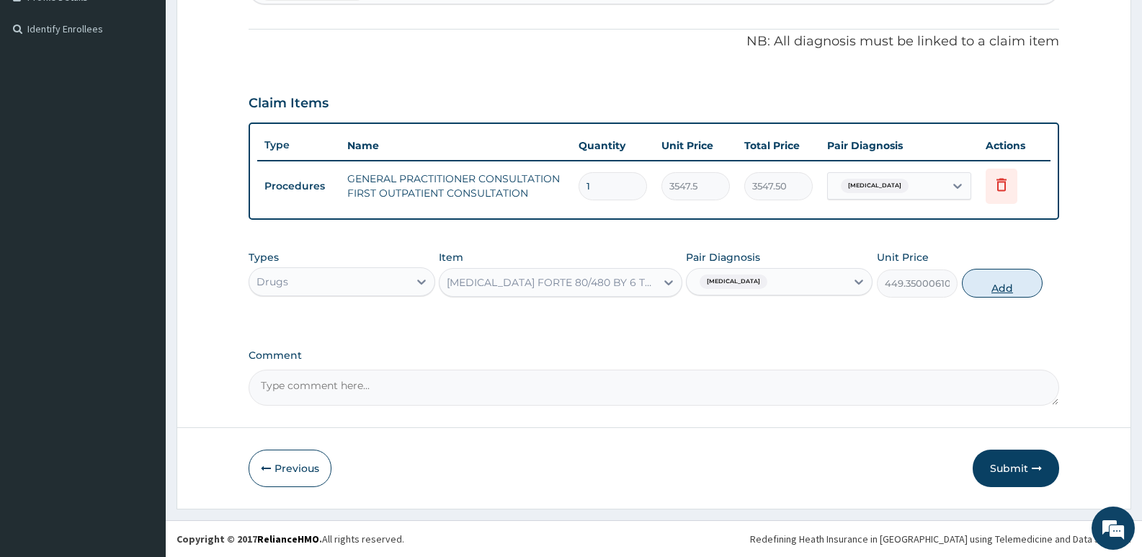
click at [1017, 289] on button "Add" at bounding box center [1002, 283] width 81 height 29
type input "0"
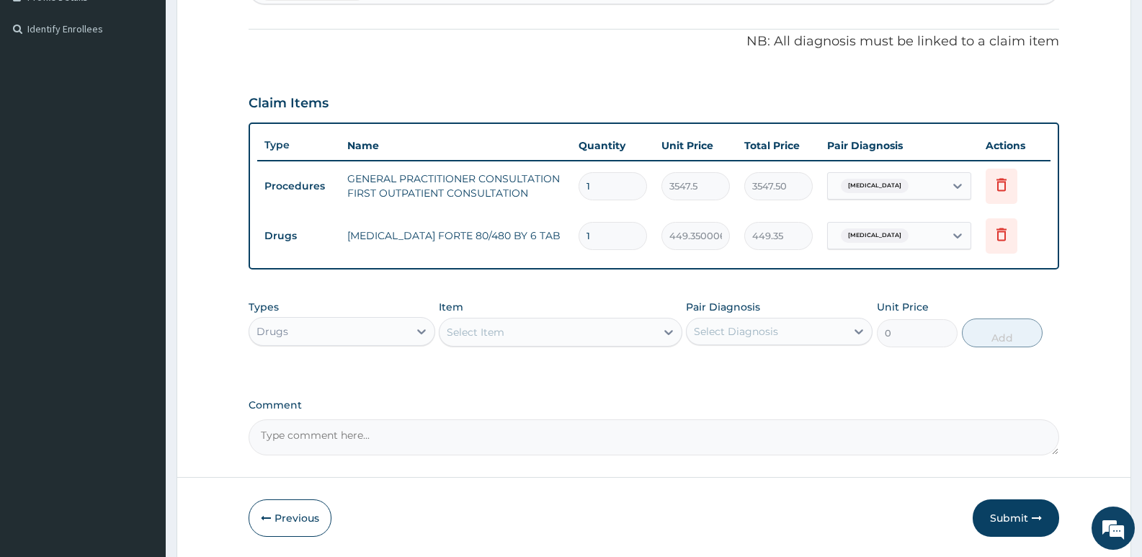
type input "0.00"
type input "6"
type input "2696.10"
type input "6"
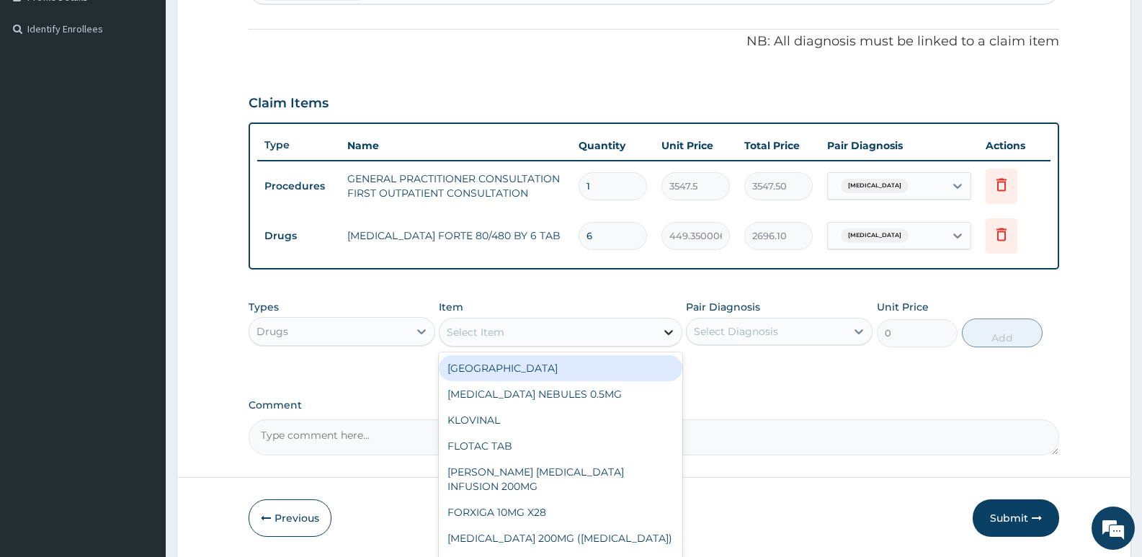
click at [667, 337] on icon at bounding box center [669, 332] width 14 height 14
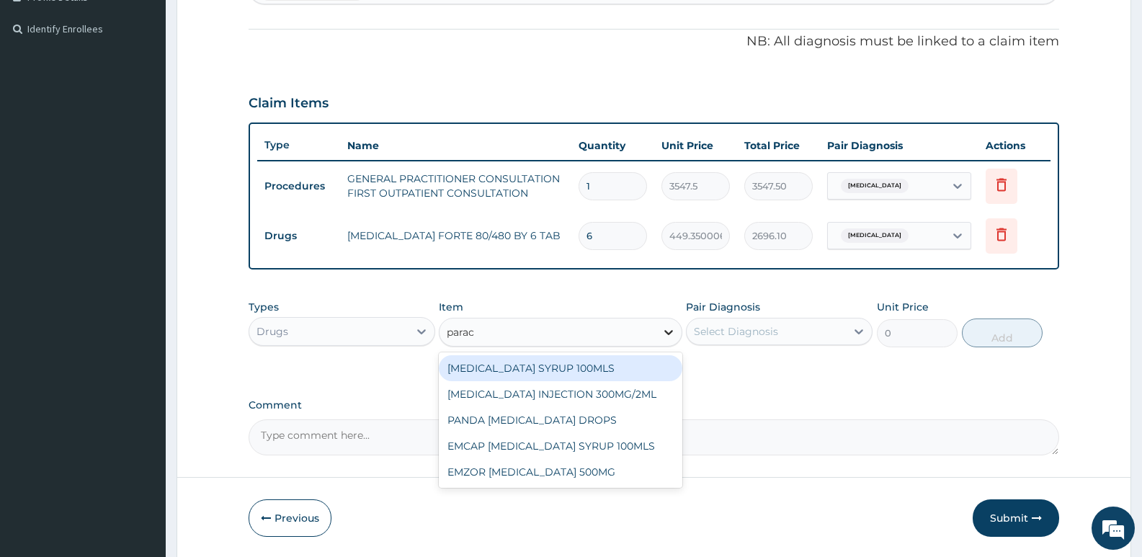
type input "parace"
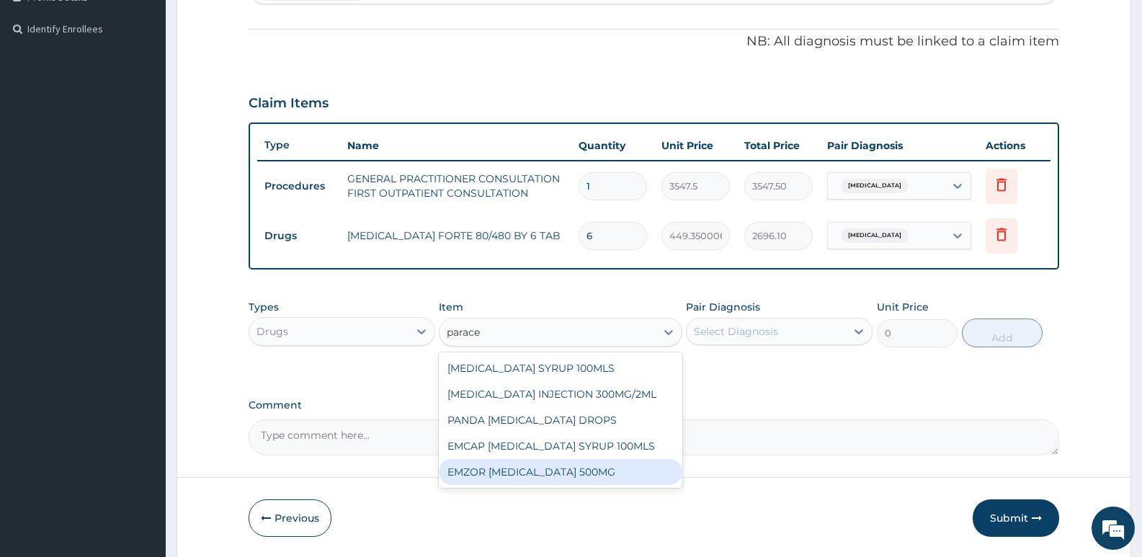
click at [592, 471] on div "EMZOR [MEDICAL_DATA] 500MG" at bounding box center [560, 472] width 243 height 26
type input "23.64999961853027"
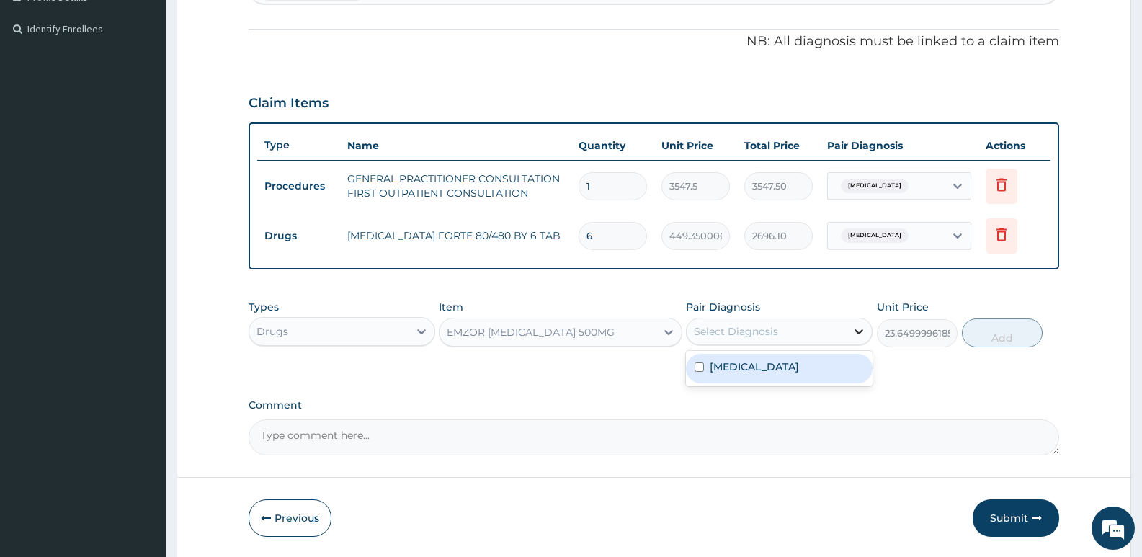
click at [860, 332] on icon at bounding box center [859, 331] width 14 height 14
click at [701, 371] on input "checkbox" at bounding box center [699, 367] width 9 height 9
checkbox input "true"
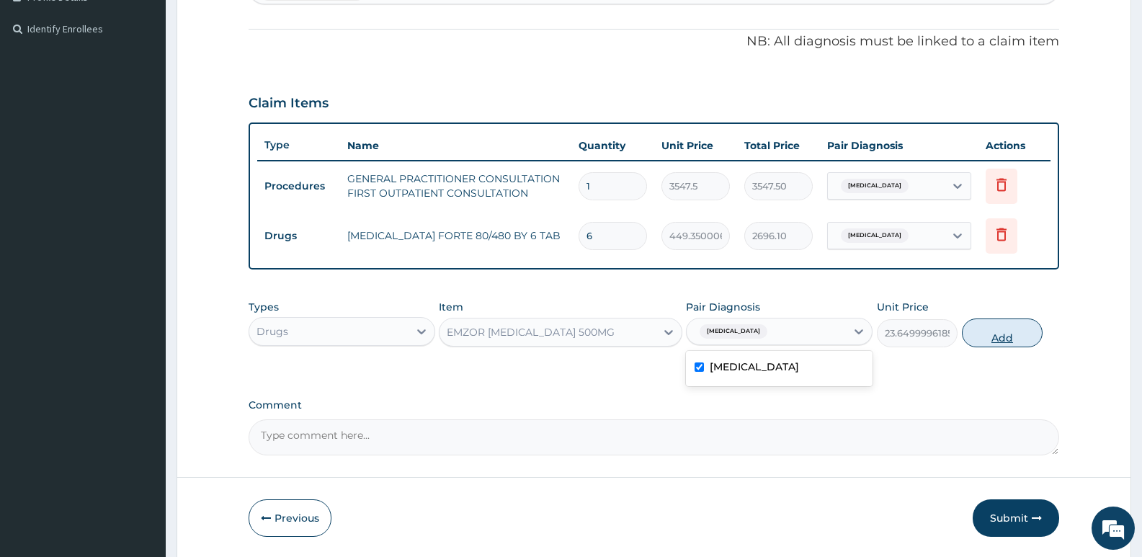
click at [1014, 332] on button "Add" at bounding box center [1002, 333] width 81 height 29
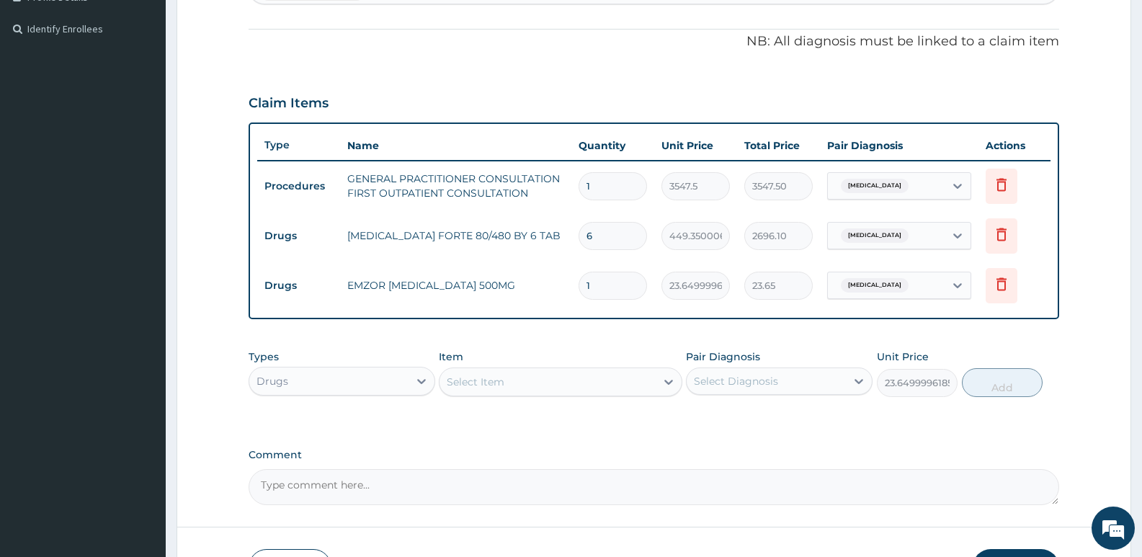
type input "0"
type input "18"
type input "425.70"
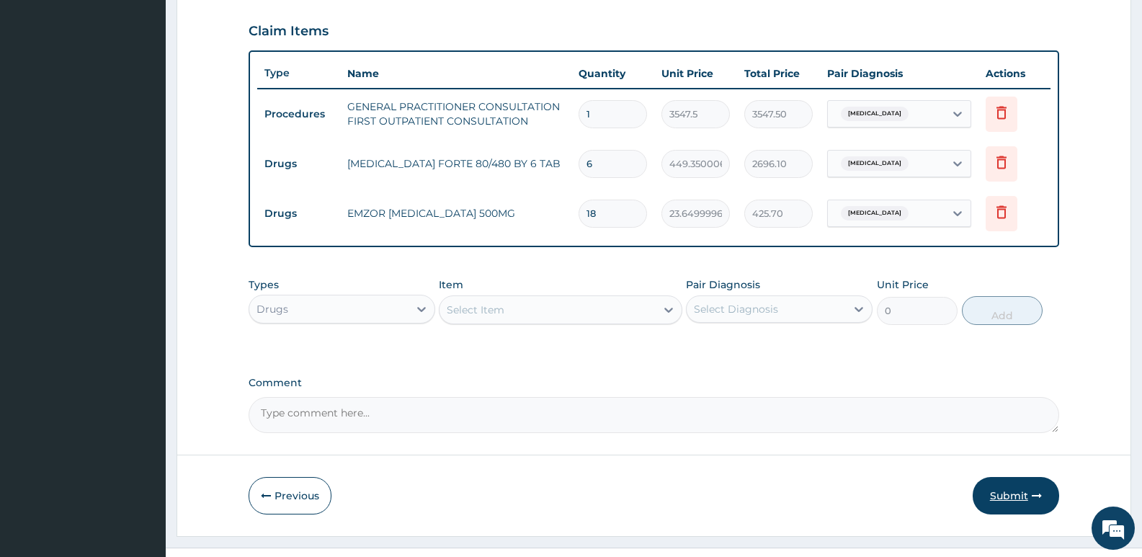
type input "18"
click at [1018, 490] on button "Submit" at bounding box center [1016, 495] width 86 height 37
